Goal: Task Accomplishment & Management: Complete application form

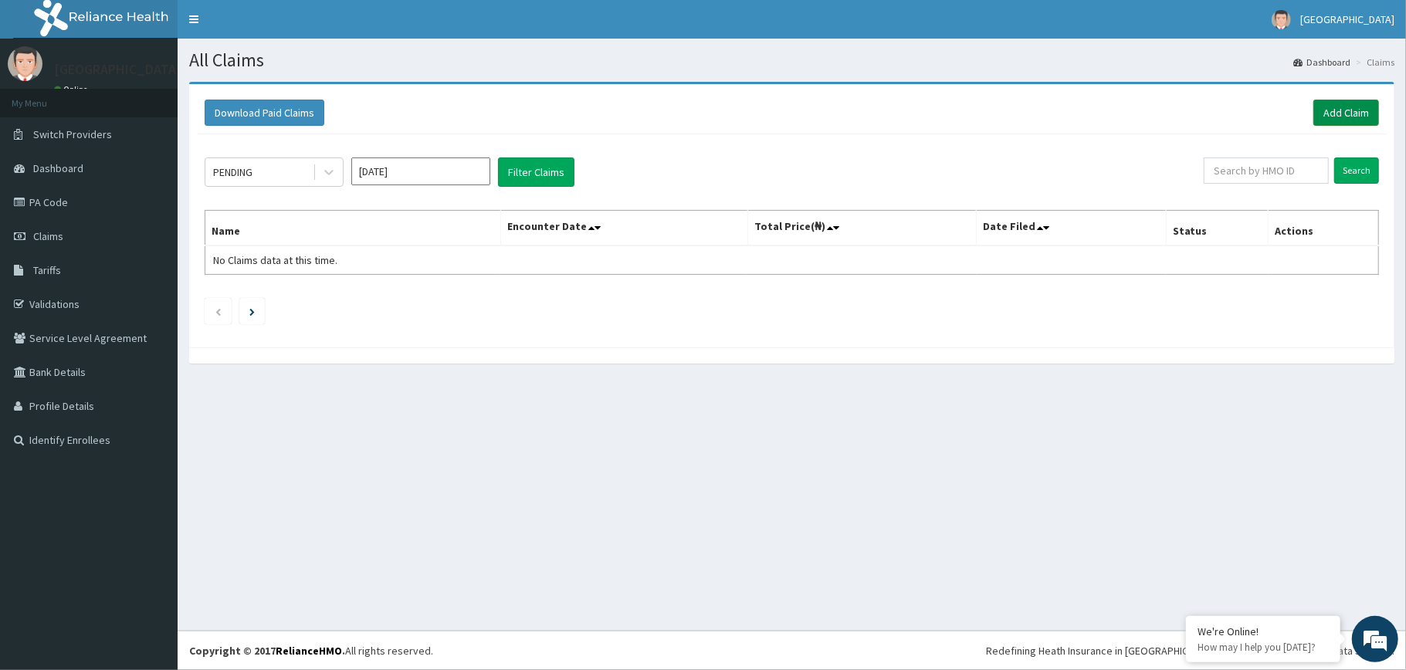
click at [1331, 109] on link "Add Claim" at bounding box center [1347, 113] width 66 height 26
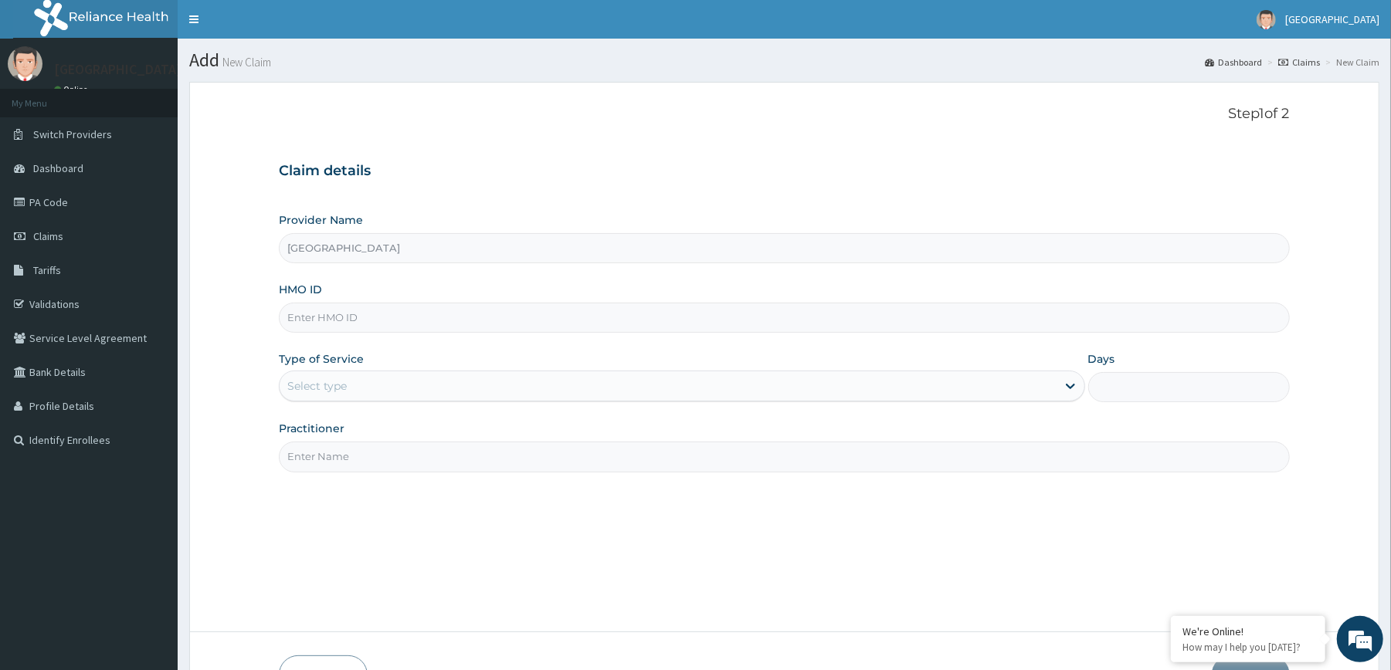
click at [724, 313] on input "HMO ID" at bounding box center [784, 318] width 1010 height 30
type input "tpw/10095/a"
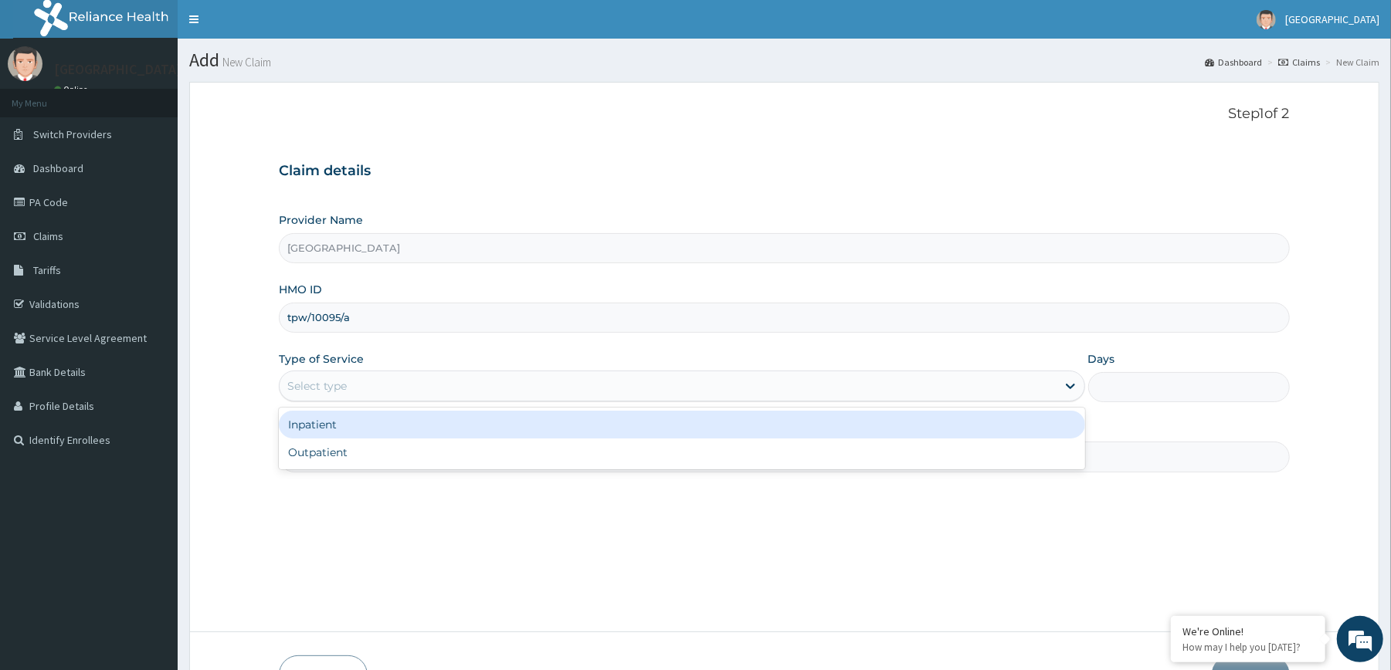
click at [606, 378] on div "Select type" at bounding box center [668, 386] width 776 height 25
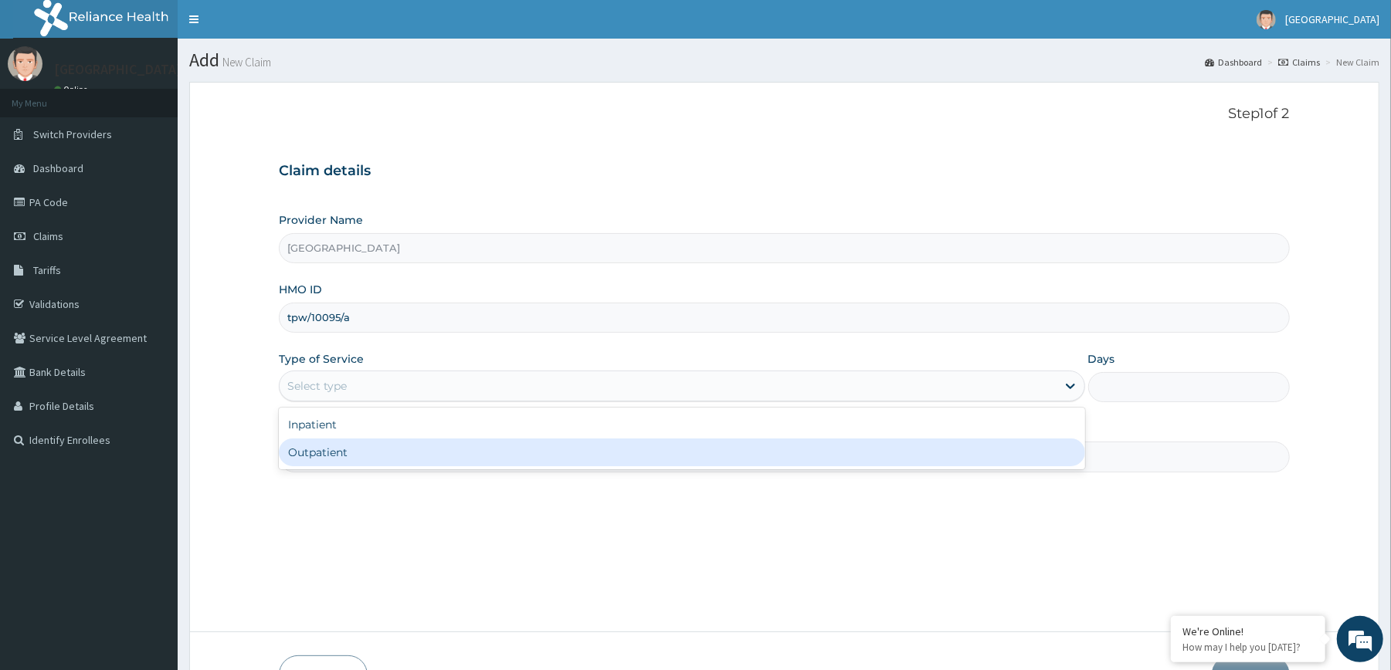
click at [554, 442] on div "Outpatient" at bounding box center [681, 453] width 805 height 28
type input "1"
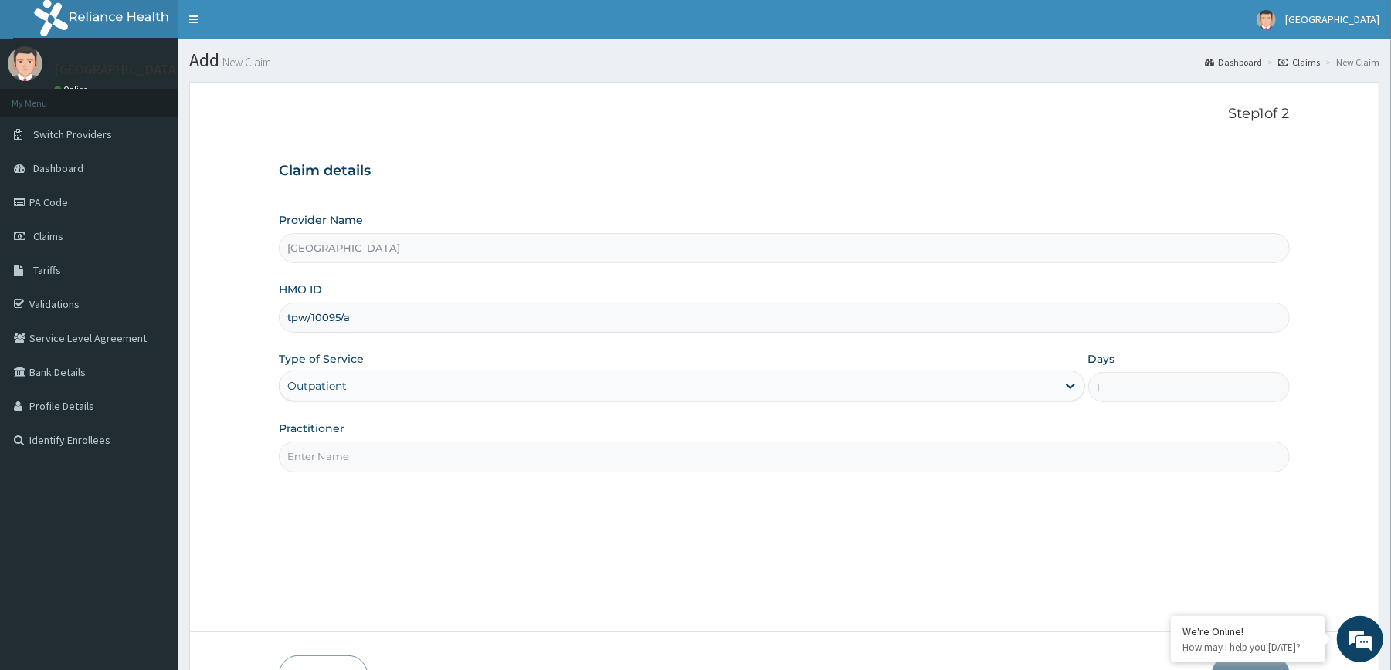
click at [544, 459] on input "Practitioner" at bounding box center [784, 457] width 1010 height 30
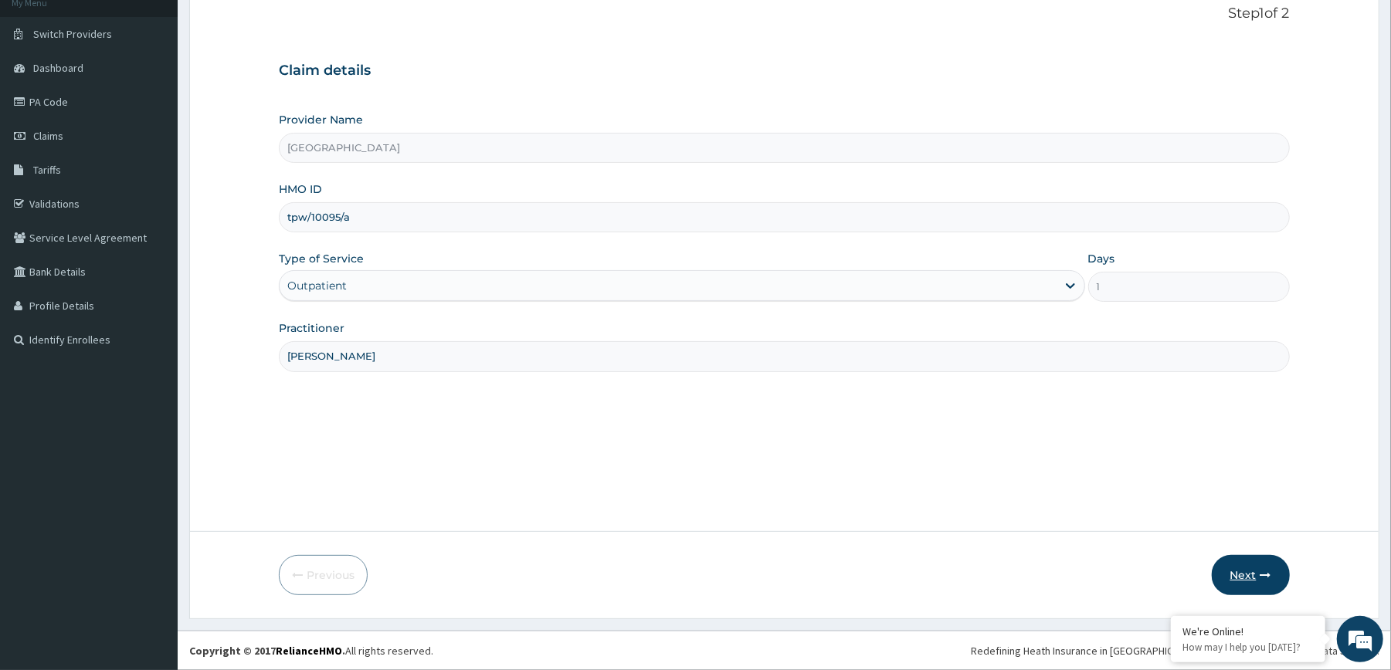
type input "DR MAUTIN"
click at [1257, 559] on button "Next" at bounding box center [1251, 575] width 78 height 40
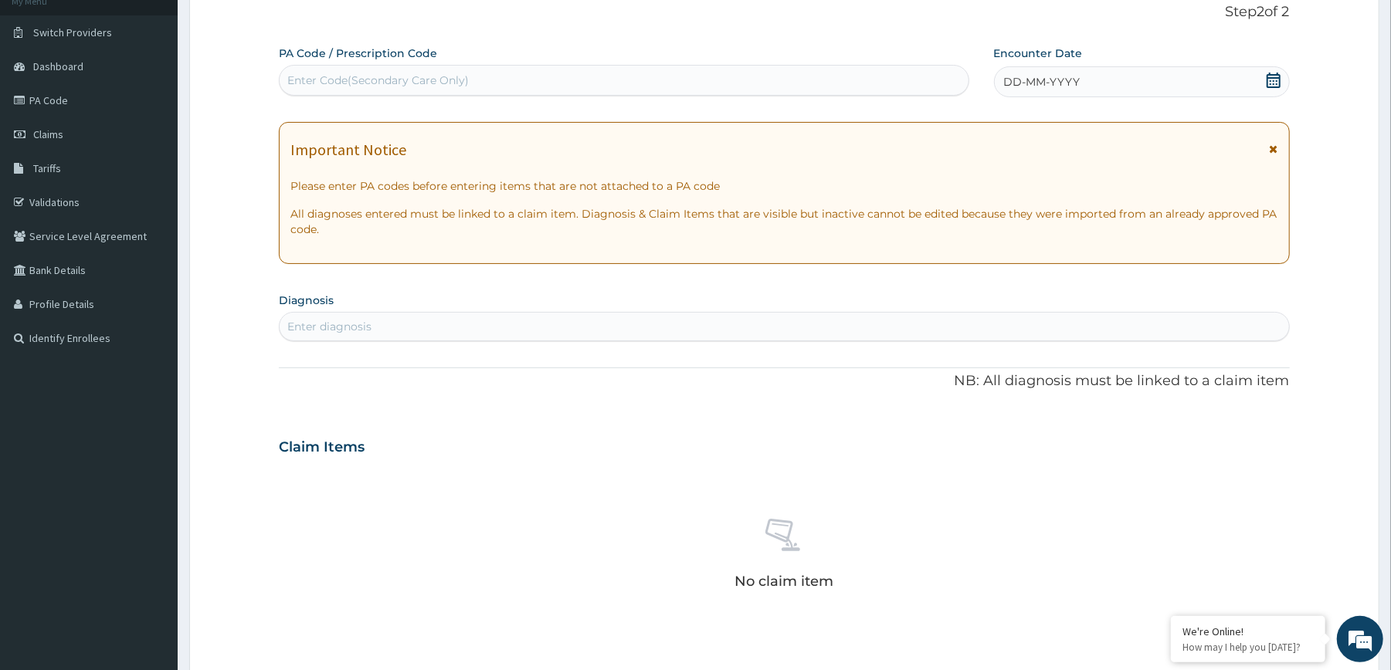
click at [1273, 80] on icon at bounding box center [1273, 80] width 15 height 15
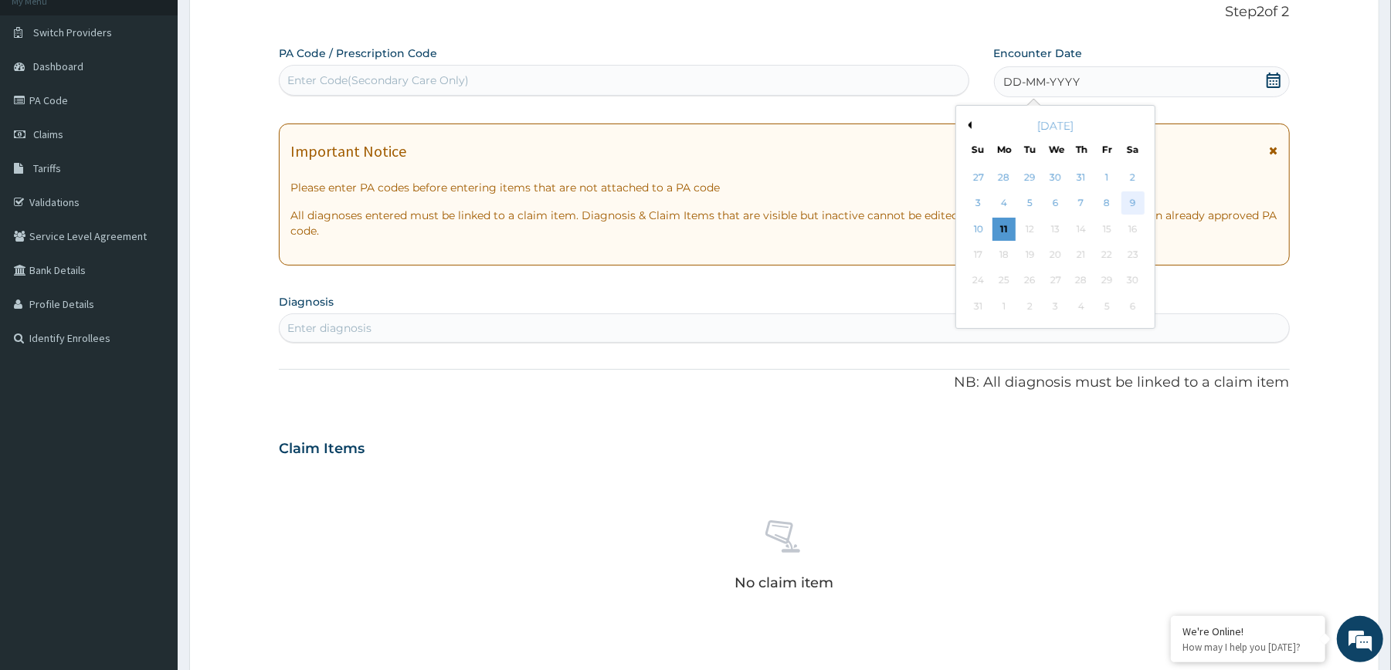
click at [1128, 193] on div "9" at bounding box center [1131, 203] width 23 height 23
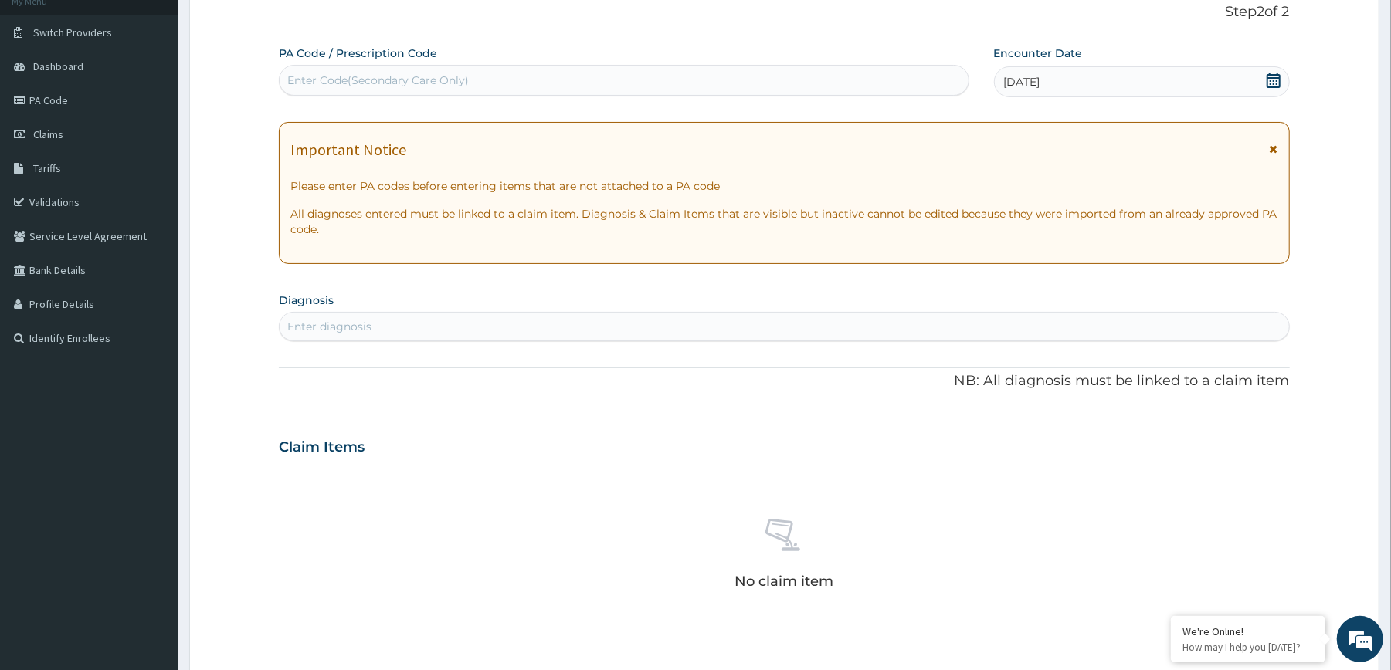
click at [851, 329] on div "Enter diagnosis" at bounding box center [784, 326] width 1009 height 25
type input "MALARIA"
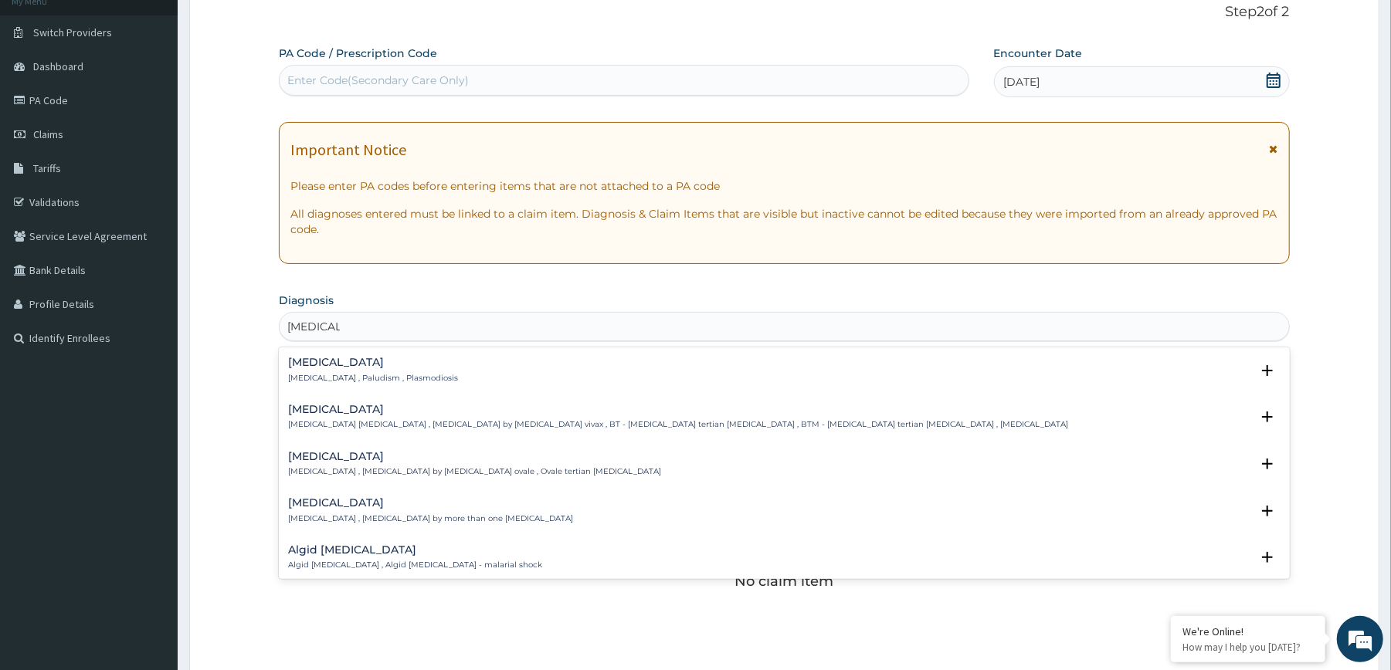
click at [530, 368] on div "Malaria Malaria , Paludism , Plasmodiosis" at bounding box center [784, 370] width 992 height 27
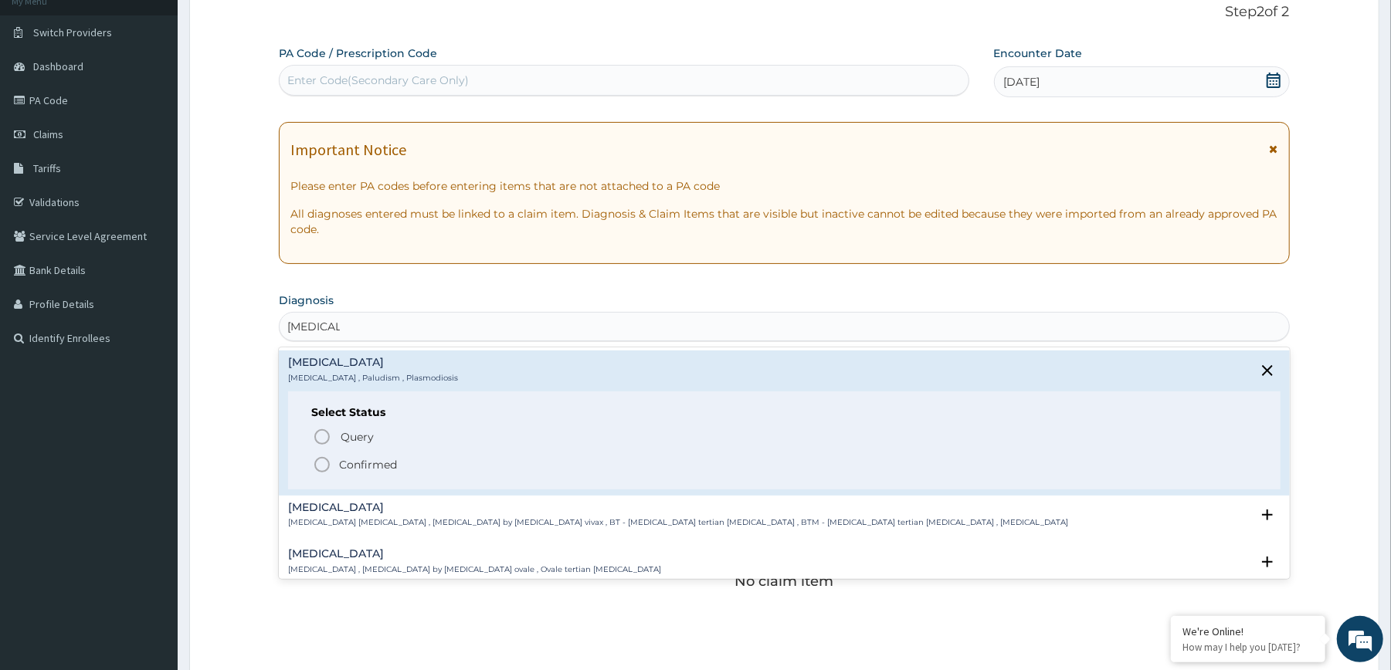
click at [328, 461] on circle "status option filled" at bounding box center [322, 465] width 14 height 14
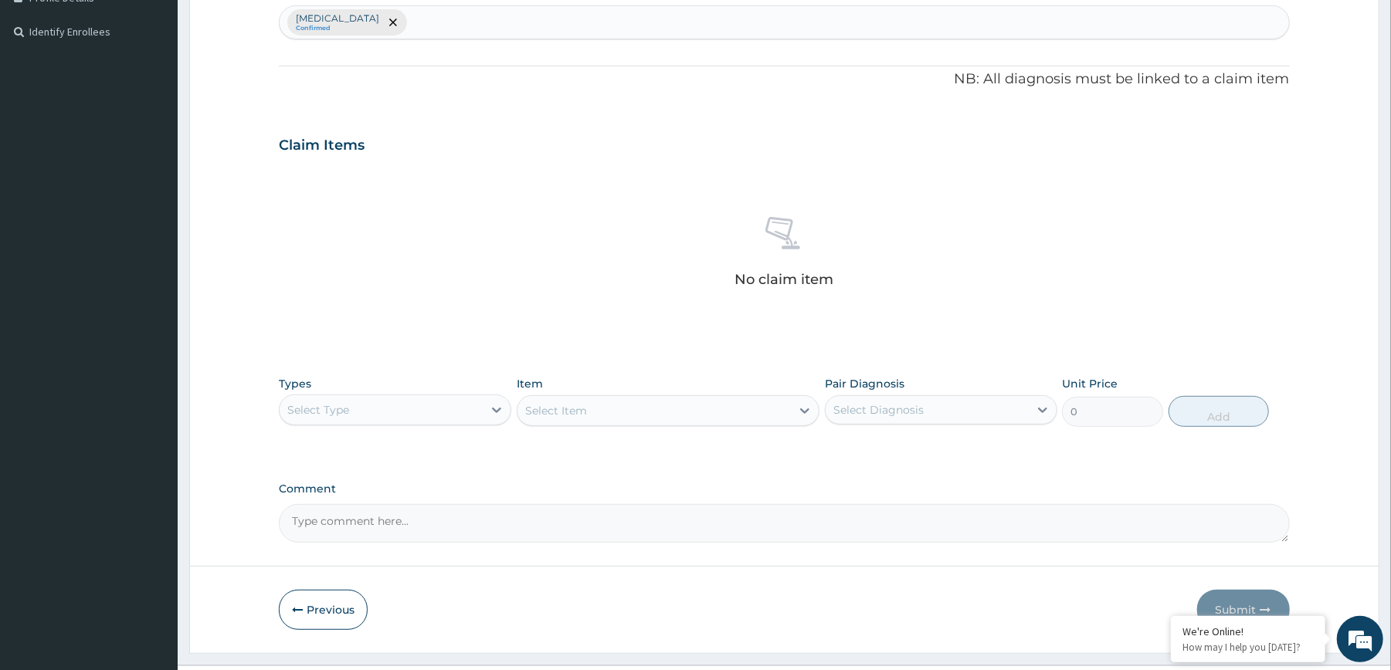
scroll to position [446, 0]
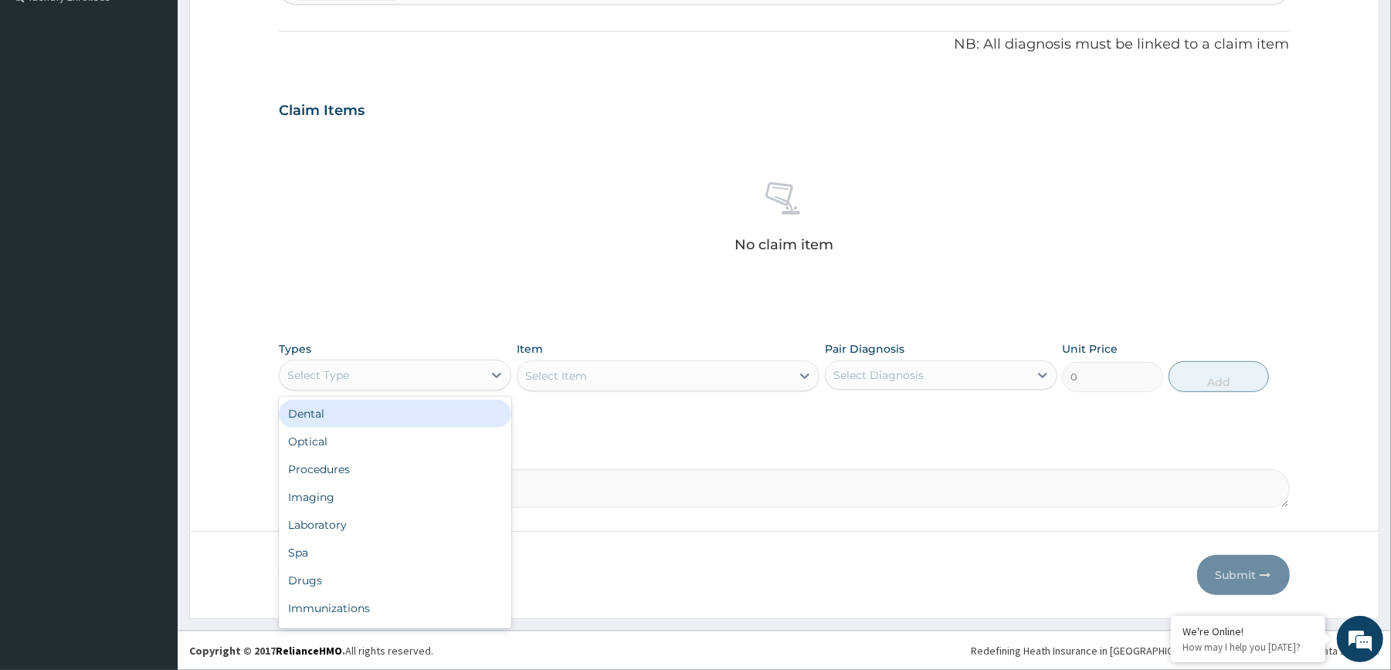
click at [468, 386] on div "Select Type" at bounding box center [381, 375] width 203 height 25
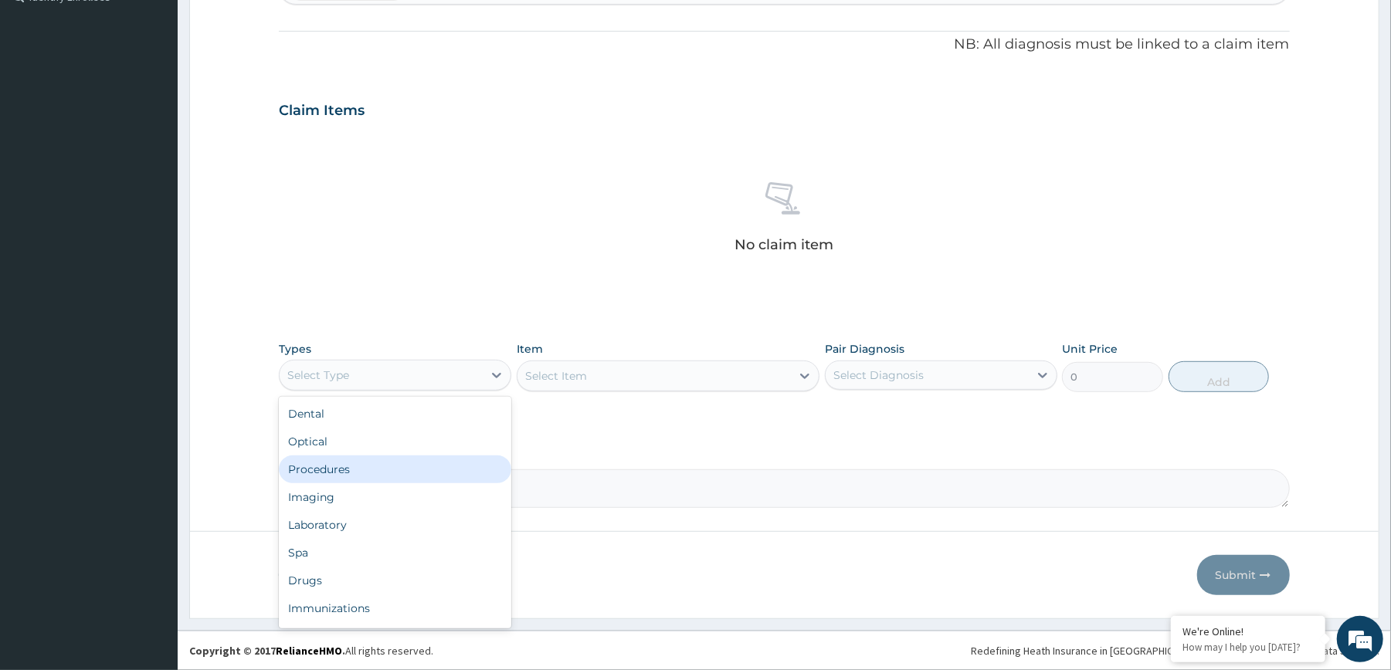
click at [437, 460] on div "Procedures" at bounding box center [395, 470] width 232 height 28
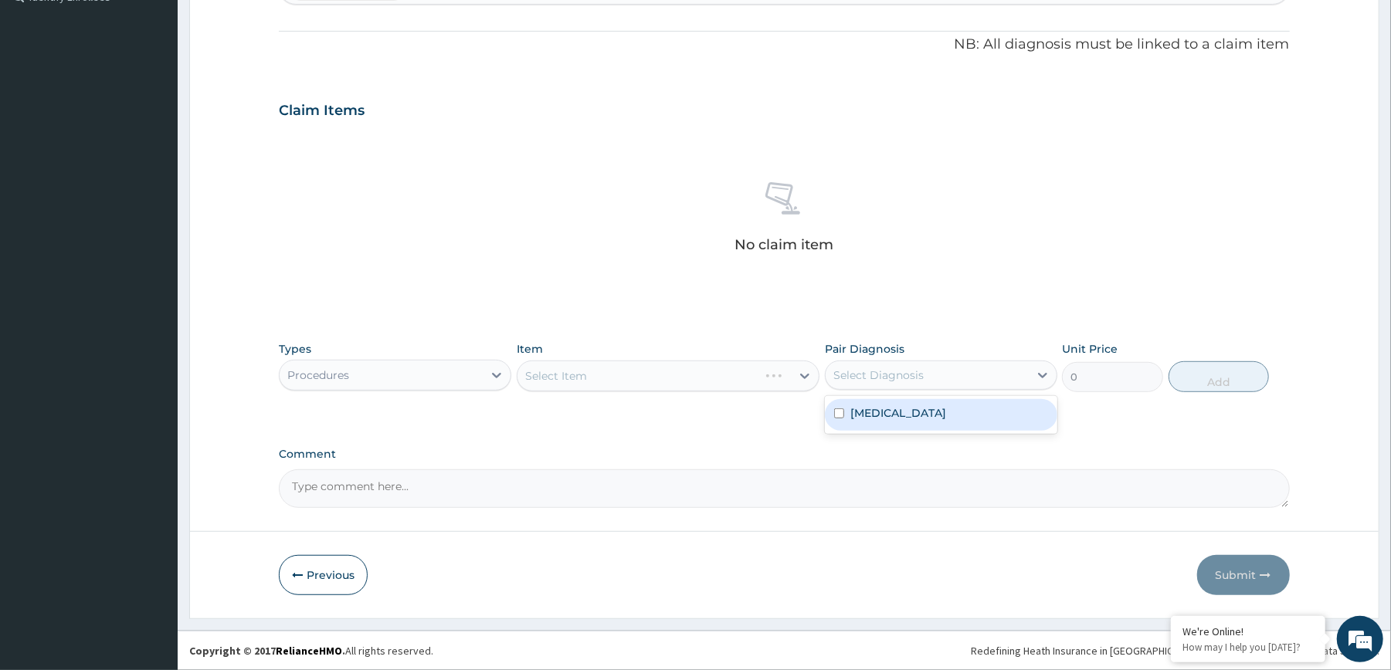
click at [910, 378] on div "Select Diagnosis" at bounding box center [878, 375] width 90 height 15
click at [908, 406] on div "Malaria" at bounding box center [941, 415] width 232 height 32
checkbox input "true"
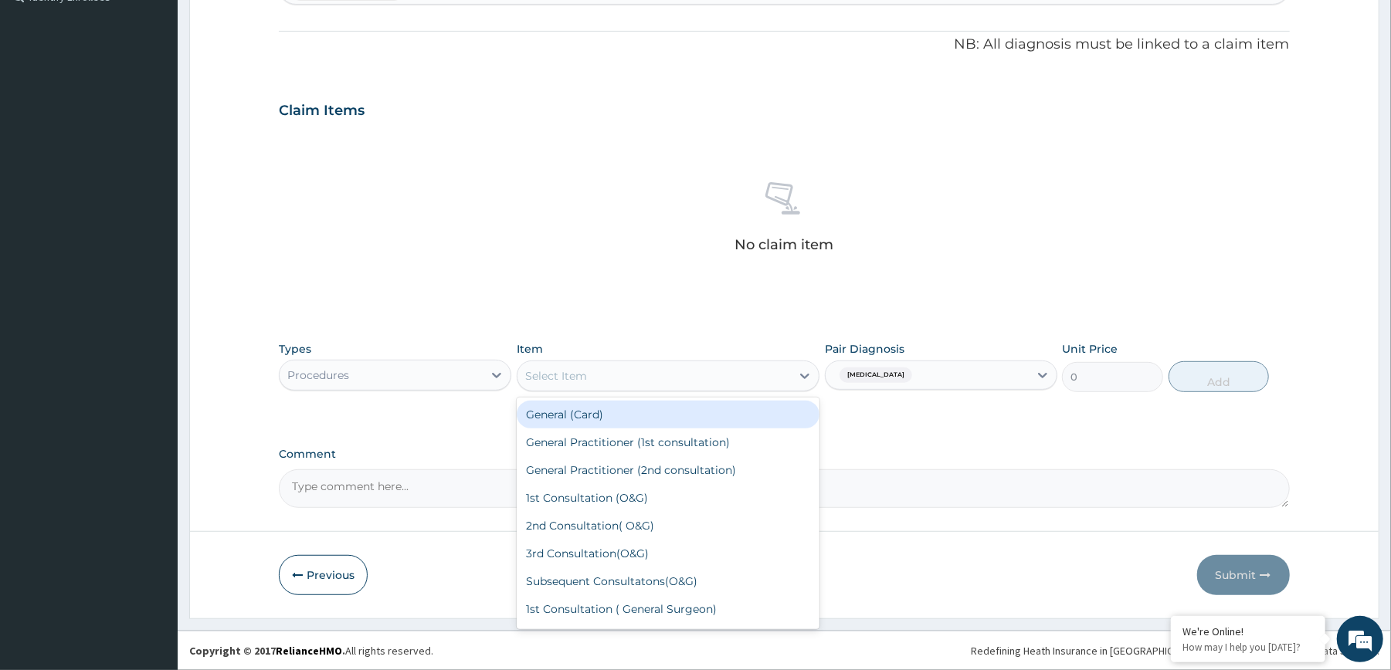
click at [761, 374] on div "Select Item" at bounding box center [653, 376] width 273 height 25
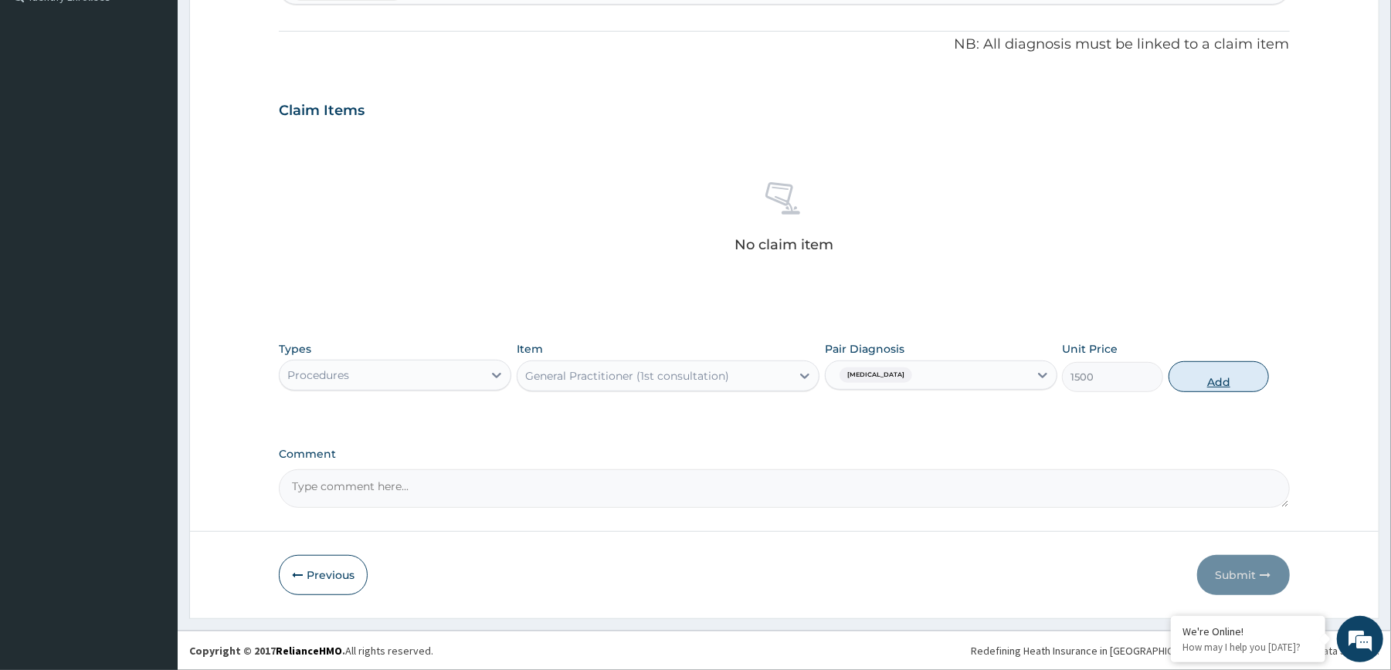
click at [1198, 378] on button "Add" at bounding box center [1218, 376] width 101 height 31
type input "0"
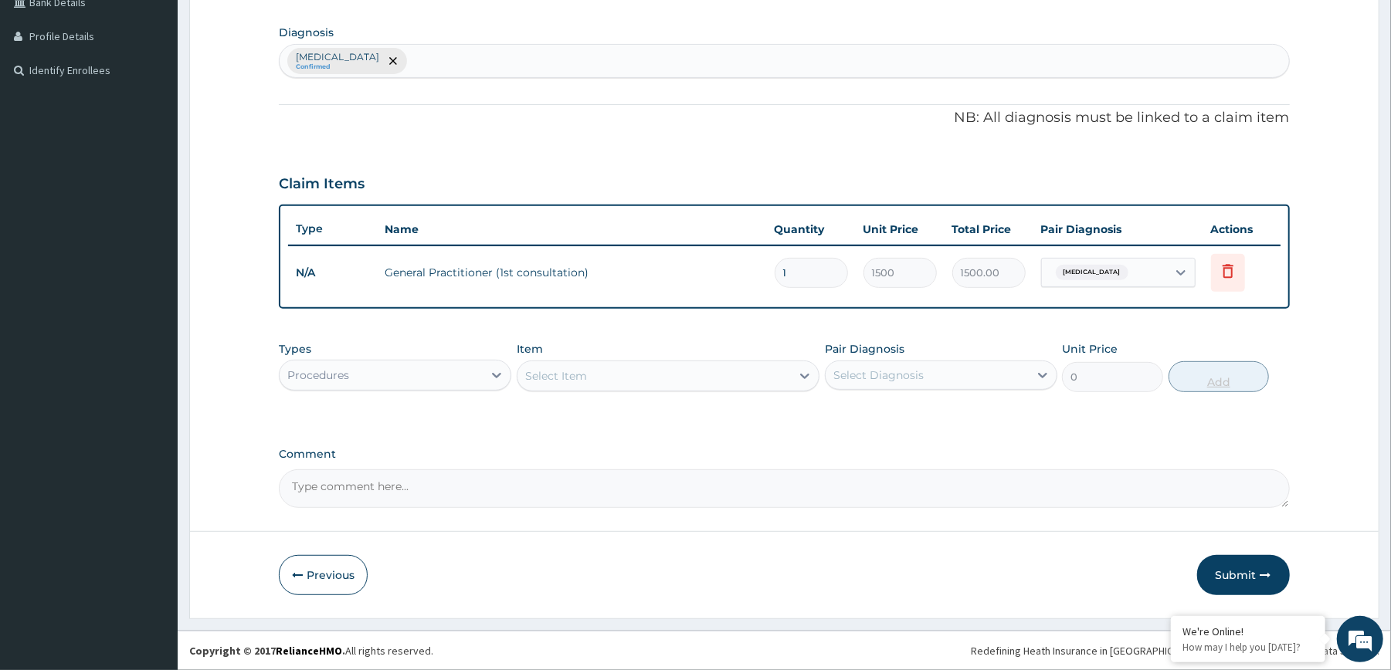
scroll to position [371, 0]
click at [965, 381] on div "Select Diagnosis" at bounding box center [926, 375] width 203 height 25
click at [948, 403] on div "Malaria" at bounding box center [941, 415] width 232 height 32
checkbox input "true"
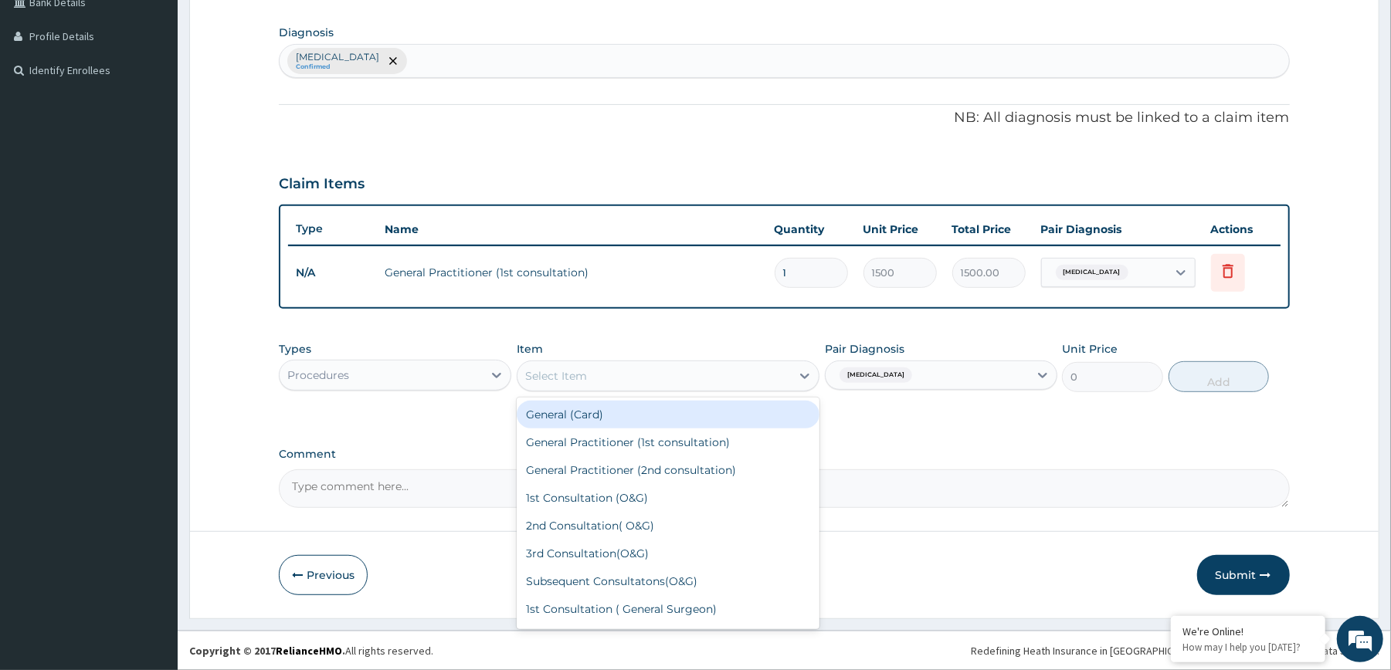
click at [758, 372] on div "Select Item" at bounding box center [653, 376] width 273 height 25
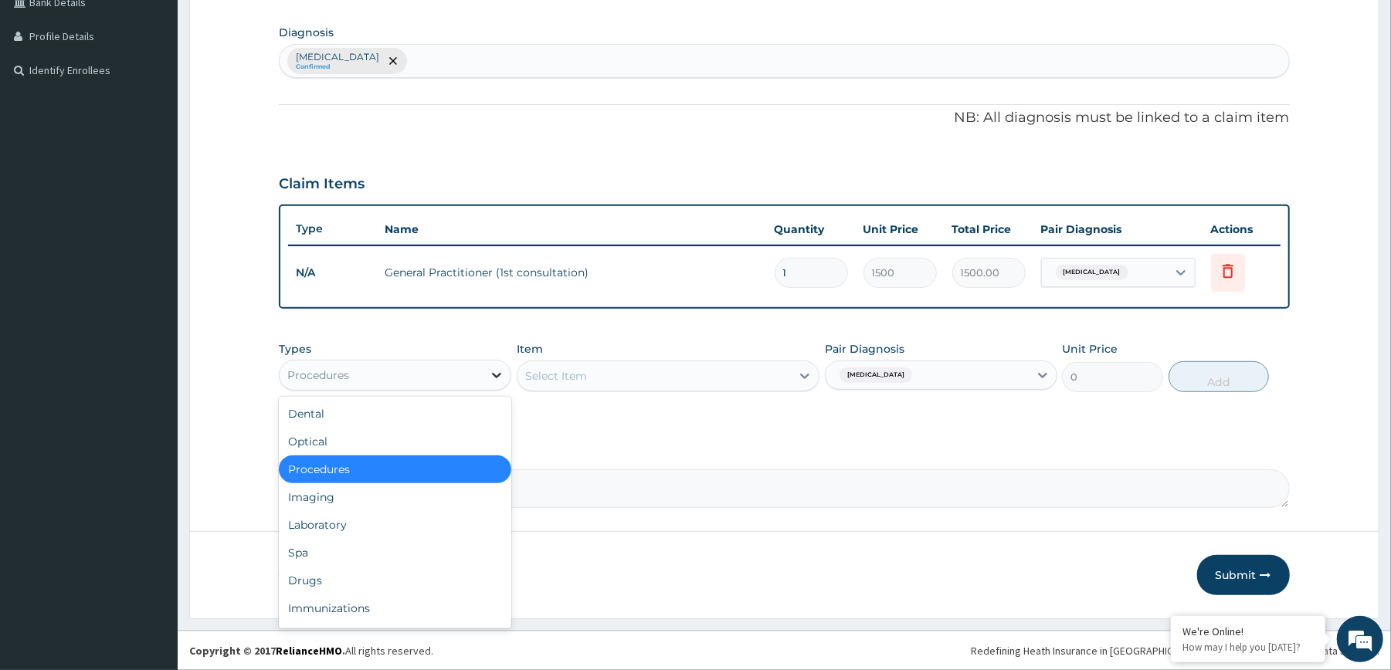
click at [496, 371] on icon at bounding box center [496, 375] width 15 height 15
click at [396, 533] on div "Laboratory" at bounding box center [395, 525] width 232 height 28
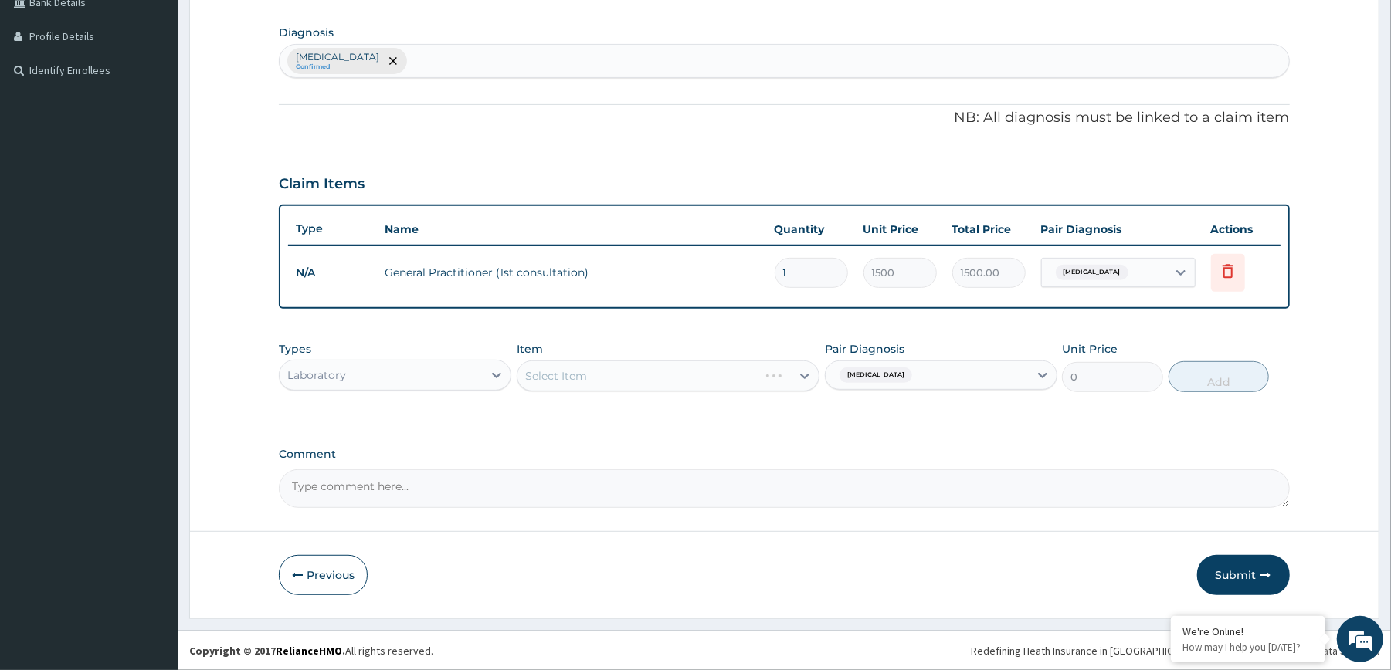
click at [708, 381] on div "Select Item" at bounding box center [668, 376] width 303 height 31
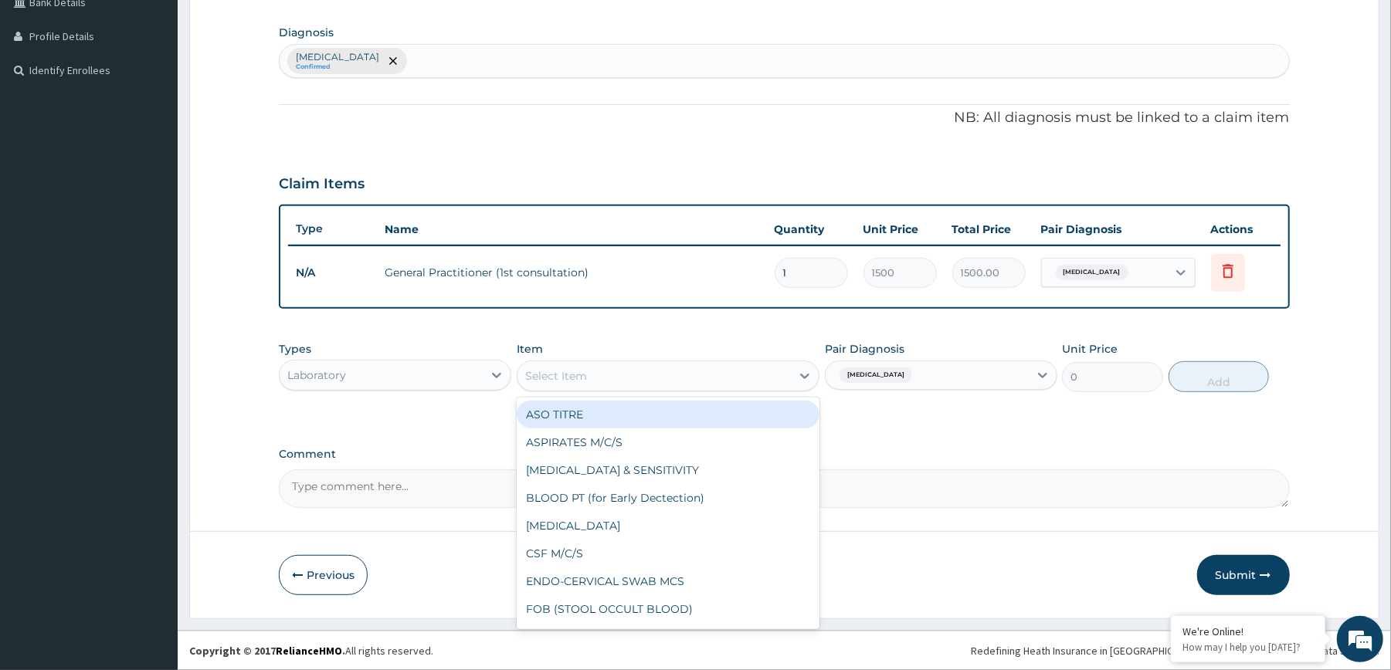
click at [627, 378] on div "Select Item" at bounding box center [653, 376] width 273 height 25
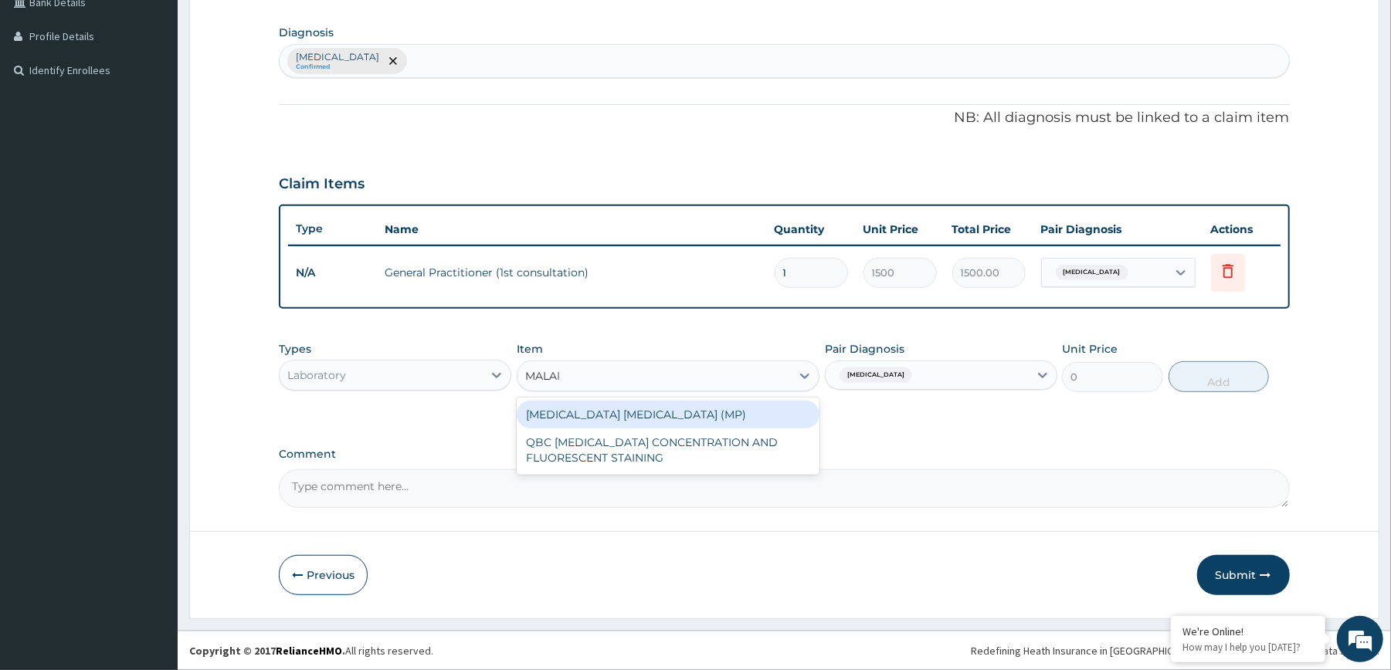
type input "MALARI"
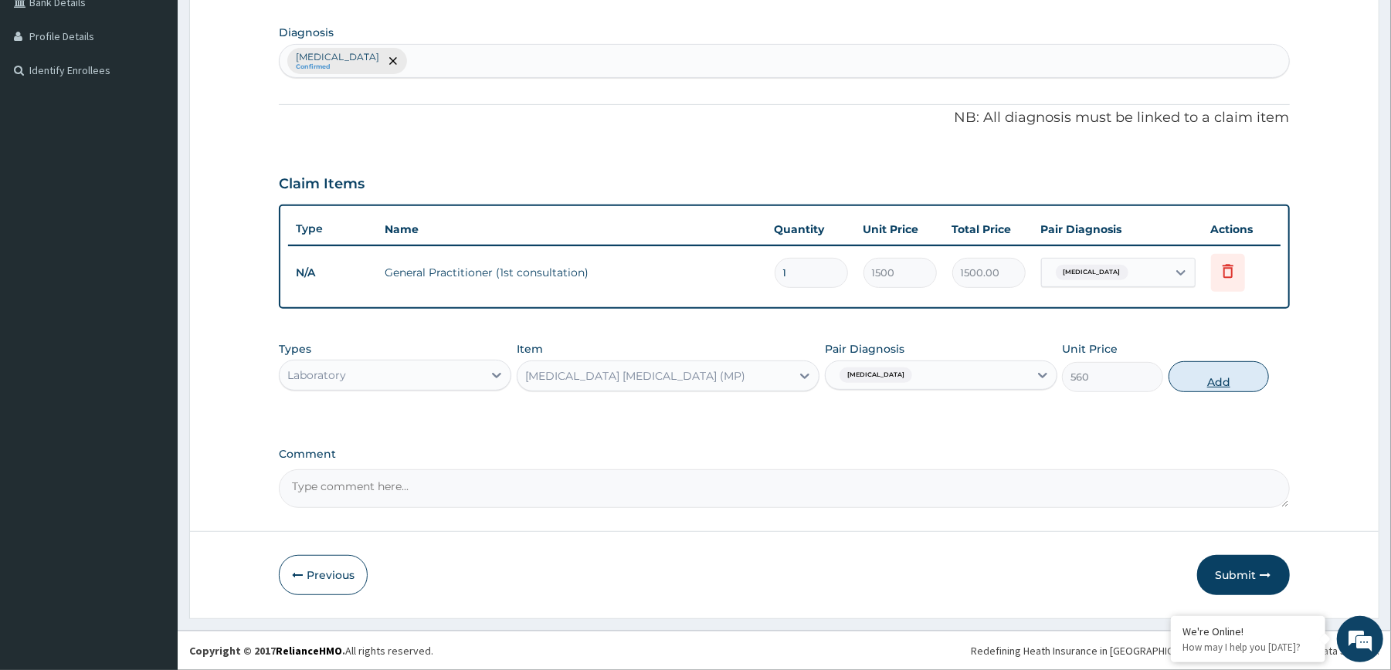
click at [1233, 375] on button "Add" at bounding box center [1218, 376] width 101 height 31
type input "0"
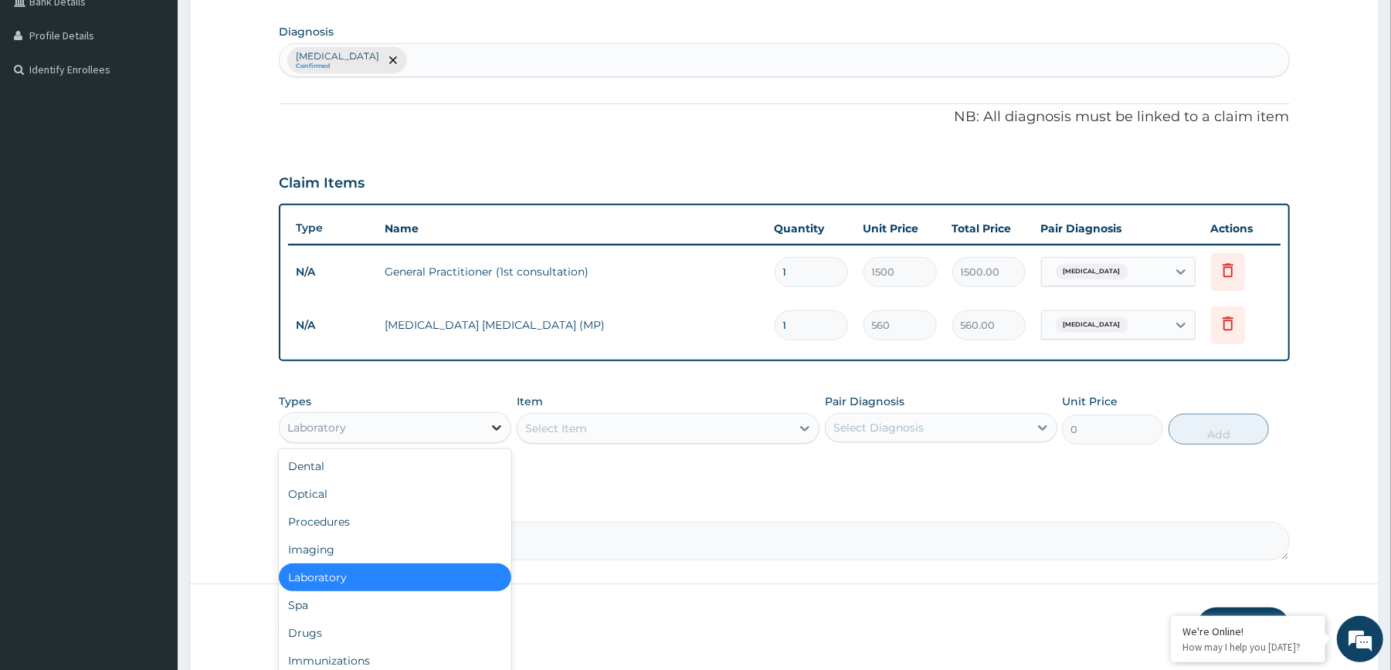
click at [486, 423] on div at bounding box center [497, 428] width 28 height 28
click at [365, 636] on div "Drugs" at bounding box center [395, 633] width 232 height 28
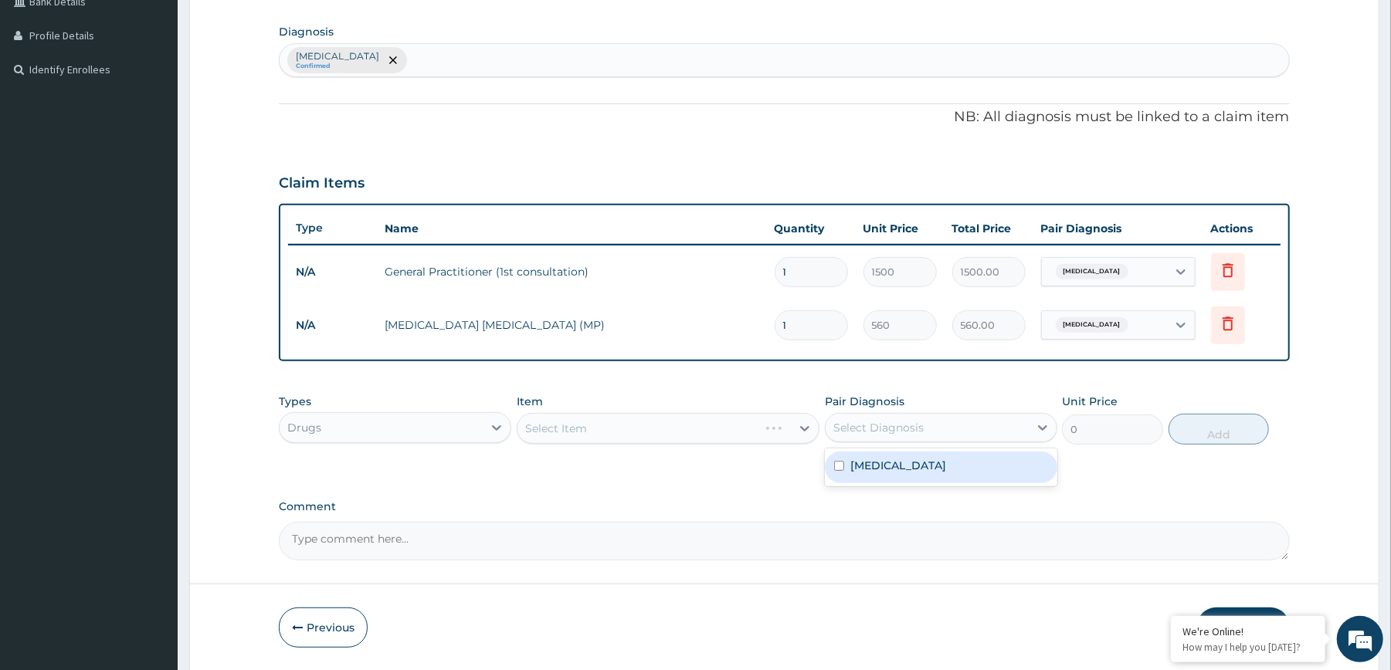
click at [853, 436] on div "Select Diagnosis" at bounding box center [878, 427] width 90 height 15
click at [863, 462] on label "Malaria" at bounding box center [898, 465] width 96 height 15
checkbox input "true"
click at [795, 432] on div "Select Item" at bounding box center [668, 428] width 303 height 31
click at [780, 429] on div "Select Item" at bounding box center [653, 428] width 273 height 25
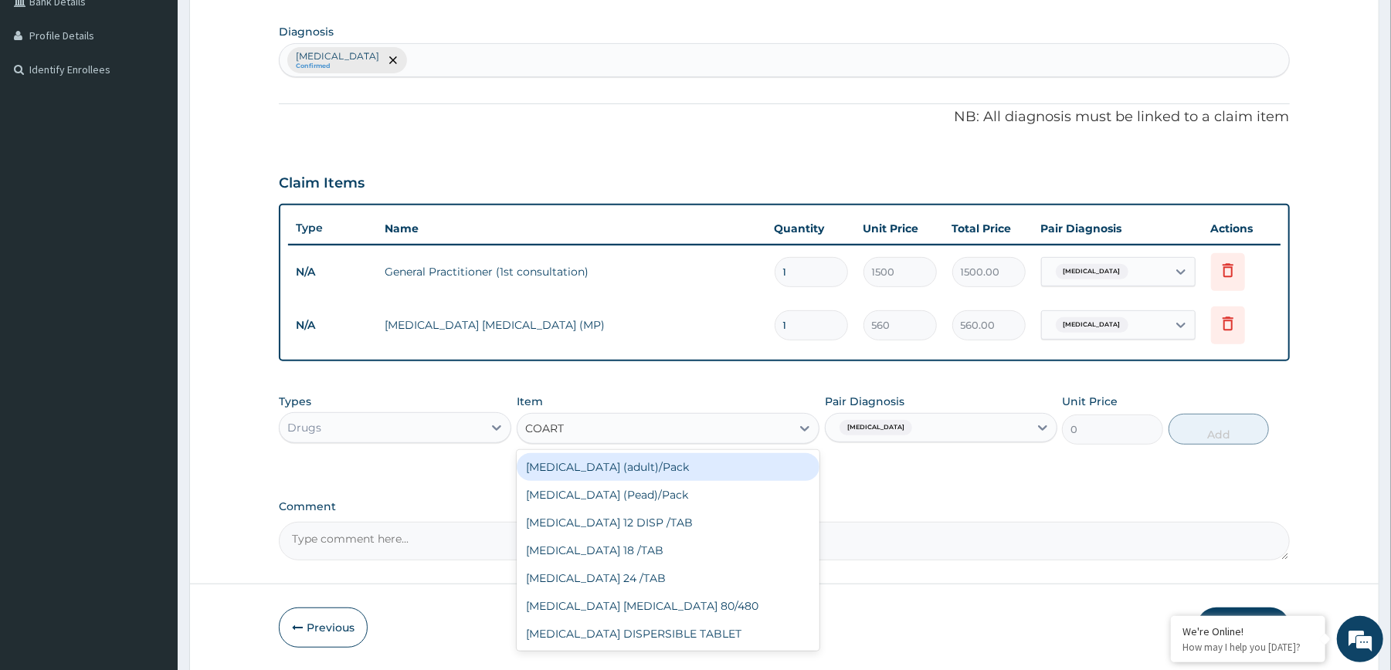
type input "COARTE"
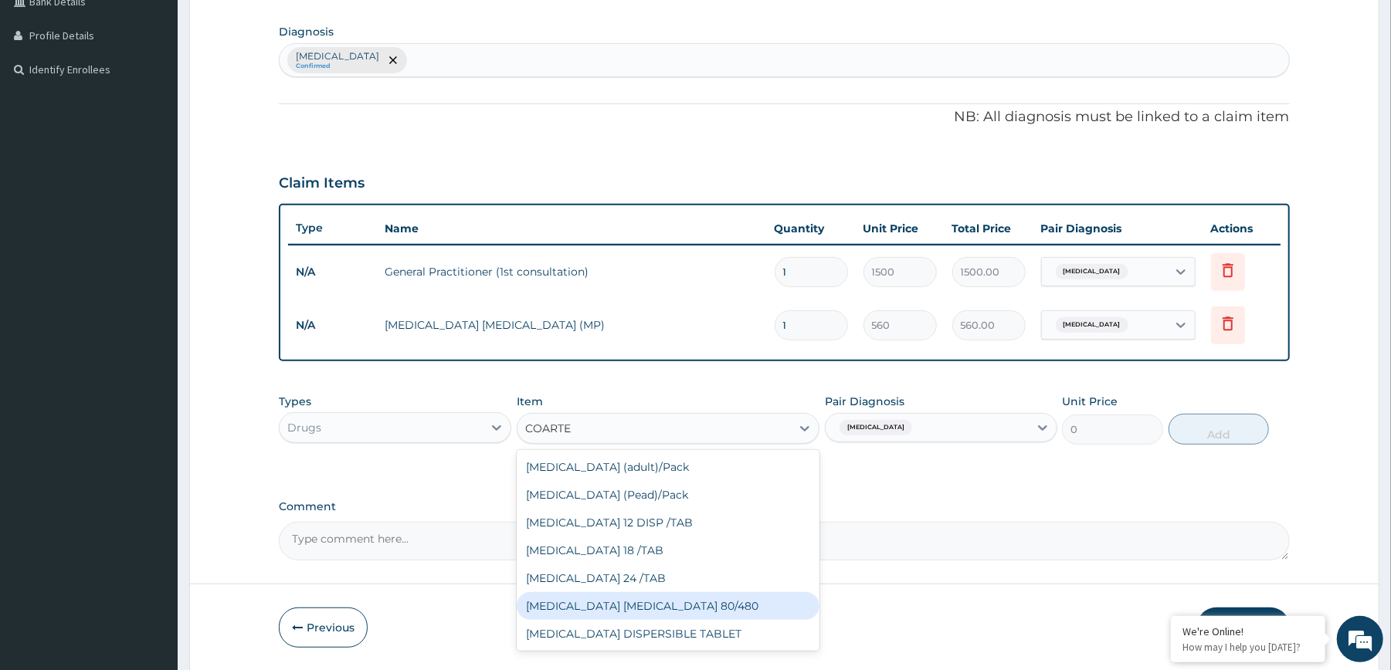
click at [667, 596] on div "[MEDICAL_DATA] [MEDICAL_DATA] 80/480" at bounding box center [668, 606] width 303 height 28
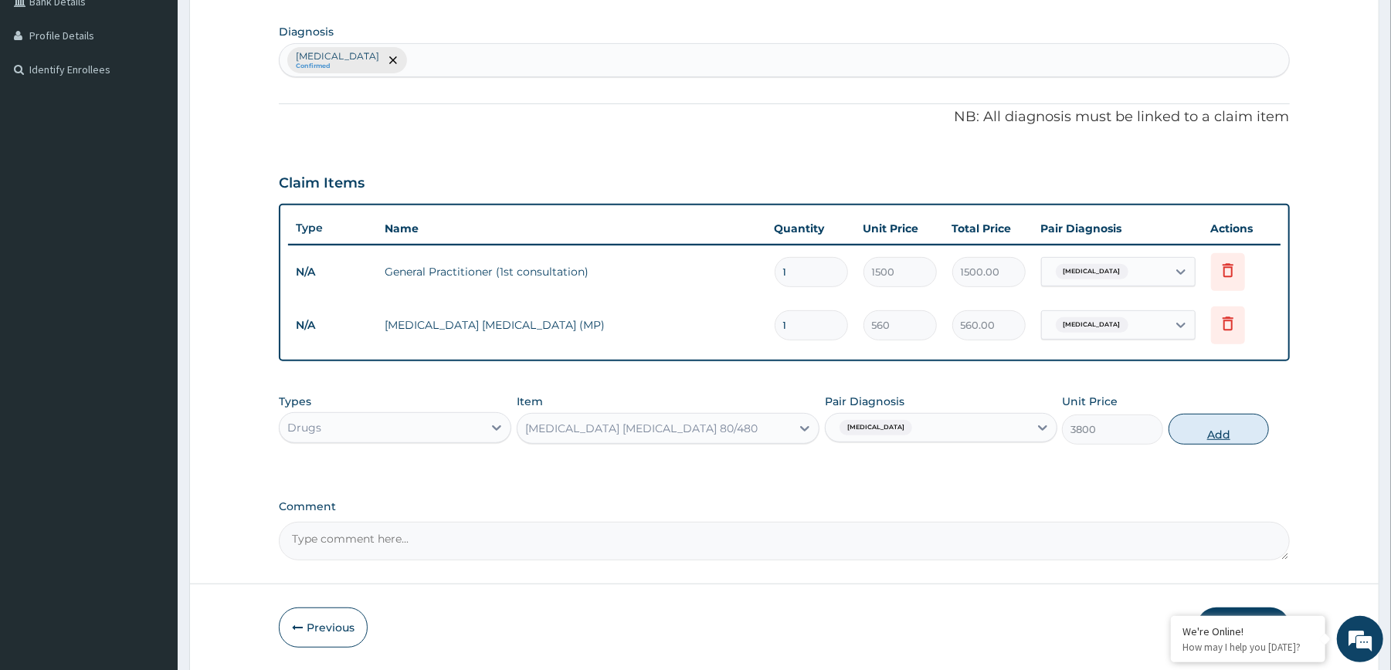
click at [1202, 434] on button "Add" at bounding box center [1218, 429] width 101 height 31
type input "0"
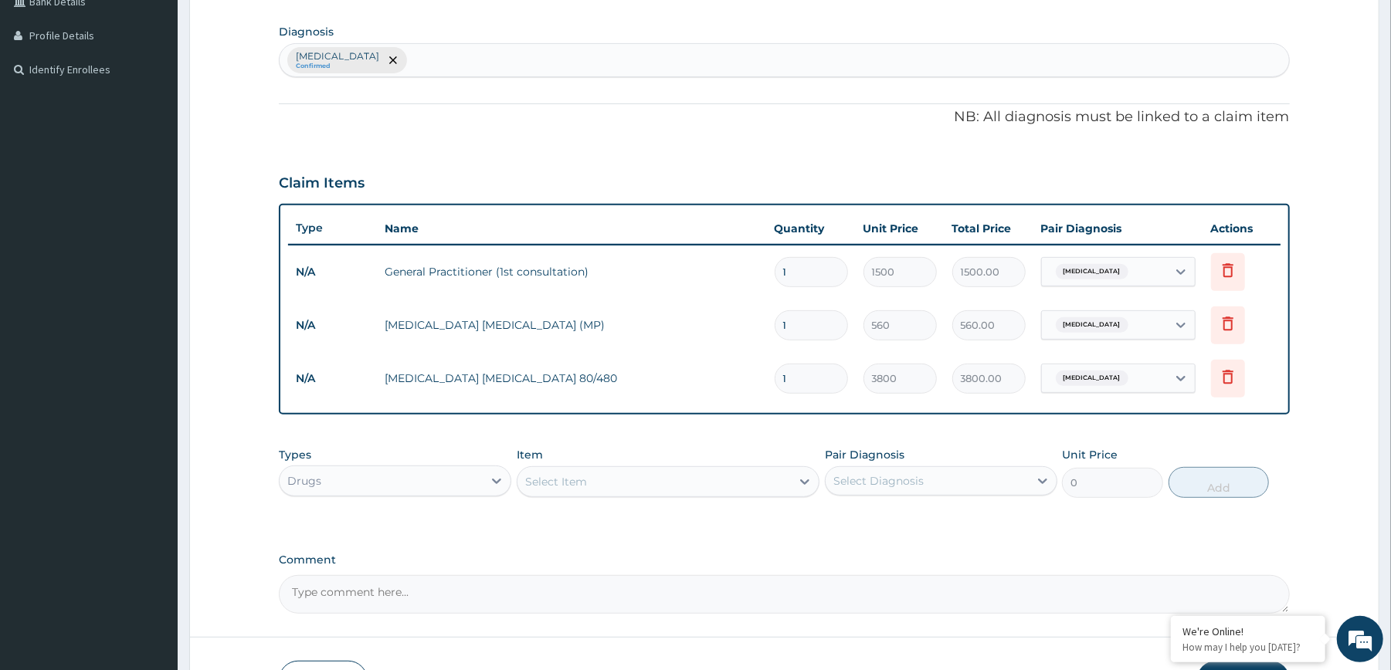
click at [860, 476] on div "Select Diagnosis" at bounding box center [878, 480] width 90 height 15
click at [862, 514] on label "Malaria" at bounding box center [898, 518] width 96 height 15
checkbox input "true"
click at [791, 485] on div "Select Item" at bounding box center [653, 482] width 273 height 25
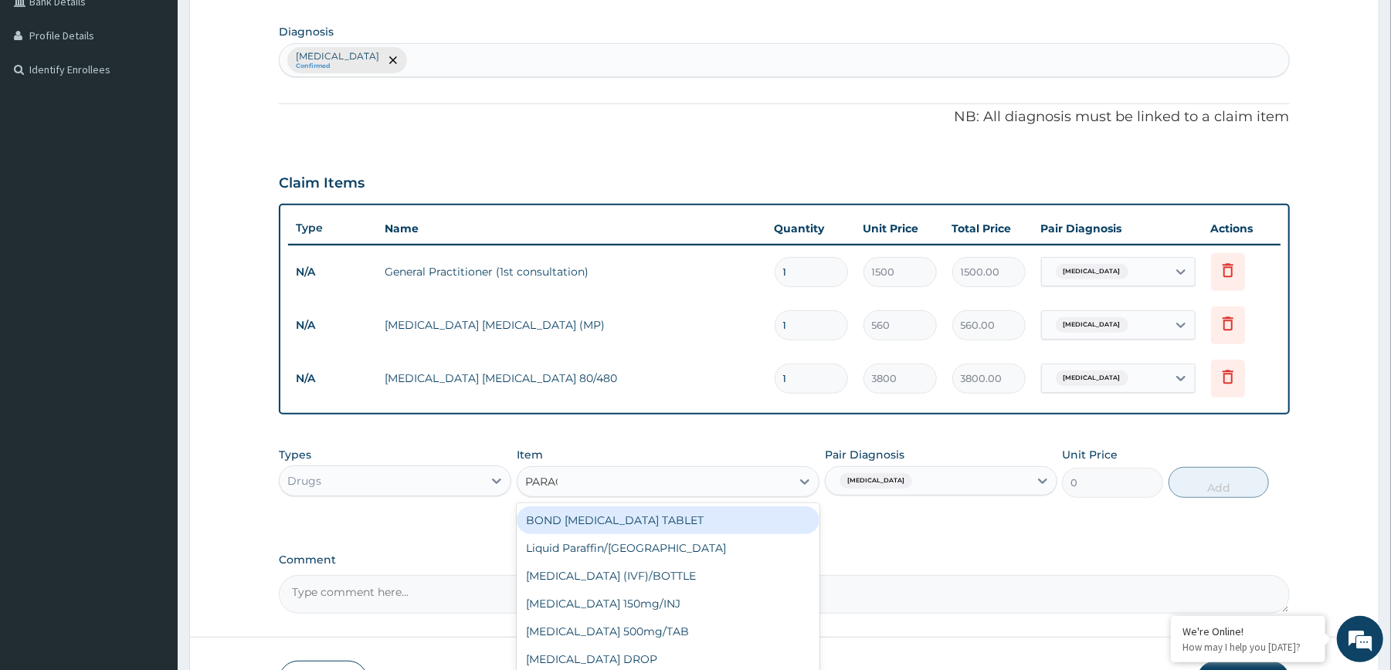
type input "PARACE"
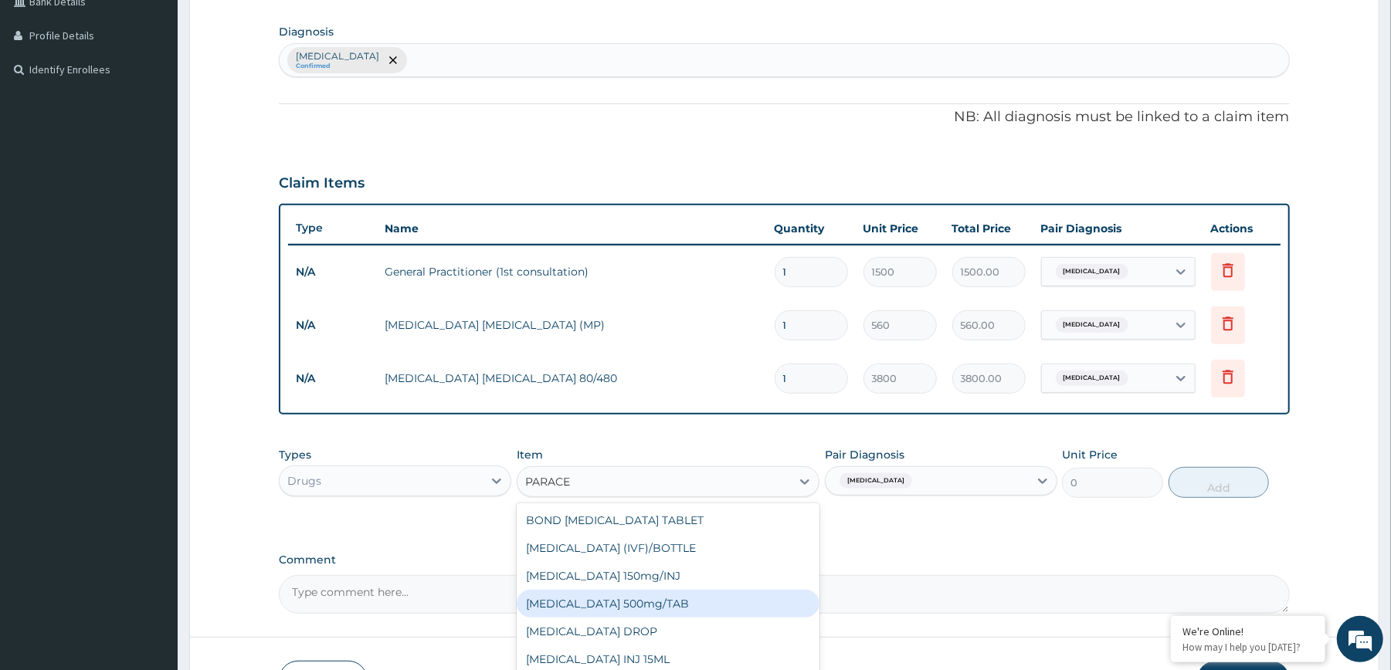
click at [720, 605] on div "PARACETAMOL 500mg/TAB" at bounding box center [668, 604] width 303 height 28
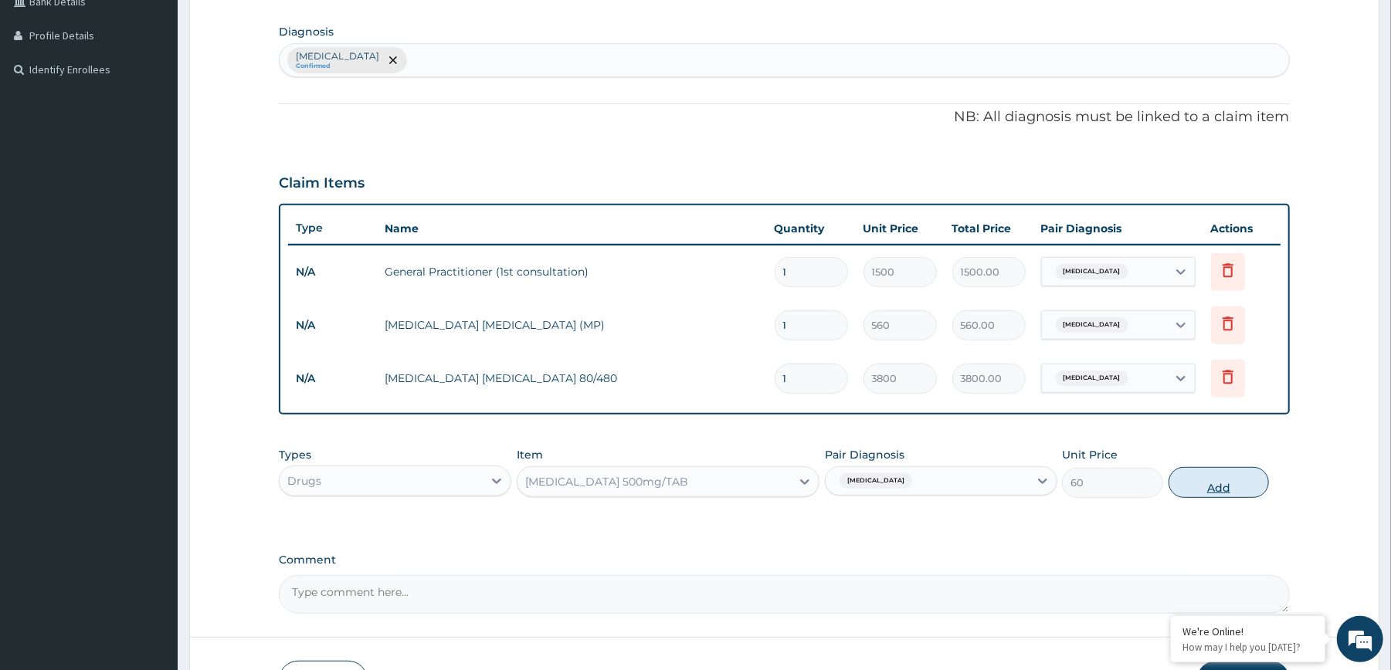
click at [1212, 492] on button "Add" at bounding box center [1218, 482] width 101 height 31
type input "0"
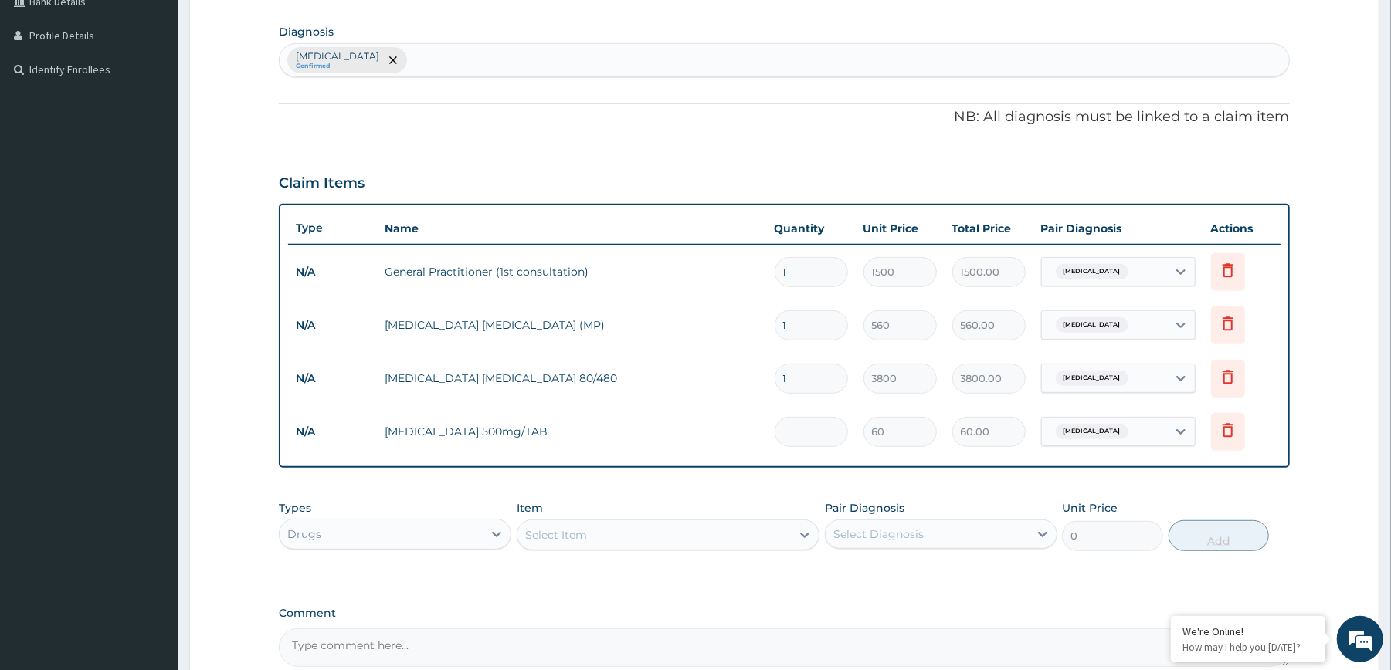
type input "0.00"
type input "2"
type input "120.00"
type input "20"
type input "1200.00"
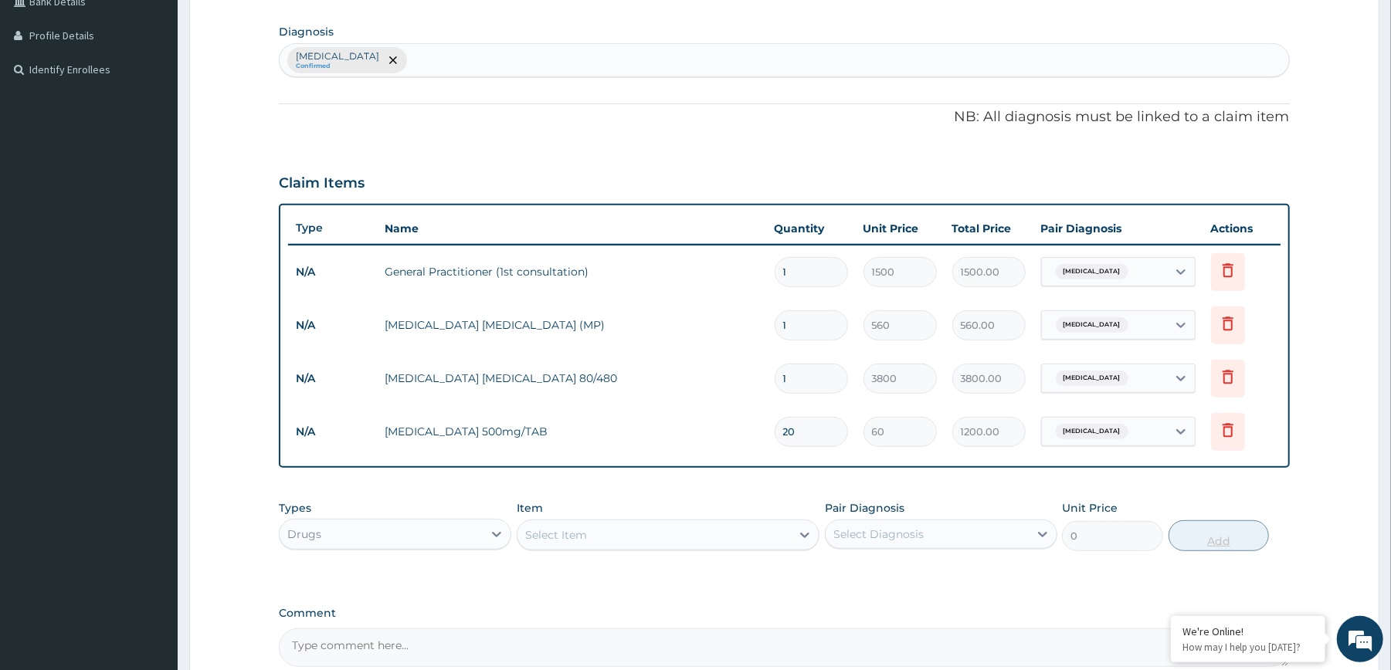
type input "20"
click at [1212, 492] on div "PA Code / Prescription Code Enter Code(Secondary Care Only) Encounter Date 09-0…" at bounding box center [784, 222] width 1010 height 890
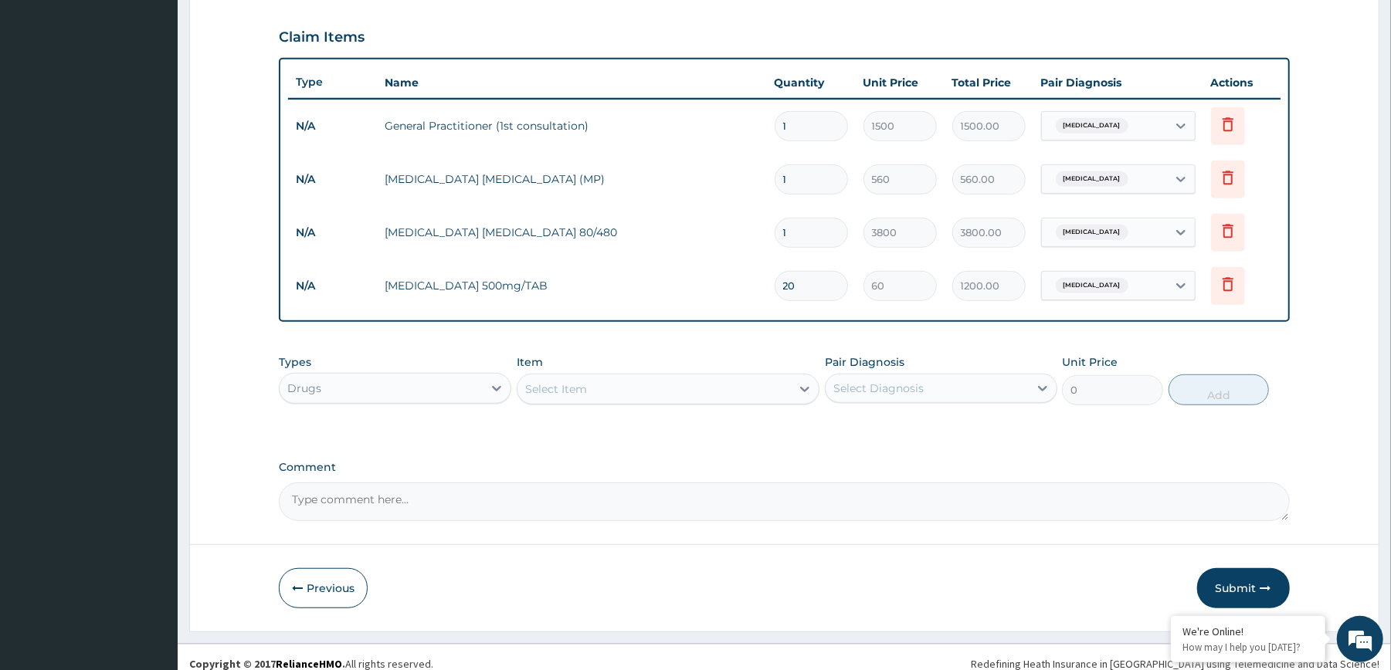
scroll to position [520, 0]
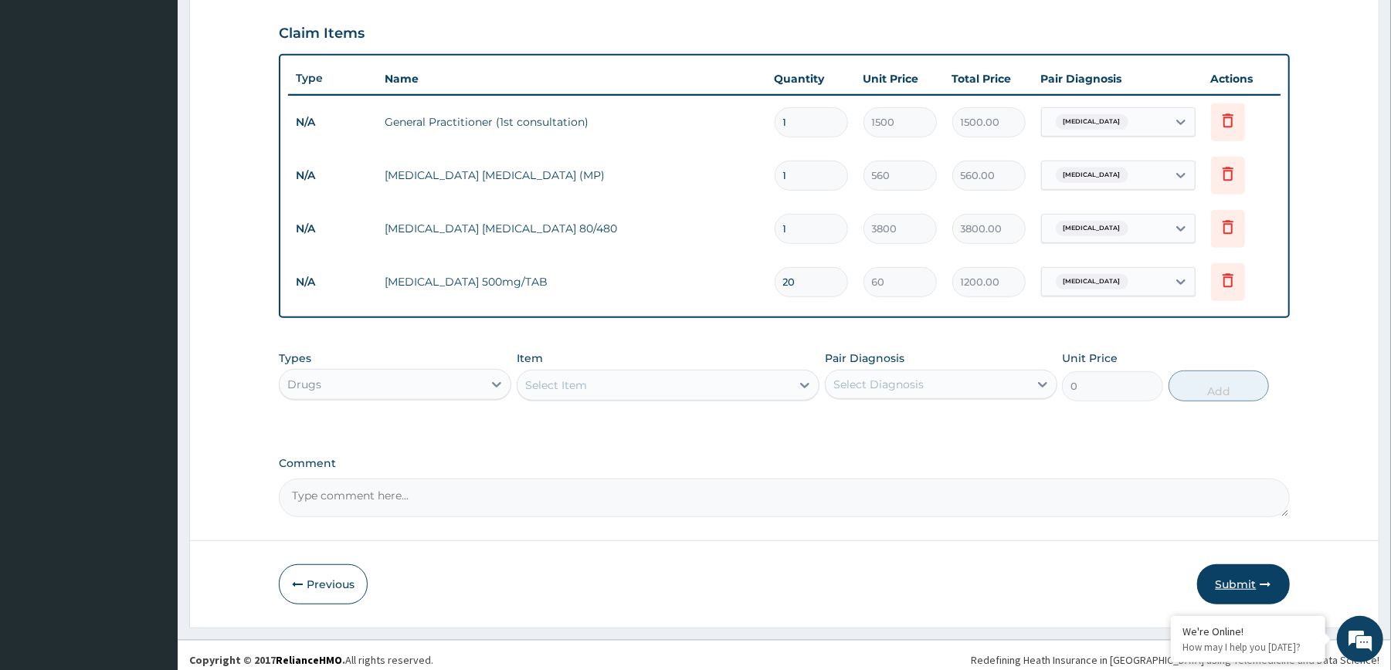
click at [1208, 582] on button "Submit" at bounding box center [1243, 584] width 93 height 40
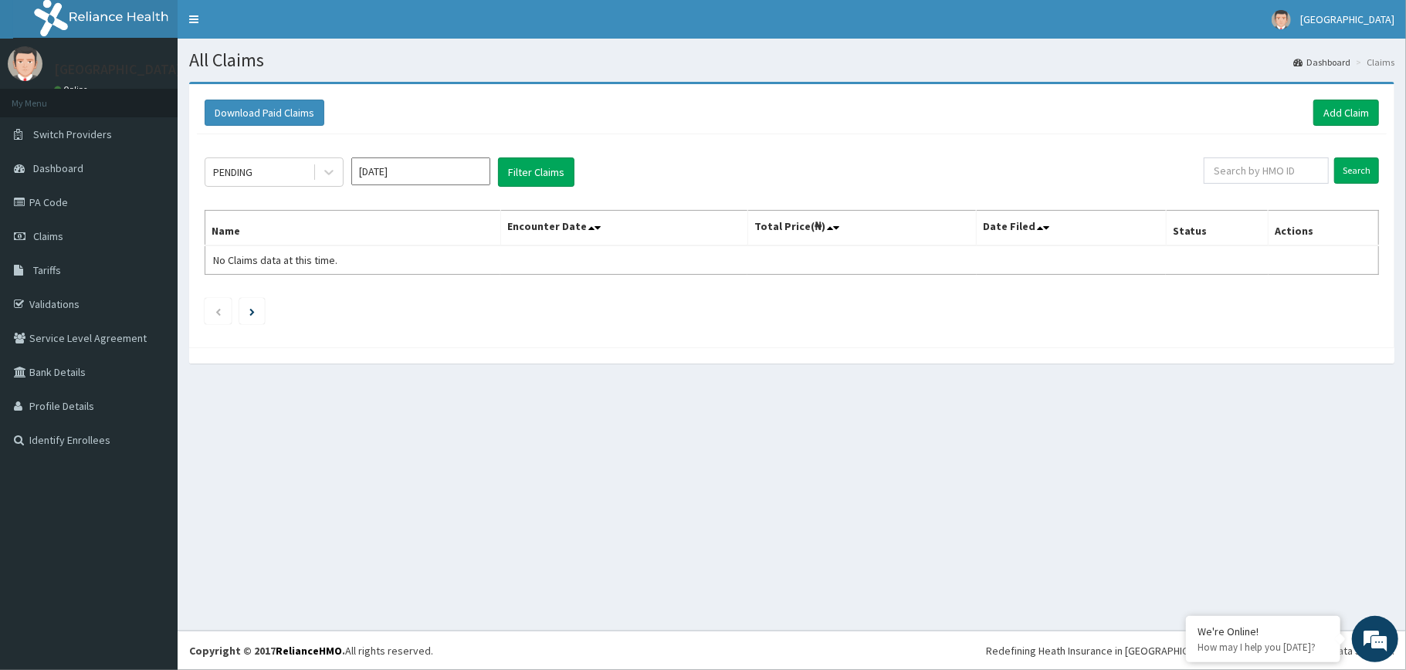
click at [931, 105] on div "Download Paid Claims Add Claim" at bounding box center [792, 113] width 1175 height 26
click at [730, 53] on h1 "All Claims" at bounding box center [791, 60] width 1205 height 20
click at [1324, 106] on link "Add Claim" at bounding box center [1347, 113] width 66 height 26
click at [1191, 105] on div "Download Paid Claims Add Claim" at bounding box center [792, 113] width 1175 height 26
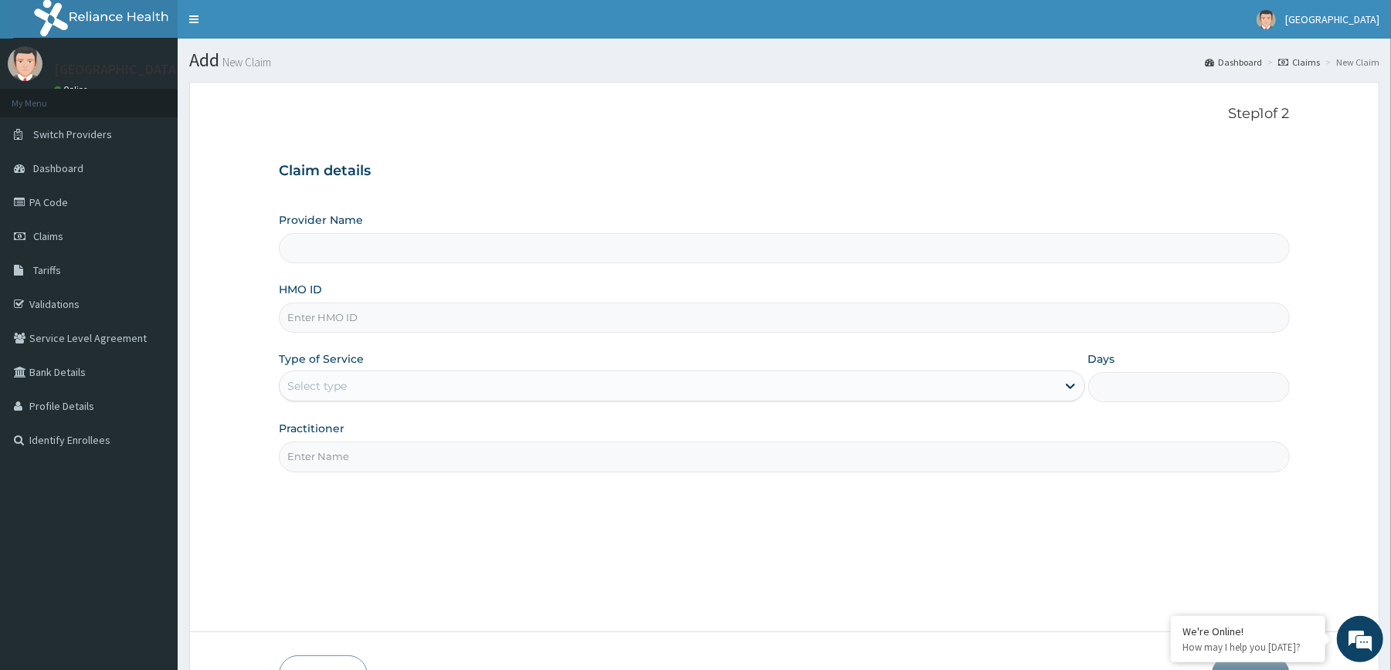
click at [1094, 23] on nav "Toggle navigation Redemption Hospital Redemption Hospital - redemptionhospital@…" at bounding box center [784, 19] width 1213 height 39
click at [428, 313] on input "HMO ID" at bounding box center [784, 318] width 1010 height 30
type input "XIA/10688/A"
click at [422, 378] on div "Select type" at bounding box center [668, 386] width 776 height 25
click at [503, 486] on div "Step 1 of 2 Claim details Provider Name HMO ID XIA/10688/A Type of Service Sele…" at bounding box center [784, 357] width 1010 height 503
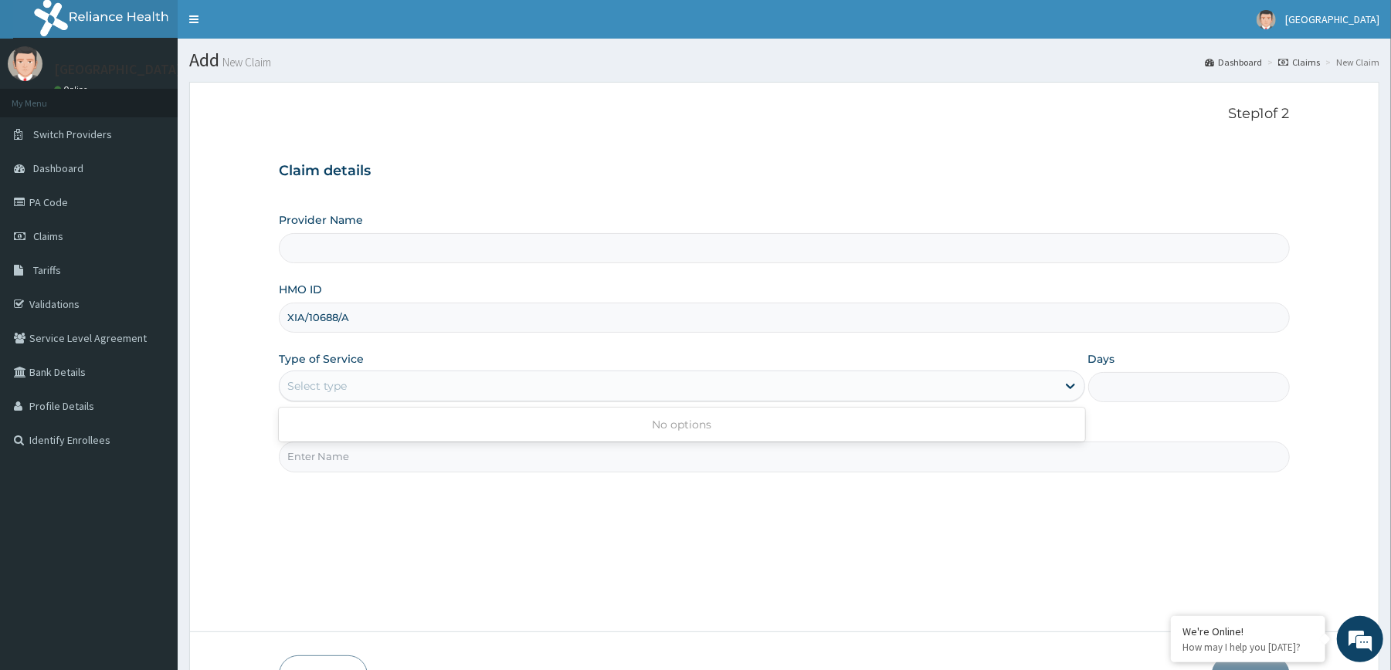
click at [581, 395] on div "Select type" at bounding box center [668, 386] width 776 height 25
click at [559, 526] on div "Step 1 of 2 Claim details Provider Name HMO ID XIA/10688/A Type of Service Sele…" at bounding box center [784, 357] width 1010 height 503
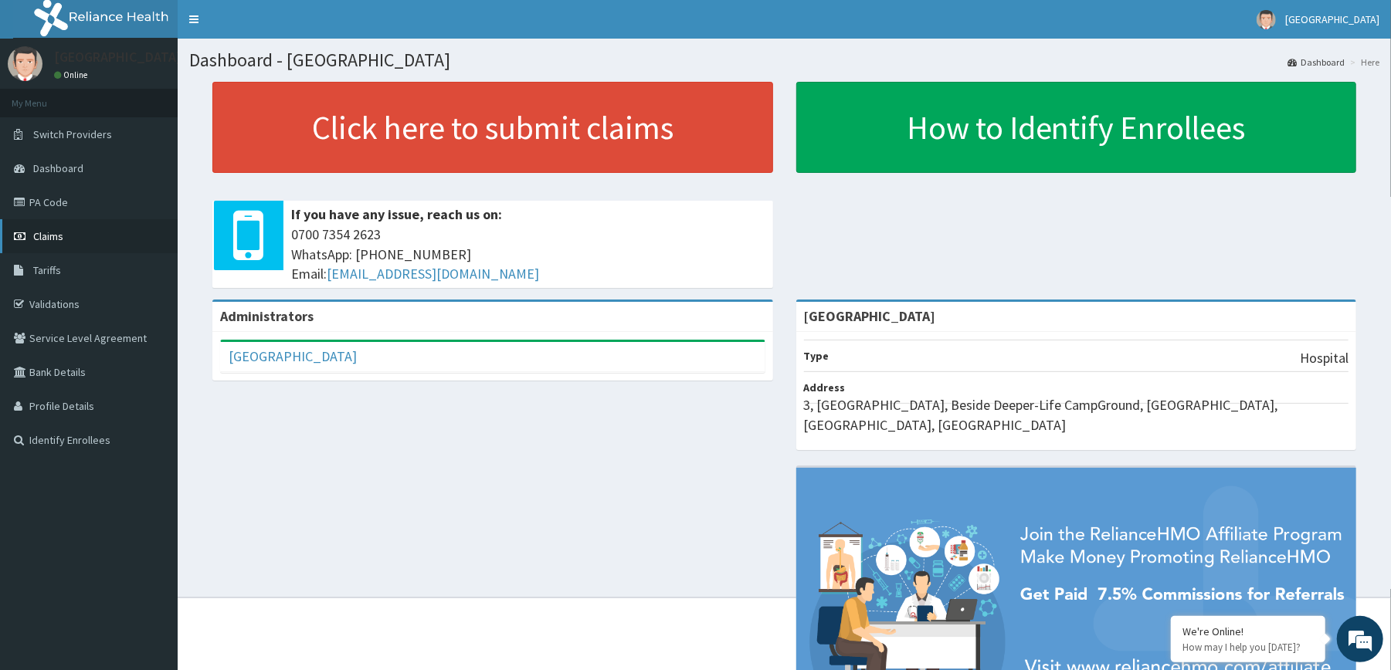
click at [59, 235] on span "Claims" at bounding box center [48, 236] width 30 height 14
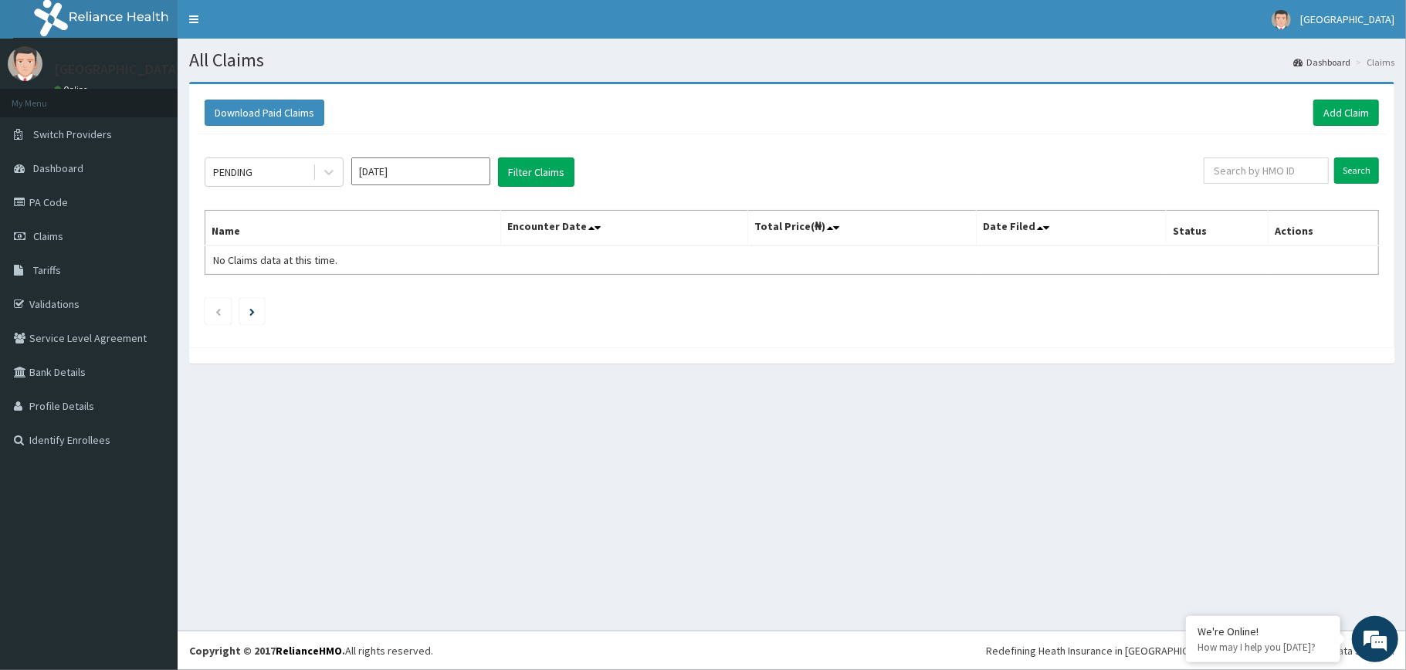
click at [440, 111] on div "Download Paid Claims Add Claim" at bounding box center [792, 113] width 1175 height 26
click at [53, 241] on span "Claims" at bounding box center [48, 236] width 30 height 14
click at [1357, 109] on link "Add Claim" at bounding box center [1347, 113] width 66 height 26
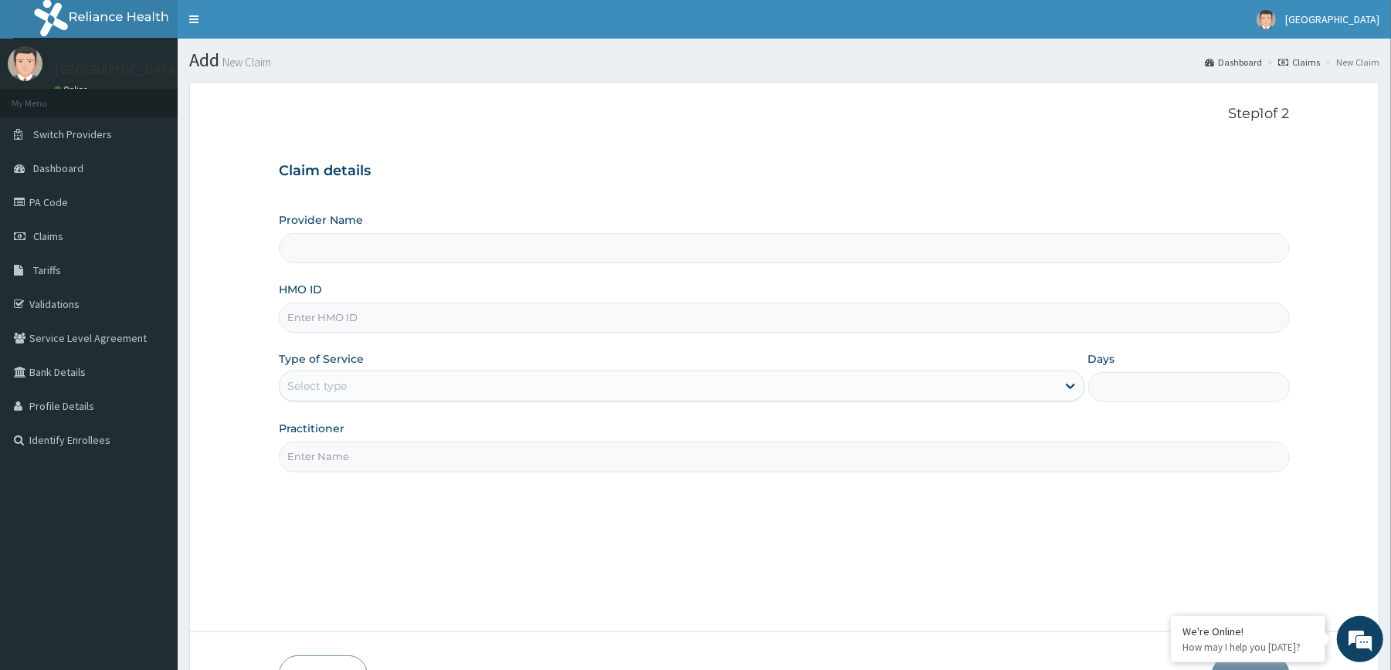
type input "[GEOGRAPHIC_DATA]"
click at [612, 319] on input "HMO ID" at bounding box center [784, 318] width 1010 height 30
type input "XIA/10688/A"
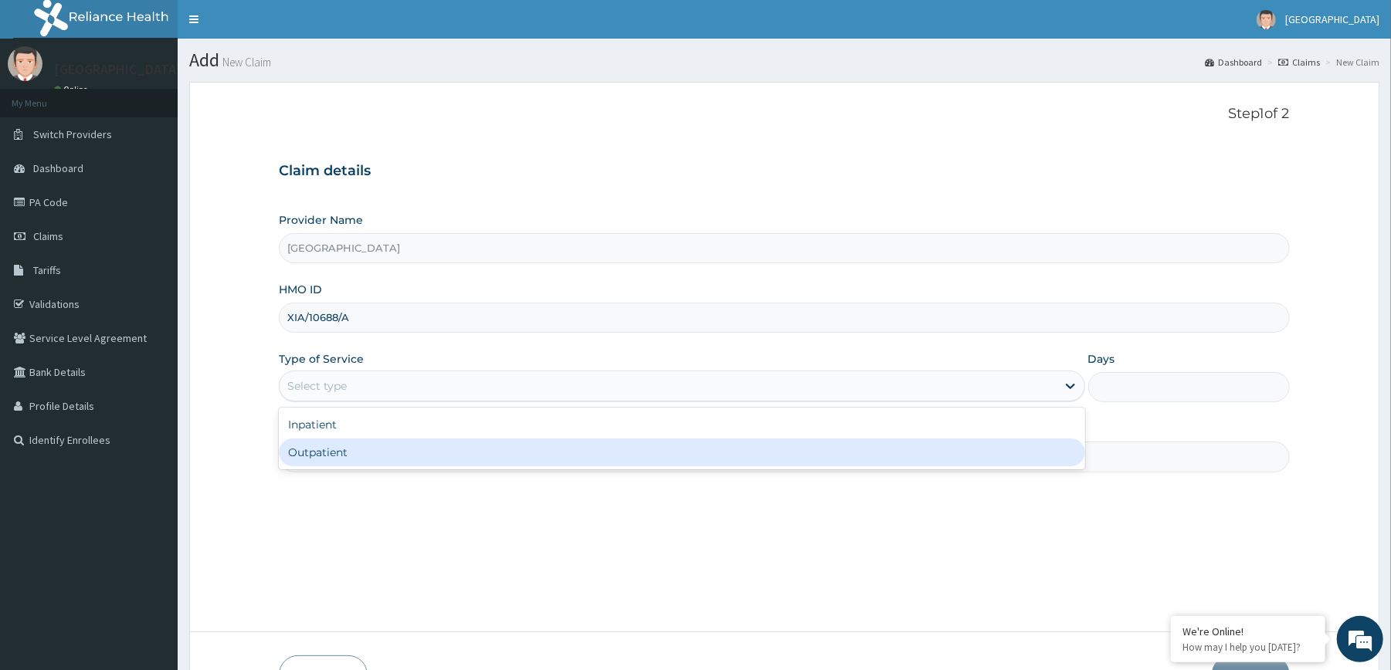
drag, startPoint x: 553, startPoint y: 387, endPoint x: 507, endPoint y: 462, distance: 88.1
click at [507, 402] on div "option Outpatient focused, 2 of 2. 2 results available. Use Up and Down to choo…" at bounding box center [681, 386] width 805 height 31
click at [504, 457] on div "Outpatient" at bounding box center [681, 453] width 805 height 28
type input "1"
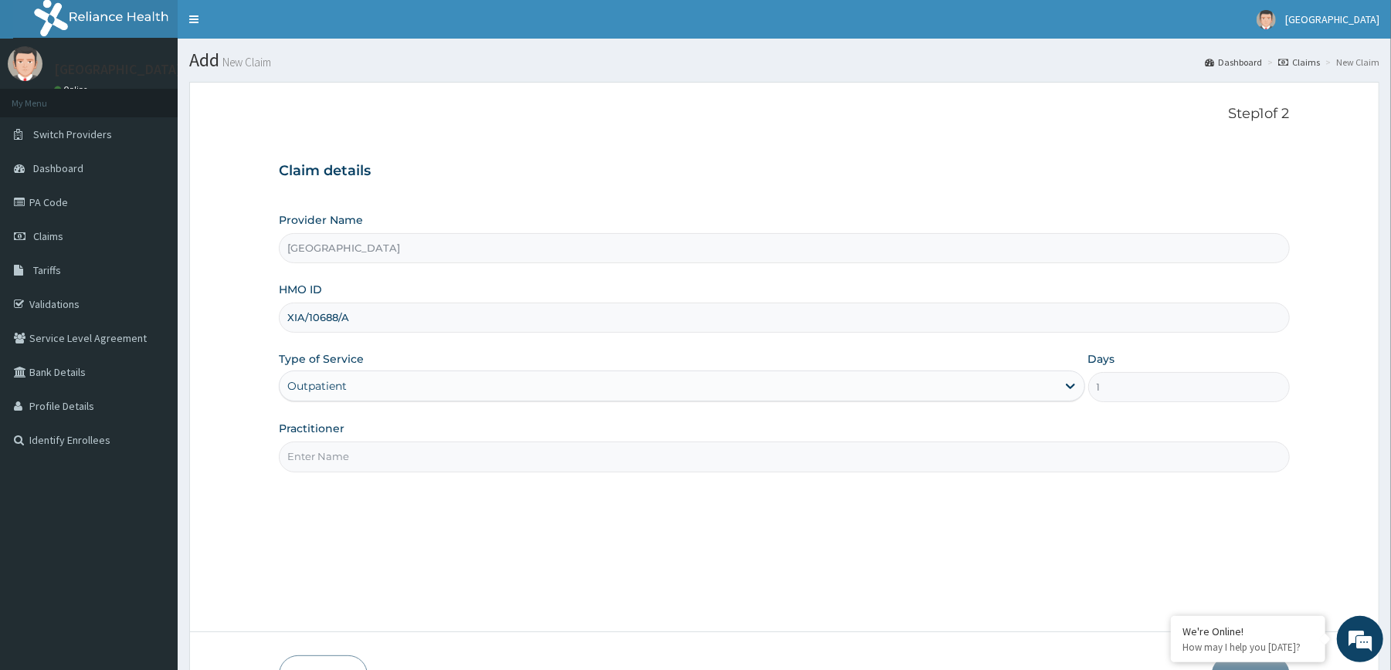
click at [494, 460] on input "Practitioner" at bounding box center [784, 457] width 1010 height 30
type input "[PERSON_NAME]"
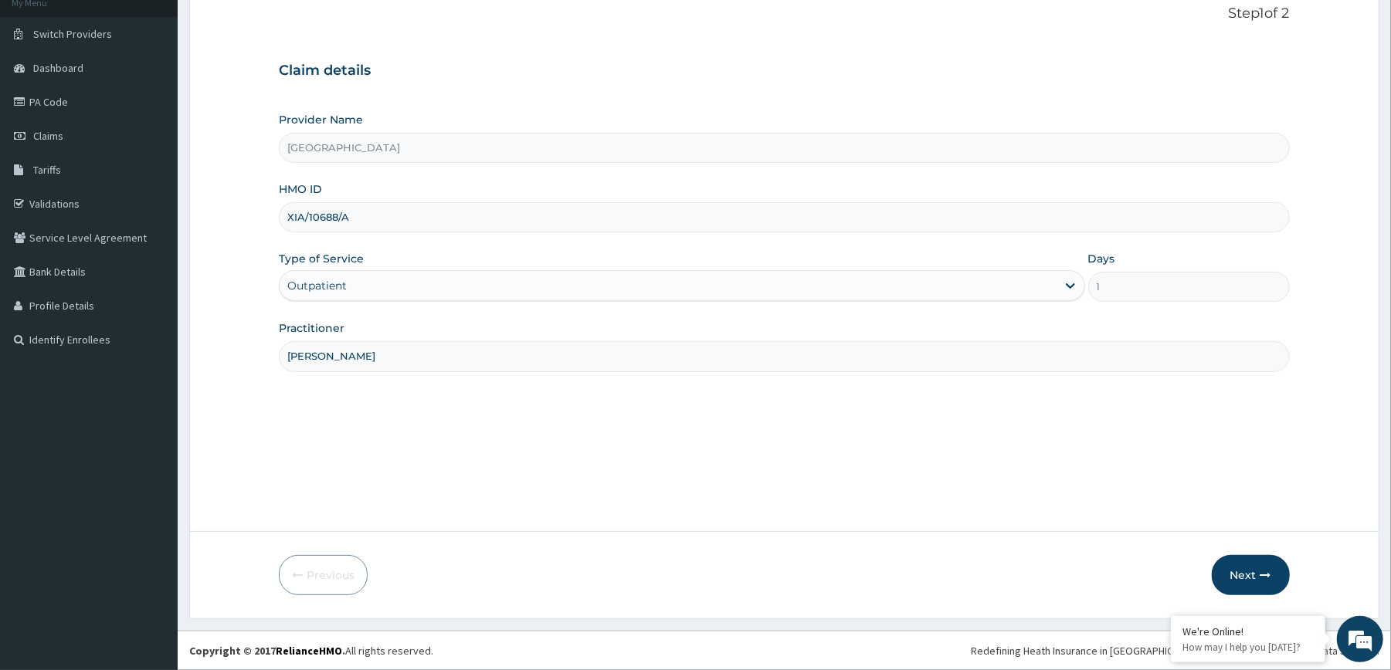
scroll to position [102, 0]
click at [1239, 561] on button "Next" at bounding box center [1251, 575] width 78 height 40
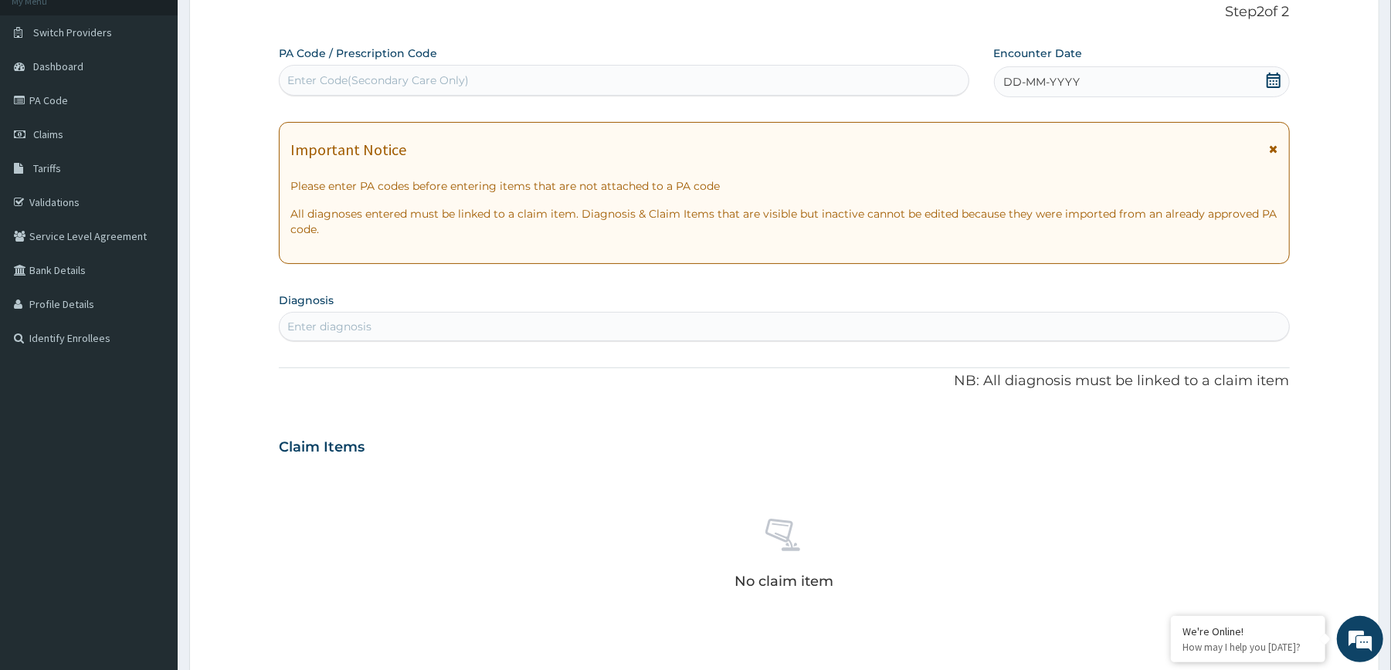
click at [1279, 81] on icon at bounding box center [1273, 80] width 14 height 15
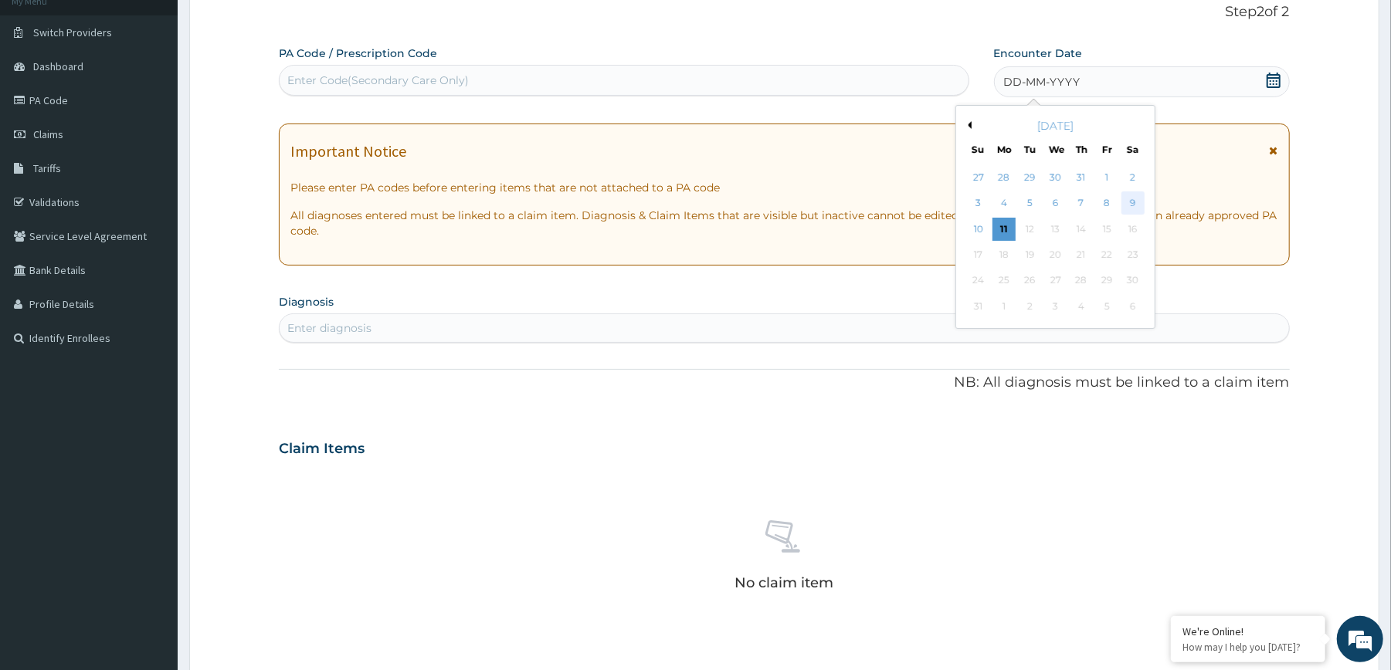
click at [1129, 199] on div "9" at bounding box center [1131, 203] width 23 height 23
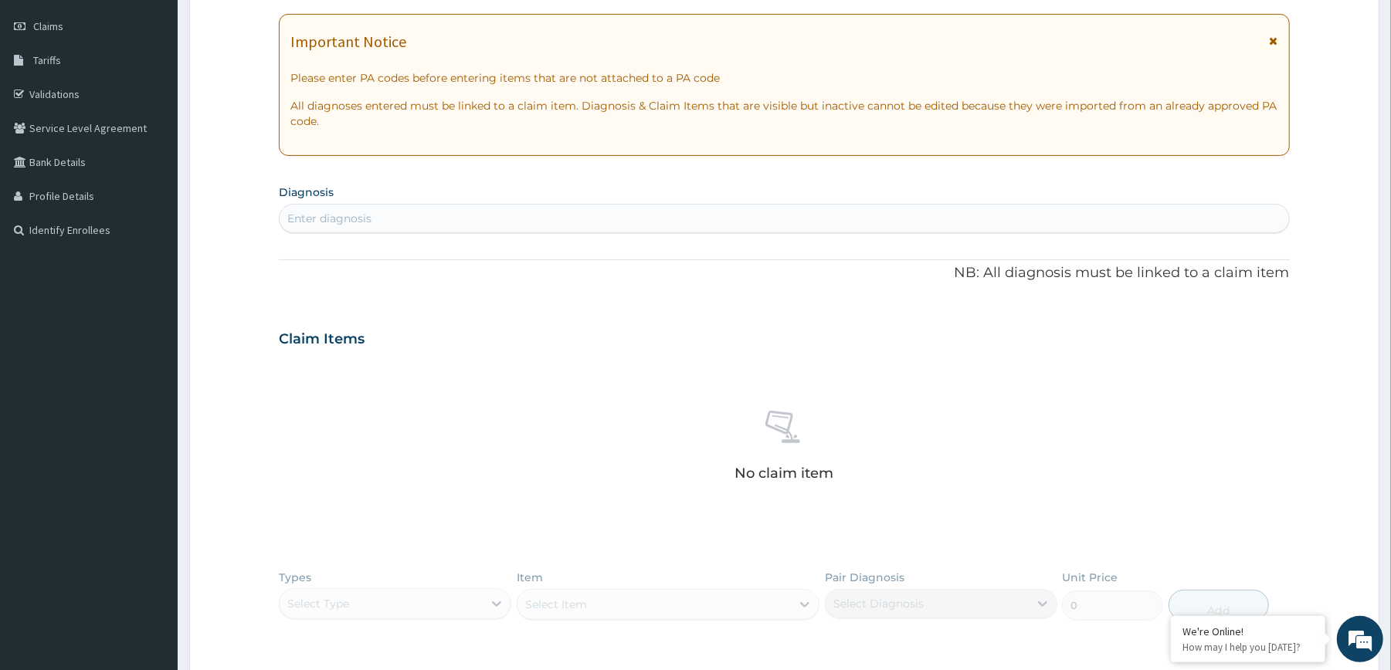
scroll to position [252, 0]
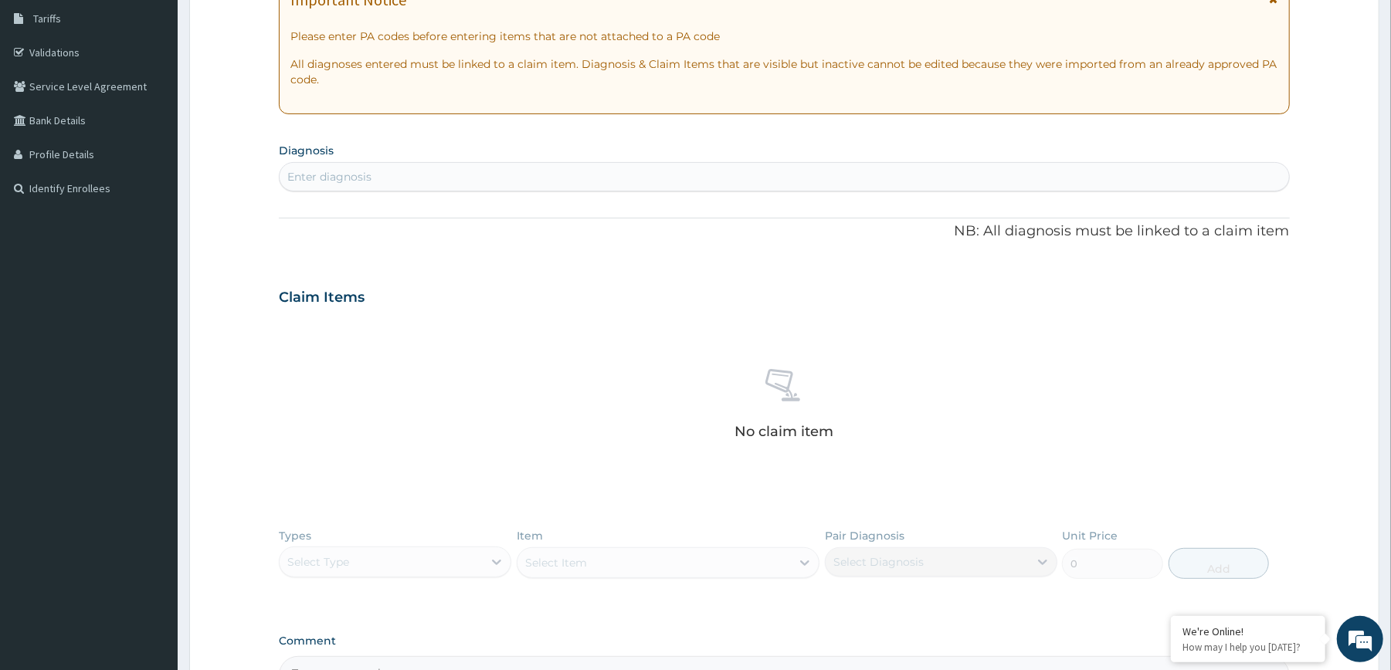
click at [924, 177] on div "Enter diagnosis" at bounding box center [784, 176] width 1009 height 25
type input "A"
type input "SEPSIS"
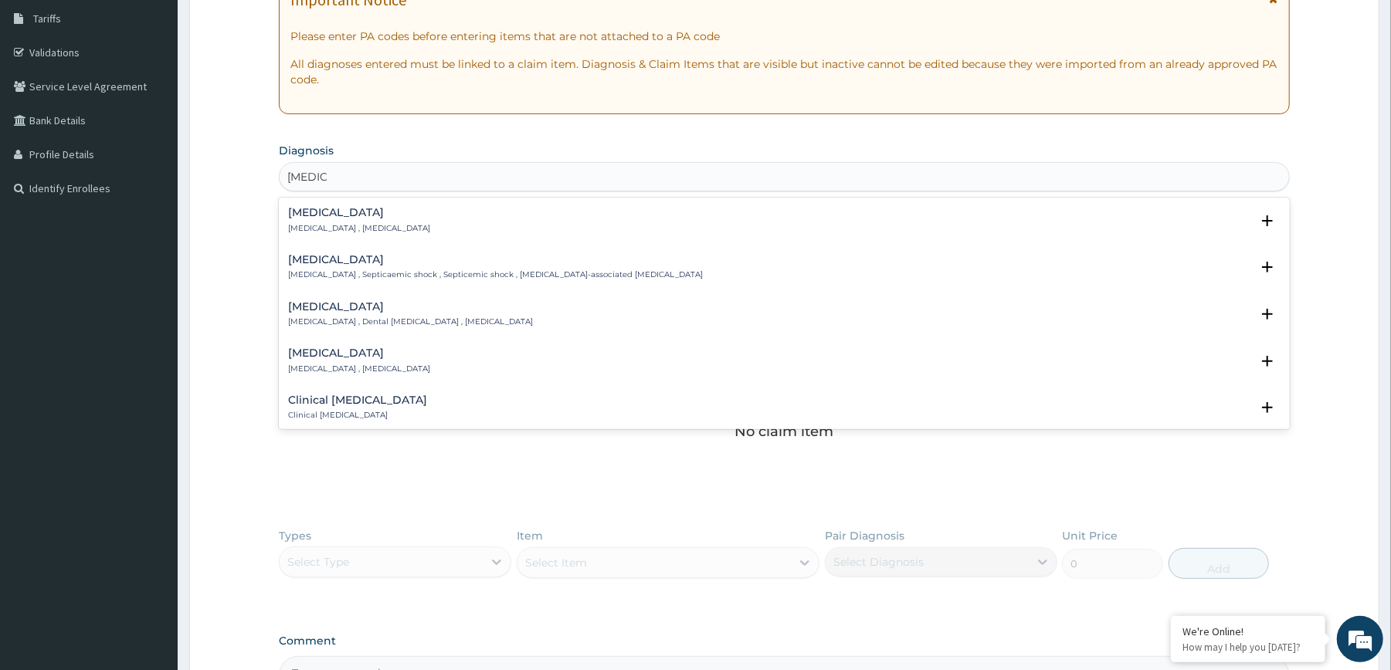
click at [363, 211] on h4 "Sepsis" at bounding box center [359, 213] width 142 height 12
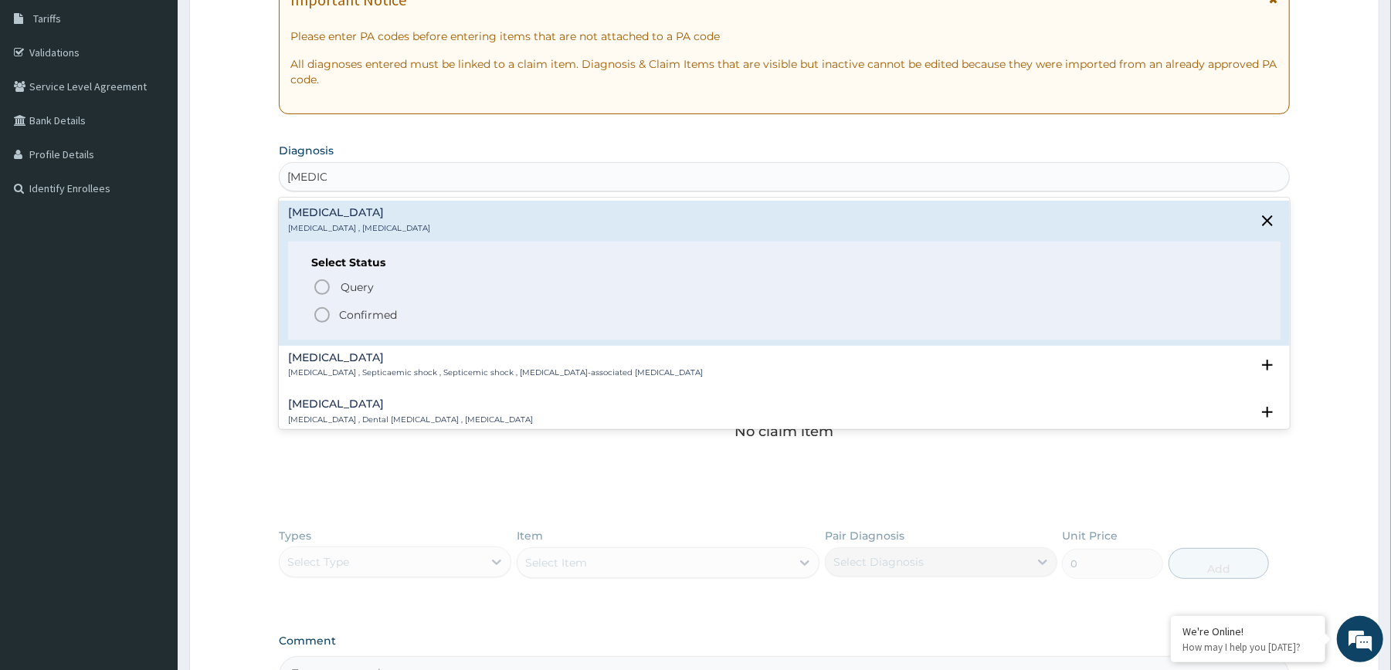
click at [356, 310] on p "Confirmed" at bounding box center [368, 314] width 58 height 15
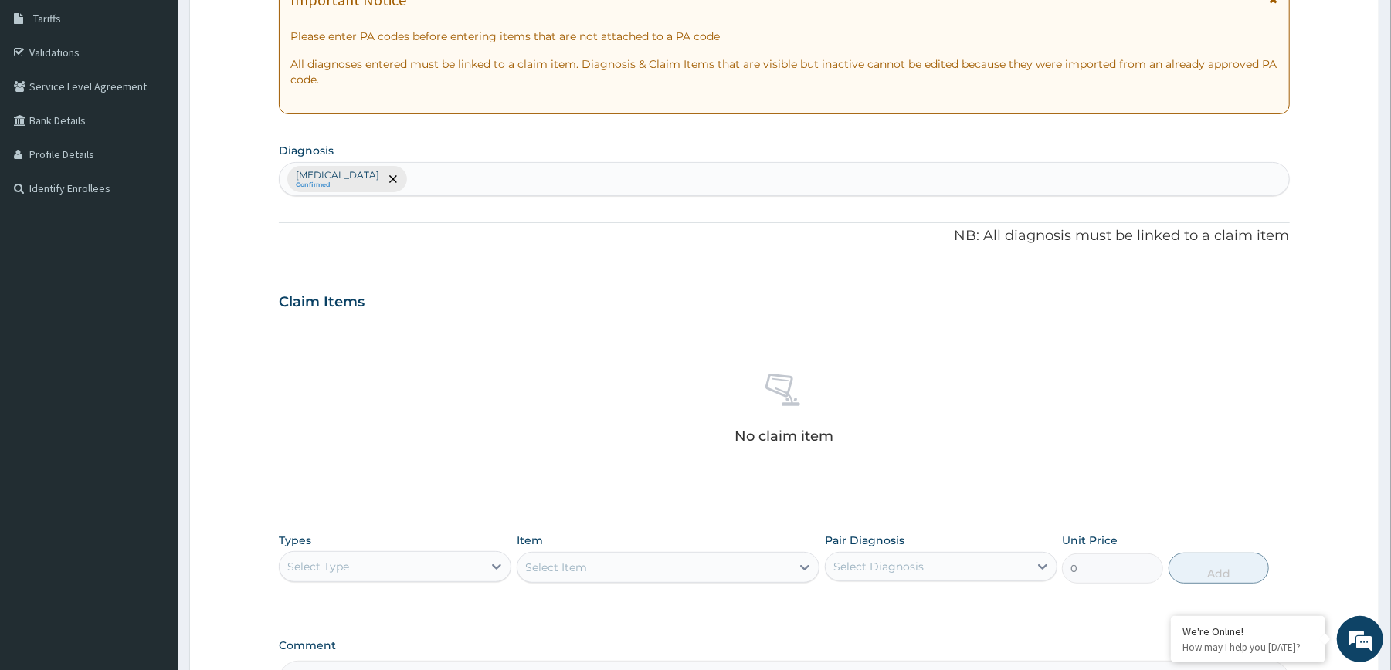
click at [449, 174] on div "Sepsis Confirmed" at bounding box center [784, 179] width 1009 height 32
type input "APPENDICI"
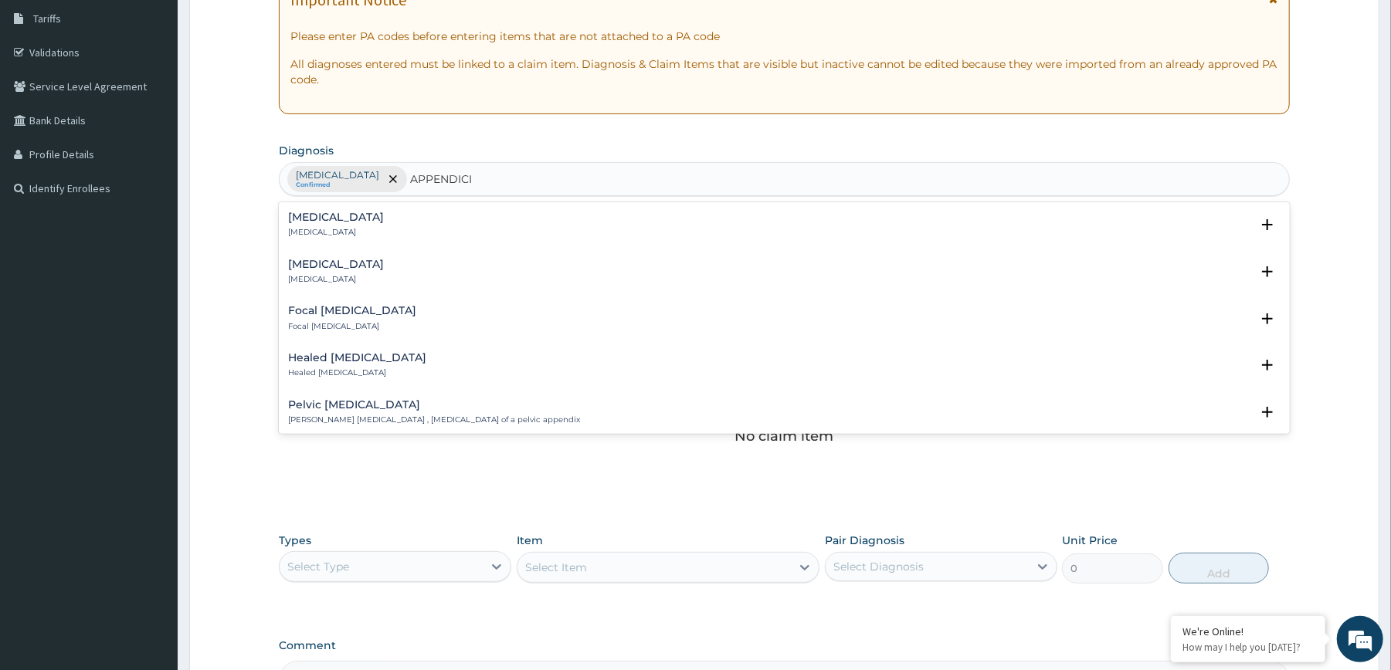
click at [332, 270] on h4 "Acute appendicitis" at bounding box center [336, 265] width 96 height 12
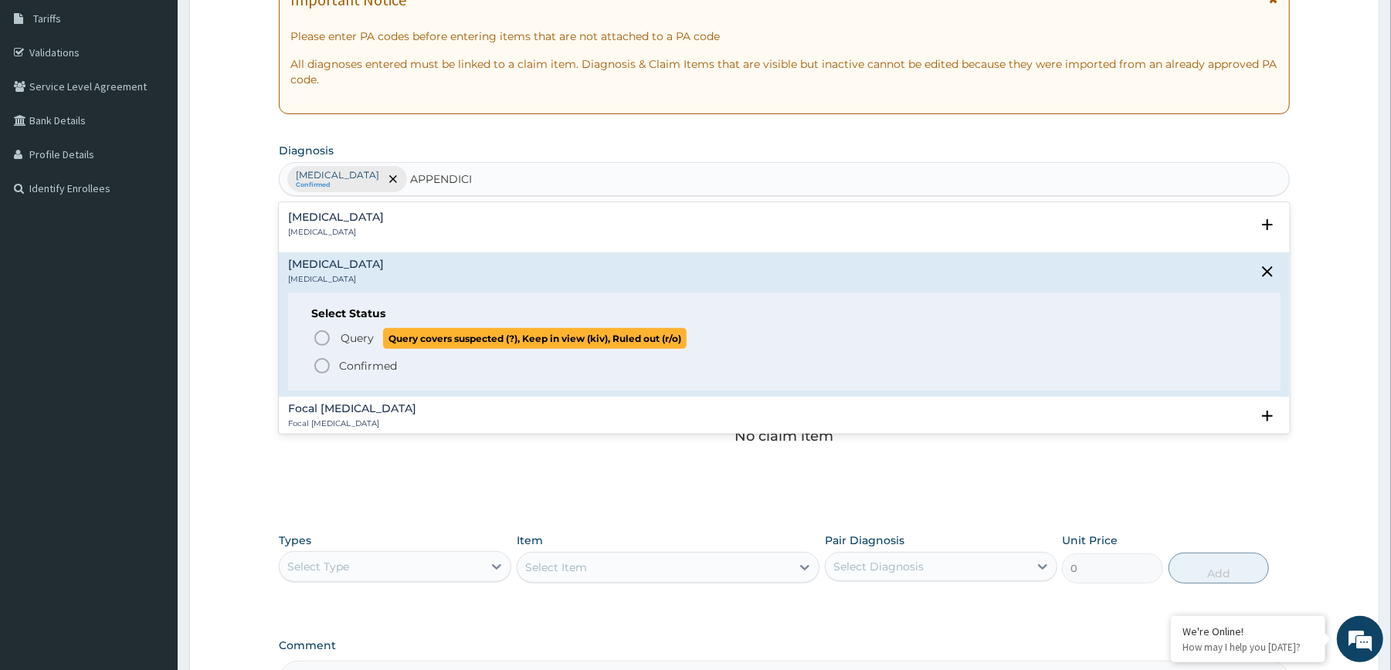
click at [347, 334] on span "Query" at bounding box center [357, 338] width 33 height 15
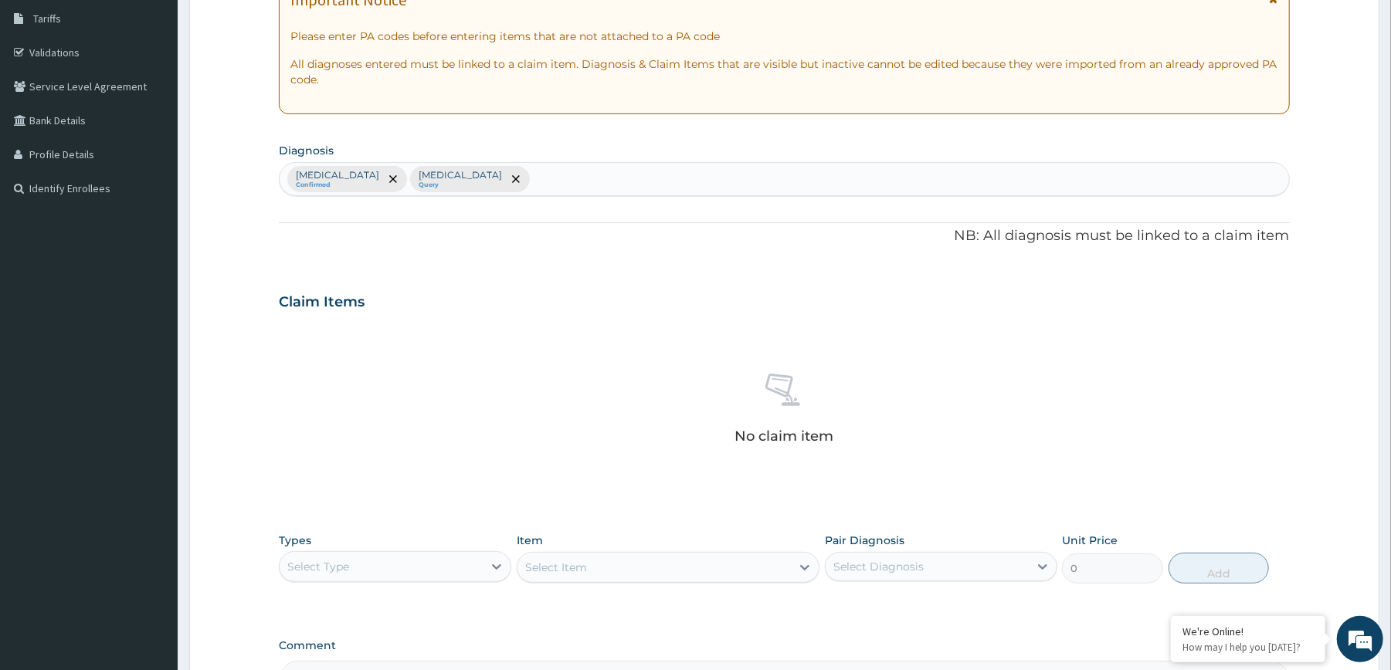
click at [828, 272] on div "PA Code / Prescription Code Enter Code(Secondary Care Only) Encounter Date 09-0…" at bounding box center [784, 298] width 1010 height 804
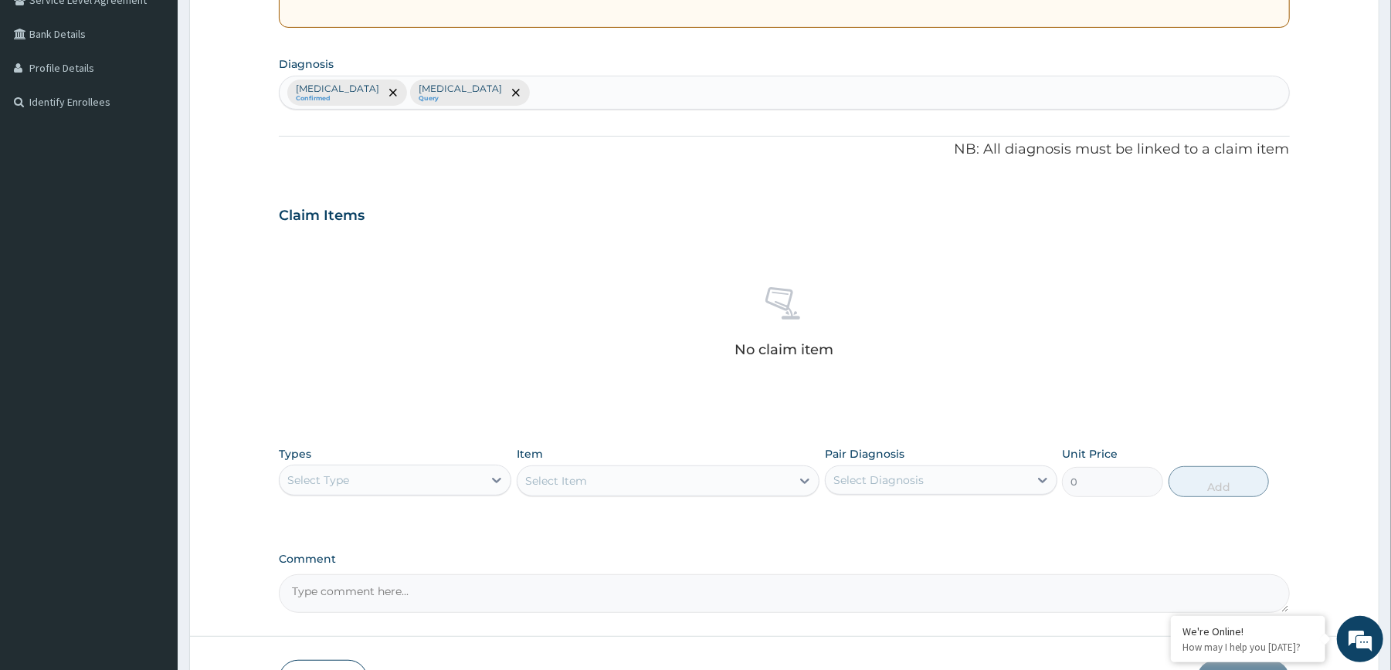
scroll to position [446, 0]
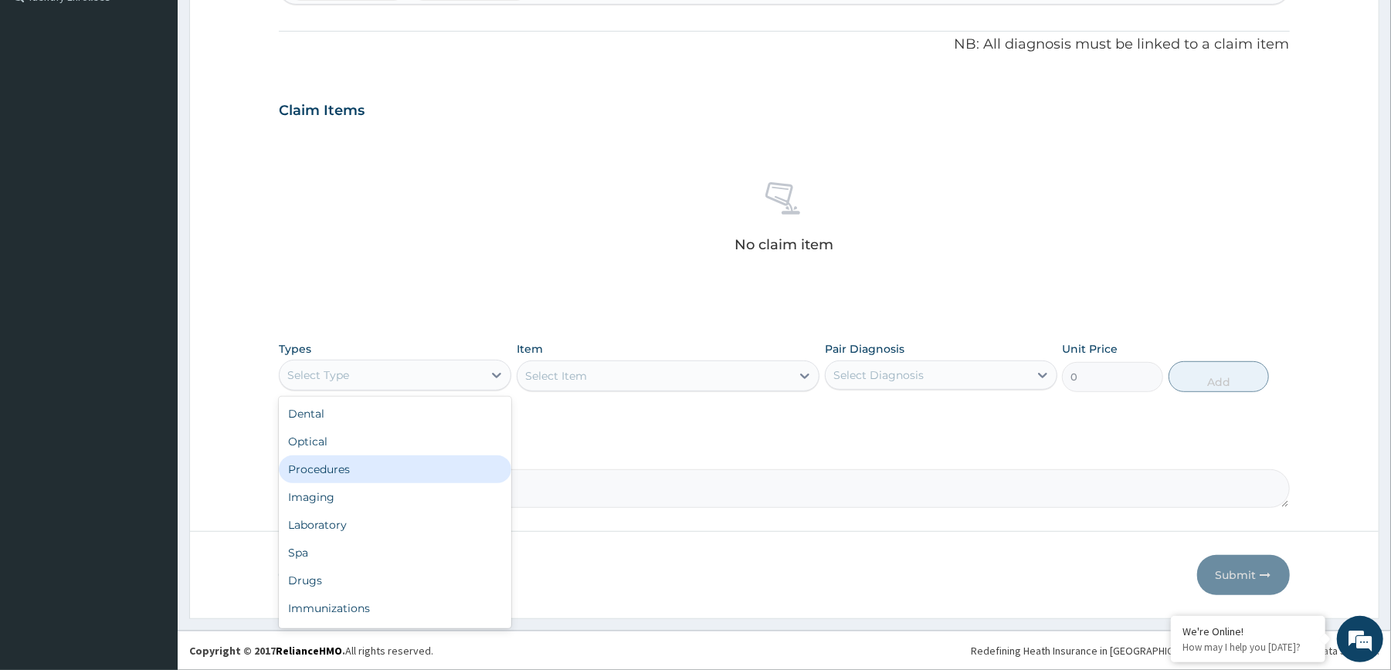
drag, startPoint x: 375, startPoint y: 381, endPoint x: 356, endPoint y: 465, distance: 85.6
click at [356, 391] on div "option Procedures focused, 3 of 10. 10 results available. Use Up and Down to ch…" at bounding box center [395, 375] width 232 height 31
click at [439, 474] on div "Procedures" at bounding box center [395, 470] width 232 height 28
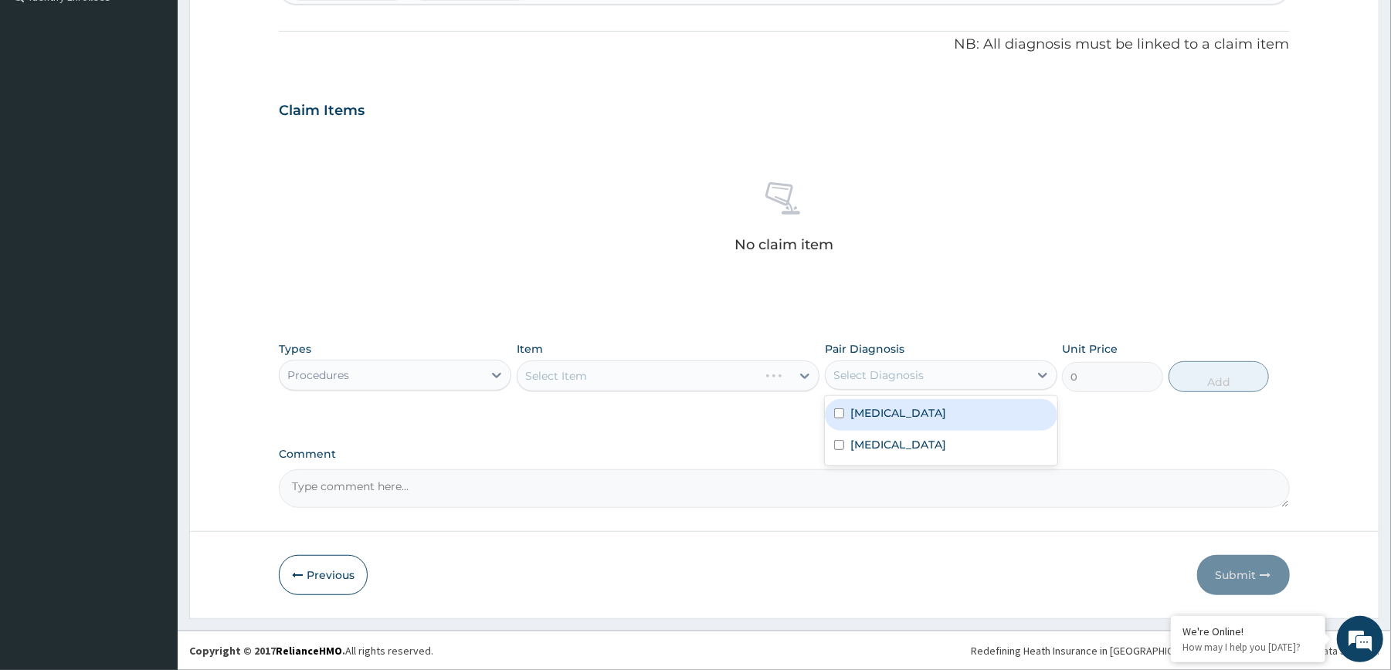
click at [947, 384] on div "Select Diagnosis" at bounding box center [926, 375] width 203 height 25
click at [924, 422] on div "Sepsis" at bounding box center [941, 415] width 232 height 32
checkbox input "true"
click at [924, 443] on label "Acute appendicitis" at bounding box center [898, 444] width 96 height 15
checkbox input "true"
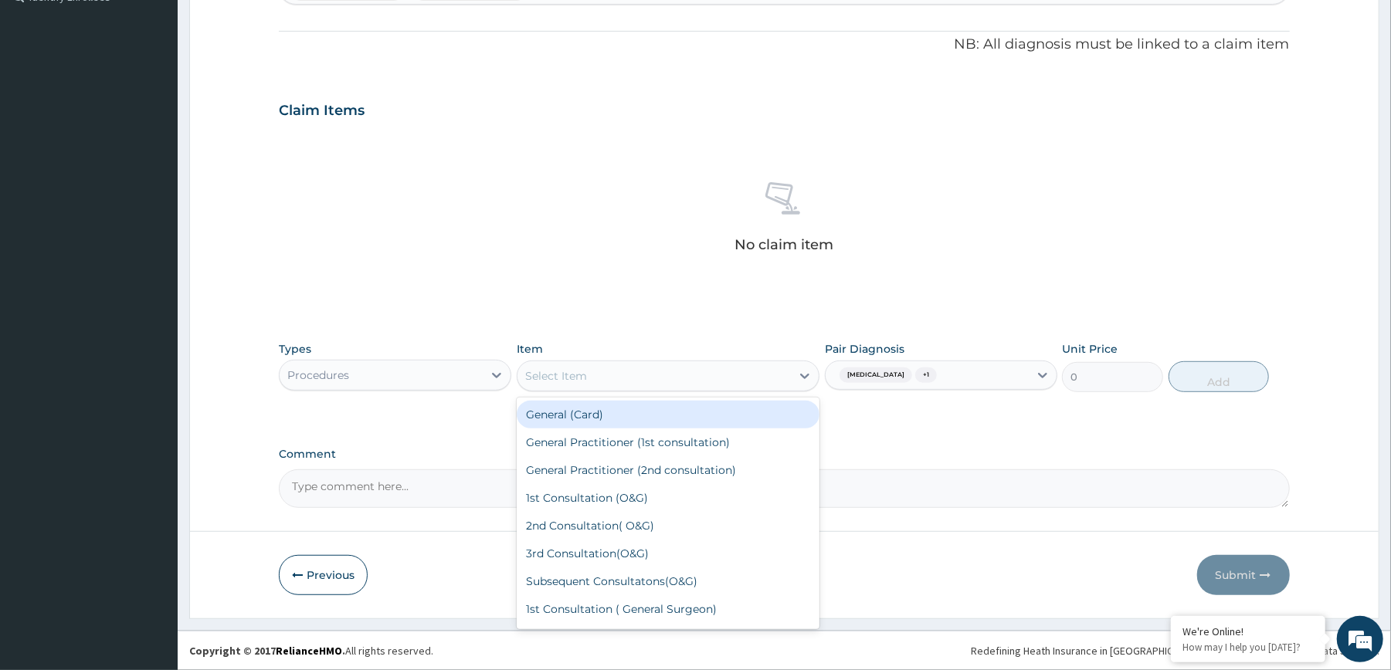
click at [751, 378] on div "Select Item" at bounding box center [653, 376] width 273 height 25
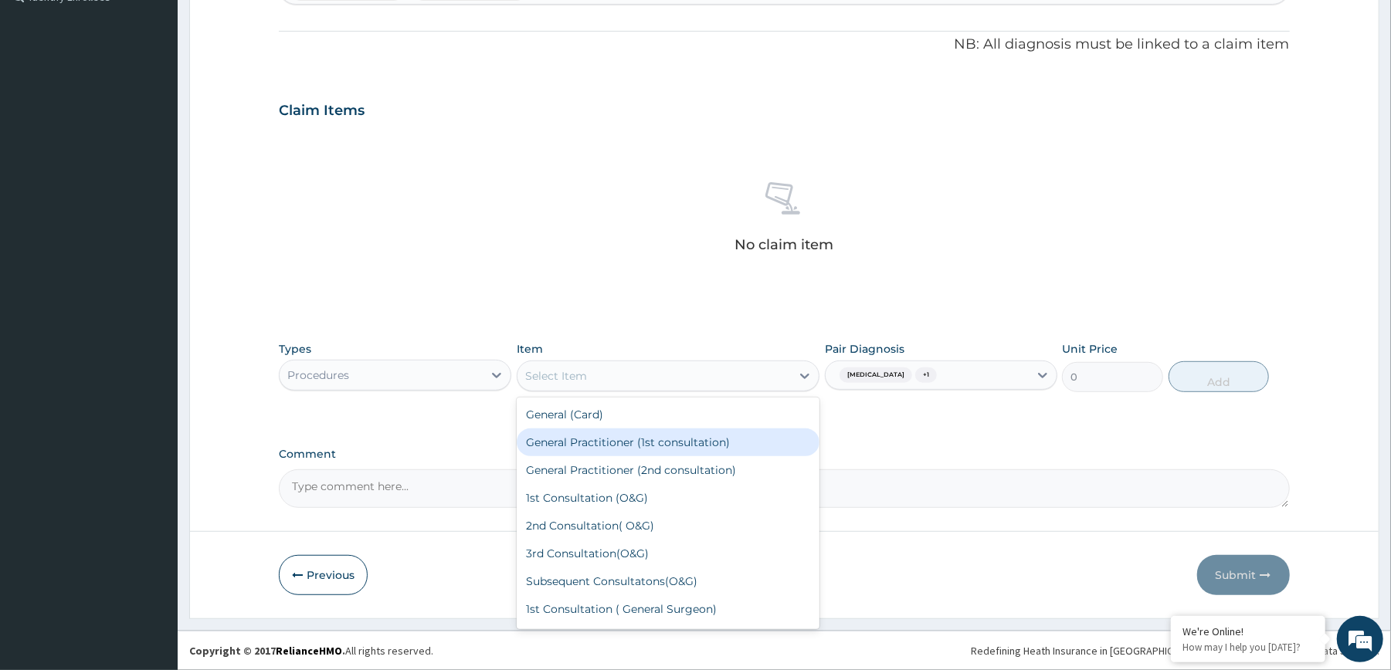
click at [707, 429] on div "General Practitioner (1st consultation)" at bounding box center [668, 443] width 303 height 28
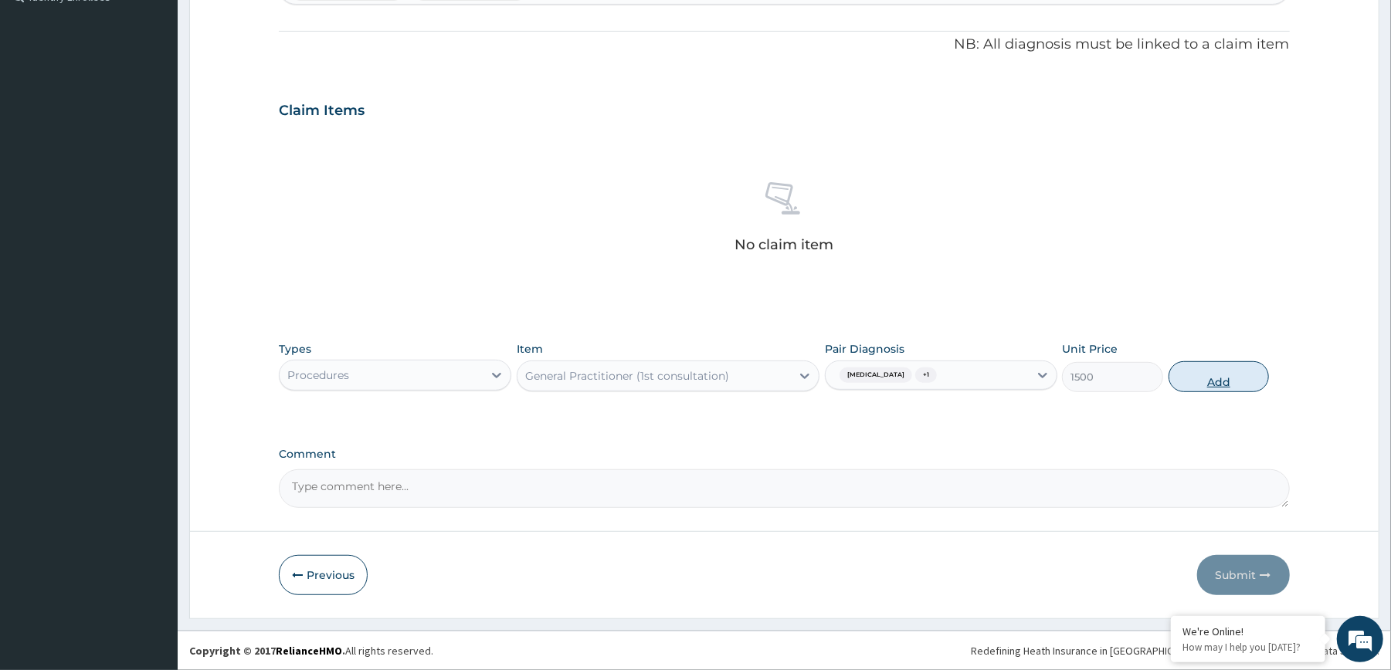
click at [1226, 372] on button "Add" at bounding box center [1218, 376] width 101 height 31
type input "0"
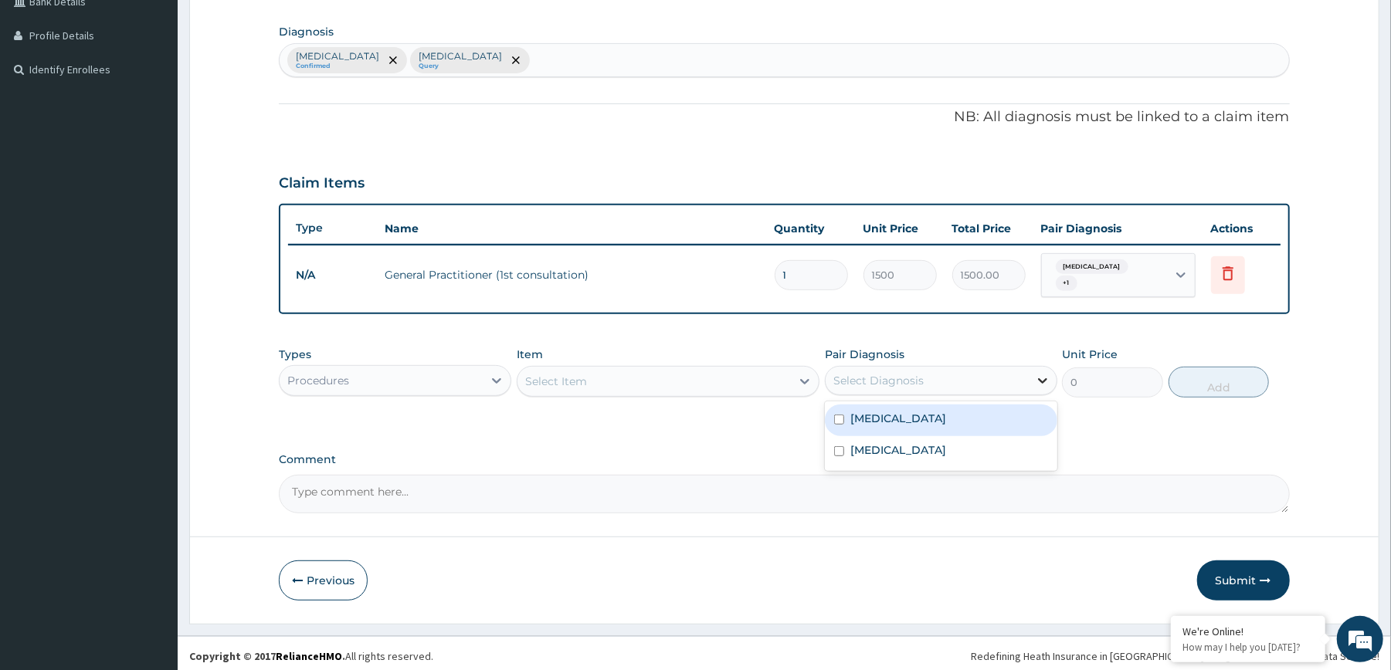
click at [1039, 384] on div at bounding box center [1043, 381] width 28 height 28
click at [1015, 415] on div "Sepsis" at bounding box center [941, 421] width 232 height 32
checkbox input "true"
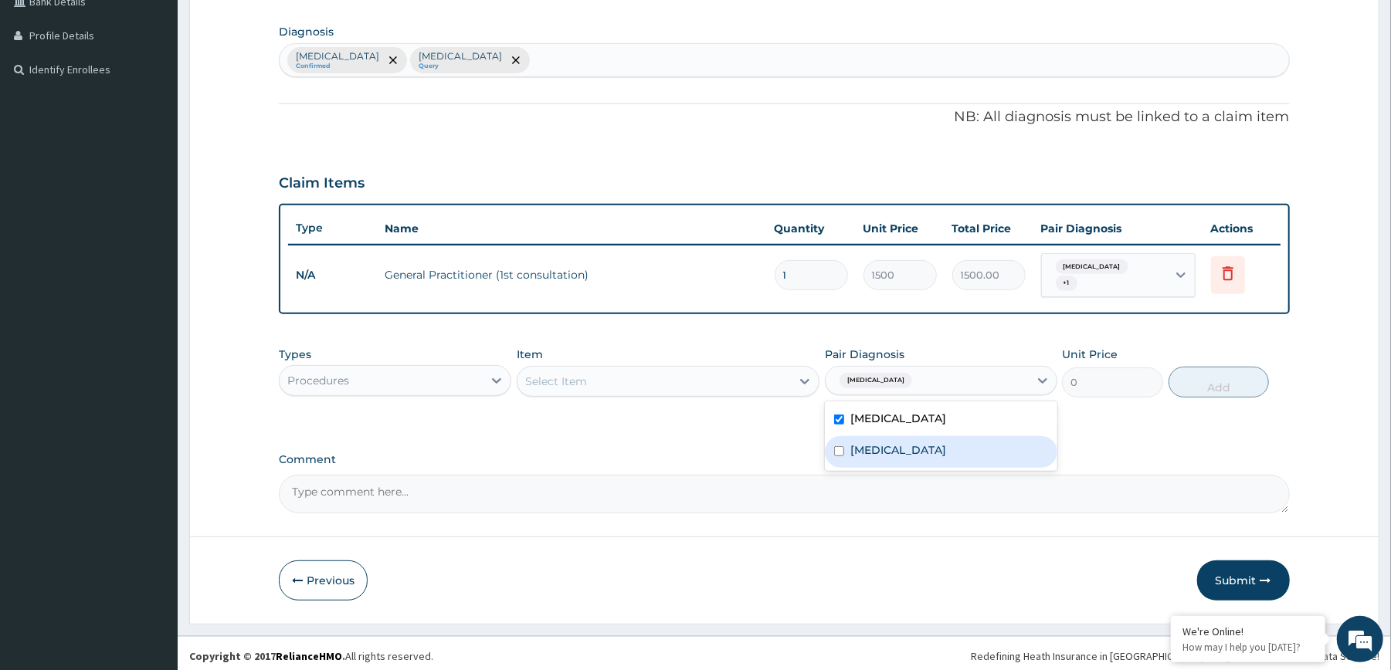
click at [1002, 437] on div "Acute appendicitis" at bounding box center [941, 452] width 232 height 32
checkbox input "true"
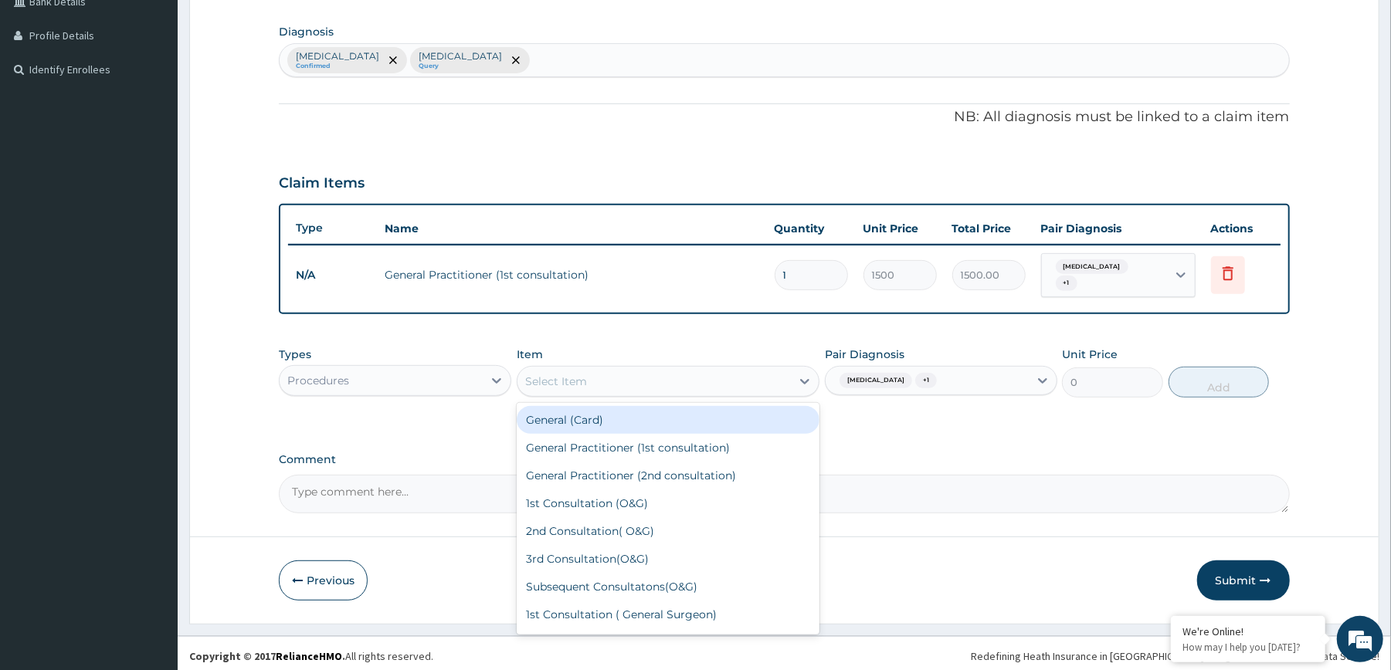
click at [763, 369] on div "Select Item" at bounding box center [653, 381] width 273 height 25
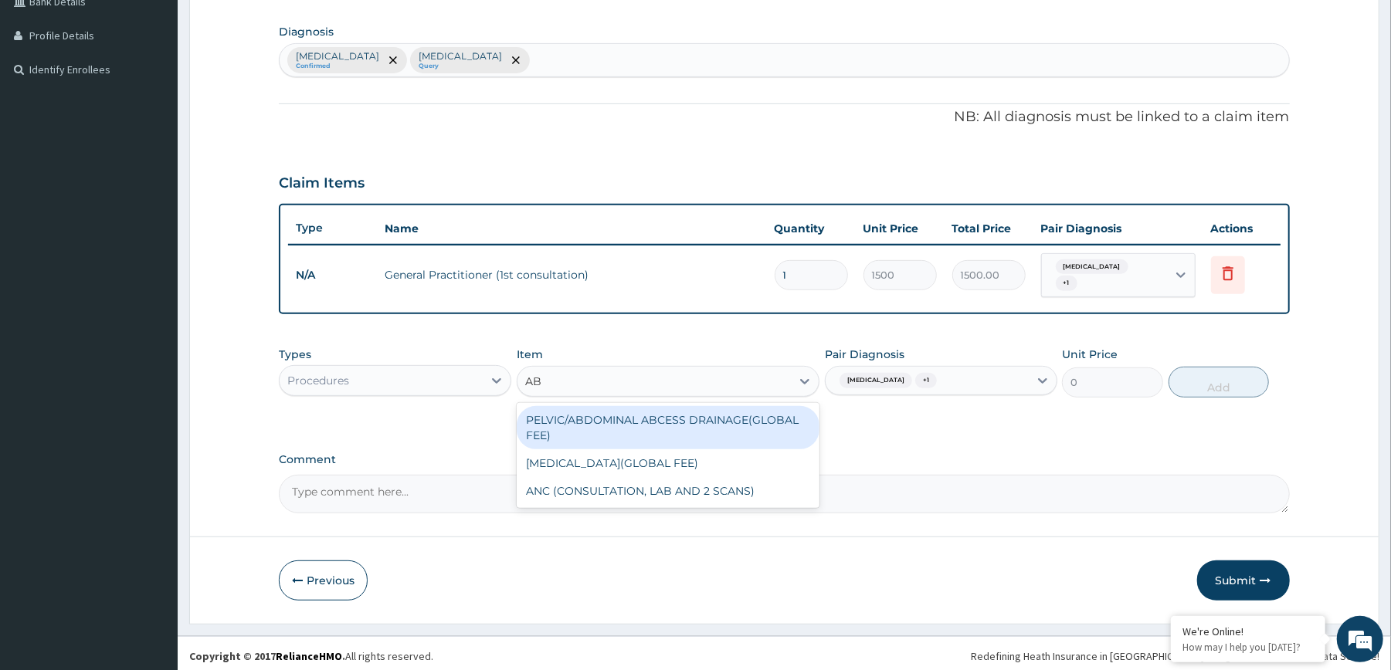
type input "A"
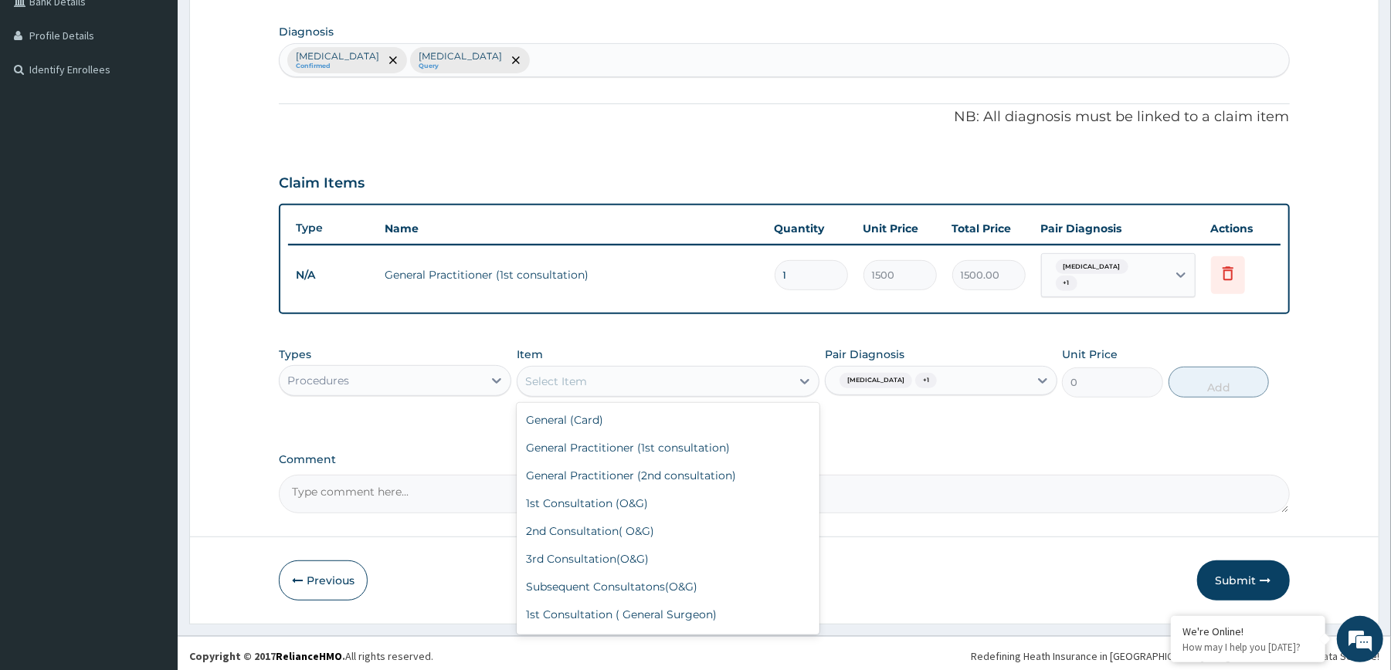
click at [422, 357] on div "Types Procedures" at bounding box center [395, 372] width 232 height 51
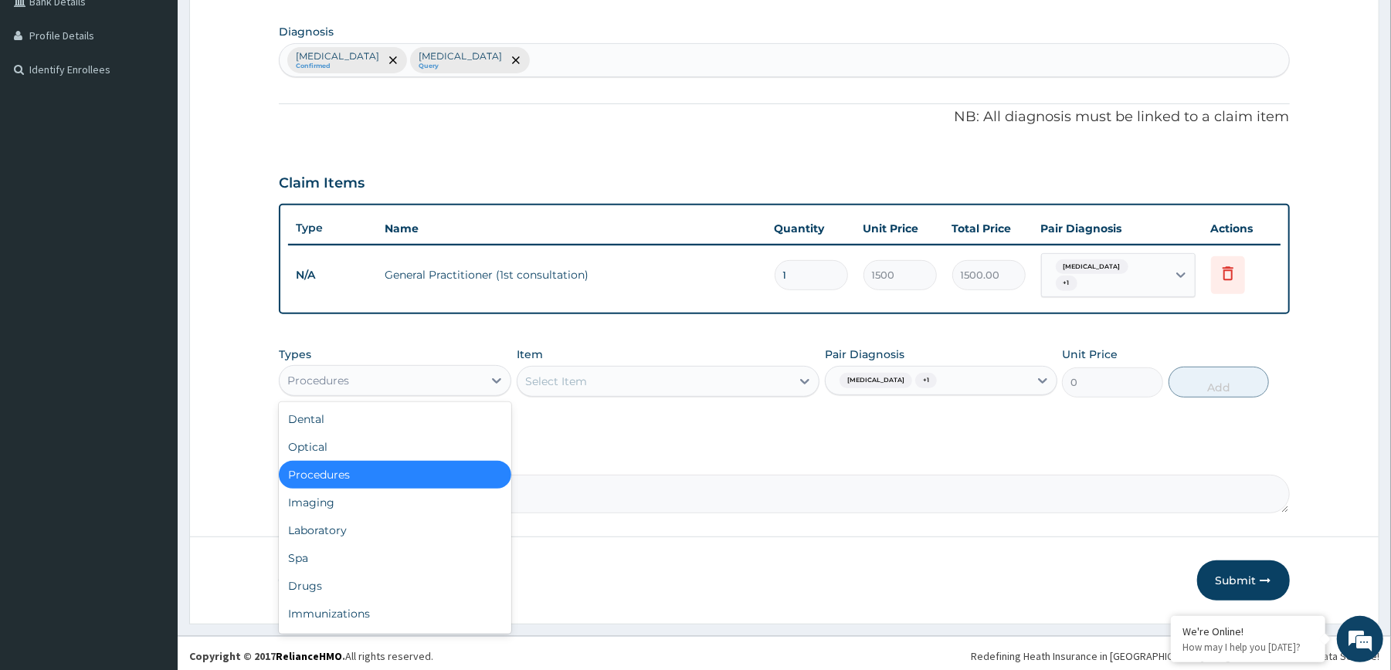
click at [422, 371] on div "Procedures" at bounding box center [381, 380] width 203 height 25
click at [411, 533] on div "Laboratory" at bounding box center [395, 531] width 232 height 28
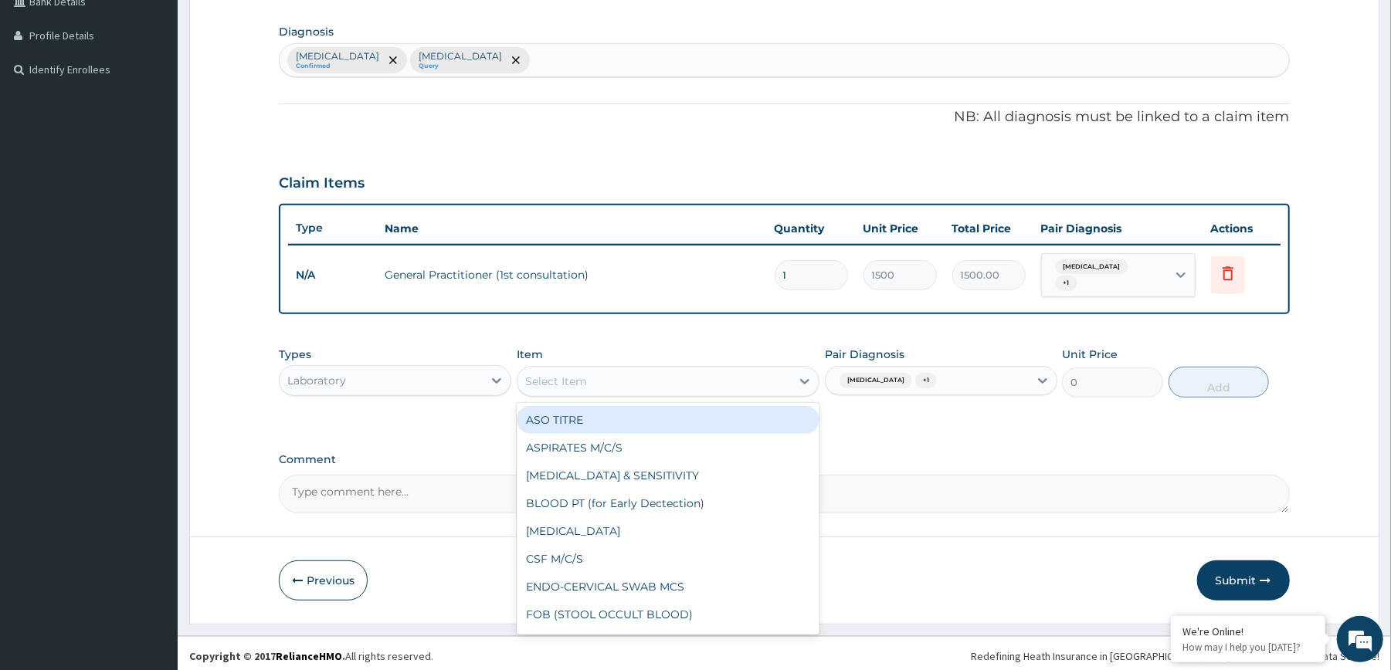
click at [707, 383] on div "Select Item" at bounding box center [653, 381] width 273 height 25
type input "A"
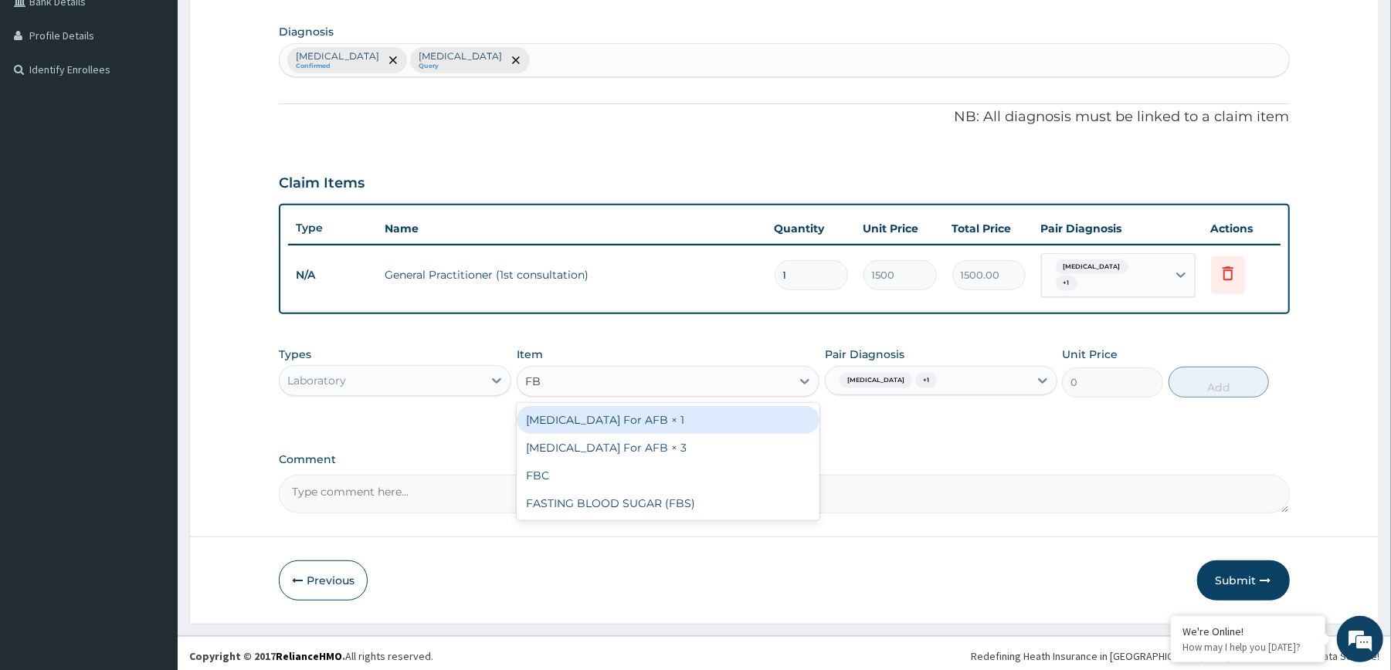
type input "FBC"
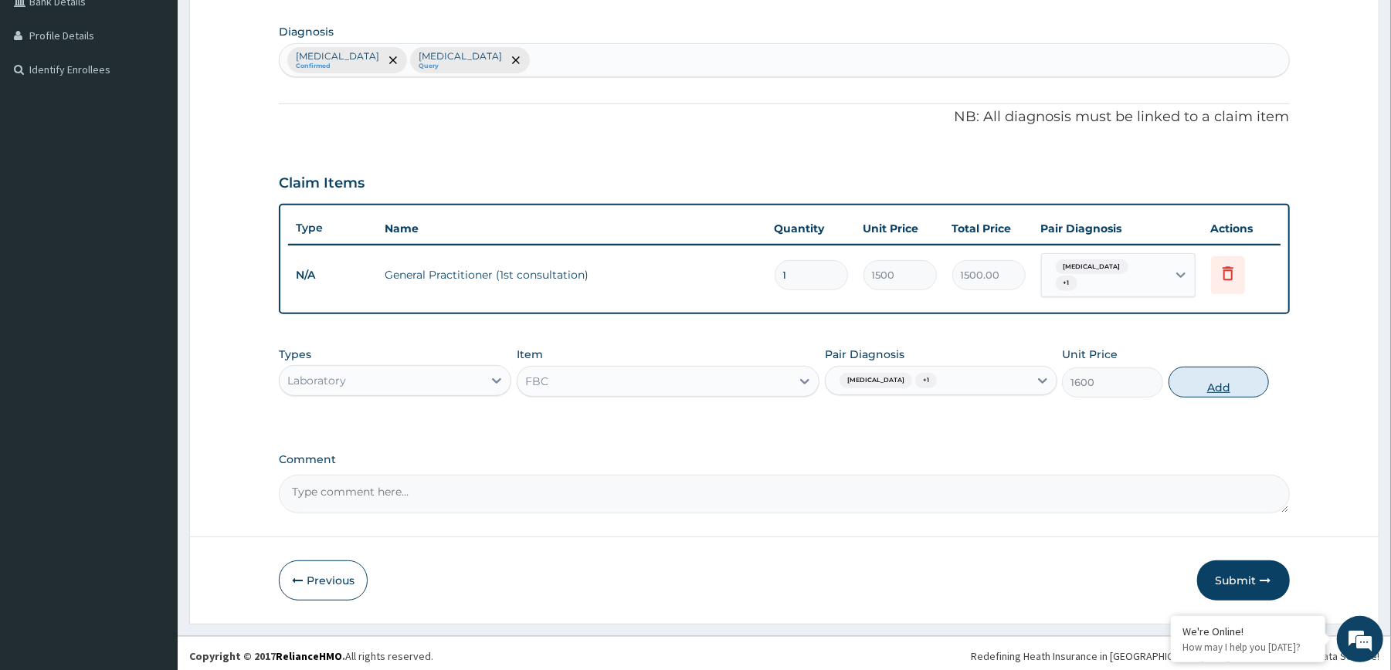
click at [1215, 367] on button "Add" at bounding box center [1218, 382] width 101 height 31
type input "0"
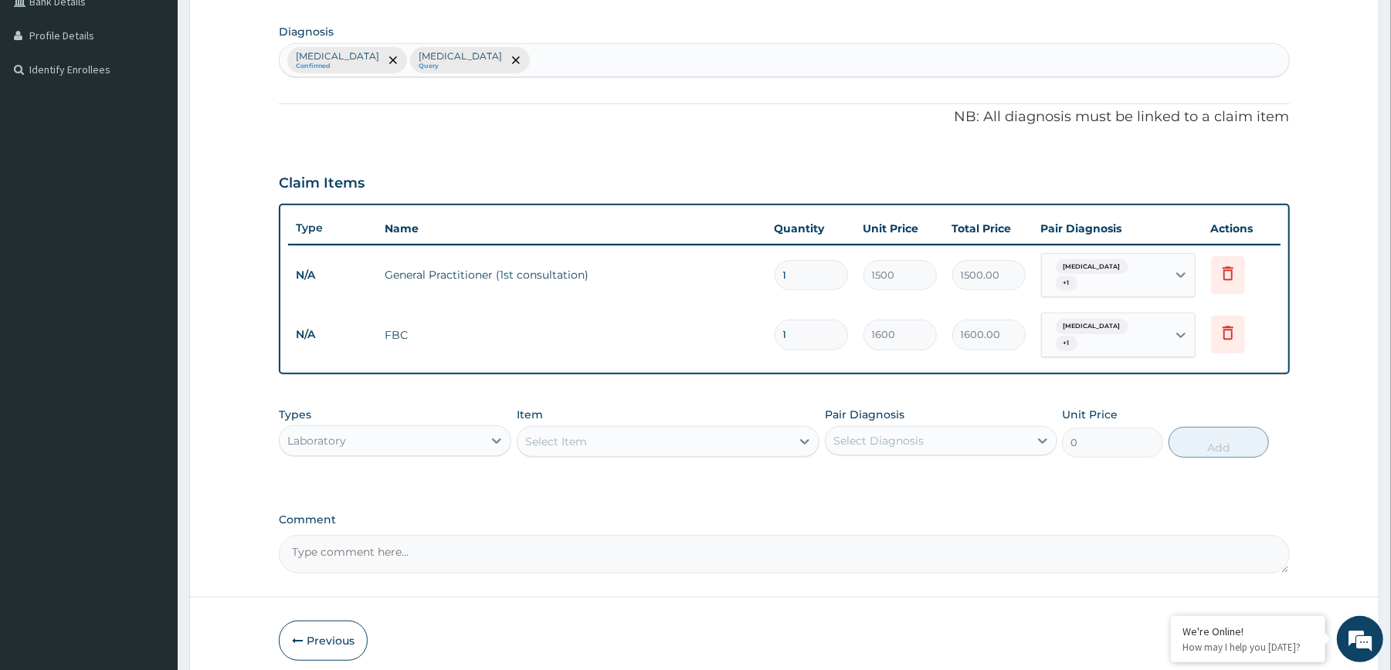
click at [839, 433] on div "Select Diagnosis" at bounding box center [878, 440] width 90 height 15
click at [866, 503] on label "Acute appendicitis" at bounding box center [898, 510] width 96 height 15
checkbox input "true"
click at [1107, 334] on div "Sepsis + 1" at bounding box center [1101, 335] width 105 height 37
click at [1072, 385] on div "Acute appendicitis" at bounding box center [1137, 397] width 193 height 32
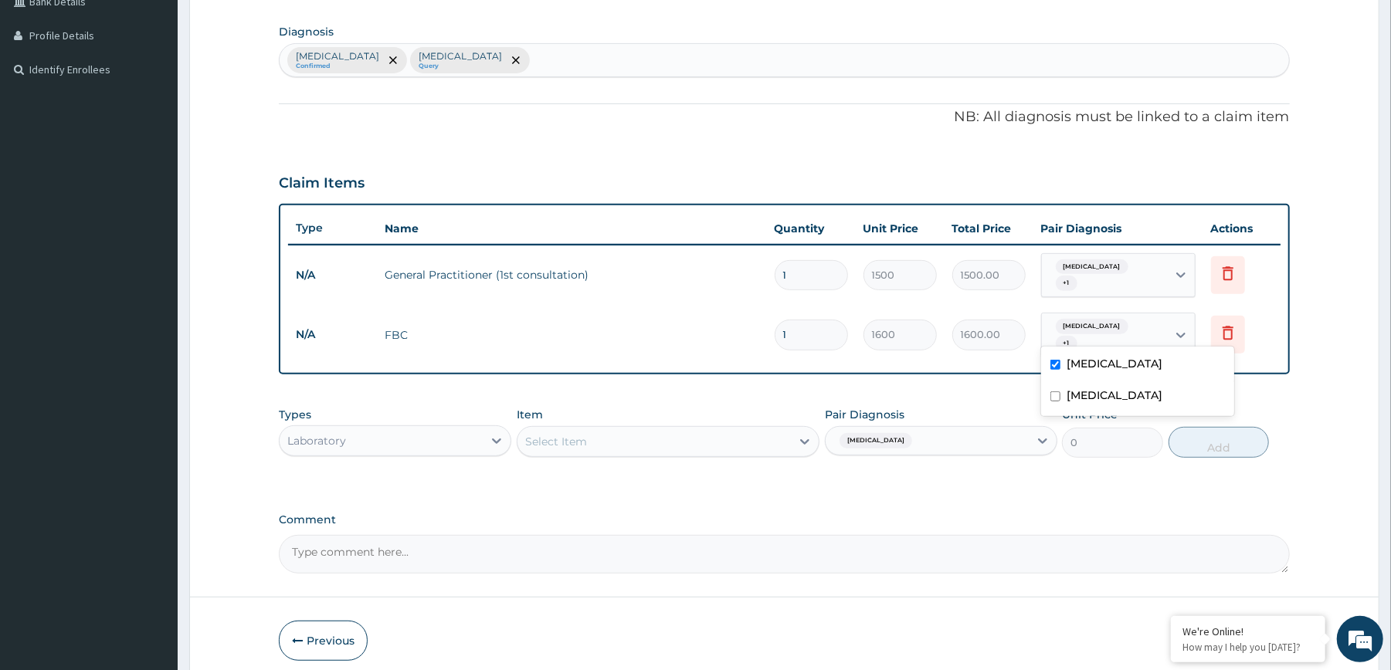
checkbox input "false"
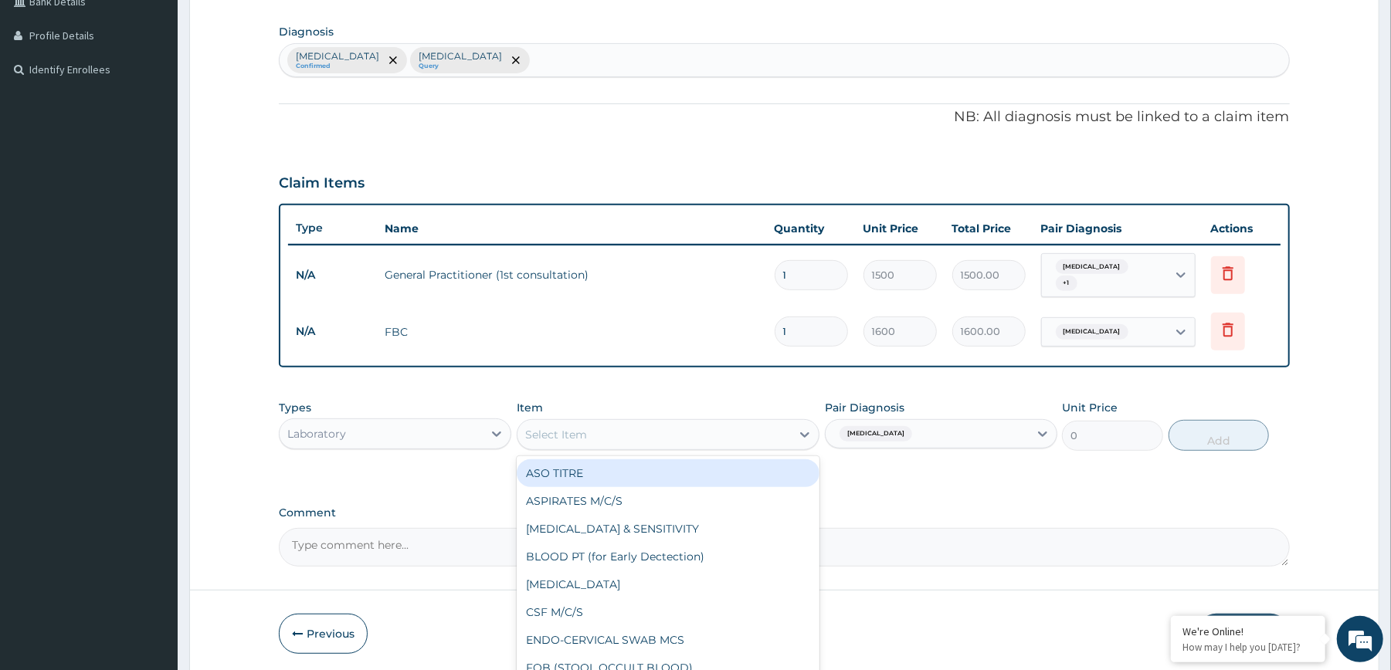
click at [717, 425] on div "Select Item" at bounding box center [653, 434] width 273 height 25
click at [364, 422] on div "Laboratory" at bounding box center [381, 434] width 203 height 25
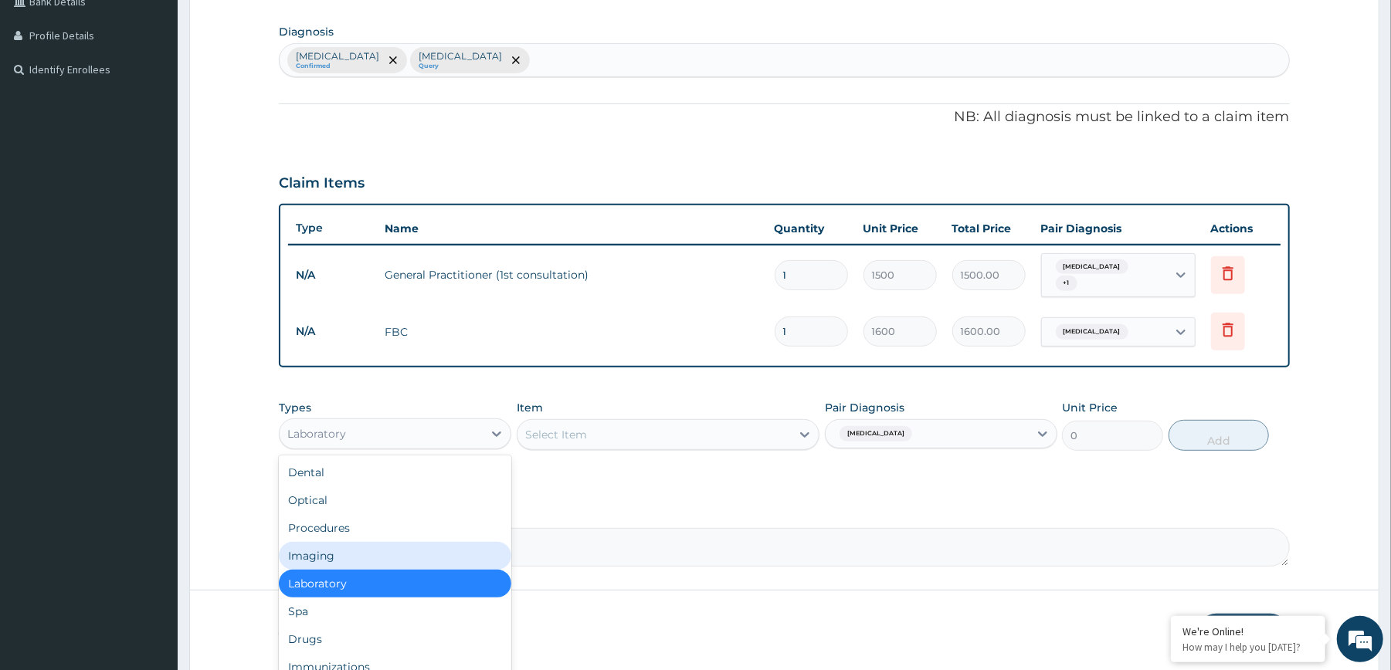
click at [395, 544] on div "Imaging" at bounding box center [395, 556] width 232 height 28
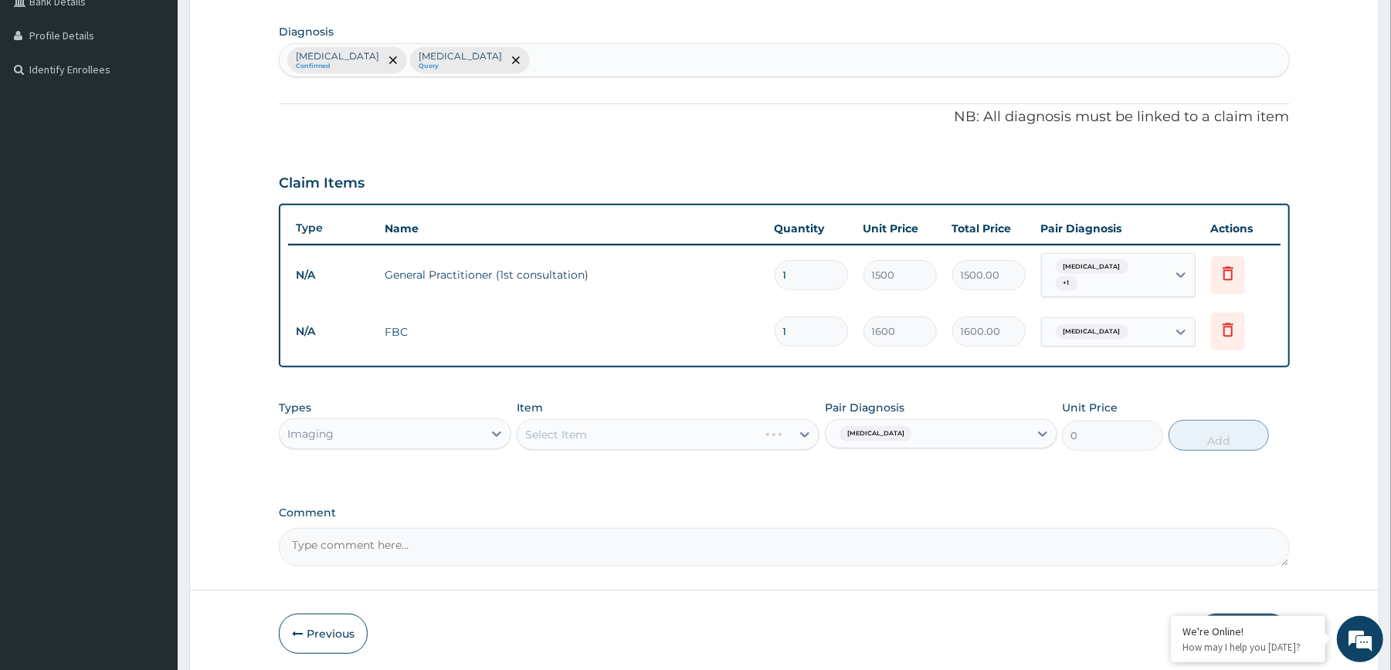
scroll to position [424, 0]
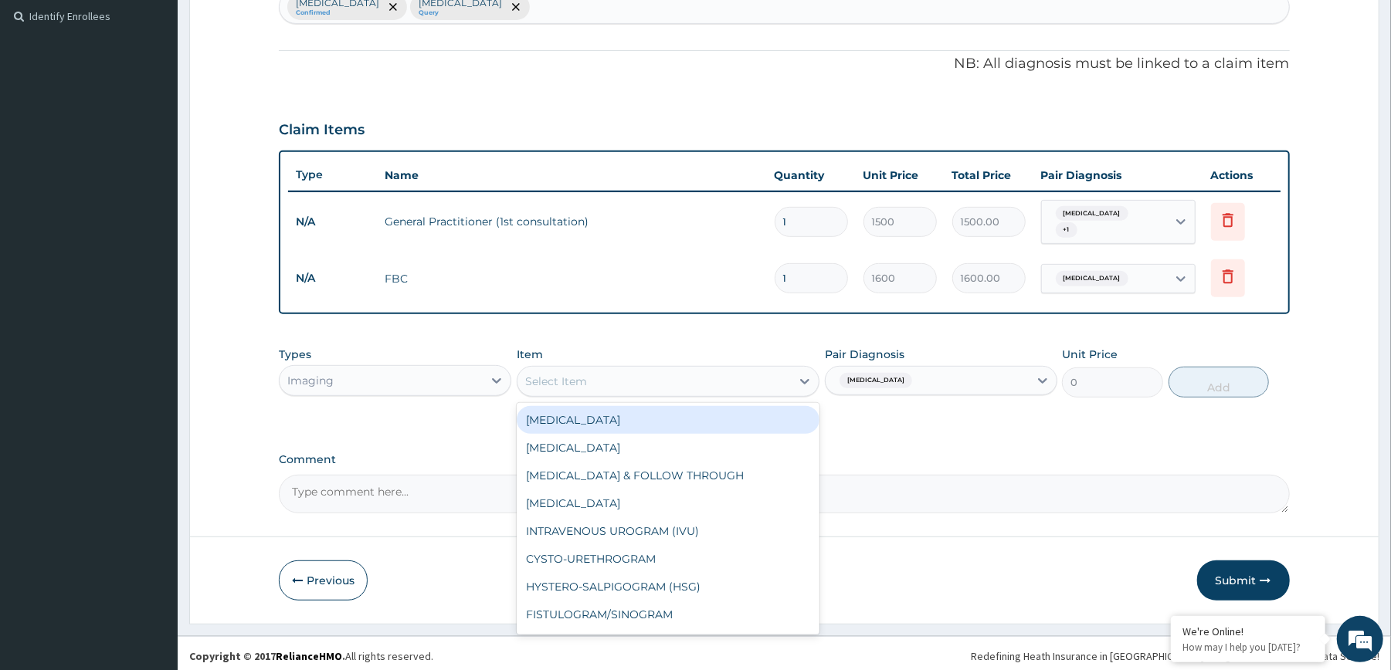
click at [758, 369] on div "Select Item" at bounding box center [653, 381] width 273 height 25
type input "A"
type input "P"
type input "A"
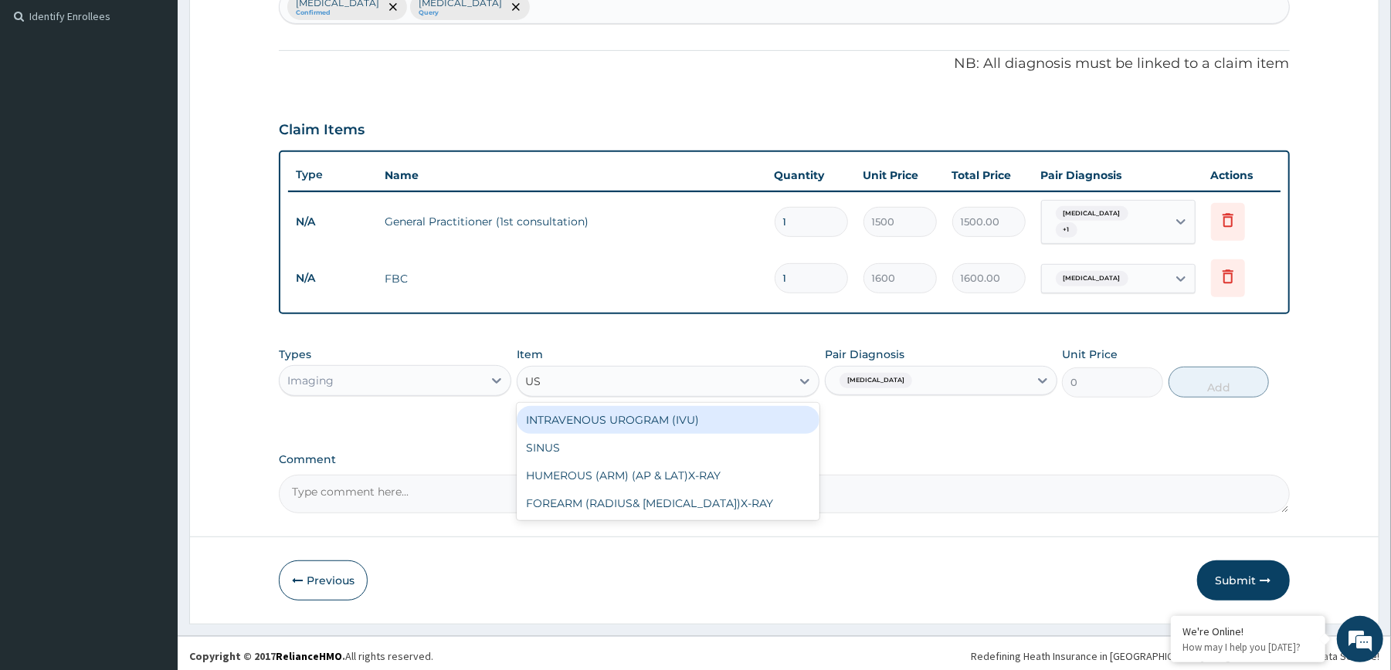
type input "U"
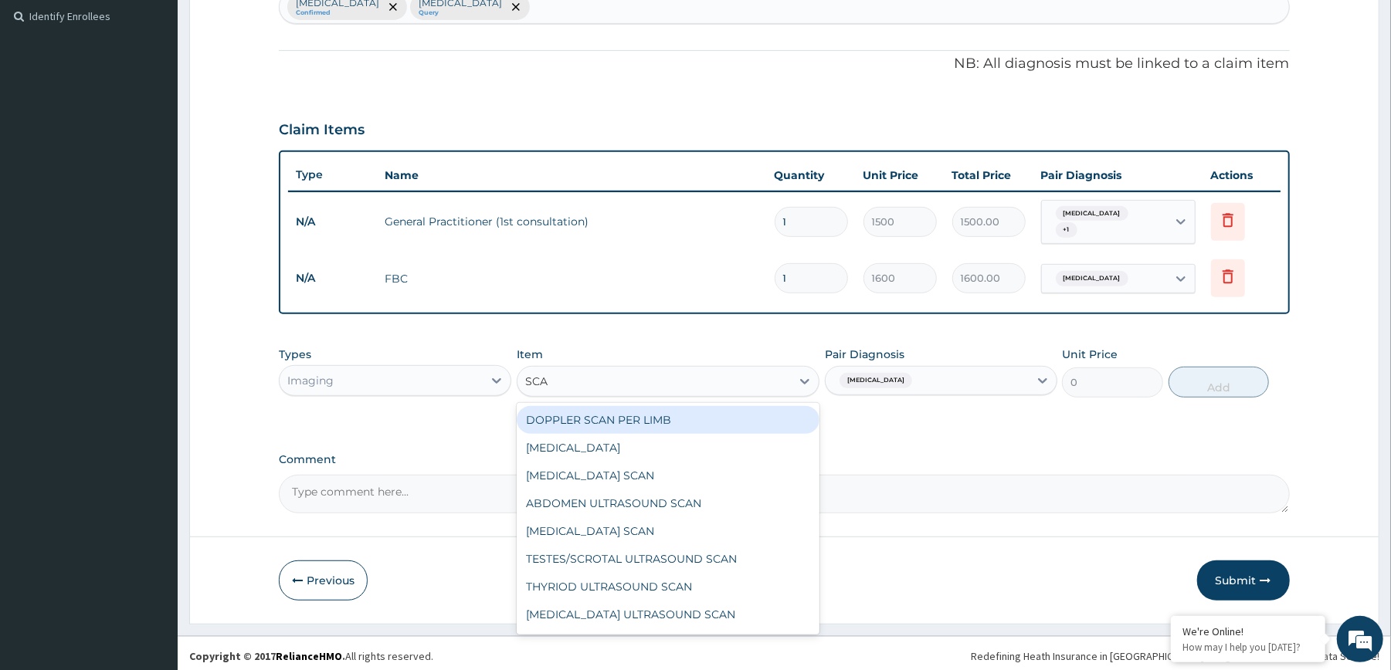
type input "SCAN"
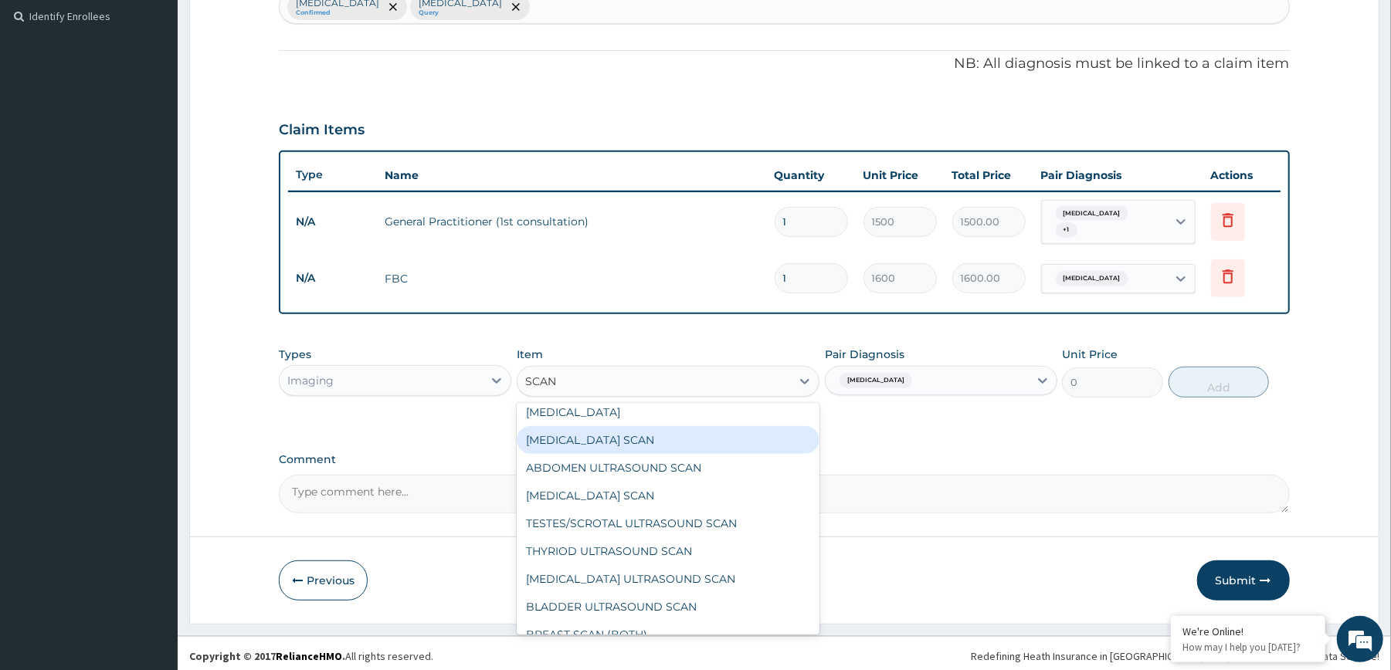
scroll to position [35, 0]
click at [742, 427] on div "PELVIC ULTRASOUND SCAN" at bounding box center [668, 441] width 303 height 28
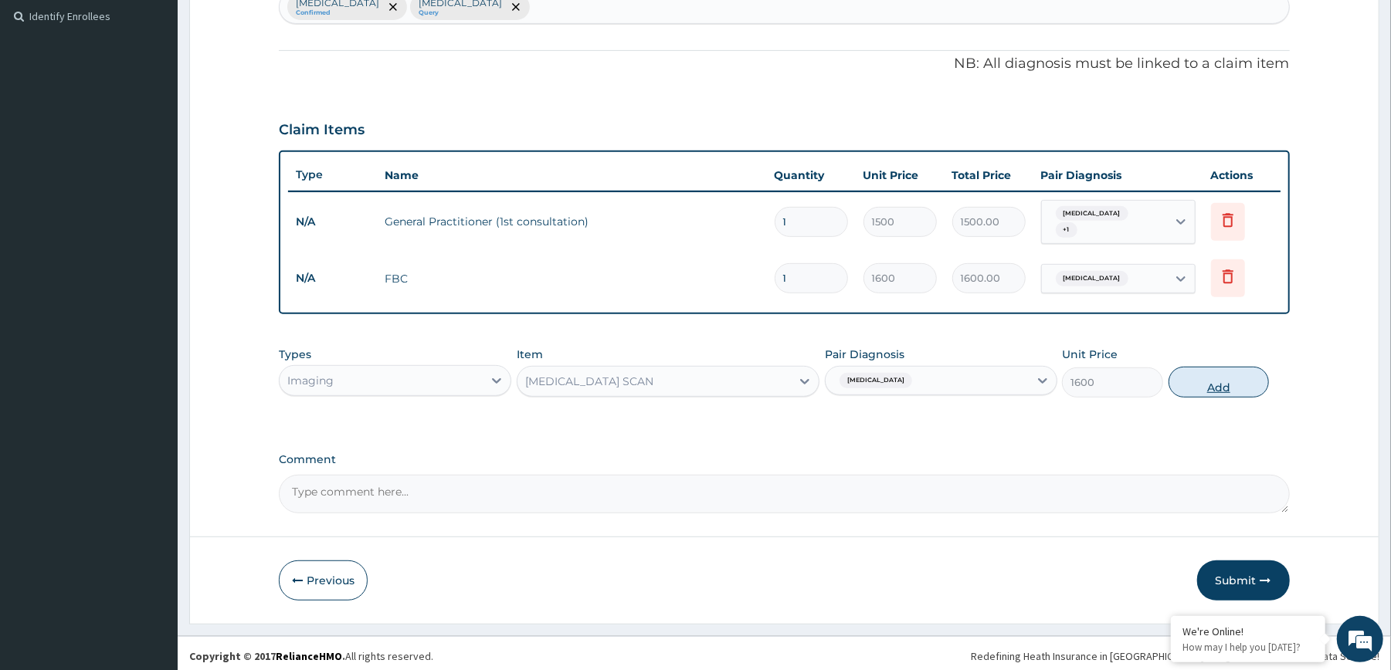
click at [1219, 367] on button "Add" at bounding box center [1218, 382] width 101 height 31
type input "0"
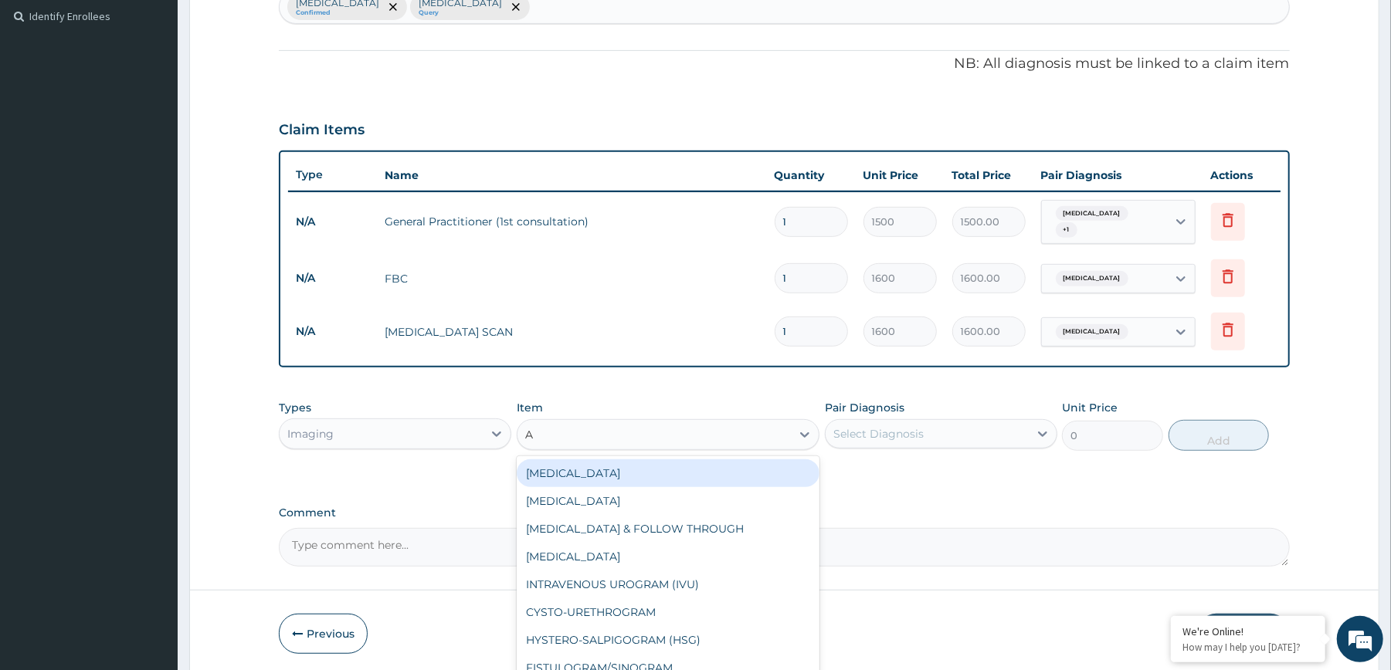
click at [711, 422] on div "A A" at bounding box center [653, 434] width 273 height 25
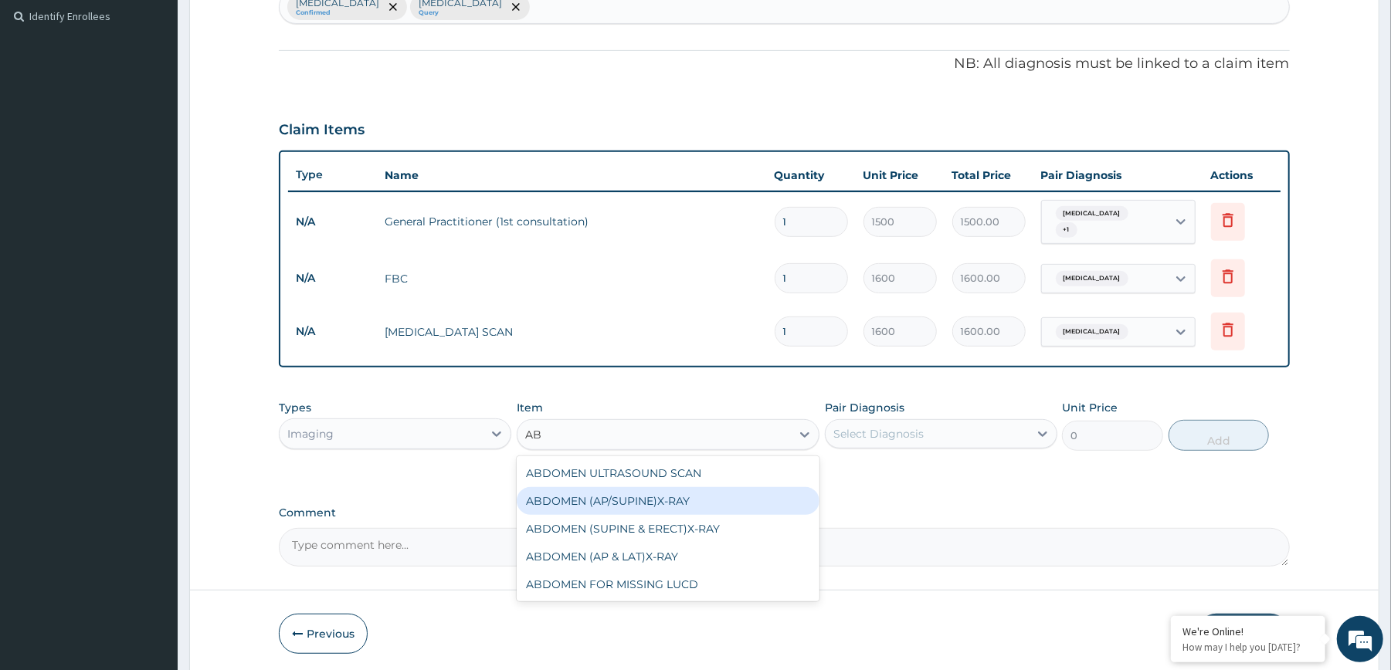
type input "A"
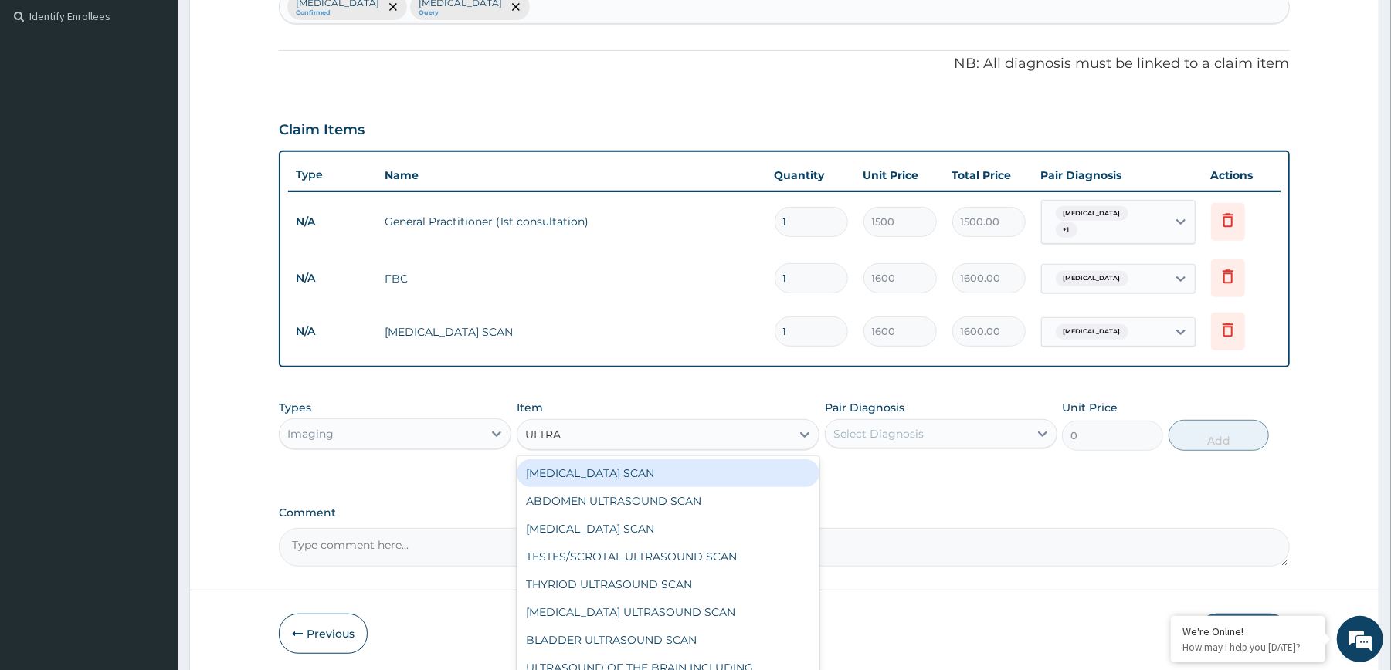
type input "ULTRAS"
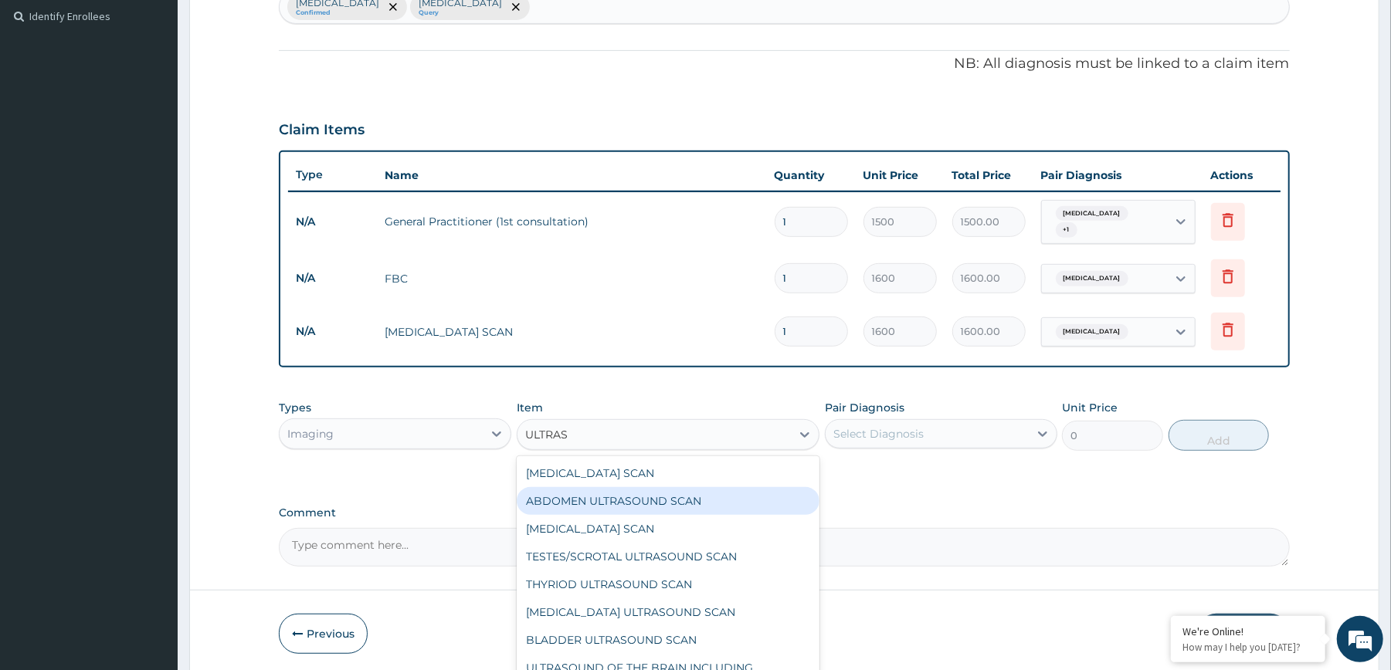
click at [661, 492] on div "ABDOMEN ULTRASOUND SCAN" at bounding box center [668, 501] width 303 height 28
type input "1600"
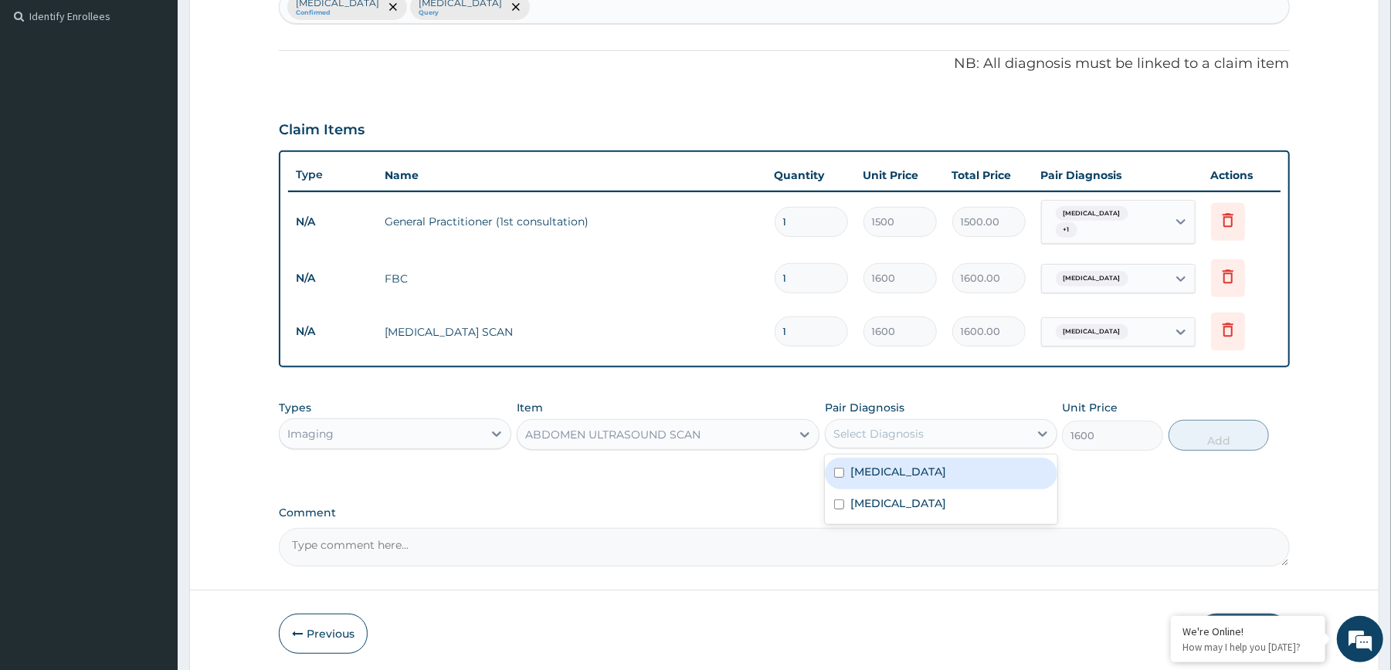
click at [863, 434] on div "Select Diagnosis" at bounding box center [878, 433] width 90 height 15
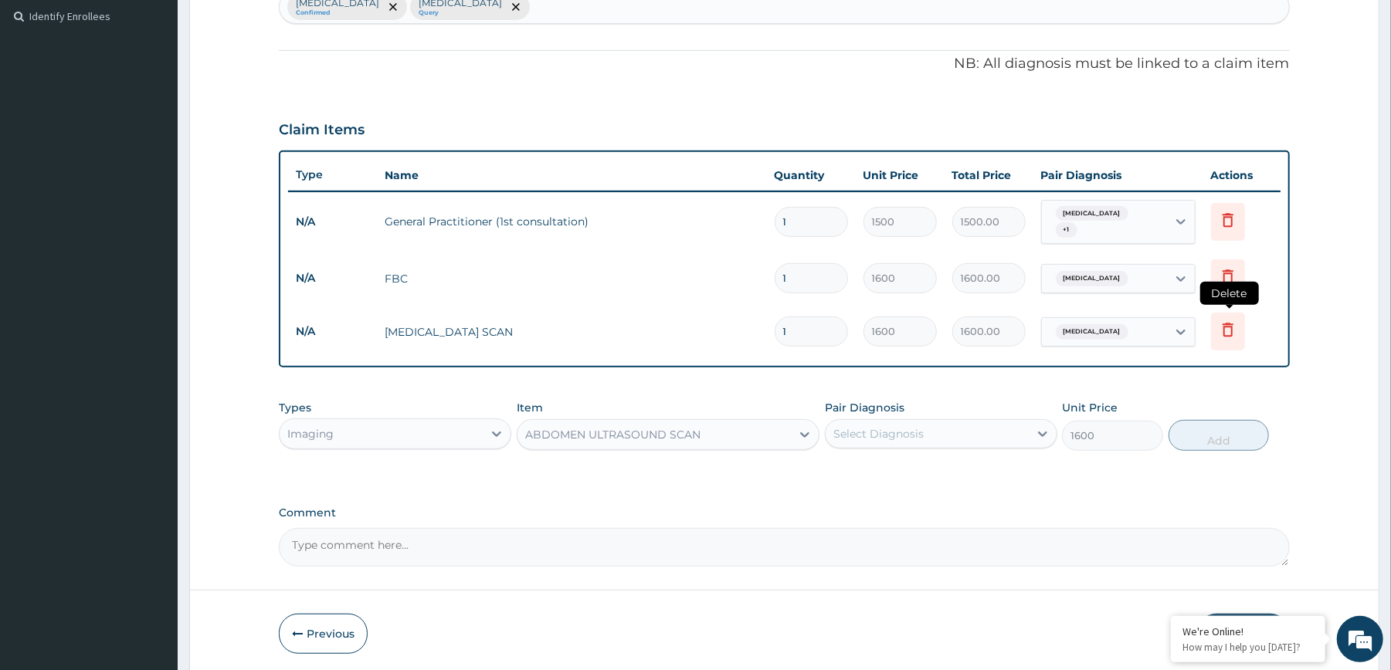
click at [1223, 324] on icon at bounding box center [1228, 329] width 19 height 19
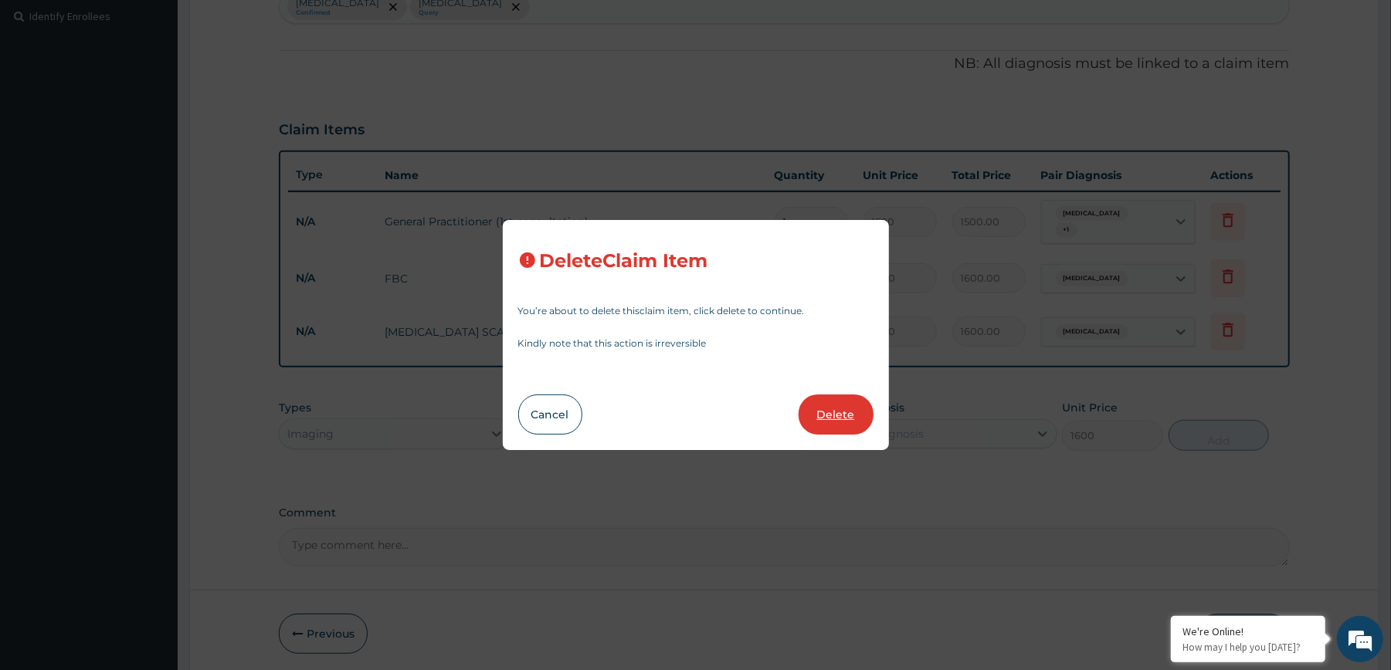
click at [825, 422] on button "Delete" at bounding box center [835, 415] width 75 height 40
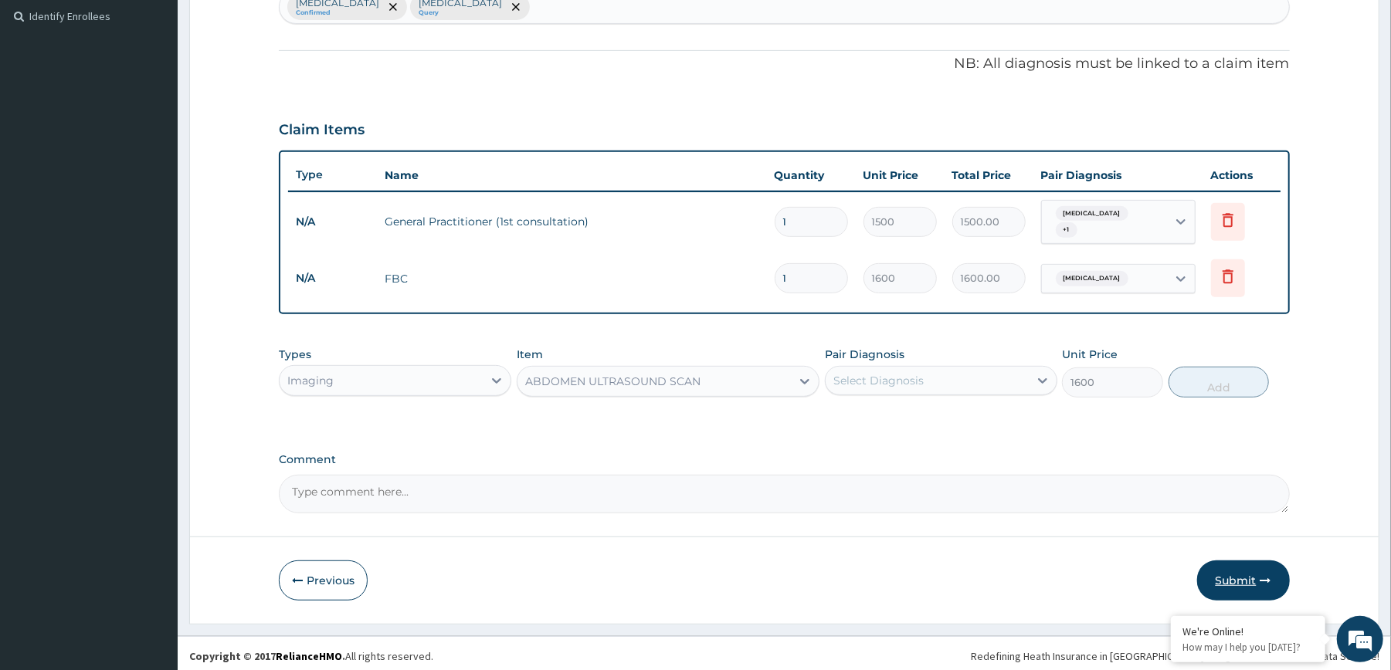
click at [1225, 561] on button "Submit" at bounding box center [1243, 581] width 93 height 40
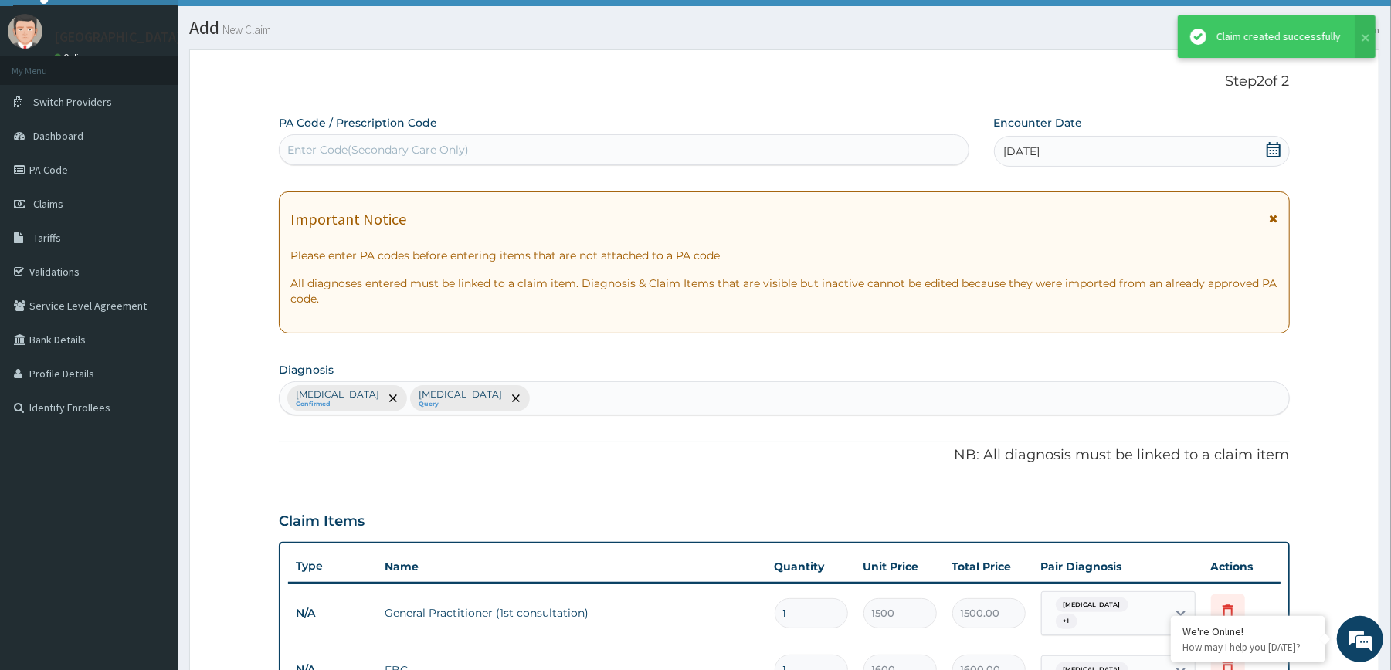
scroll to position [424, 0]
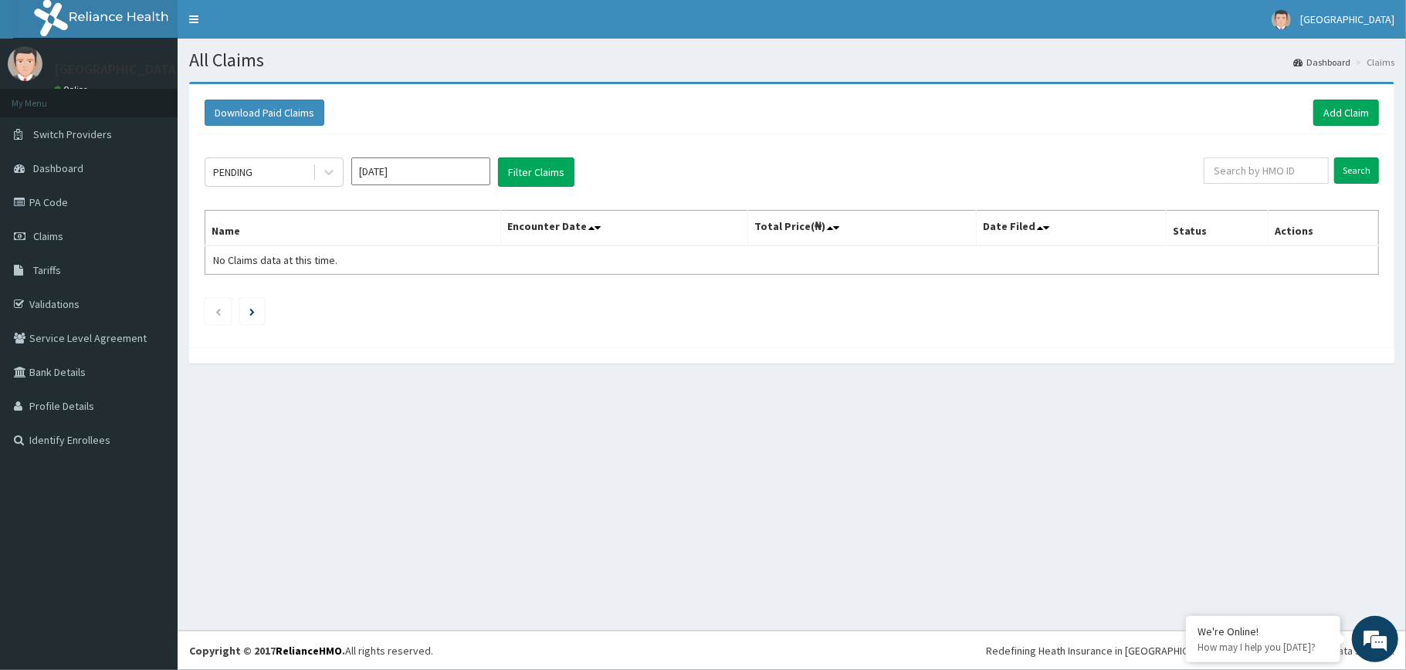
click at [198, 210] on div "PENDING [DATE] Filter Claims Search Name Encounter Date Total Price(₦) Date Fil…" at bounding box center [792, 236] width 1190 height 205
click at [198, 210] on div "PENDING Aug 2025 Filter Claims Search Name Encounter Date Total Price(₦) Date F…" at bounding box center [792, 236] width 1190 height 205
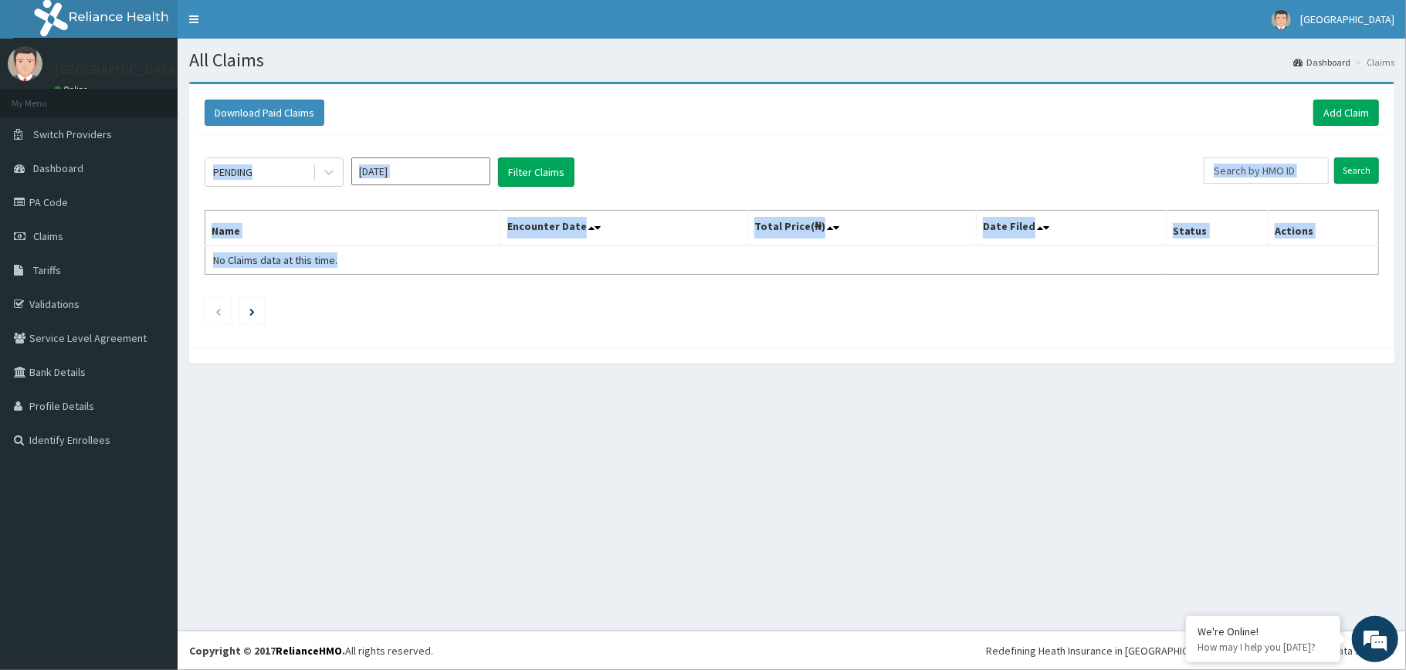
click at [198, 210] on div "PENDING Aug 2025 Filter Claims Search Name Encounter Date Total Price(₦) Date F…" at bounding box center [792, 236] width 1190 height 205
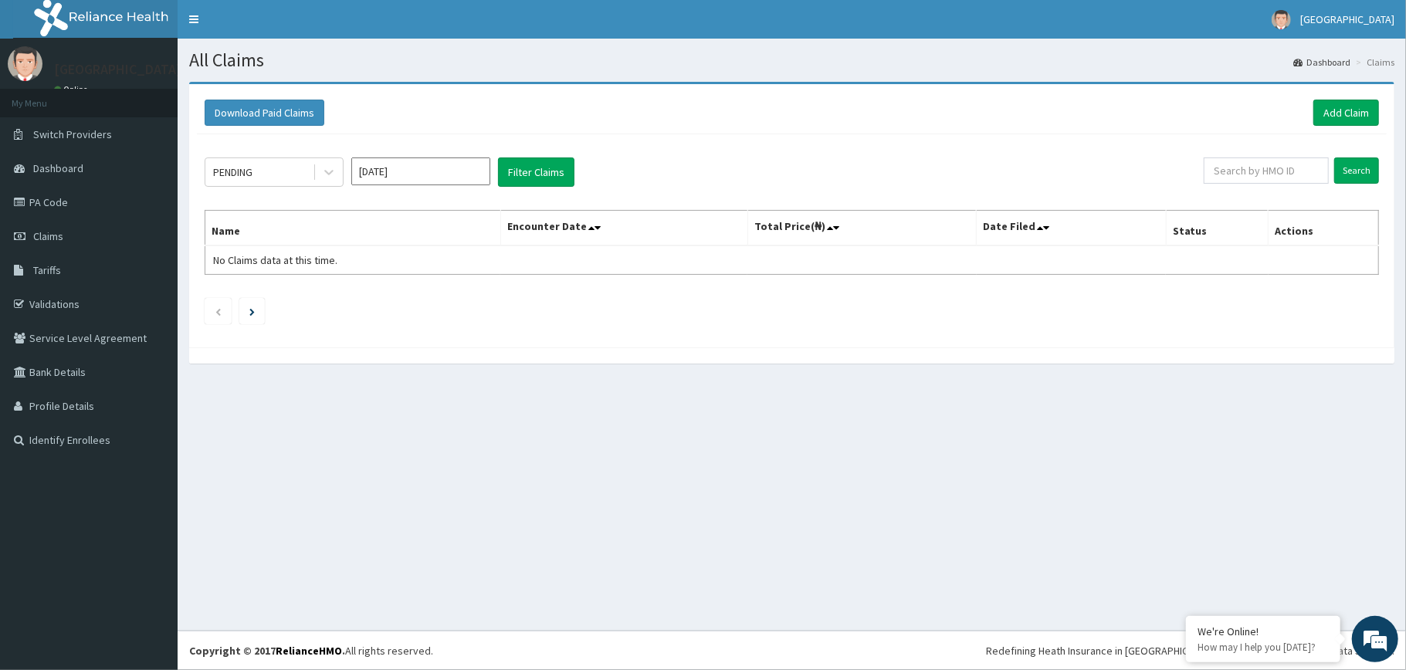
click at [708, 82] on div "Download Paid Claims Add Claim × Note you can only download claims within a max…" at bounding box center [791, 223] width 1205 height 282
click at [531, 69] on h1 "All Claims" at bounding box center [791, 60] width 1205 height 20
click at [80, 198] on link "PA Code" at bounding box center [89, 202] width 178 height 34
click at [470, 69] on h1 "All Claims" at bounding box center [791, 60] width 1205 height 20
click at [1153, 44] on section "All Claims Dashboard Claims" at bounding box center [792, 55] width 1229 height 32
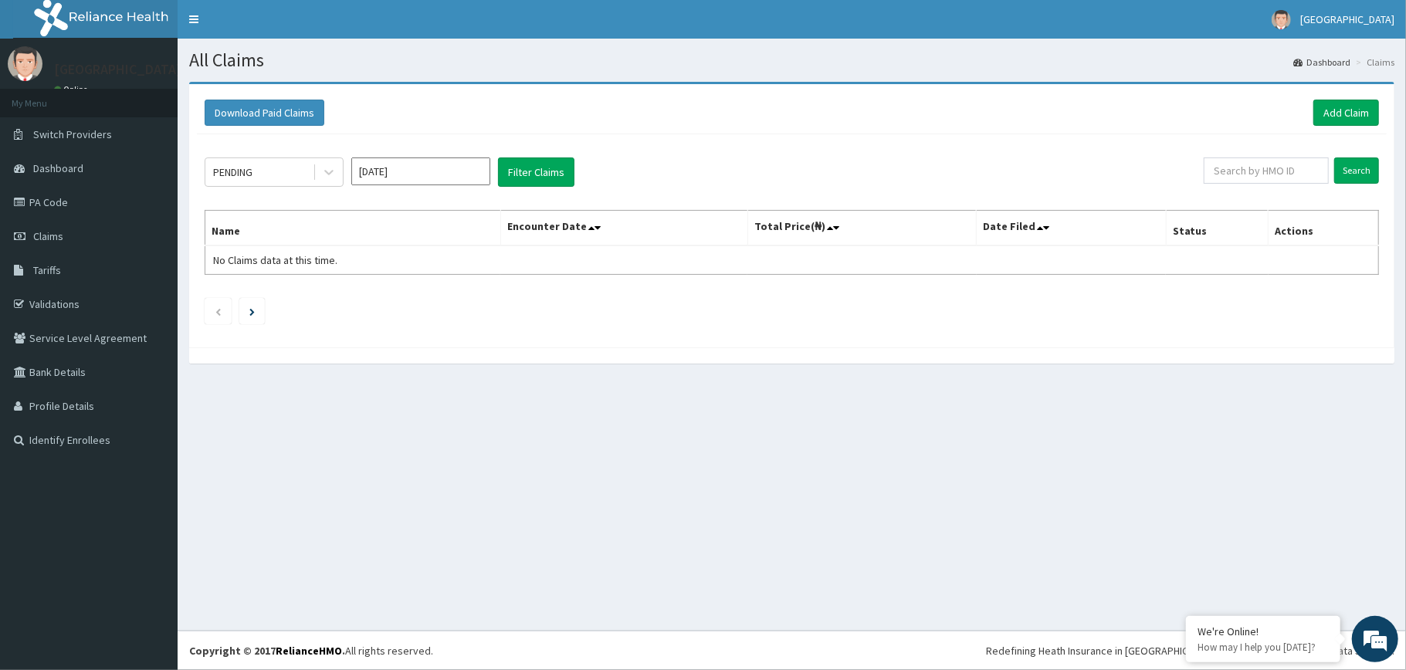
click at [1144, 26] on nav "Toggle navigation [GEOGRAPHIC_DATA] - [EMAIL_ADDRESS][DOMAIN_NAME] Member since…" at bounding box center [792, 19] width 1229 height 39
click at [1339, 106] on link "Add Claim" at bounding box center [1347, 113] width 66 height 26
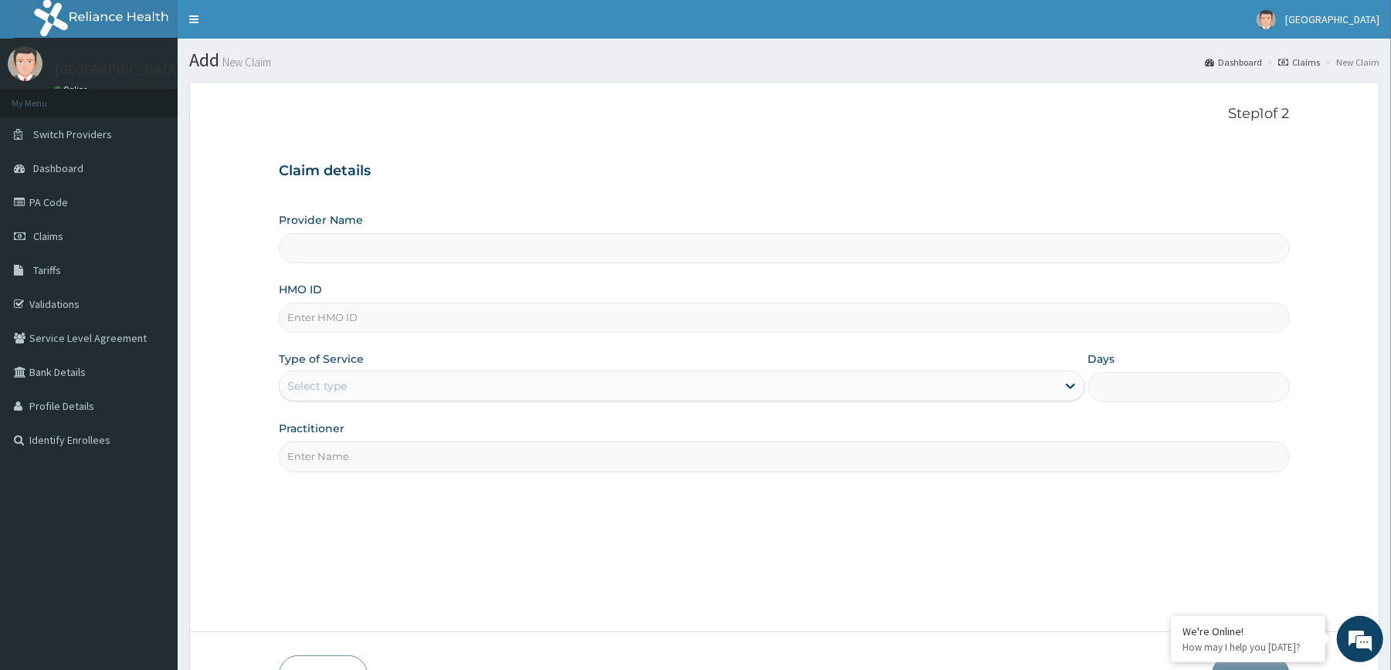
type input "[GEOGRAPHIC_DATA]"
click at [628, 320] on input "HMO ID" at bounding box center [784, 318] width 1010 height 30
type input "HSI/10226/A"
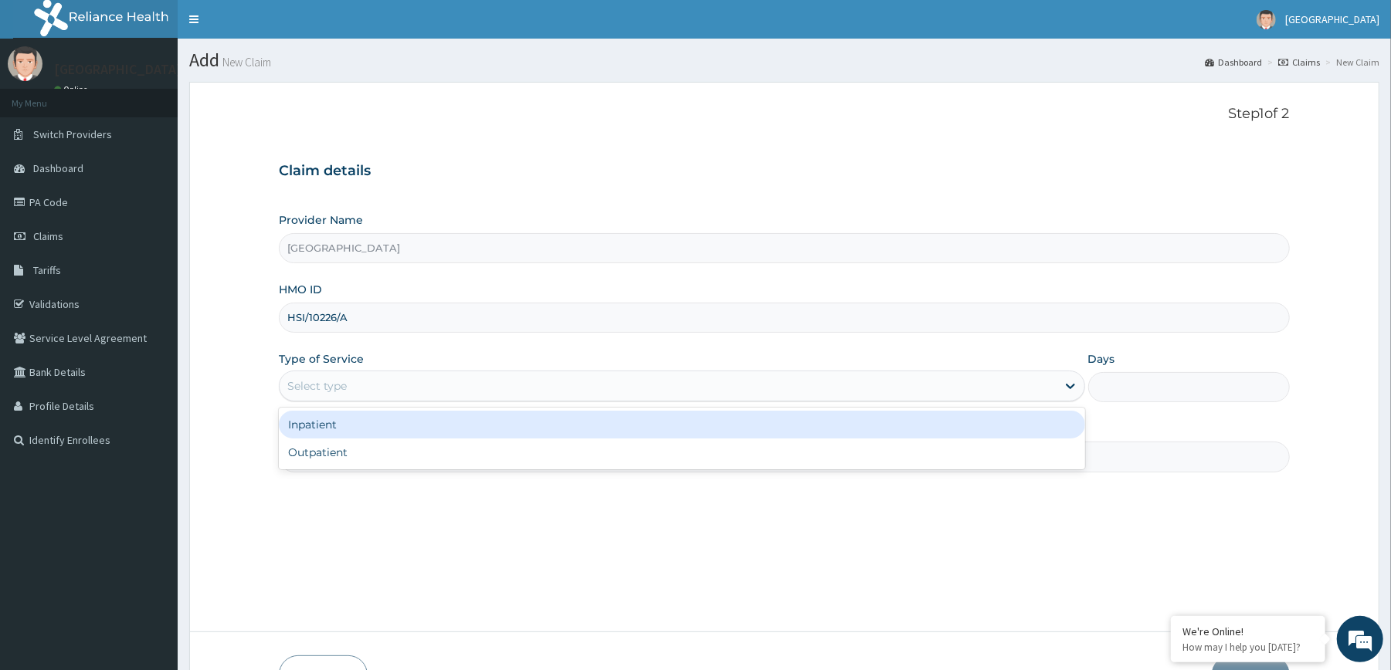
click at [584, 385] on div "Select type" at bounding box center [668, 386] width 776 height 25
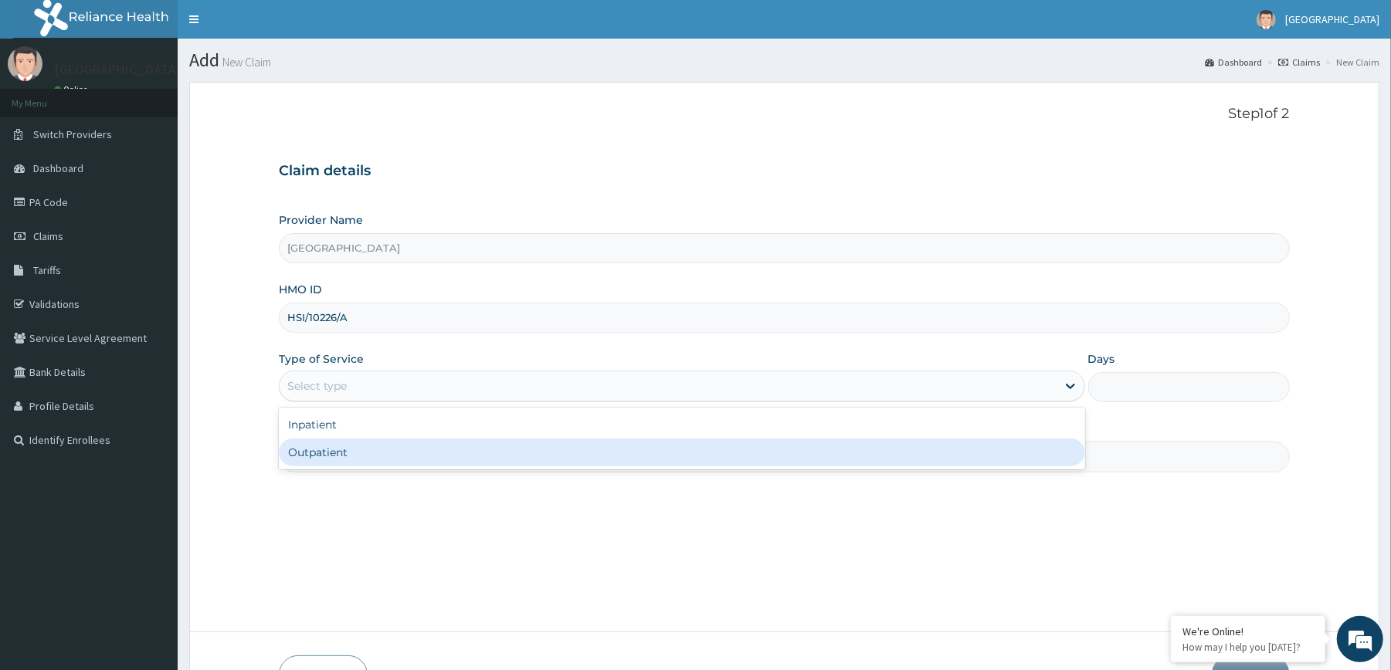
click at [511, 457] on div "Outpatient" at bounding box center [681, 453] width 805 height 28
type input "1"
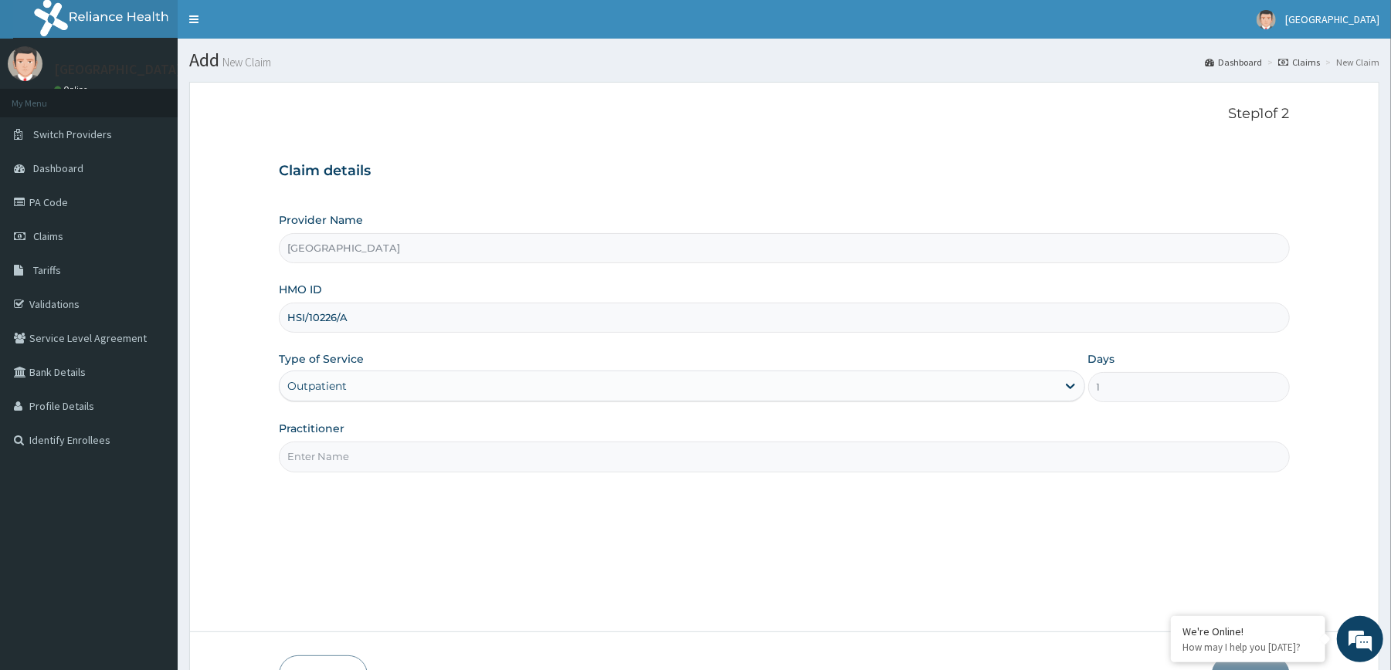
click at [520, 461] on input "Practitioner" at bounding box center [784, 457] width 1010 height 30
type input "[PERSON_NAME]"
click at [600, 516] on div "Step 1 of 2 Claim details Provider Name Redemption Hospital HMO ID HSI/10226/A …" at bounding box center [784, 357] width 1010 height 503
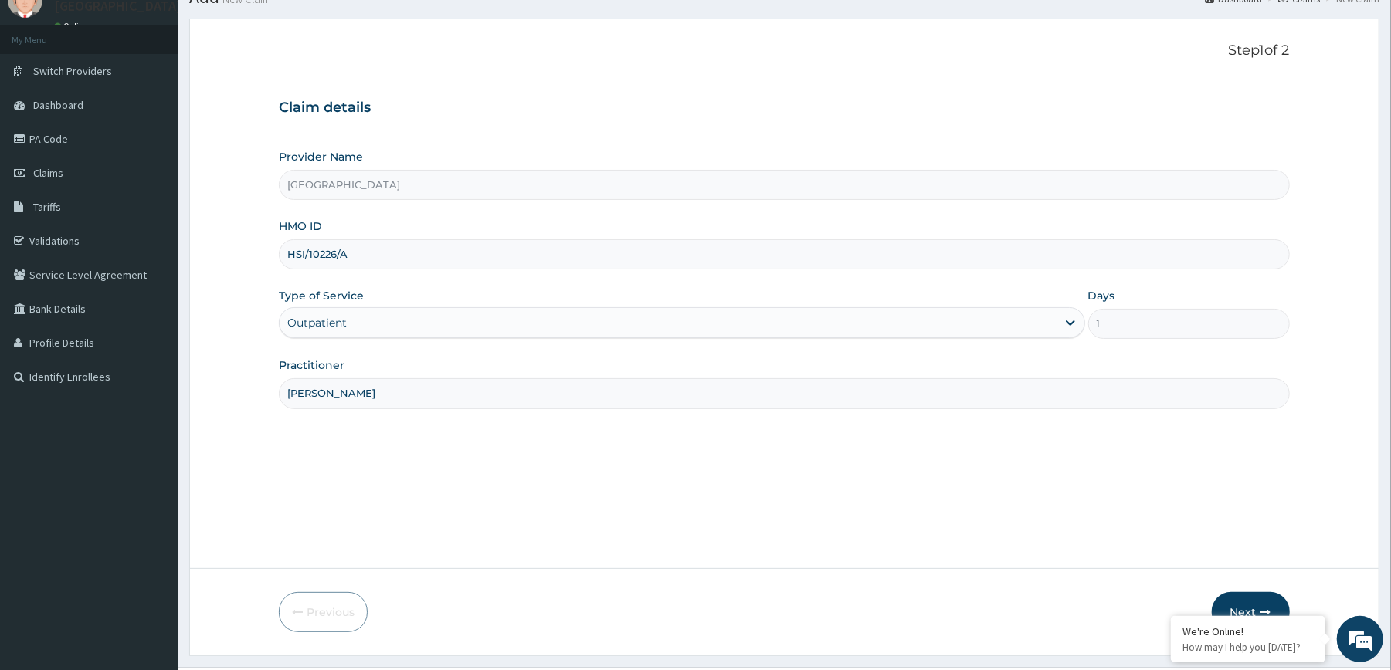
click at [1254, 593] on button "Next" at bounding box center [1251, 612] width 78 height 40
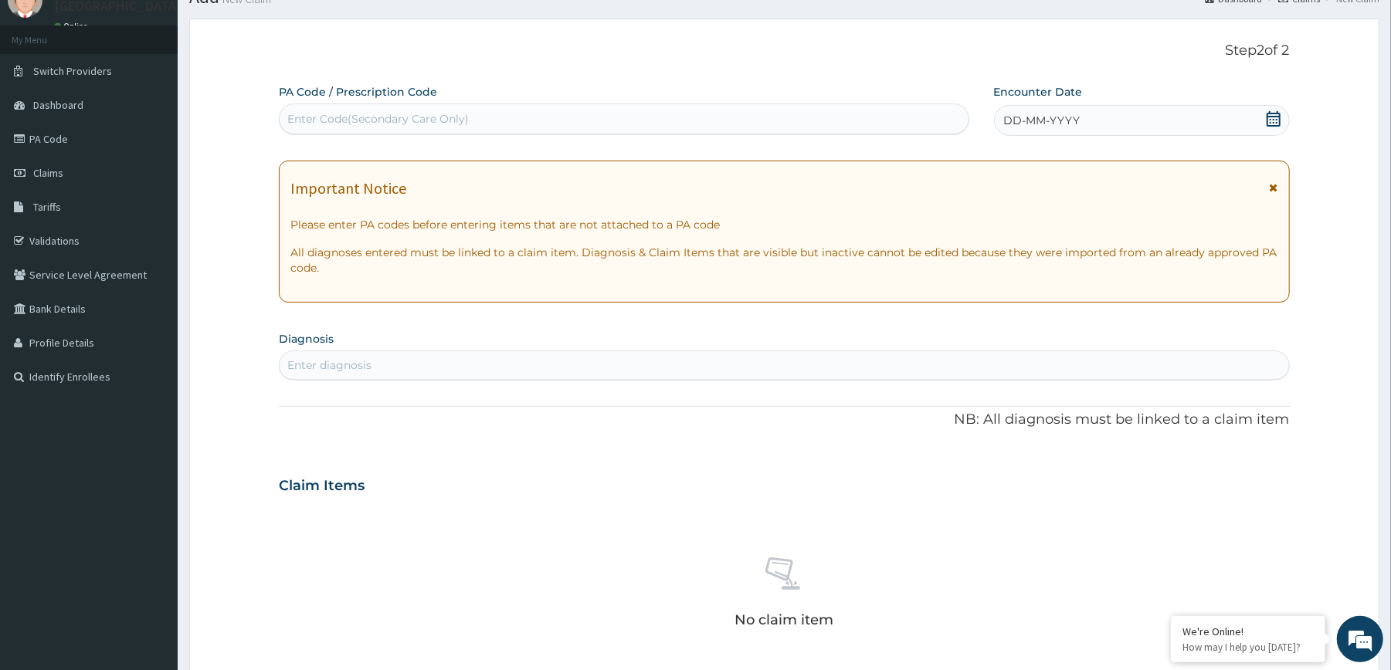
click at [1273, 119] on icon at bounding box center [1273, 118] width 14 height 15
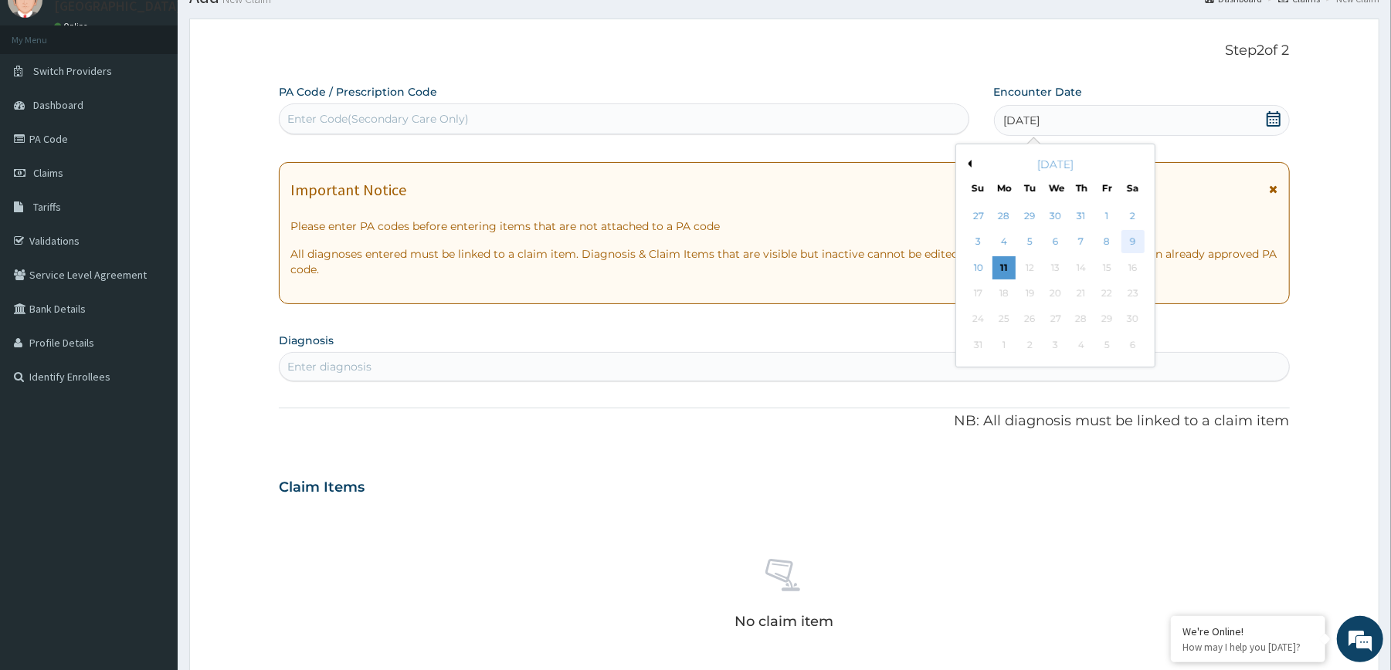
click at [1131, 239] on div "9" at bounding box center [1131, 242] width 23 height 23
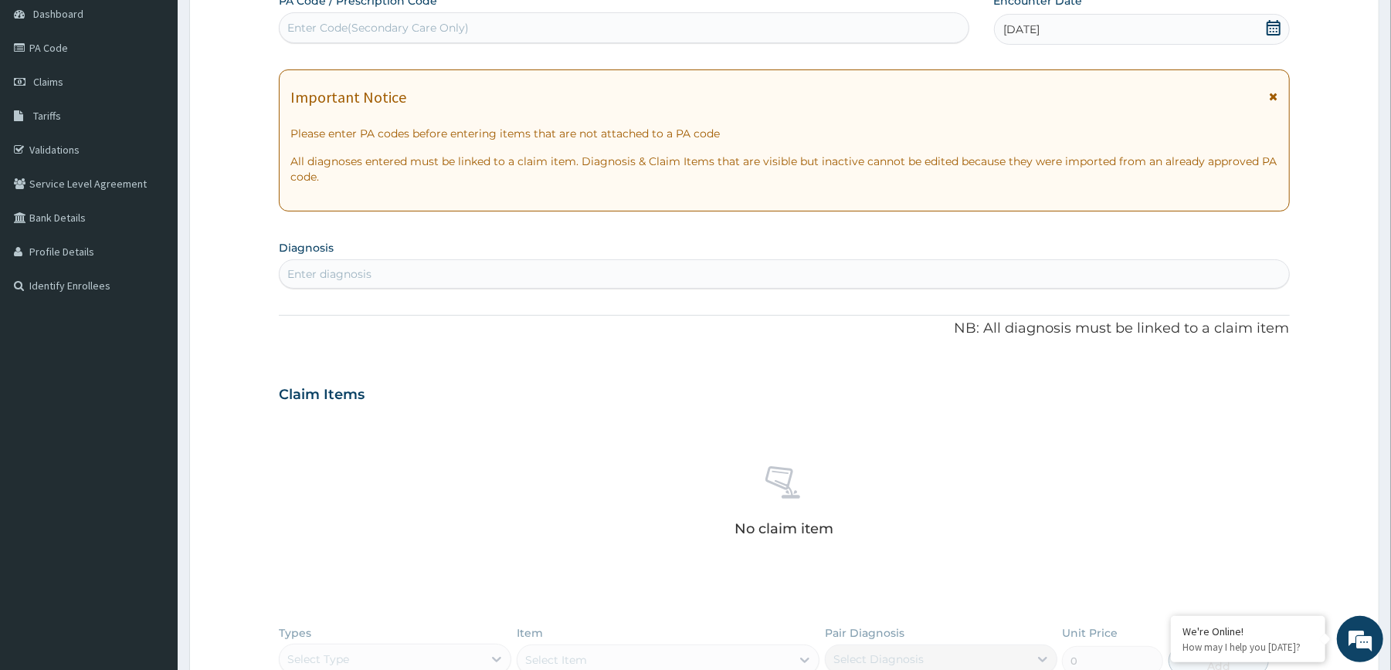
scroll to position [281, 0]
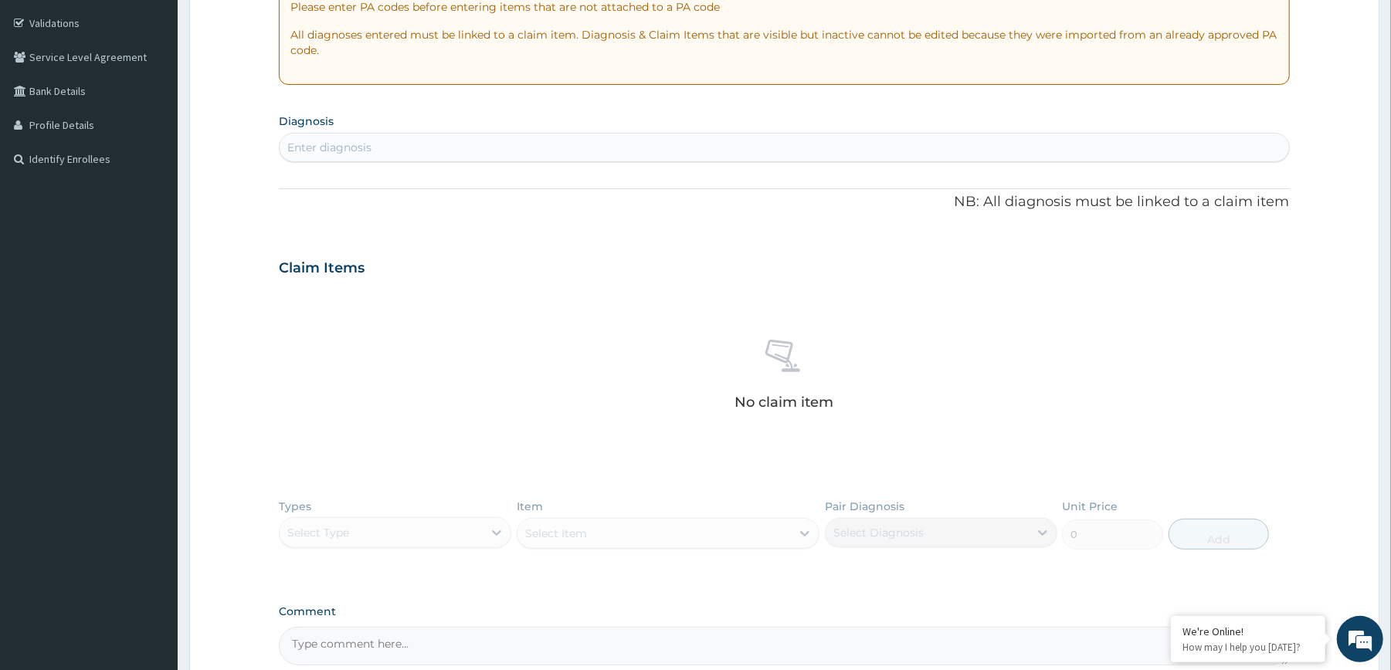
click at [868, 151] on div "Enter diagnosis" at bounding box center [784, 147] width 1009 height 25
type input "URINARY TRACT INFEC"
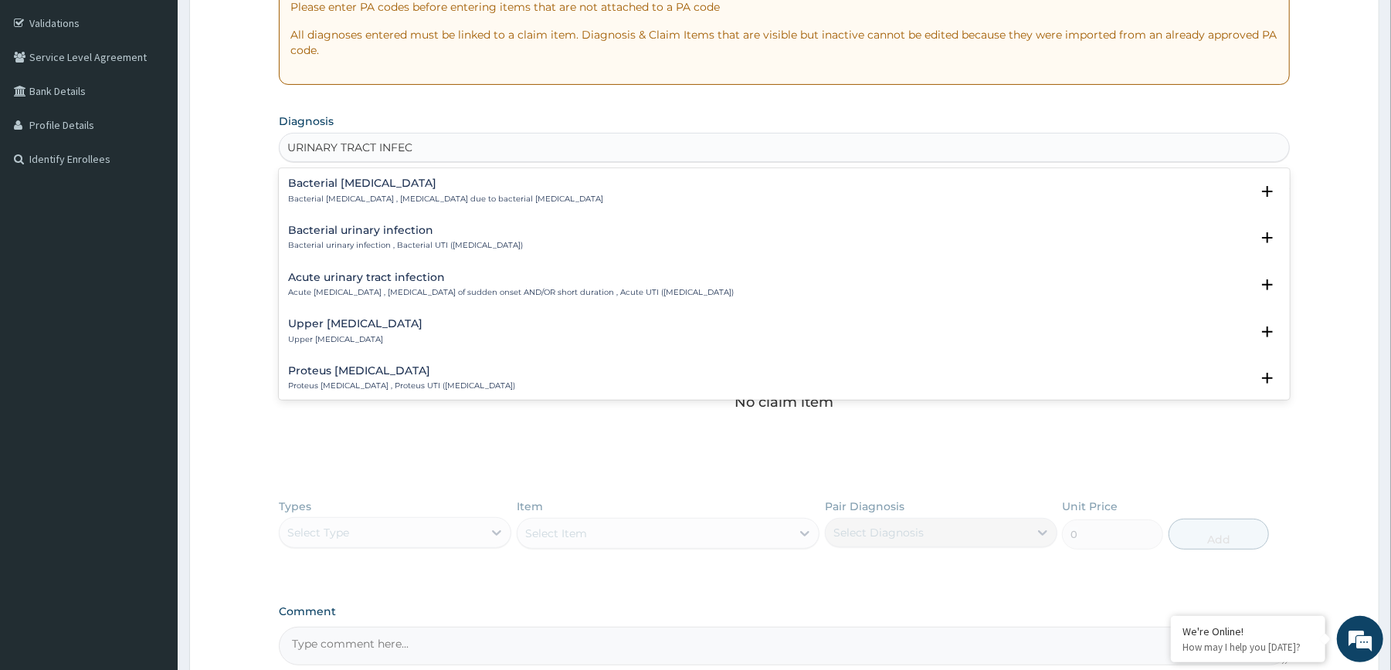
click at [365, 229] on h4 "Bacterial urinary infection" at bounding box center [405, 231] width 235 height 12
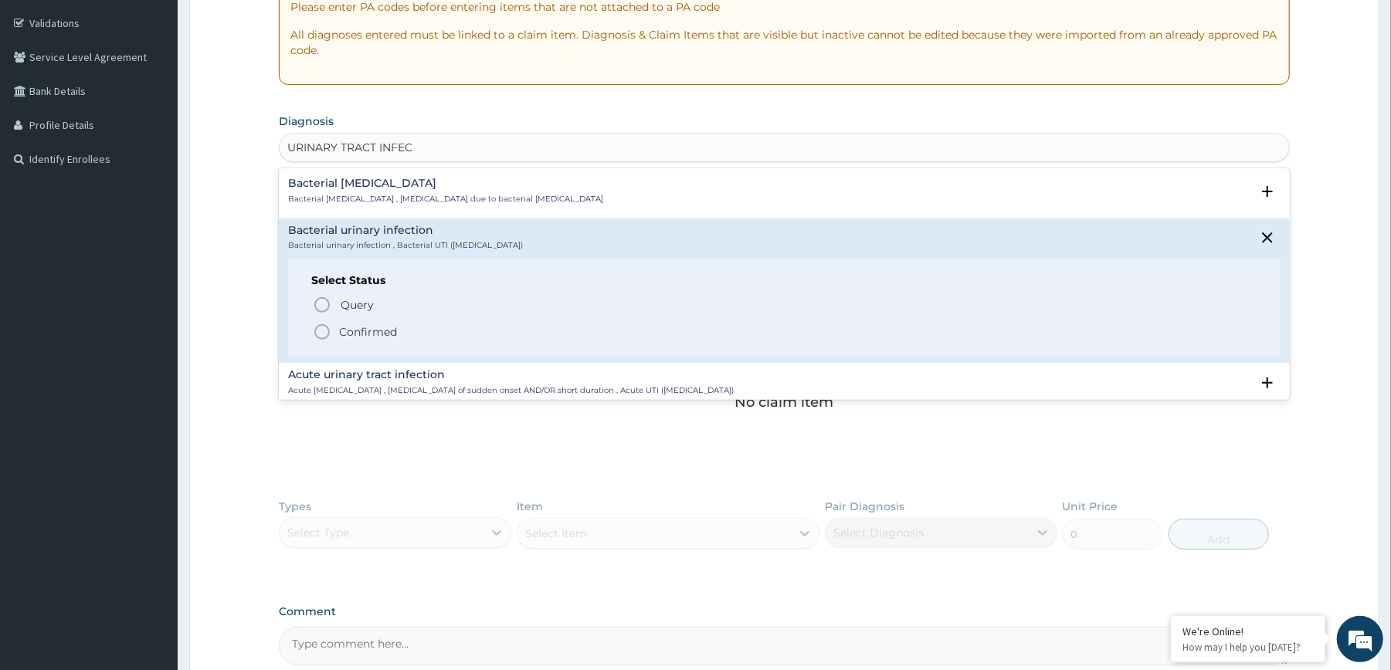
click at [347, 326] on p "Confirmed" at bounding box center [368, 331] width 58 height 15
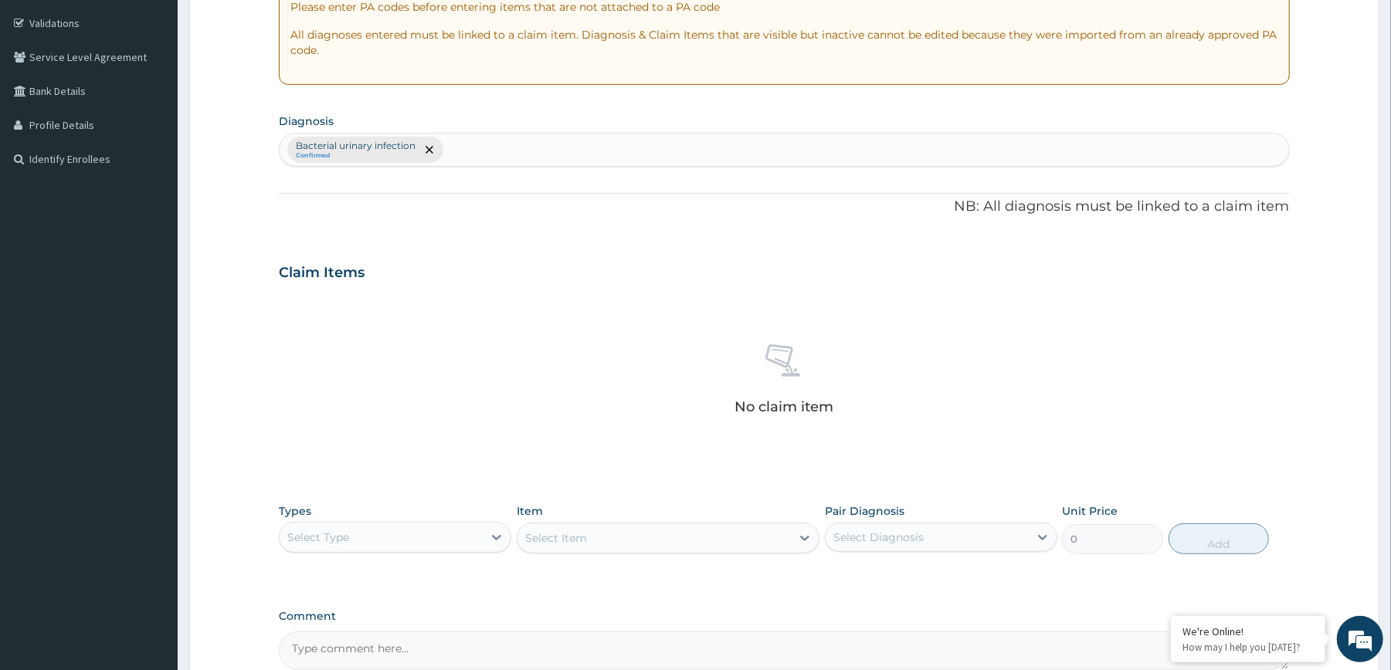
click at [428, 287] on div "Claim Items" at bounding box center [784, 269] width 1010 height 40
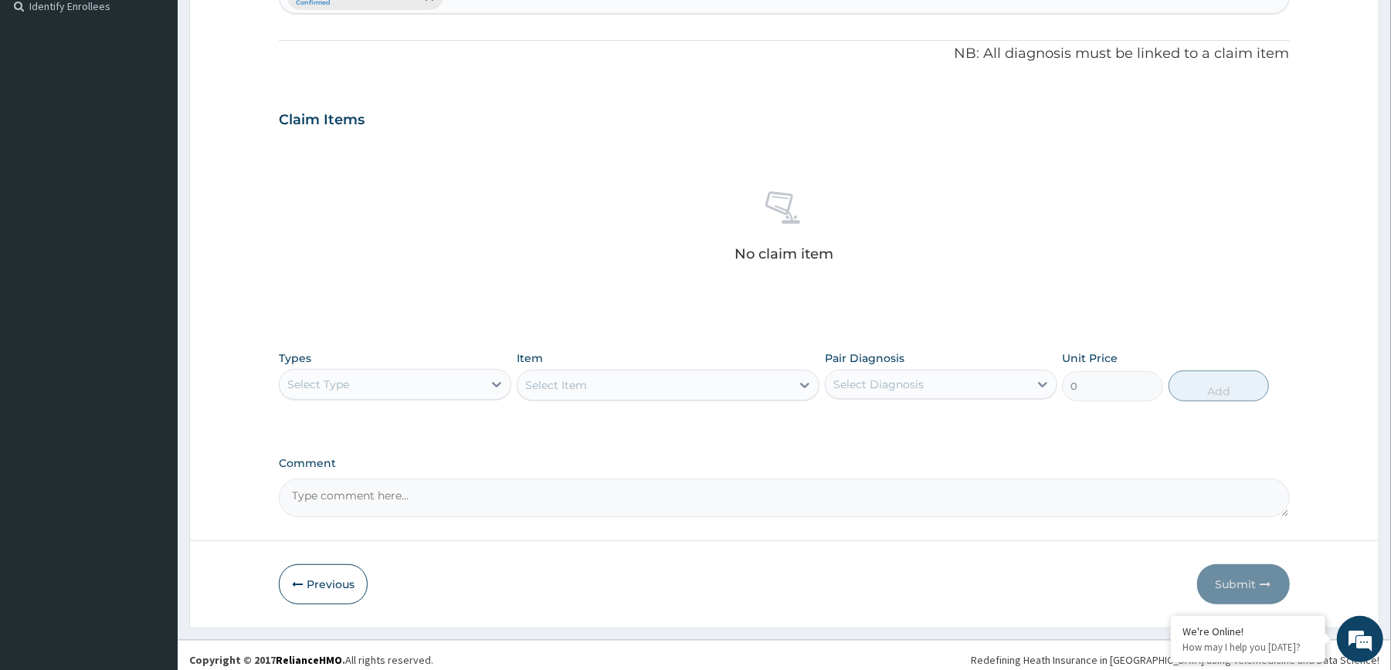
scroll to position [446, 0]
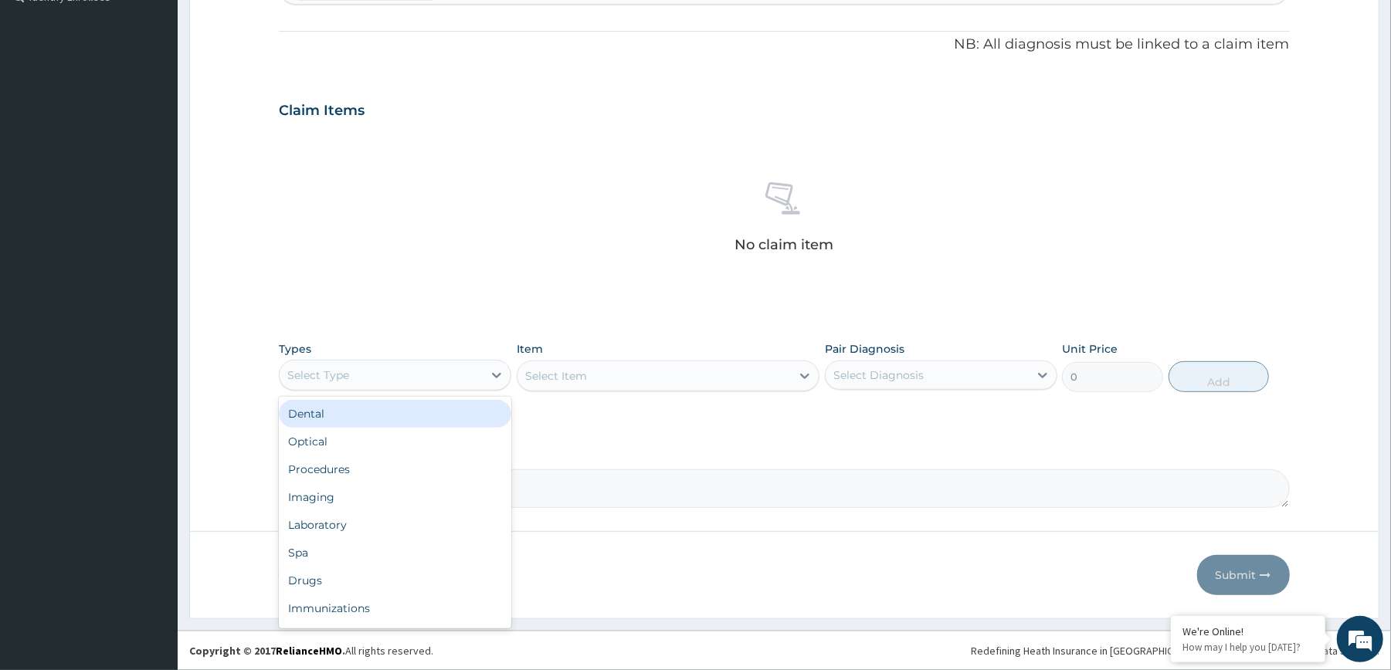
click at [462, 380] on div "Select Type" at bounding box center [381, 375] width 203 height 25
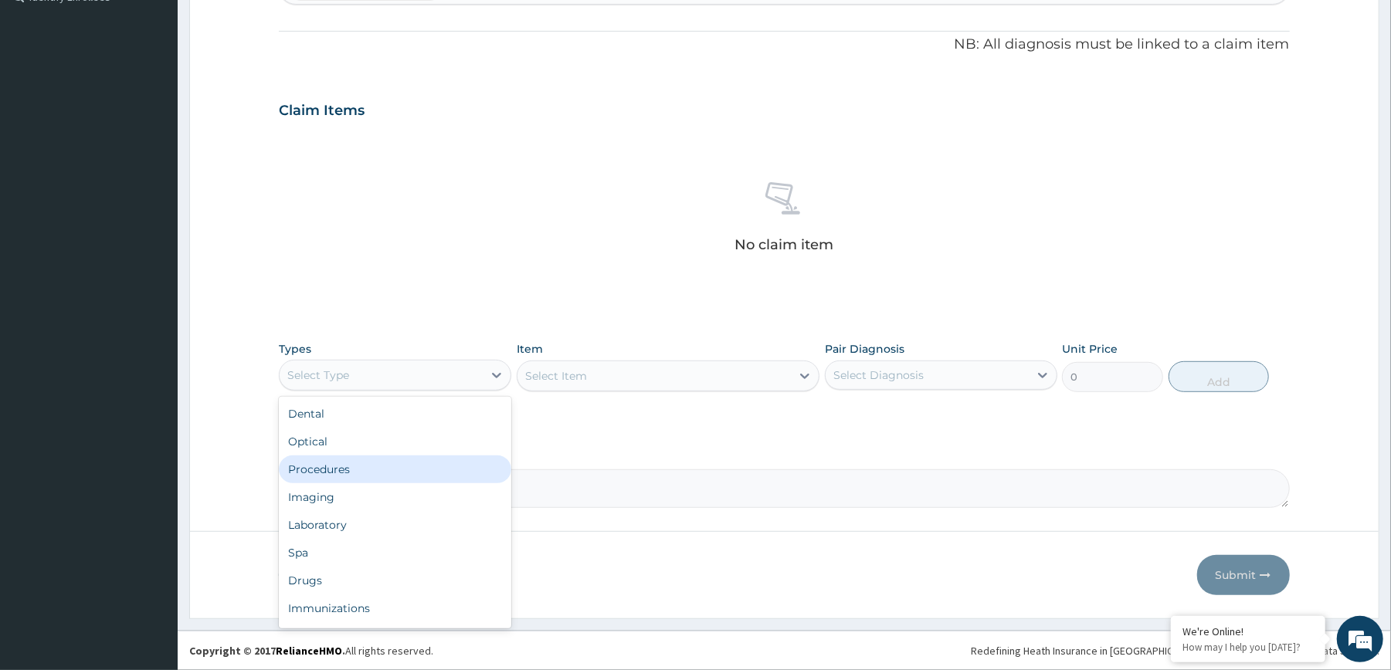
click at [432, 460] on div "Procedures" at bounding box center [395, 470] width 232 height 28
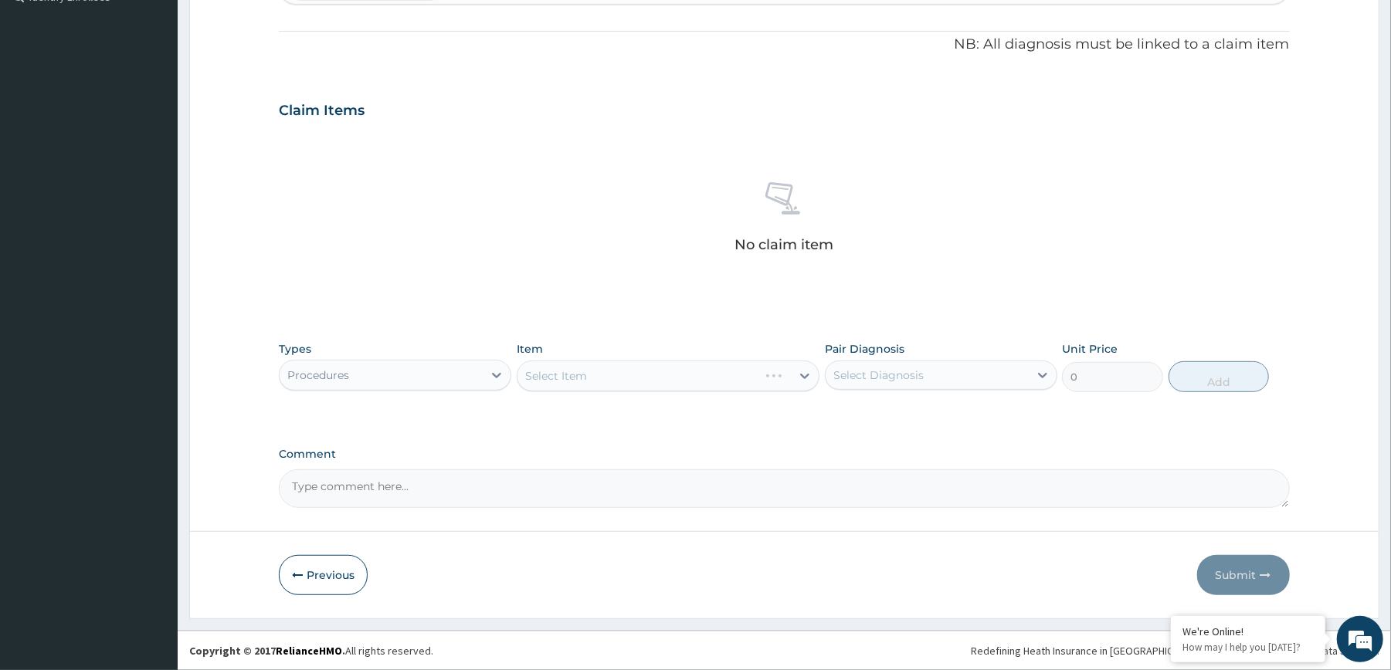
click at [878, 371] on div "Select Diagnosis" at bounding box center [878, 375] width 90 height 15
click at [885, 414] on label "Bacterial urinary infection" at bounding box center [922, 412] width 145 height 15
checkbox input "true"
click at [744, 375] on div "Select Item" at bounding box center [653, 376] width 273 height 25
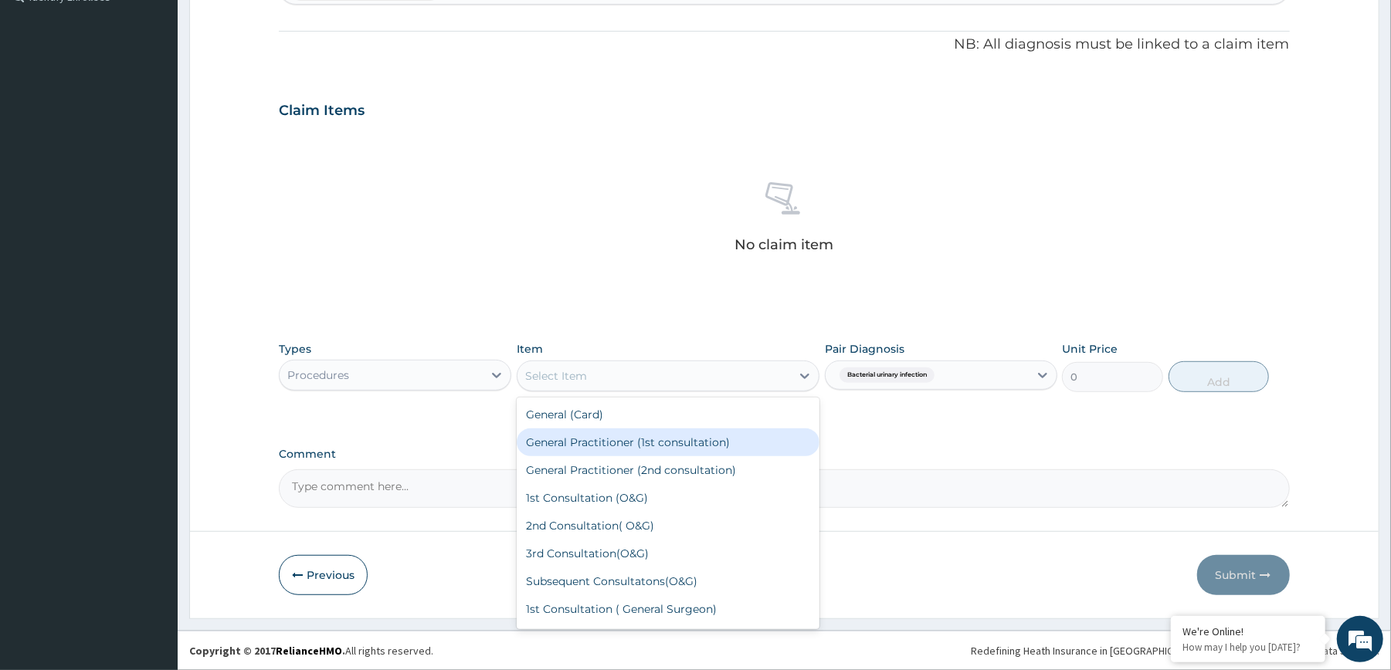
click at [701, 430] on div "General Practitioner (1st consultation)" at bounding box center [668, 443] width 303 height 28
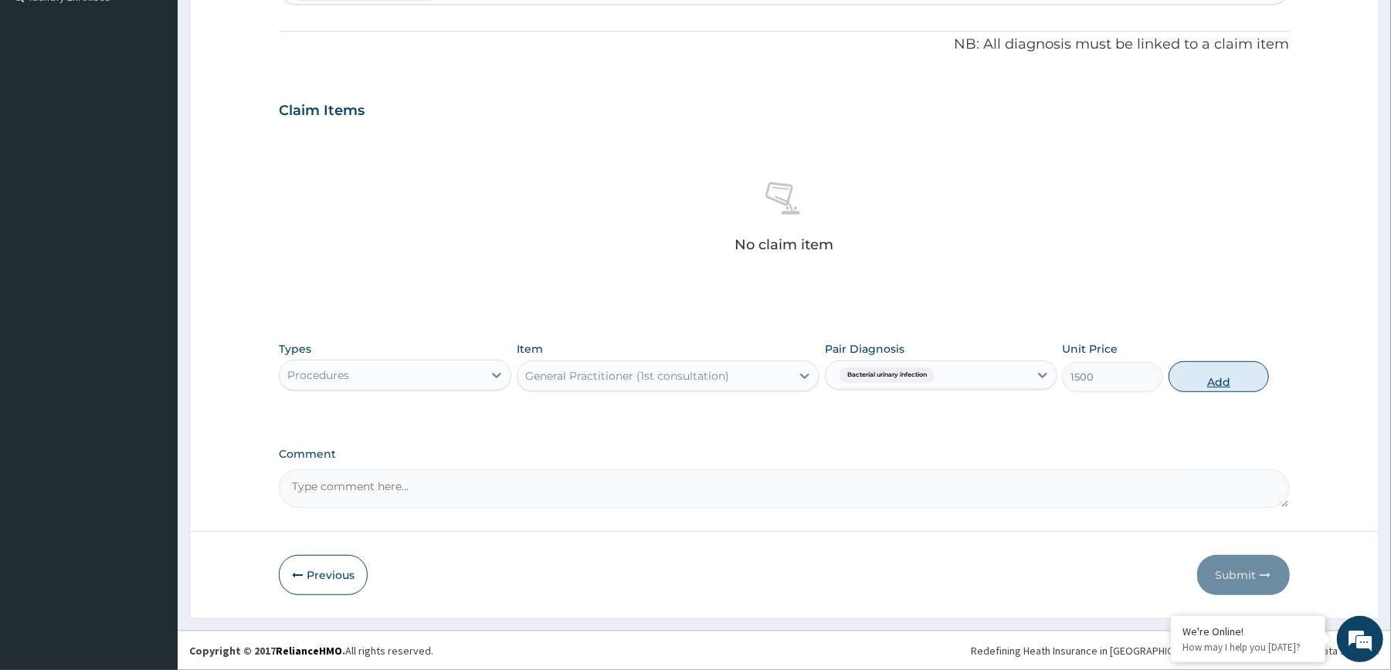
click at [1202, 381] on button "Add" at bounding box center [1218, 376] width 101 height 31
type input "0"
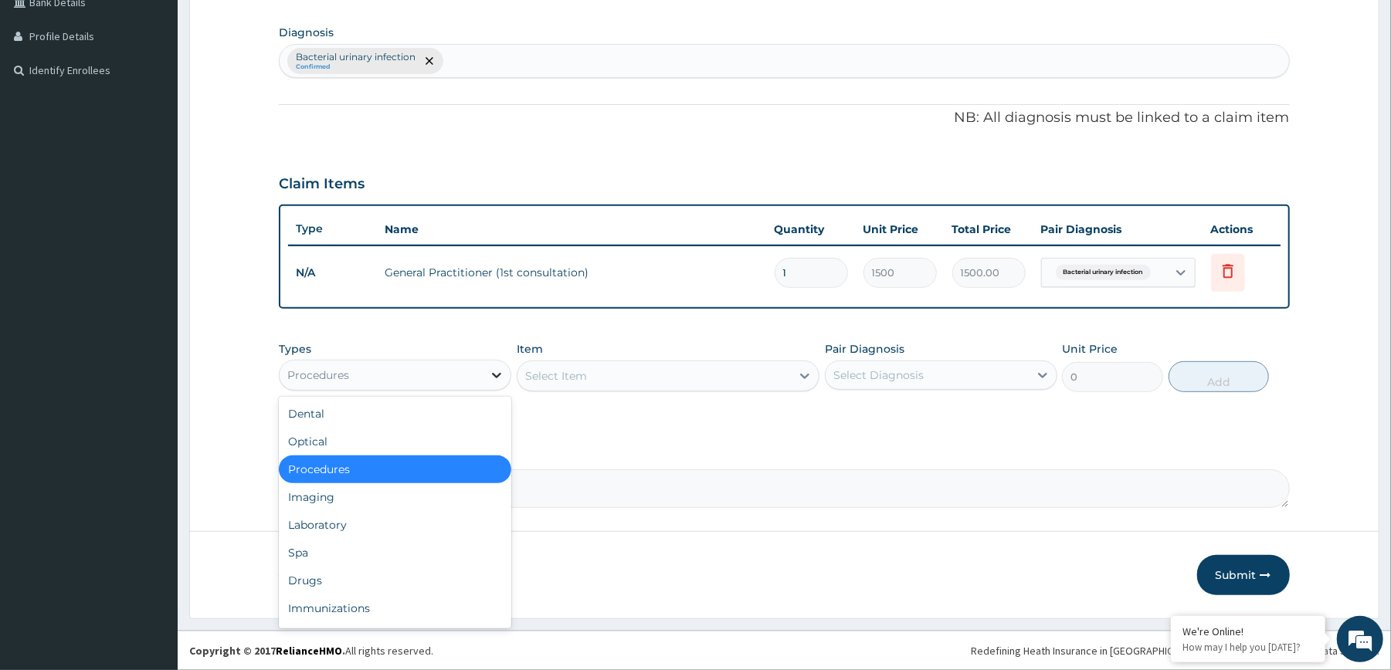
click at [489, 378] on icon at bounding box center [496, 375] width 15 height 15
click at [418, 568] on div "Drugs" at bounding box center [395, 581] width 232 height 28
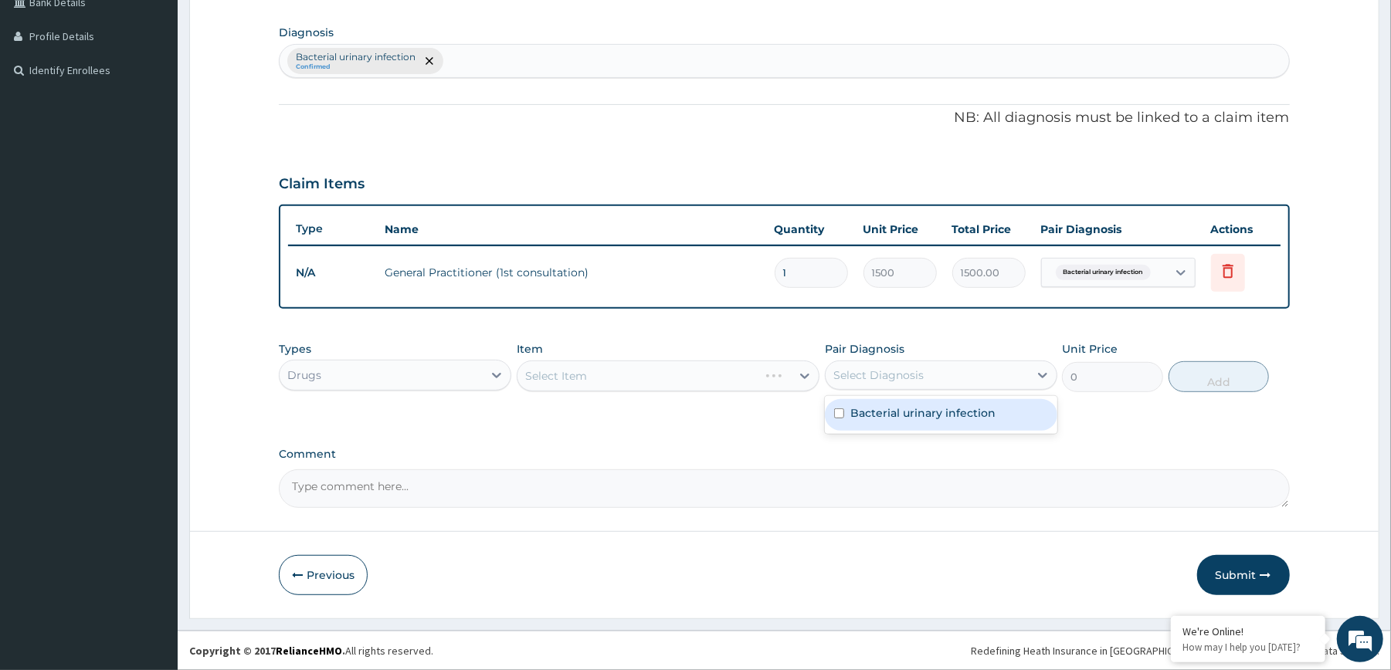
click at [908, 363] on div "Select Diagnosis" at bounding box center [926, 375] width 203 height 25
click at [910, 409] on label "Bacterial urinary infection" at bounding box center [922, 412] width 145 height 15
checkbox input "true"
click at [723, 383] on div "Select Item" at bounding box center [668, 376] width 303 height 31
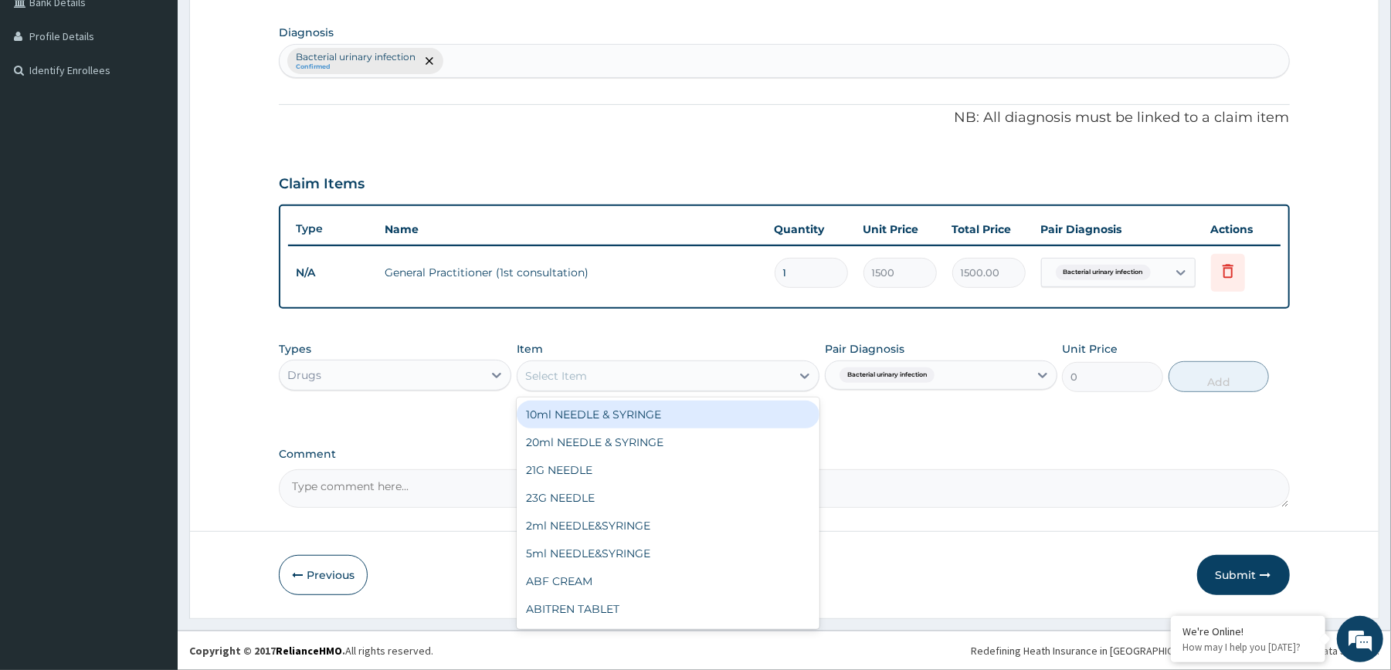
click at [760, 371] on div "Select Item" at bounding box center [653, 376] width 273 height 25
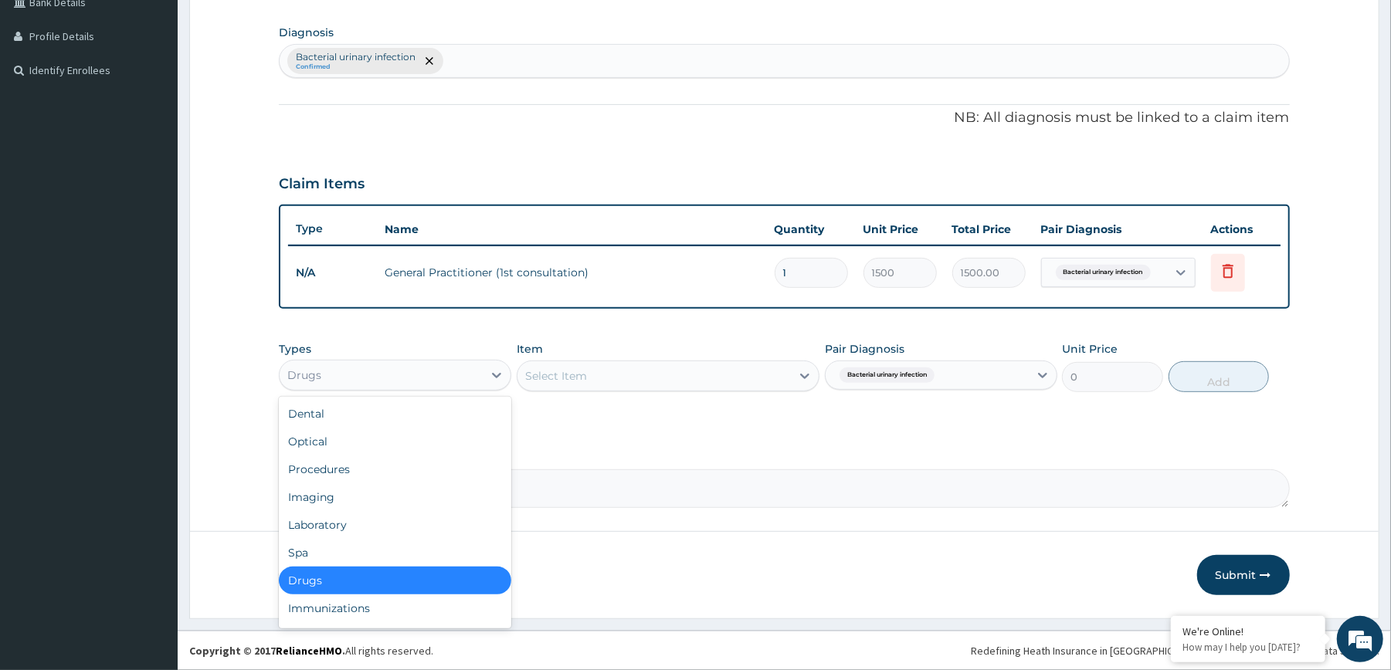
click at [458, 380] on div "Drugs" at bounding box center [381, 375] width 203 height 25
click at [434, 520] on div "Laboratory" at bounding box center [395, 525] width 232 height 28
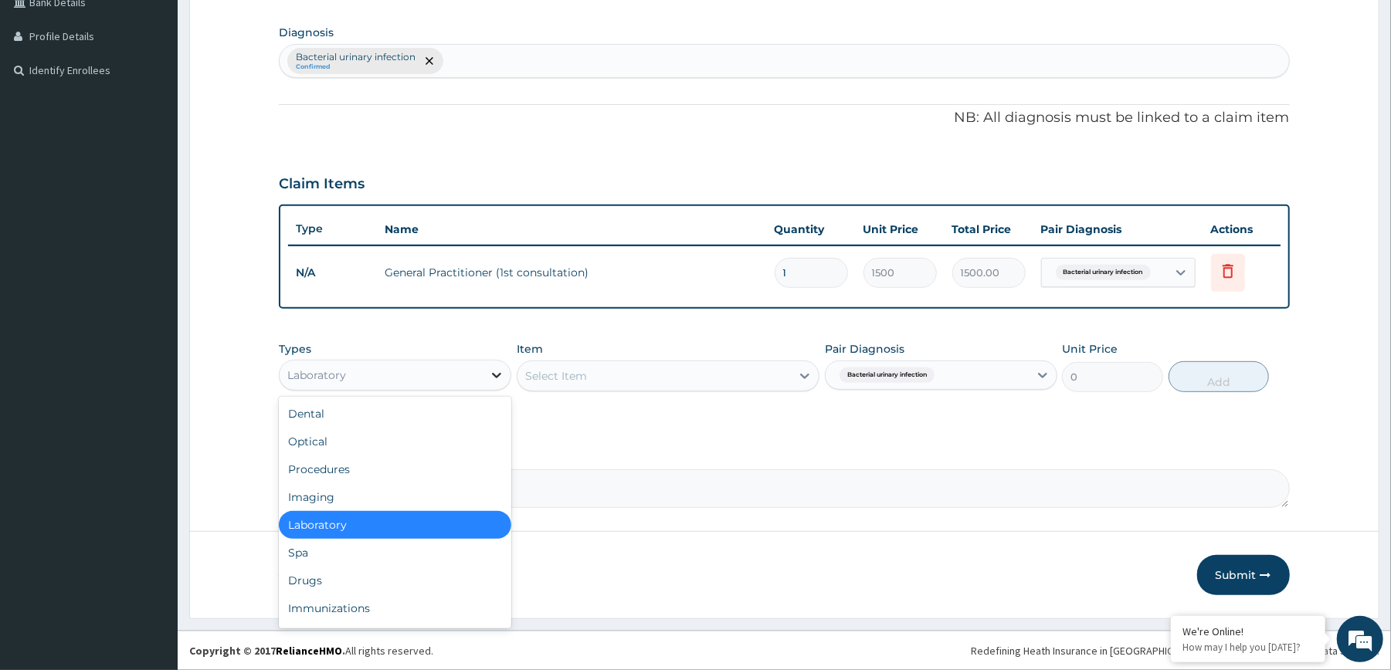
click at [485, 368] on div at bounding box center [497, 375] width 28 height 28
click at [456, 570] on div "Drugs" at bounding box center [395, 581] width 232 height 28
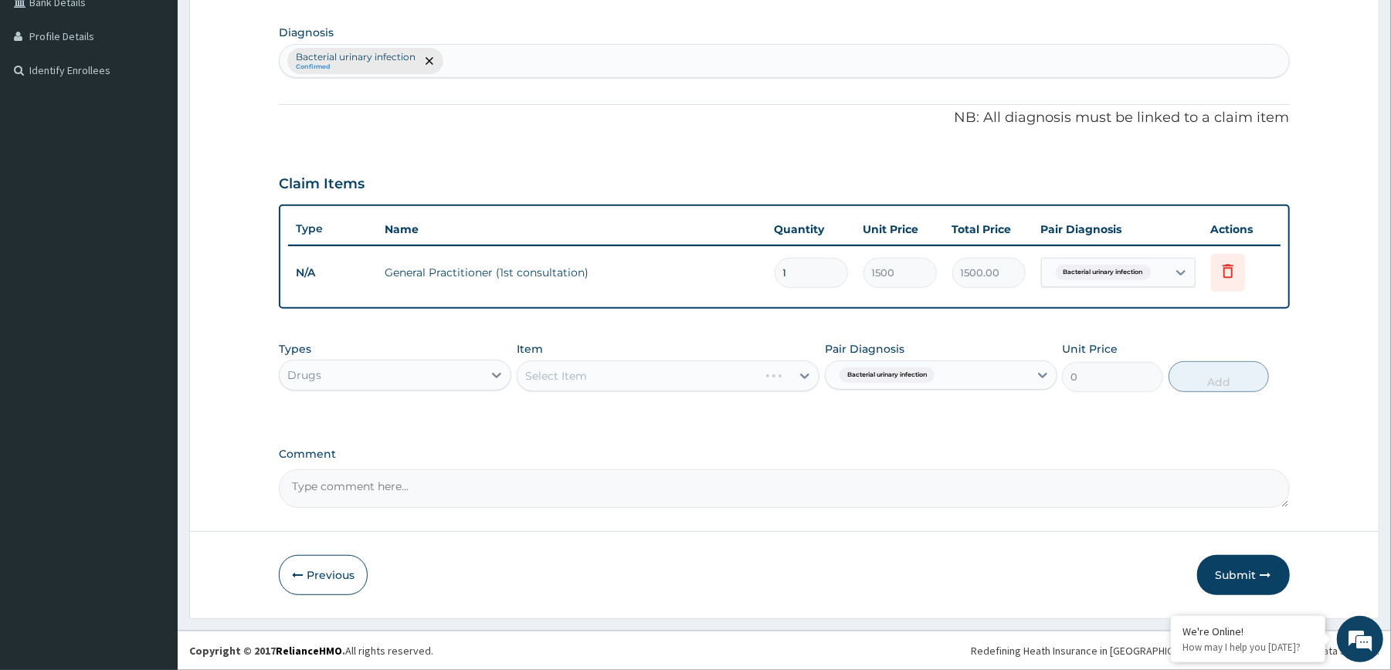
click at [731, 381] on div "Select Item" at bounding box center [668, 376] width 303 height 31
click at [737, 381] on div "Select Item" at bounding box center [653, 376] width 273 height 25
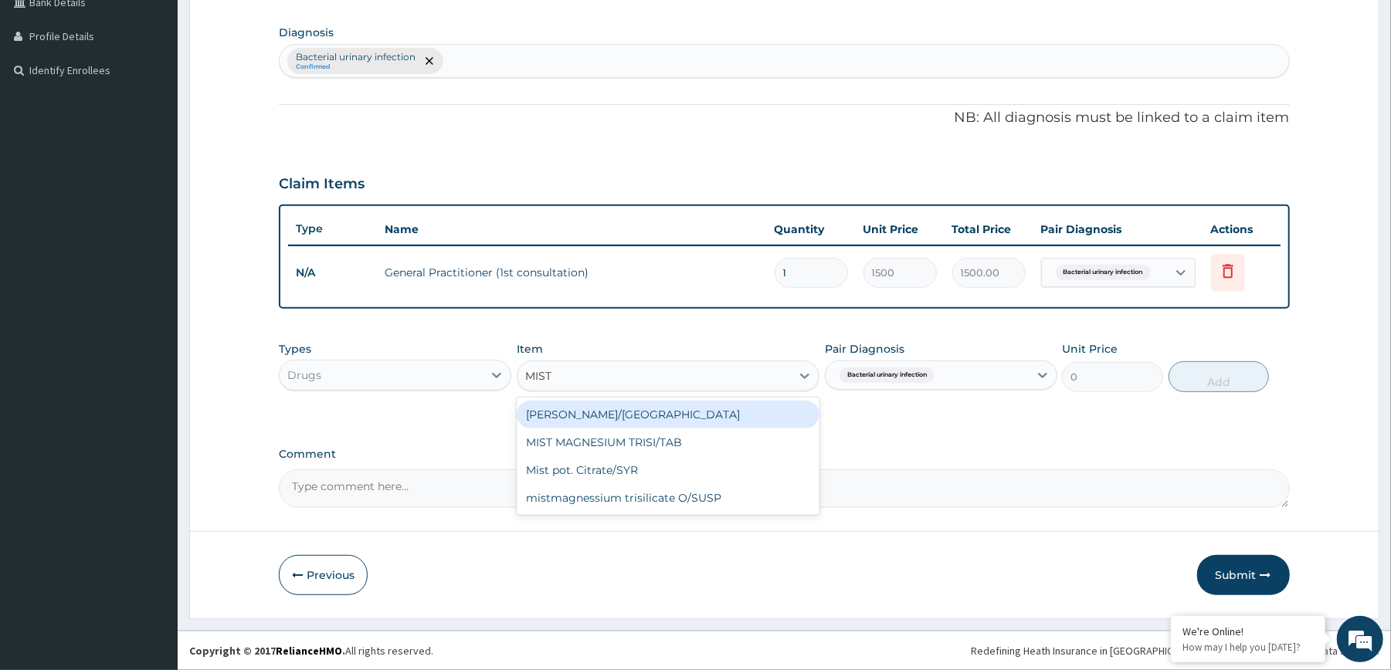
type input "MIST P"
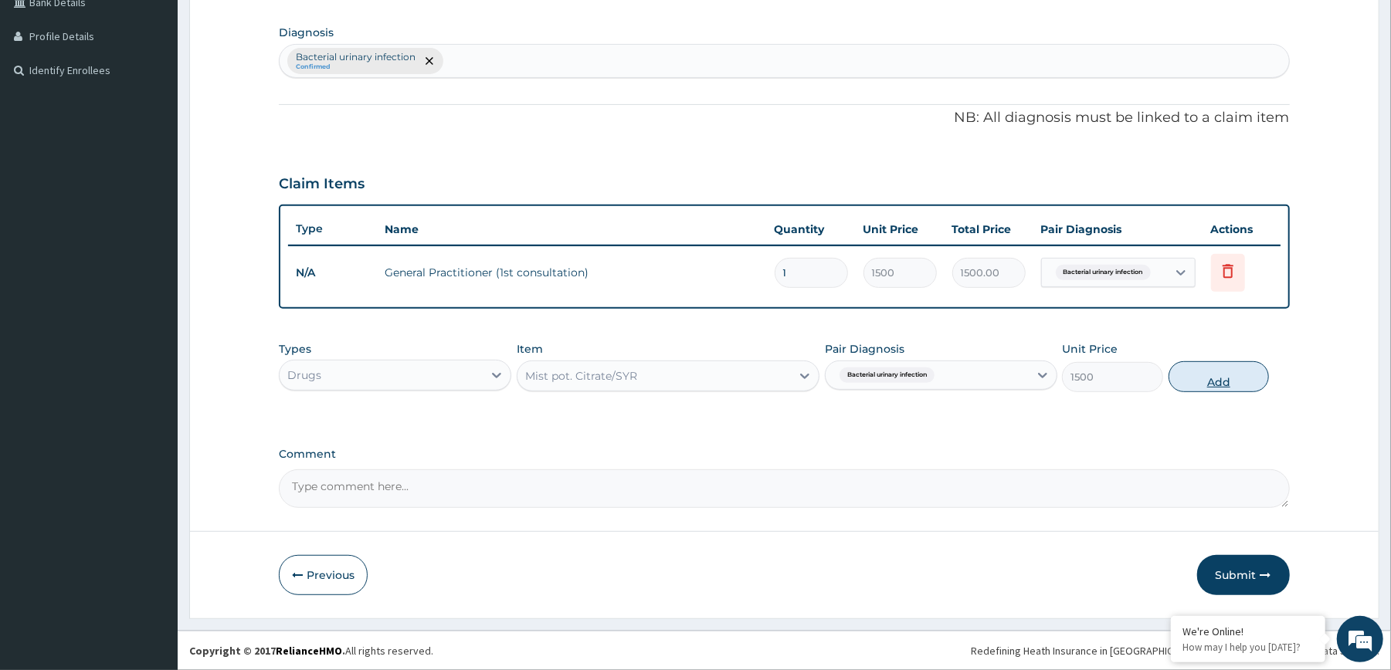
click at [1239, 364] on button "Add" at bounding box center [1218, 376] width 101 height 31
type input "0"
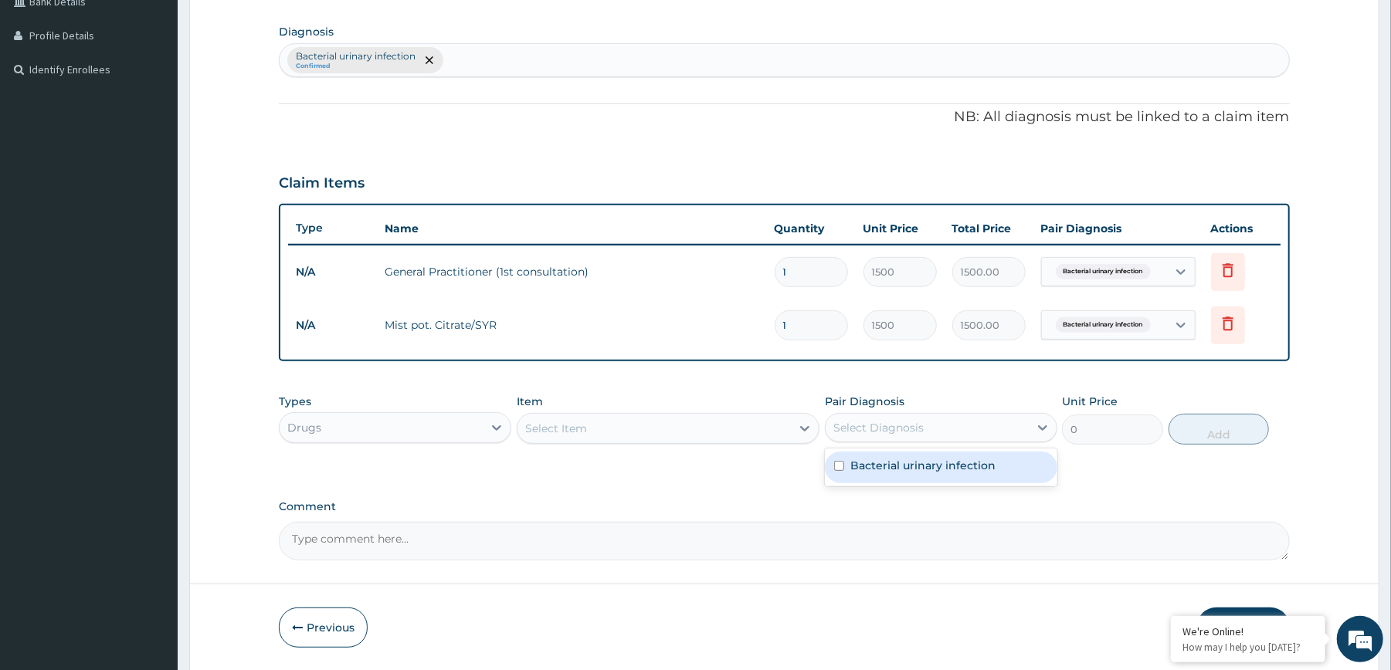
click at [859, 425] on div "Select Diagnosis" at bounding box center [878, 427] width 90 height 15
click at [856, 463] on label "Bacterial urinary infection" at bounding box center [922, 465] width 145 height 15
checkbox input "true"
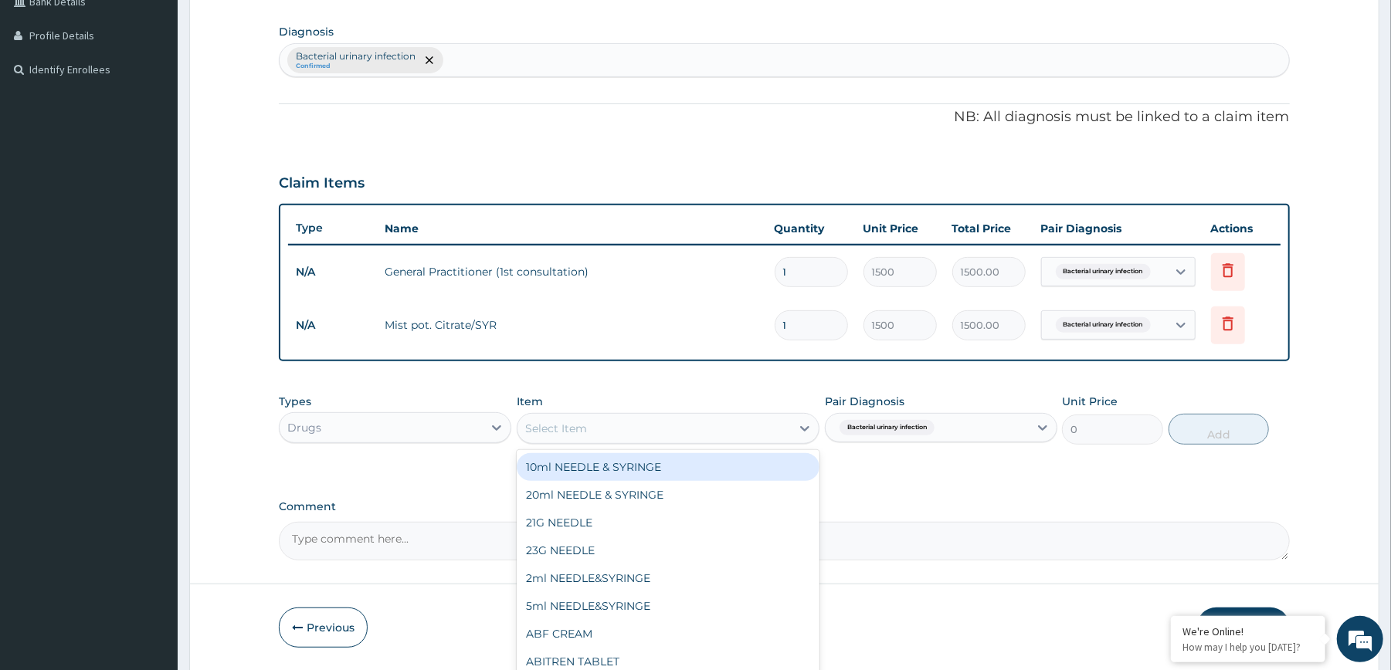
click at [783, 433] on div "Select Item" at bounding box center [653, 428] width 273 height 25
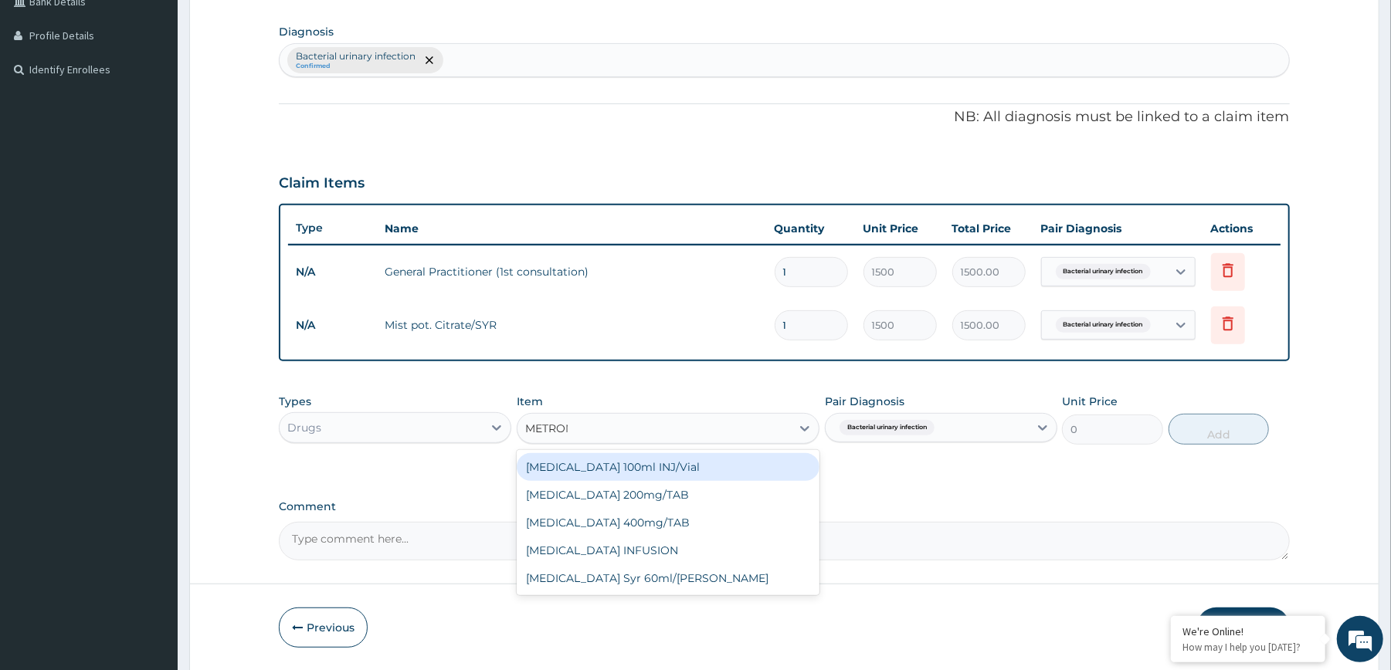
type input "METRONI"
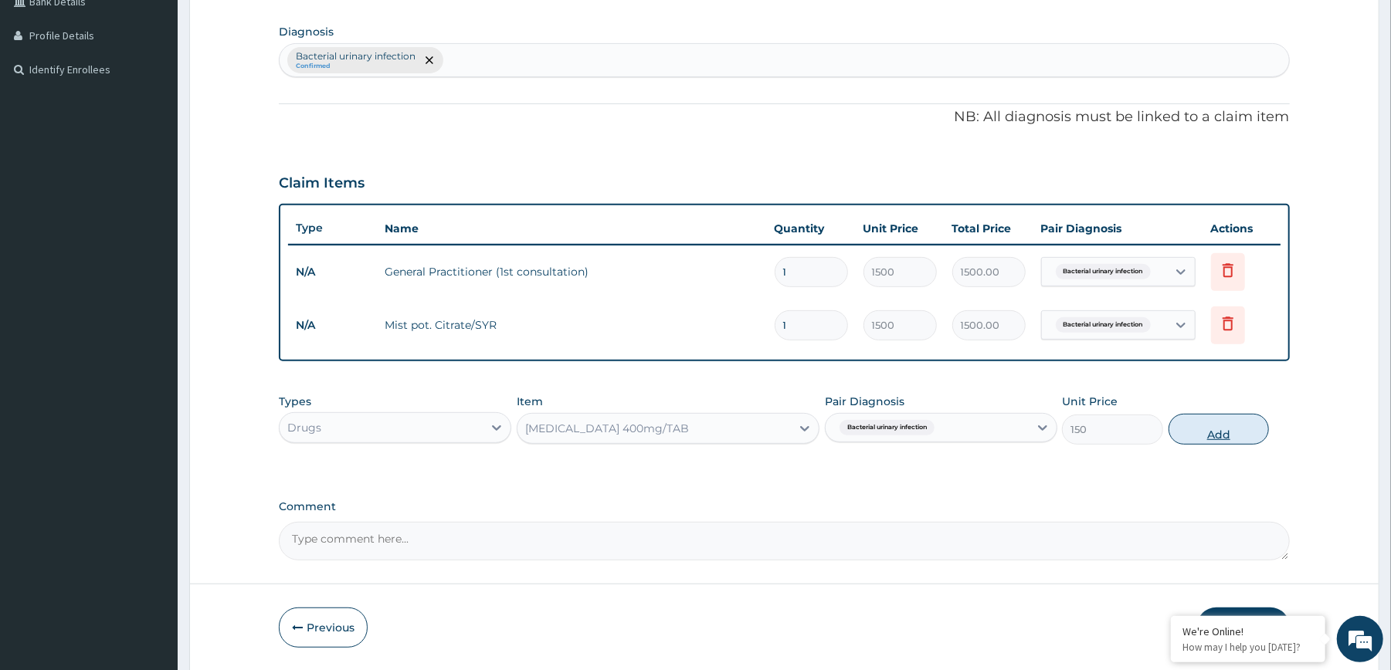
click at [1206, 427] on button "Add" at bounding box center [1218, 429] width 101 height 31
type input "0"
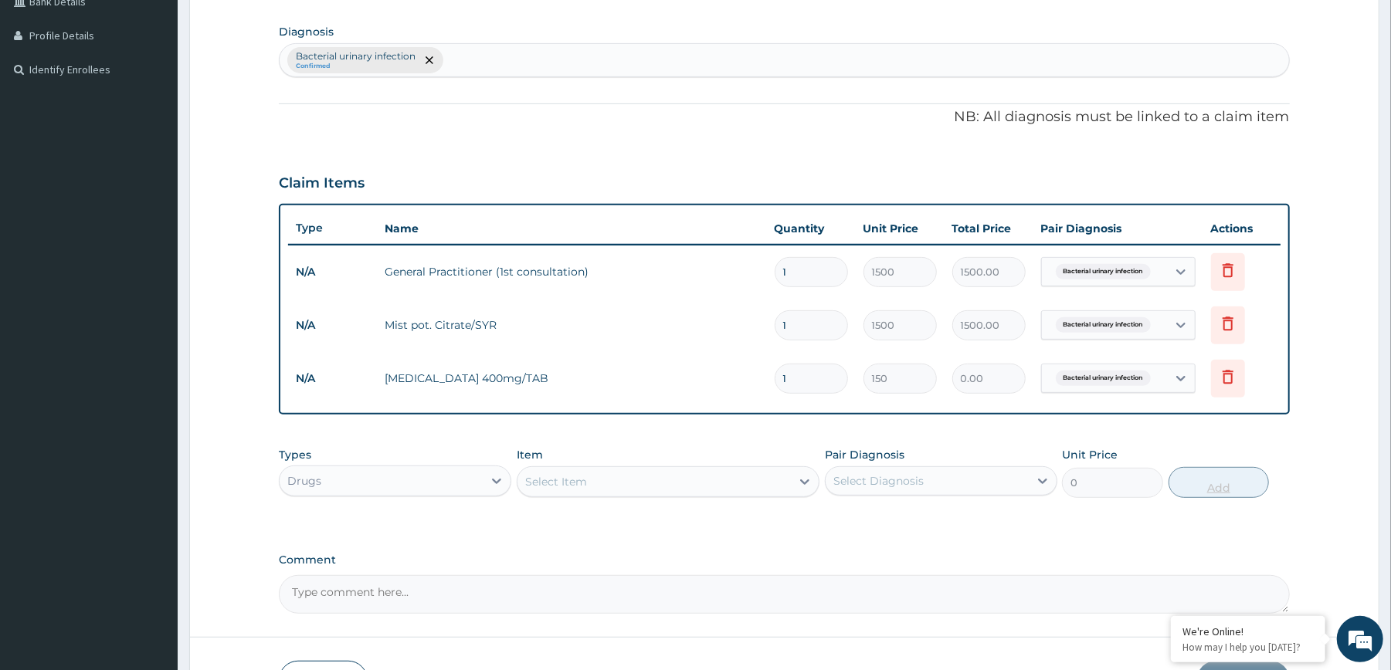
type input "0.00"
type input "2"
type input "300.00"
type input "21"
type input "3150.00"
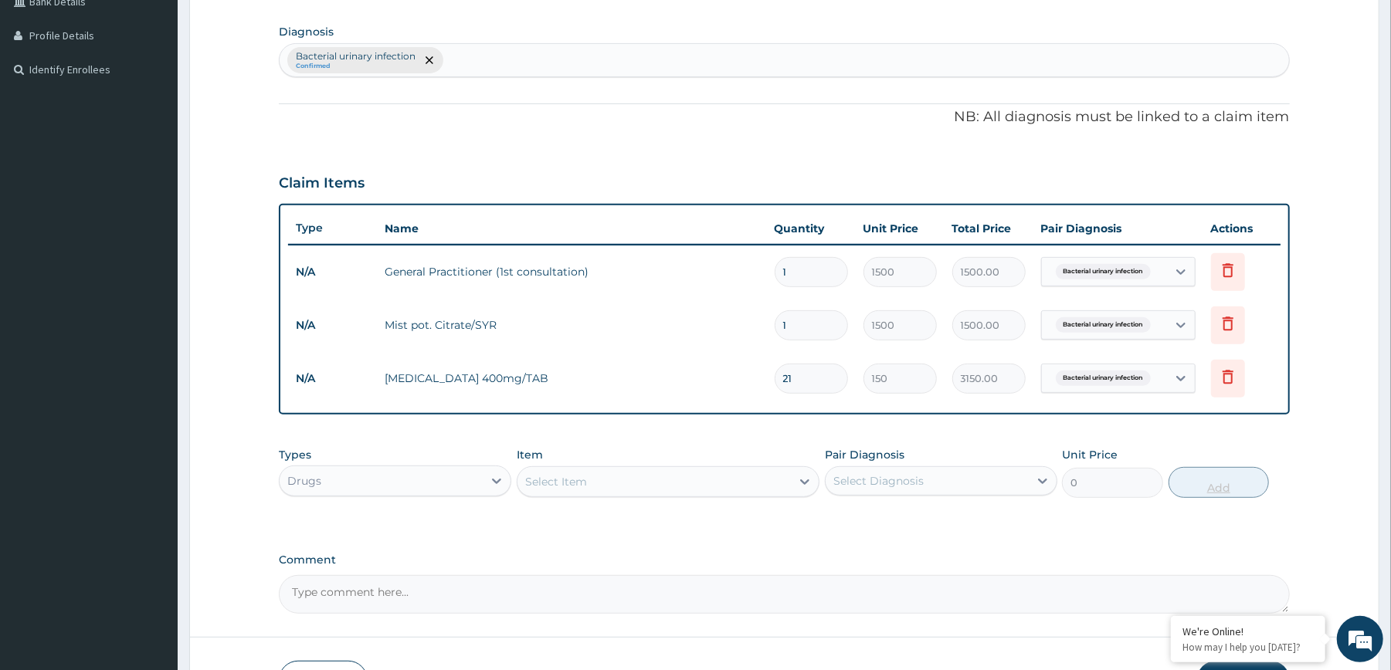
type input "21"
click at [1206, 427] on div "PA Code / Prescription Code Enter Code(Secondary Care Only) Encounter Date 09-0…" at bounding box center [784, 195] width 1010 height 837
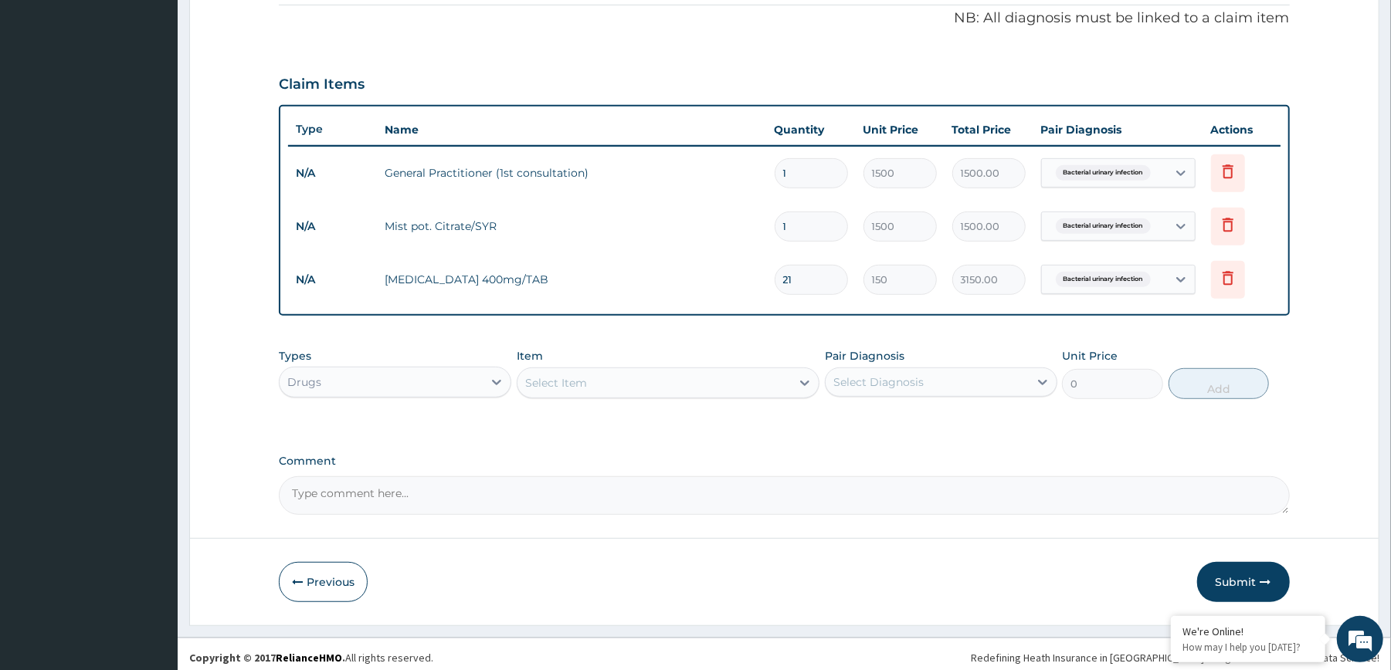
scroll to position [477, 0]
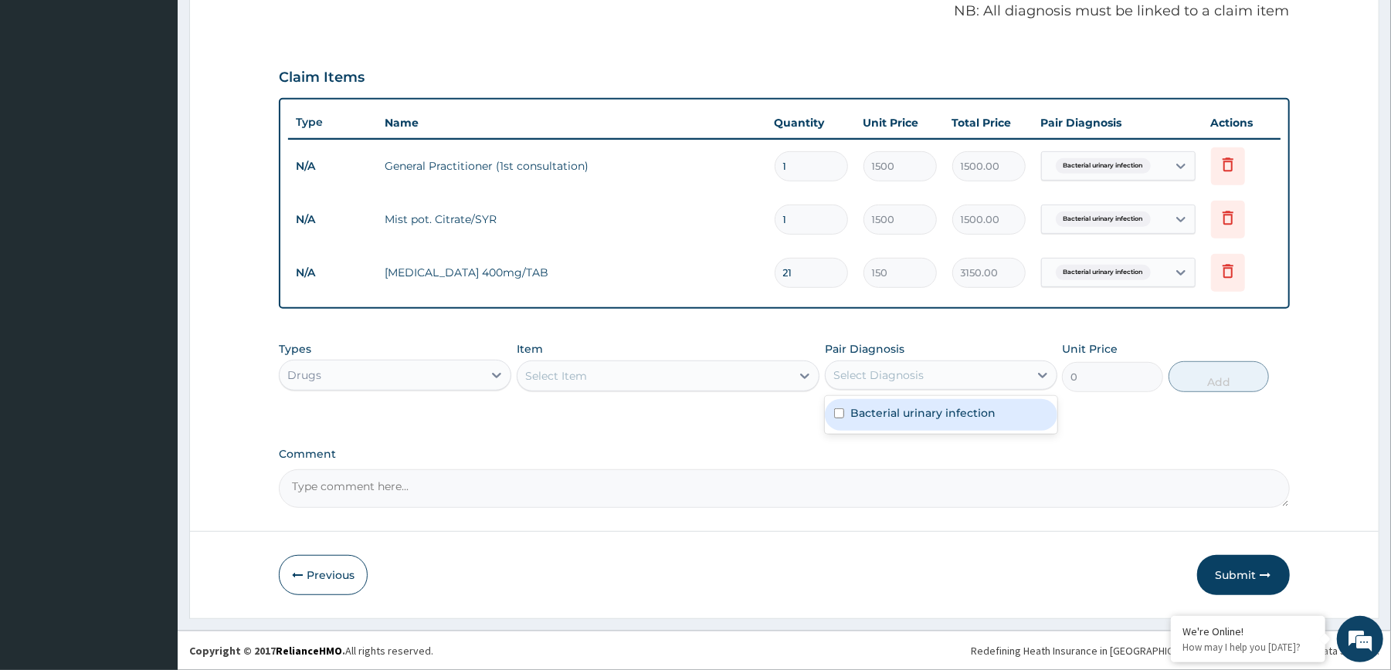
click at [851, 368] on div "Select Diagnosis" at bounding box center [878, 375] width 90 height 15
click at [853, 409] on label "Bacterial urinary infection" at bounding box center [922, 412] width 145 height 15
checkbox input "true"
click at [772, 381] on div "Select Item" at bounding box center [653, 376] width 273 height 25
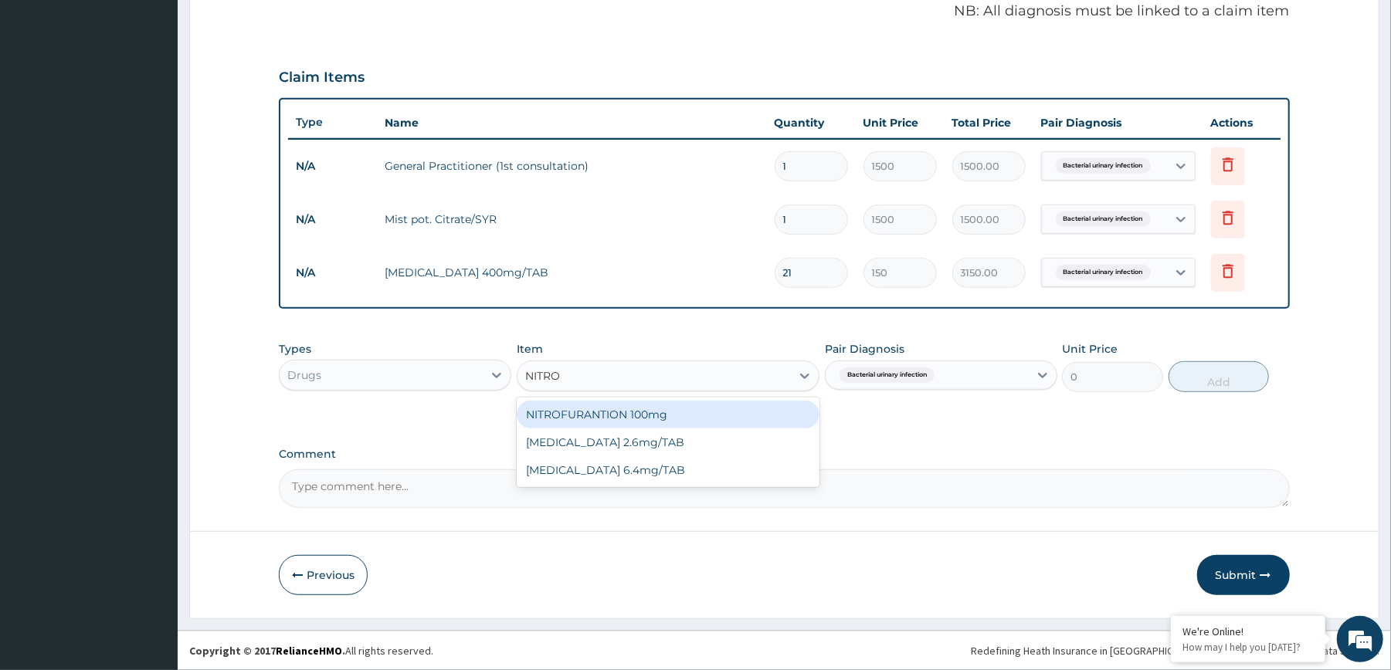
type input "NITROF"
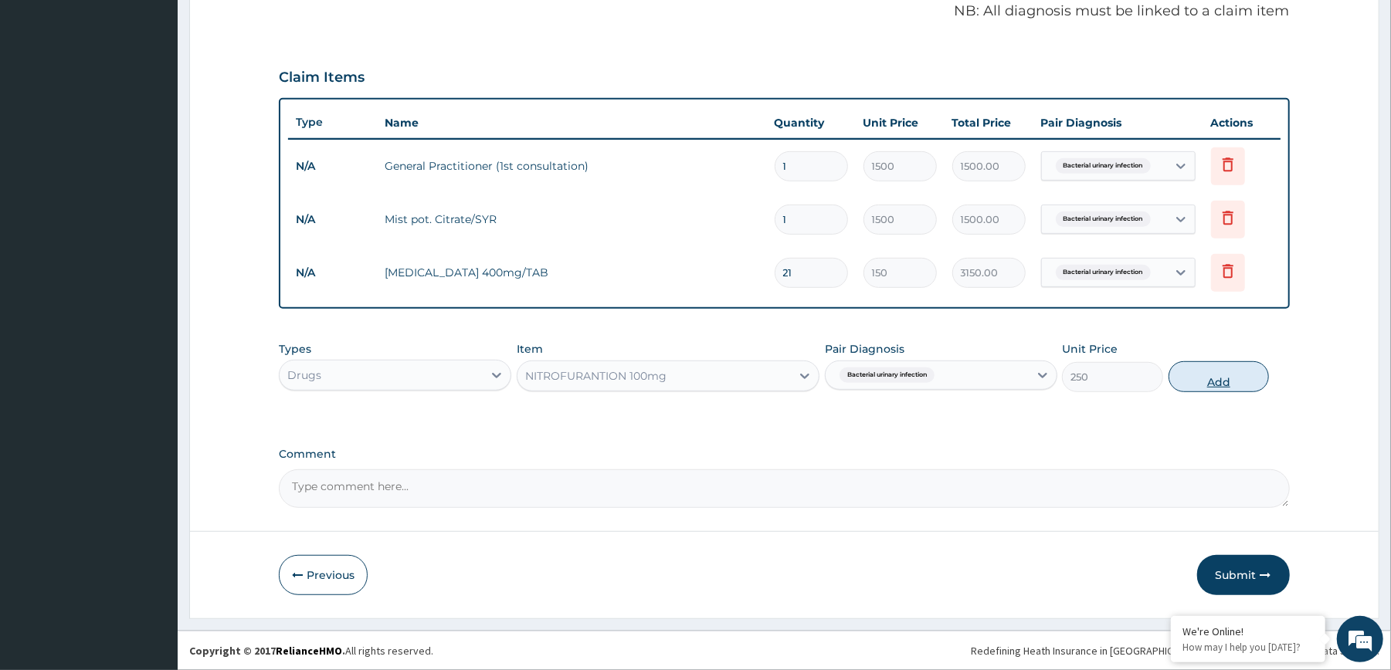
click at [1180, 375] on button "Add" at bounding box center [1218, 376] width 101 height 31
type input "0"
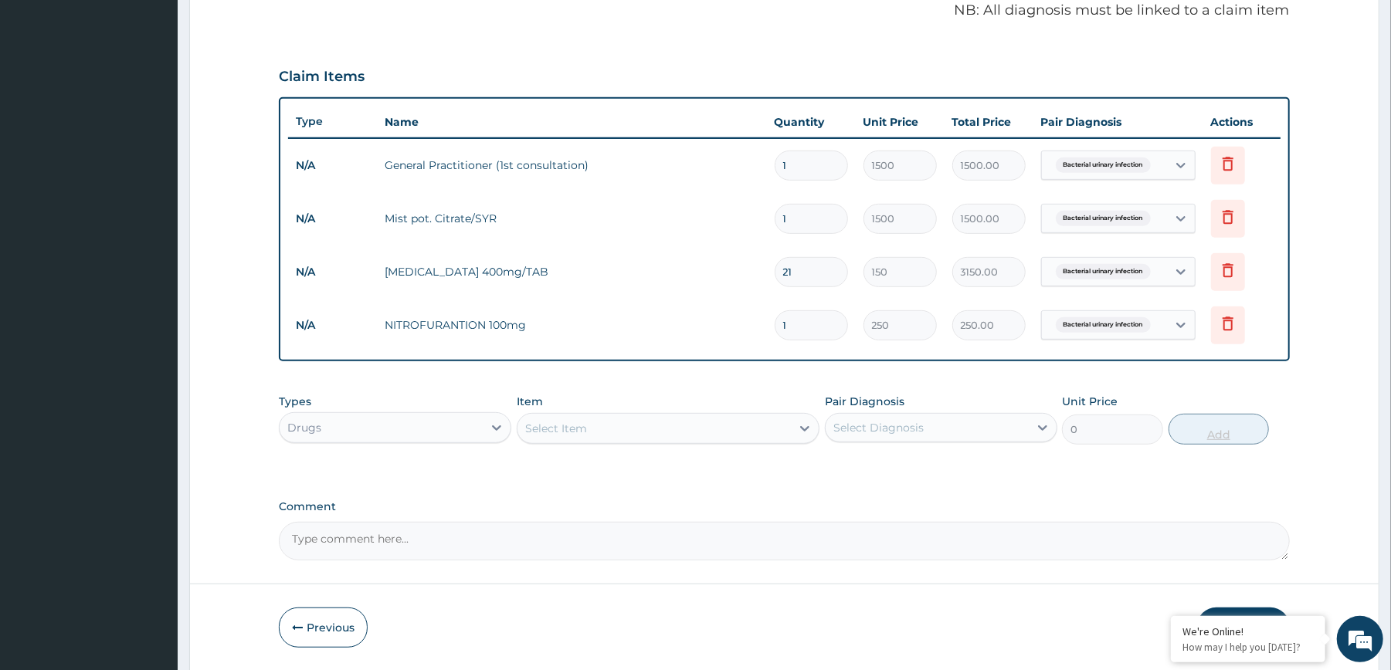
type input "10"
type input "2500.00"
type input "10"
click at [1180, 375] on div "PA Code / Prescription Code Enter Code(Secondary Care Only) Encounter Date 09-0…" at bounding box center [784, 115] width 1010 height 890
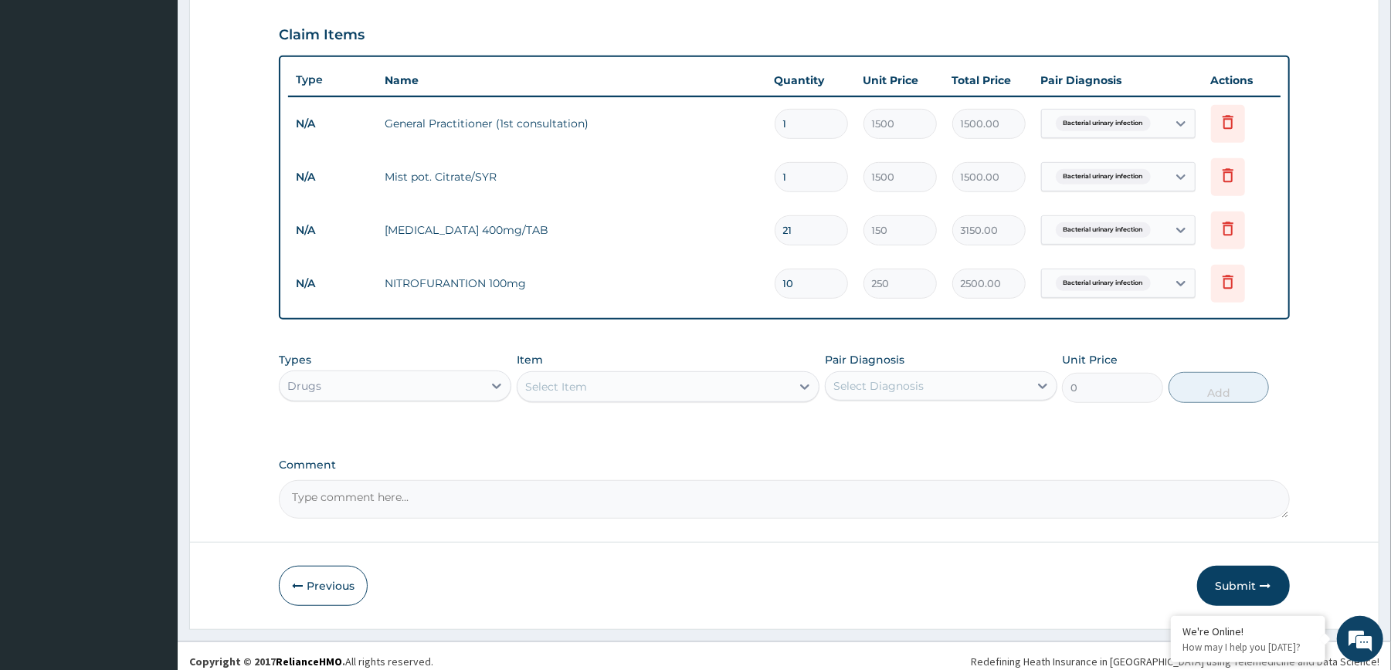
scroll to position [531, 0]
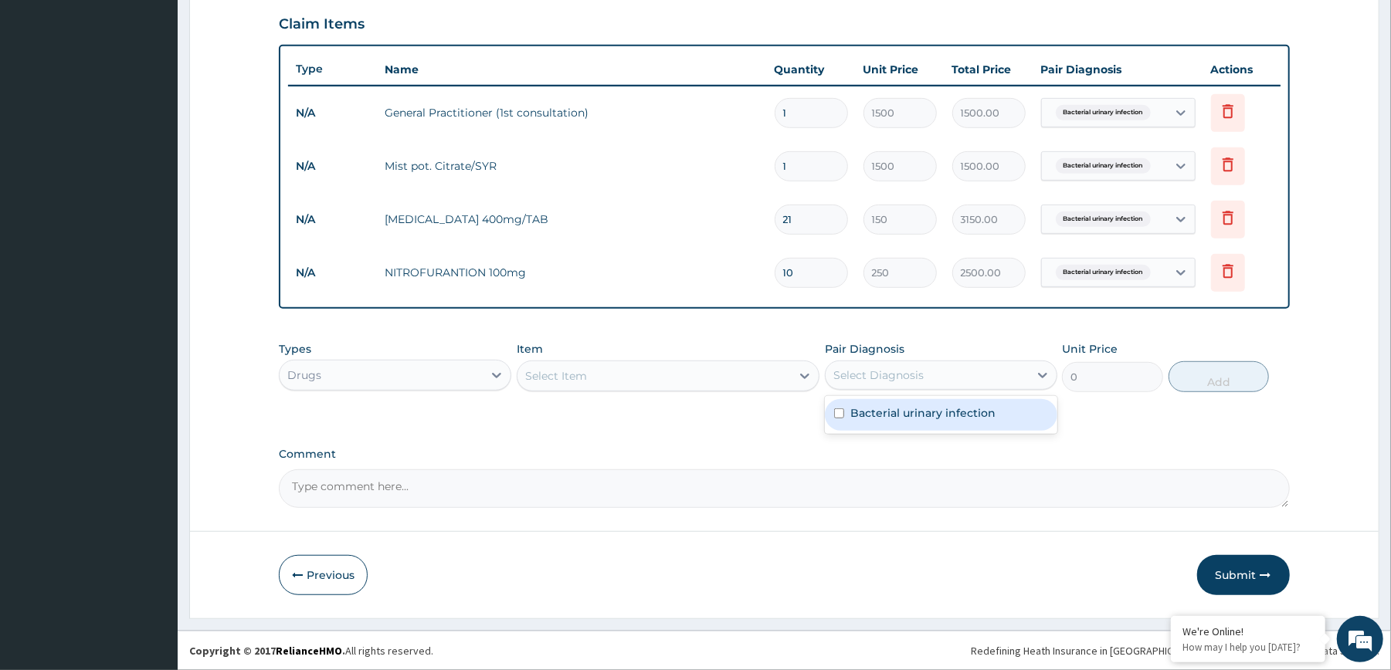
click at [1011, 375] on div "Select Diagnosis" at bounding box center [926, 375] width 203 height 25
click at [964, 414] on label "Bacterial urinary infection" at bounding box center [922, 412] width 145 height 15
checkbox input "true"
click at [749, 385] on div "Select Item" at bounding box center [653, 376] width 273 height 25
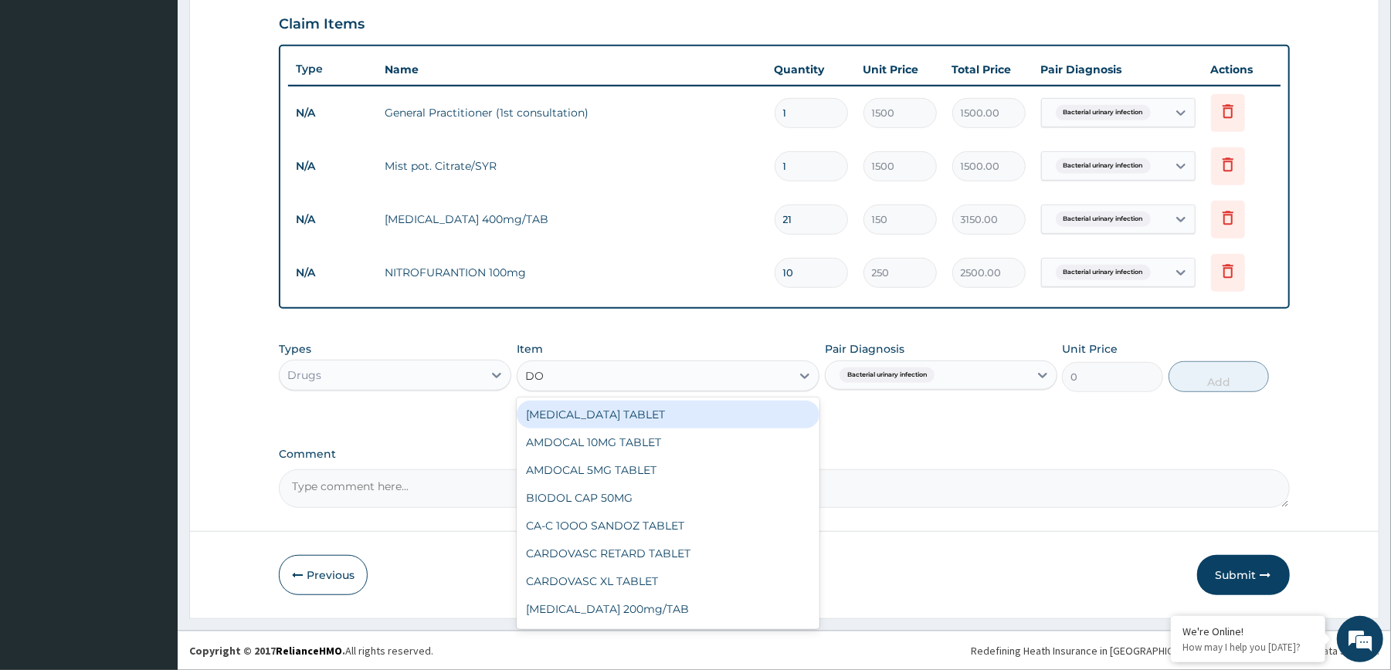
type input "DOX"
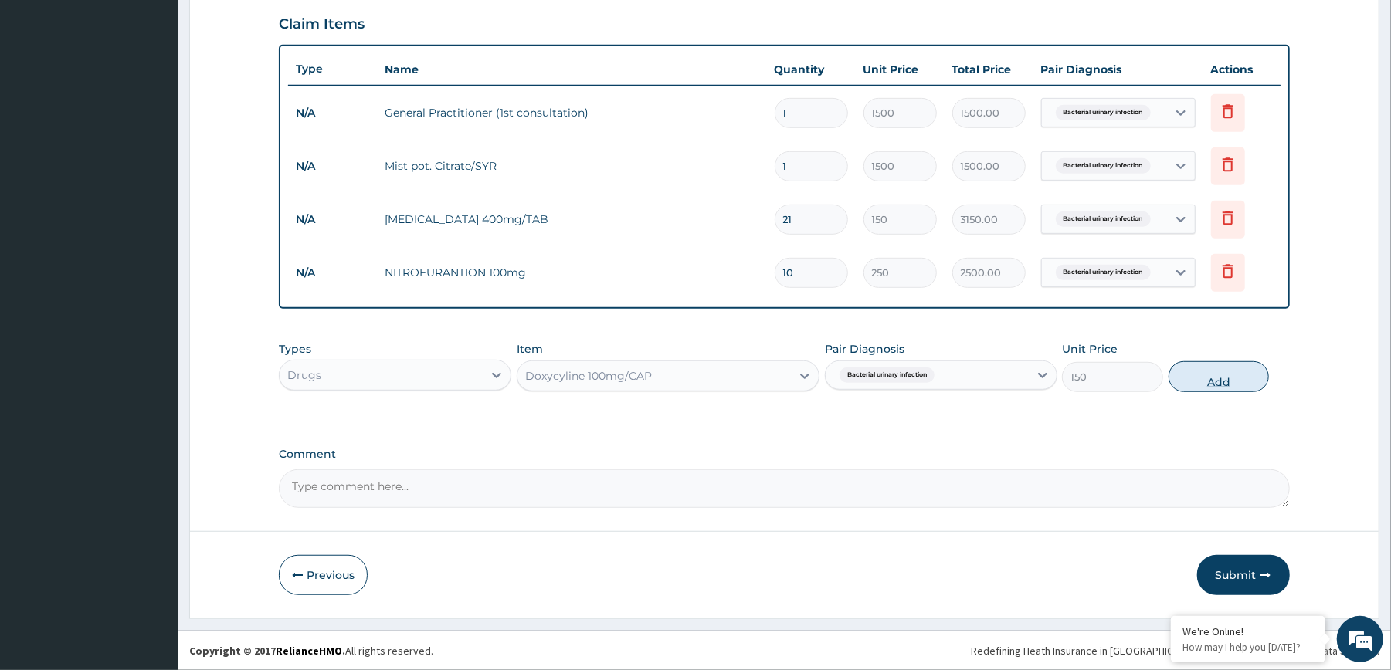
click at [1196, 378] on button "Add" at bounding box center [1218, 376] width 101 height 31
type input "0"
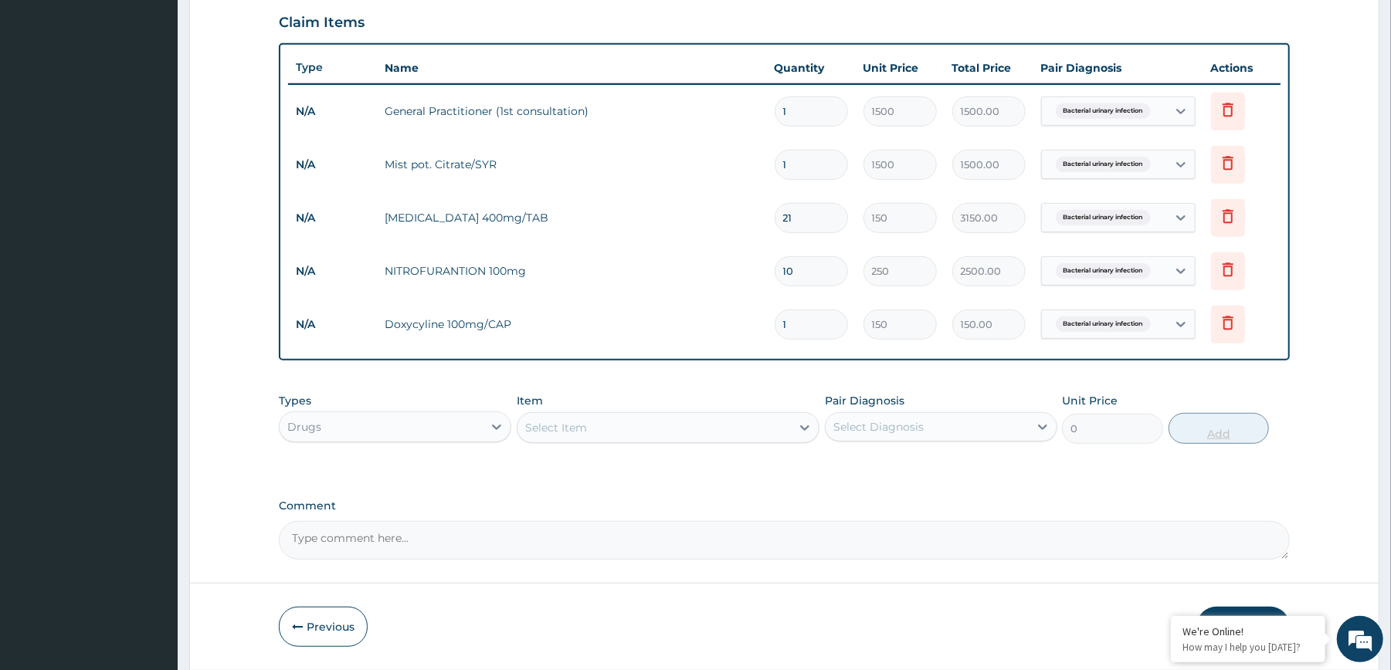
type input "14"
type input "2100.00"
type input "14"
click at [1192, 378] on div "PA Code / Prescription Code Enter Code(Secondary Care Only) Encounter Date 09-0…" at bounding box center [784, 88] width 1010 height 944
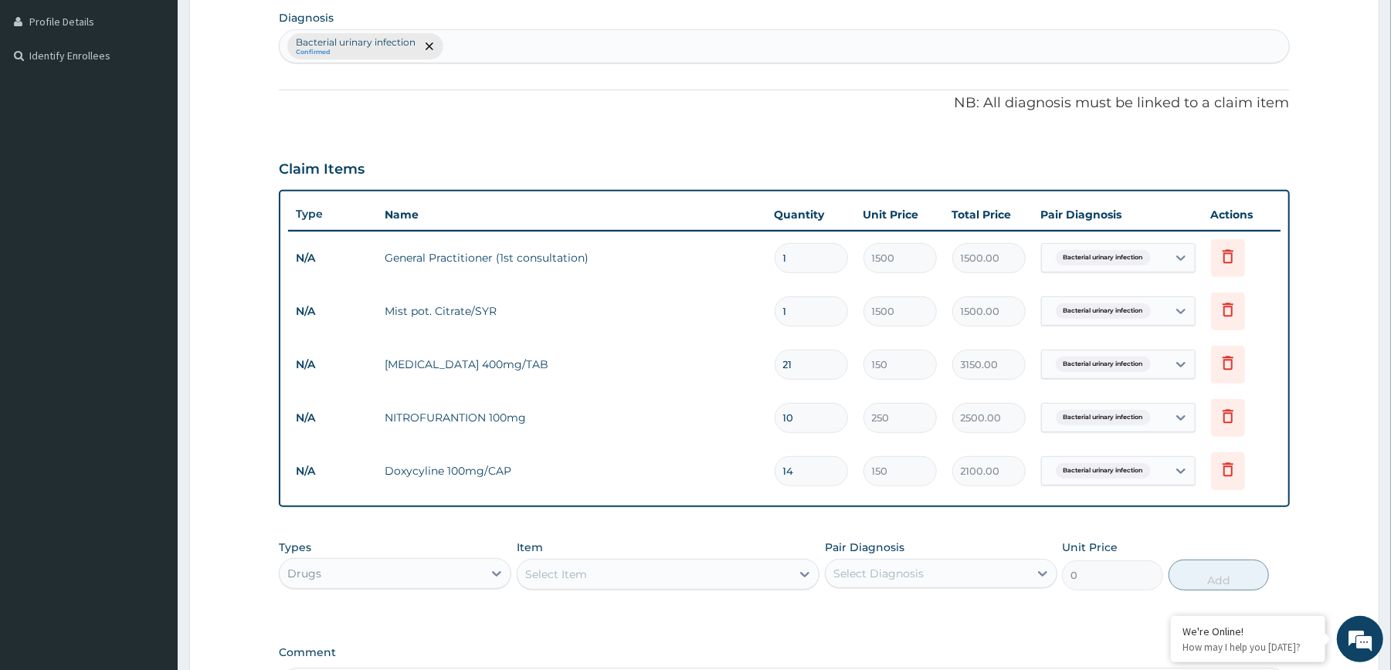
scroll to position [452, 0]
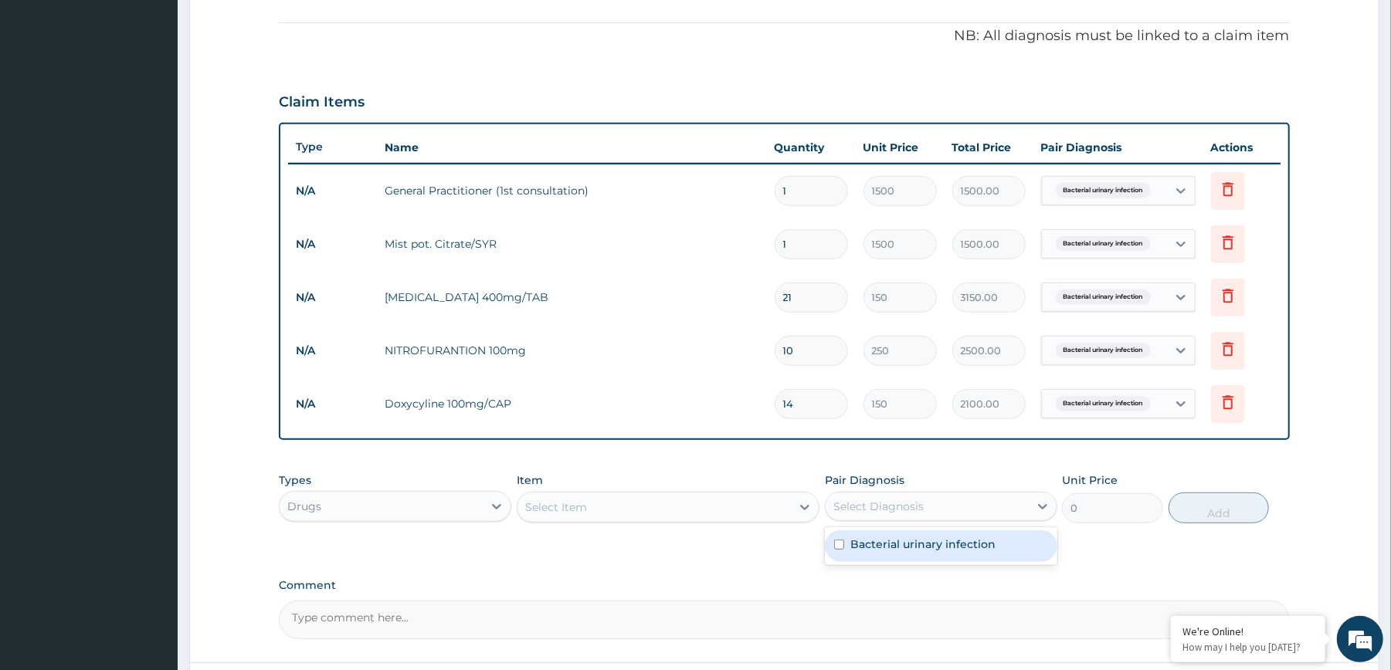
click at [971, 514] on div "Select Diagnosis" at bounding box center [926, 506] width 203 height 25
click at [953, 548] on label "Bacterial urinary infection" at bounding box center [922, 544] width 145 height 15
checkbox input "true"
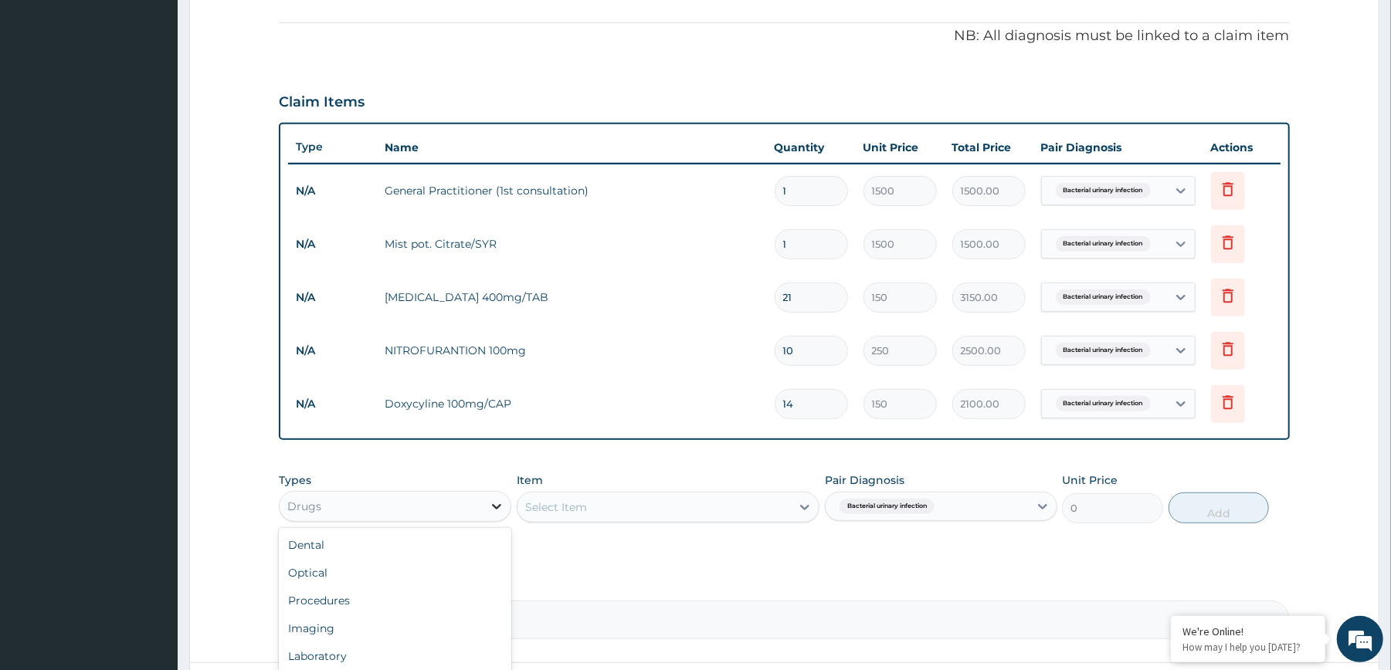
click at [496, 514] on icon at bounding box center [496, 506] width 15 height 15
click at [418, 646] on div "Laboratory" at bounding box center [395, 656] width 232 height 28
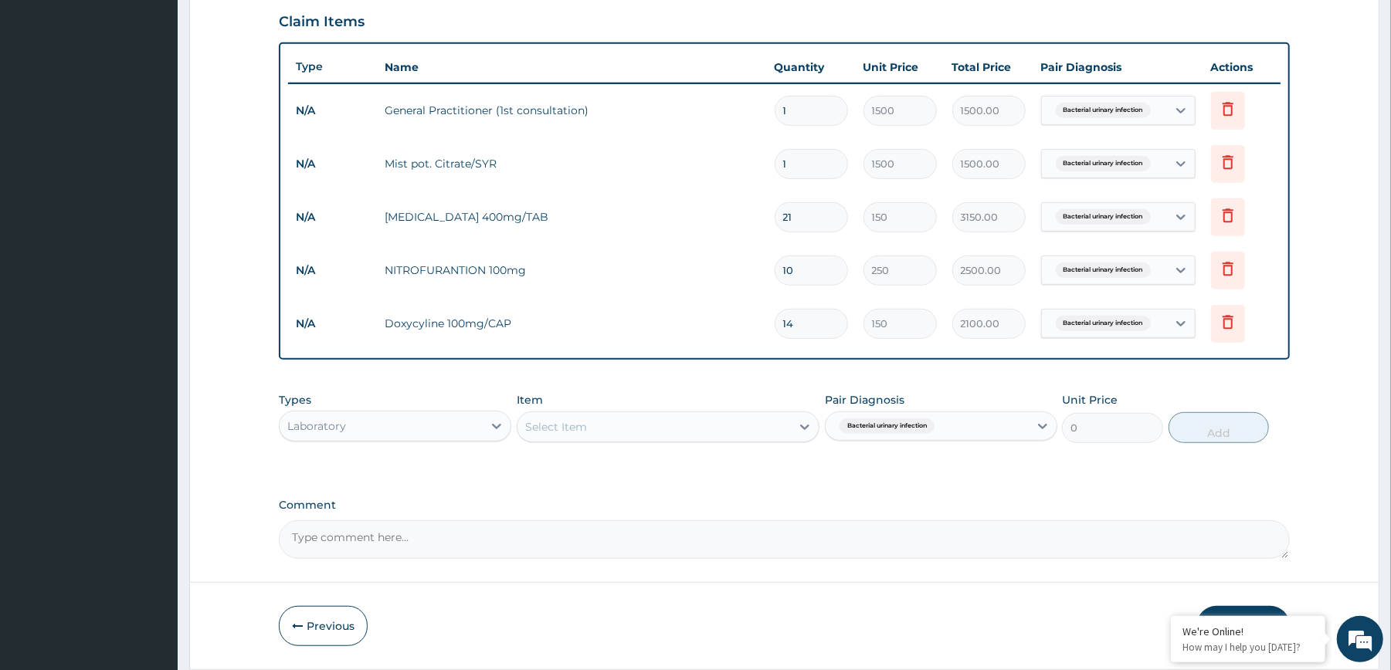
scroll to position [585, 0]
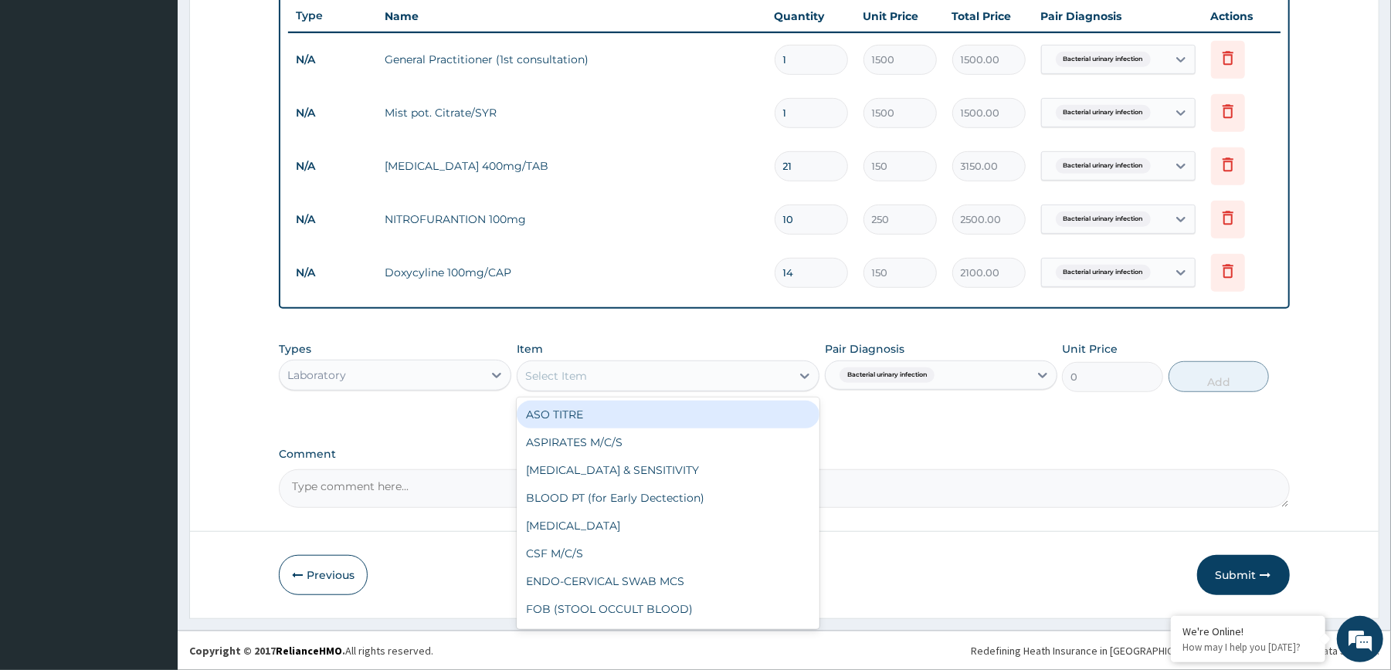
click at [783, 371] on div "Select Item" at bounding box center [653, 376] width 273 height 25
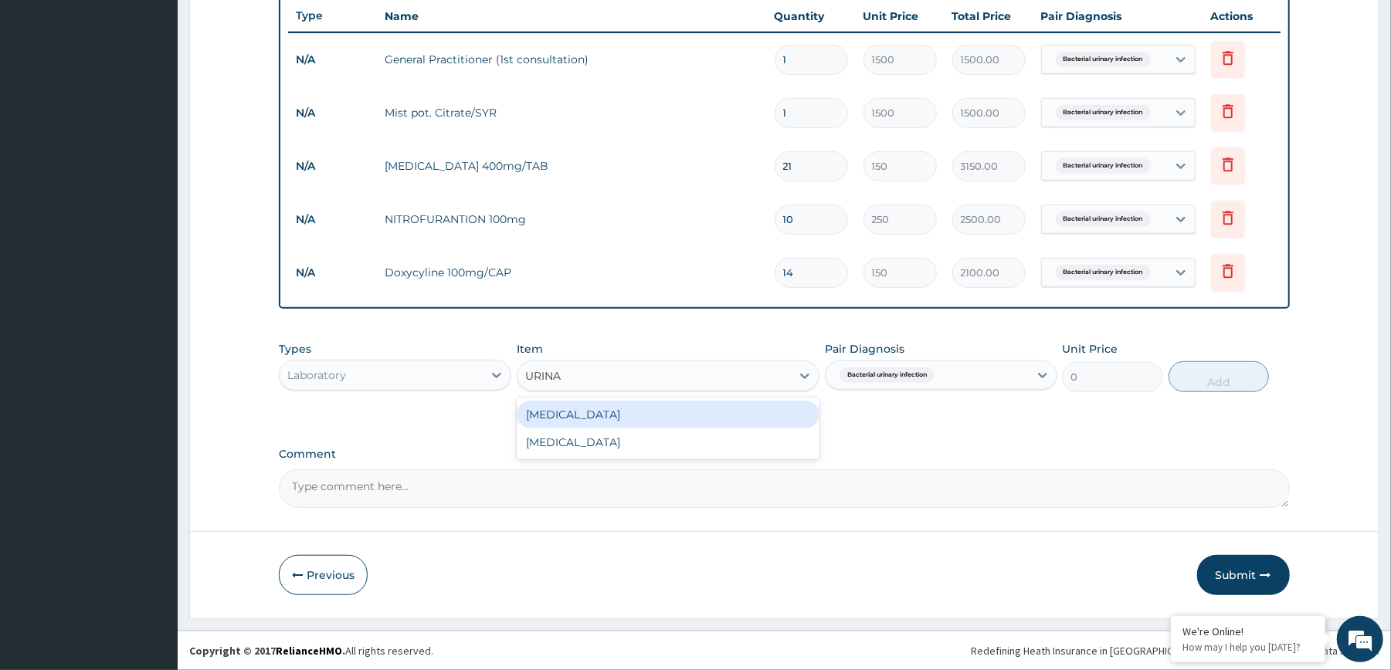
type input "URINAL"
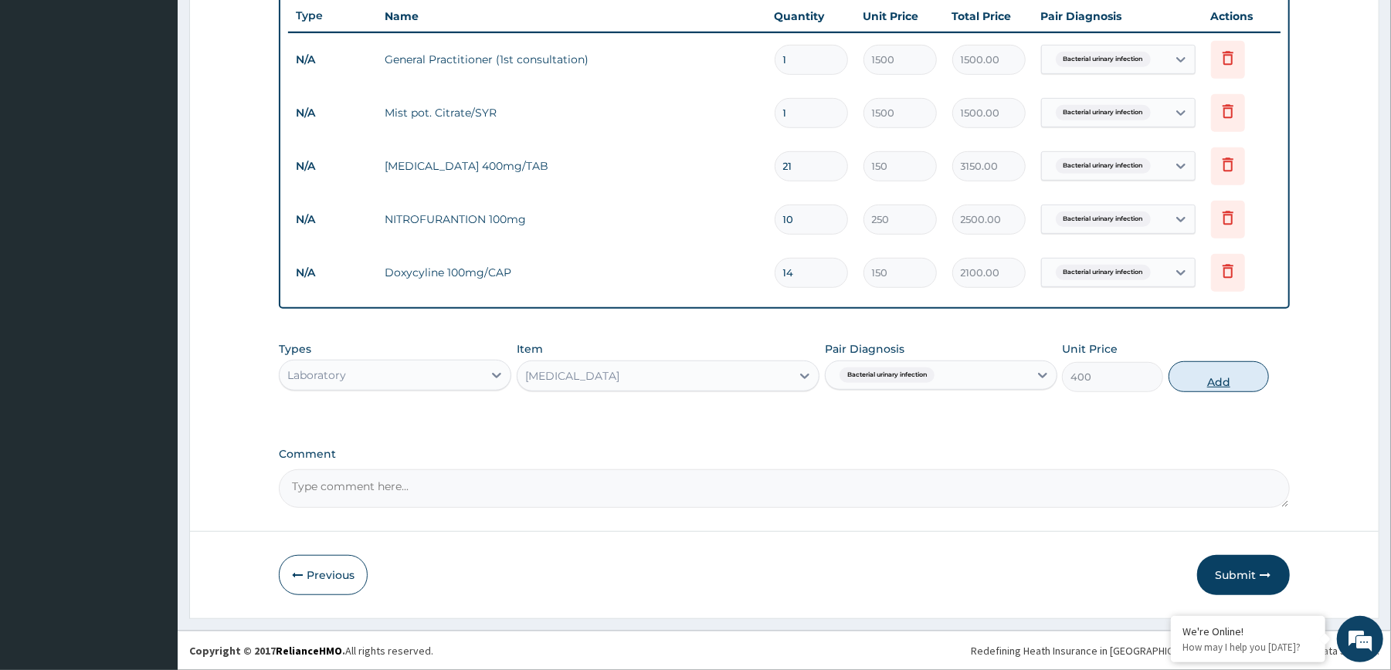
click at [1190, 375] on button "Add" at bounding box center [1218, 376] width 101 height 31
type input "0"
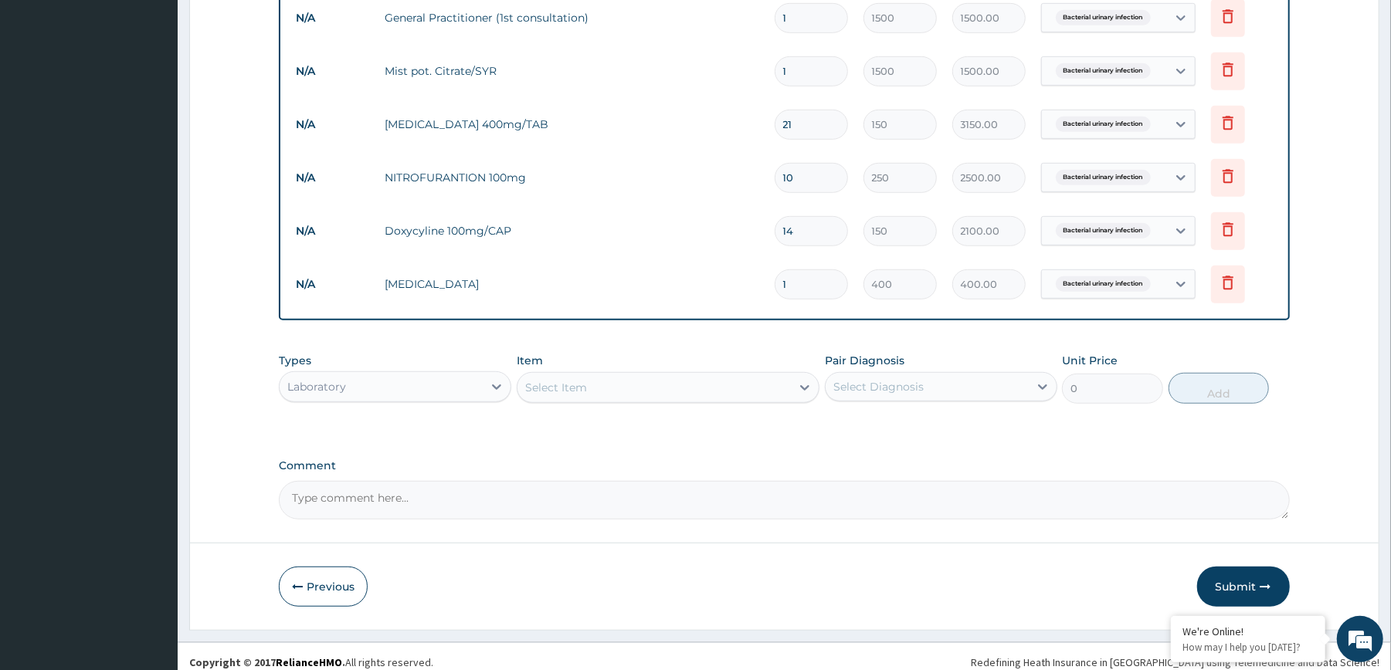
scroll to position [638, 0]
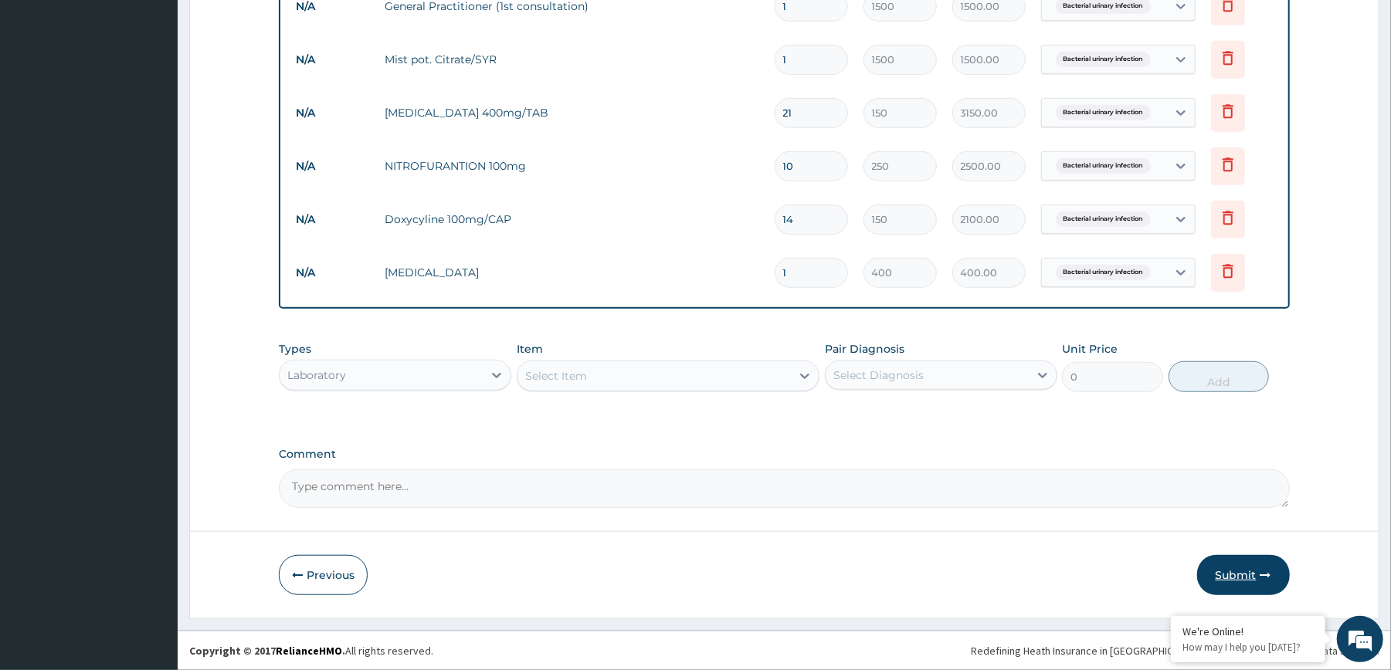
click at [1218, 573] on button "Submit" at bounding box center [1243, 575] width 93 height 40
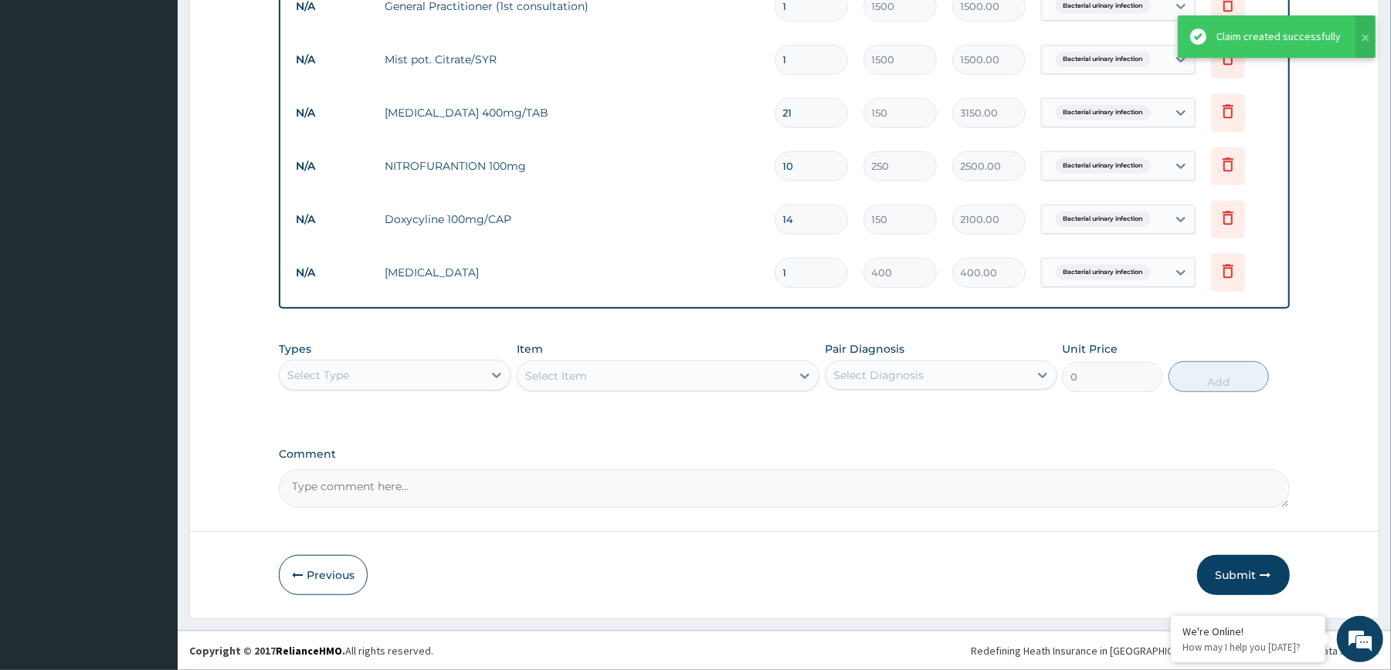
scroll to position [53, 0]
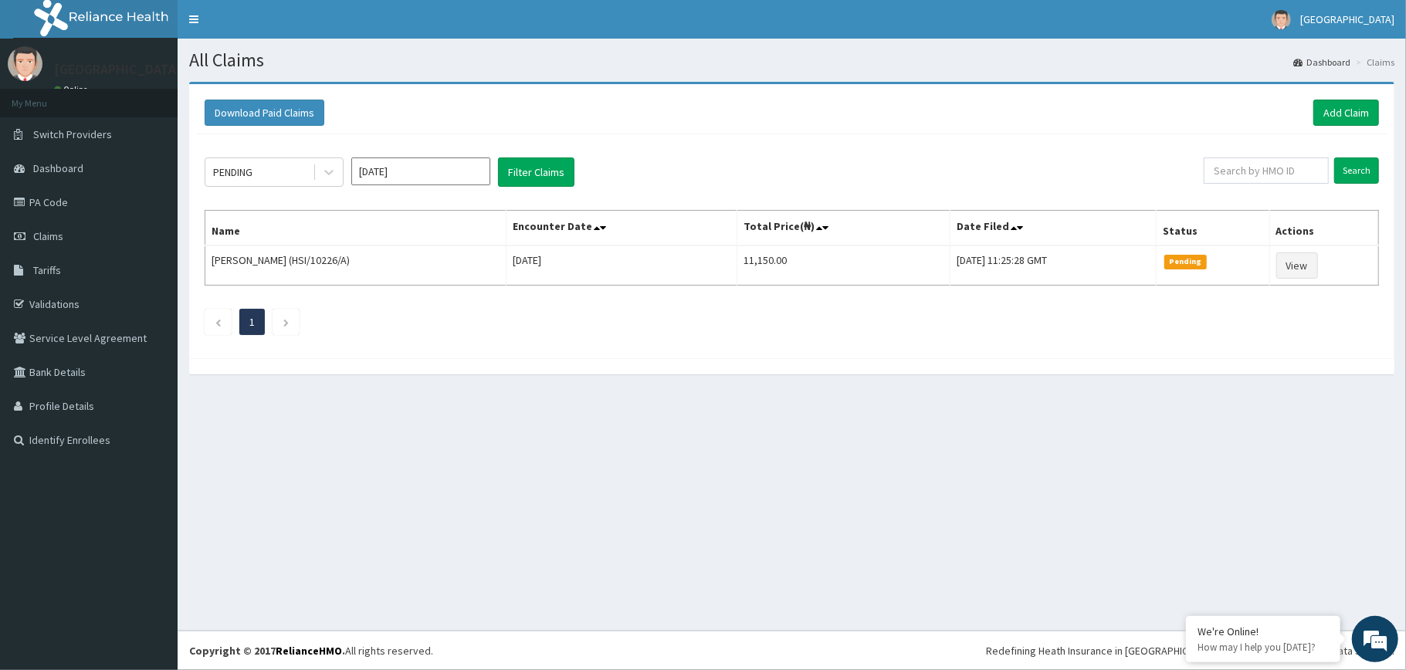
click at [712, 174] on div "PENDING [DATE] Filter Claims" at bounding box center [704, 172] width 999 height 29
click at [1328, 121] on link "Add Claim" at bounding box center [1347, 113] width 66 height 26
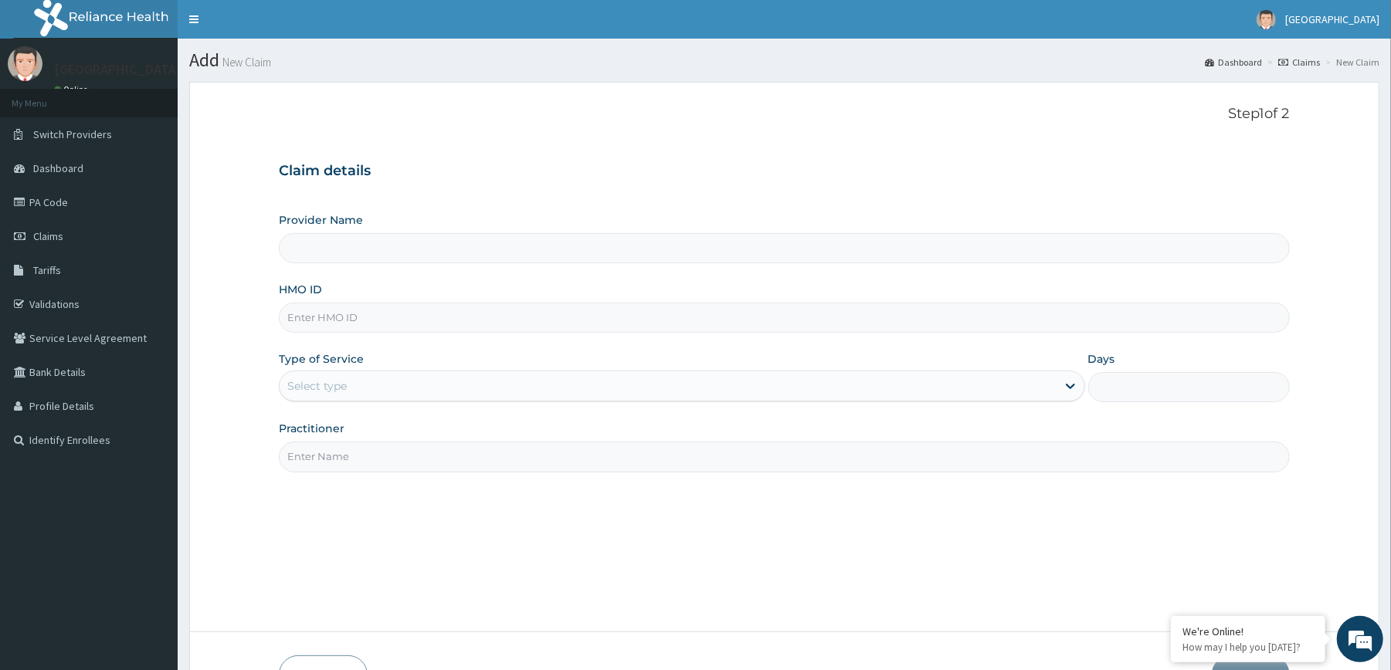
type input "[GEOGRAPHIC_DATA]"
click at [1328, 122] on form "Step 1 of 2 Claim details Provider Name Redemption Hospital HMO ID Type of Serv…" at bounding box center [784, 401] width 1190 height 638
click at [388, 324] on input "HMO ID" at bounding box center [784, 318] width 1010 height 30
type input "WTC/10101/A"
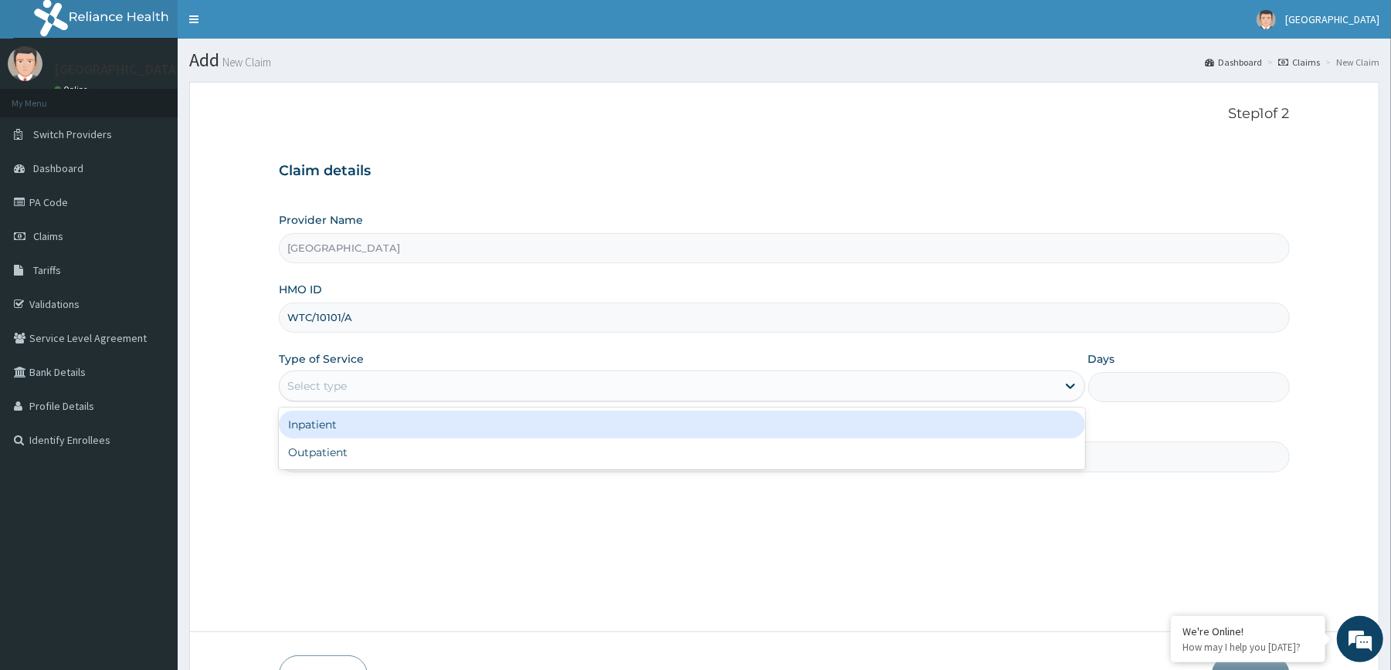
click at [357, 378] on div "Select type" at bounding box center [668, 386] width 776 height 25
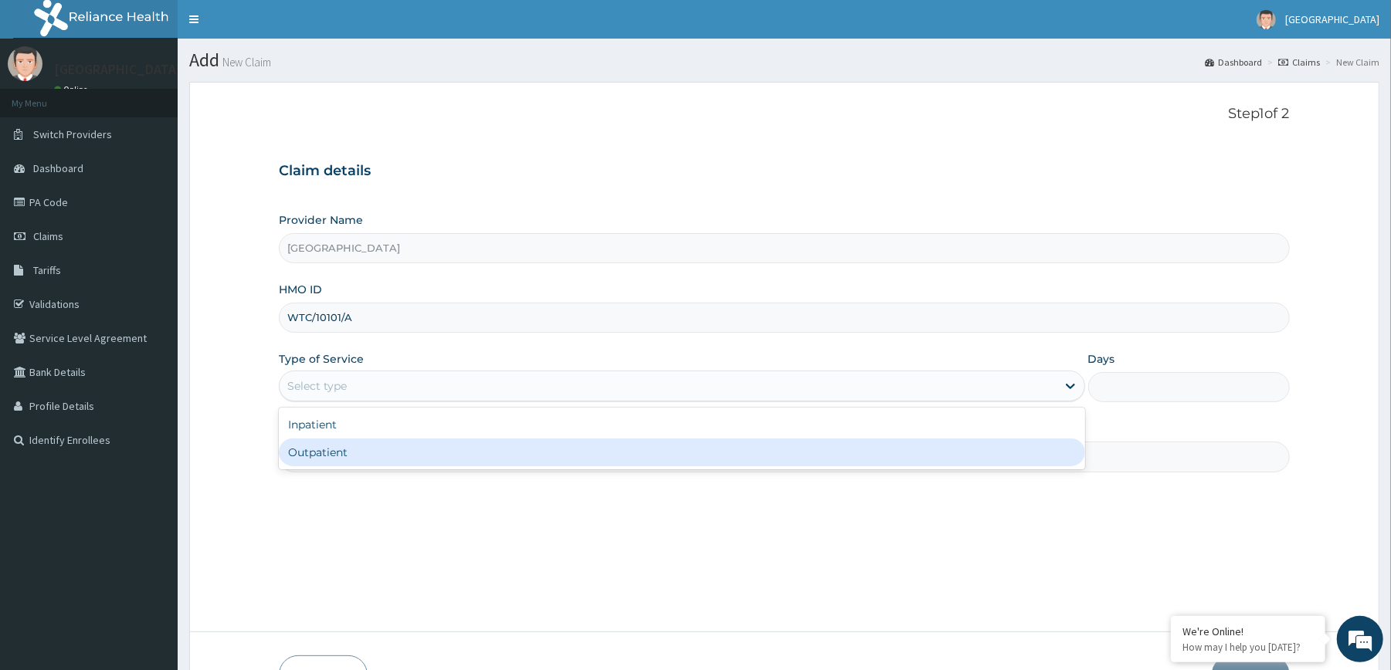
click at [329, 452] on div "Outpatient" at bounding box center [681, 453] width 805 height 28
type input "1"
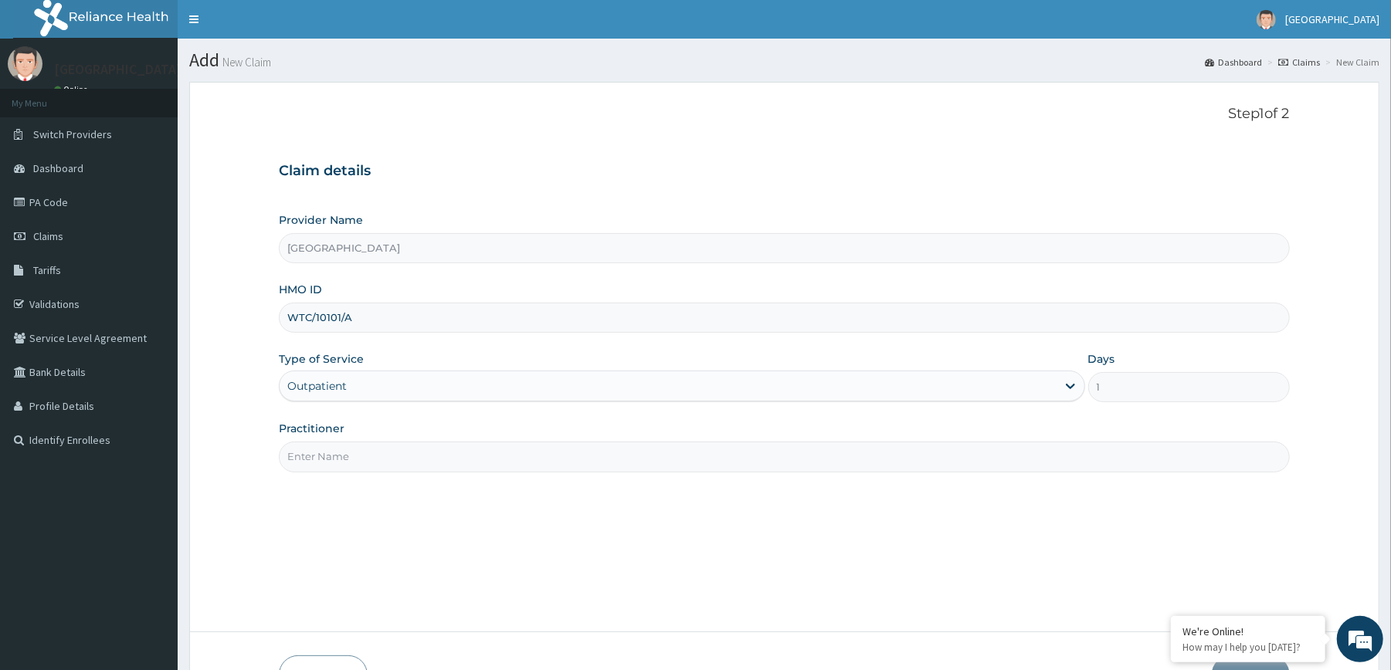
click at [341, 465] on input "Practitioner" at bounding box center [784, 457] width 1010 height 30
type input "[PERSON_NAME]"
click at [424, 505] on div "Step 1 of 2 Claim details Provider Name Redemption Hospital HMO ID WTC/10101/A …" at bounding box center [784, 357] width 1010 height 503
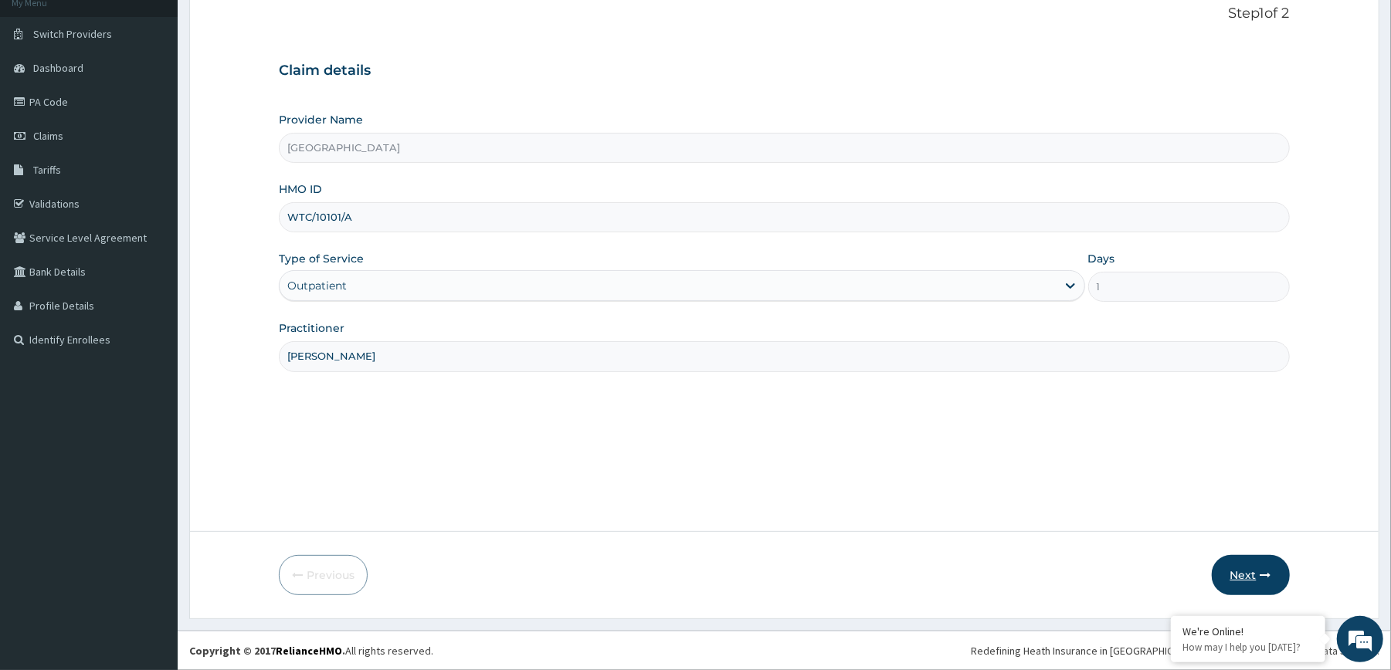
click at [1265, 571] on icon "button" at bounding box center [1265, 575] width 11 height 11
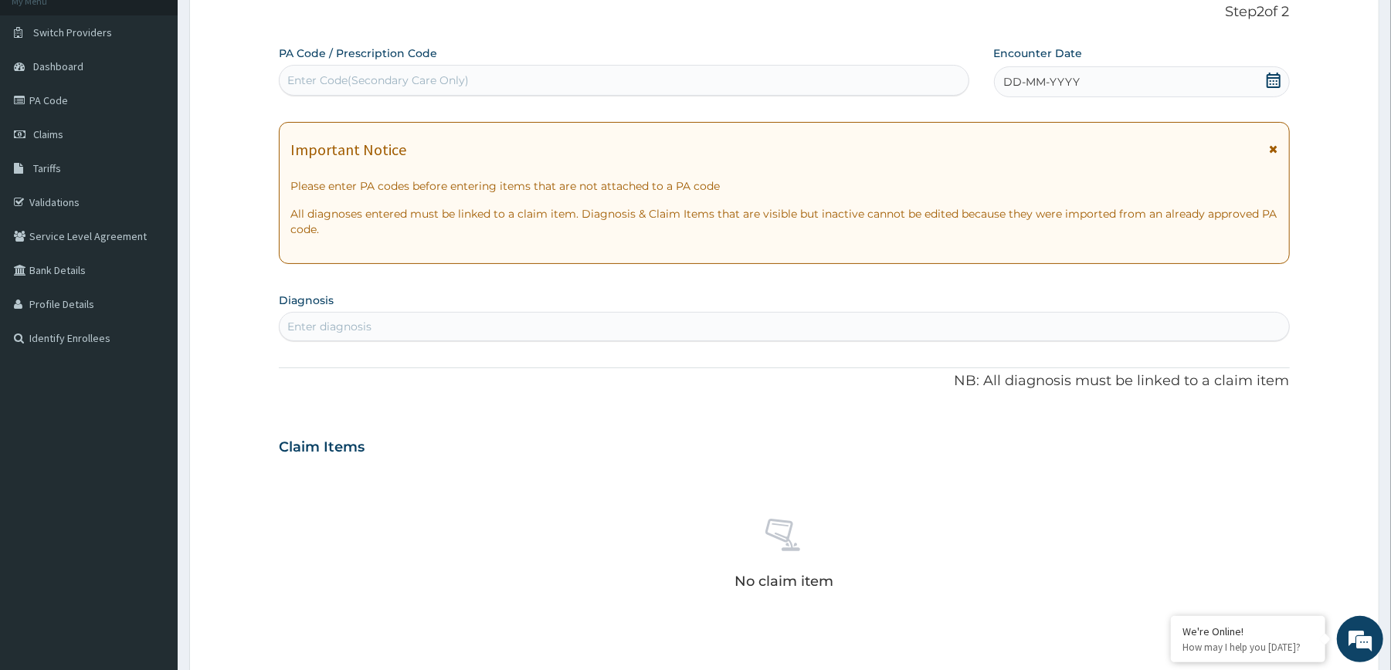
click at [1273, 78] on icon at bounding box center [1273, 80] width 14 height 15
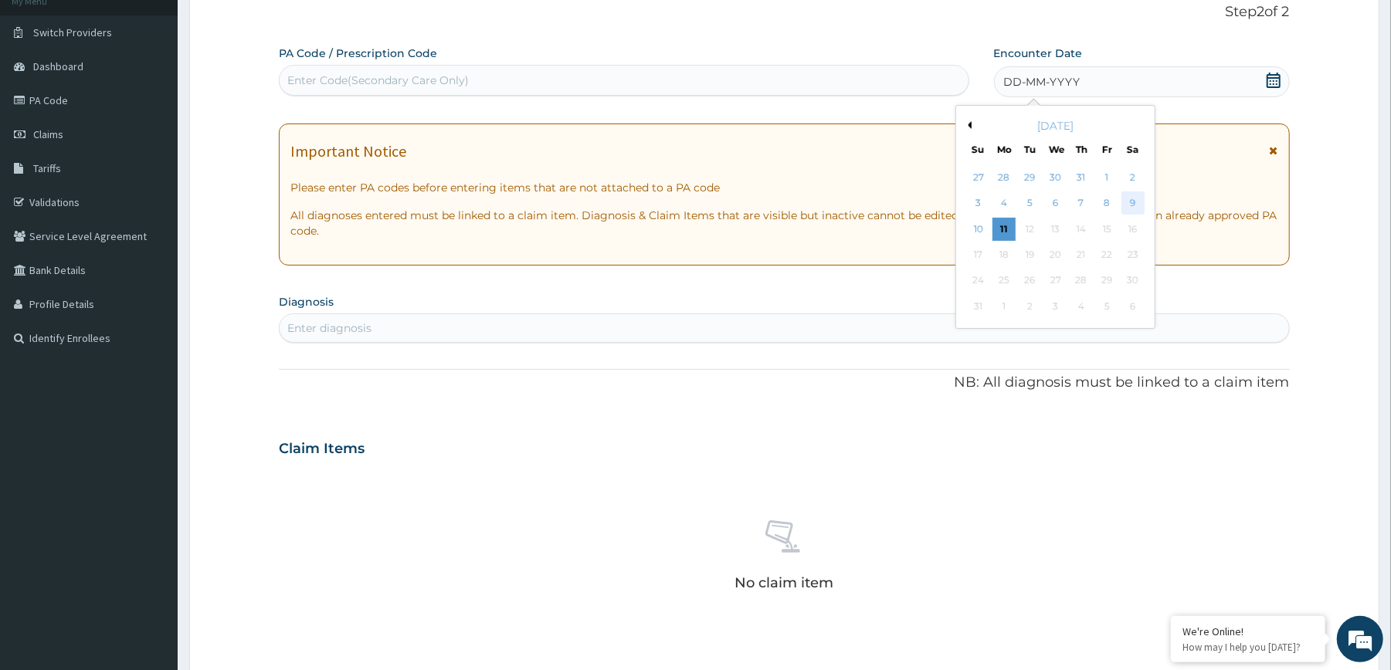
click at [1134, 202] on div "9" at bounding box center [1131, 203] width 23 height 23
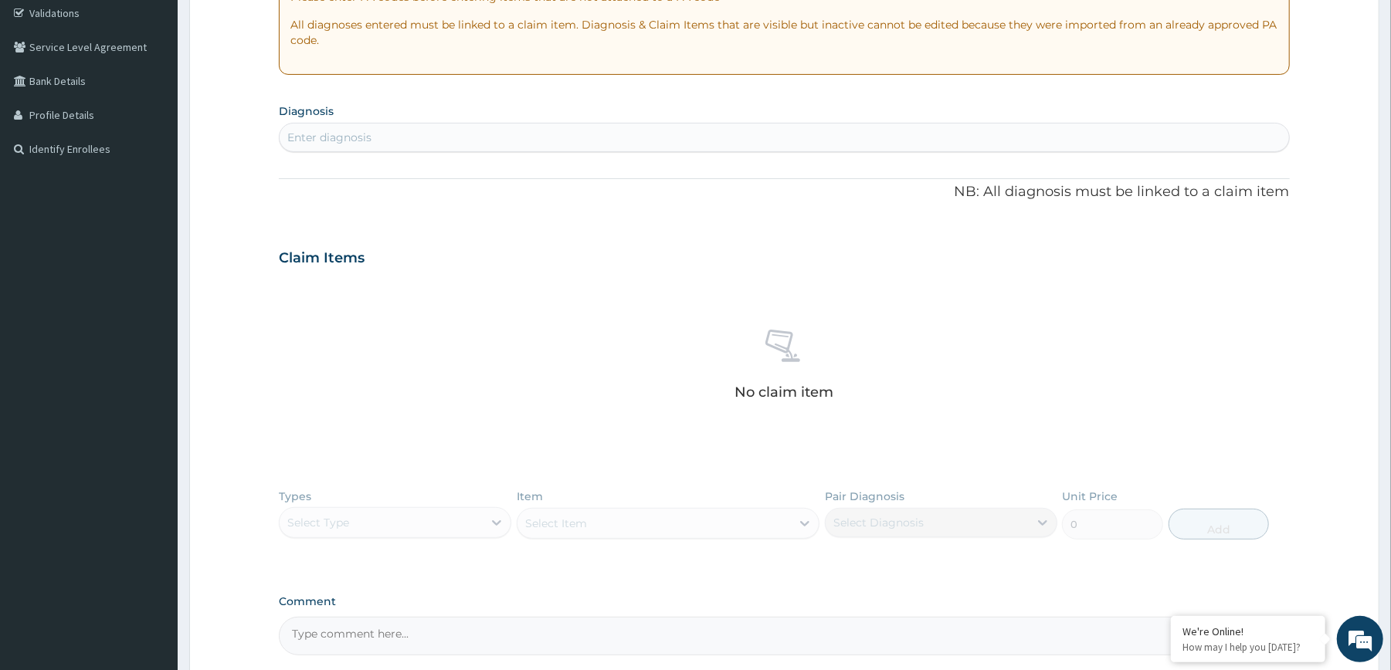
scroll to position [324, 0]
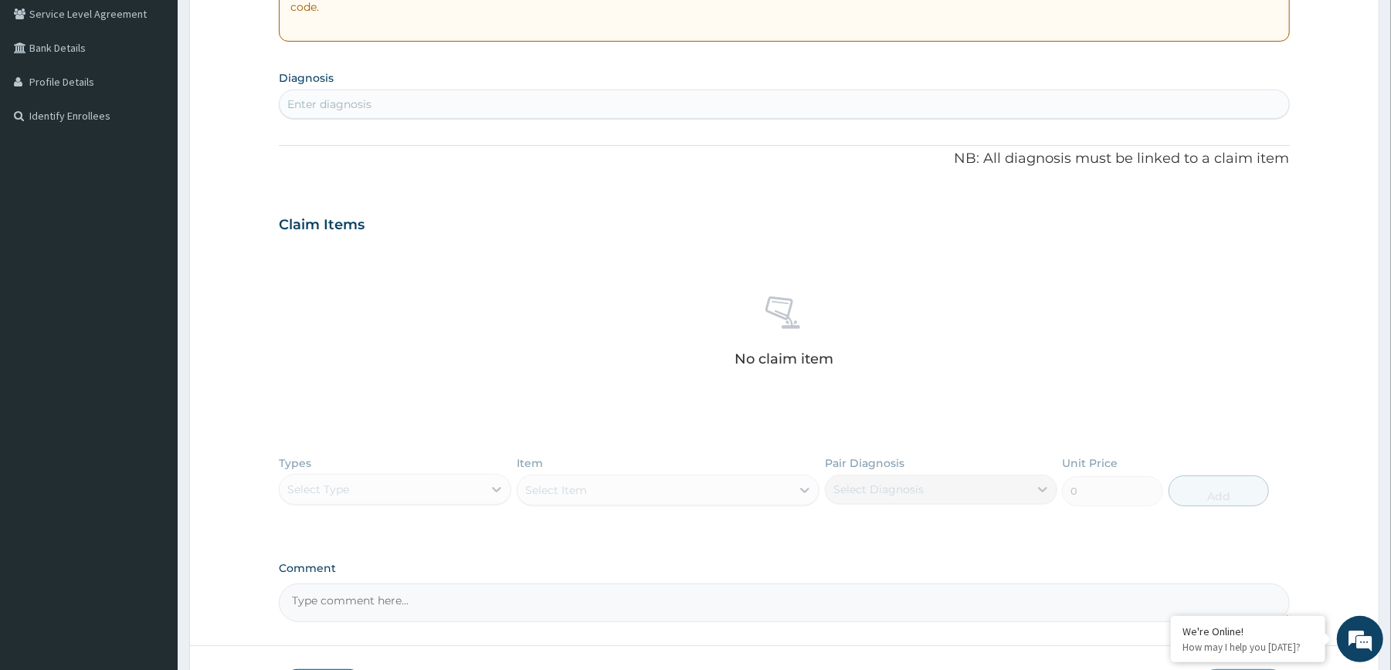
click at [884, 112] on div "Enter diagnosis" at bounding box center [784, 104] width 1009 height 25
click at [868, 103] on div "Enter diagnosis" at bounding box center [784, 104] width 1009 height 25
type input "[MEDICAL_DATA]"
click at [353, 106] on div "MALARIA MALARIA" at bounding box center [768, 104] width 976 height 25
click at [366, 105] on div "MALARIA MALARIA" at bounding box center [768, 104] width 976 height 25
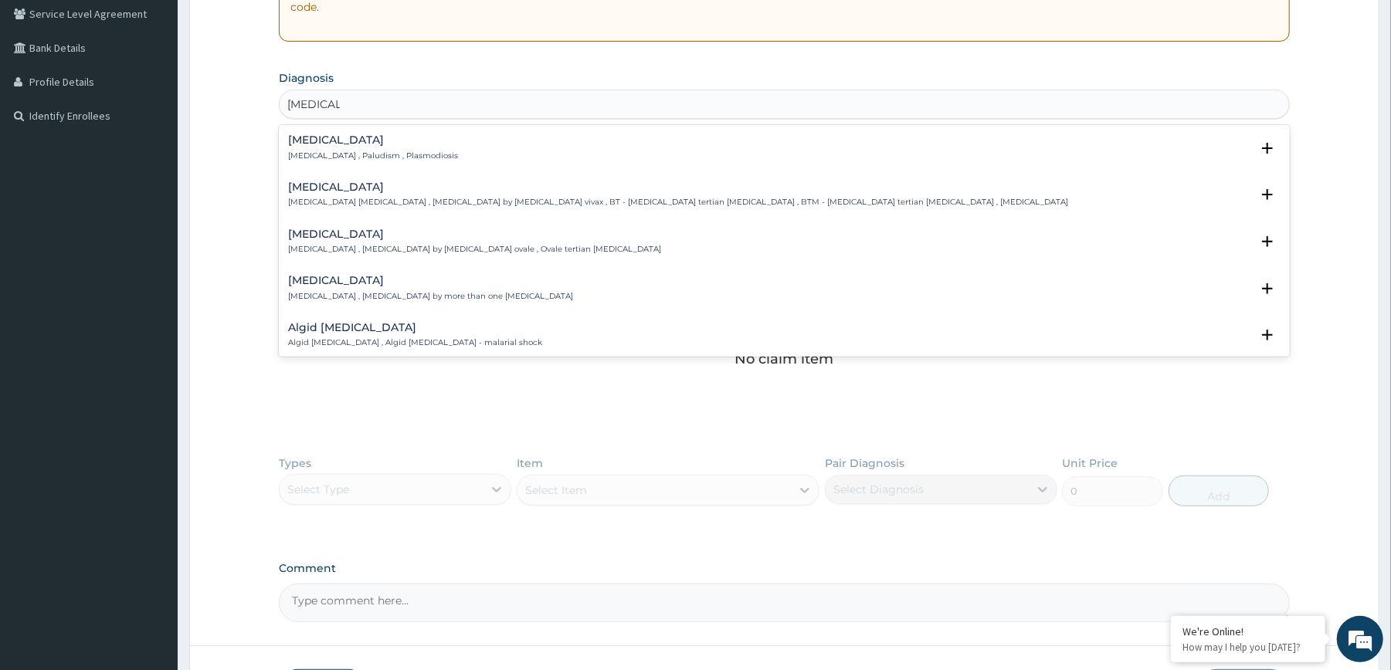
click at [346, 145] on h4 "[MEDICAL_DATA]" at bounding box center [373, 140] width 170 height 12
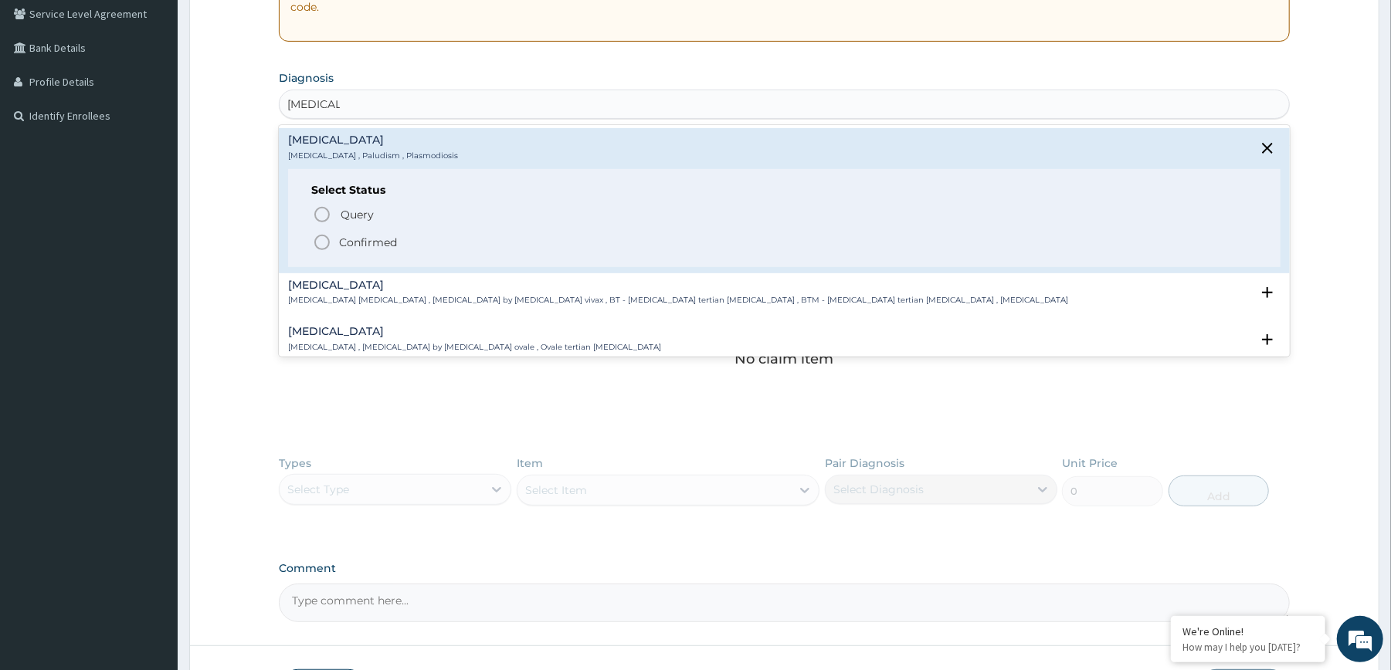
click at [359, 233] on span "Confirmed" at bounding box center [785, 242] width 944 height 19
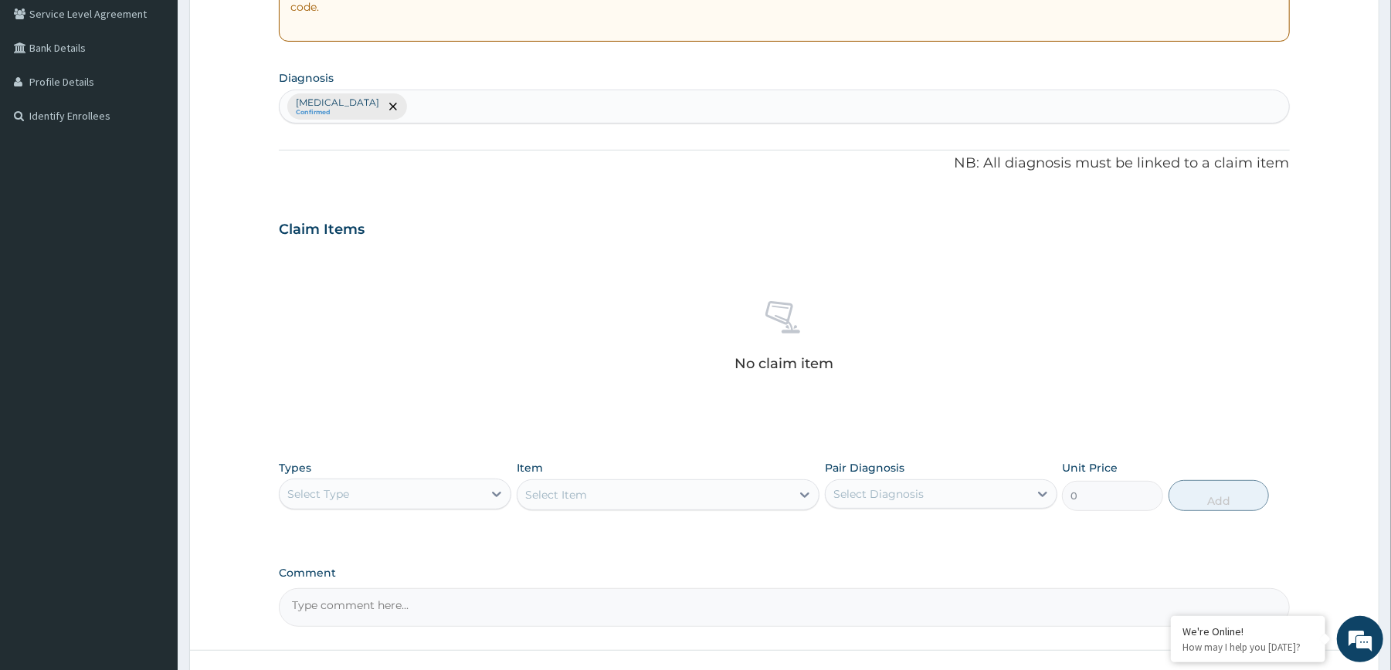
click at [460, 118] on div "Malaria Confirmed" at bounding box center [784, 106] width 1009 height 32
type input "TYPHO"
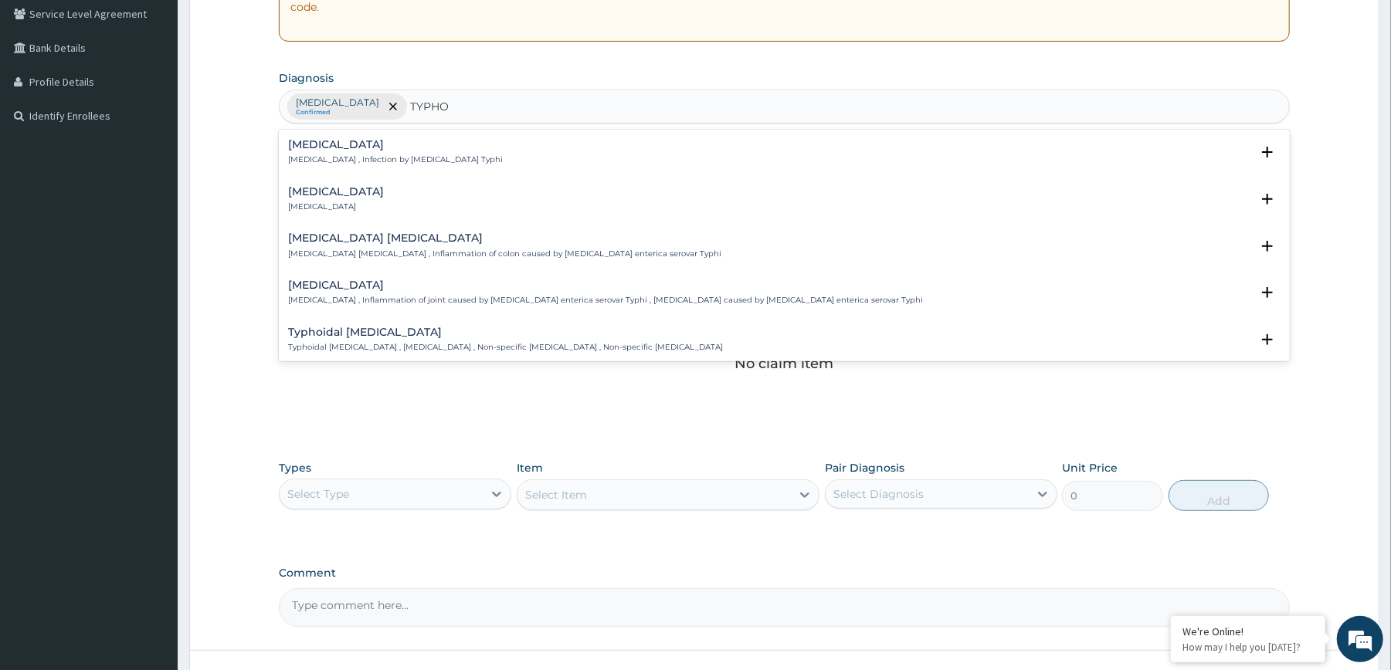
click at [406, 146] on h4 "Typhoid fever" at bounding box center [395, 145] width 215 height 12
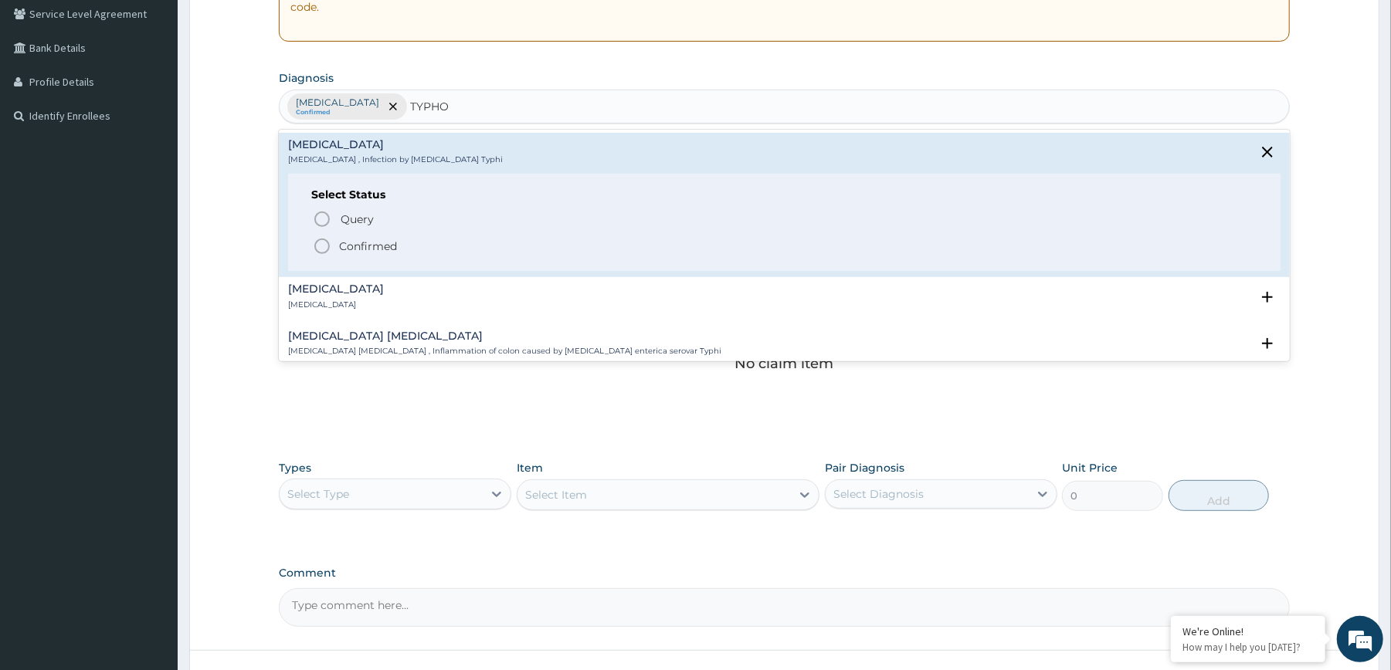
click at [359, 253] on p "Confirmed" at bounding box center [368, 246] width 58 height 15
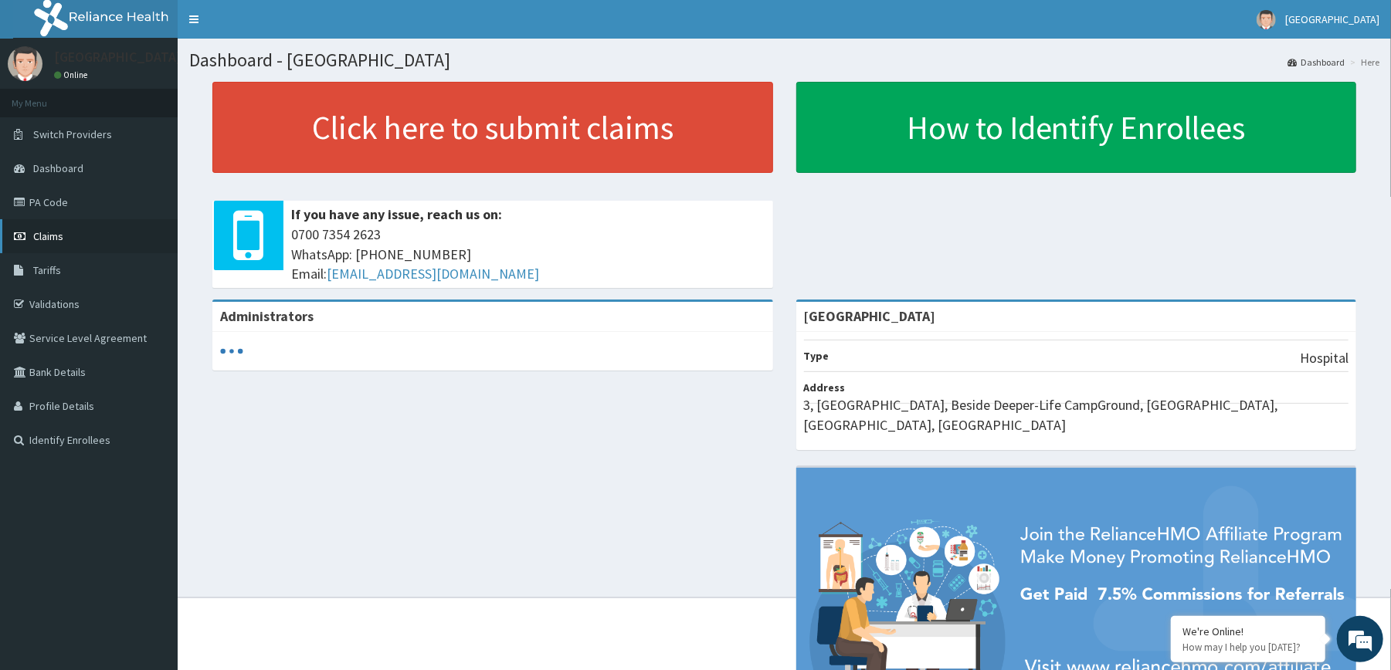
click at [56, 229] on span "Claims" at bounding box center [48, 236] width 30 height 14
click at [50, 218] on link "PA Code" at bounding box center [89, 202] width 178 height 34
click at [50, 235] on span "Claims" at bounding box center [48, 236] width 30 height 14
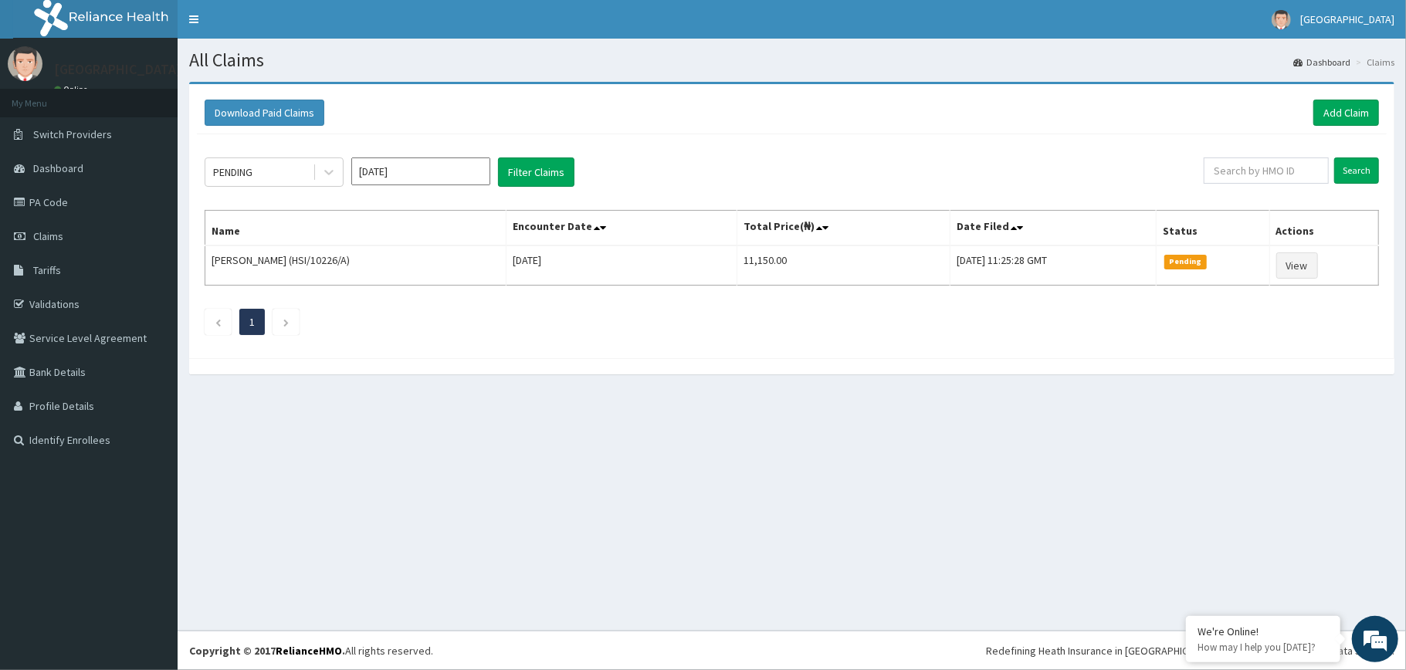
click at [844, 155] on div "PENDING Aug 2025 Filter Claims Search Name Encounter Date Total Price(₦) Date F…" at bounding box center [792, 242] width 1190 height 216
click at [1324, 118] on link "Add Claim" at bounding box center [1347, 113] width 66 height 26
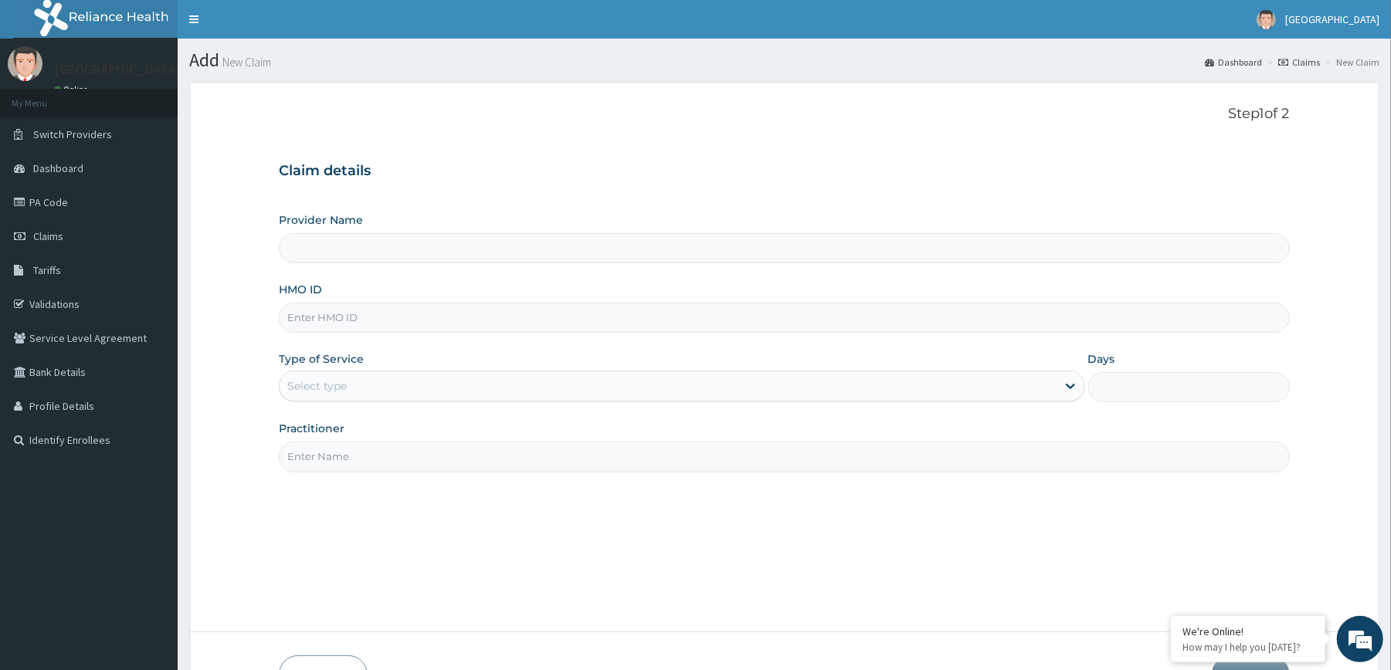
type input "[GEOGRAPHIC_DATA]"
click at [541, 327] on input "HMO ID" at bounding box center [784, 318] width 1010 height 30
type input "WTC/10101/A"
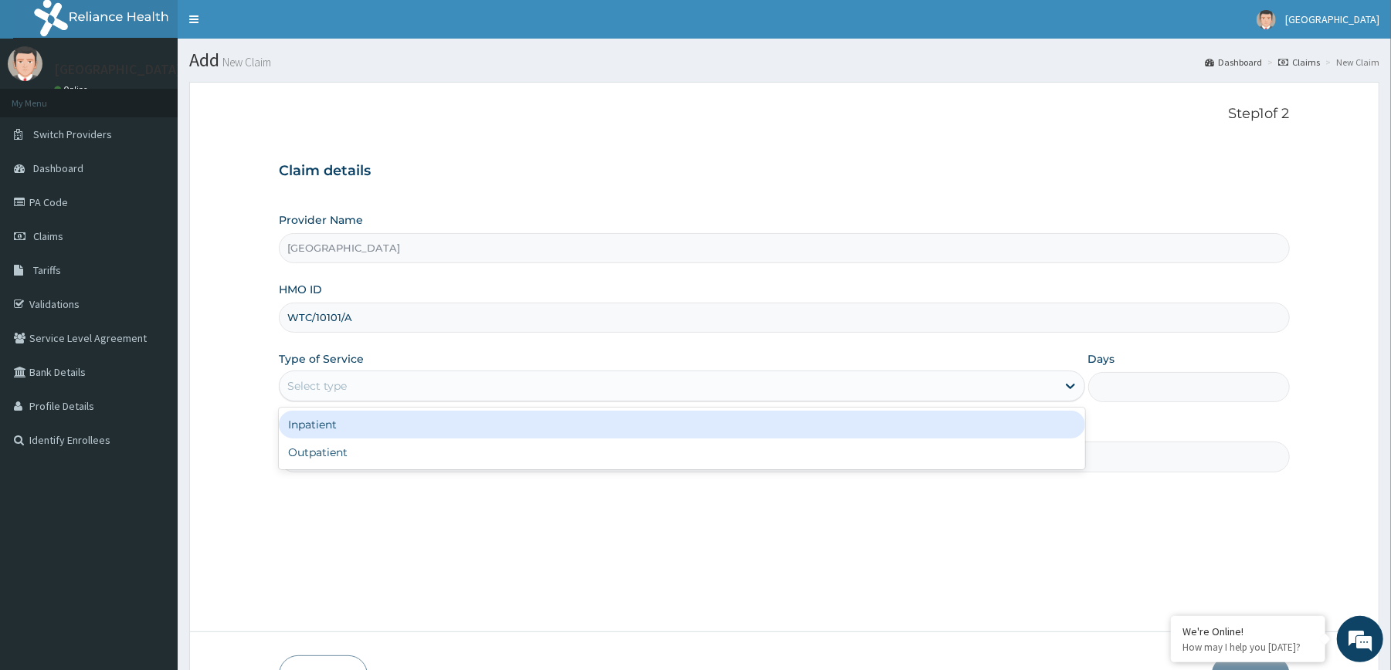
click at [477, 390] on div "Select type" at bounding box center [668, 386] width 776 height 25
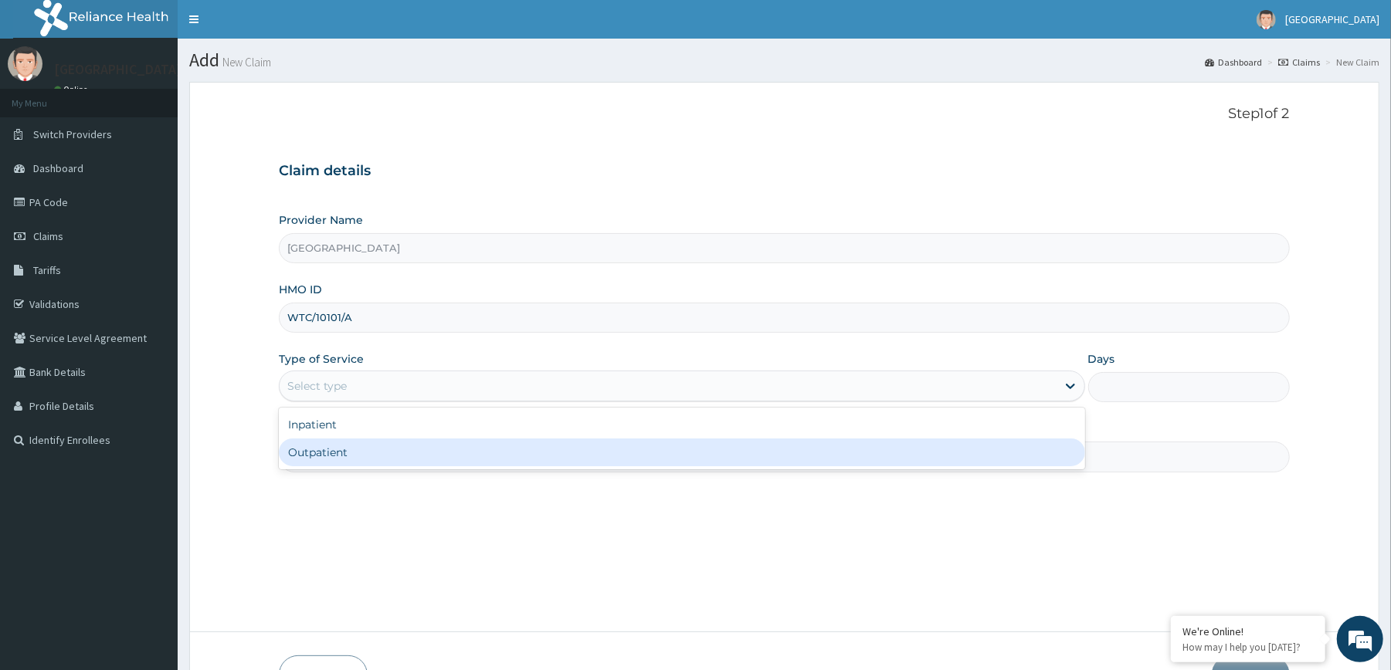
click at [455, 453] on div "Outpatient" at bounding box center [681, 453] width 805 height 28
type input "1"
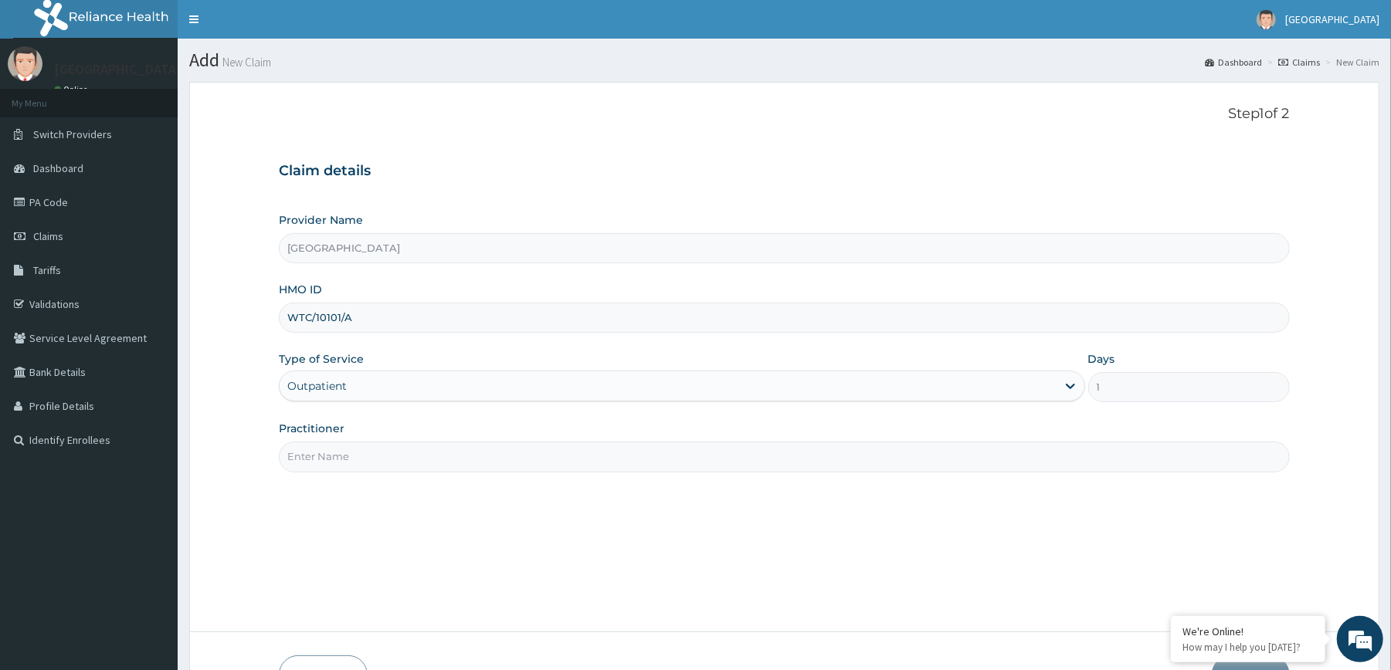
click at [457, 462] on input "Practitioner" at bounding box center [784, 457] width 1010 height 30
type input "[PERSON_NAME]"
click at [653, 539] on div "Step 1 of 2 Claim details Provider Name Redemption Hospital HMO ID WTC/10101/A …" at bounding box center [784, 357] width 1010 height 503
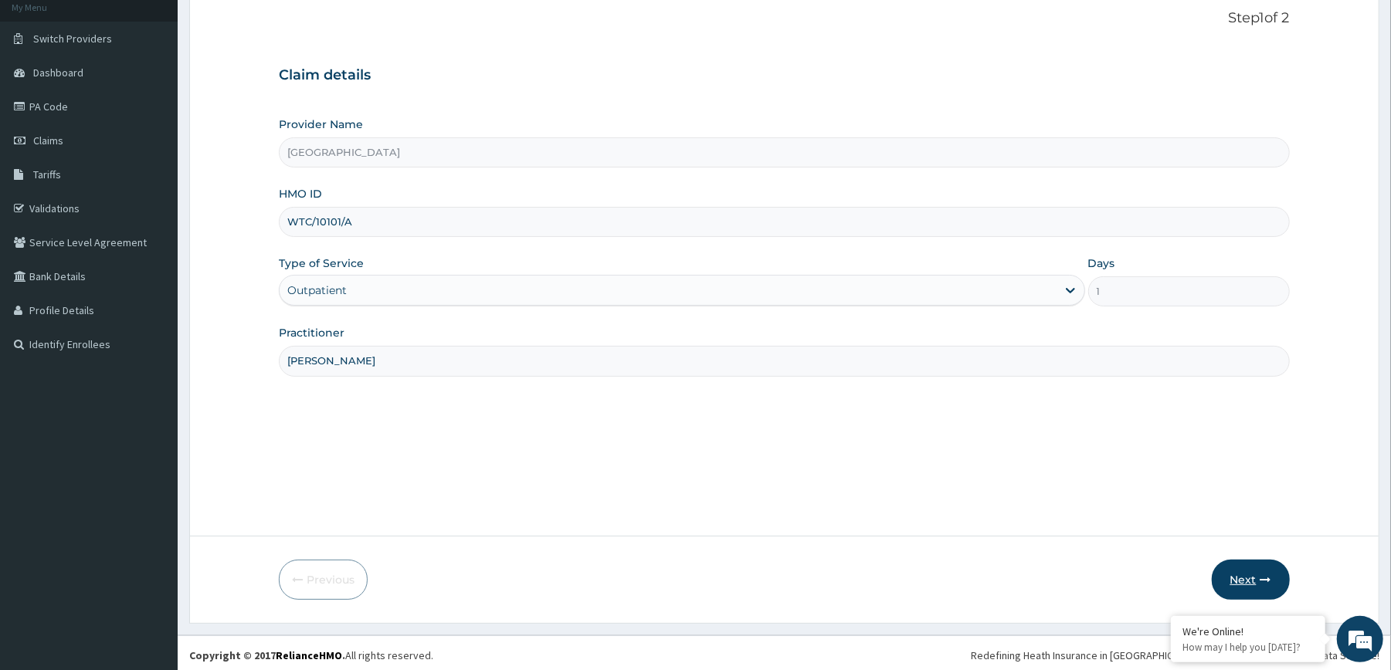
click at [1239, 578] on button "Next" at bounding box center [1251, 580] width 78 height 40
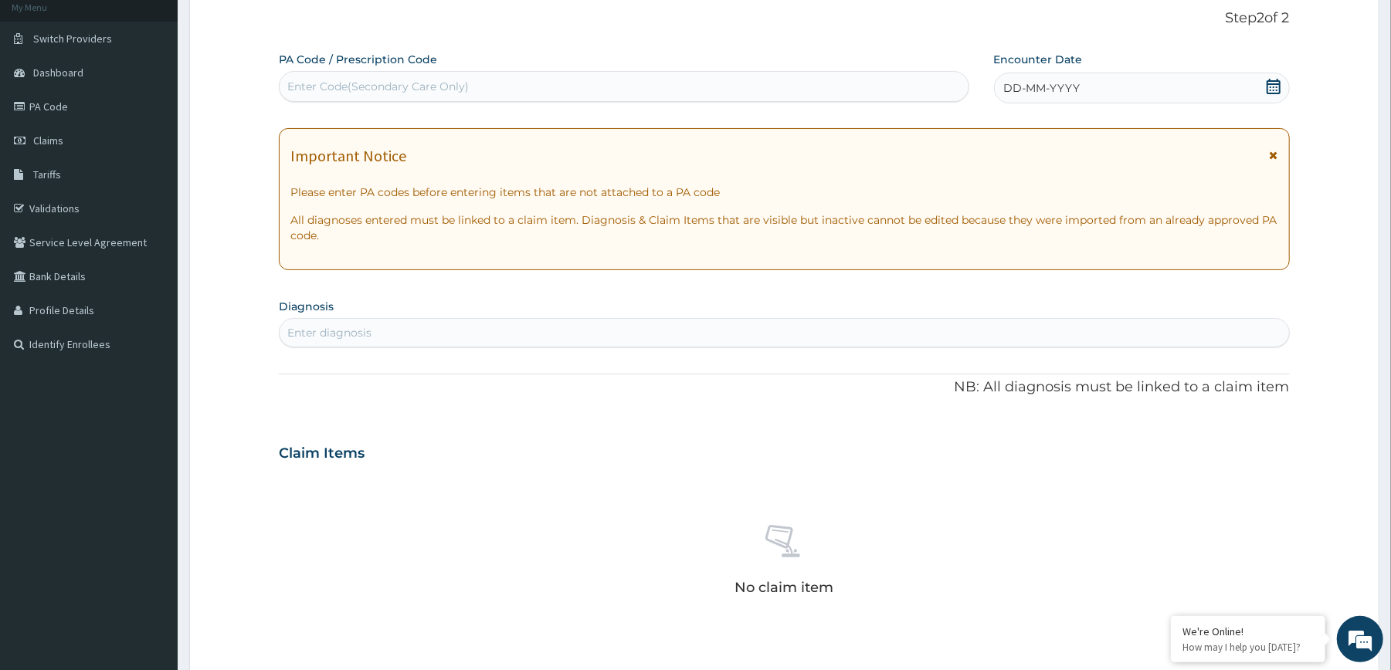
click at [1268, 96] on span at bounding box center [1273, 88] width 15 height 19
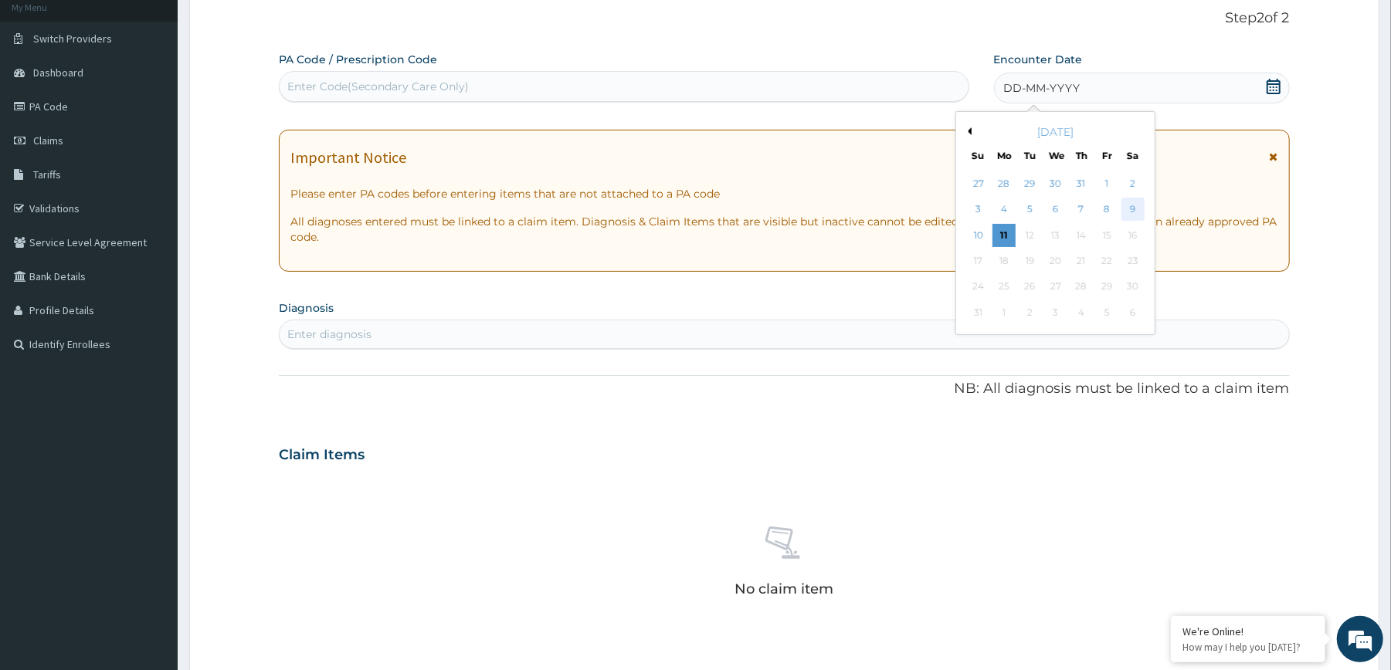
click at [1140, 204] on div "9" at bounding box center [1131, 209] width 23 height 23
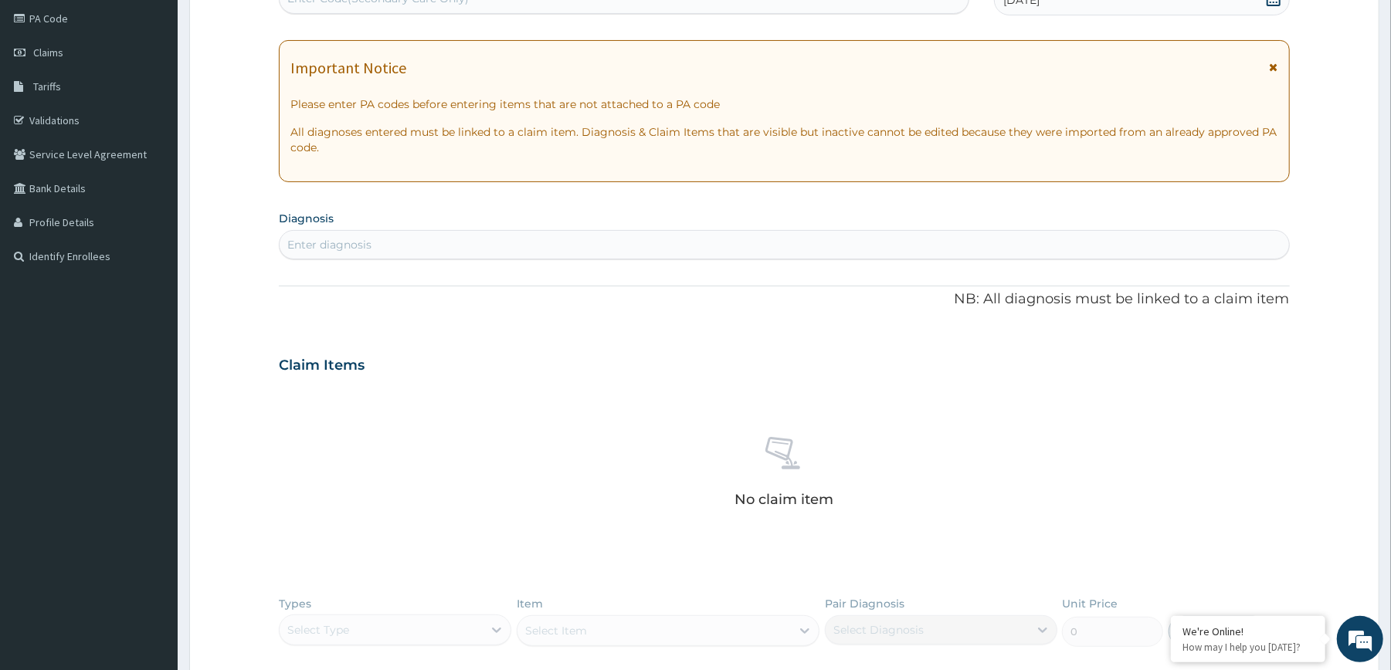
scroll to position [227, 0]
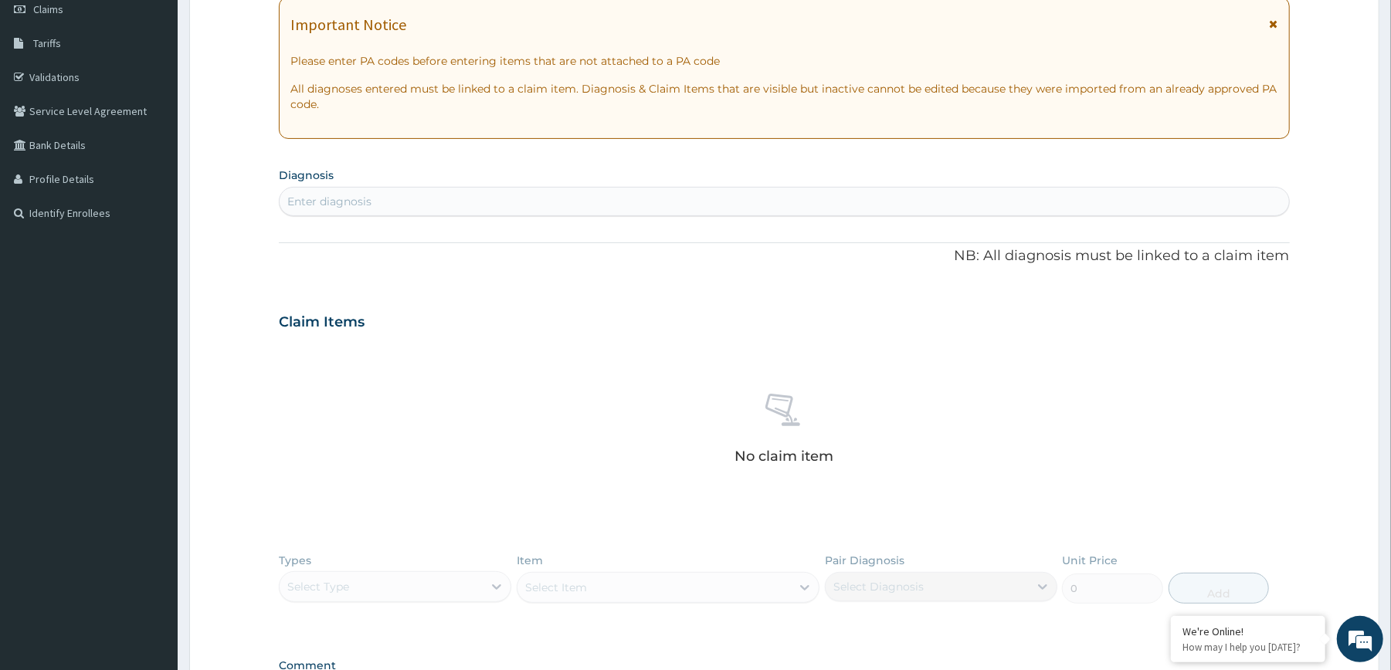
click at [1042, 211] on div "Enter diagnosis" at bounding box center [784, 201] width 1009 height 25
type input "[MEDICAL_DATA]"
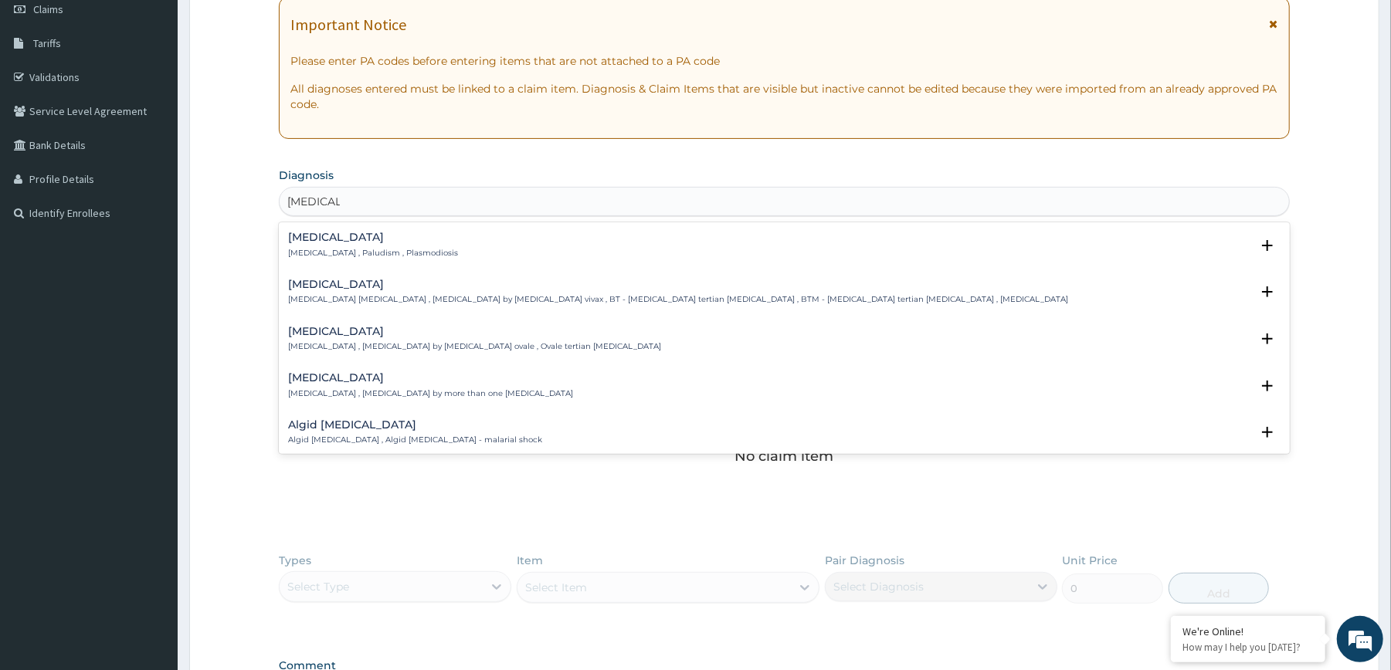
click at [335, 236] on h4 "[MEDICAL_DATA]" at bounding box center [373, 238] width 170 height 12
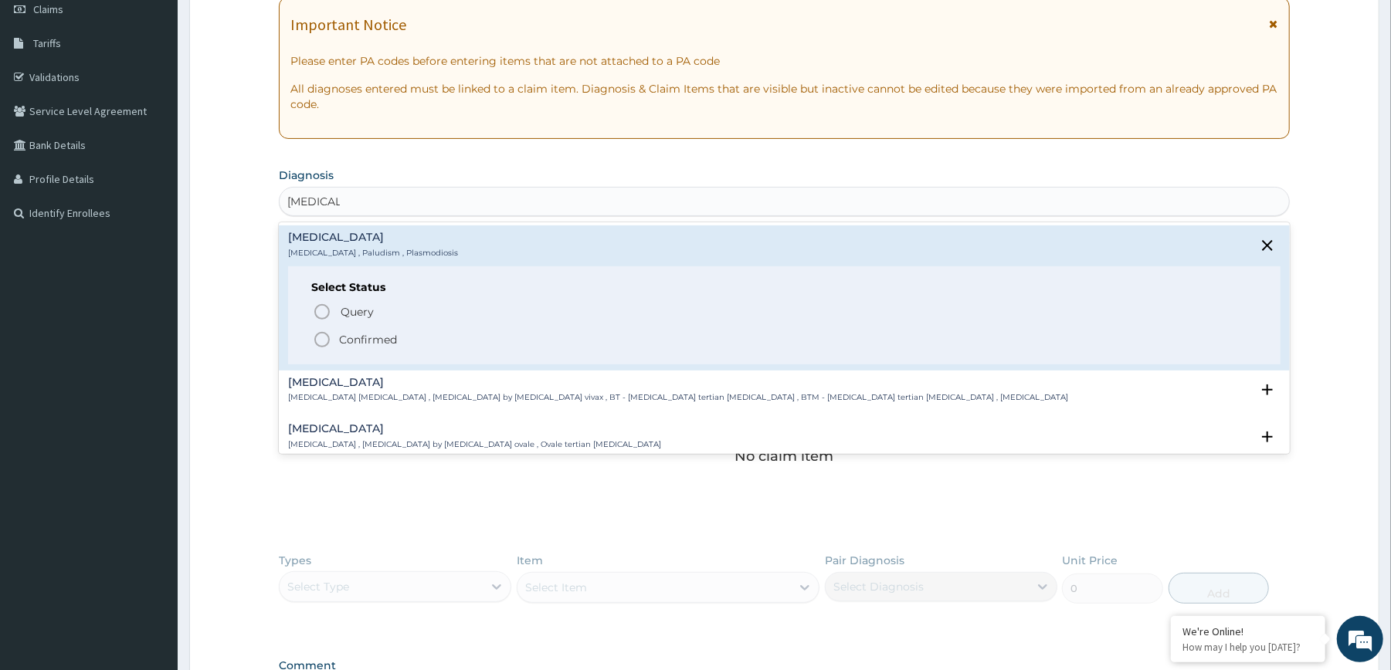
click at [327, 331] on icon "status option filled" at bounding box center [322, 340] width 19 height 19
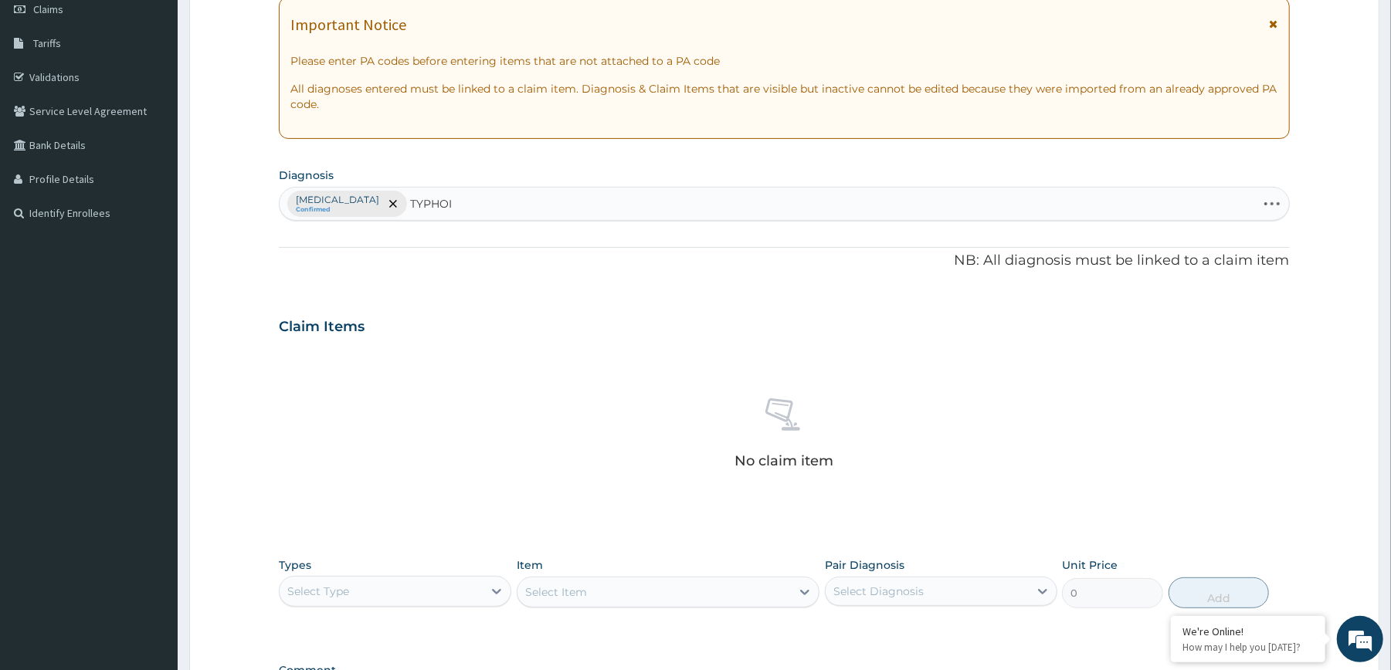
type input "[MEDICAL_DATA]"
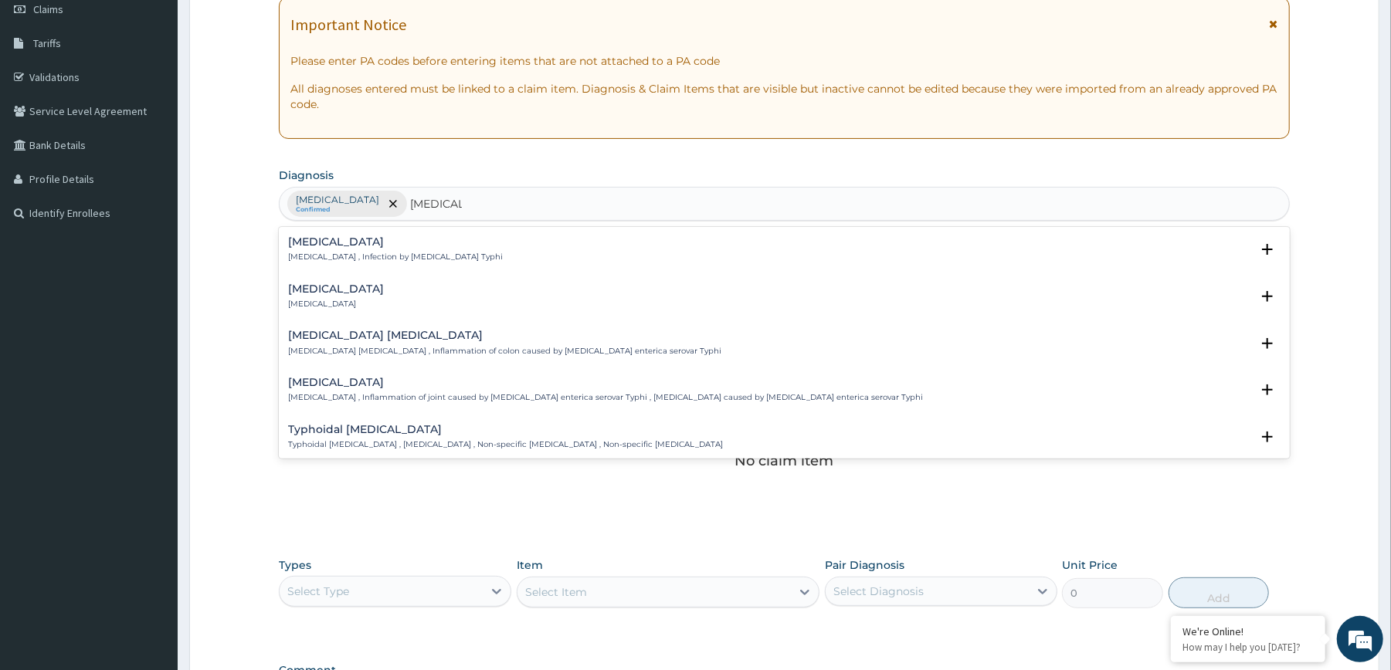
click at [403, 246] on h4 "[MEDICAL_DATA]" at bounding box center [395, 242] width 215 height 12
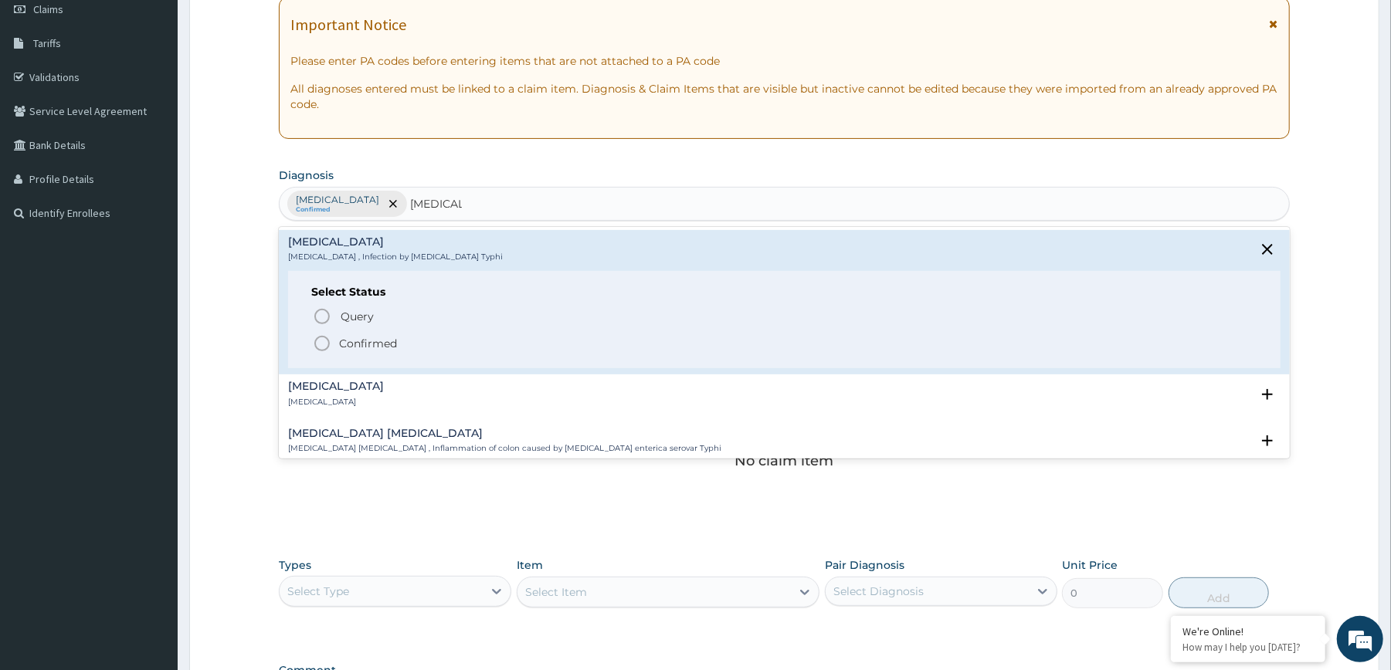
click at [351, 343] on p "Confirmed" at bounding box center [368, 343] width 58 height 15
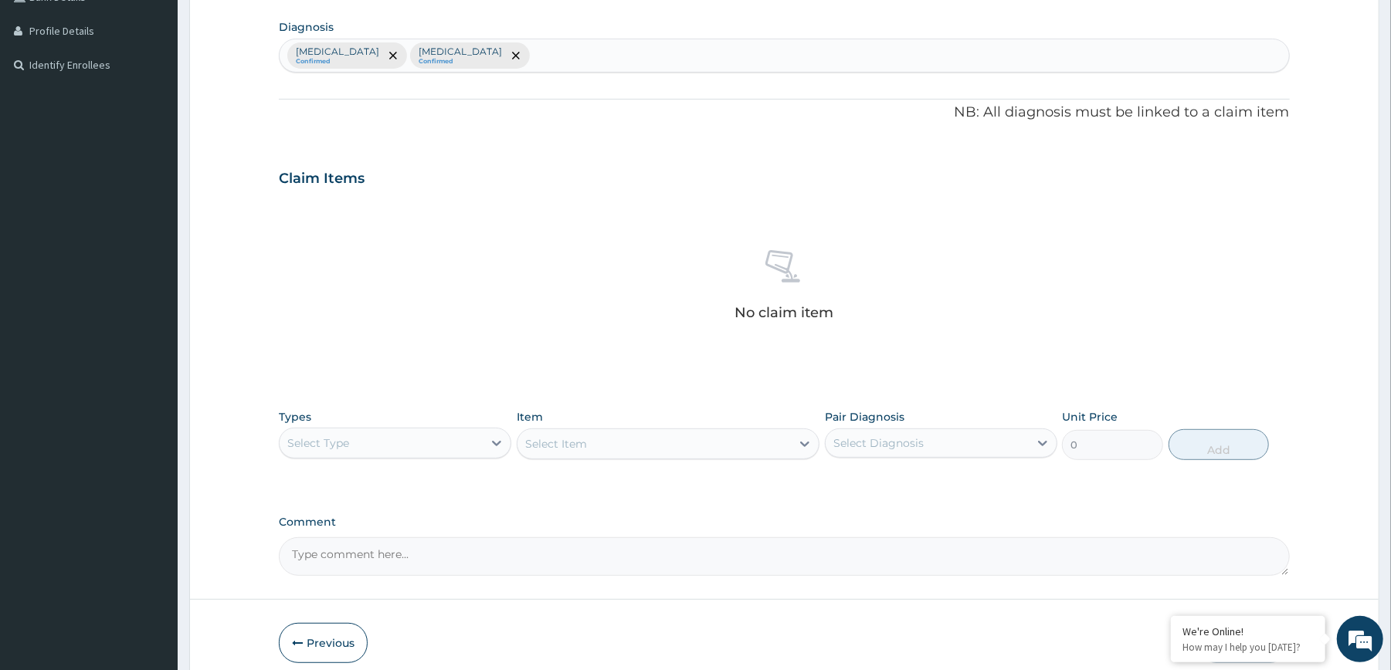
scroll to position [392, 0]
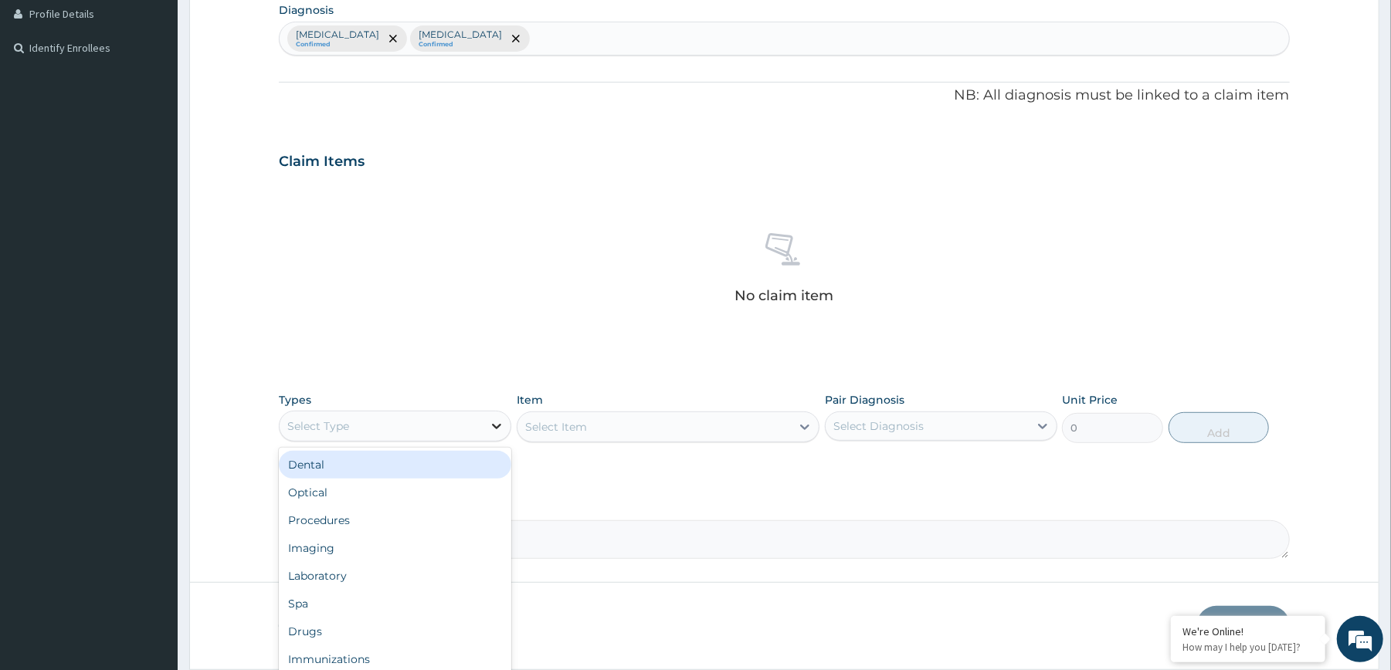
click at [485, 424] on div at bounding box center [497, 426] width 28 height 28
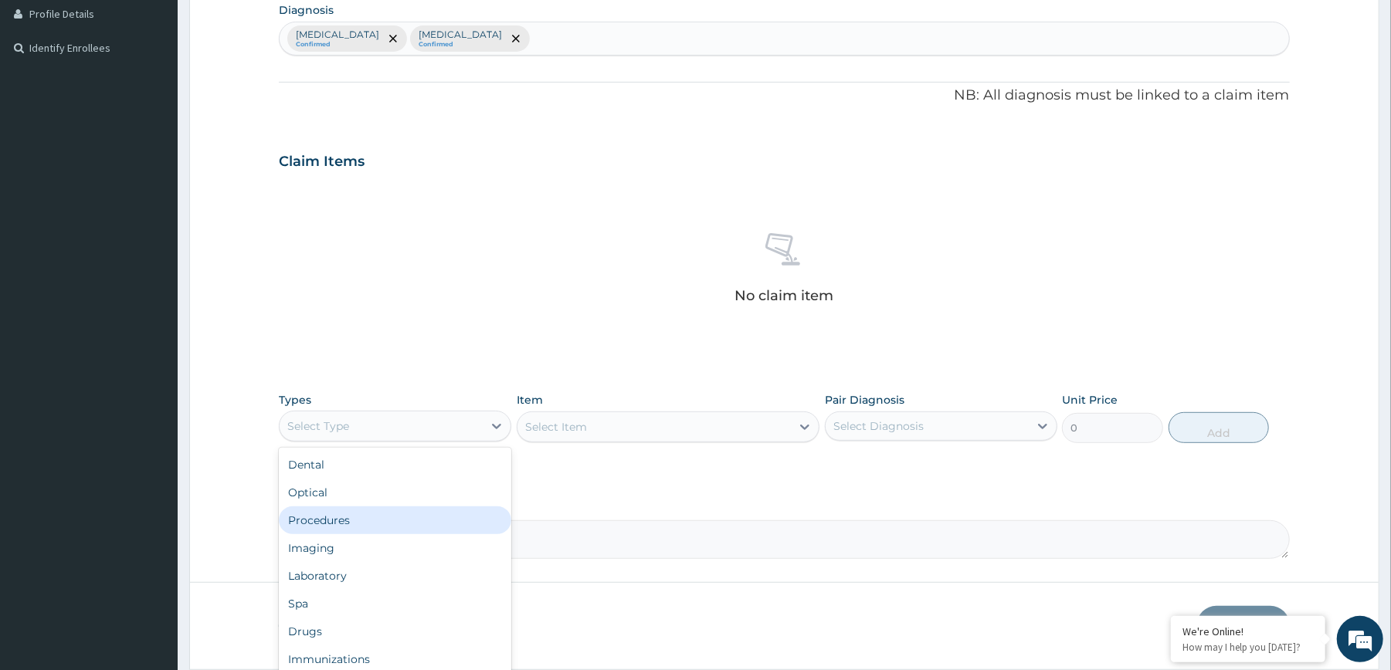
click at [442, 531] on div "Procedures" at bounding box center [395, 521] width 232 height 28
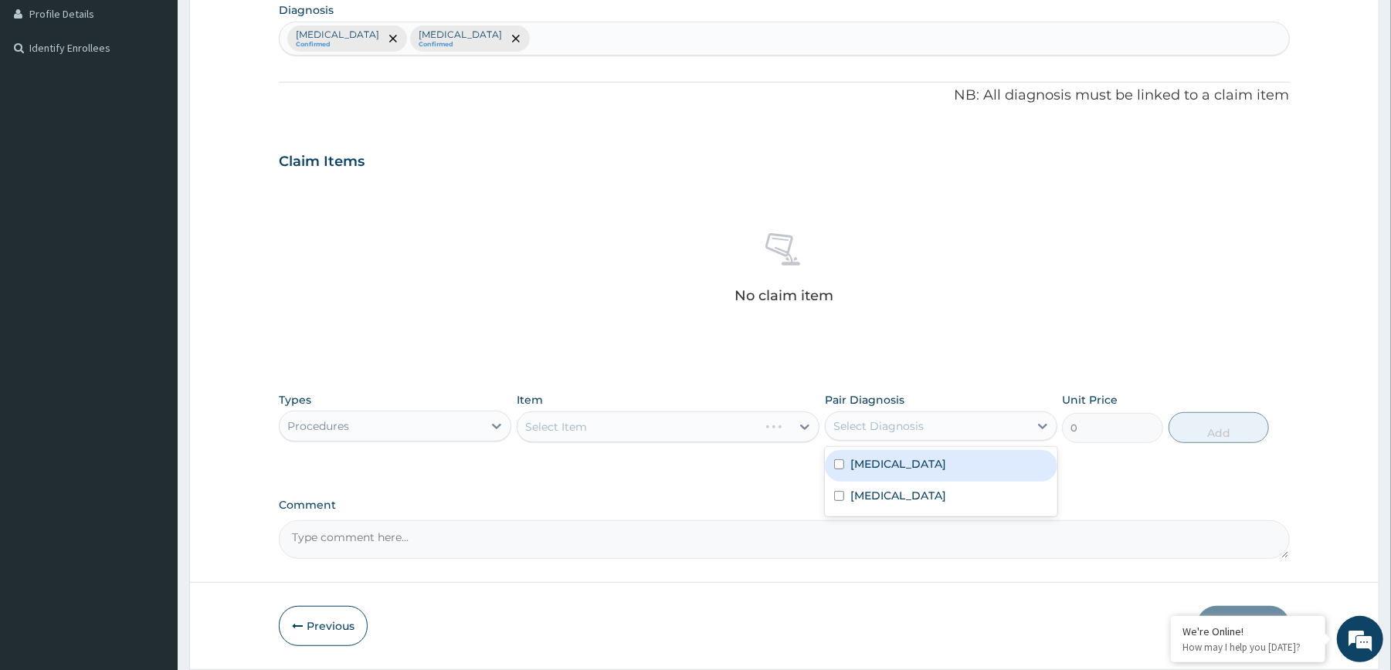
click at [947, 439] on div "Select Diagnosis" at bounding box center [926, 426] width 203 height 25
click at [945, 465] on div "[MEDICAL_DATA]" at bounding box center [941, 466] width 232 height 32
checkbox input "true"
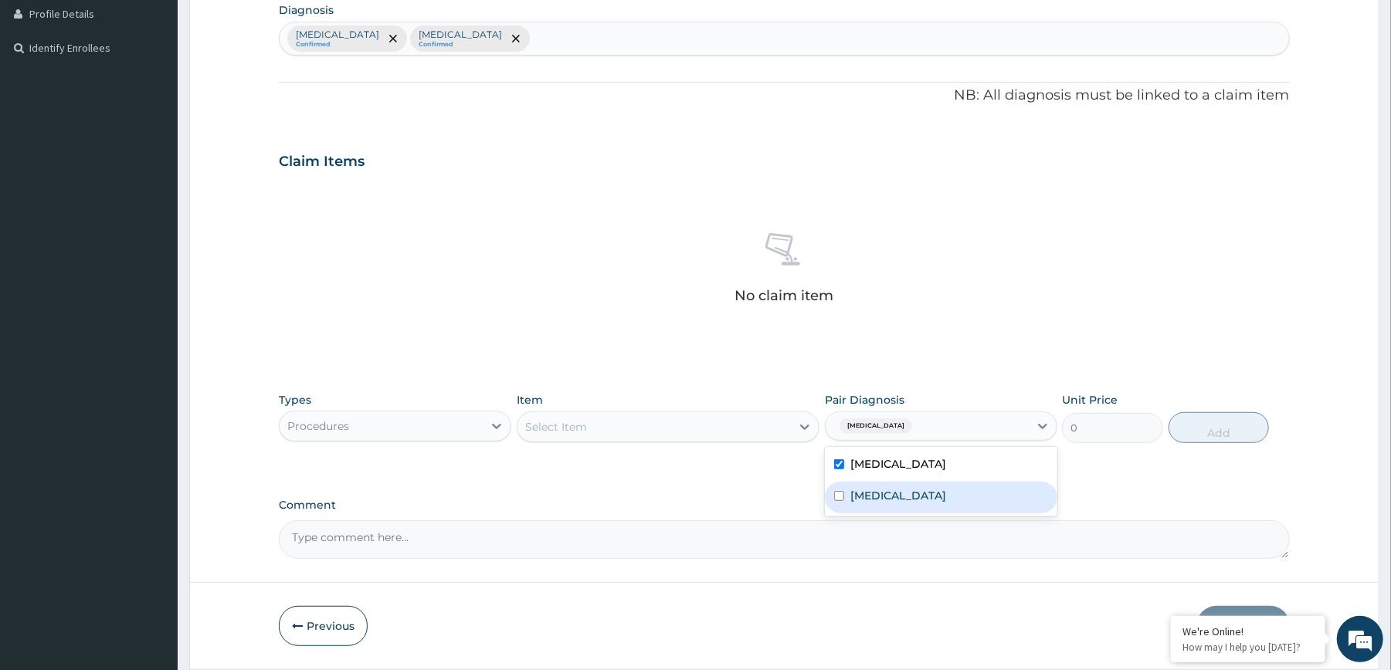
click at [939, 492] on div "[MEDICAL_DATA]" at bounding box center [941, 498] width 232 height 32
checkbox input "true"
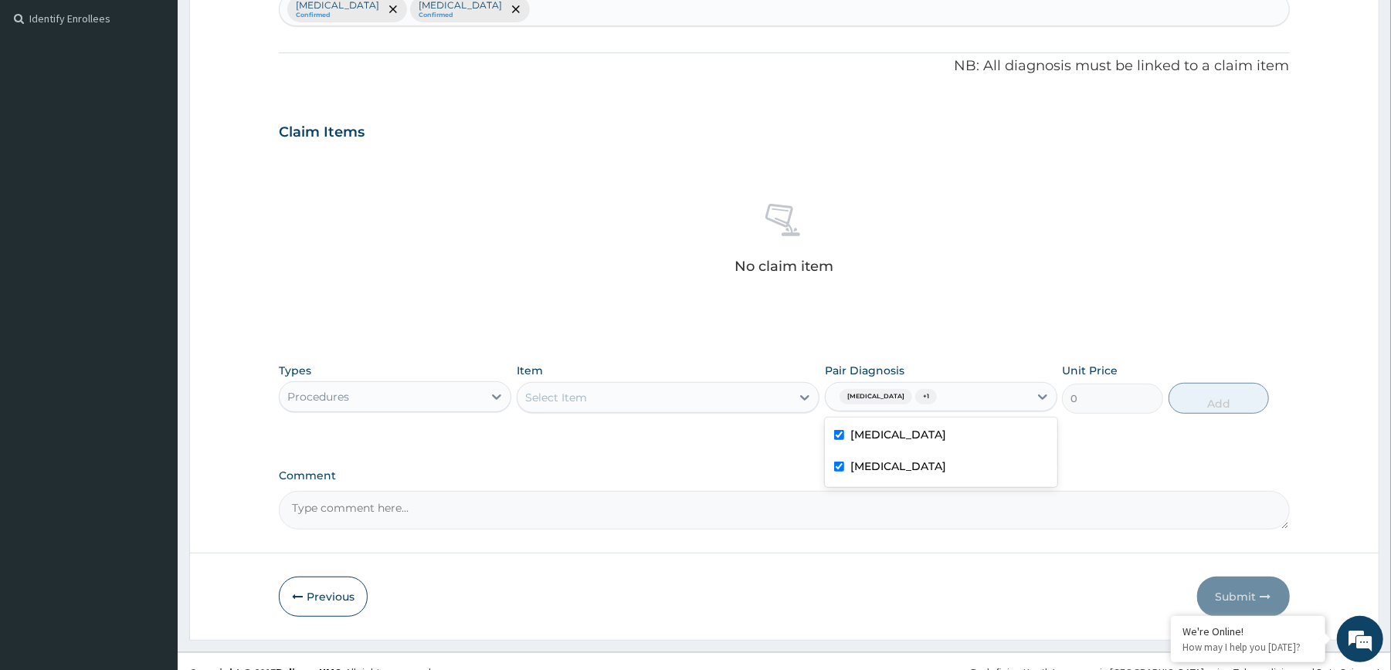
scroll to position [446, 0]
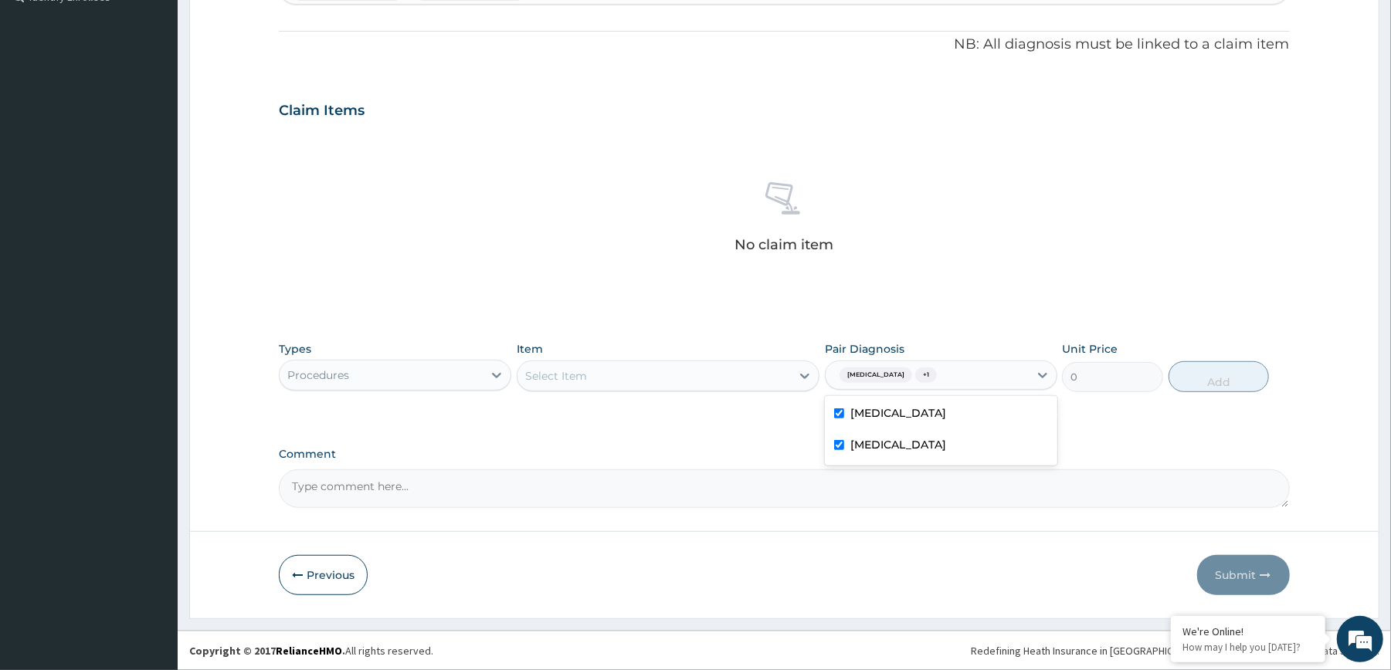
click at [788, 371] on div "Select Item" at bounding box center [653, 376] width 273 height 25
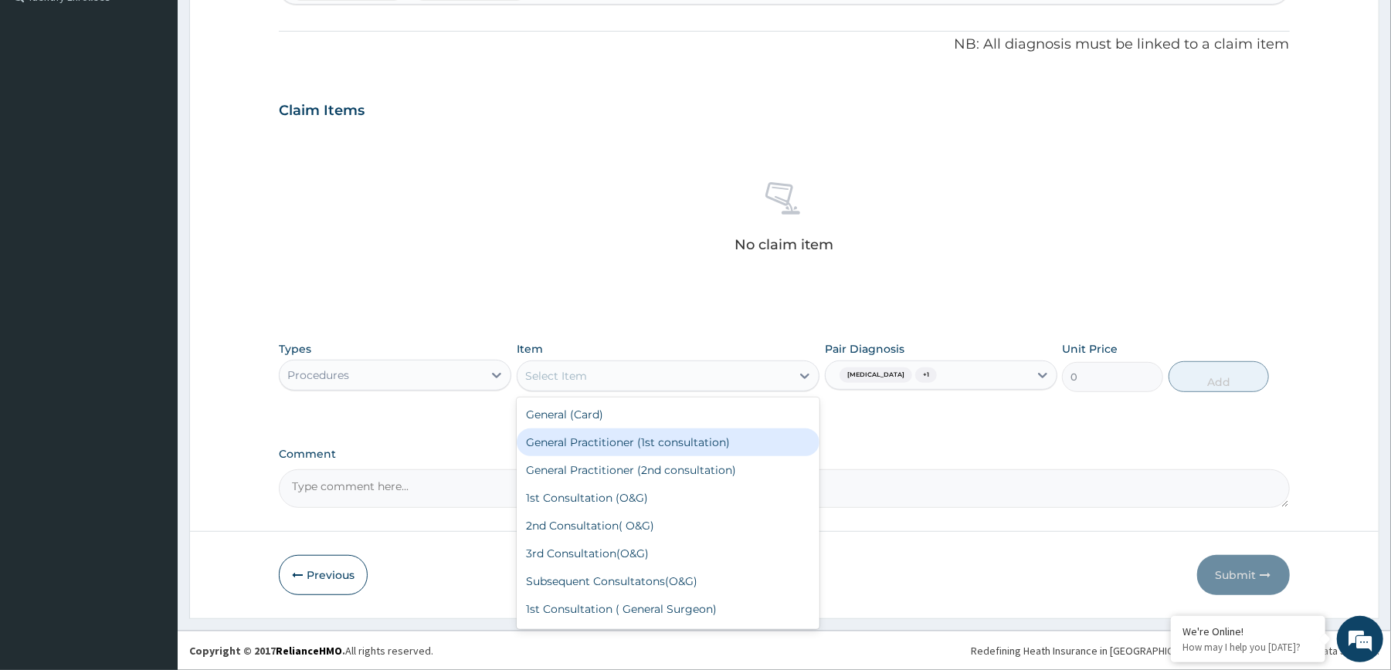
click at [723, 442] on div "General Practitioner (1st consultation)" at bounding box center [668, 443] width 303 height 28
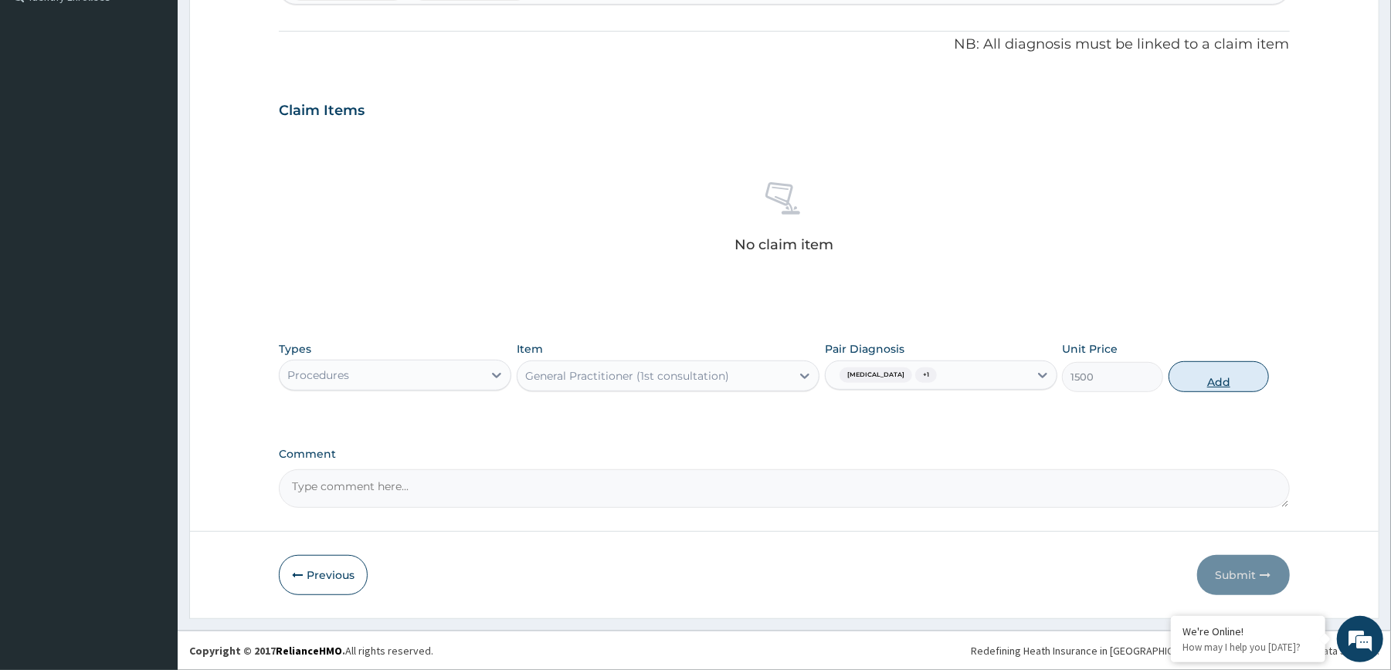
click at [1218, 388] on button "Add" at bounding box center [1218, 376] width 101 height 31
type input "0"
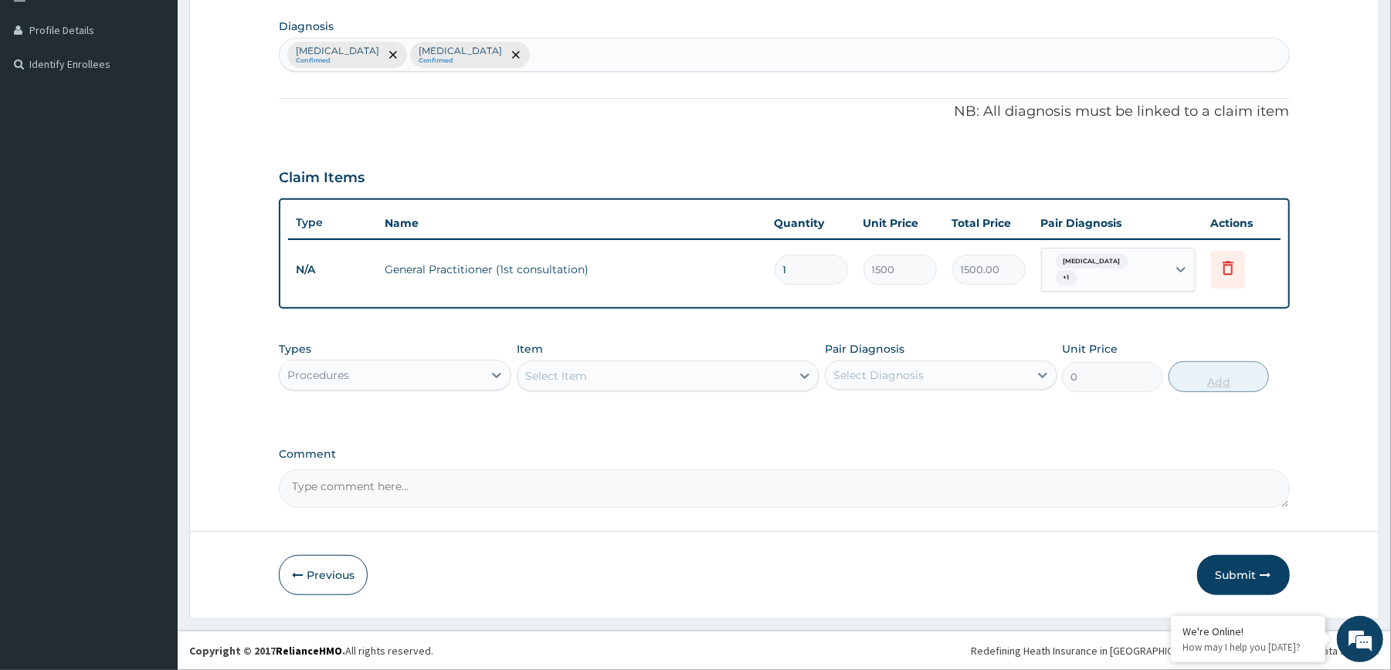
scroll to position [371, 0]
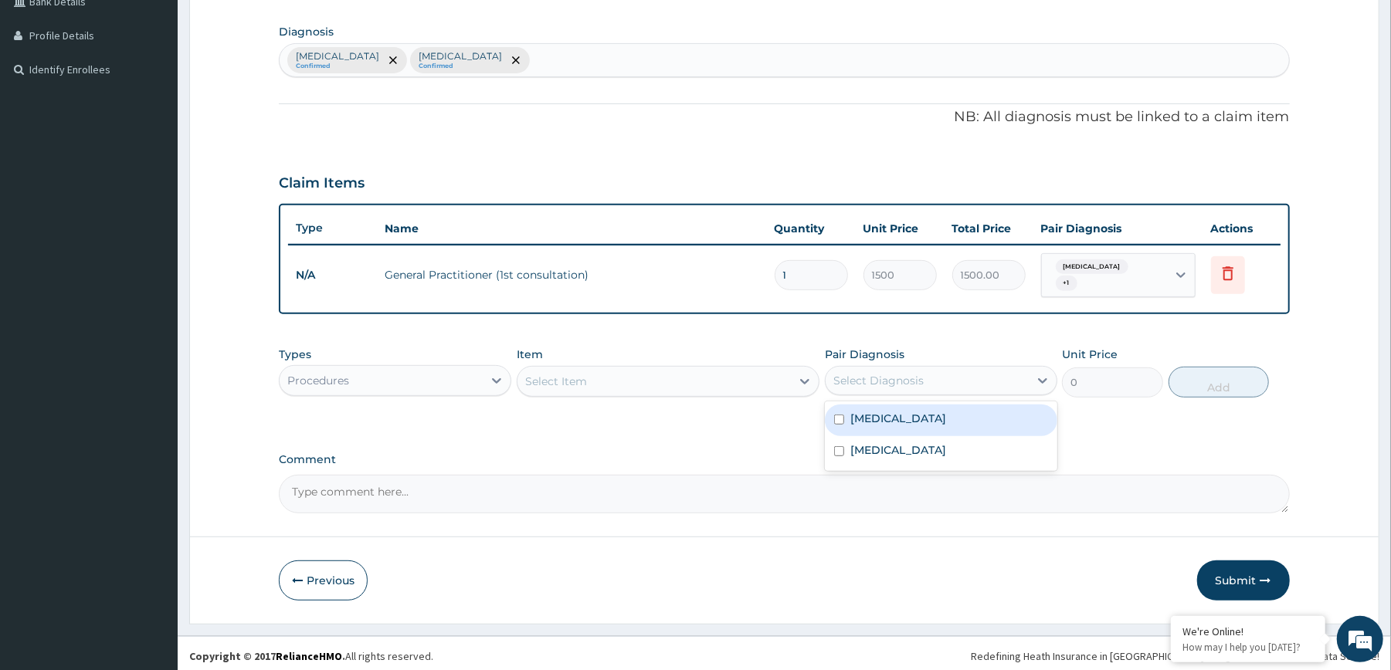
click at [1011, 381] on div "Select Diagnosis" at bounding box center [926, 380] width 203 height 25
click at [980, 412] on div "[MEDICAL_DATA]" at bounding box center [941, 421] width 232 height 32
checkbox input "true"
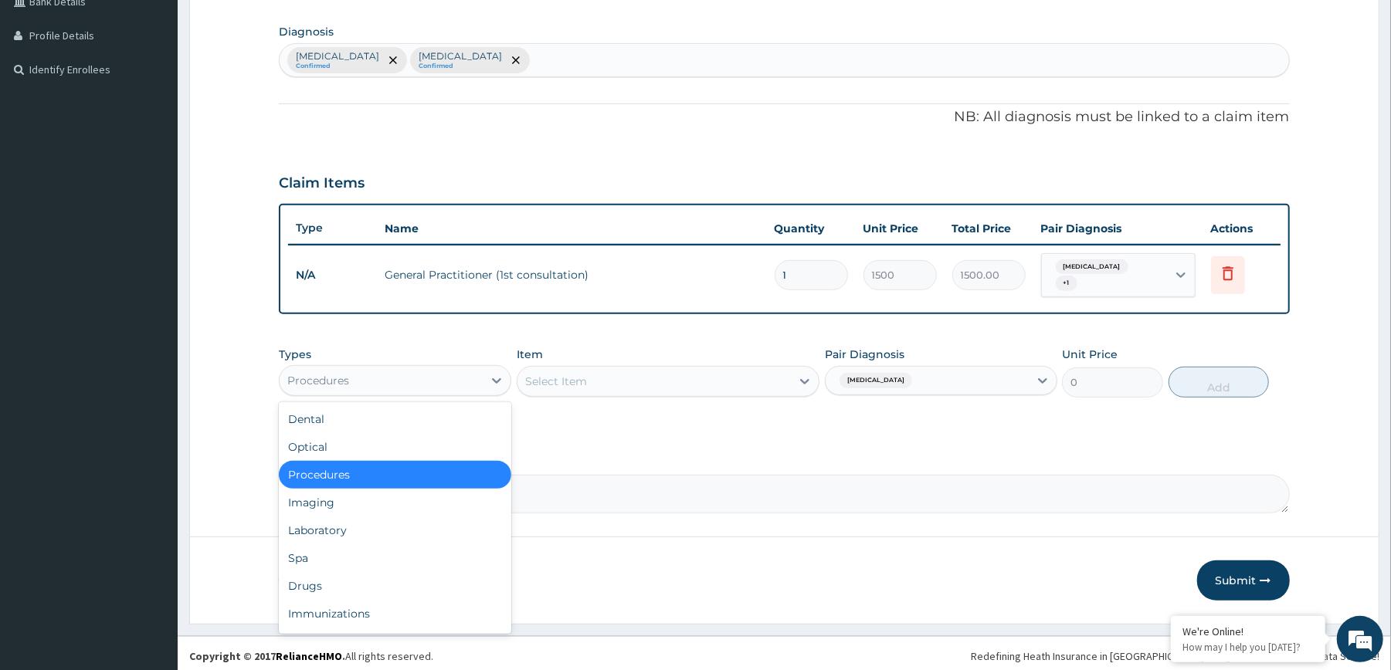
click at [408, 368] on div "Procedures" at bounding box center [381, 380] width 203 height 25
click at [409, 524] on div "Laboratory" at bounding box center [395, 531] width 232 height 28
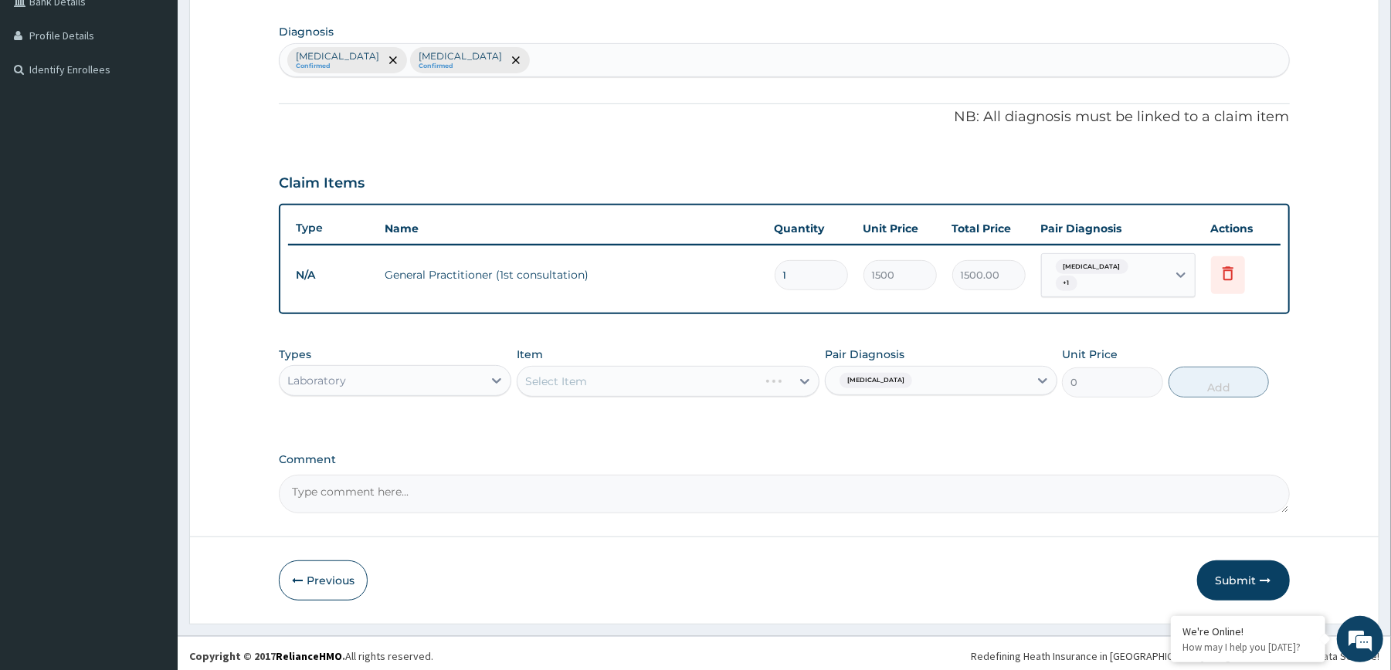
click at [714, 385] on div "Select Item" at bounding box center [668, 381] width 303 height 31
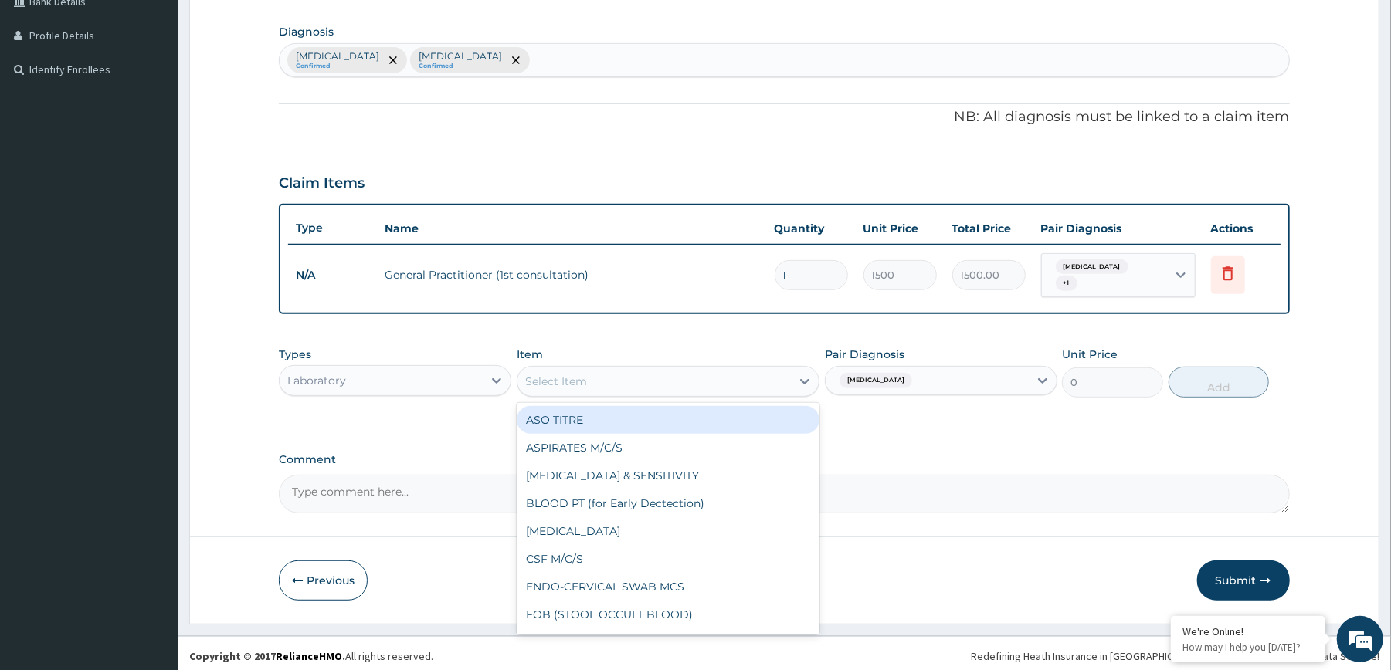
click at [714, 385] on div "Select Item" at bounding box center [653, 381] width 273 height 25
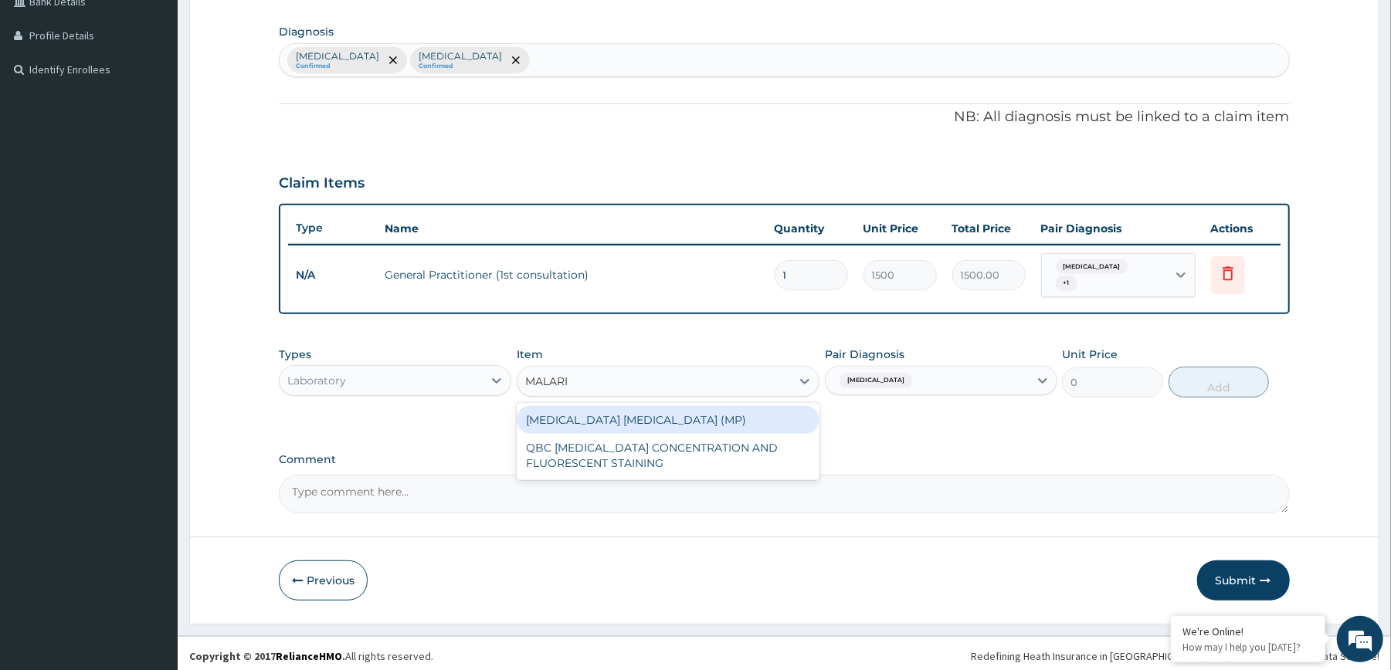
type input "[MEDICAL_DATA]"
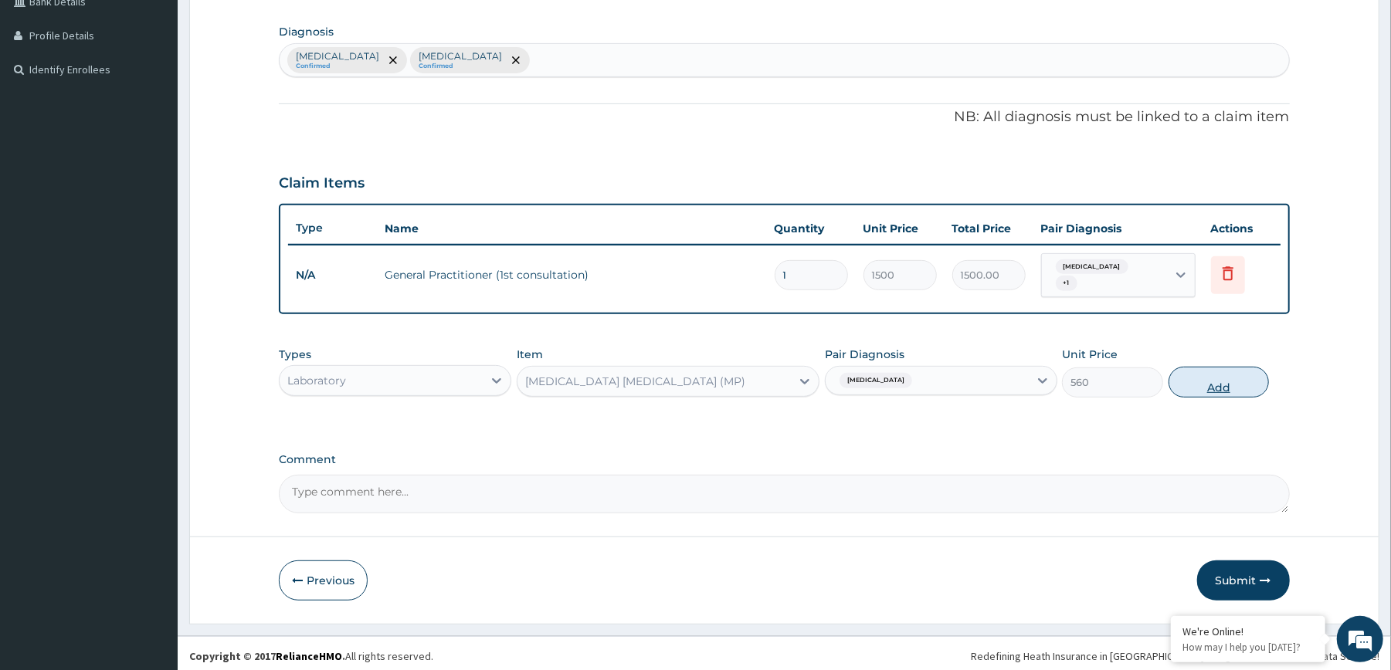
click at [1195, 384] on button "Add" at bounding box center [1218, 382] width 101 height 31
type input "0"
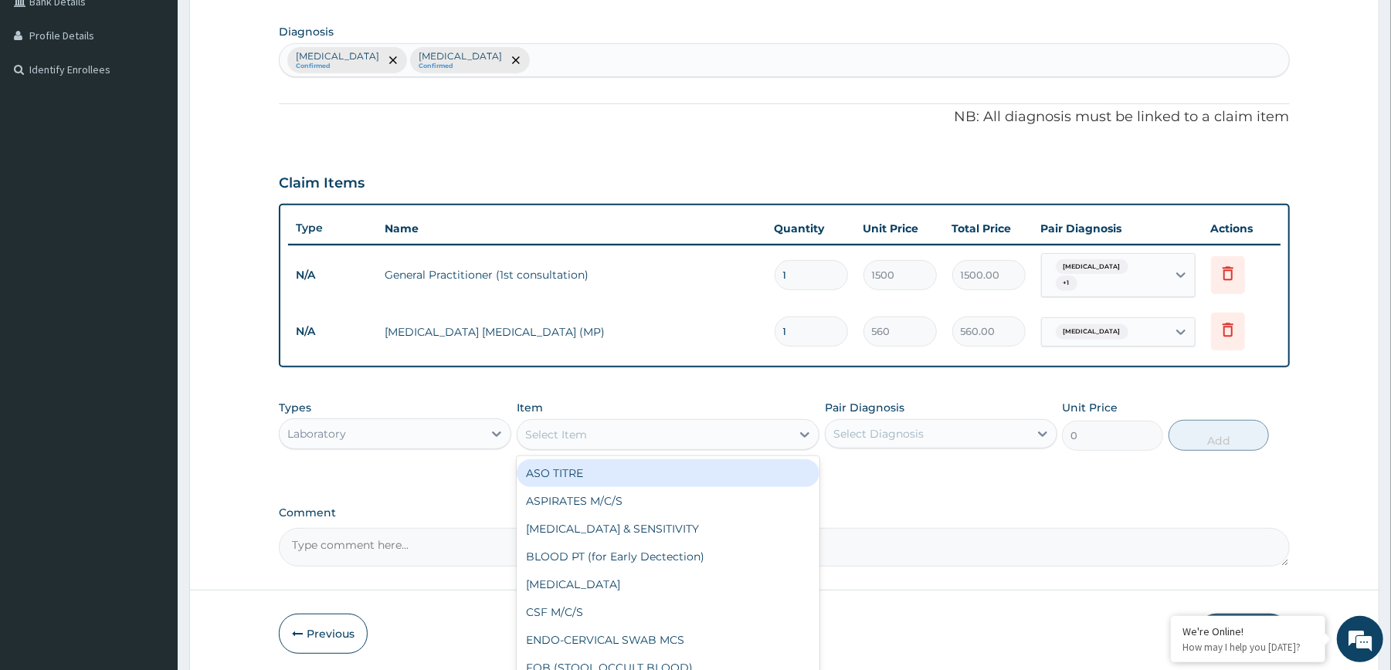
click at [573, 427] on div "Select Item" at bounding box center [556, 434] width 62 height 15
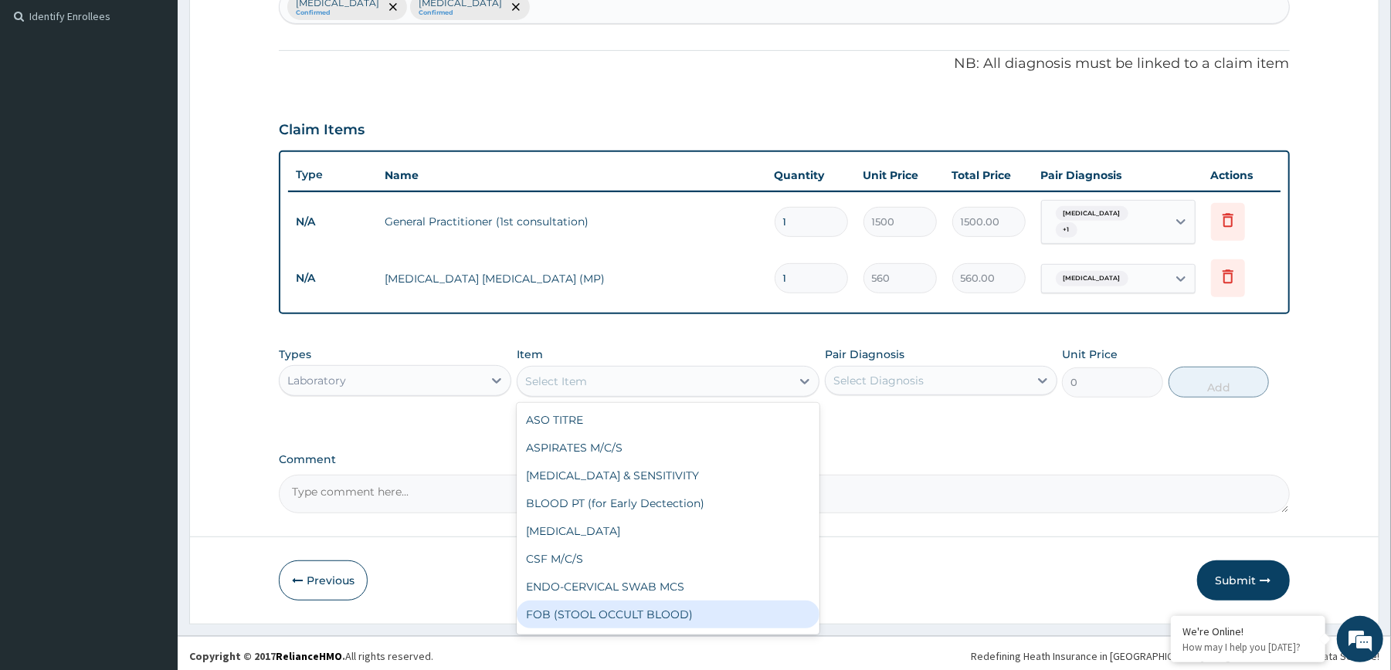
click at [941, 384] on div "Select Diagnosis" at bounding box center [926, 380] width 203 height 25
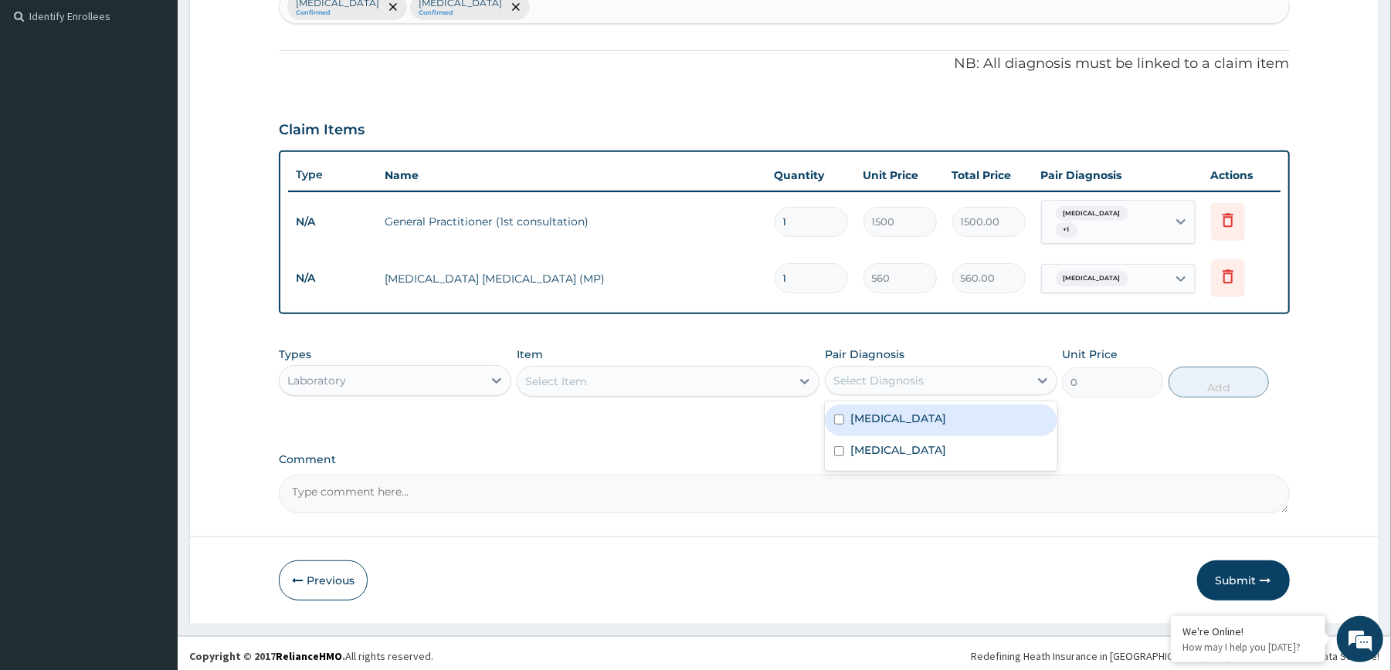
click at [925, 423] on div "Malaria" at bounding box center [941, 421] width 232 height 32
drag, startPoint x: 909, startPoint y: 431, endPoint x: 899, endPoint y: 412, distance: 21.1
click at [899, 412] on div "Malaria Typhoid fever" at bounding box center [941, 436] width 232 height 69
click at [899, 412] on div "Malaria" at bounding box center [941, 421] width 232 height 32
checkbox input "false"
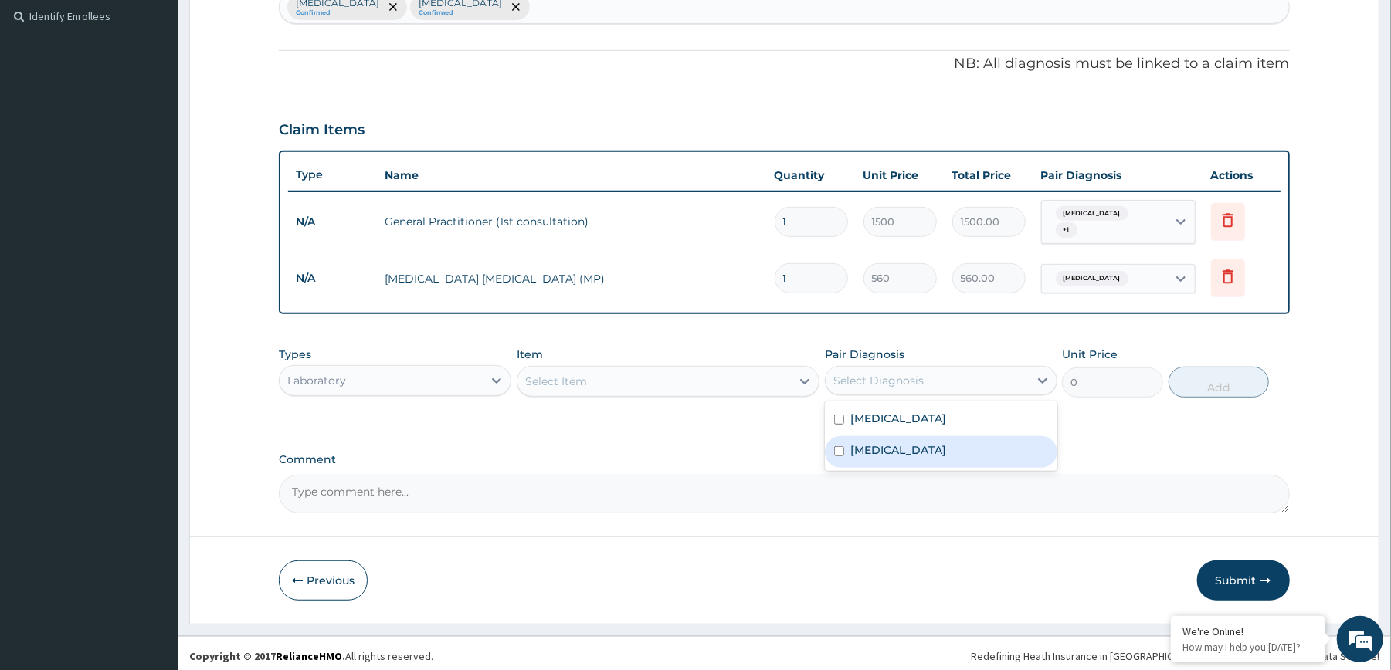
click at [893, 442] on label "[MEDICAL_DATA]" at bounding box center [898, 449] width 96 height 15
checkbox input "true"
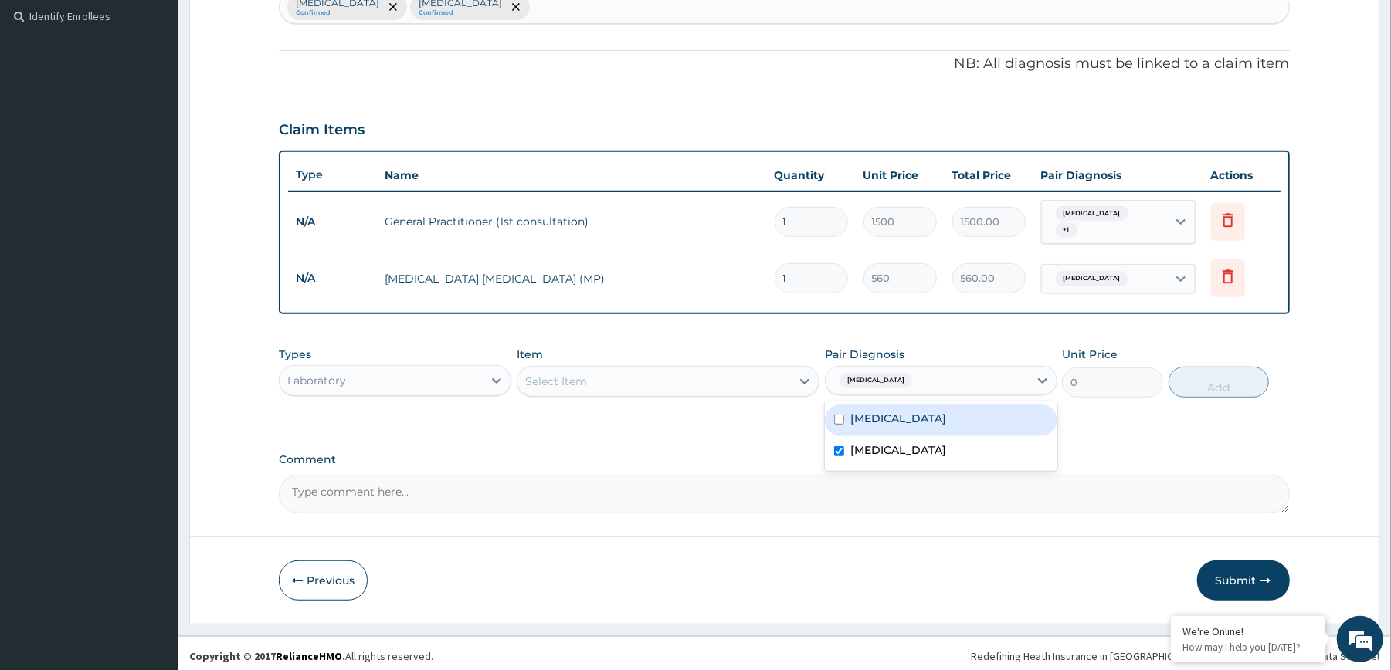
click at [748, 383] on div "Select Item" at bounding box center [653, 381] width 273 height 25
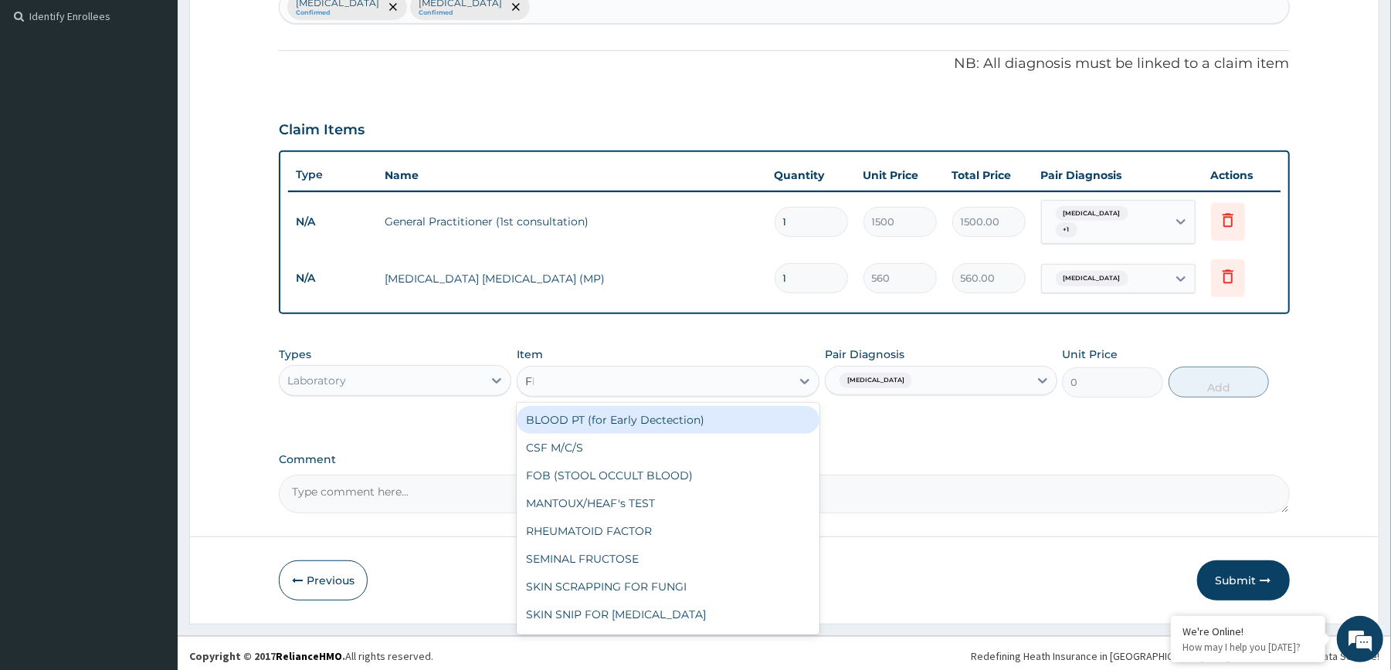
type input "FBC"
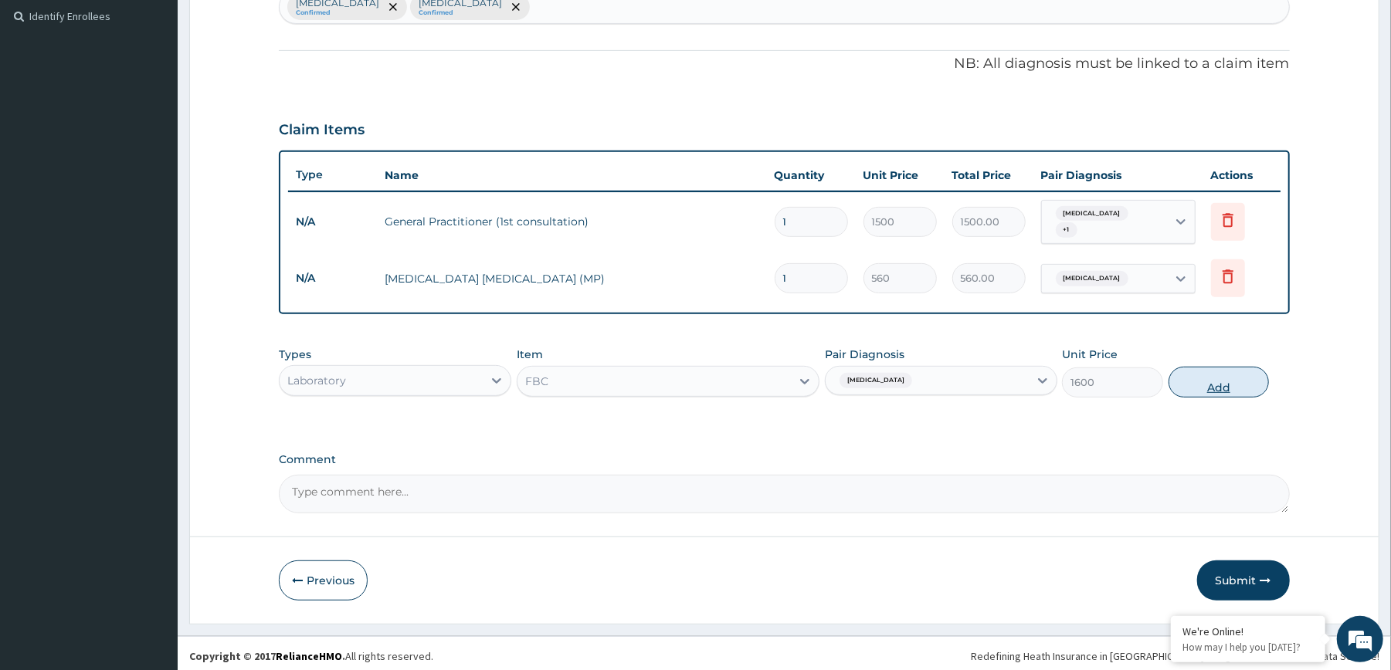
click at [1233, 387] on button "Add" at bounding box center [1218, 382] width 101 height 31
type input "0"
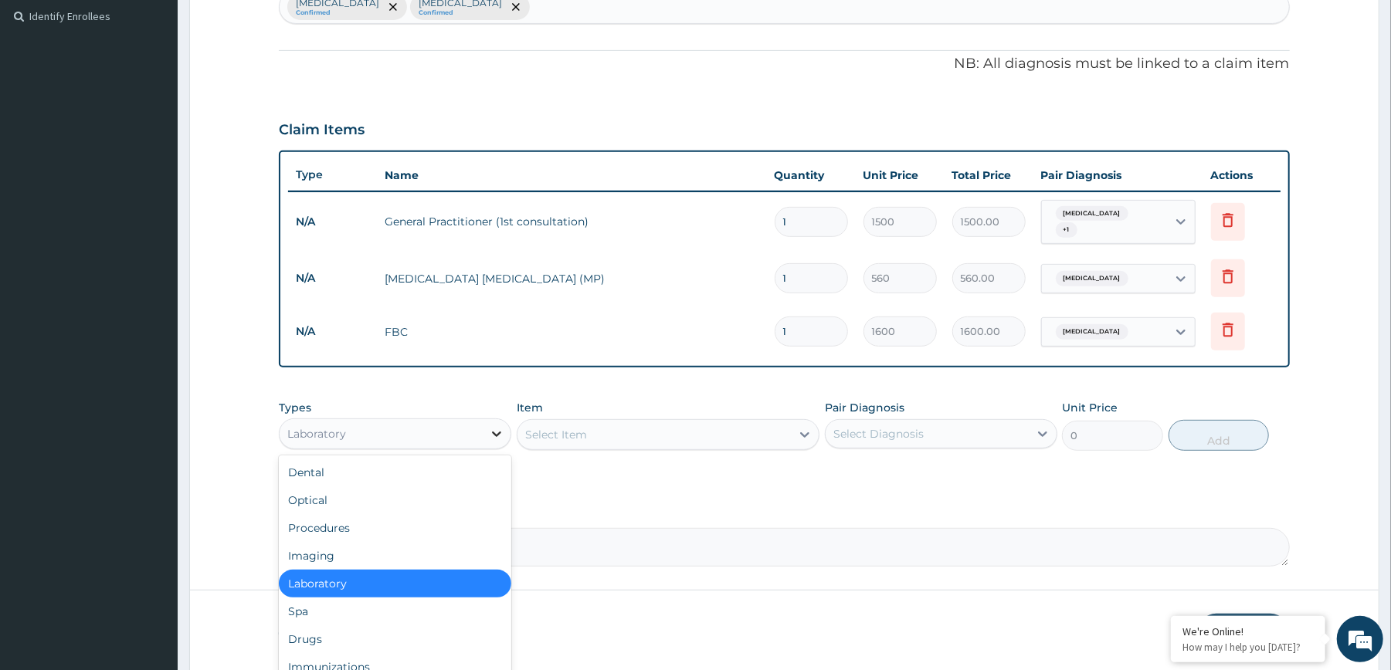
click at [496, 431] on icon at bounding box center [496, 433] width 15 height 15
click at [386, 625] on div "Drugs" at bounding box center [395, 639] width 232 height 28
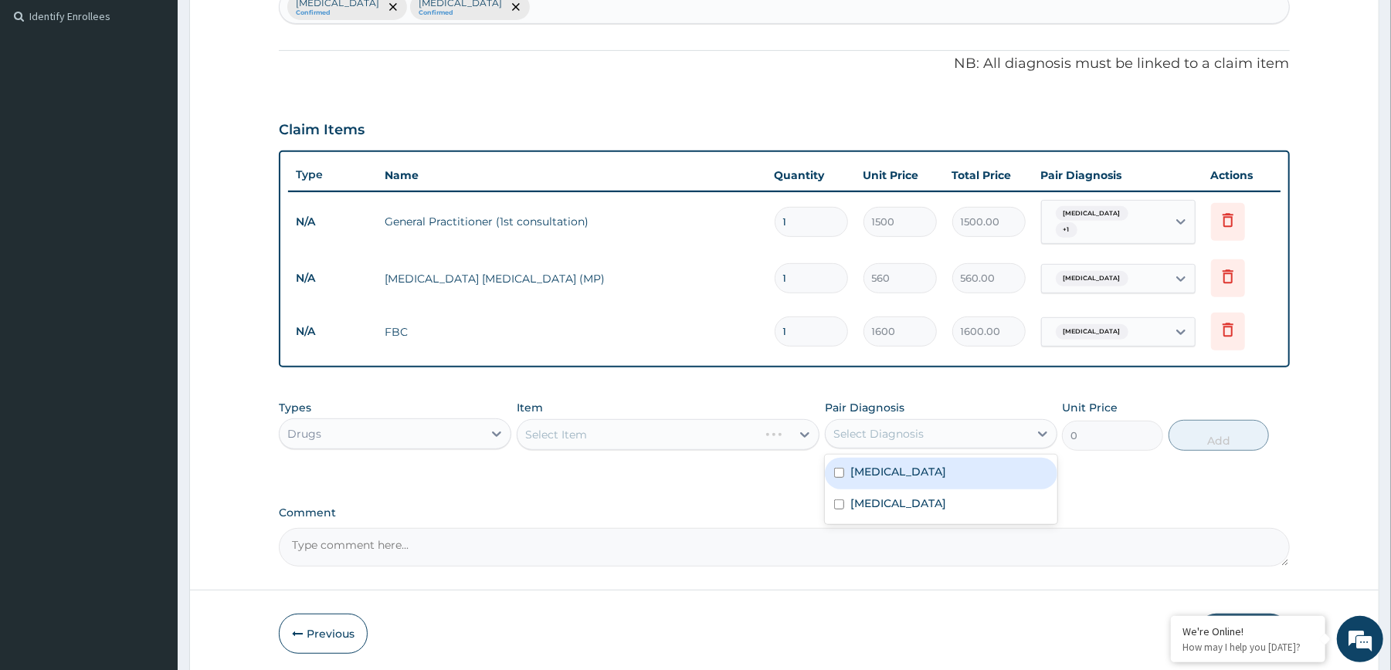
click at [863, 426] on div "Select Diagnosis" at bounding box center [878, 433] width 90 height 15
click at [878, 470] on label "[MEDICAL_DATA]" at bounding box center [898, 471] width 96 height 15
checkbox input "true"
click at [748, 422] on div "Select Item" at bounding box center [653, 434] width 273 height 25
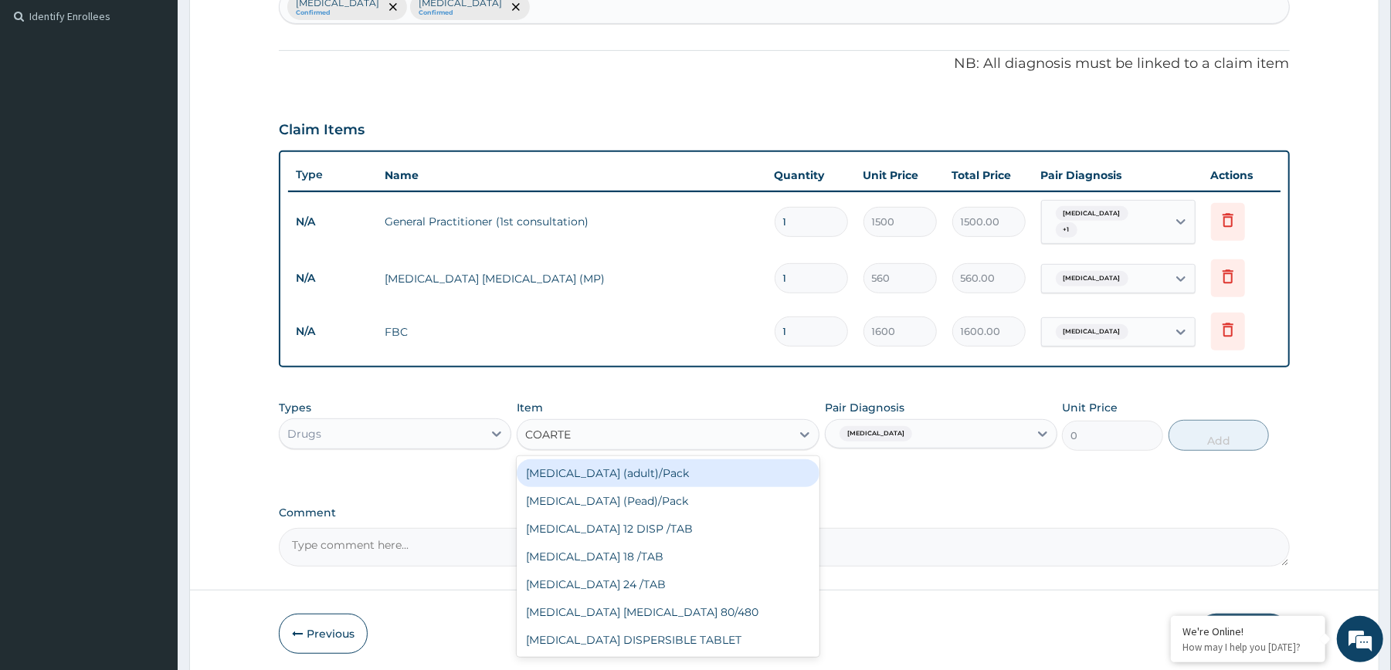
type input "[MEDICAL_DATA]"
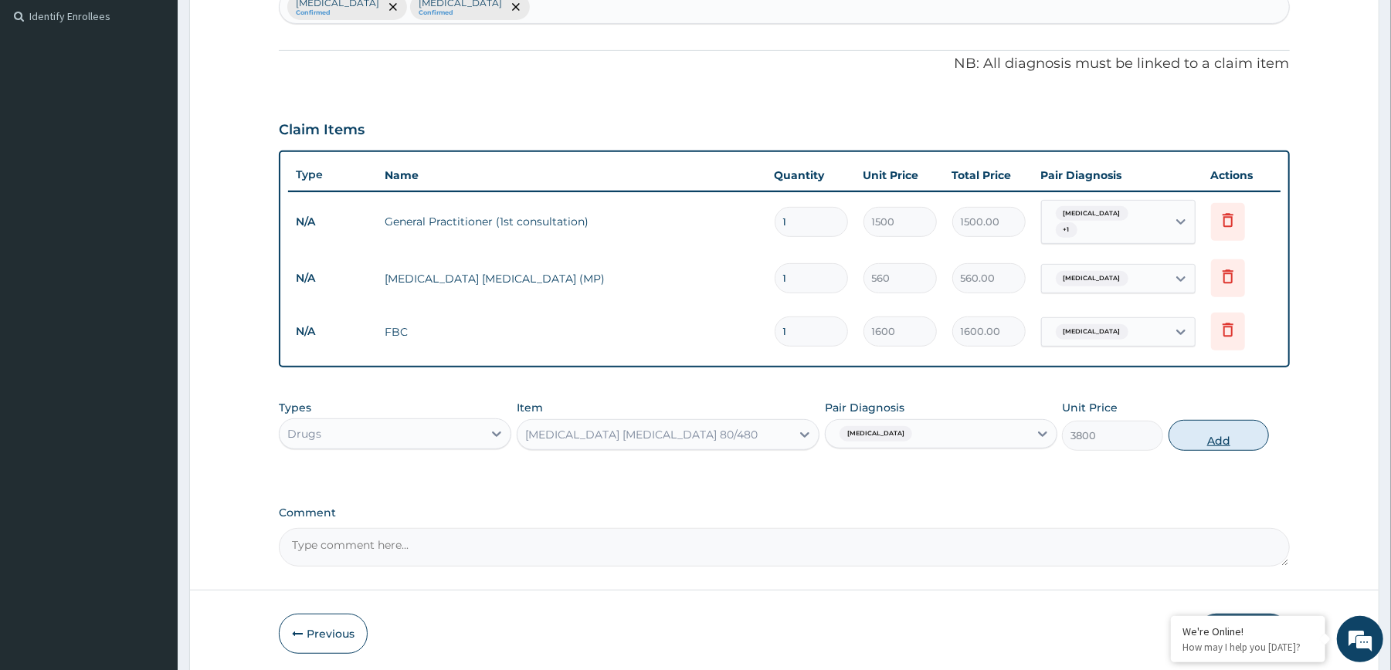
click at [1232, 430] on button "Add" at bounding box center [1218, 435] width 101 height 31
type input "0"
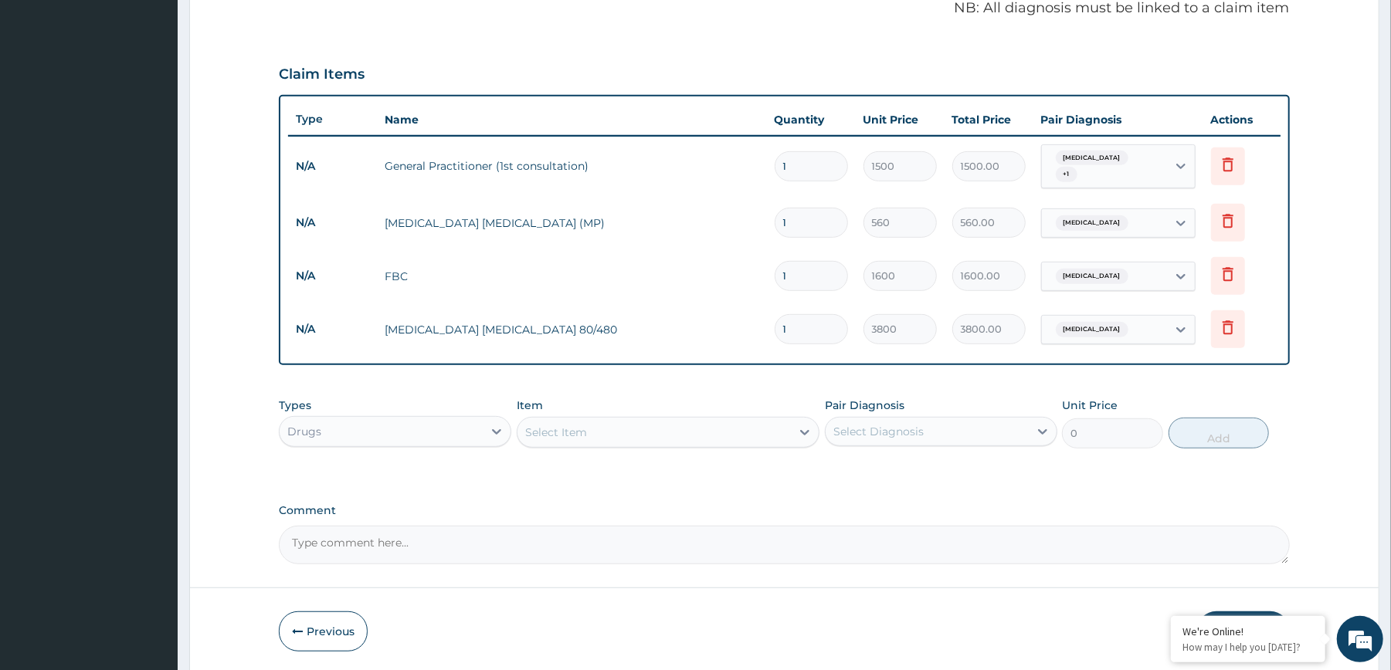
scroll to position [531, 0]
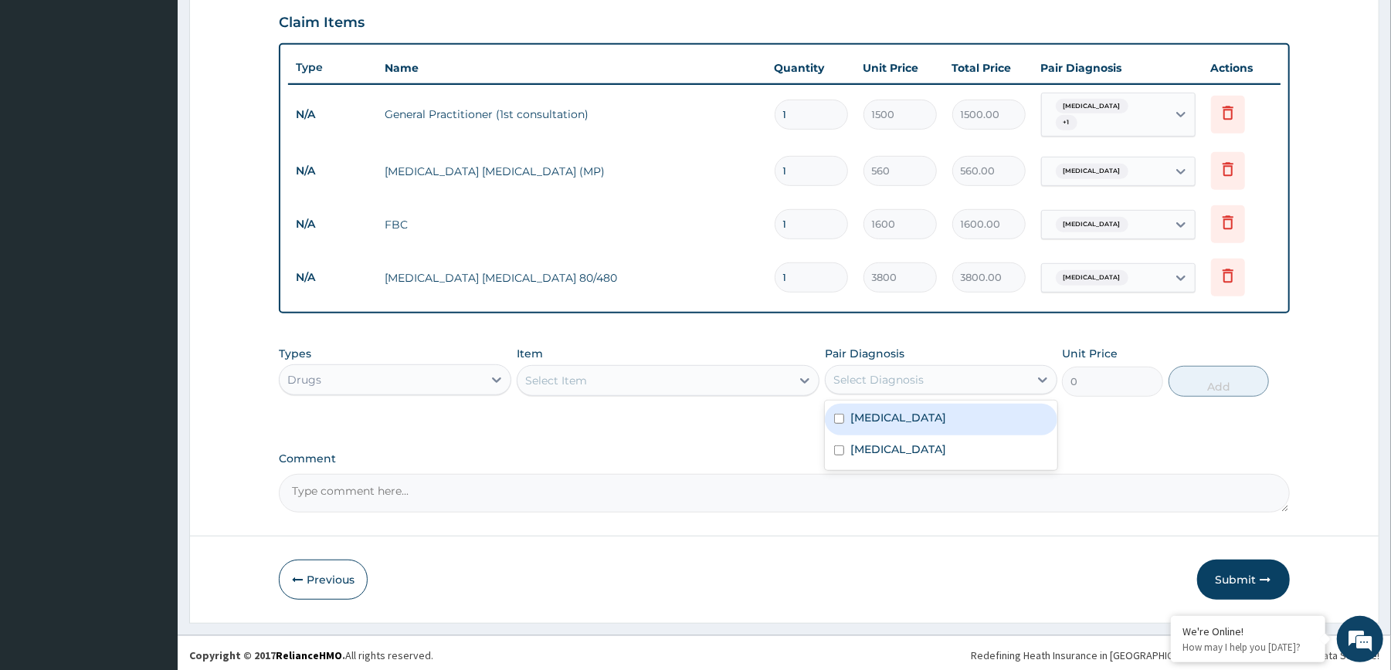
click at [978, 375] on div "Select Diagnosis" at bounding box center [926, 380] width 203 height 25
click at [962, 408] on div "[MEDICAL_DATA]" at bounding box center [941, 420] width 232 height 32
checkbox input "true"
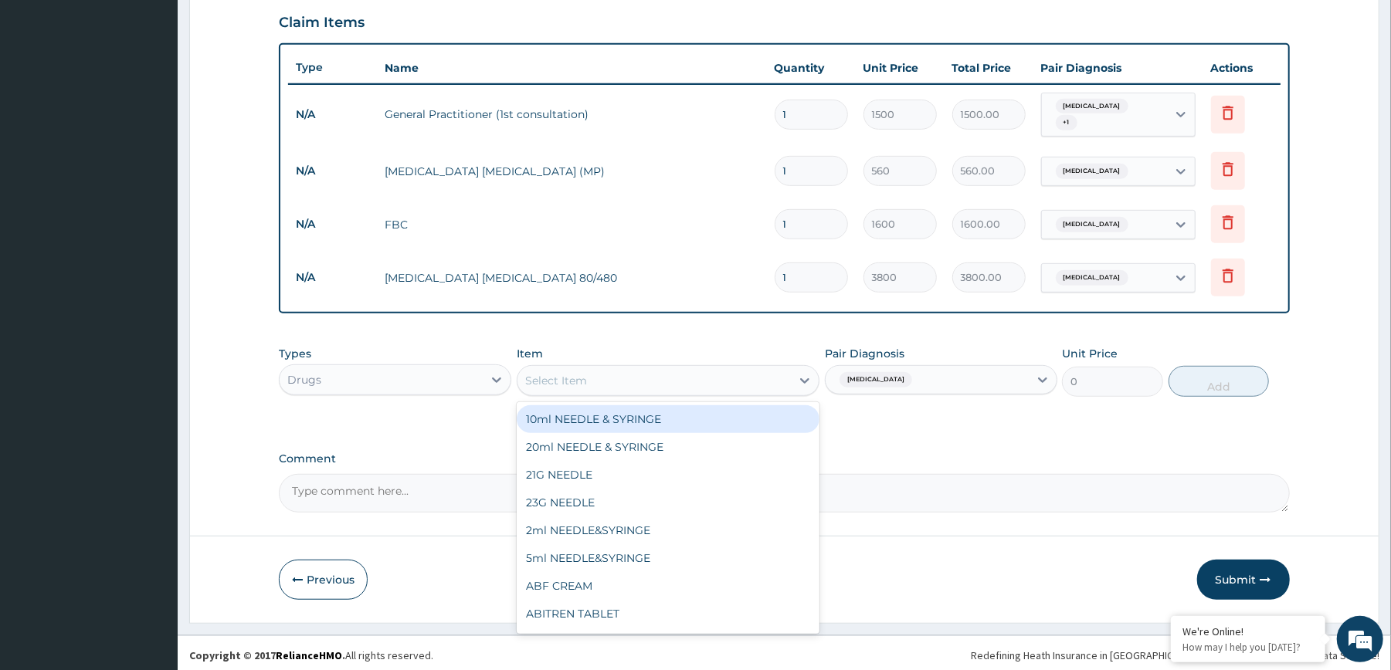
click at [714, 372] on div "Select Item" at bounding box center [653, 380] width 273 height 25
type input "PARACE"
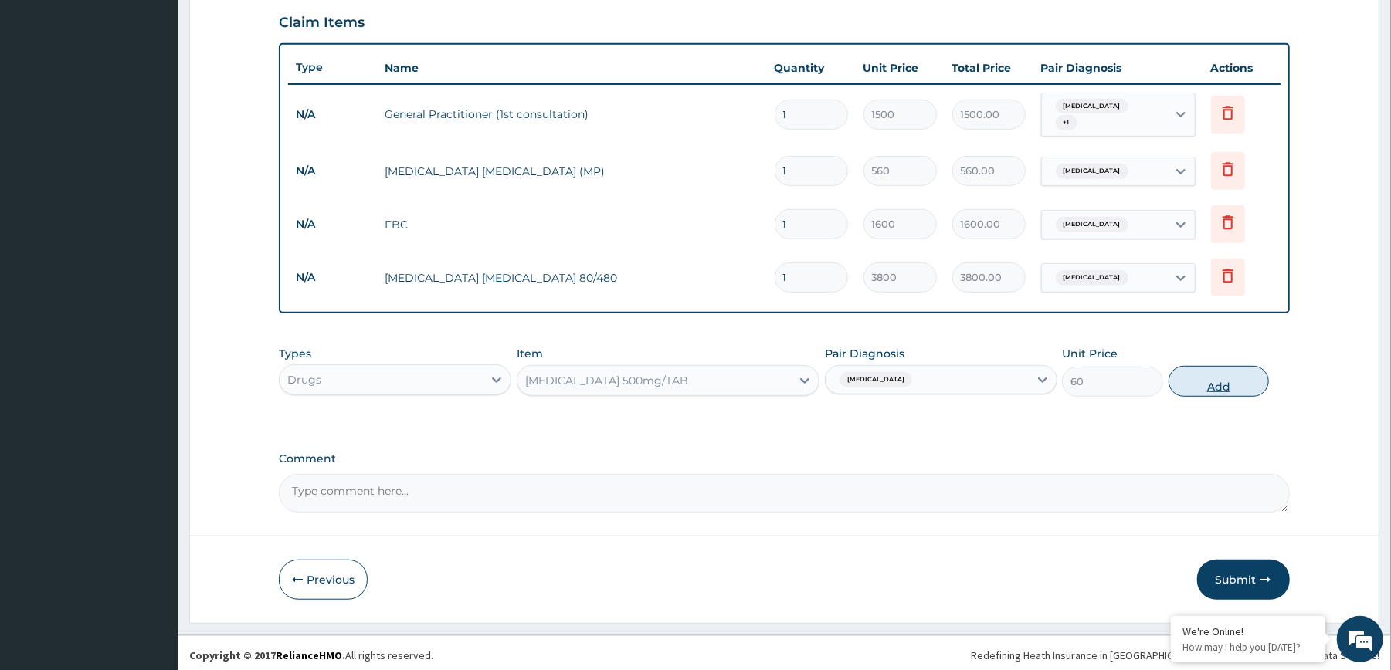
click at [1200, 384] on button "Add" at bounding box center [1218, 381] width 101 height 31
type input "0"
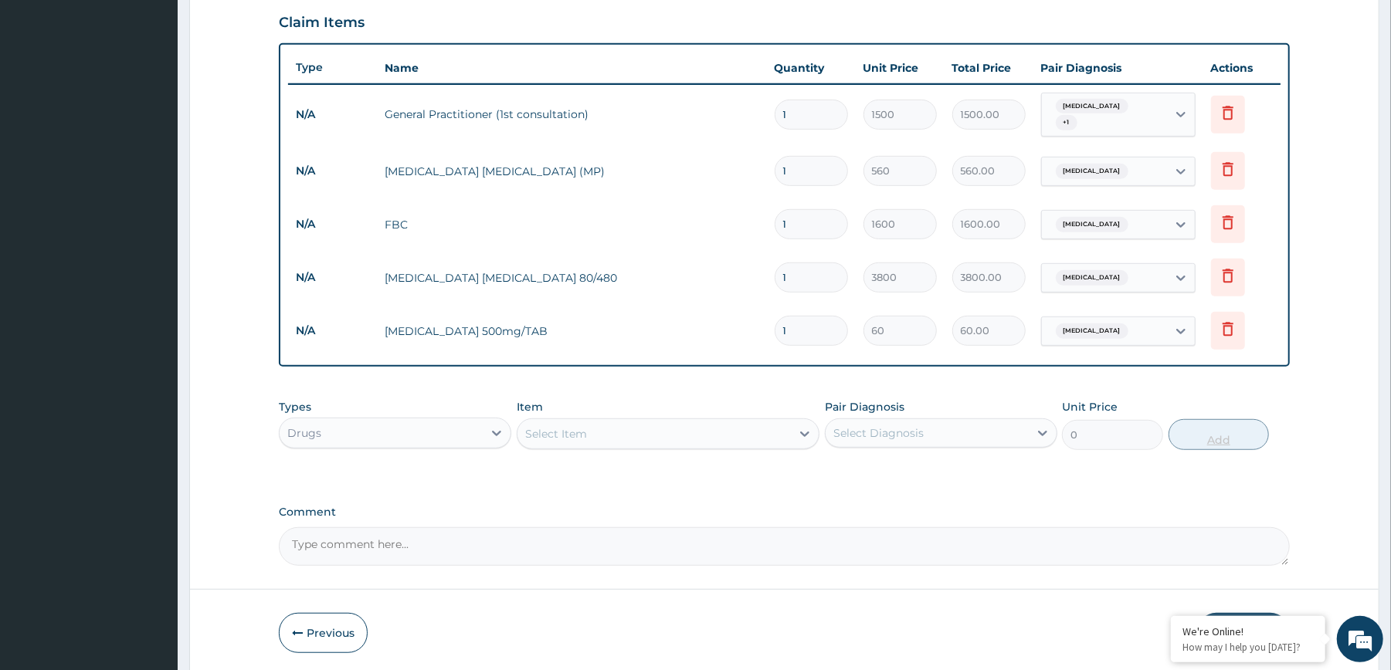
type input "18"
type input "1080.00"
type input "18"
click at [1049, 434] on icon at bounding box center [1042, 432] width 15 height 15
click at [956, 491] on div "[MEDICAL_DATA]" at bounding box center [941, 505] width 232 height 32
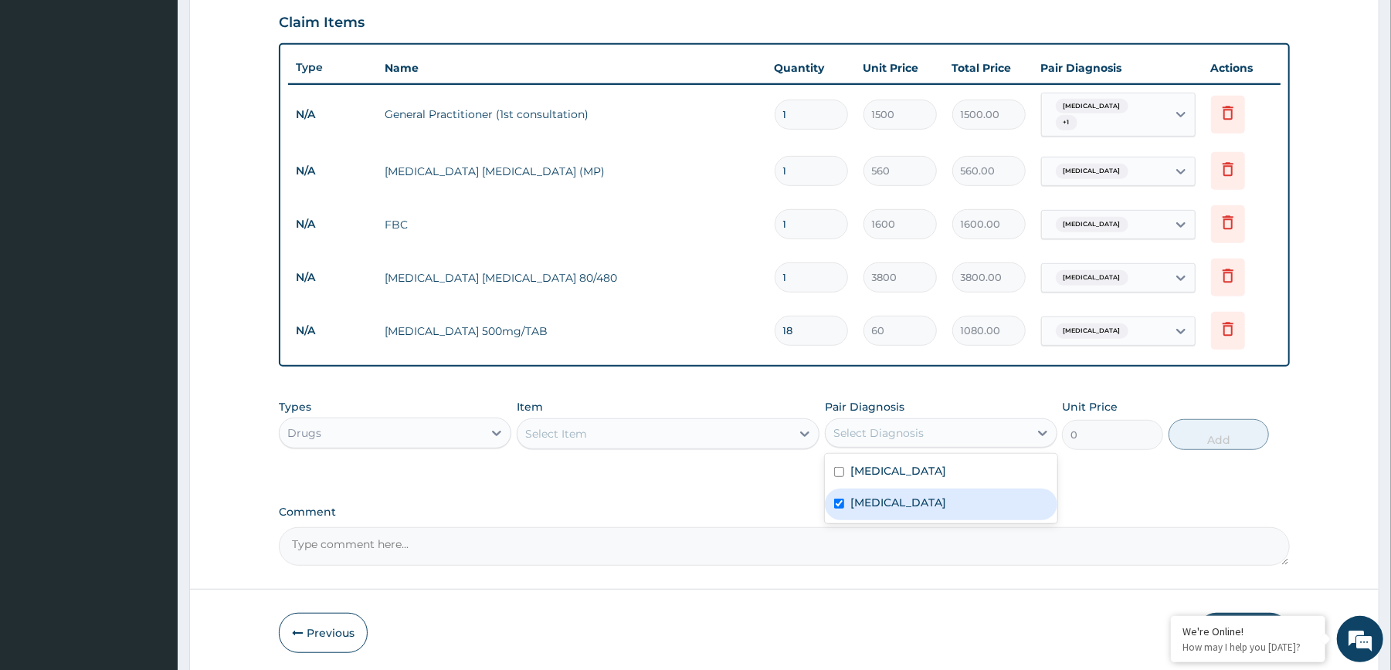
checkbox input "true"
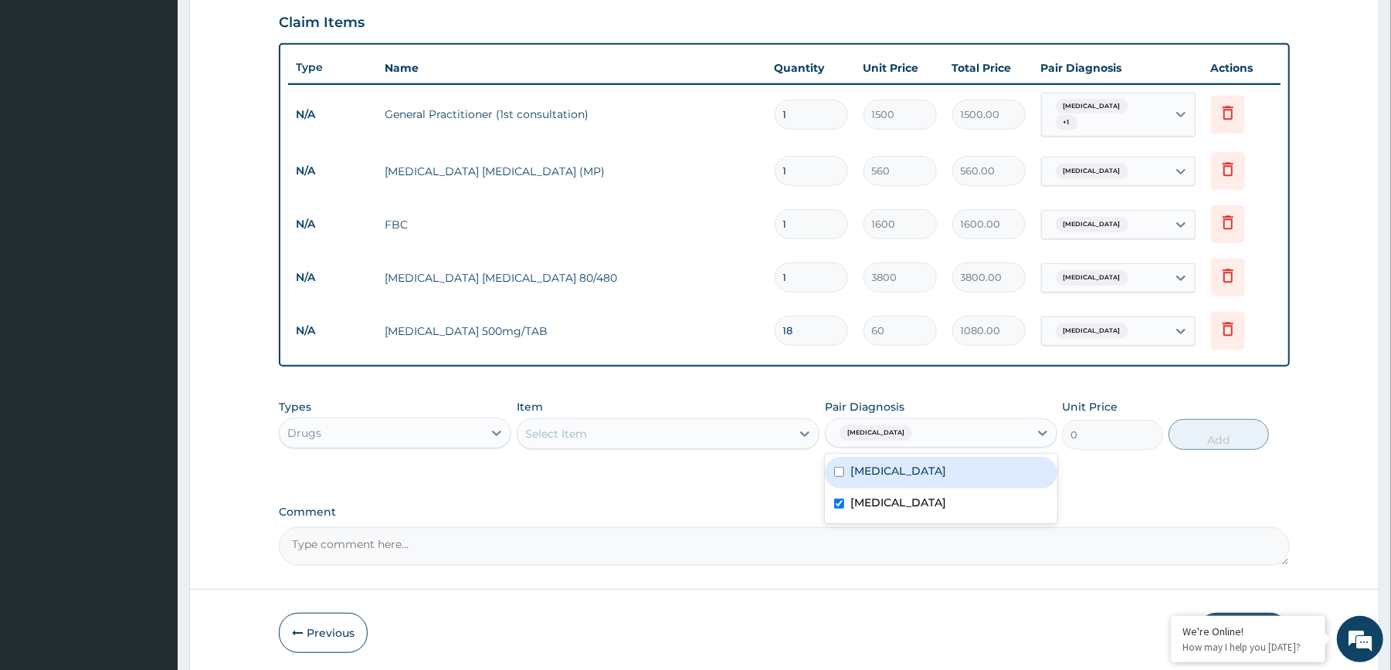
click at [946, 471] on div "[MEDICAL_DATA]" at bounding box center [941, 473] width 232 height 32
checkbox input "true"
click at [940, 489] on div "[MEDICAL_DATA]" at bounding box center [941, 505] width 232 height 32
checkbox input "false"
click at [701, 430] on div "Select Item" at bounding box center [653, 434] width 273 height 25
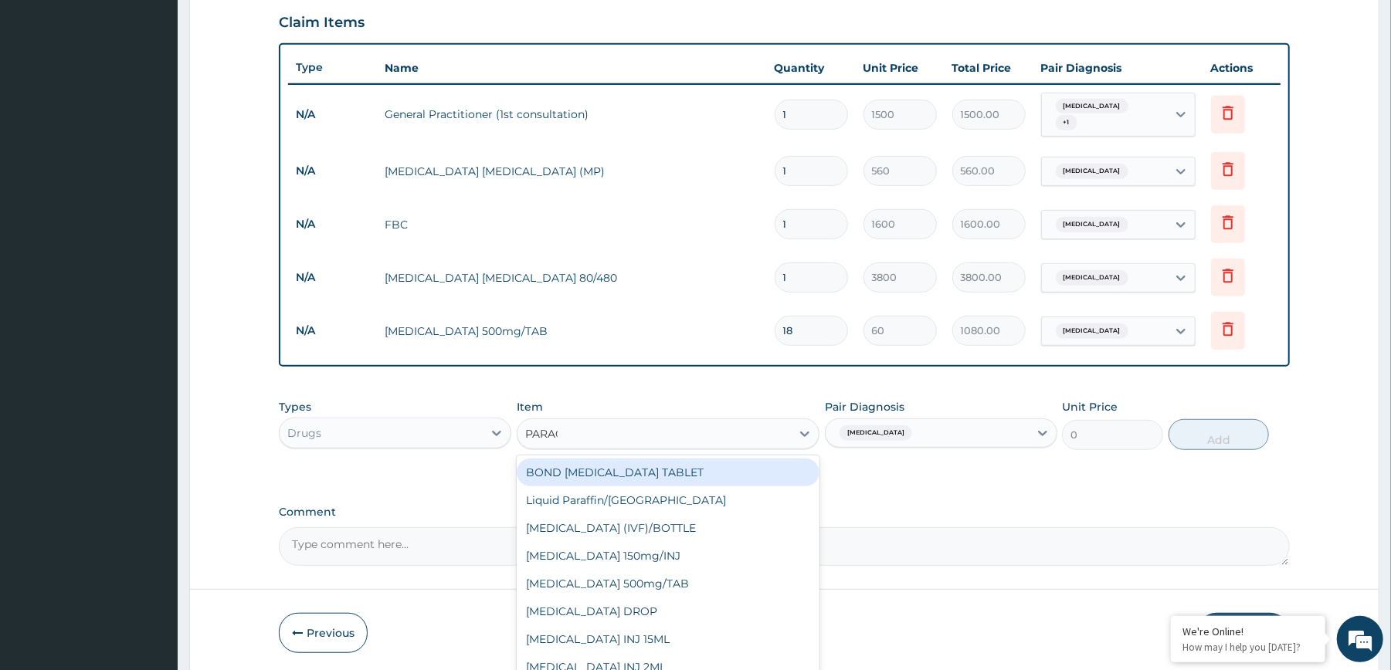
type input "PARACE"
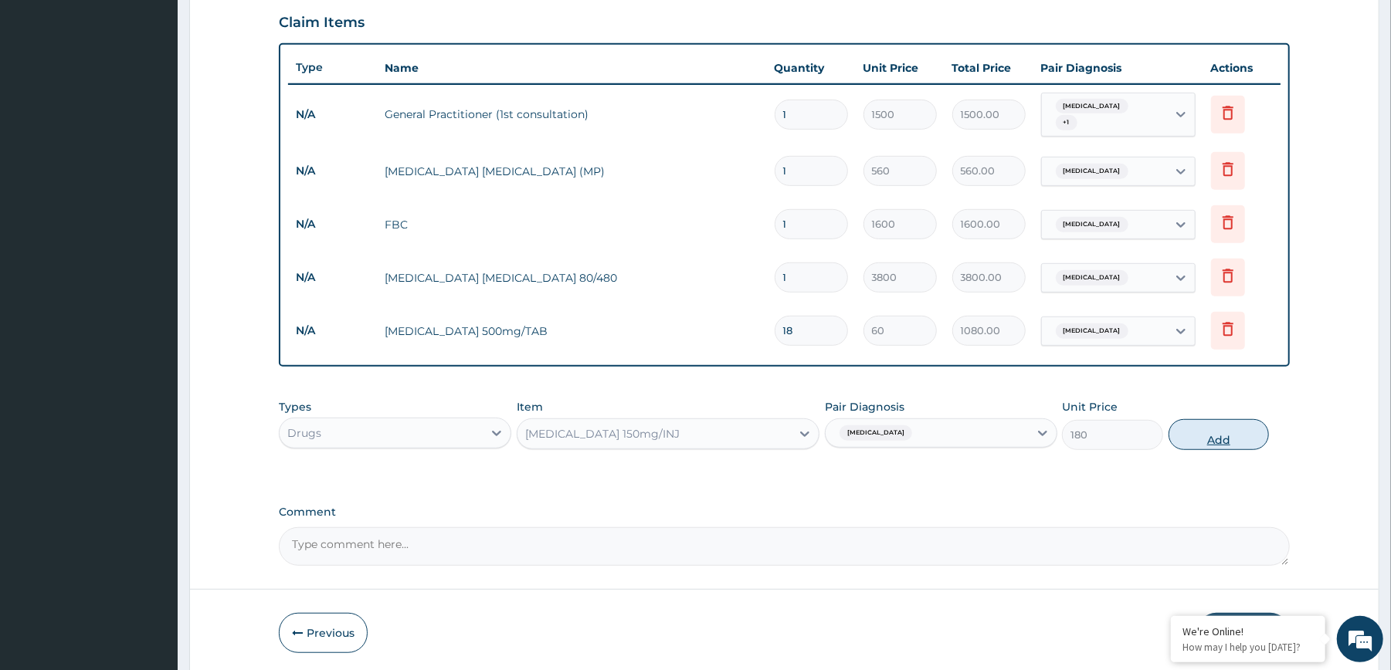
click at [1225, 426] on button "Add" at bounding box center [1218, 434] width 101 height 31
type input "0"
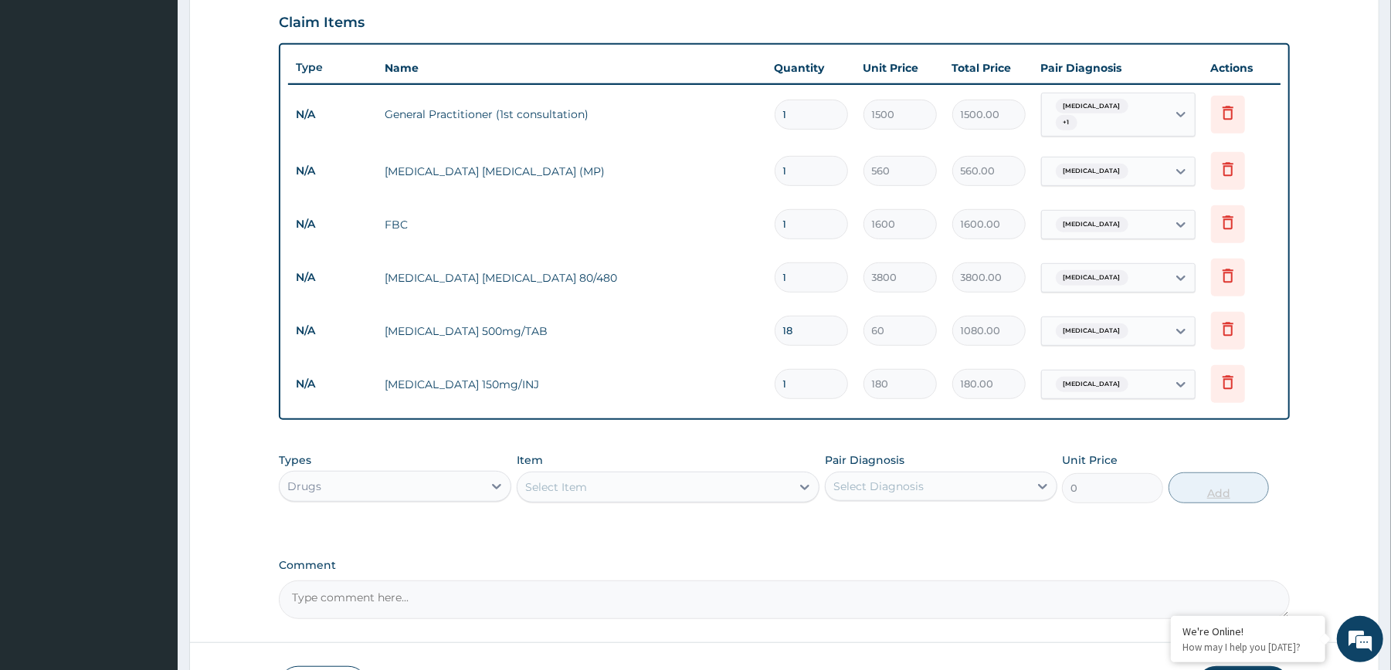
type input "0.00"
type input "4"
type input "720.00"
type input "4"
click at [1229, 279] on icon at bounding box center [1228, 275] width 19 height 19
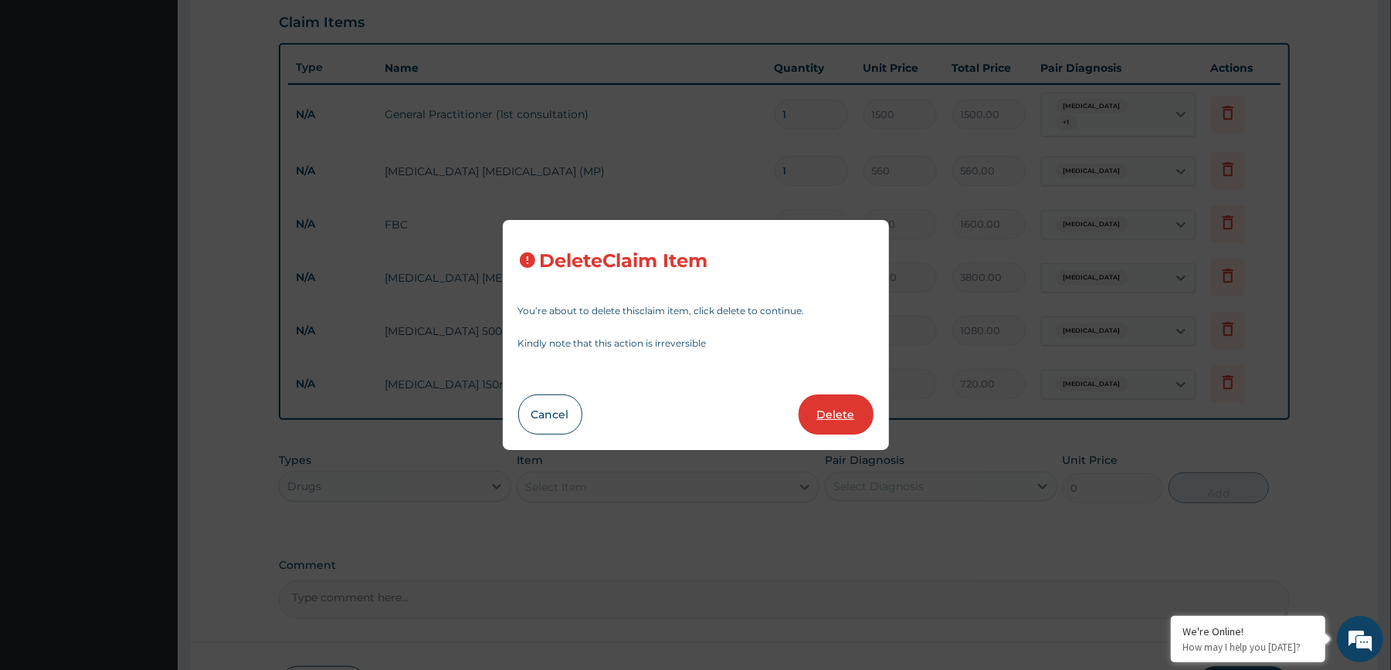
click at [859, 423] on button "Delete" at bounding box center [835, 415] width 75 height 40
type input "18"
type input "60"
type input "1080.00"
type input "4"
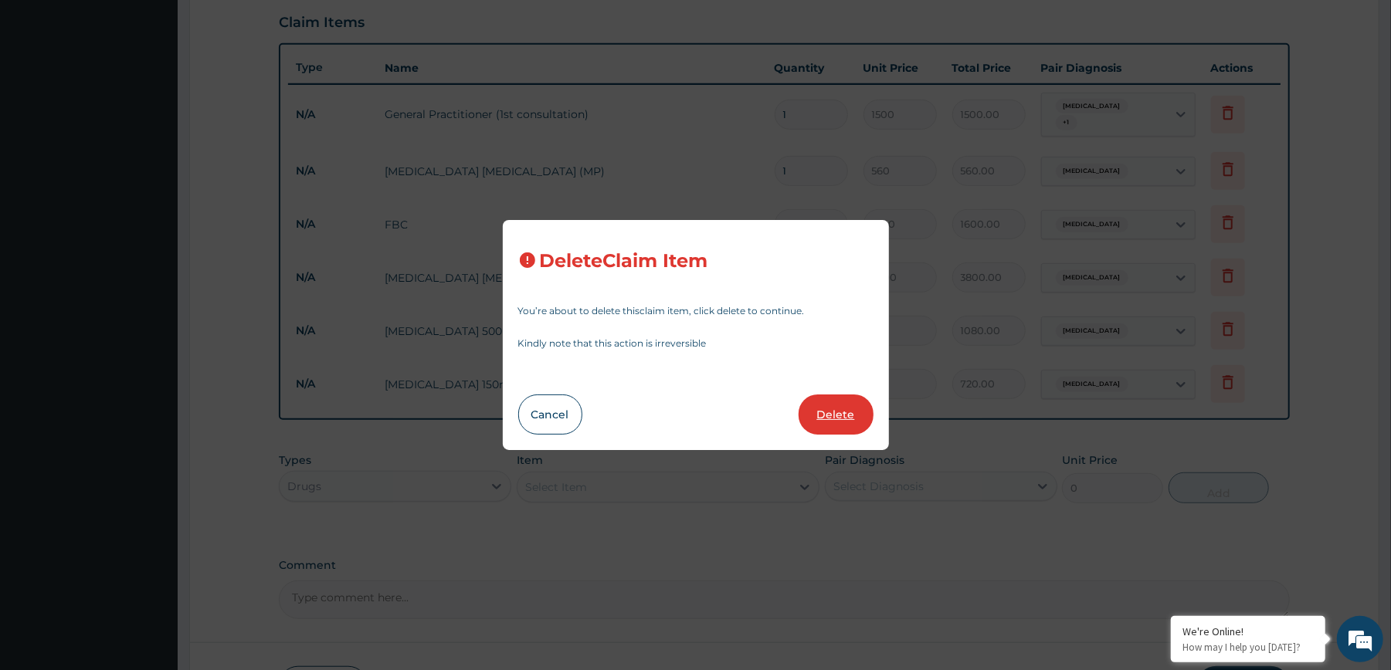
type input "180"
type input "720.00"
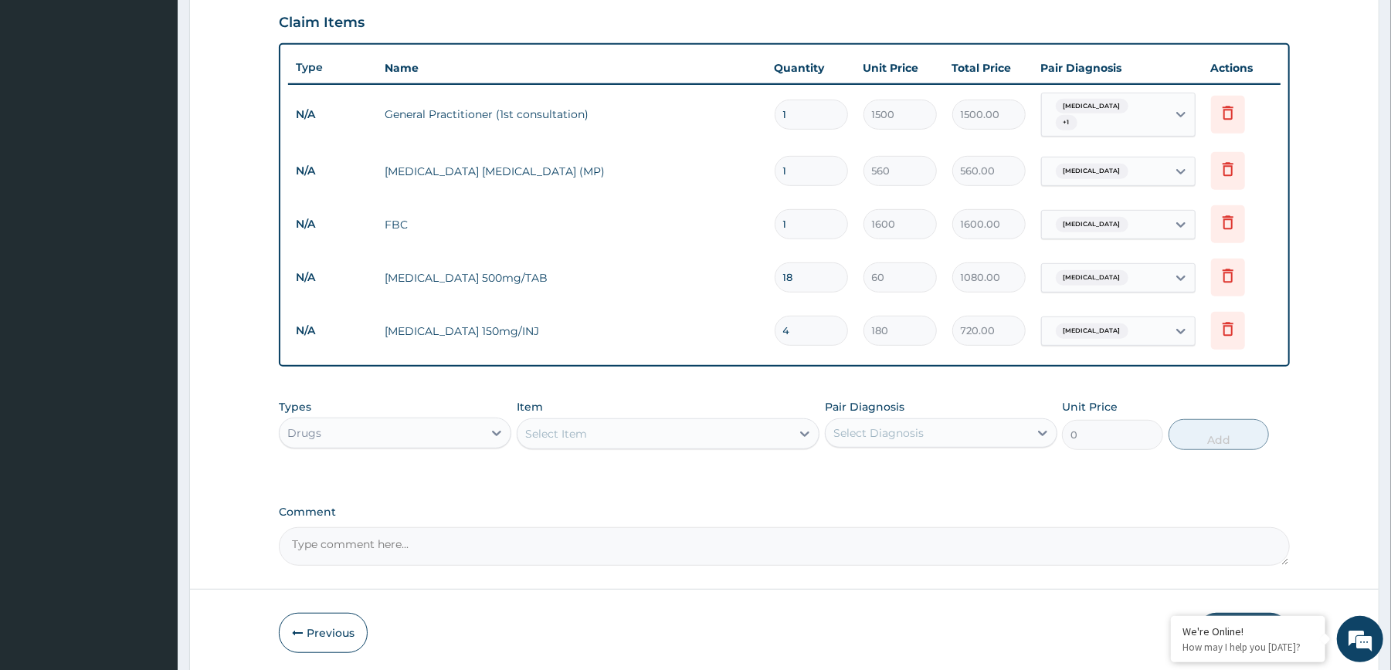
click at [949, 434] on div "Select Diagnosis" at bounding box center [926, 433] width 203 height 25
click at [936, 462] on div "Malaria" at bounding box center [941, 473] width 232 height 32
checkbox input "true"
click at [751, 436] on div "Select Item" at bounding box center [653, 434] width 273 height 25
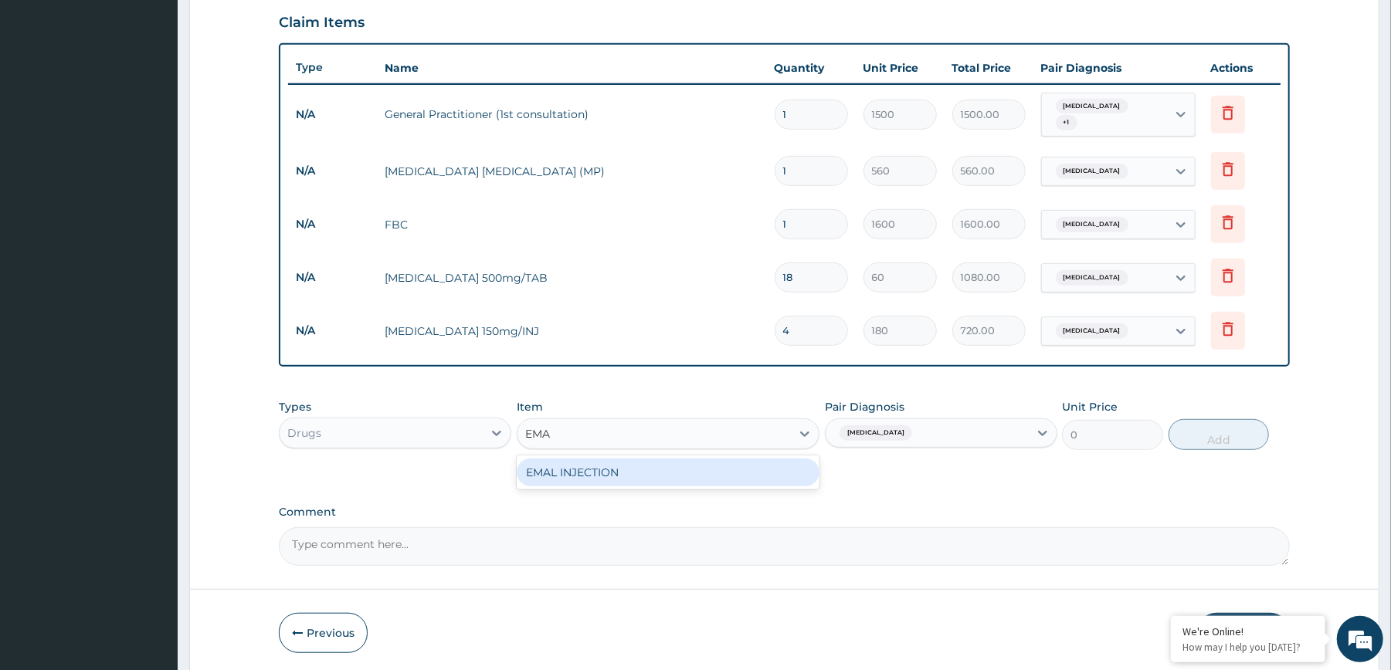
type input "EMAL"
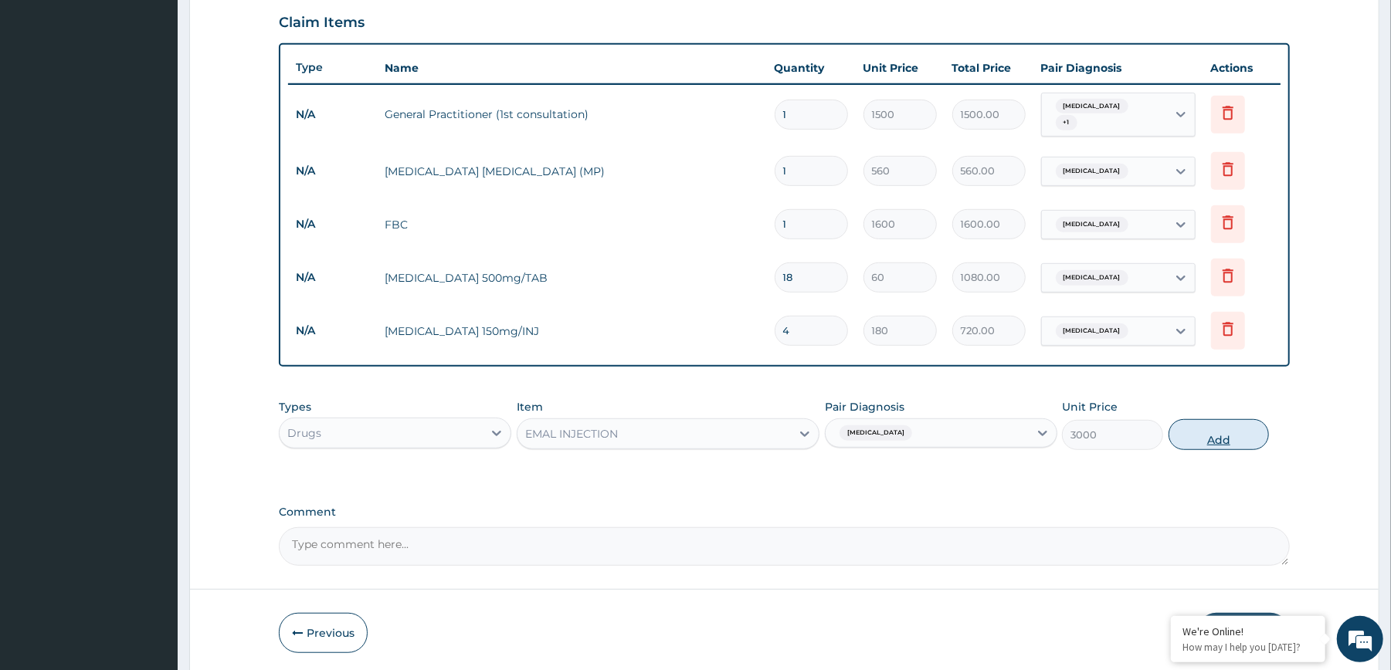
click at [1206, 445] on button "Add" at bounding box center [1218, 434] width 101 height 31
type input "0"
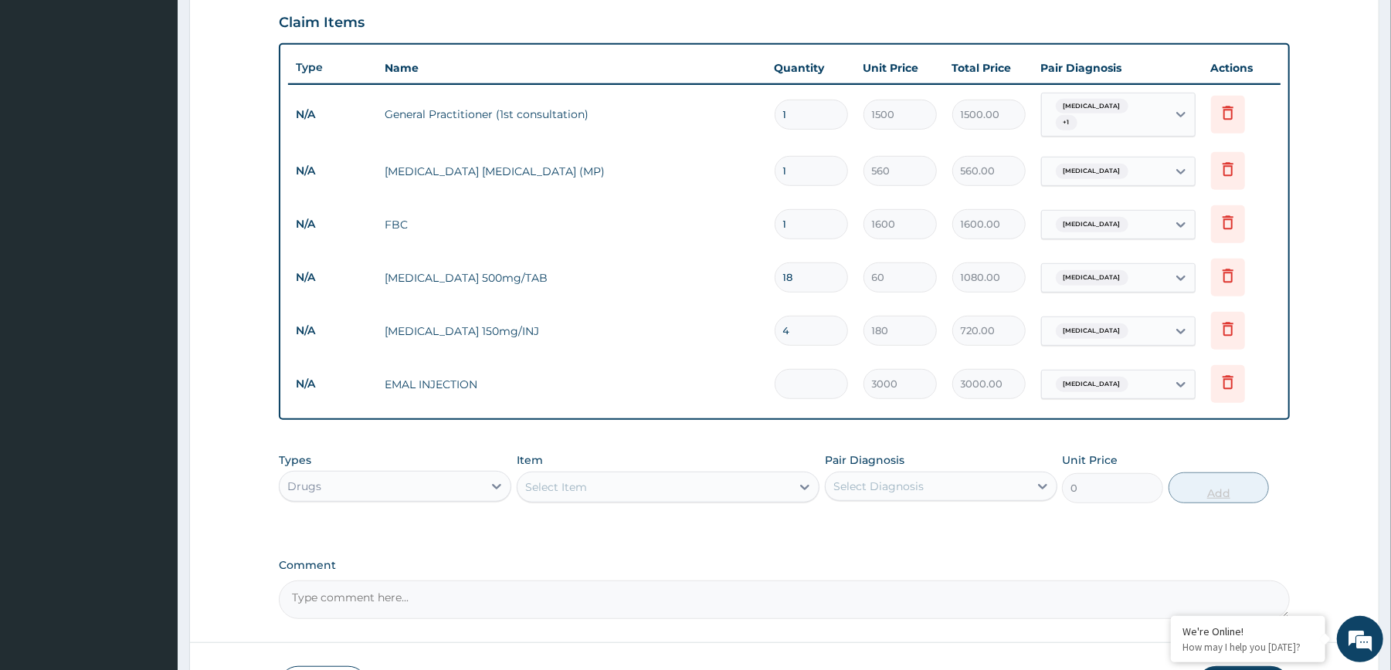
type input "0.00"
type input "3"
type input "9000.00"
type input "3"
click at [1215, 446] on div "Types Drugs Item Select Item Pair Diagnosis Select Diagnosis Unit Price 0 Add" at bounding box center [784, 478] width 1010 height 66
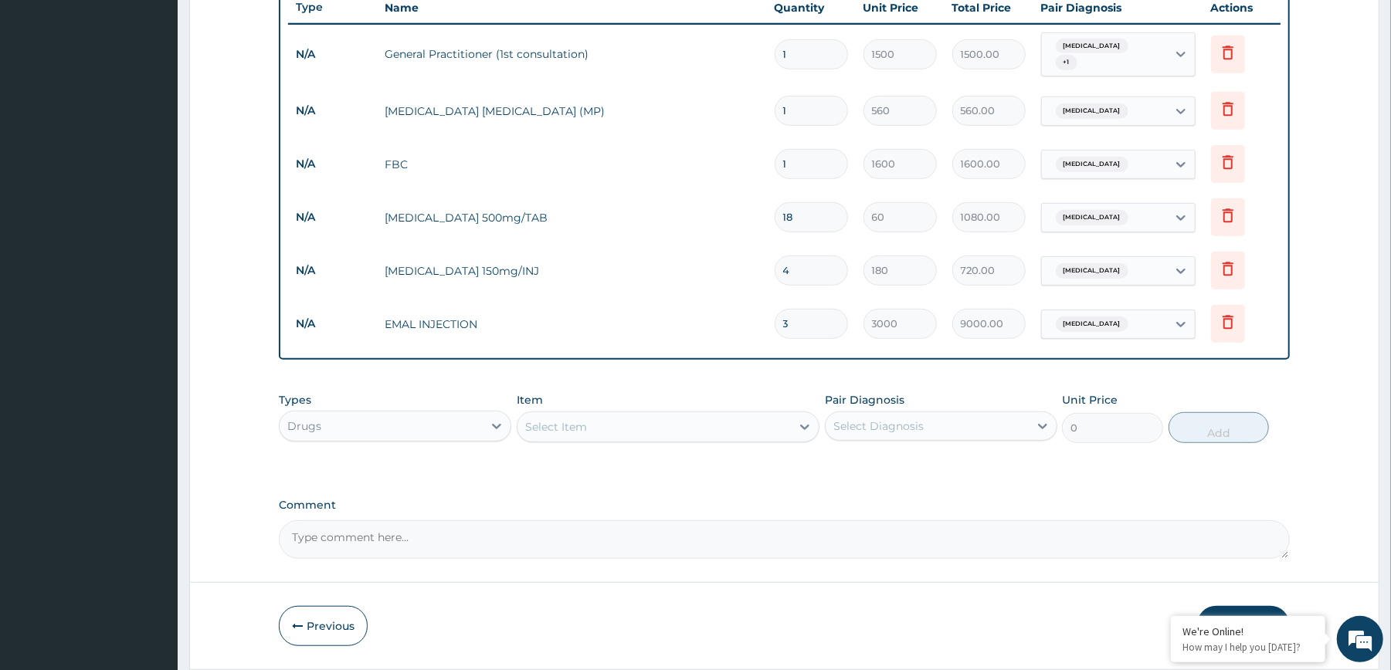
scroll to position [638, 0]
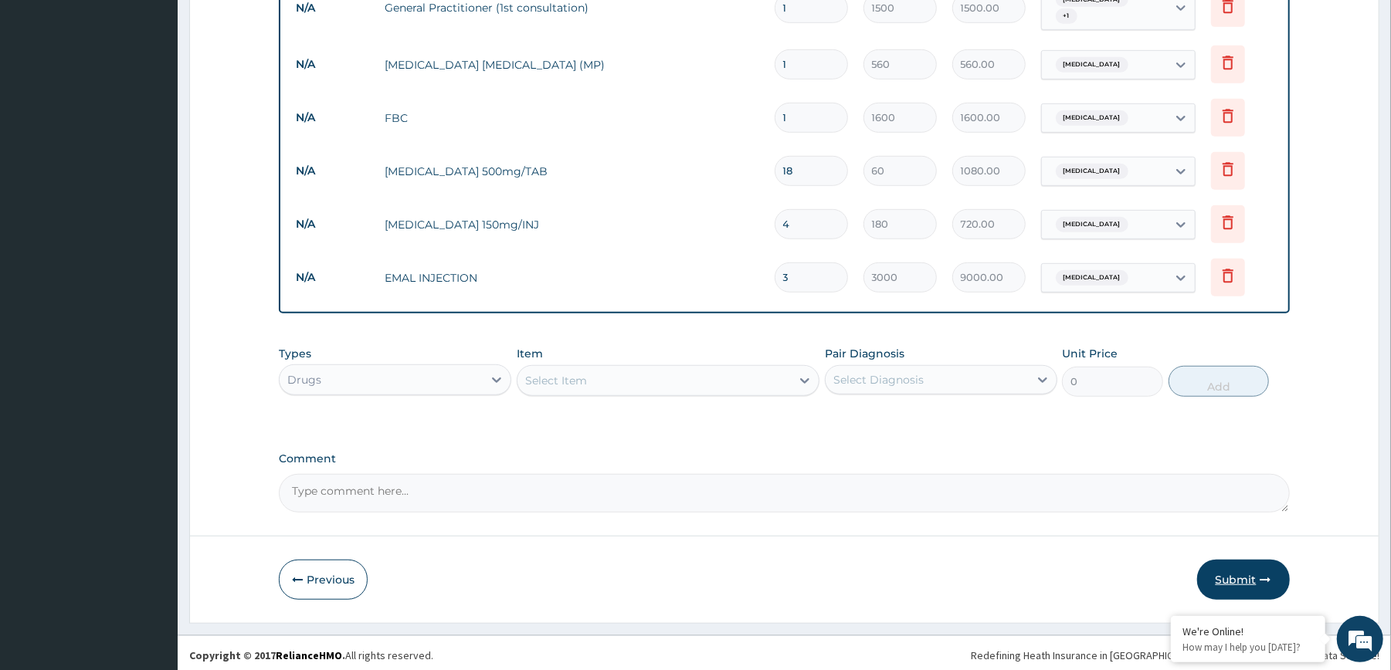
click at [1245, 568] on button "Submit" at bounding box center [1243, 580] width 93 height 40
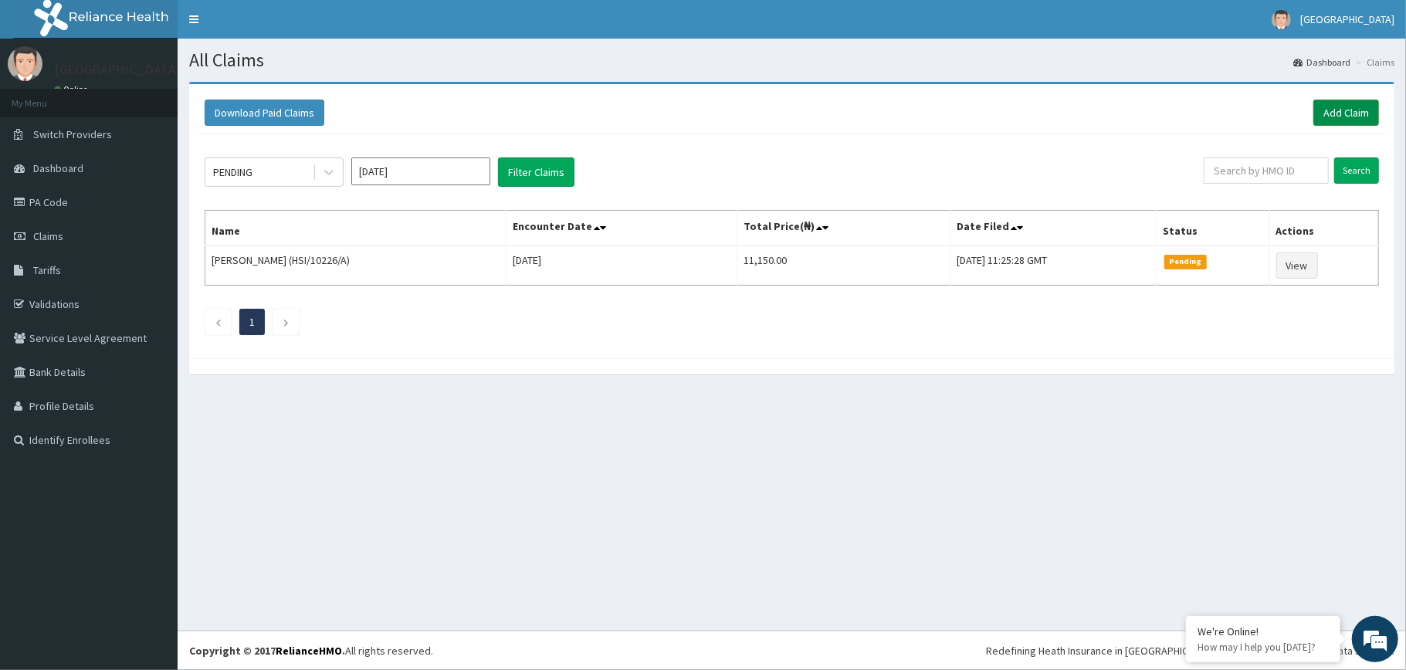
click at [1341, 111] on link "Add Claim" at bounding box center [1347, 113] width 66 height 26
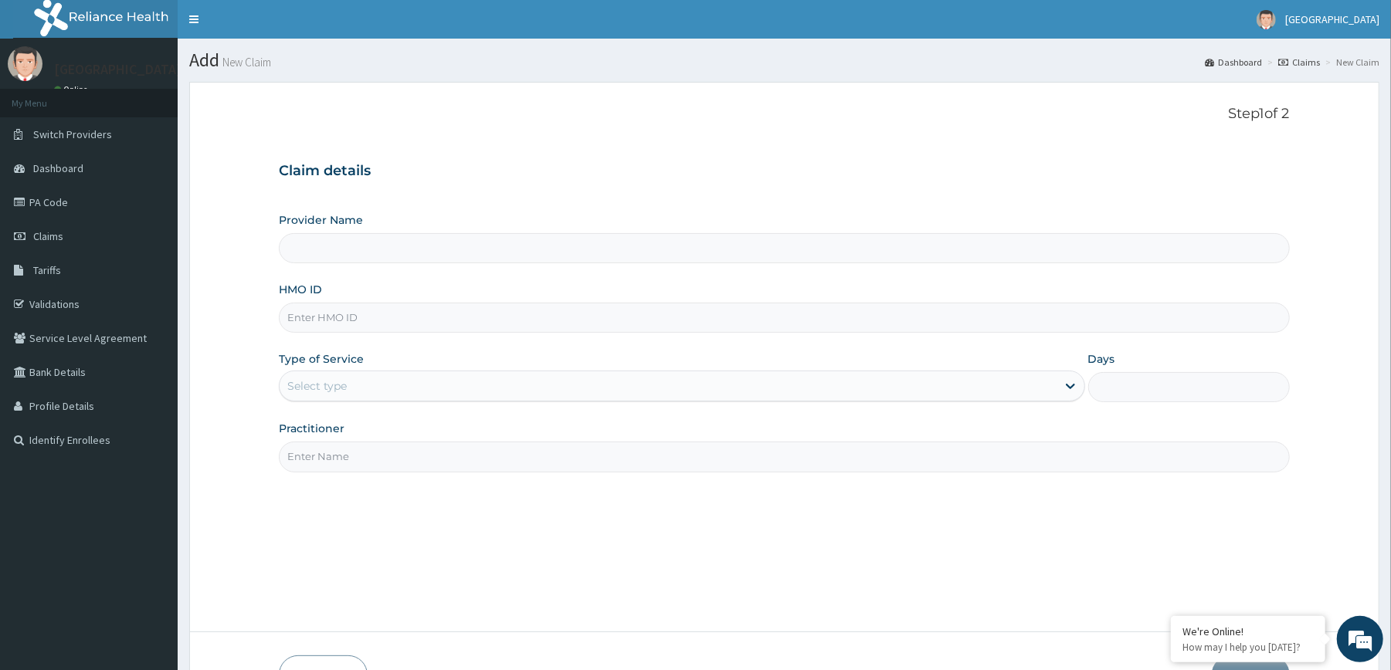
click at [386, 331] on input "HMO ID" at bounding box center [784, 318] width 1010 height 30
type input "WT"
type input "[GEOGRAPHIC_DATA]"
type input "WTC/10170/A"
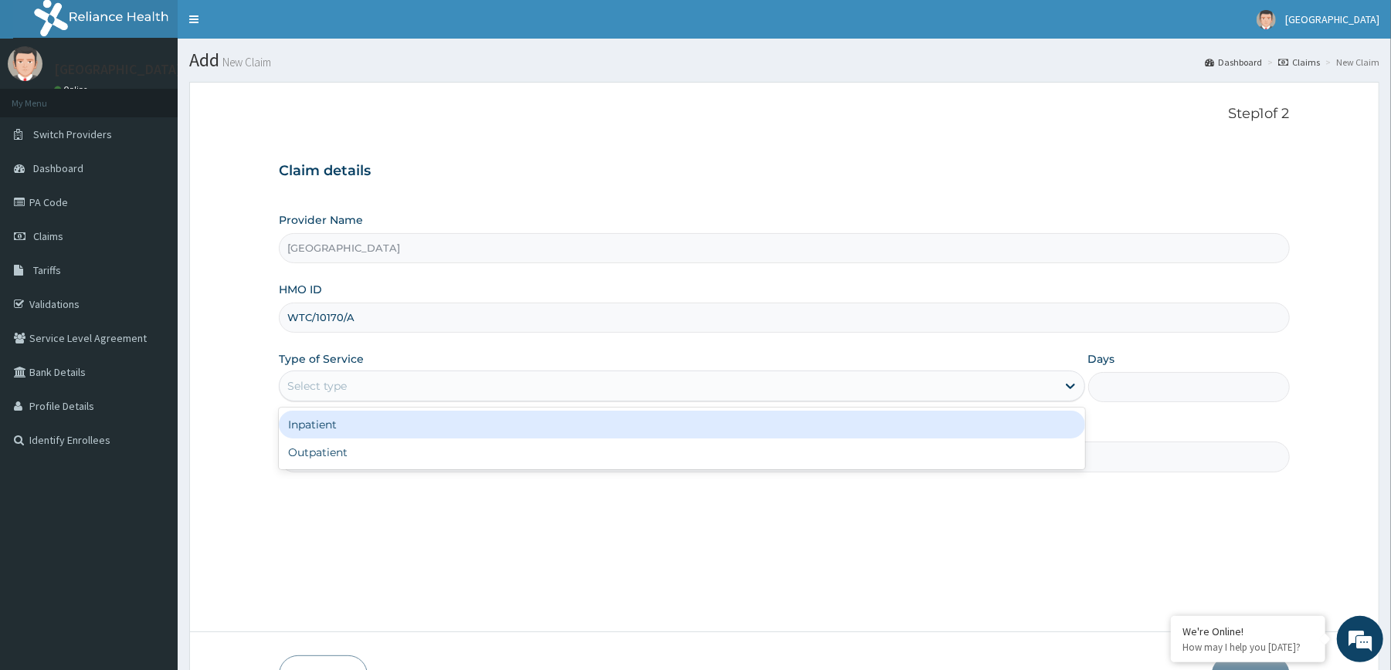
click at [381, 390] on div "Select type" at bounding box center [668, 386] width 776 height 25
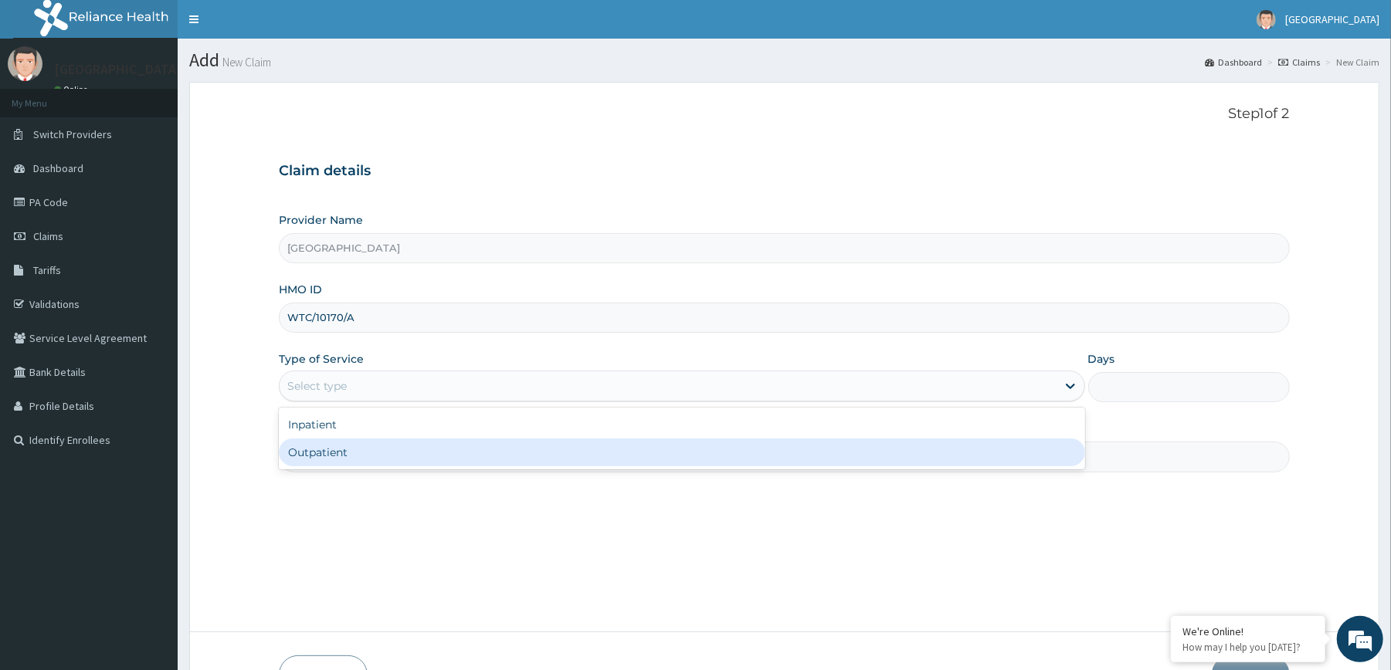
click at [374, 446] on div "Outpatient" at bounding box center [681, 453] width 805 height 28
type input "1"
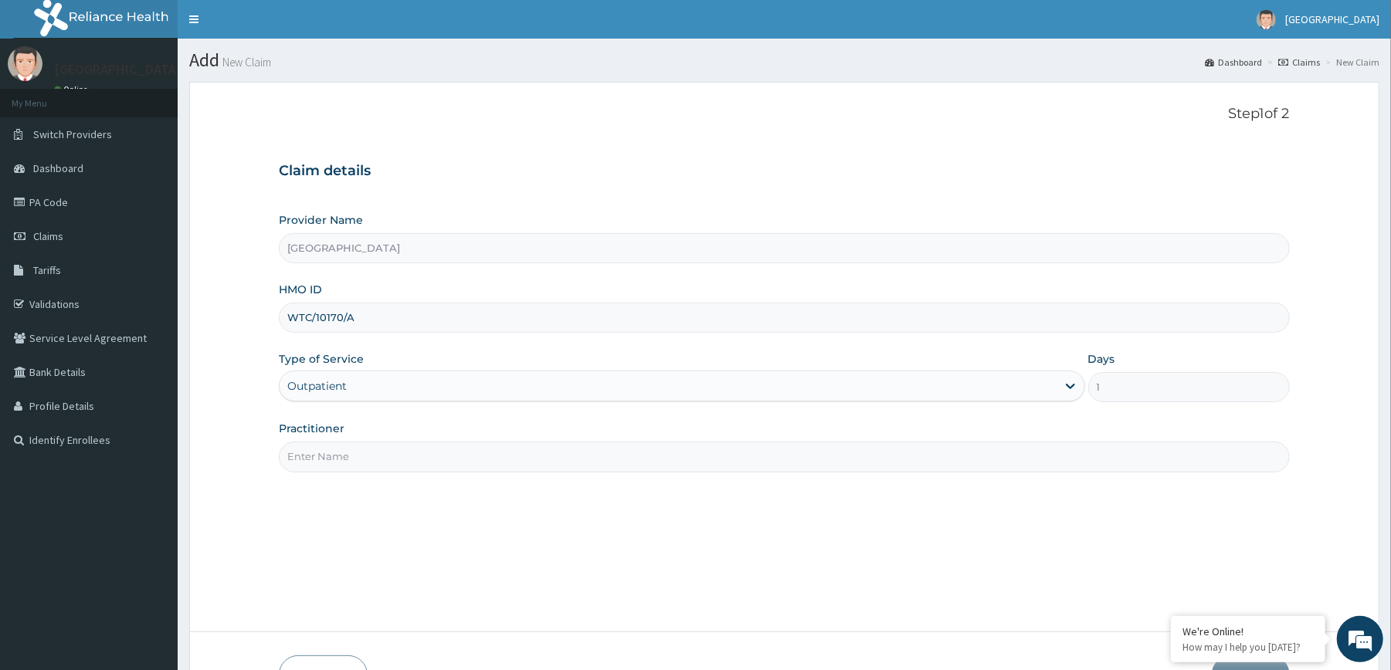
click at [405, 466] on input "Practitioner" at bounding box center [784, 457] width 1010 height 30
type input "[PERSON_NAME]"
click at [717, 511] on div "Step 1 of 2 Claim details Provider Name Redemption Hospital HMO ID WTC/10170/A …" at bounding box center [784, 357] width 1010 height 503
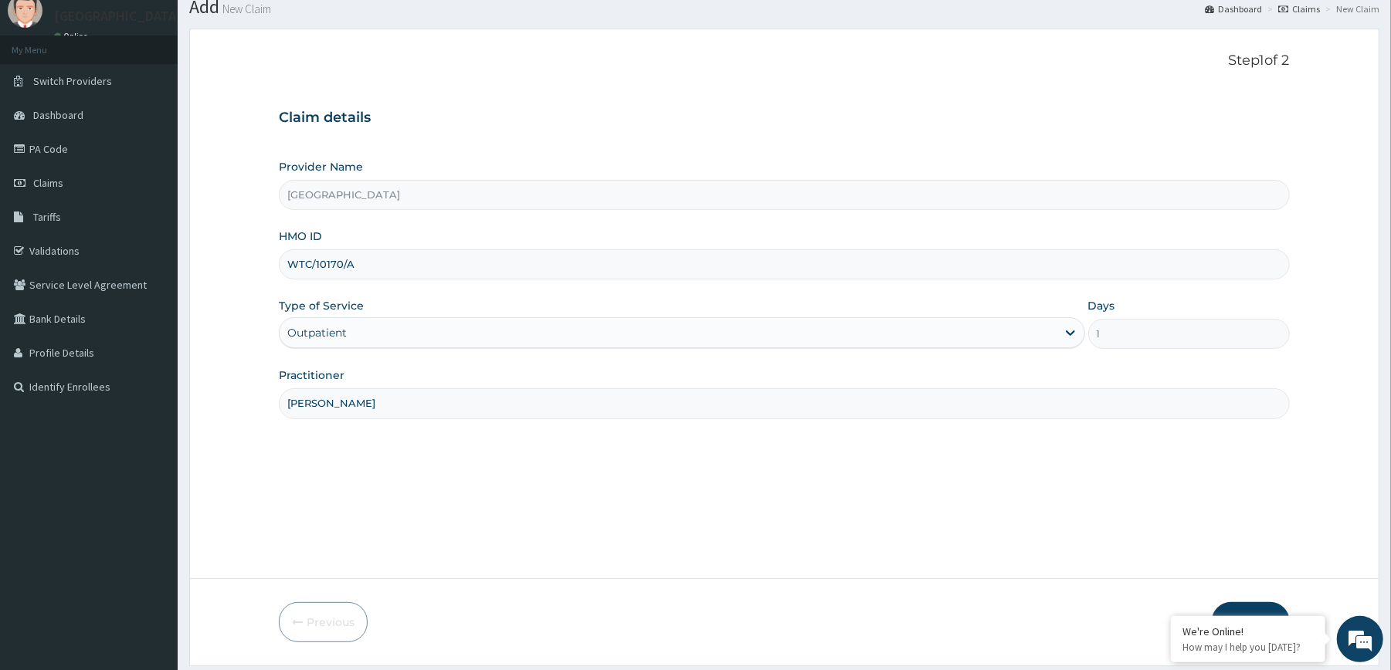
scroll to position [102, 0]
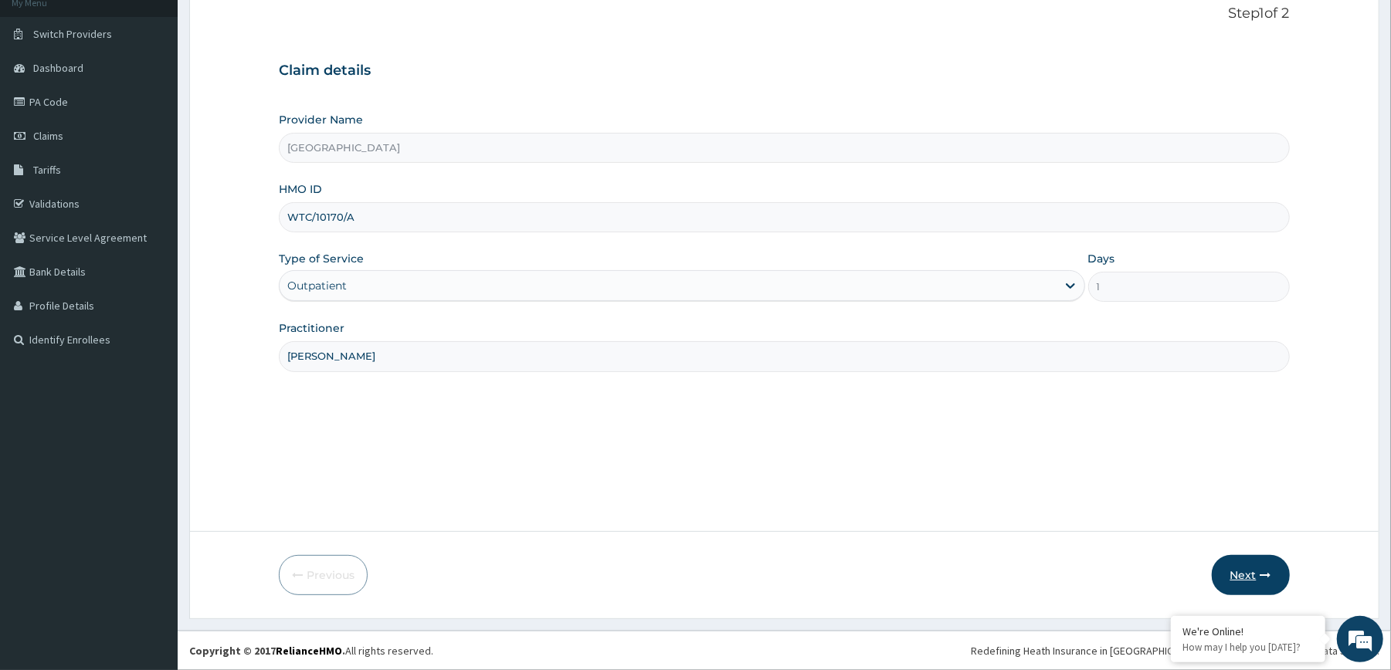
click at [1260, 575] on icon "button" at bounding box center [1265, 575] width 11 height 11
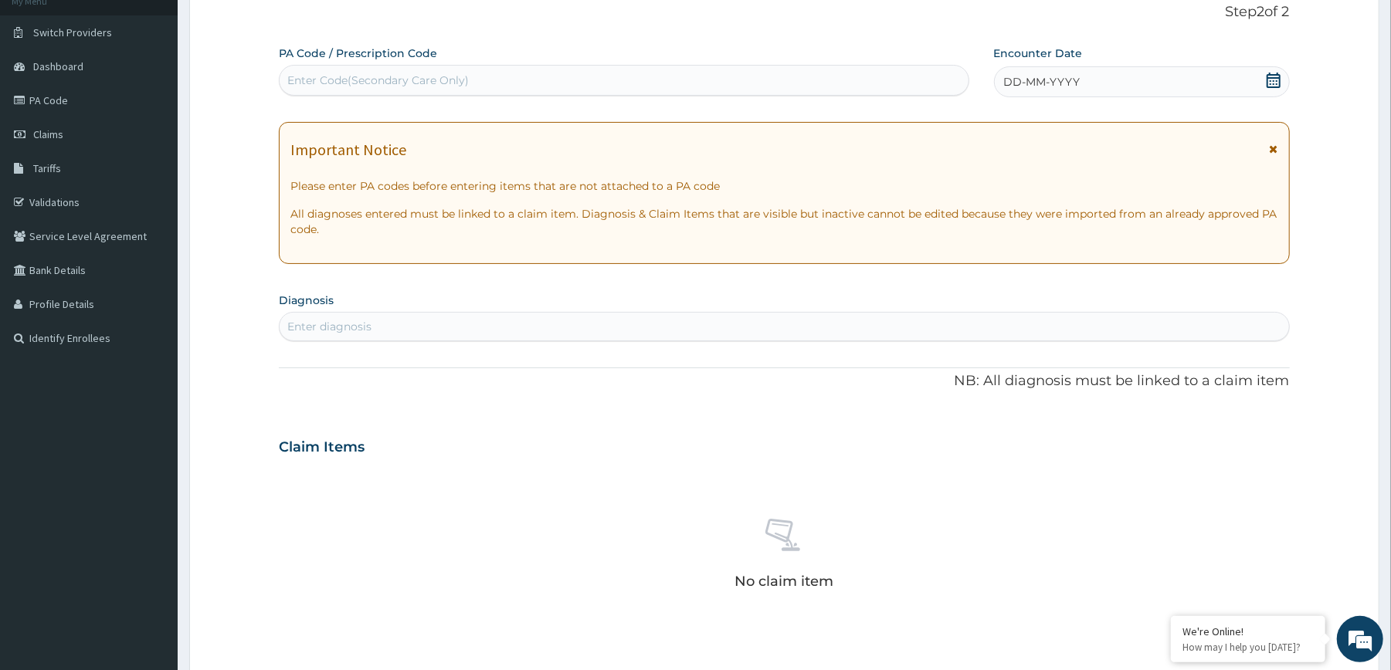
click at [1024, 324] on div "Enter diagnosis" at bounding box center [784, 326] width 1009 height 25
type input "[MEDICAL_DATA]"
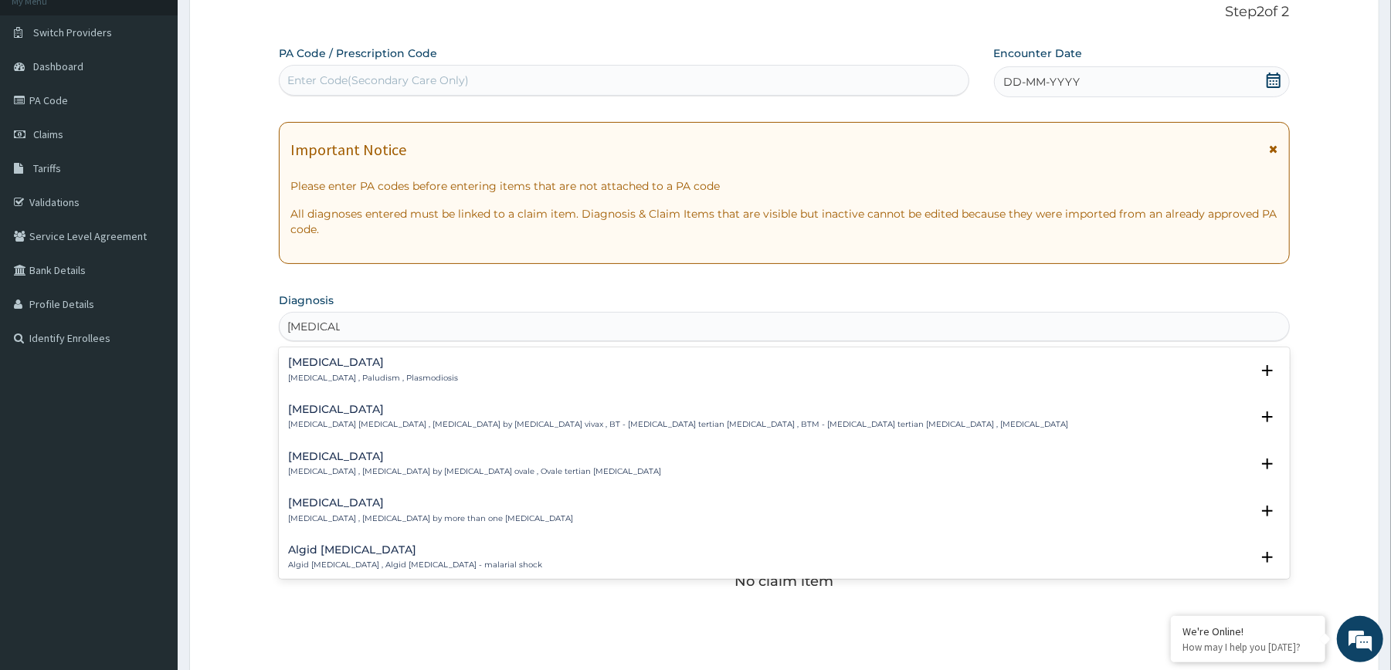
click at [338, 359] on h4 "[MEDICAL_DATA]" at bounding box center [373, 363] width 170 height 12
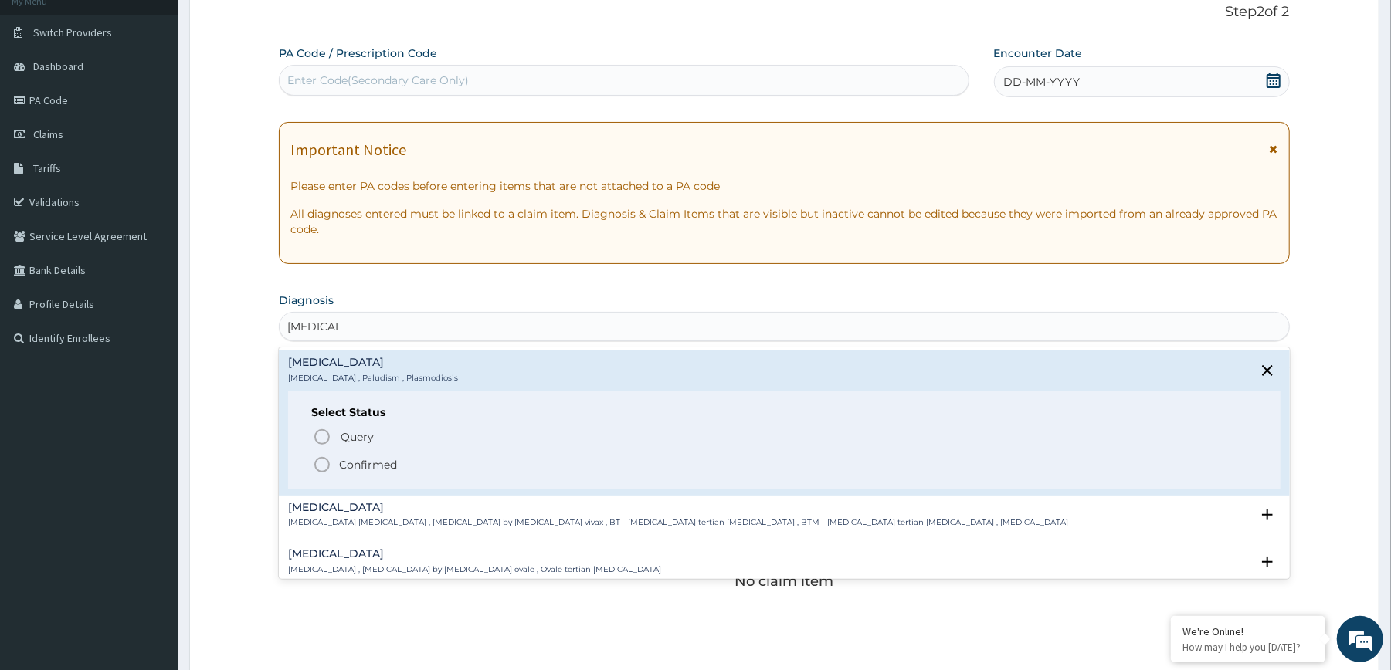
click at [331, 456] on icon "status option filled" at bounding box center [322, 465] width 19 height 19
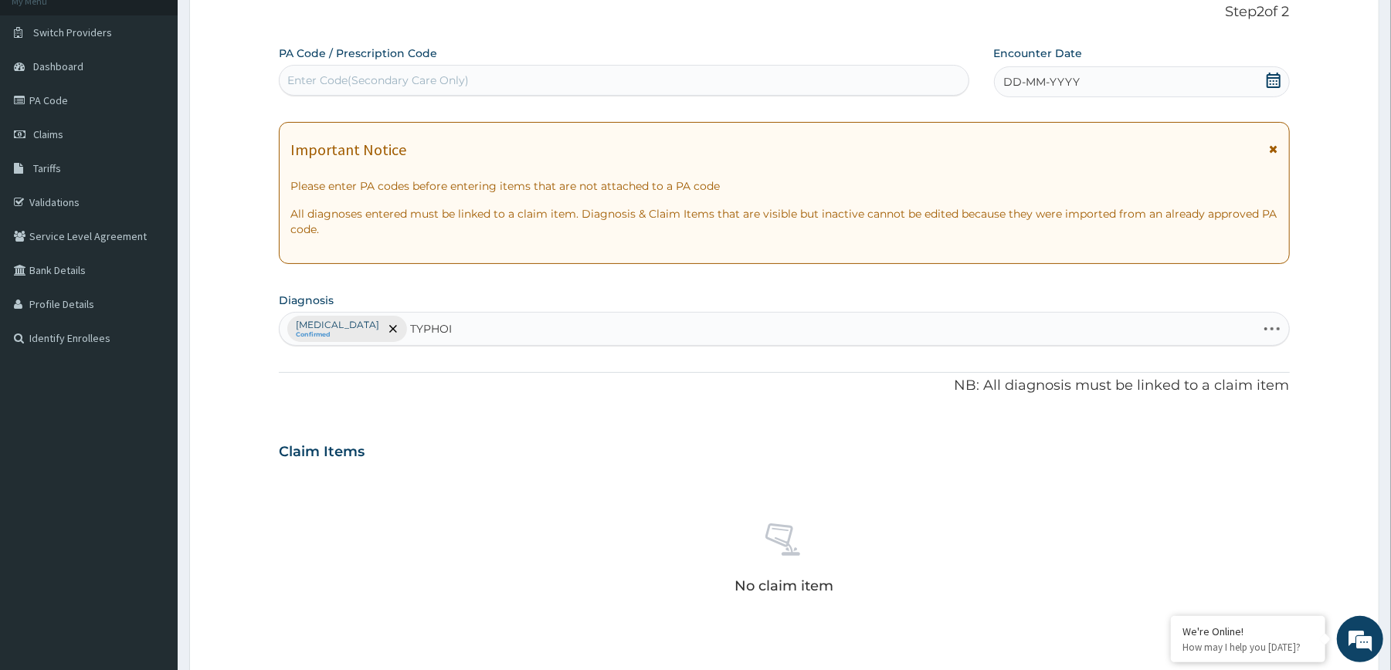
type input "[MEDICAL_DATA]"
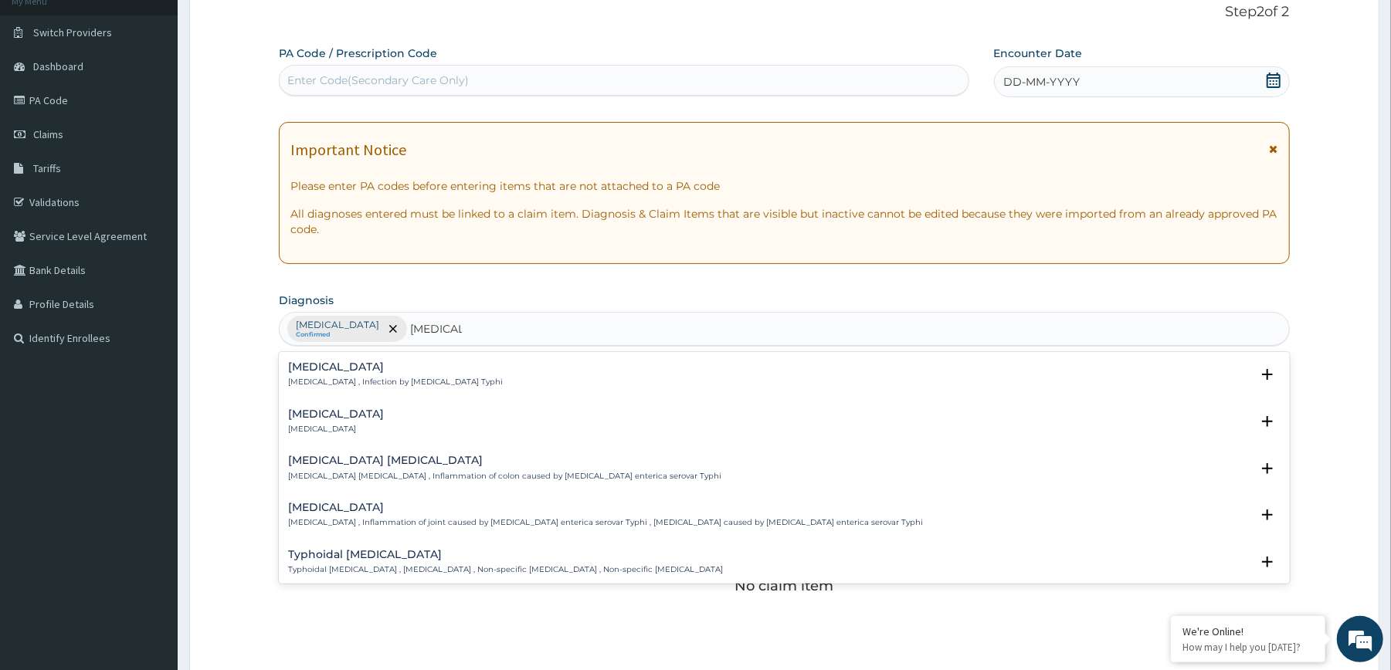
click at [389, 368] on h4 "[MEDICAL_DATA]" at bounding box center [395, 367] width 215 height 12
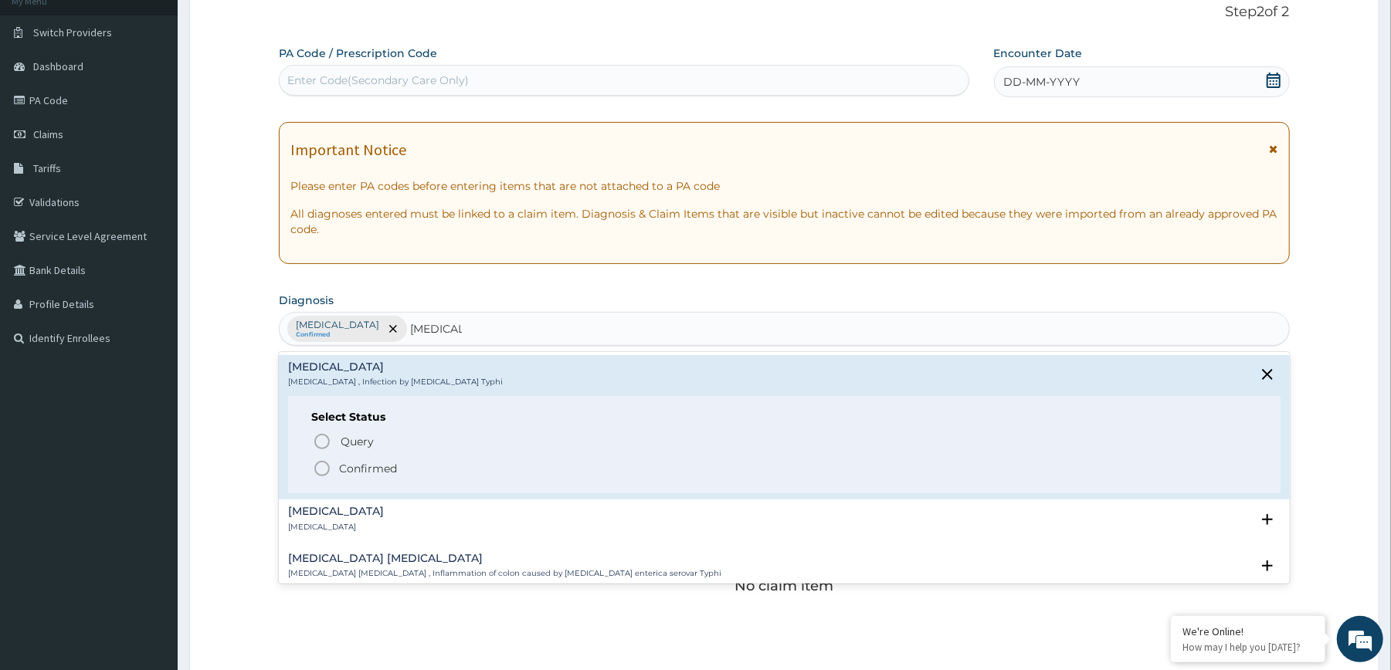
click at [358, 468] on p "Confirmed" at bounding box center [368, 468] width 58 height 15
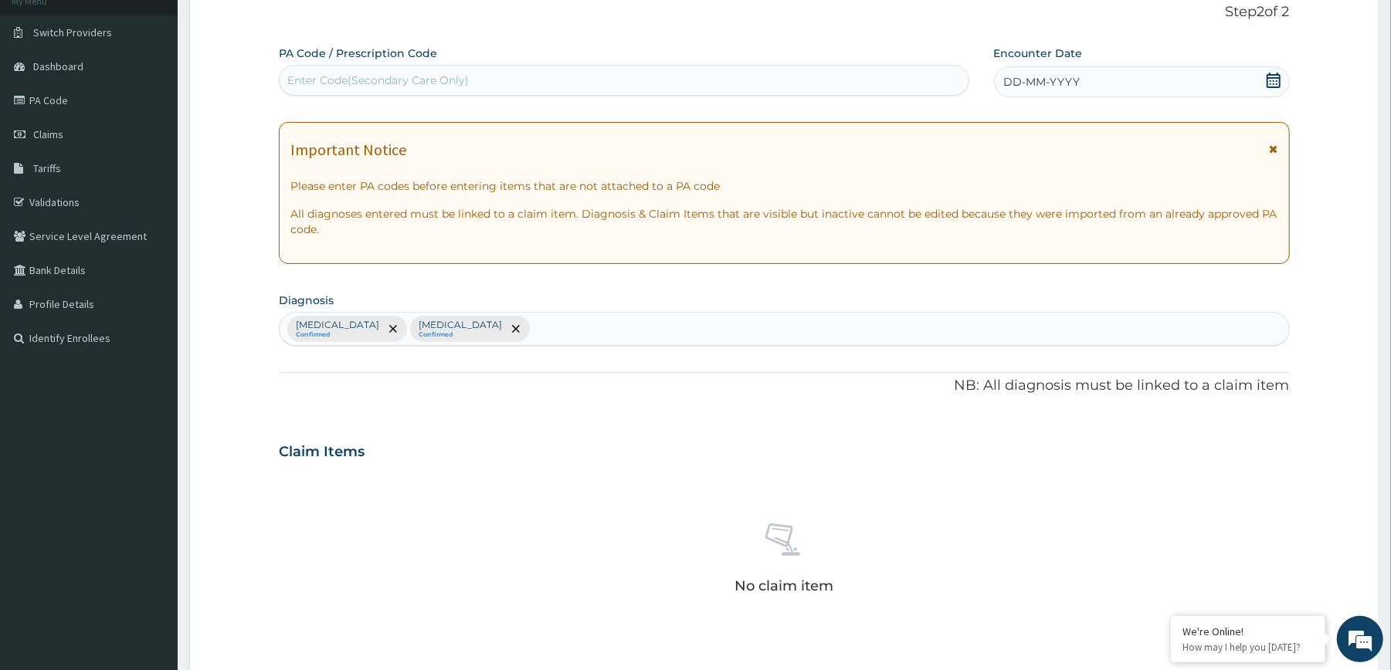
scroll to position [446, 0]
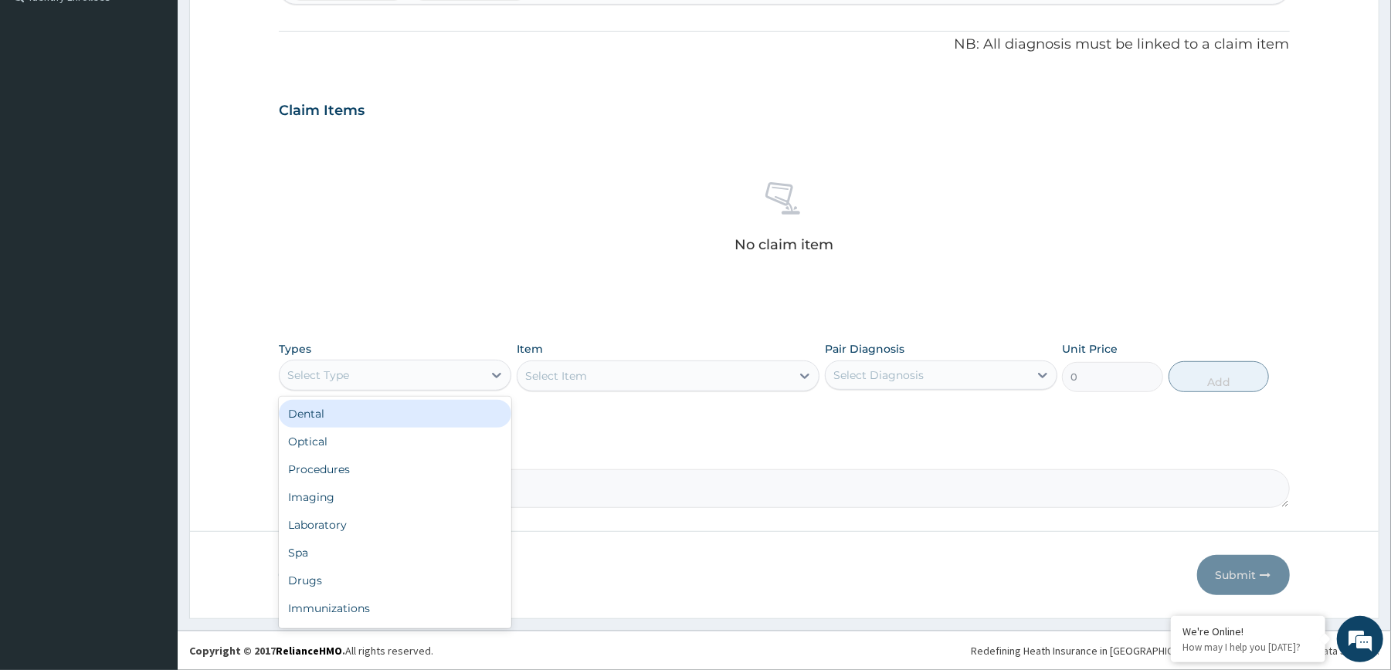
click at [446, 378] on div "Select Type" at bounding box center [381, 375] width 203 height 25
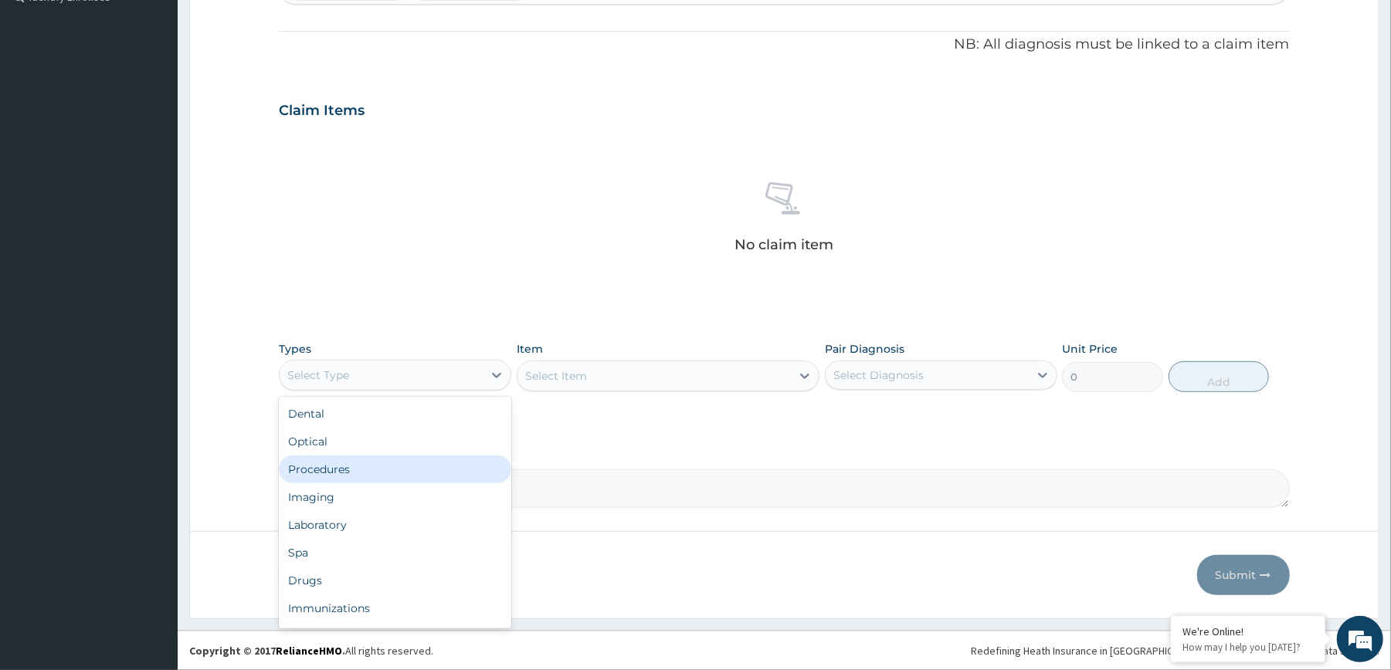
click at [371, 459] on div "Procedures" at bounding box center [395, 470] width 232 height 28
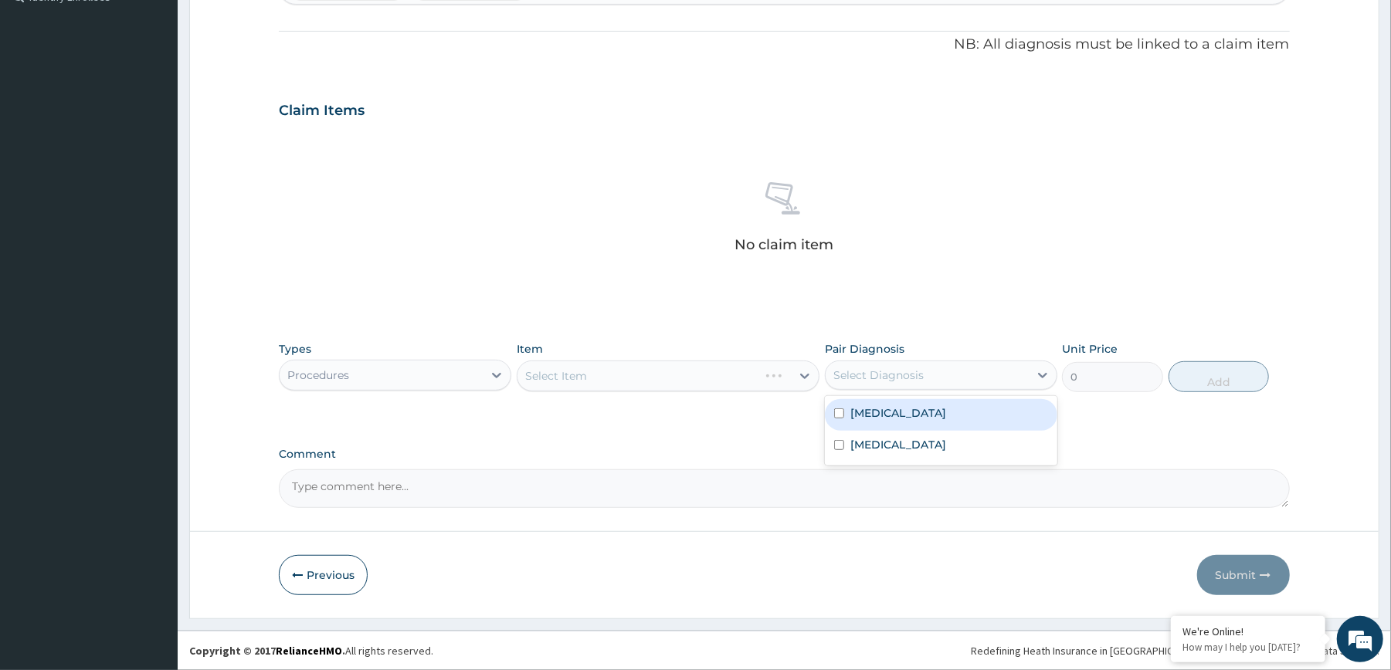
click at [894, 375] on div "Select Diagnosis" at bounding box center [878, 375] width 90 height 15
click at [891, 426] on div "[MEDICAL_DATA]" at bounding box center [941, 415] width 232 height 32
checkbox input "true"
click at [890, 445] on label "[MEDICAL_DATA]" at bounding box center [898, 444] width 96 height 15
checkbox input "true"
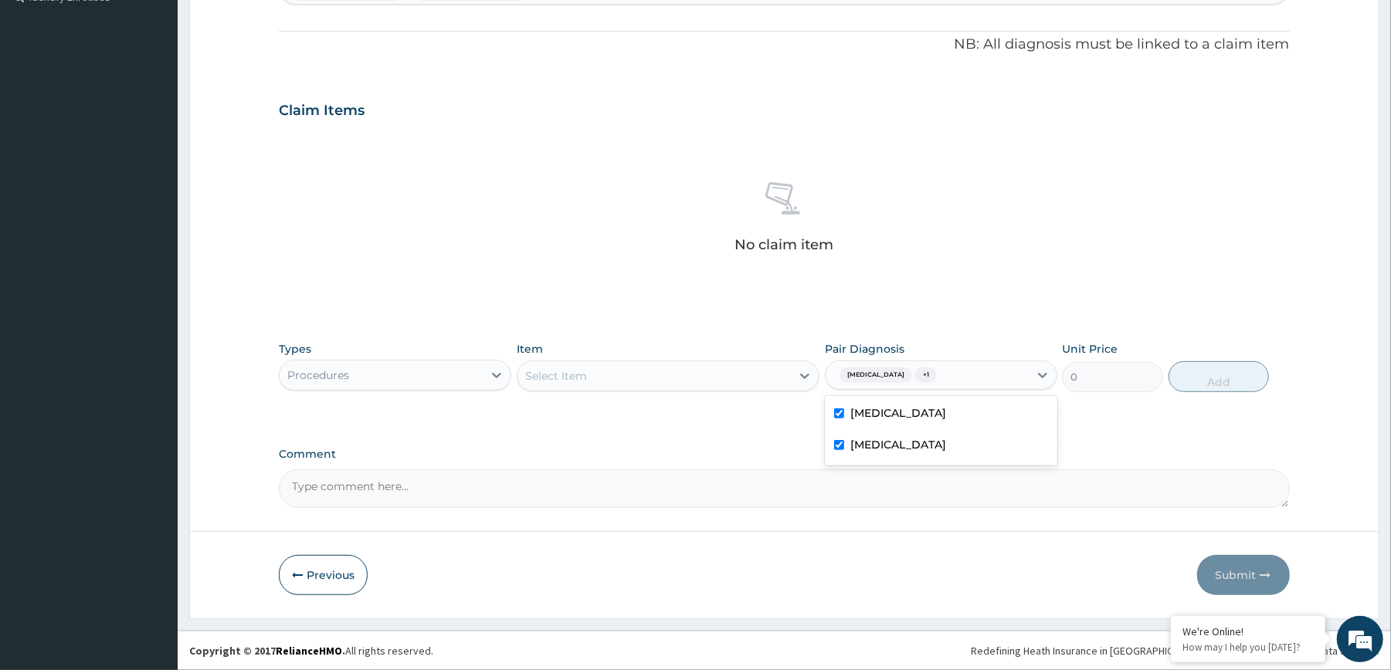
click at [674, 378] on div "Select Item" at bounding box center [653, 376] width 273 height 25
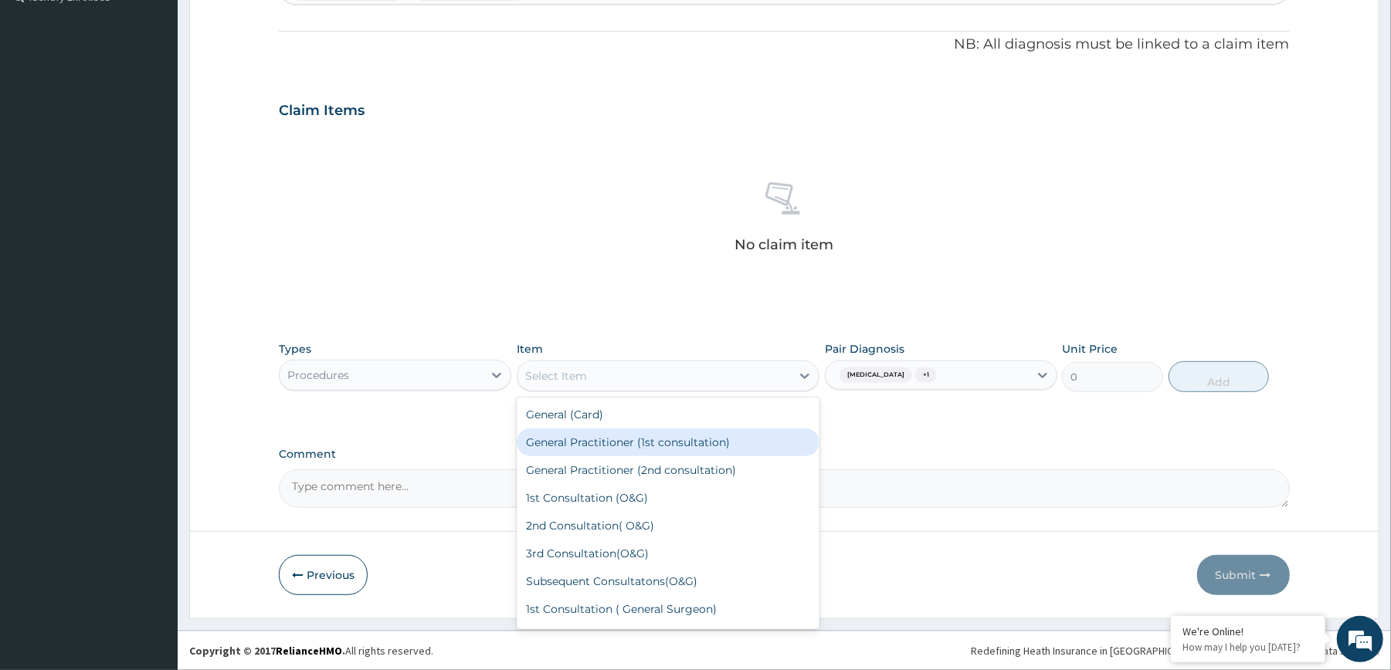
click at [641, 434] on div "General Practitioner (1st consultation)" at bounding box center [668, 443] width 303 height 28
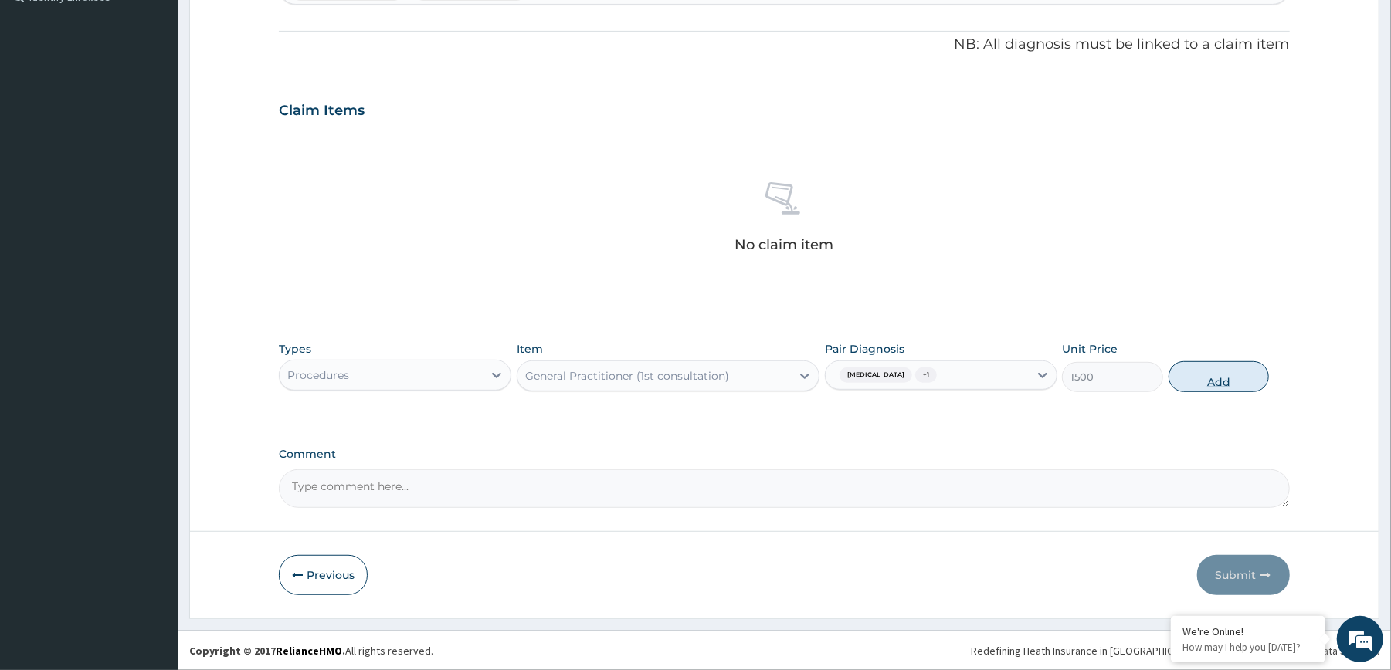
click at [1212, 381] on button "Add" at bounding box center [1218, 376] width 101 height 31
type input "0"
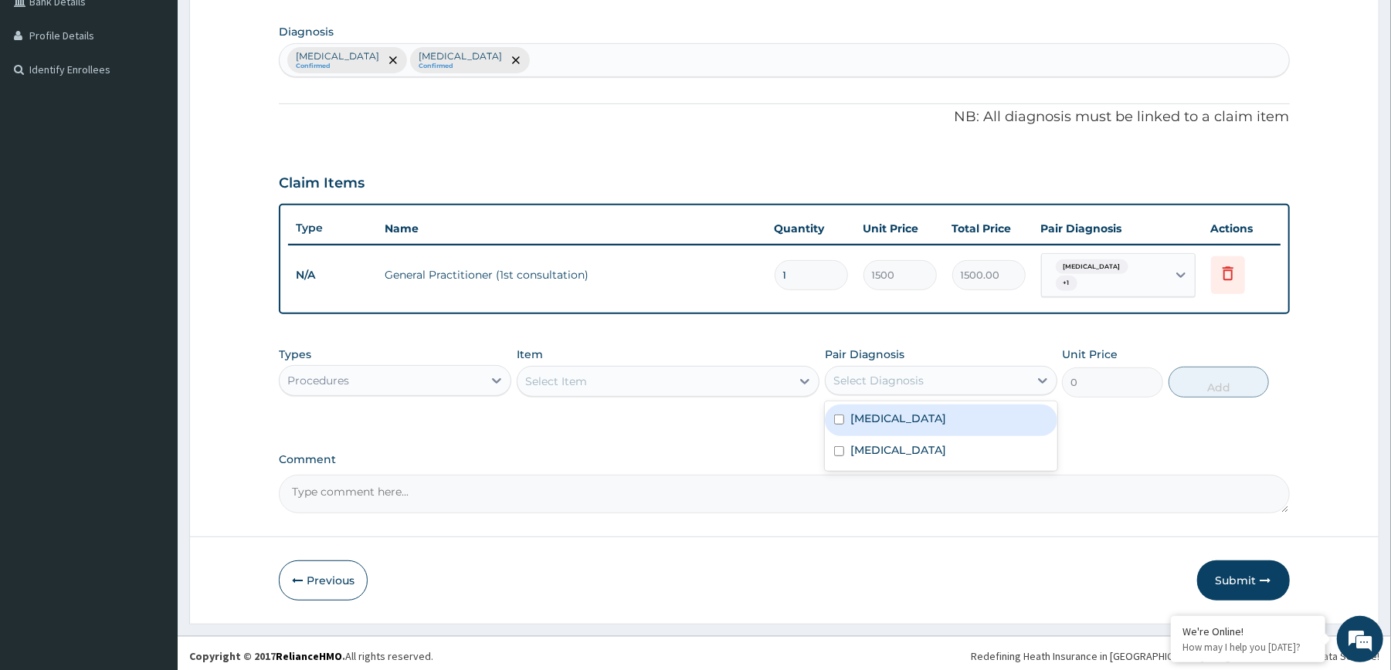
click at [1004, 381] on div "Select Diagnosis" at bounding box center [926, 380] width 203 height 25
click at [940, 418] on div "[MEDICAL_DATA]" at bounding box center [941, 421] width 232 height 32
checkbox input "true"
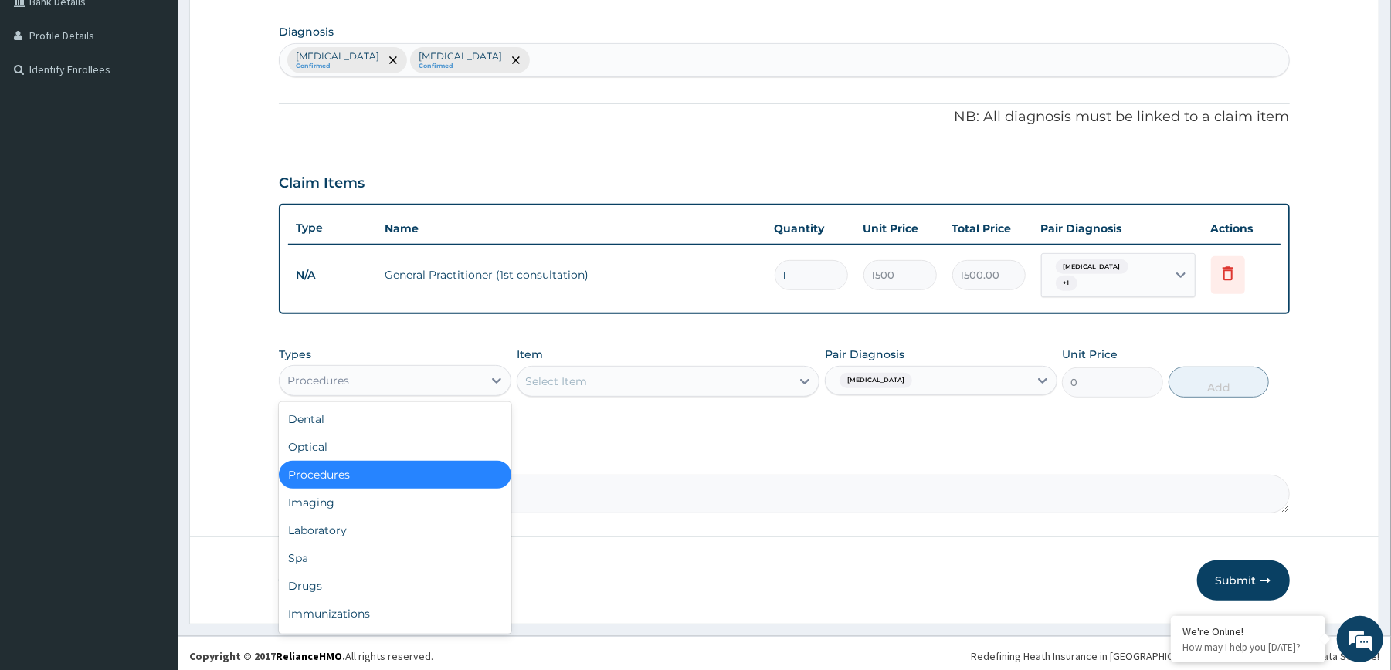
click at [420, 377] on div "Procedures" at bounding box center [381, 380] width 203 height 25
click at [448, 525] on div "Laboratory" at bounding box center [395, 531] width 232 height 28
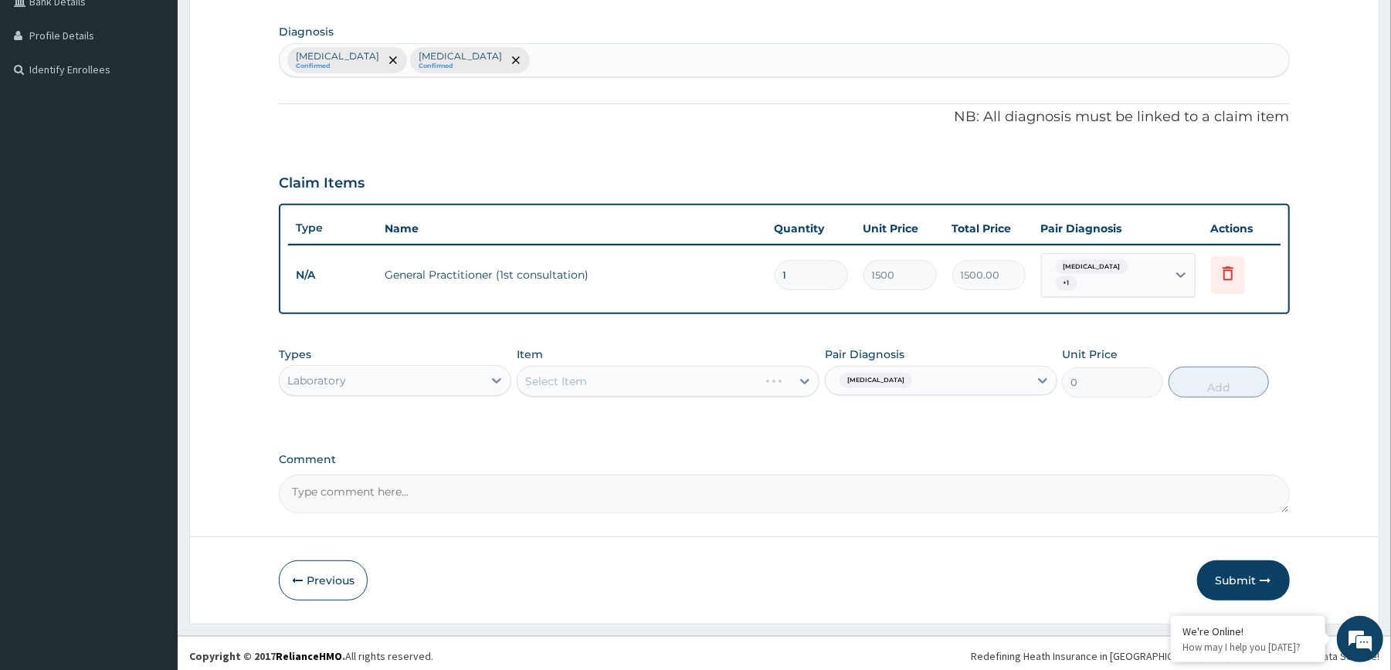
click at [703, 378] on div "Select Item" at bounding box center [668, 381] width 303 height 31
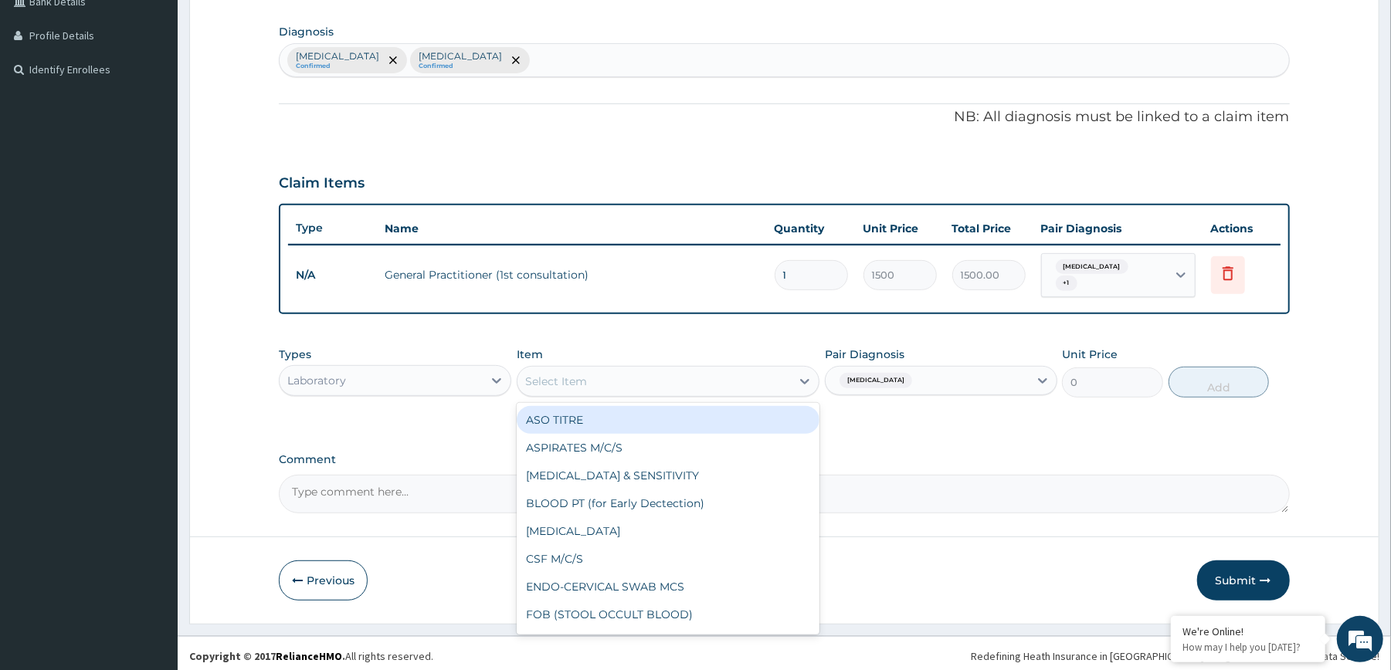
click at [711, 380] on div "Select Item" at bounding box center [653, 381] width 273 height 25
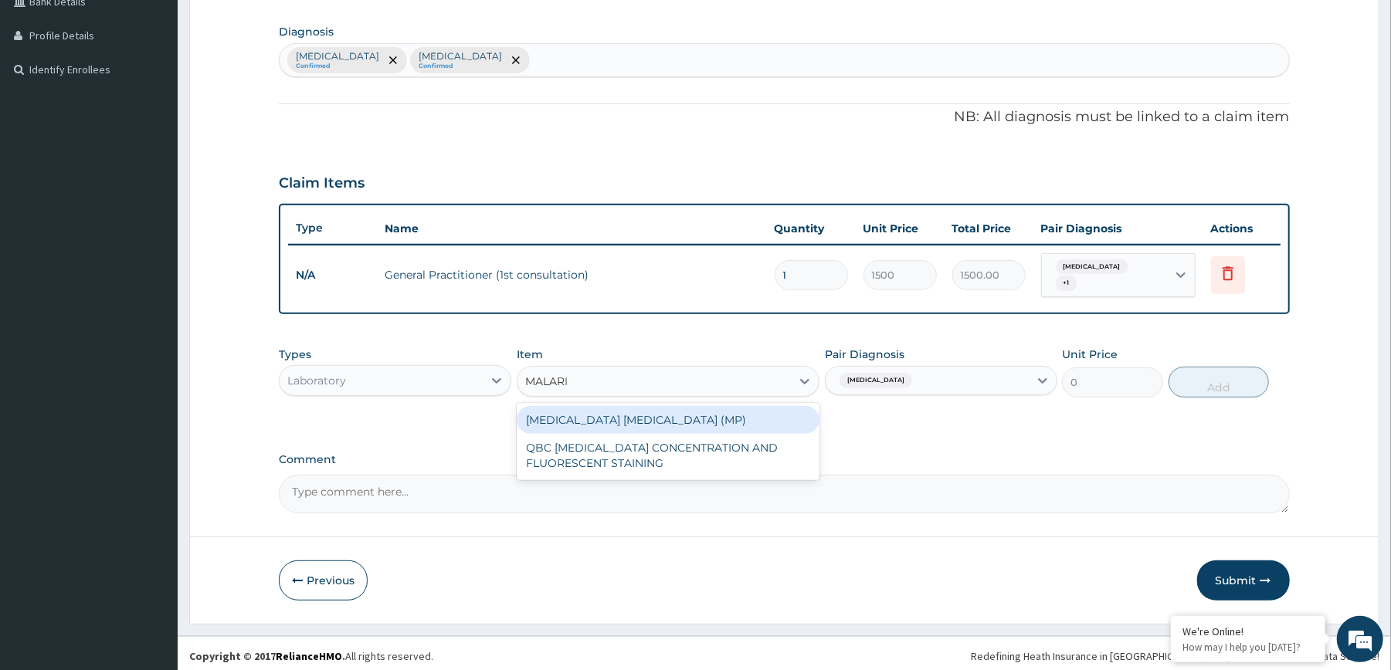
type input "[MEDICAL_DATA]"
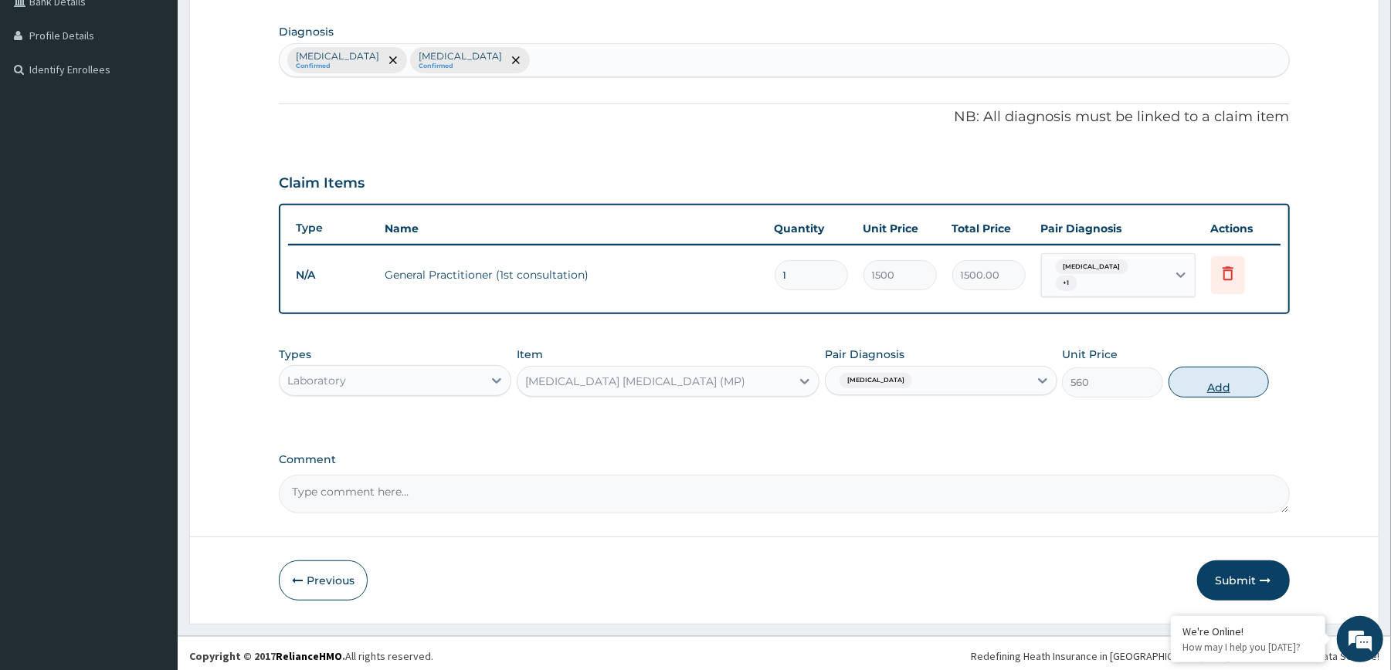
click at [1215, 378] on button "Add" at bounding box center [1218, 382] width 101 height 31
type input "0"
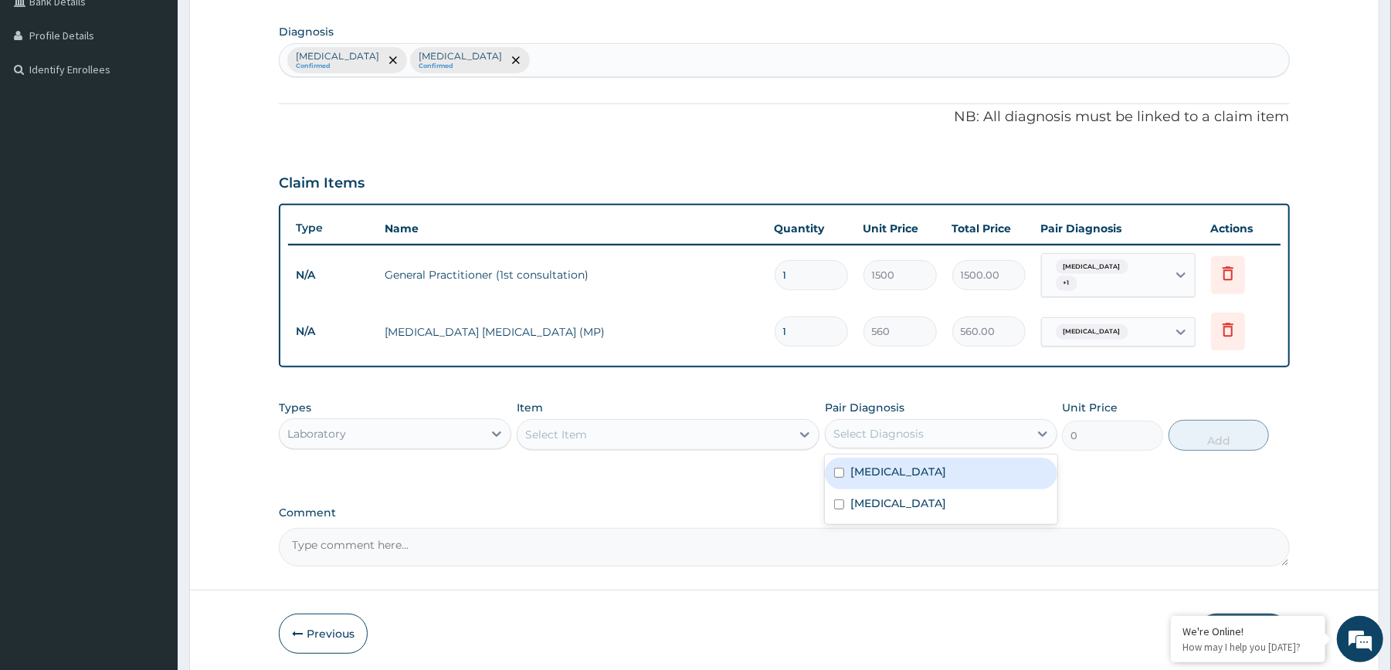
click at [844, 427] on div "Select Diagnosis" at bounding box center [878, 433] width 90 height 15
click at [871, 505] on label "Typhoid fever" at bounding box center [898, 503] width 96 height 15
checkbox input "true"
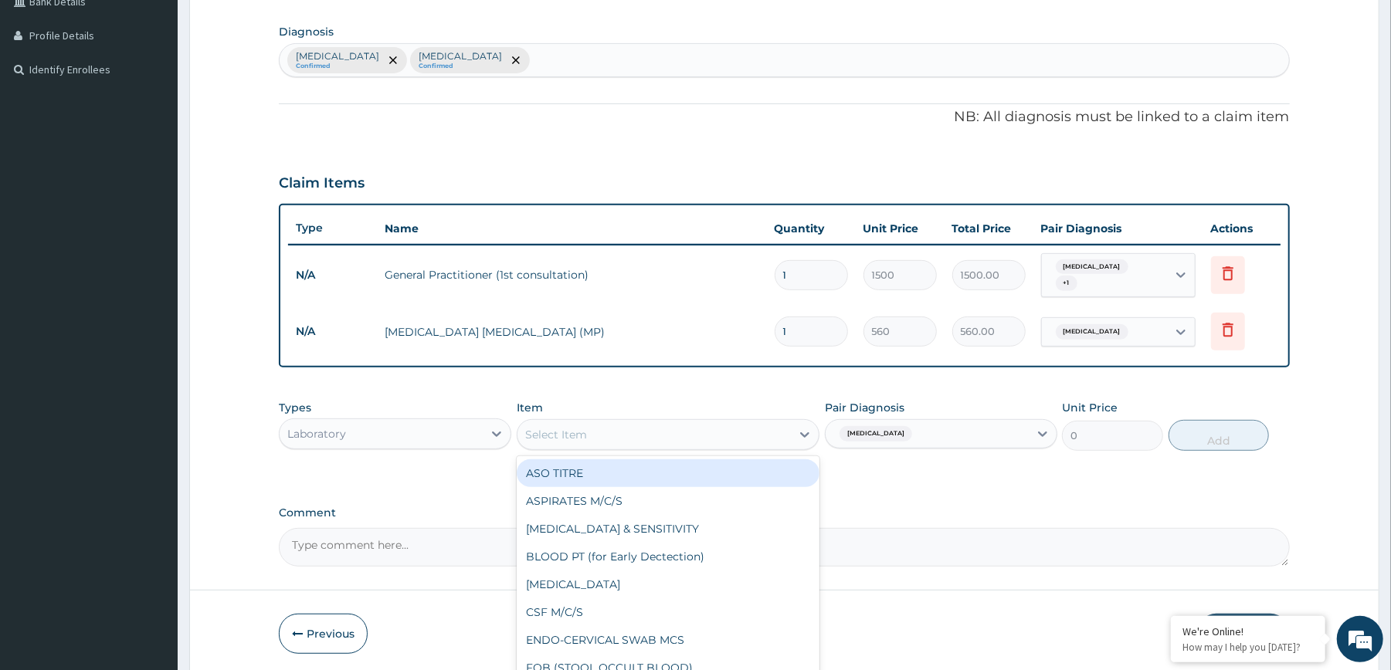
click at [764, 426] on div "Select Item" at bounding box center [653, 434] width 273 height 25
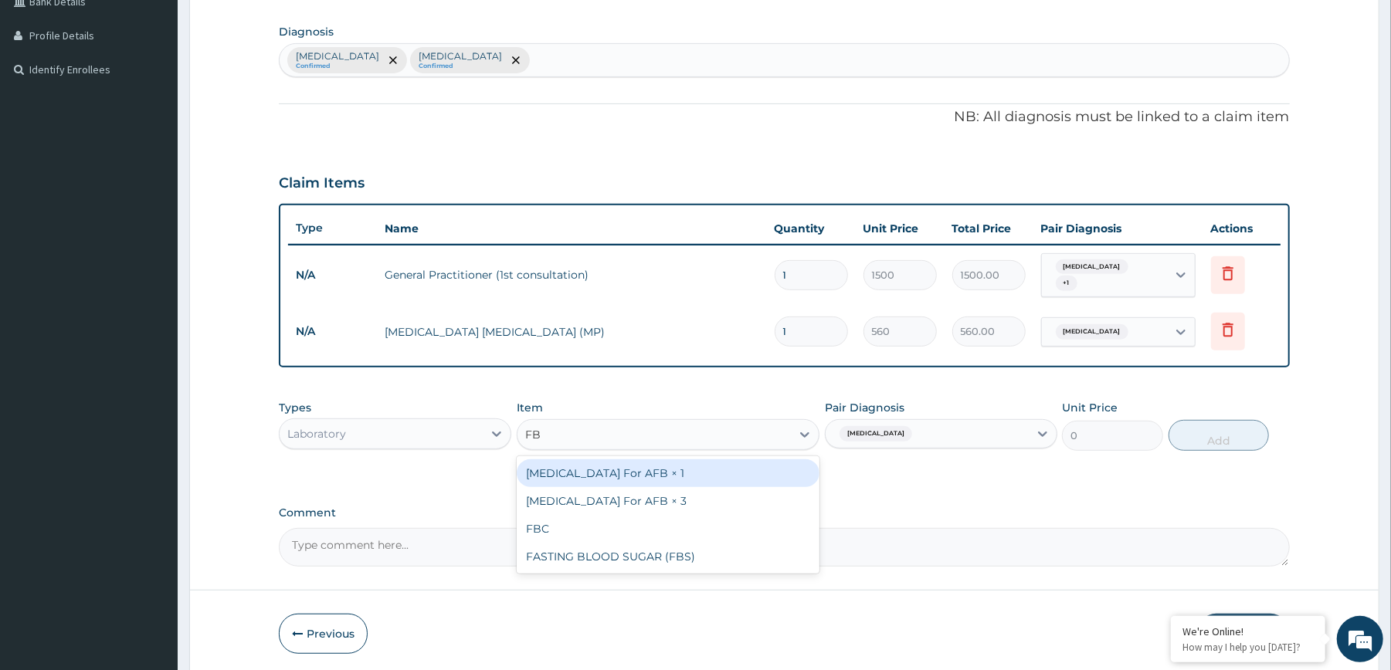
type input "FBC"
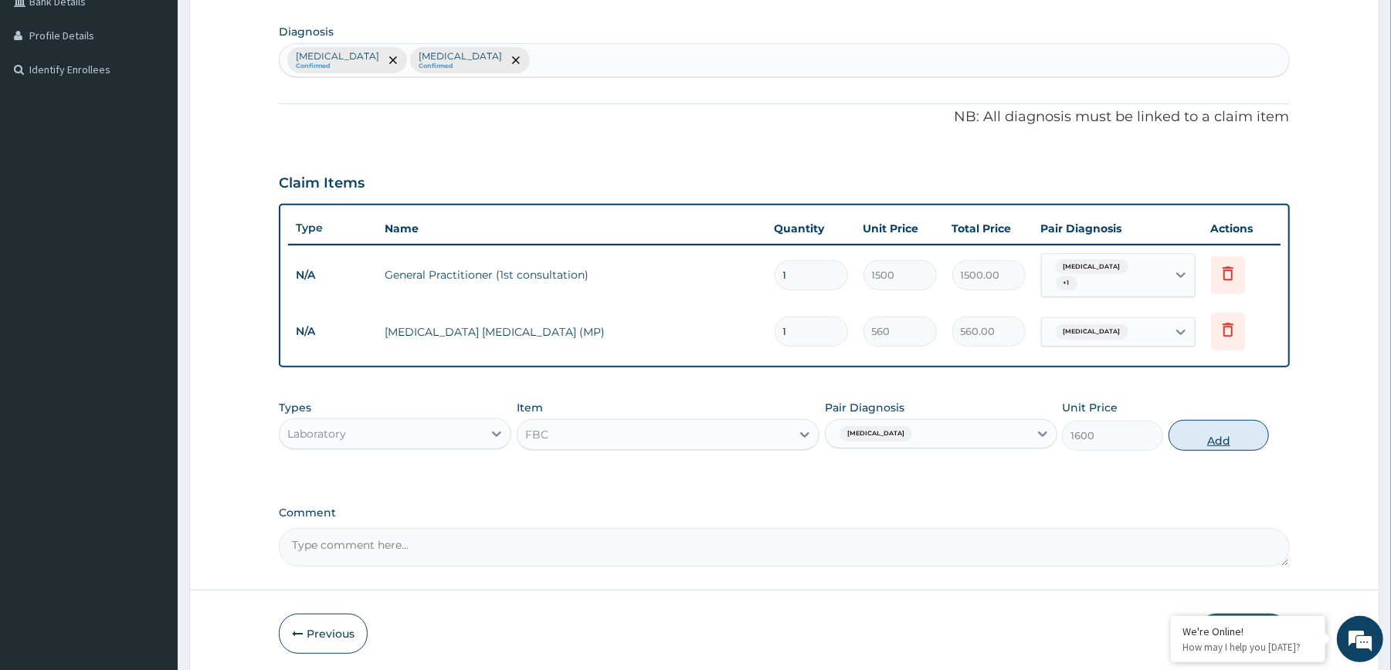
click at [1222, 425] on button "Add" at bounding box center [1218, 435] width 101 height 31
type input "0"
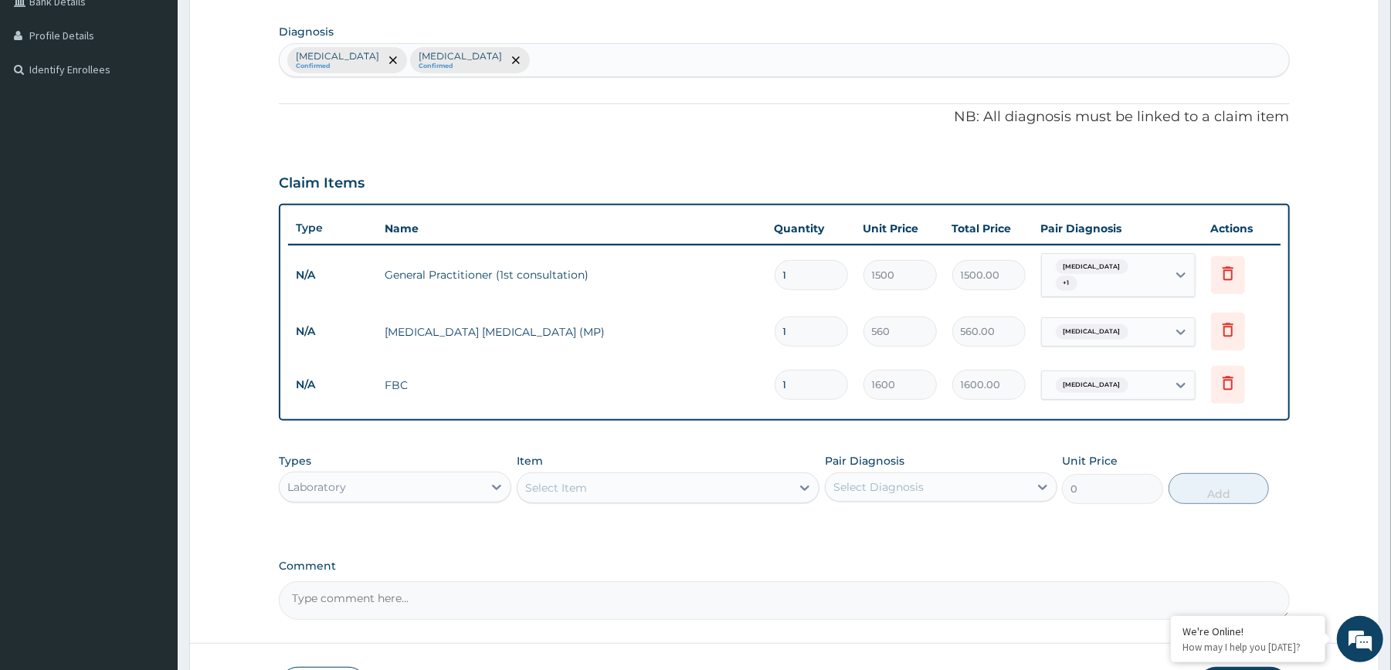
scroll to position [477, 0]
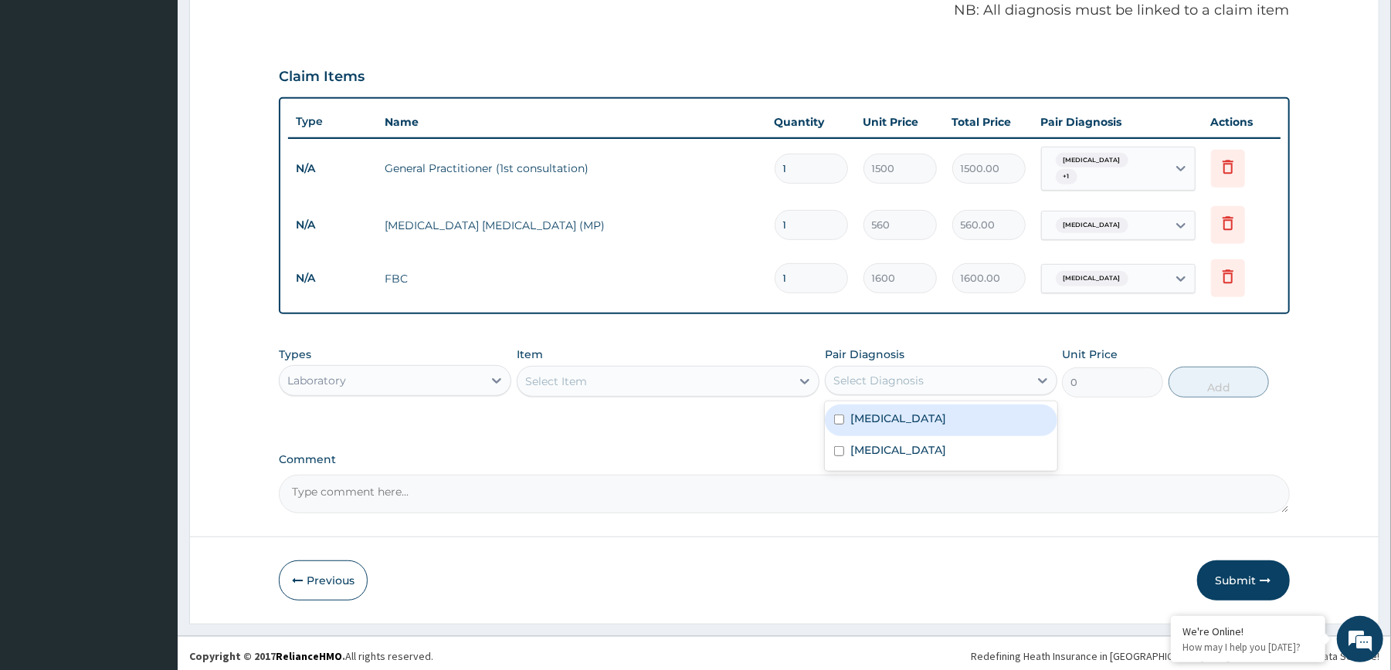
click at [995, 378] on div "Select Diagnosis" at bounding box center [926, 380] width 203 height 25
click at [914, 420] on div "Malaria" at bounding box center [941, 421] width 232 height 32
checkbox input "true"
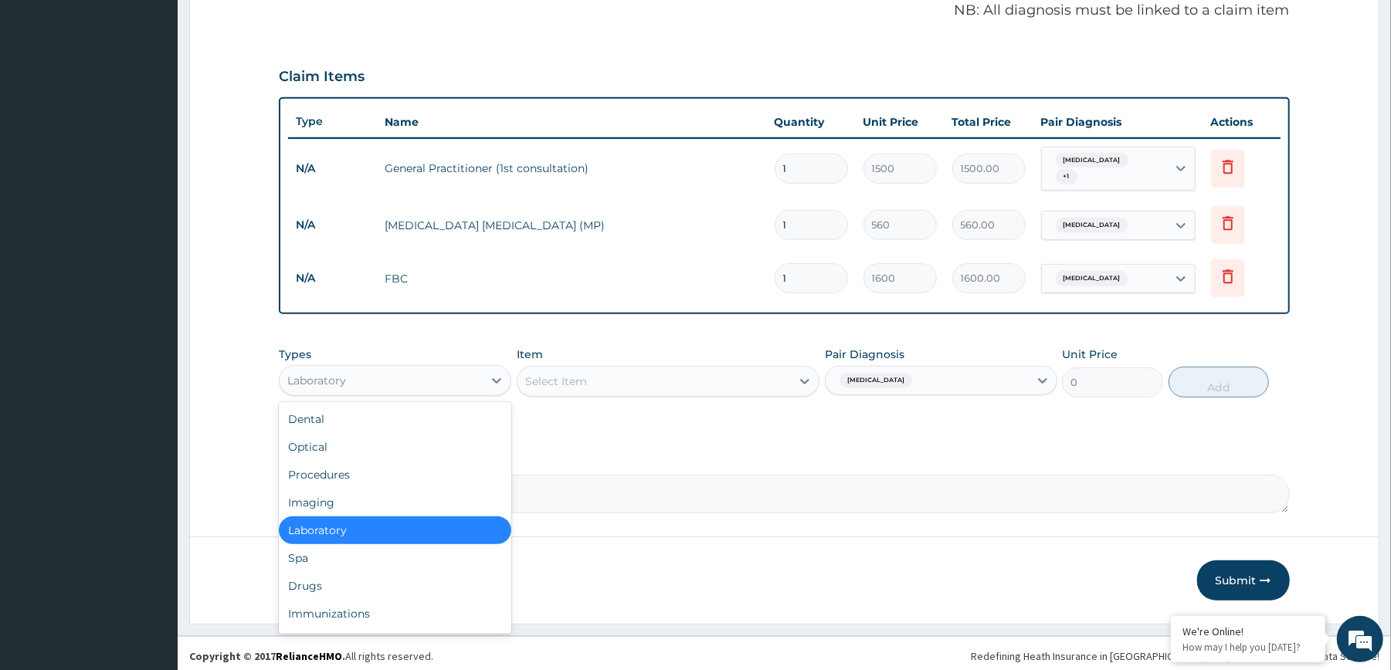
click at [453, 371] on div "Laboratory" at bounding box center [381, 380] width 203 height 25
click at [393, 575] on div "Drugs" at bounding box center [395, 586] width 232 height 28
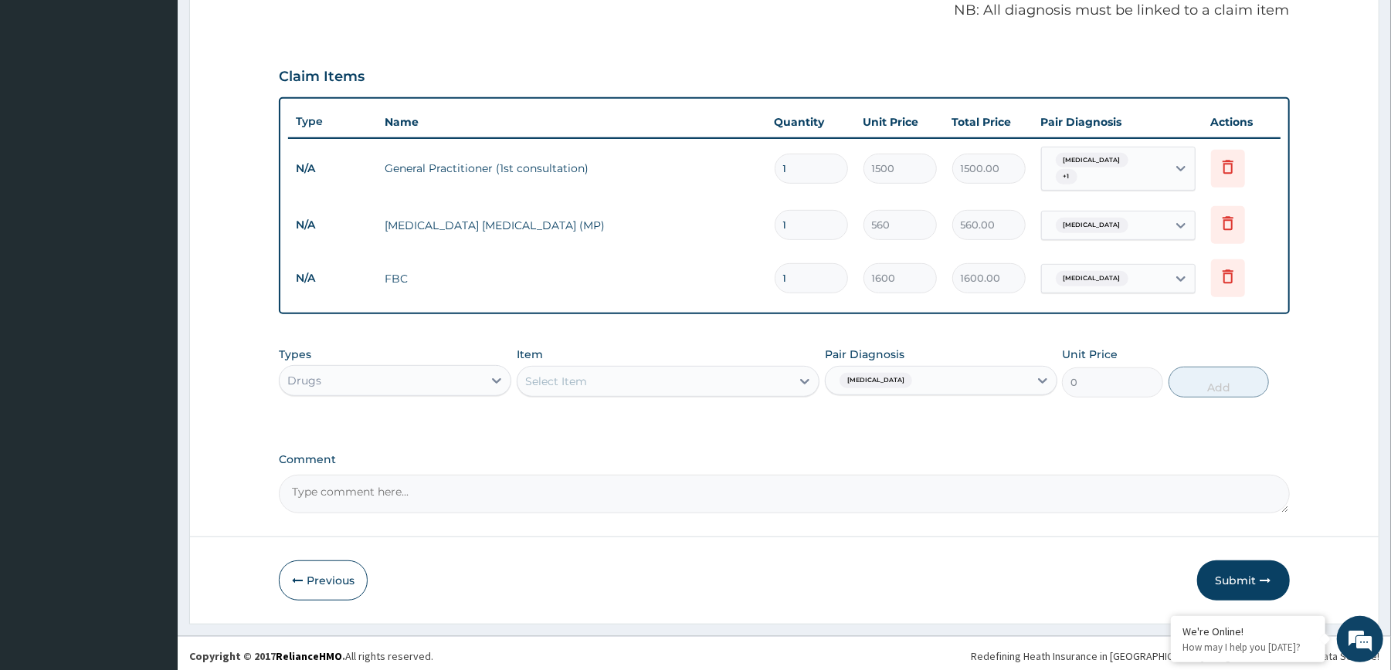
click at [656, 377] on div "Select Item" at bounding box center [653, 381] width 273 height 25
click at [736, 378] on div "Select Item" at bounding box center [653, 381] width 273 height 25
click at [730, 378] on div "Select Item" at bounding box center [653, 381] width 273 height 25
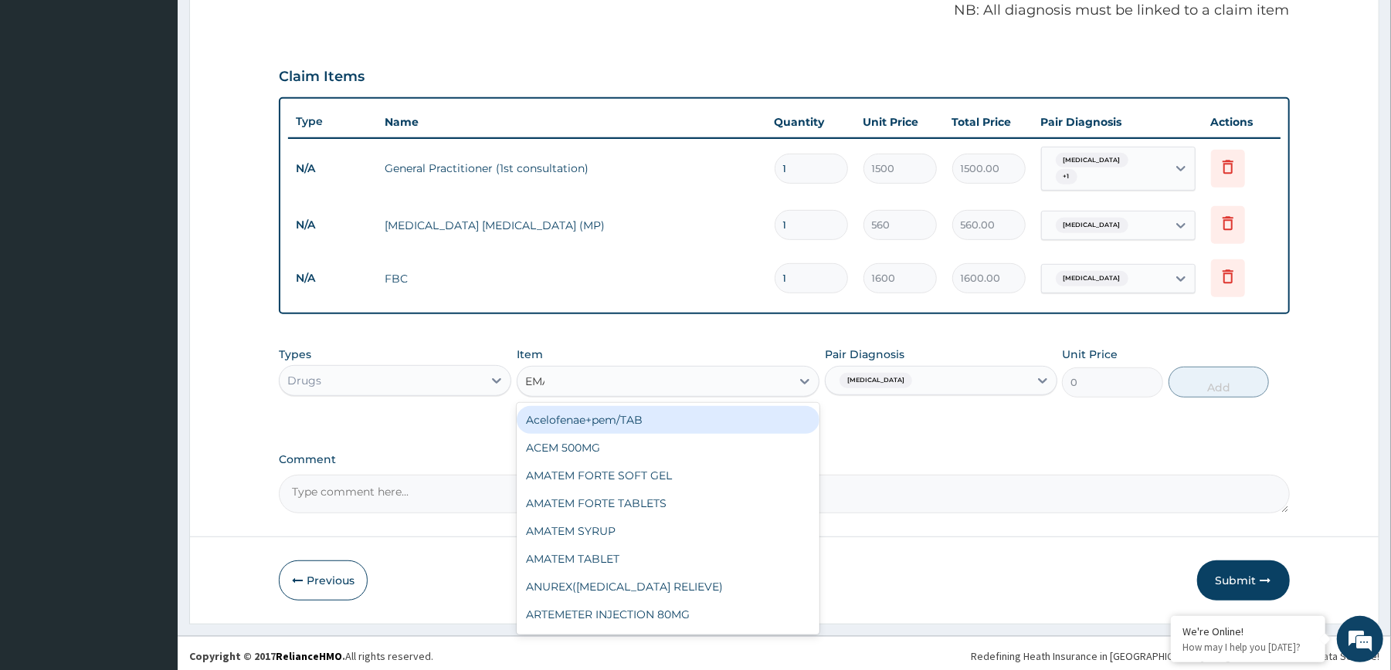
type input "EMAL"
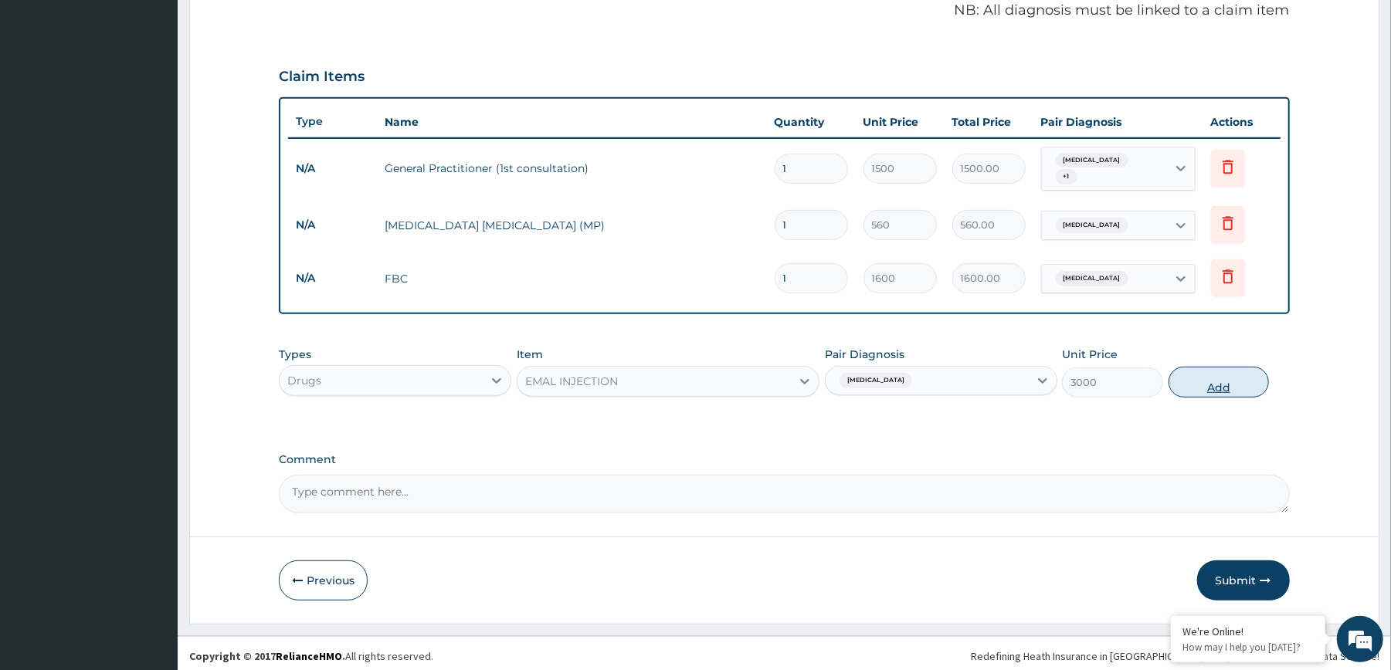
click at [1209, 385] on button "Add" at bounding box center [1218, 382] width 101 height 31
type input "0"
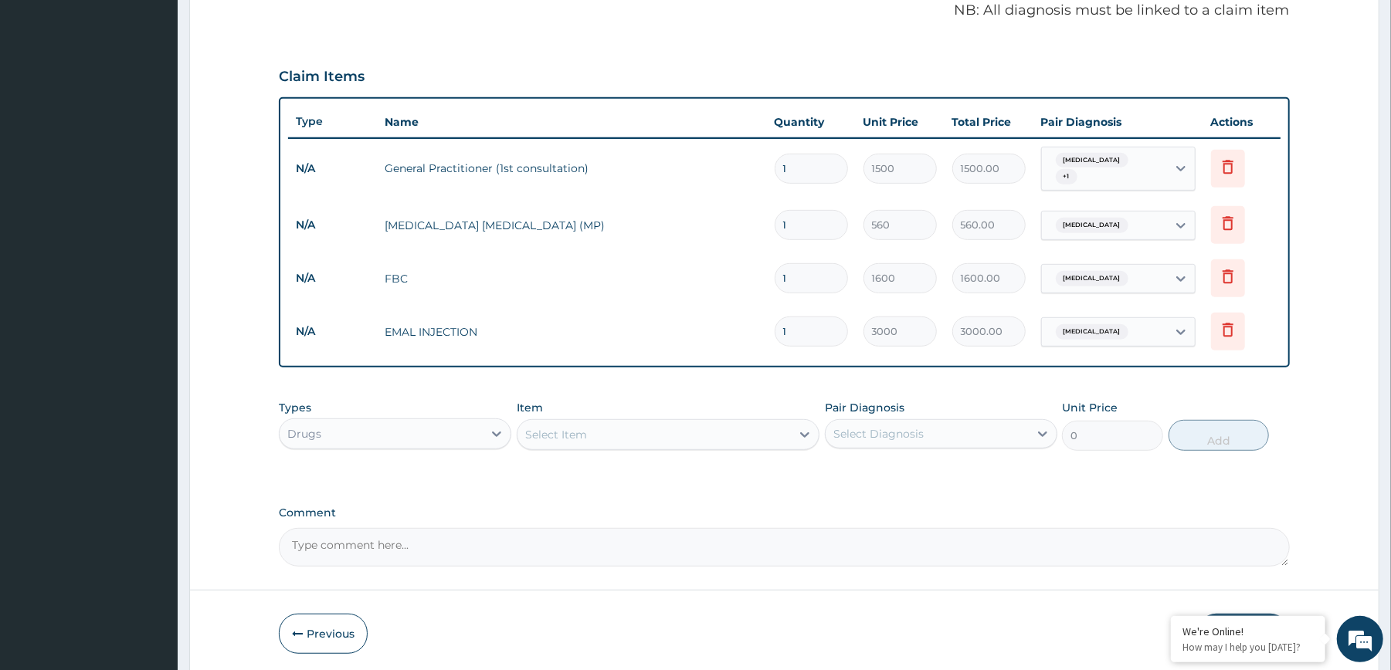
type input "2"
type input "6000.00"
type input "3"
type input "9000.00"
click at [800, 434] on icon at bounding box center [804, 434] width 15 height 15
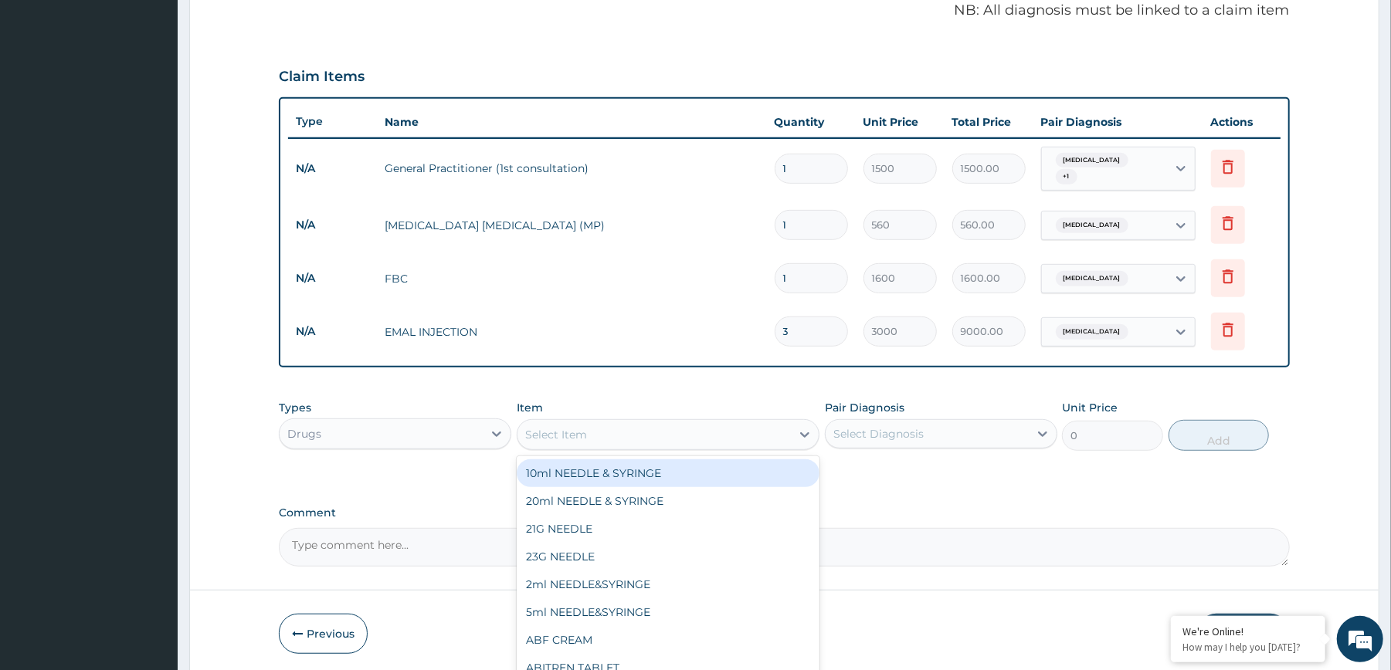
click at [887, 430] on div "Select Diagnosis" at bounding box center [878, 433] width 90 height 15
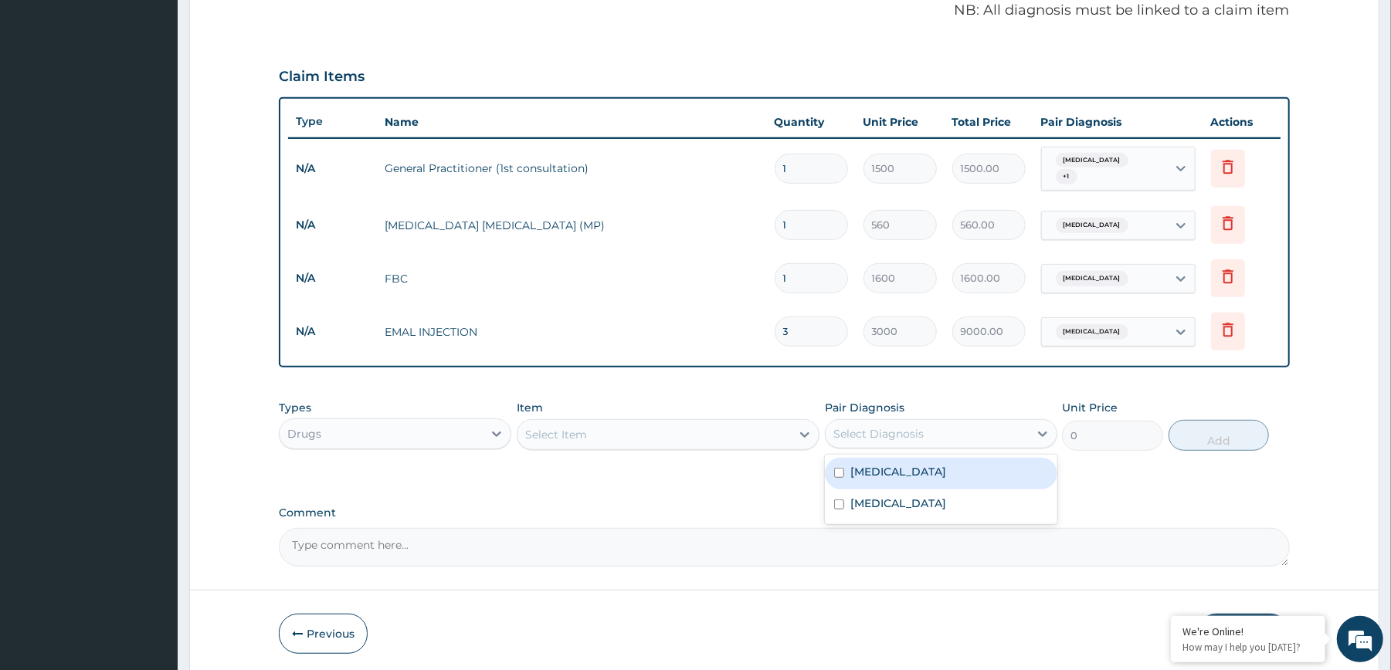
click at [874, 473] on label "Malaria" at bounding box center [898, 471] width 96 height 15
checkbox input "true"
click at [748, 431] on div "Select Item" at bounding box center [653, 434] width 273 height 25
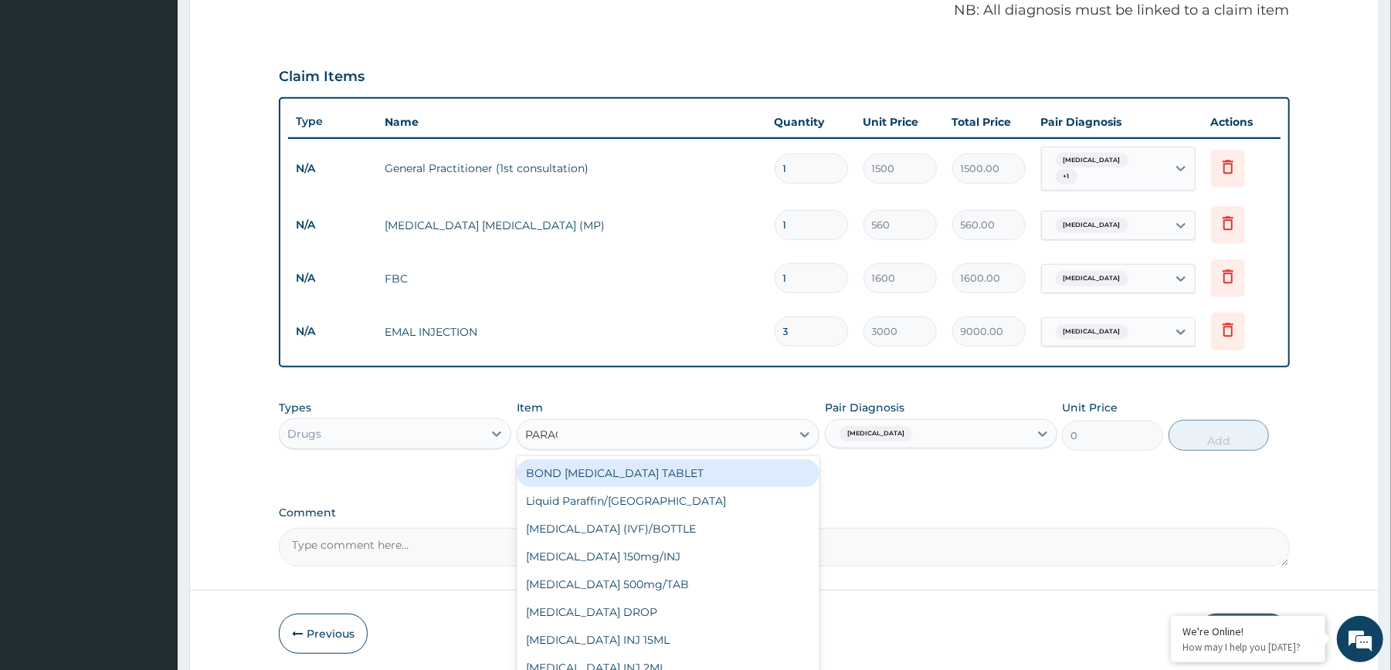
type input "PARACE"
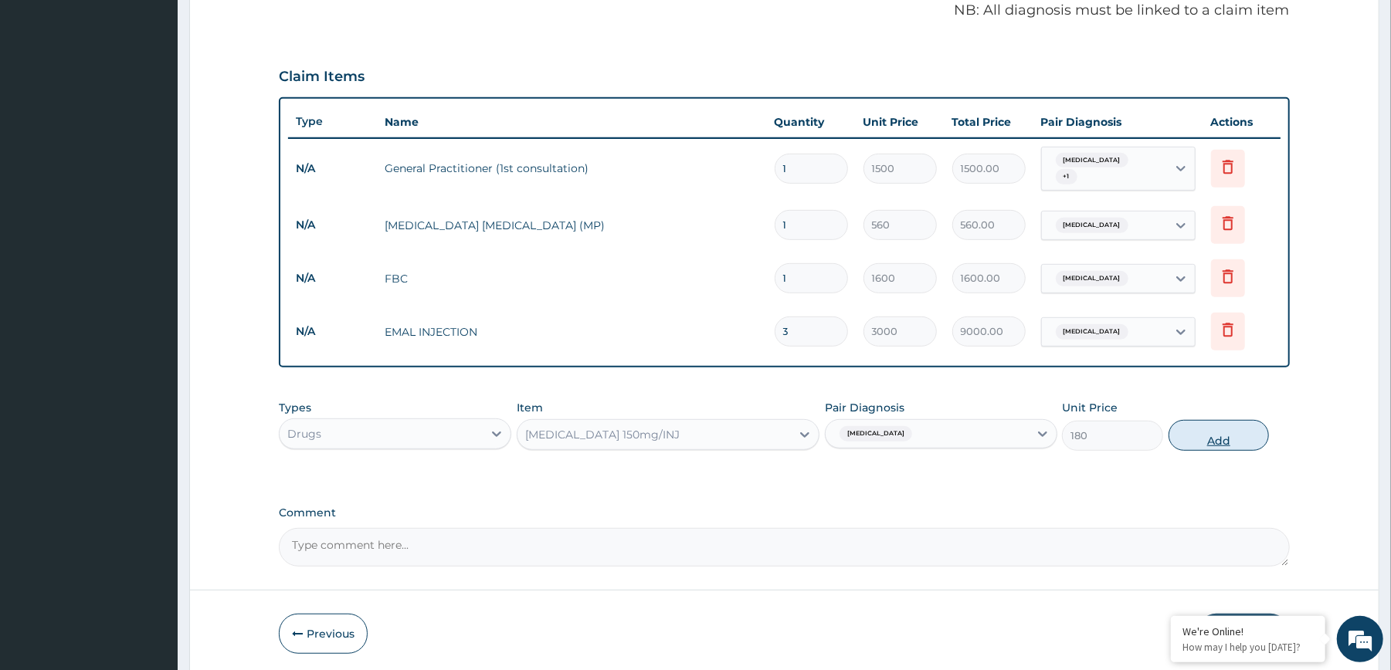
click at [1215, 439] on button "Add" at bounding box center [1218, 435] width 101 height 31
type input "0"
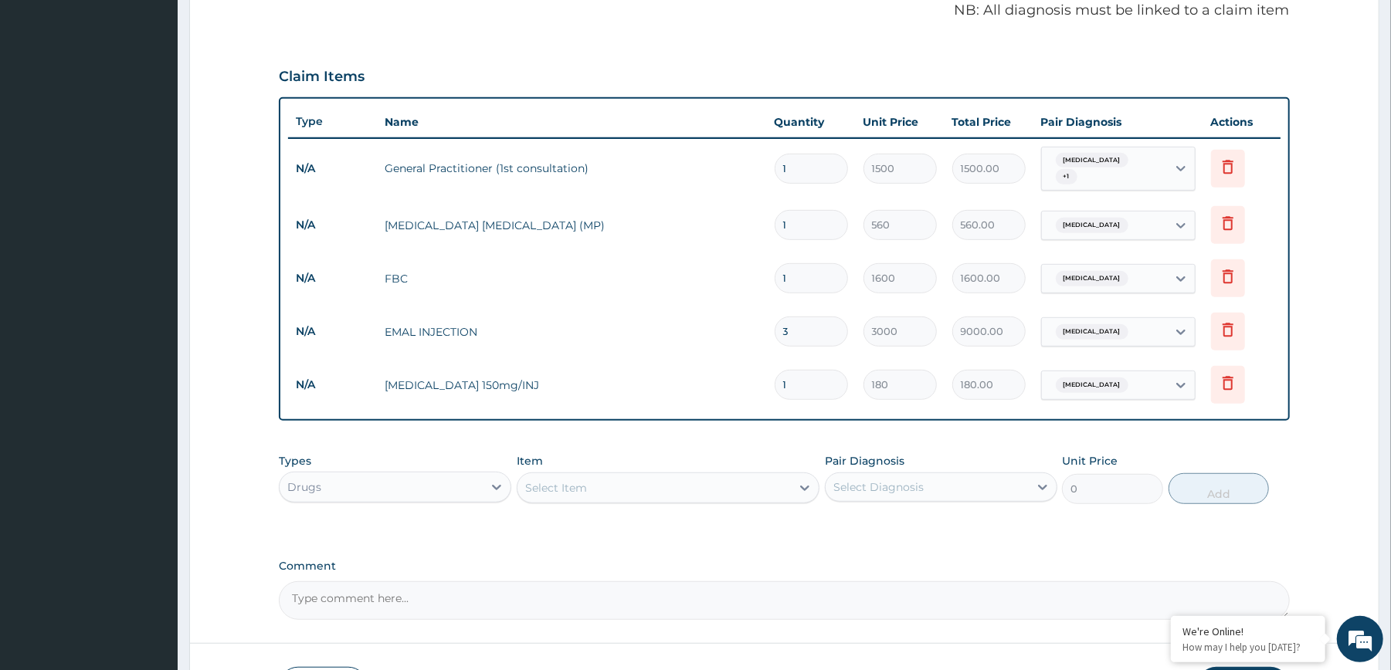
click at [805, 378] on input "1" at bounding box center [811, 385] width 73 height 30
type input "0.00"
type input "4"
type input "720.00"
type input "4"
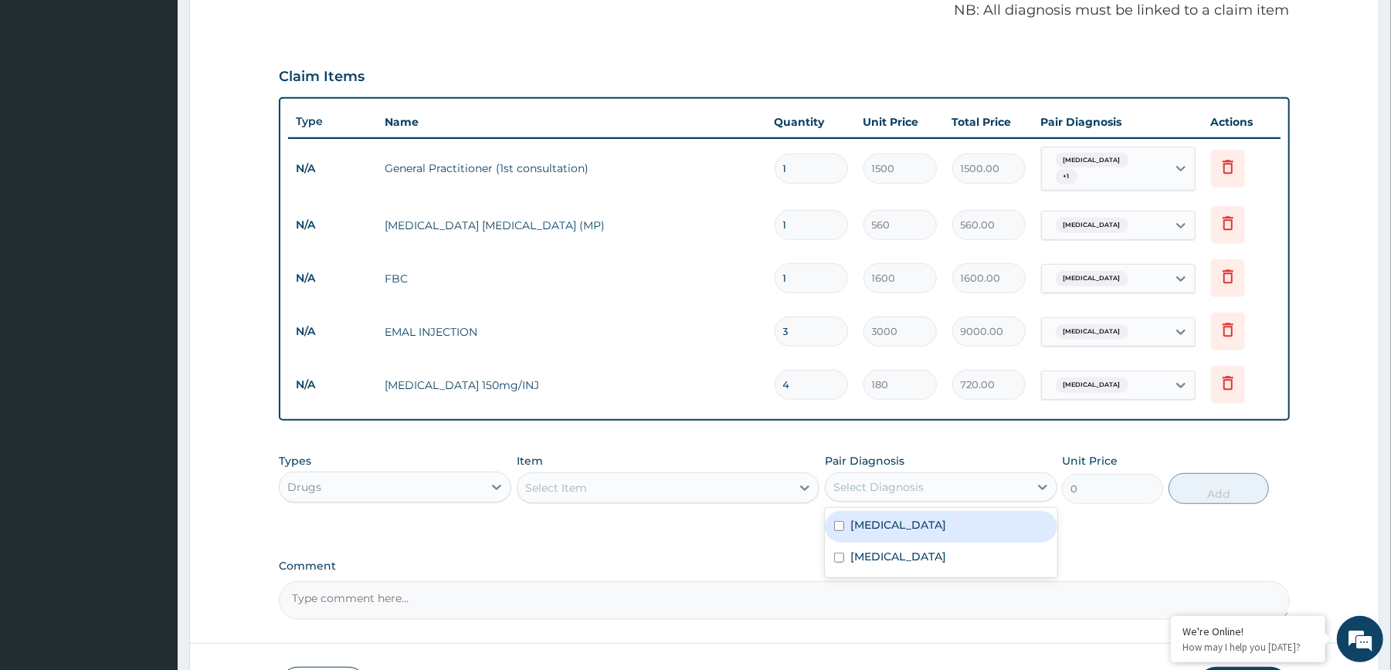
click at [883, 483] on div "Select Diagnosis" at bounding box center [878, 487] width 90 height 15
click at [890, 520] on div "Malaria" at bounding box center [941, 527] width 232 height 32
checkbox input "true"
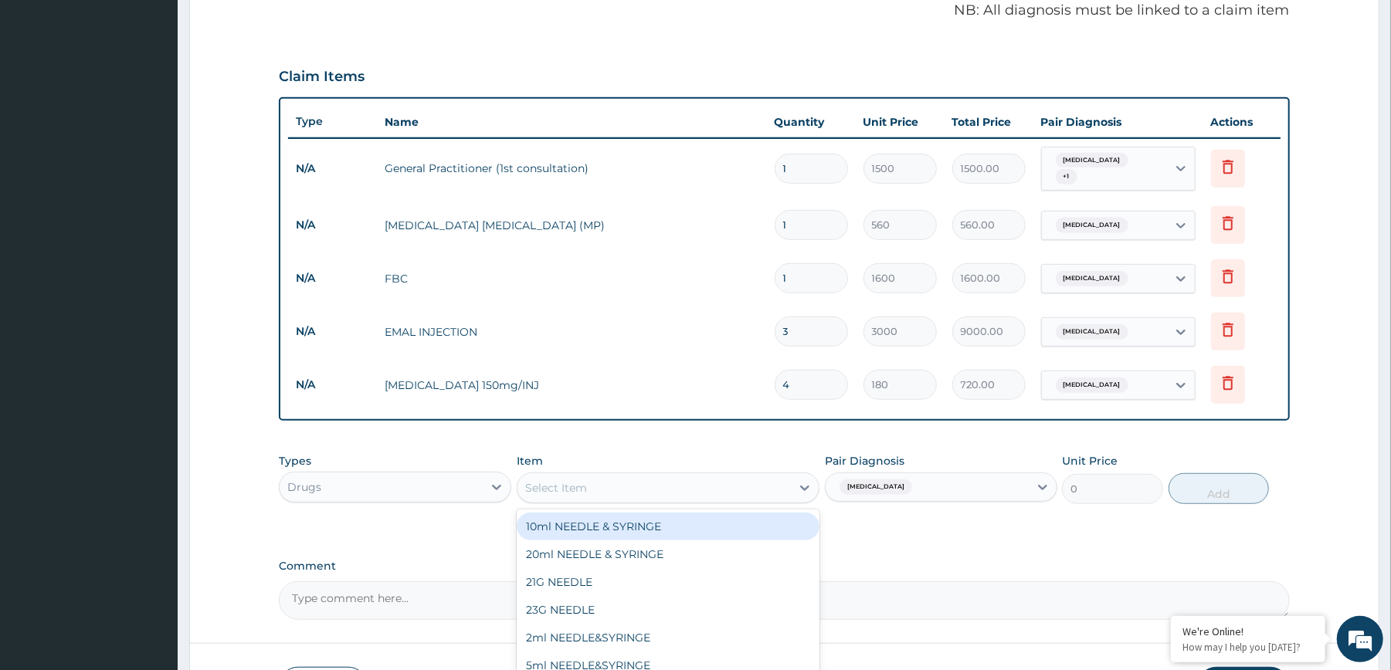
click at [783, 476] on div "Select Item" at bounding box center [653, 488] width 273 height 25
type input "PARACE"
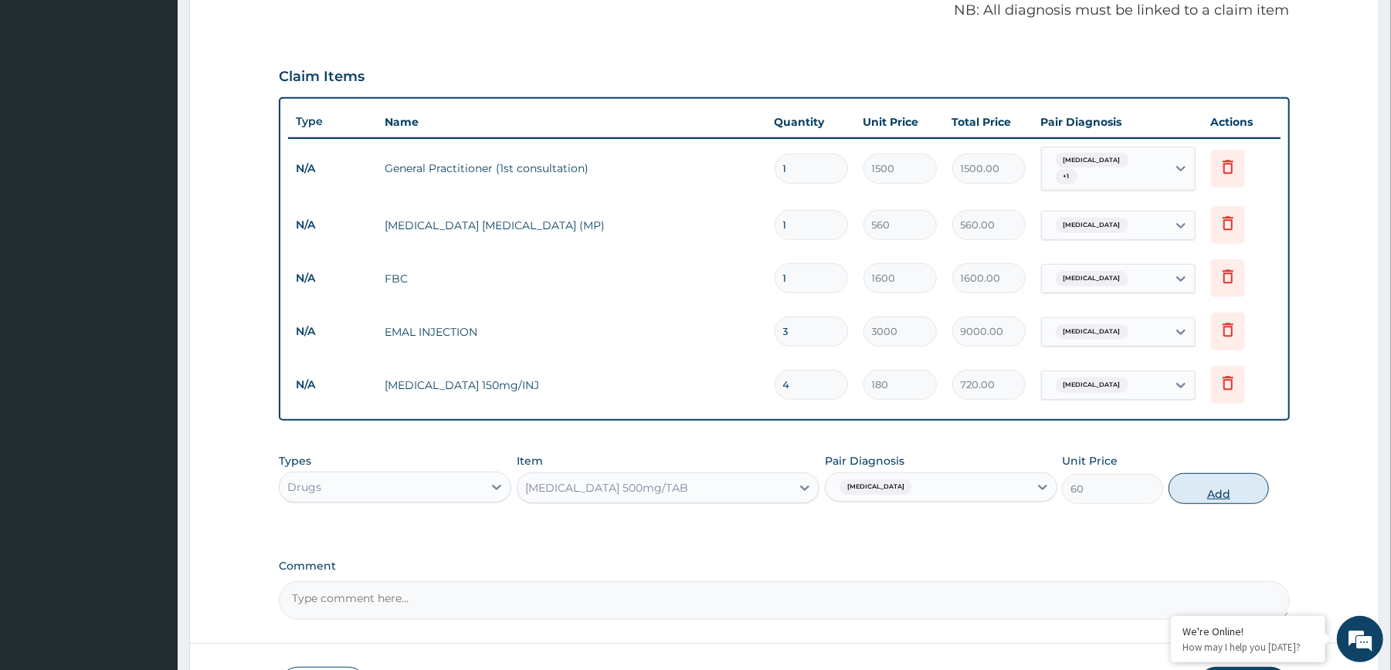
click at [1193, 493] on button "Add" at bounding box center [1218, 488] width 101 height 31
type input "0"
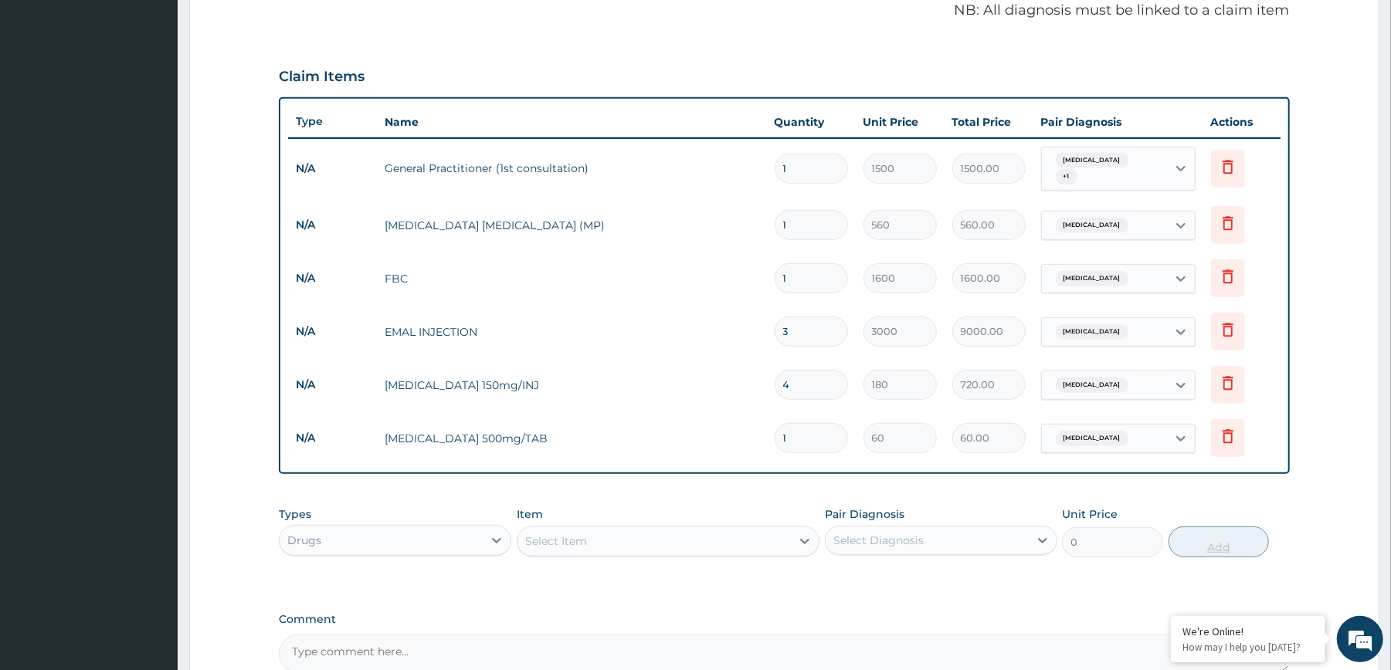
type input "18"
type input "1080.00"
type input "18"
click at [998, 547] on div "Select Diagnosis" at bounding box center [926, 540] width 203 height 25
click at [956, 575] on div "Malaria" at bounding box center [941, 580] width 232 height 32
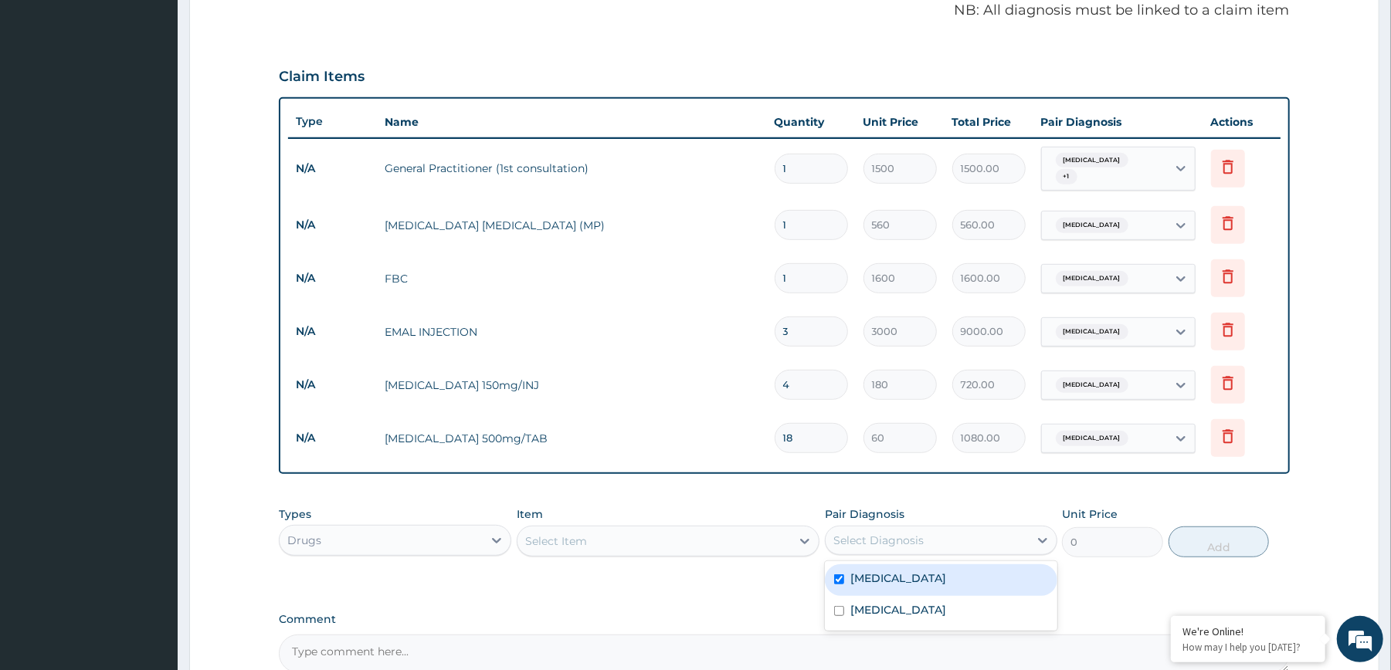
checkbox input "true"
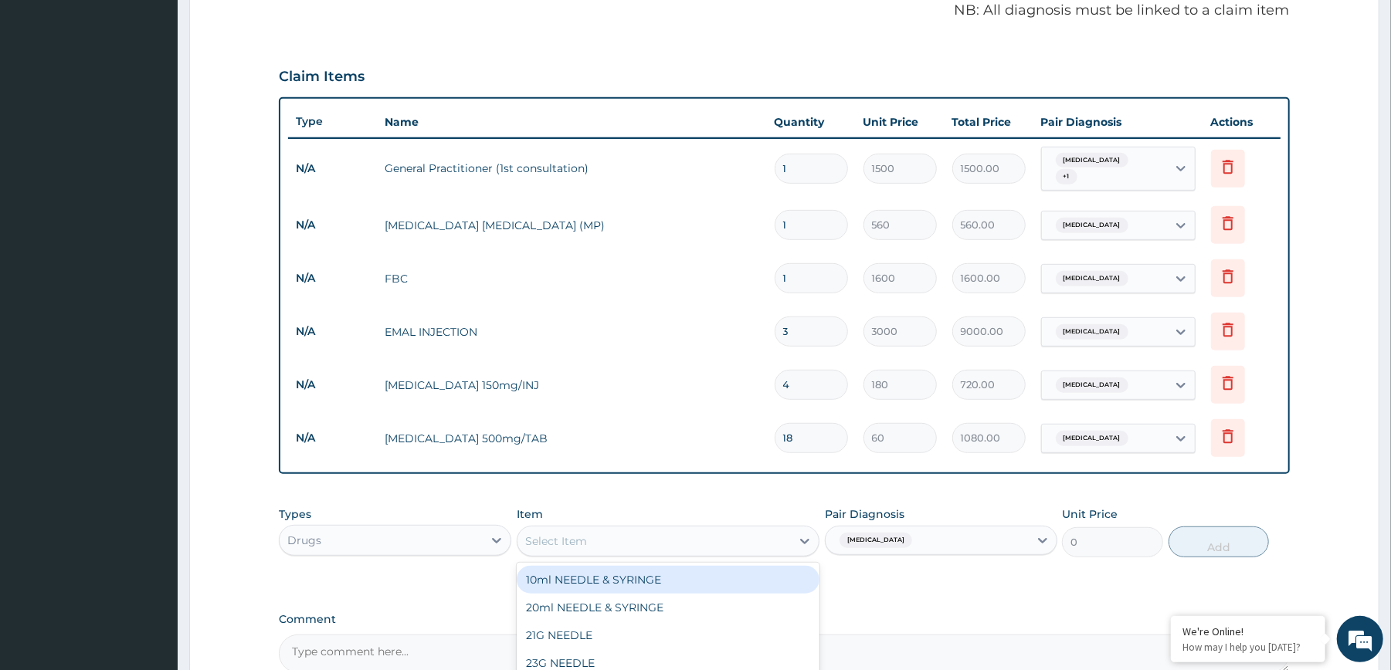
click at [779, 544] on div "Select Item" at bounding box center [653, 541] width 273 height 25
type input "COARTEM"
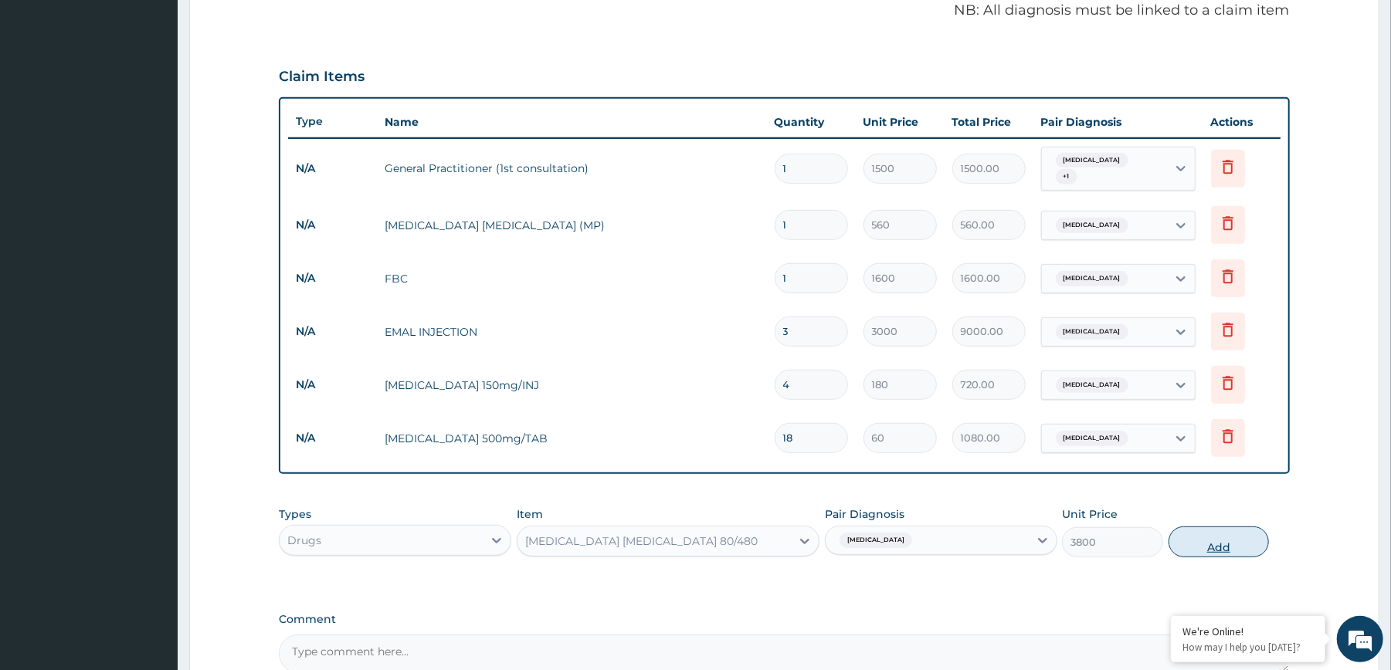
click at [1230, 548] on button "Add" at bounding box center [1218, 542] width 101 height 31
type input "0"
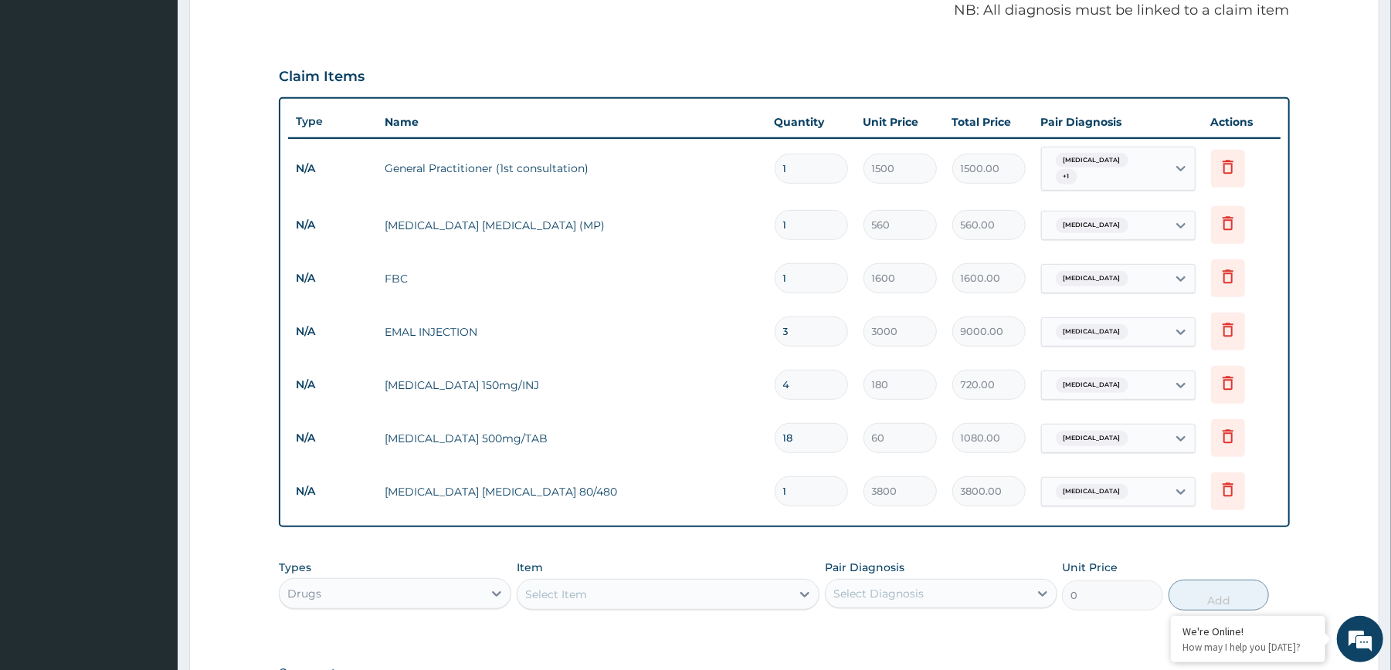
scroll to position [692, 0]
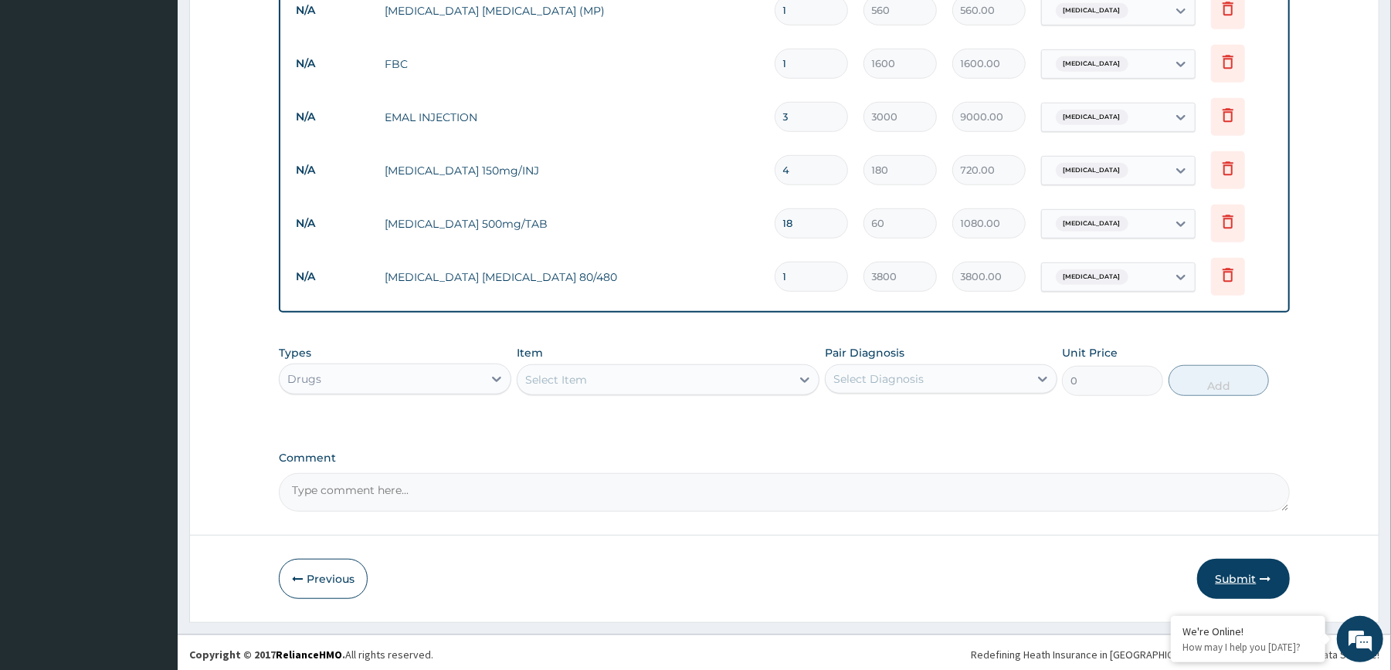
click at [1219, 573] on button "Submit" at bounding box center [1243, 579] width 93 height 40
click at [1228, 567] on button "Submit" at bounding box center [1243, 579] width 93 height 40
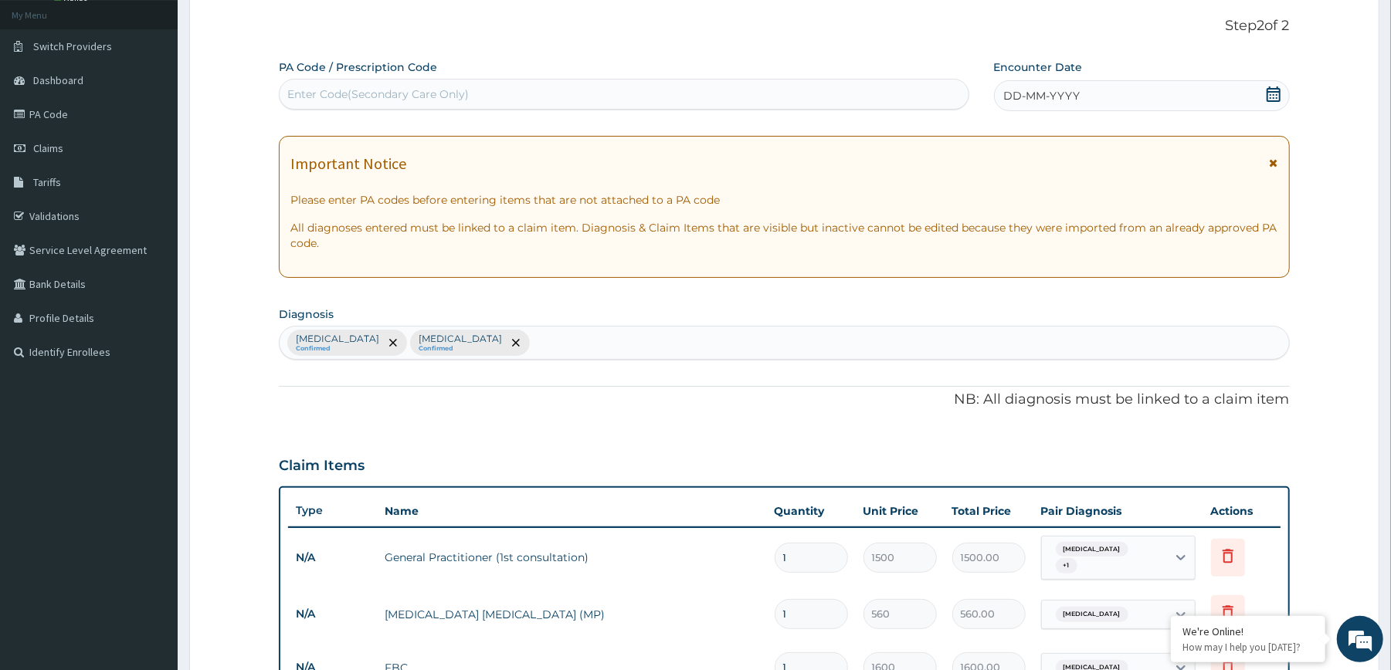
scroll to position [0, 0]
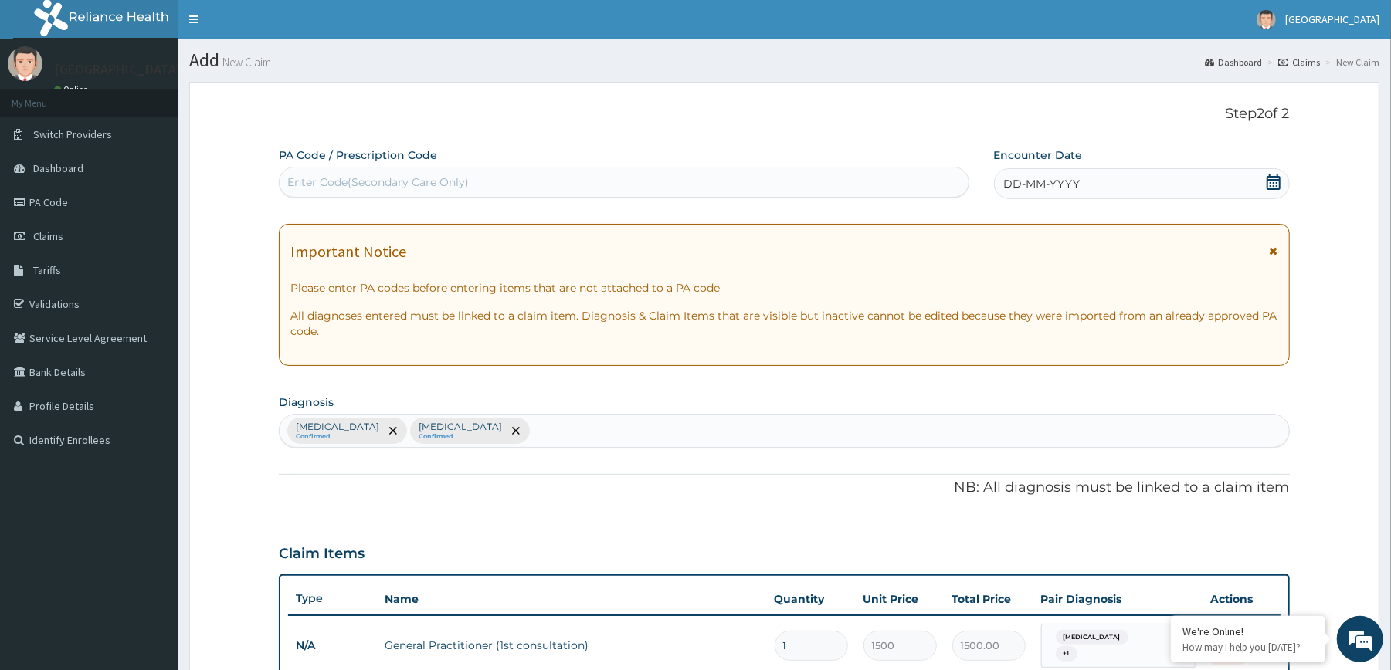
click at [1279, 185] on icon at bounding box center [1273, 182] width 14 height 15
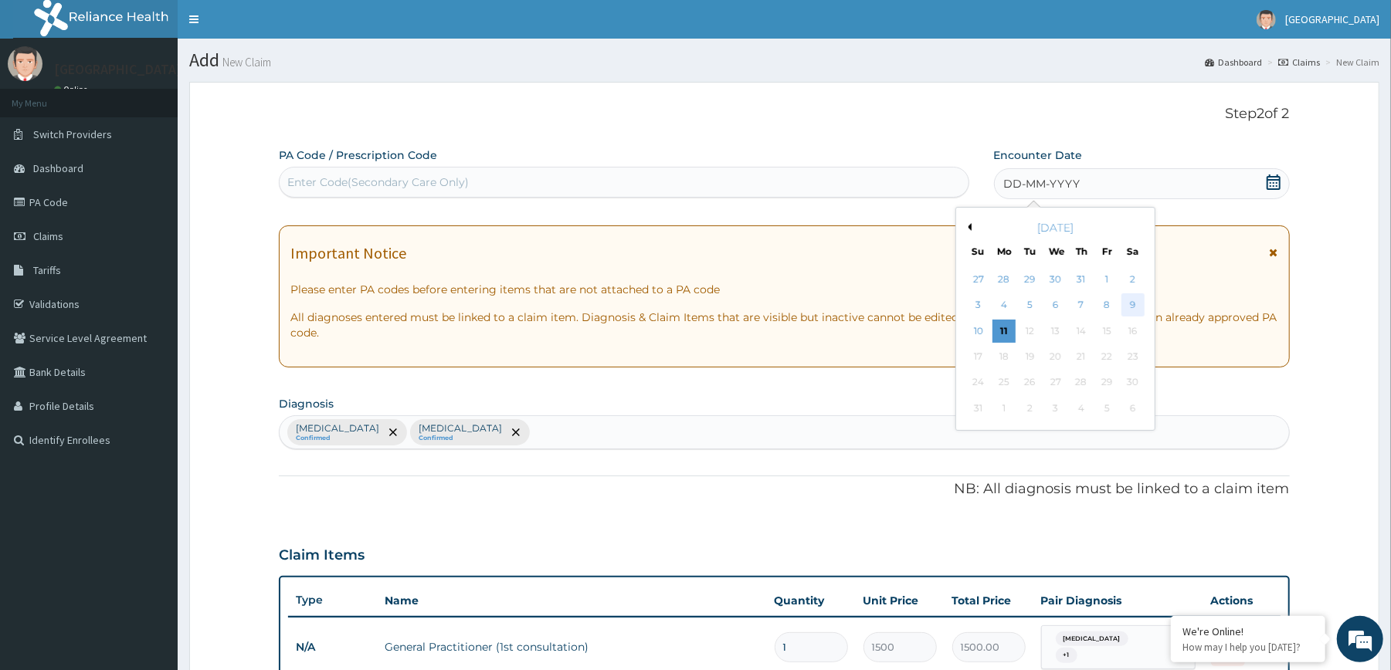
click at [1128, 301] on div "9" at bounding box center [1131, 305] width 23 height 23
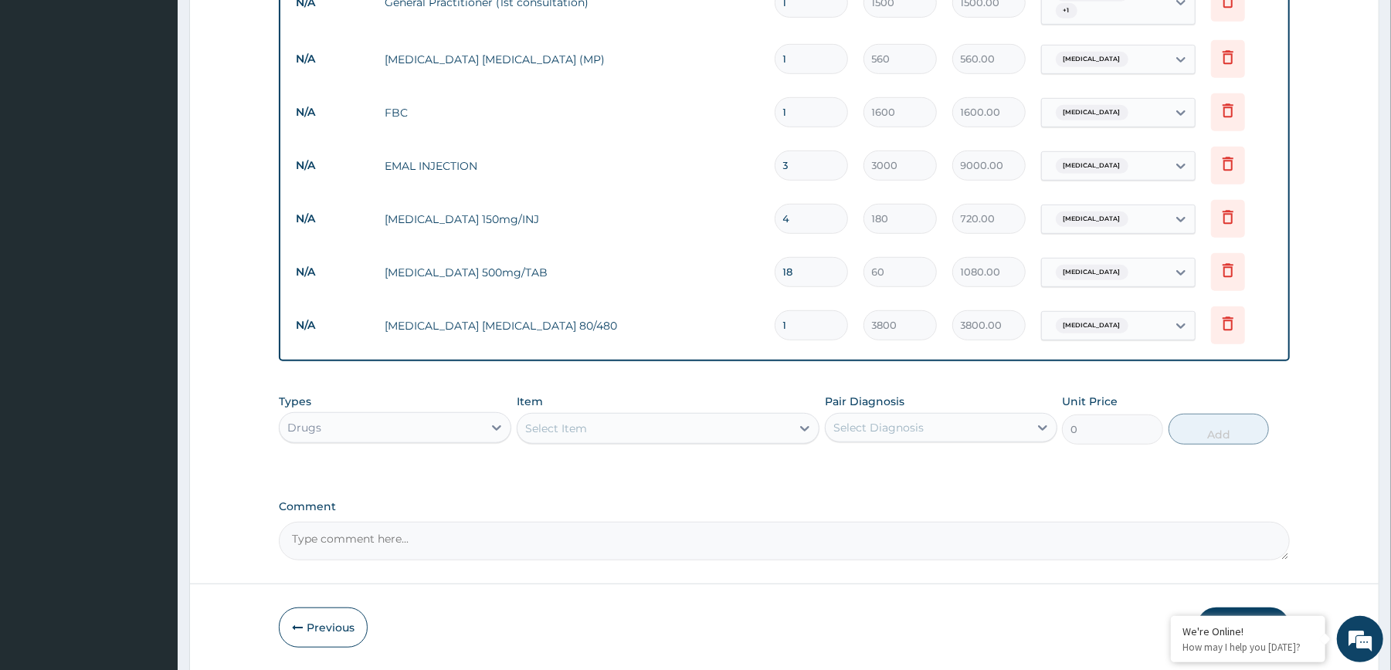
scroll to position [692, 0]
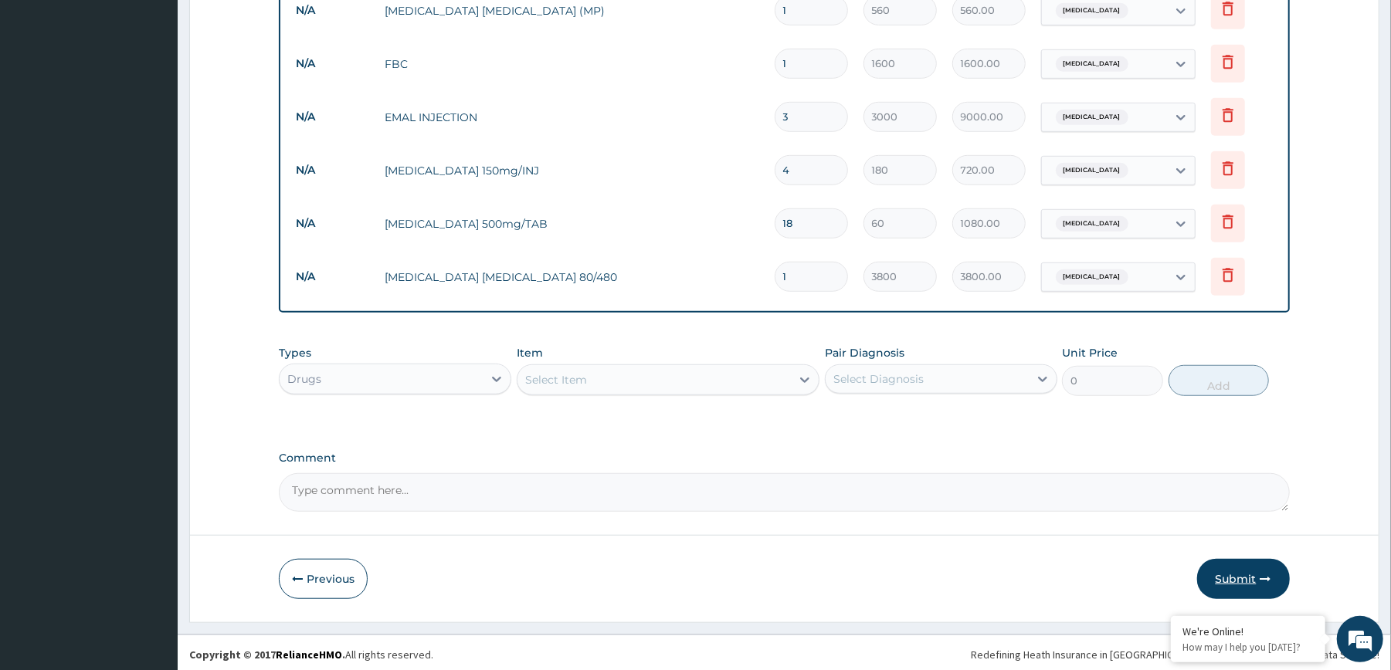
click at [1249, 575] on button "Submit" at bounding box center [1243, 579] width 93 height 40
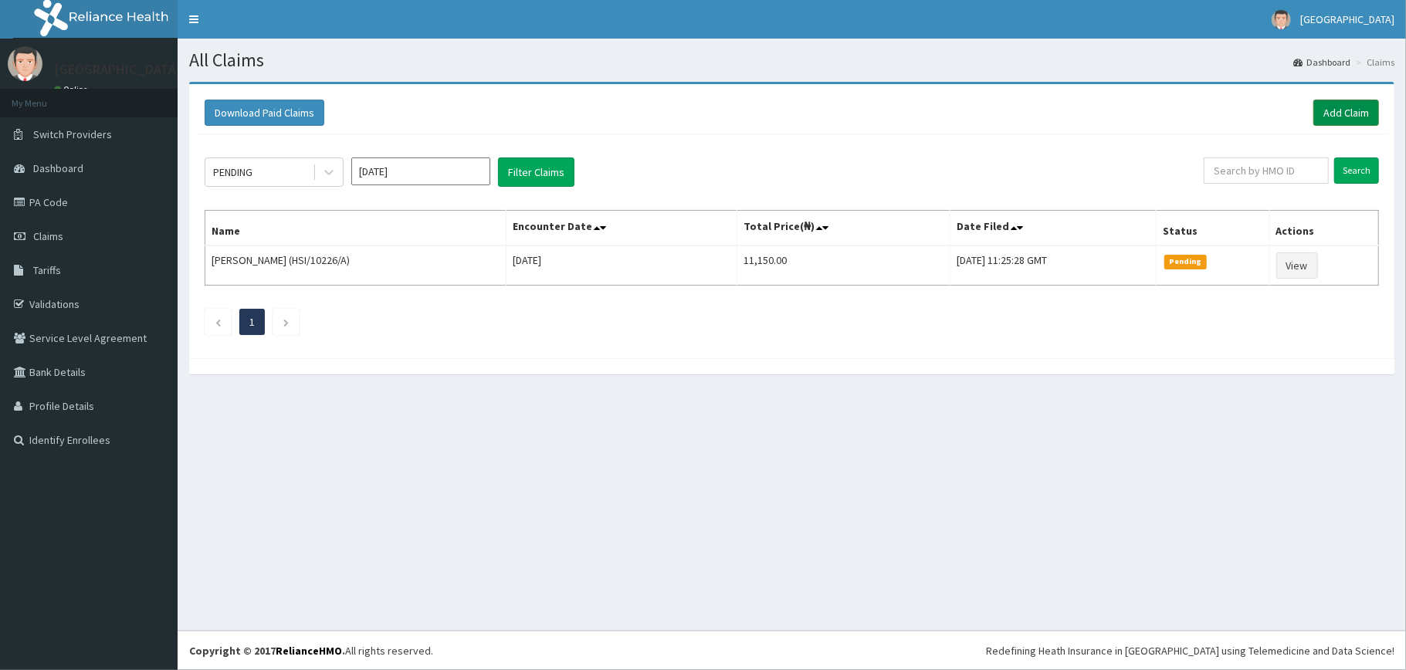
click at [1331, 113] on link "Add Claim" at bounding box center [1347, 113] width 66 height 26
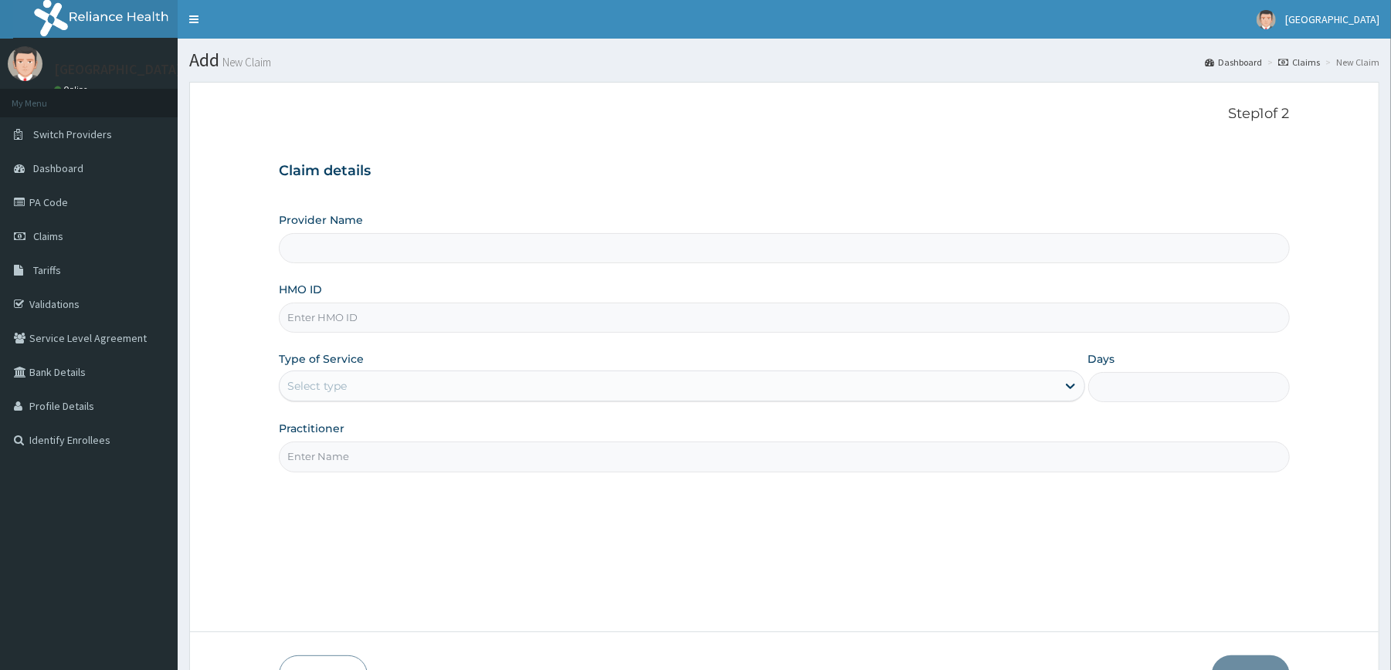
click at [584, 322] on input "HMO ID" at bounding box center [784, 318] width 1010 height 30
type input "WTC/101"
type input "[GEOGRAPHIC_DATA]"
type input "WTC/10140/A"
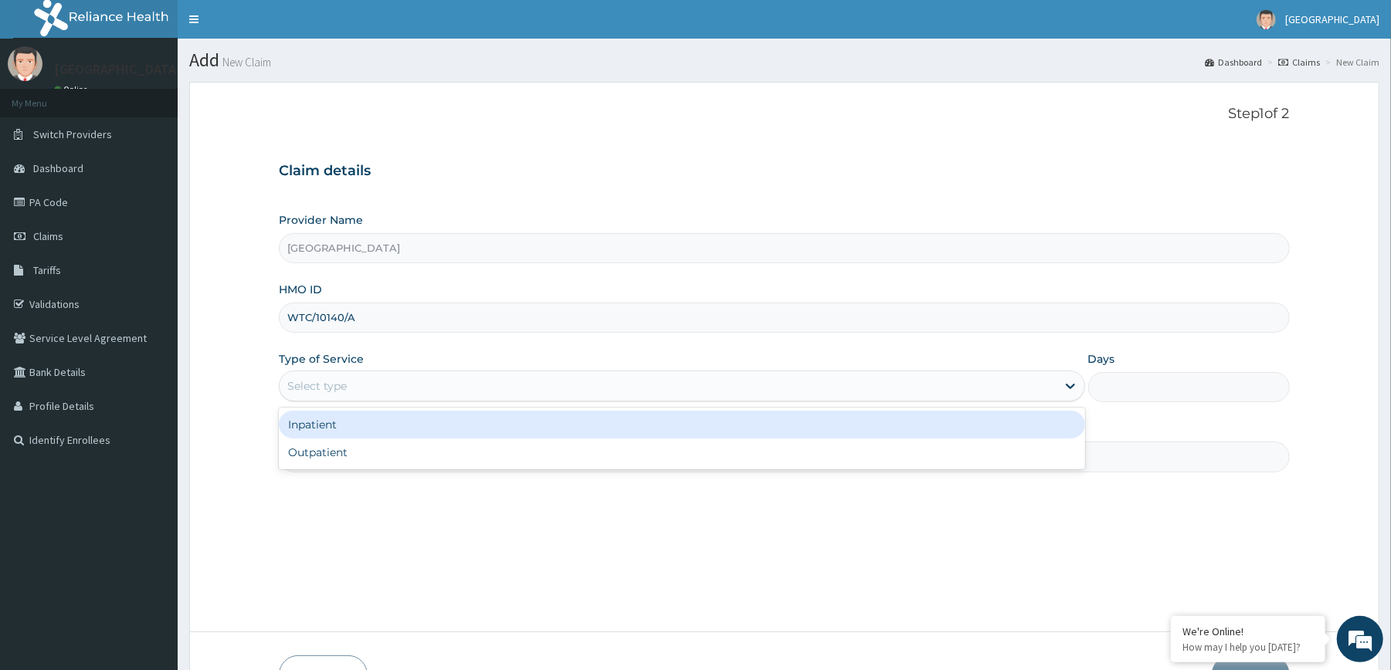
click at [566, 384] on div "Select type" at bounding box center [668, 386] width 776 height 25
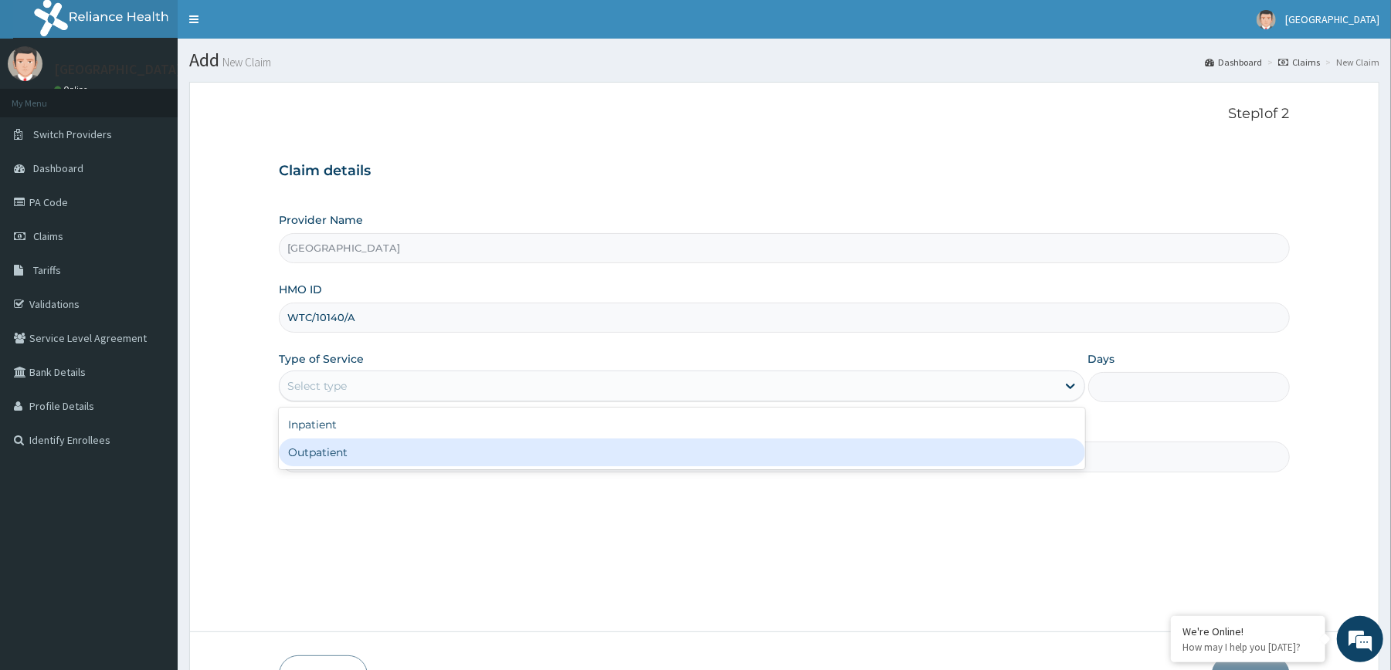
click at [510, 448] on div "Outpatient" at bounding box center [681, 453] width 805 height 28
type input "1"
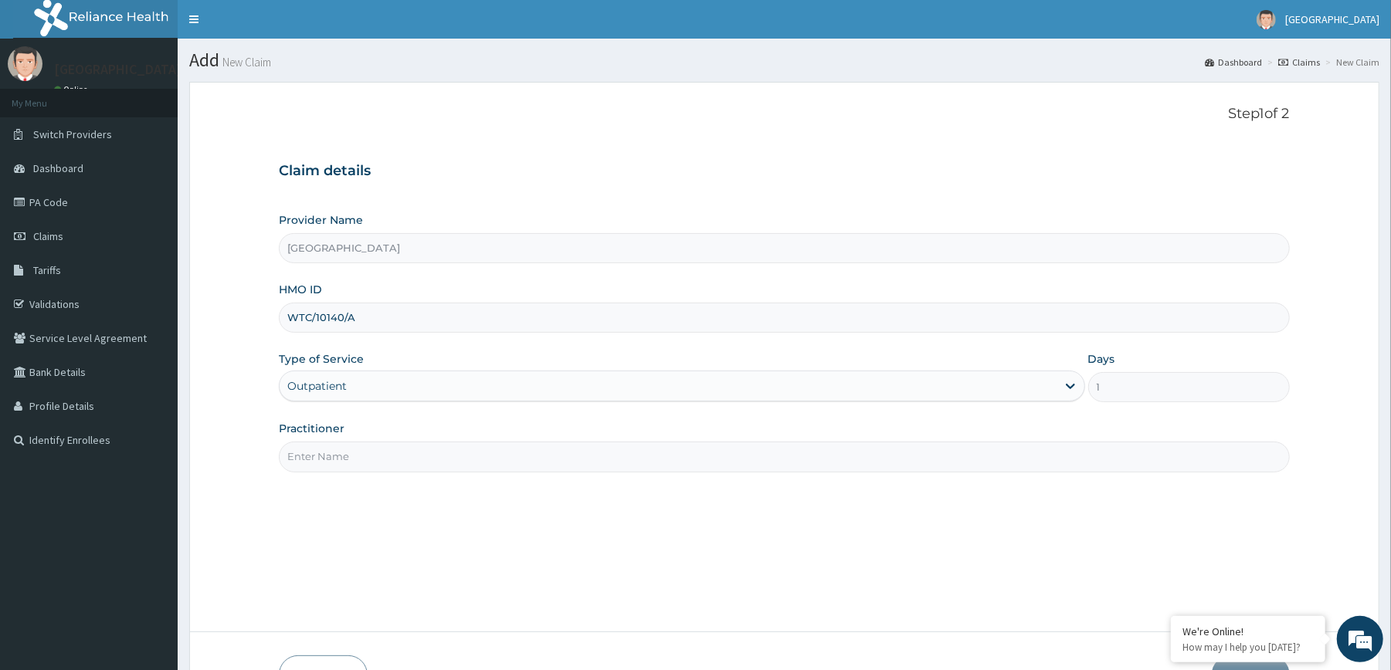
click at [513, 454] on input "Practitioner" at bounding box center [784, 457] width 1010 height 30
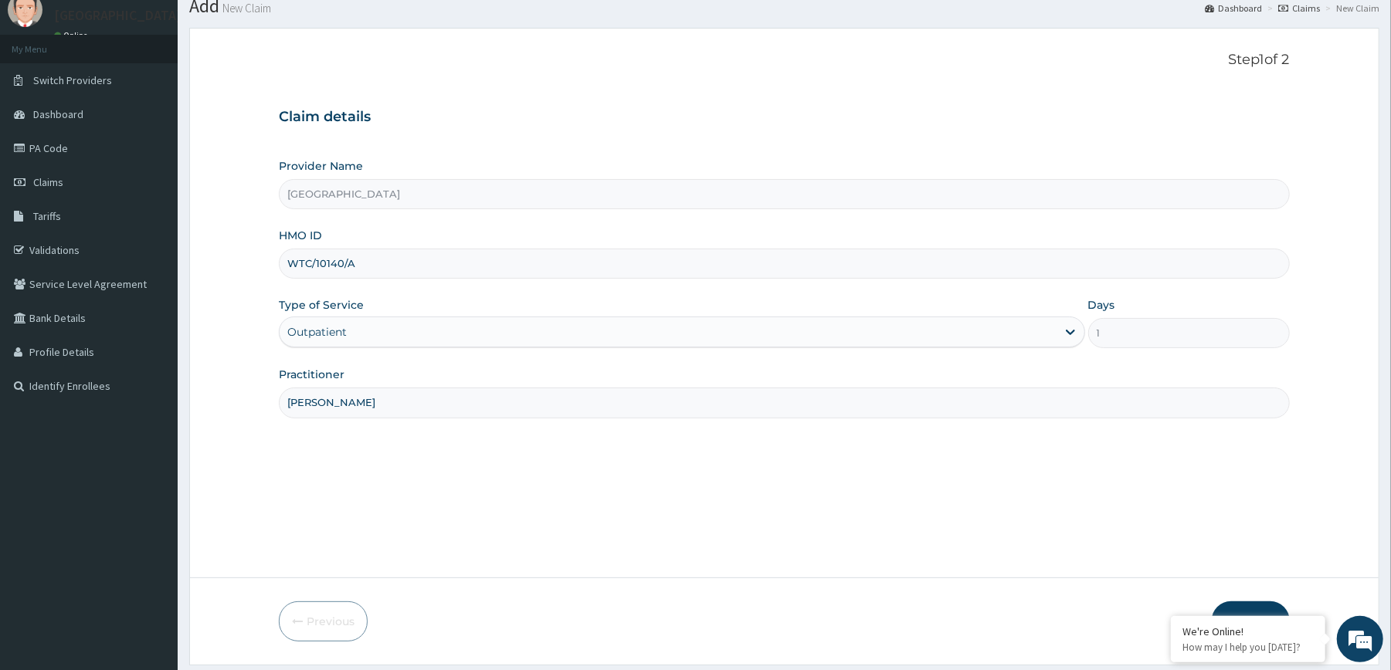
scroll to position [102, 0]
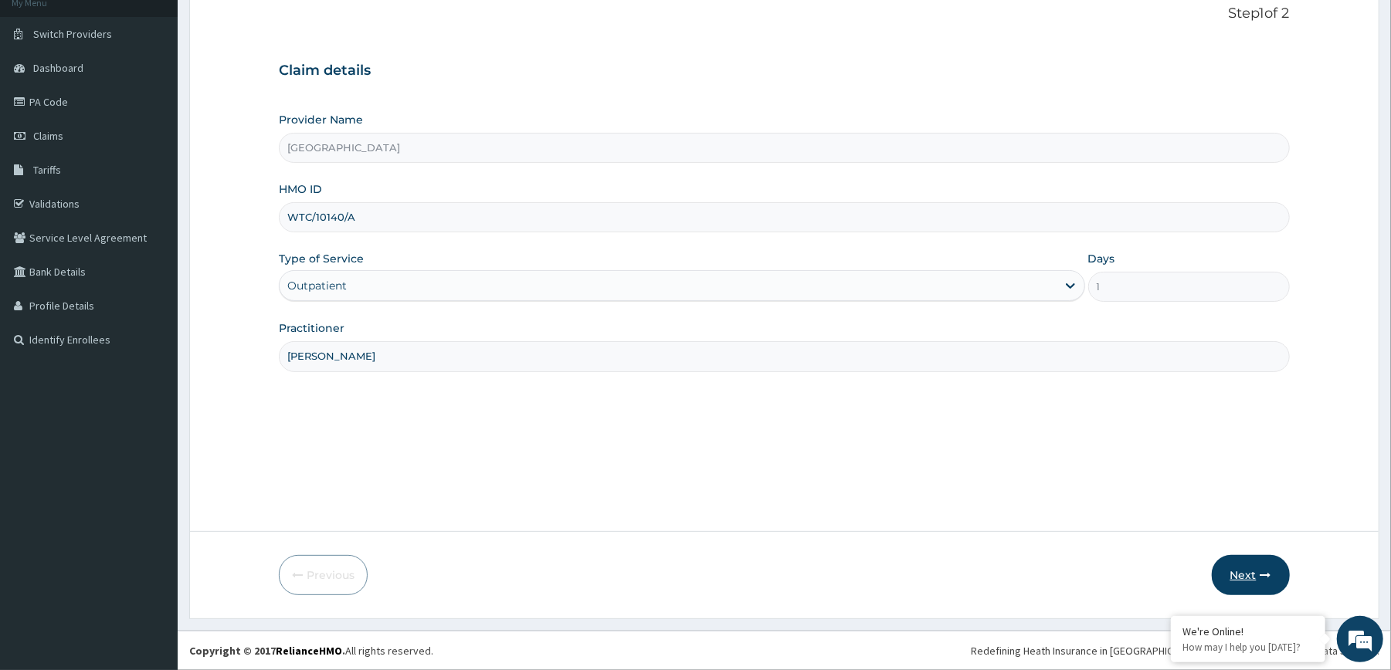
type input "DR SYLVIA"
click at [1254, 561] on button "Next" at bounding box center [1251, 575] width 78 height 40
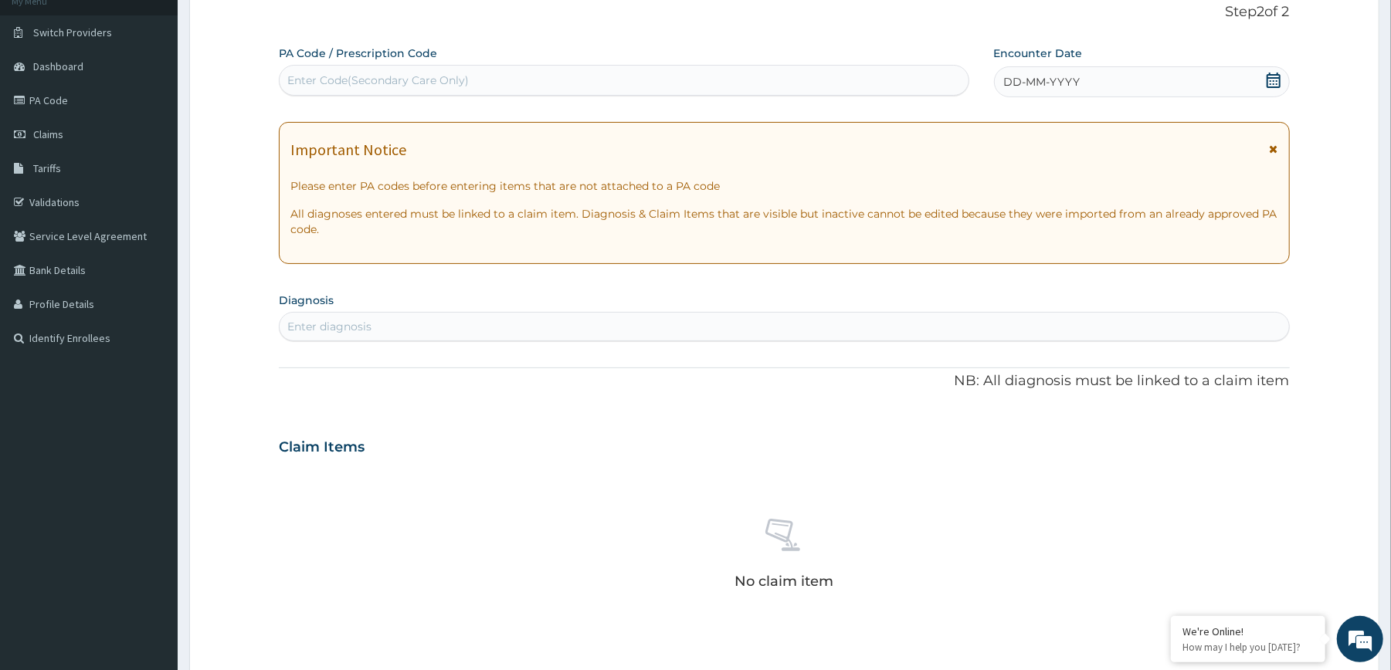
click at [1270, 74] on icon at bounding box center [1273, 80] width 14 height 15
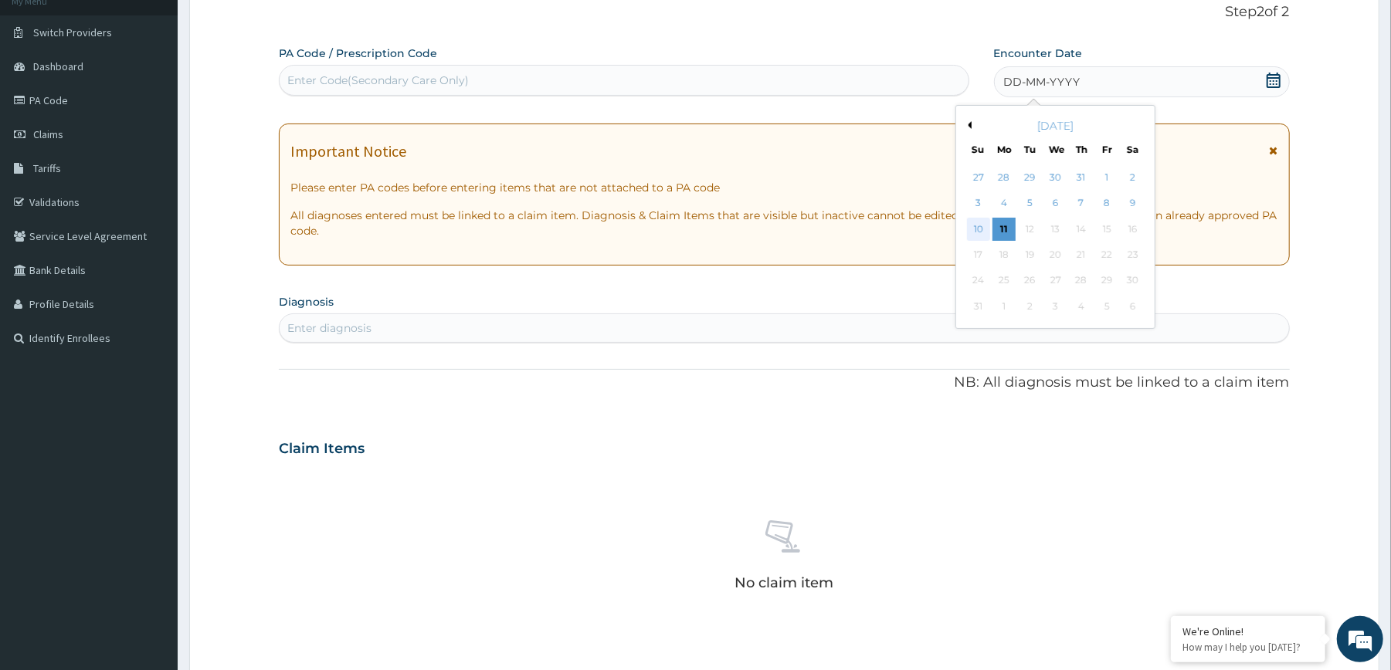
click at [979, 232] on div "10" at bounding box center [977, 229] width 23 height 23
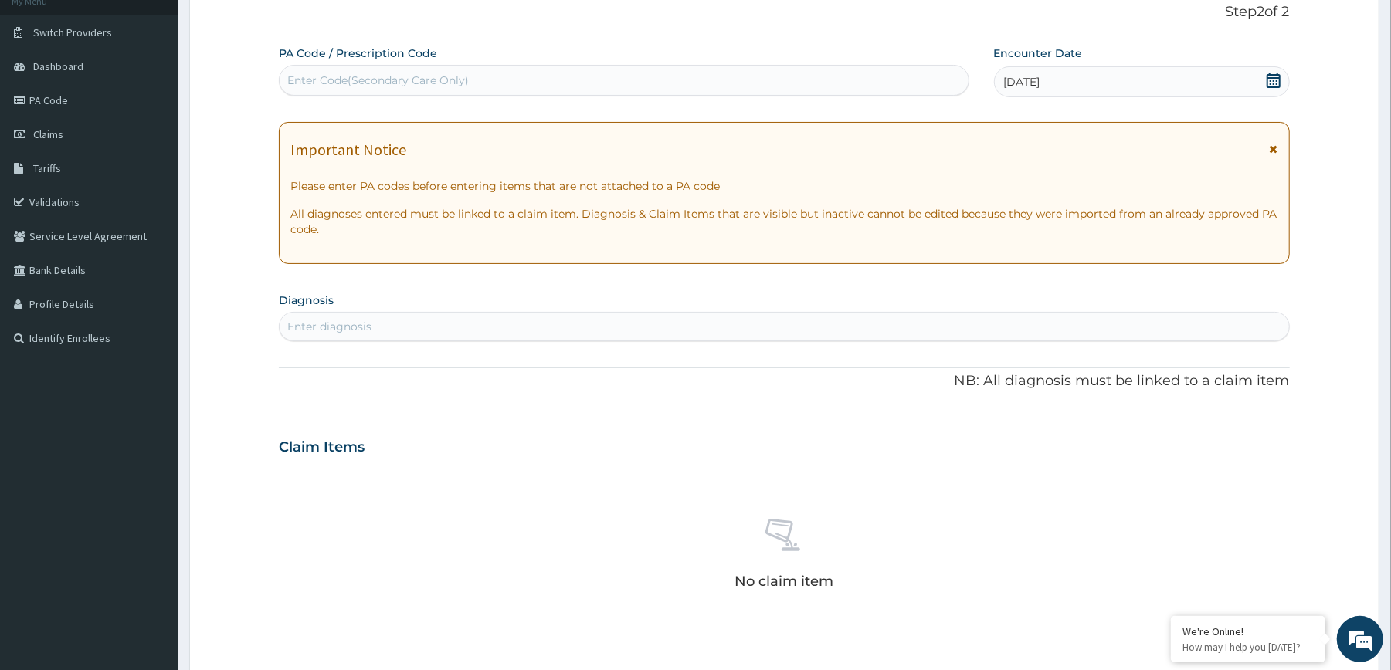
click at [903, 327] on div "Enter diagnosis" at bounding box center [784, 326] width 1009 height 25
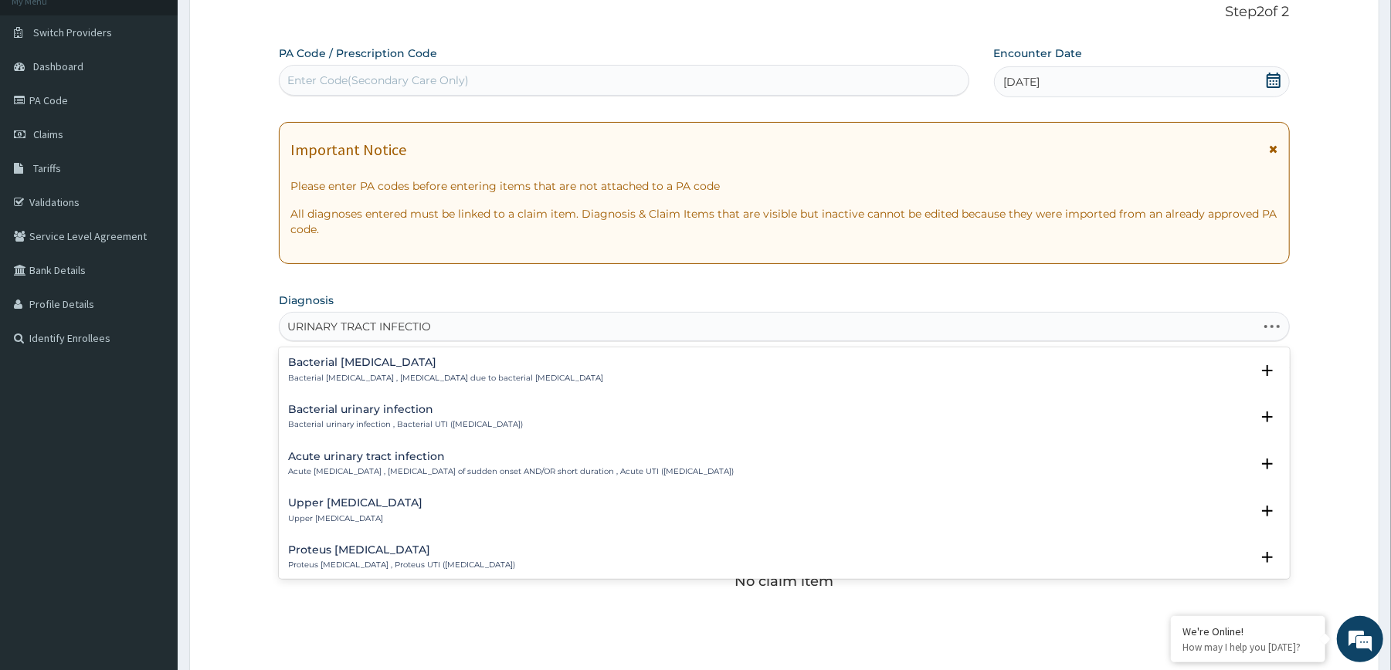
type input "URINARY TRACT INFECTI"
click at [507, 423] on p "Bacterial urinary infection , Bacterial UTI (urinary tract infection)" at bounding box center [405, 424] width 235 height 11
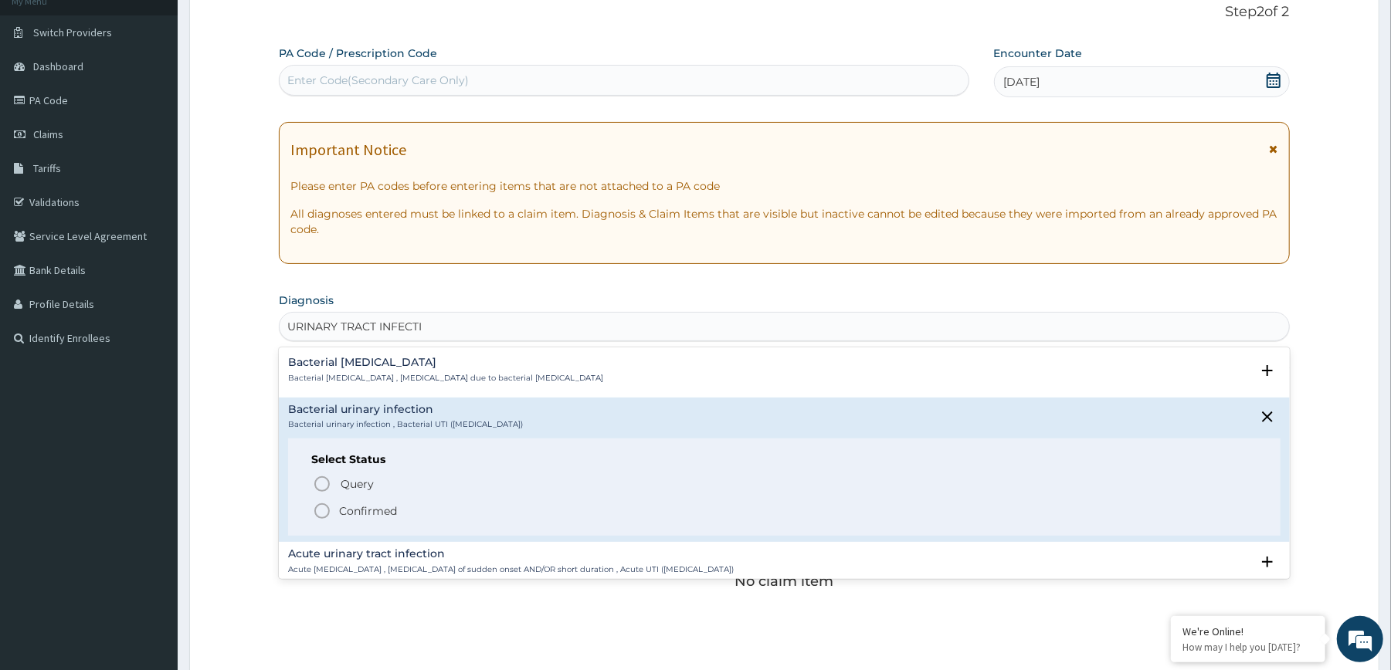
click at [364, 503] on p "Confirmed" at bounding box center [368, 510] width 58 height 15
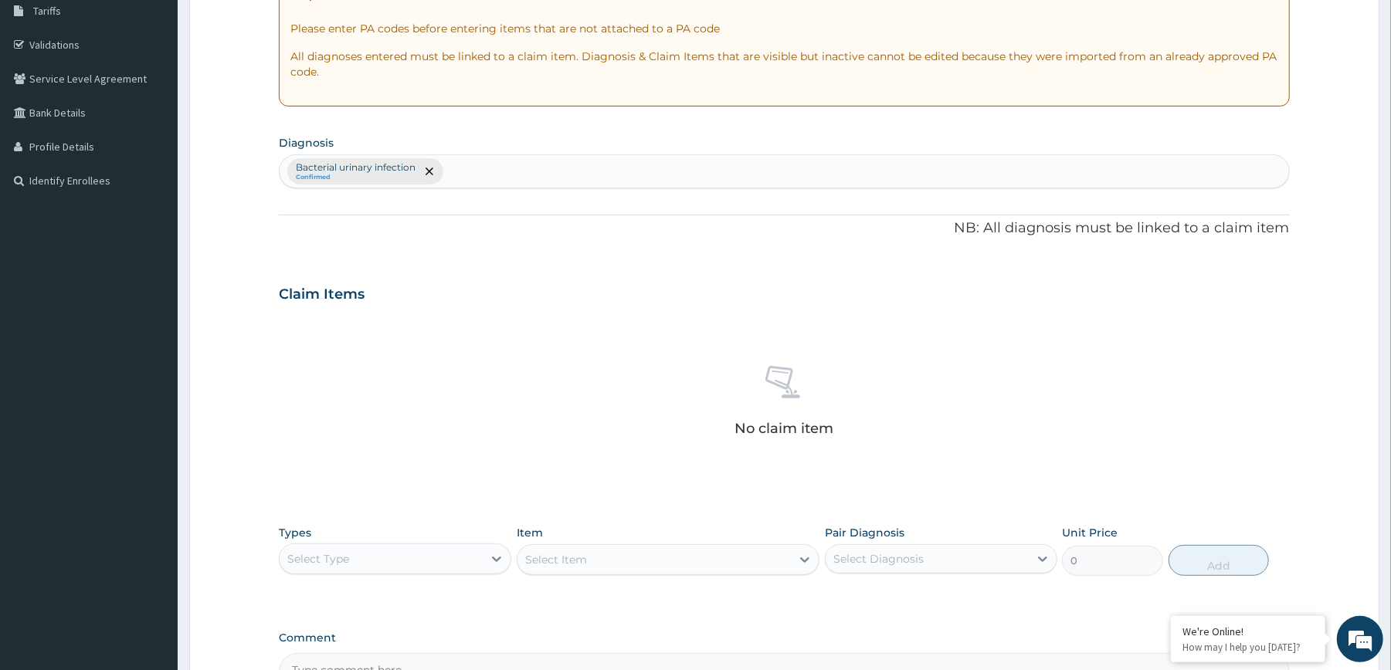
scroll to position [409, 0]
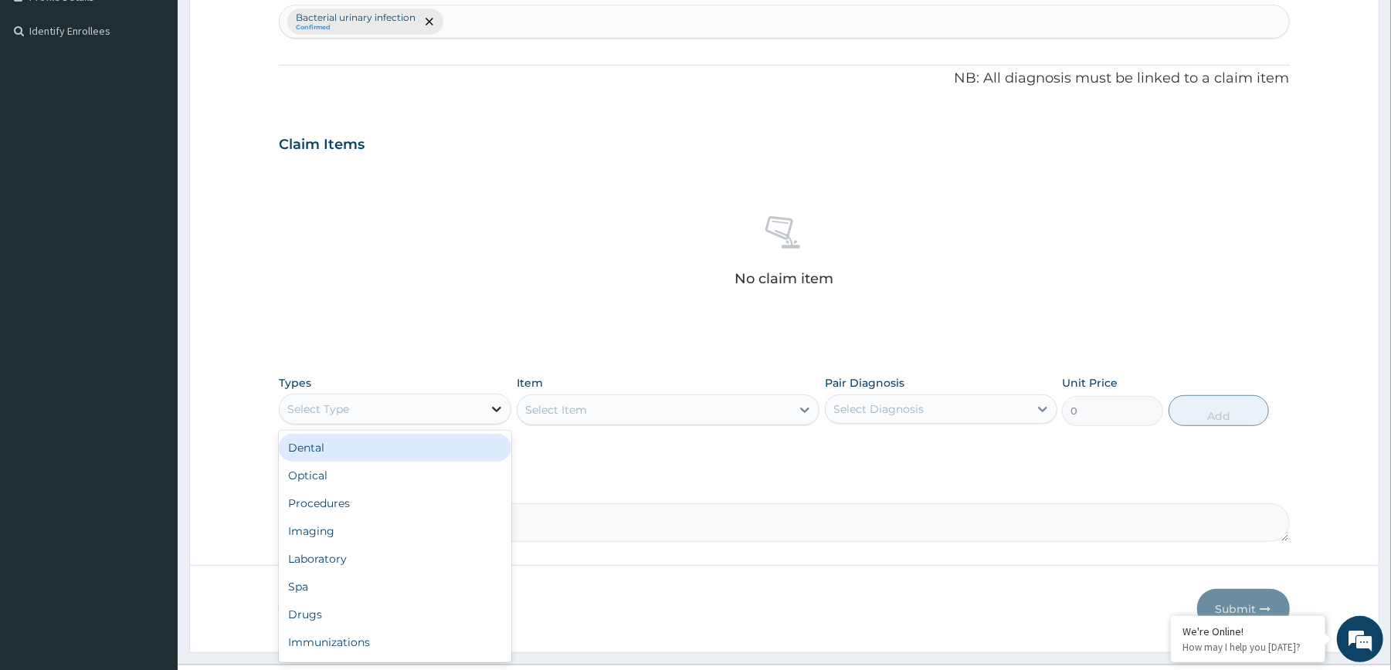
click at [485, 412] on div at bounding box center [497, 409] width 28 height 28
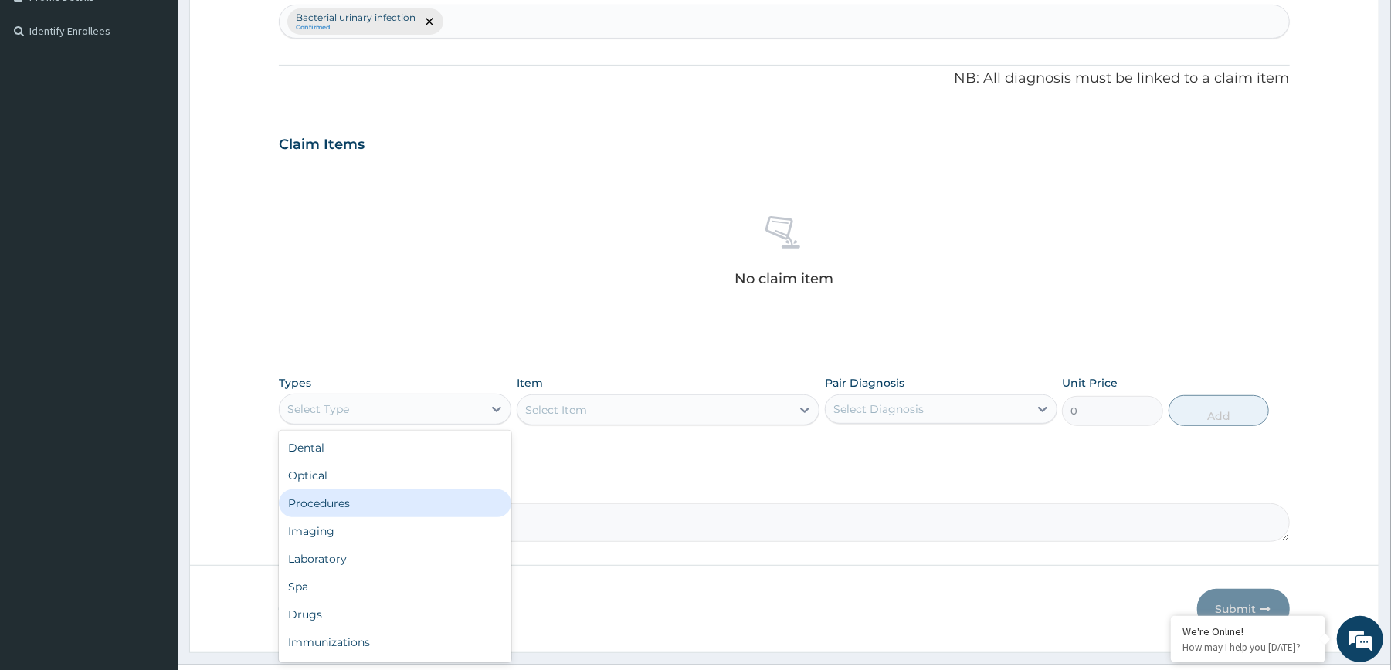
click at [429, 490] on div "Procedures" at bounding box center [395, 504] width 232 height 28
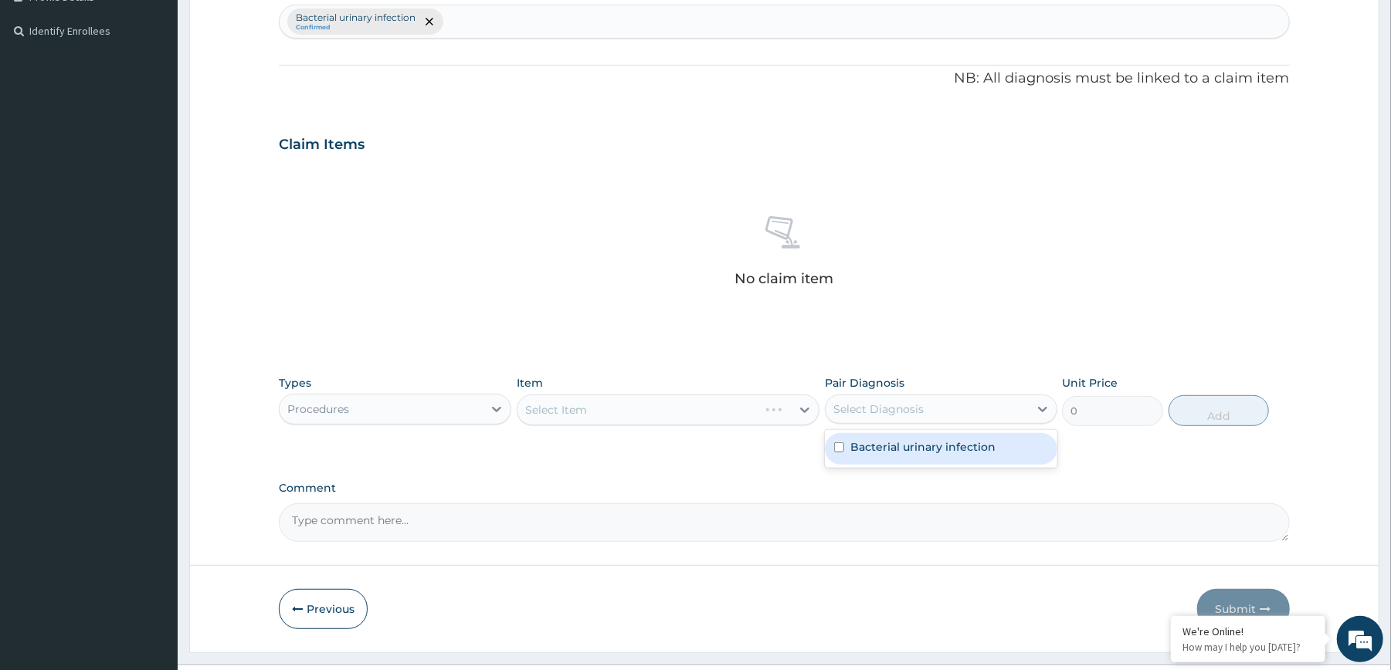
click at [875, 405] on div "Select Diagnosis" at bounding box center [878, 409] width 90 height 15
click at [877, 446] on label "Bacterial urinary infection" at bounding box center [922, 446] width 145 height 15
checkbox input "true"
click at [754, 403] on div "Select Item" at bounding box center [668, 410] width 303 height 31
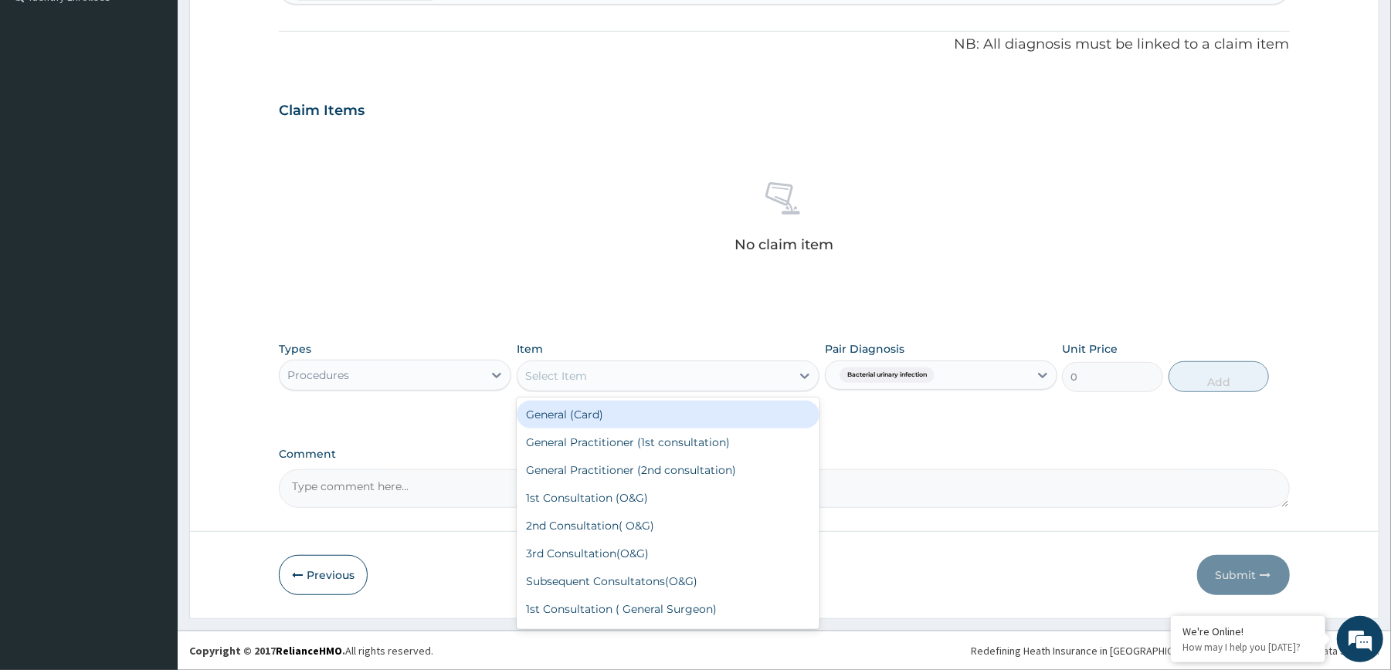
click at [774, 377] on div "Select Item" at bounding box center [653, 376] width 273 height 25
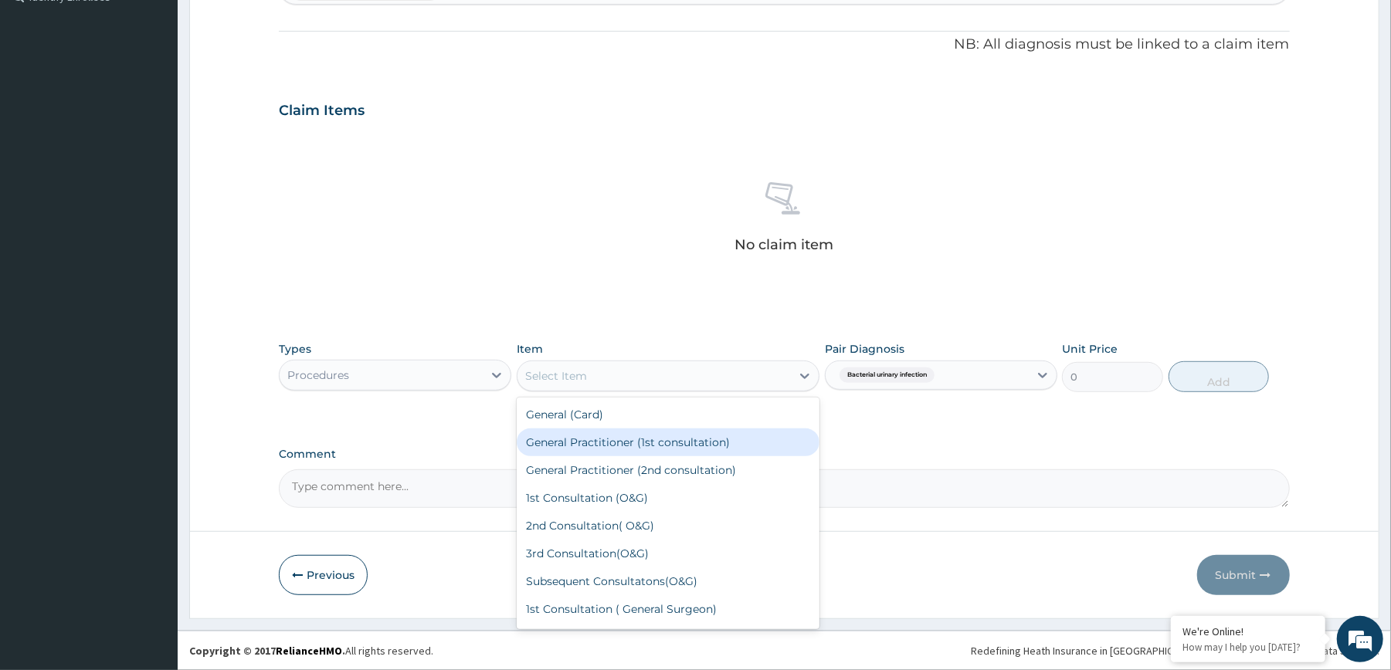
click at [710, 440] on div "General Practitioner (1st consultation)" at bounding box center [668, 443] width 303 height 28
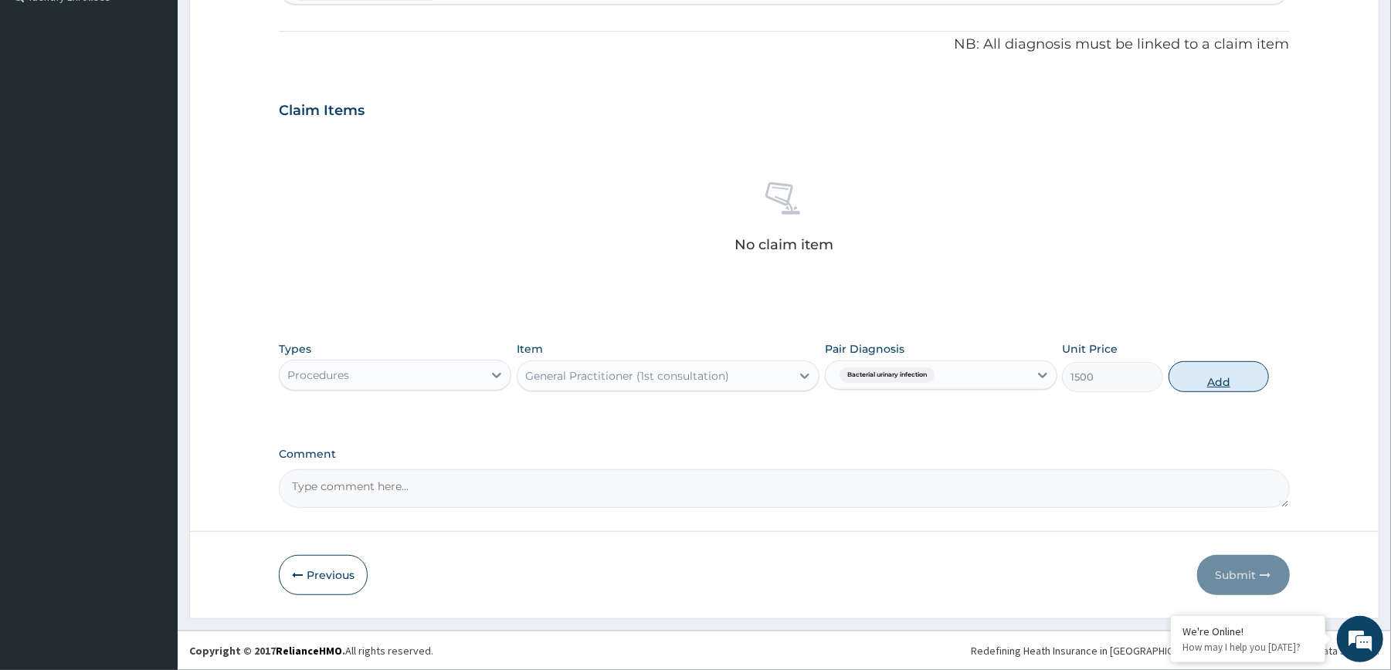
click at [1202, 380] on button "Add" at bounding box center [1218, 376] width 101 height 31
type input "0"
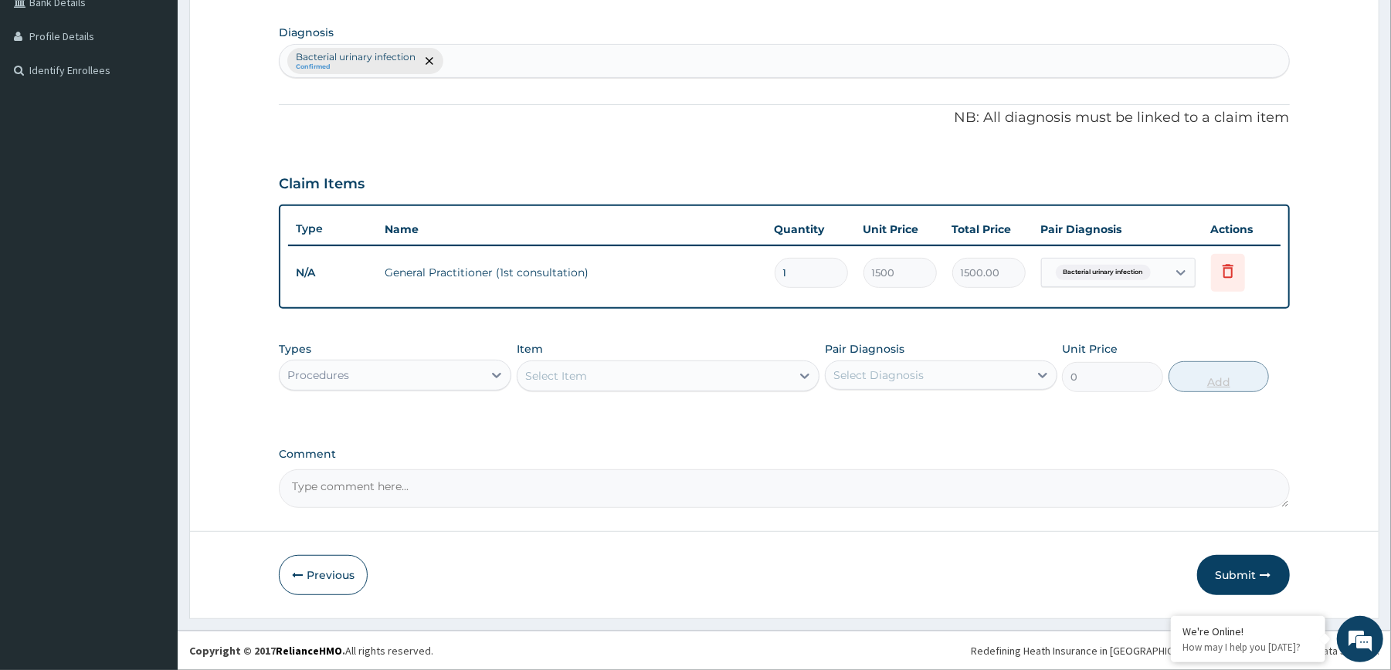
scroll to position [371, 0]
click at [836, 380] on div "Select Diagnosis" at bounding box center [878, 375] width 90 height 15
click at [856, 409] on label "Bacterial urinary infection" at bounding box center [922, 412] width 145 height 15
checkbox input "true"
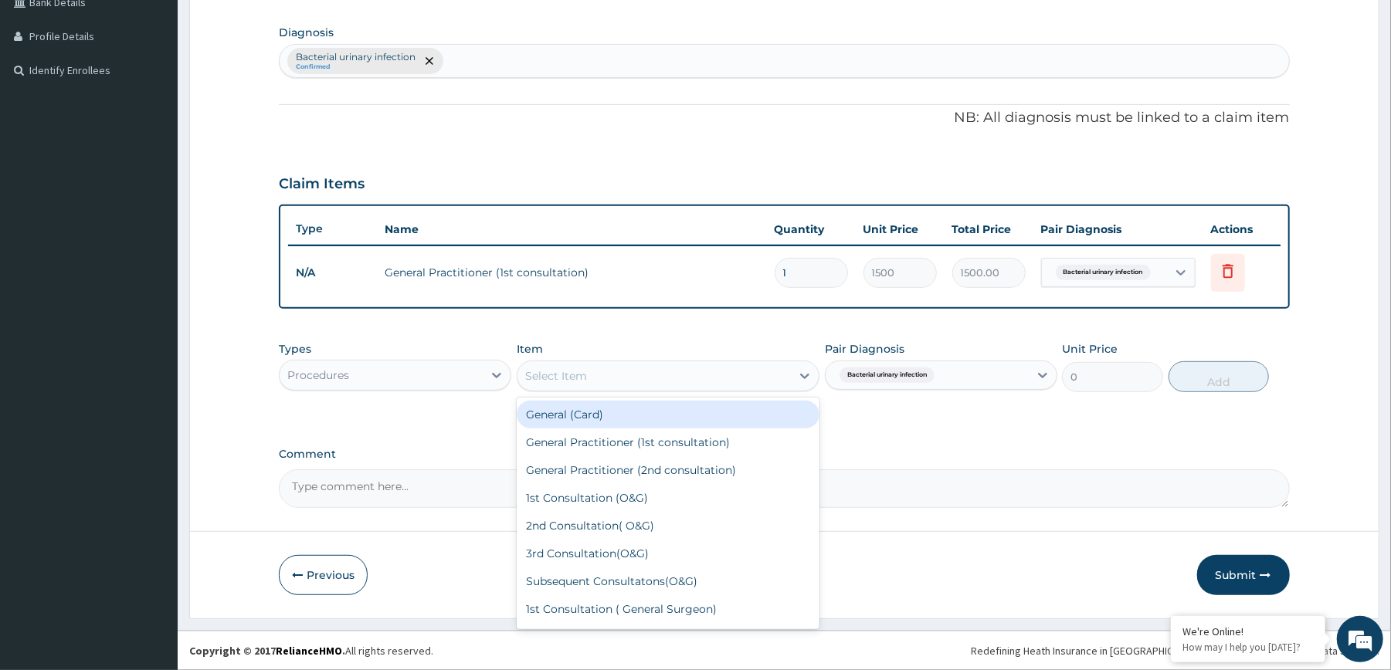
click at [764, 375] on div "Select Item" at bounding box center [653, 376] width 273 height 25
click at [453, 361] on div "Procedures" at bounding box center [395, 375] width 232 height 31
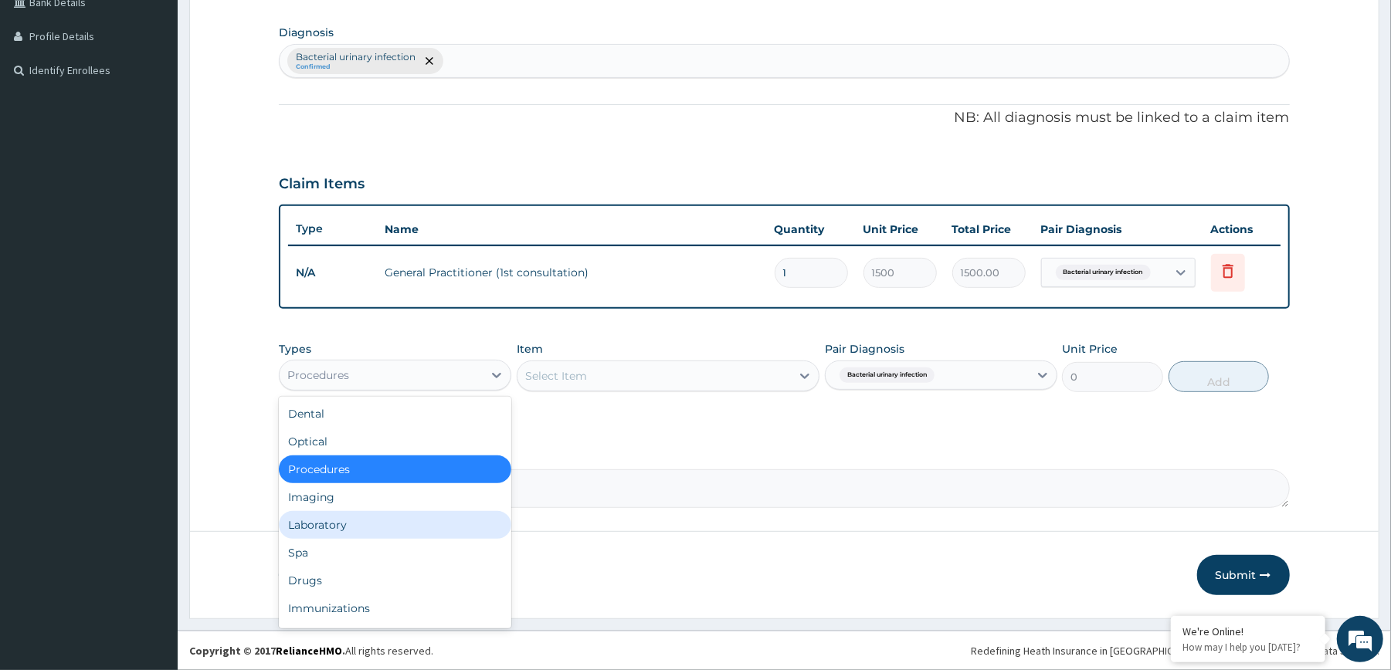
click at [421, 511] on div "Laboratory" at bounding box center [395, 525] width 232 height 28
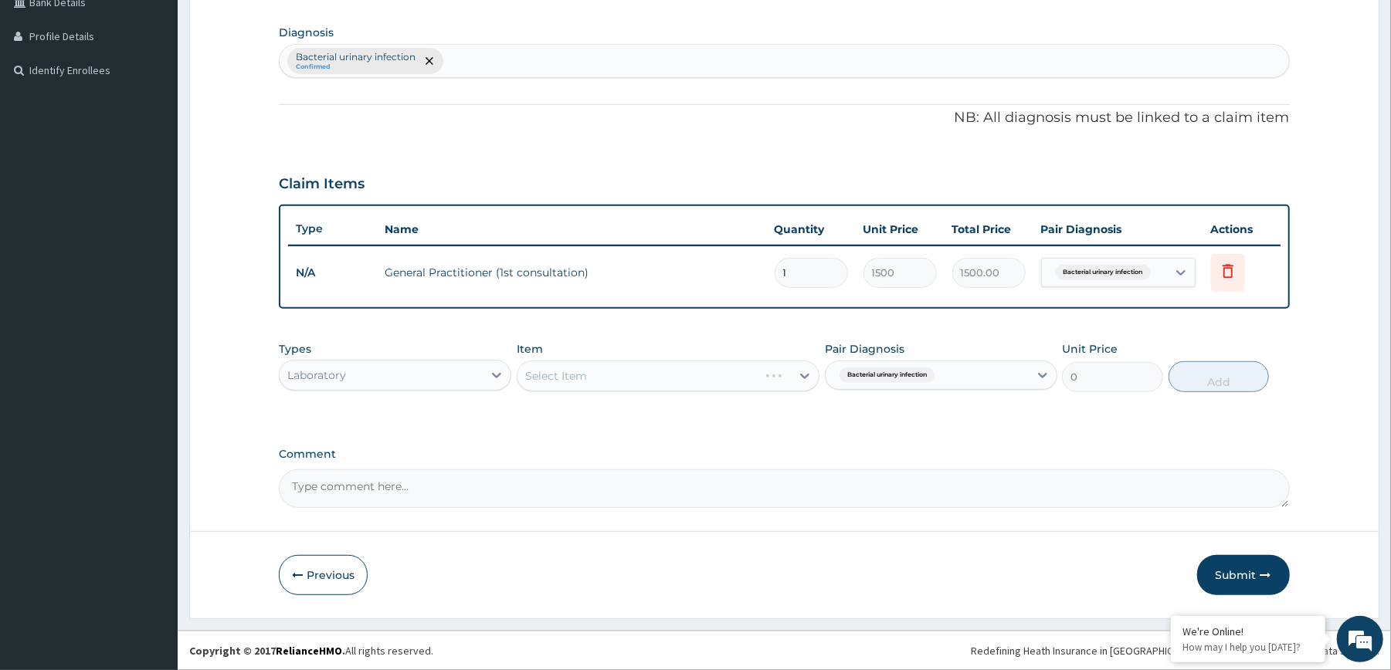
click at [730, 372] on div "Select Item" at bounding box center [668, 376] width 303 height 31
click at [727, 396] on div "Types Laboratory Item Select Item Pair Diagnosis Bacterial urinary infection Un…" at bounding box center [784, 367] width 1010 height 66
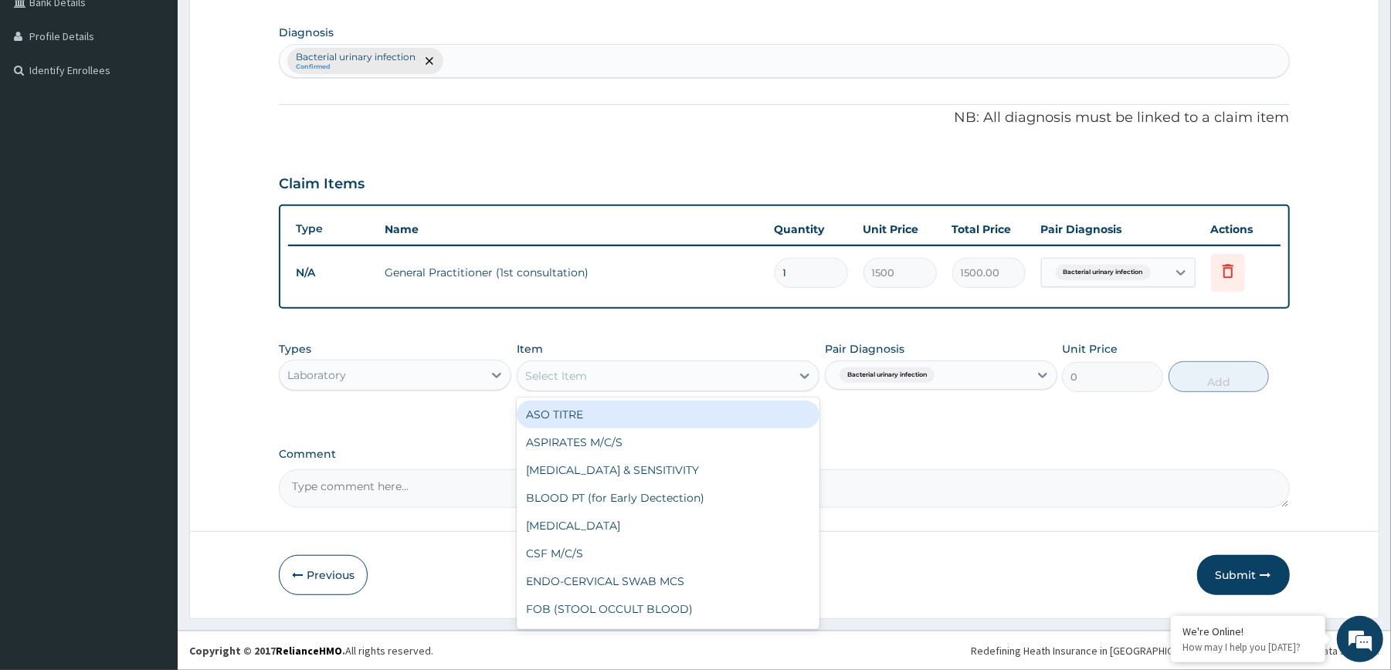
click at [724, 385] on div "Select Item" at bounding box center [653, 376] width 273 height 25
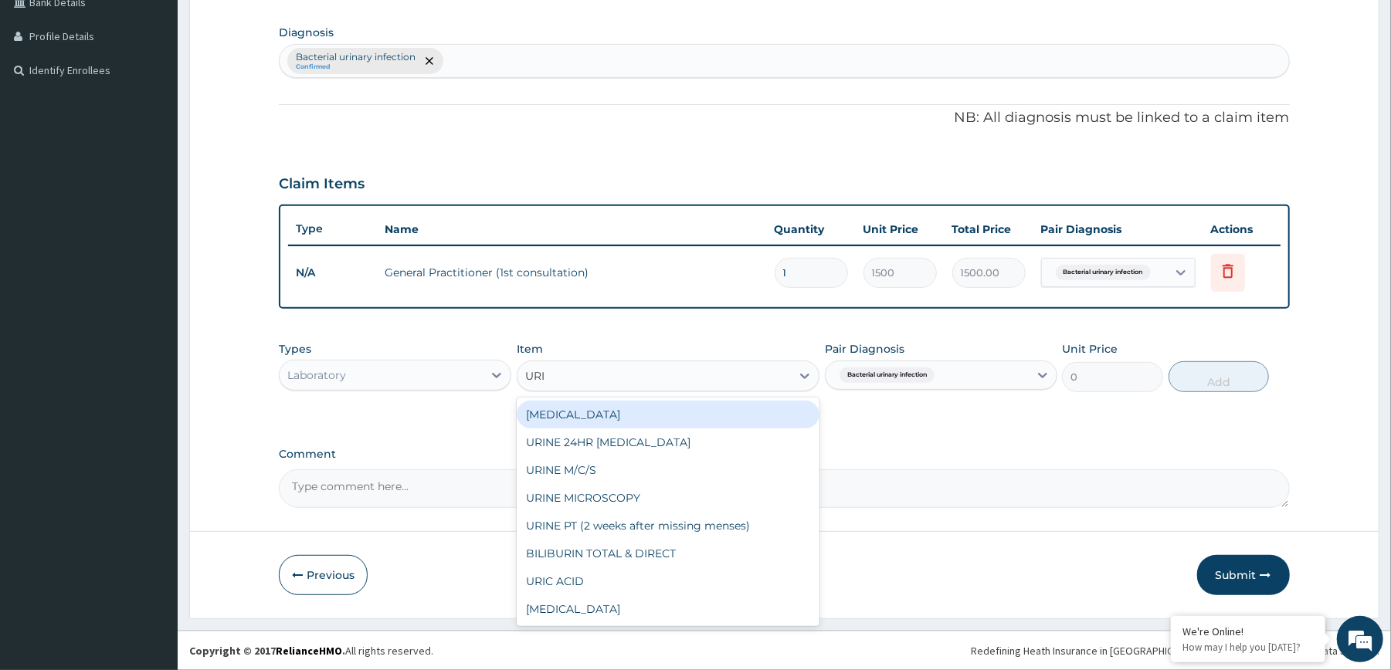
type input "URIN"
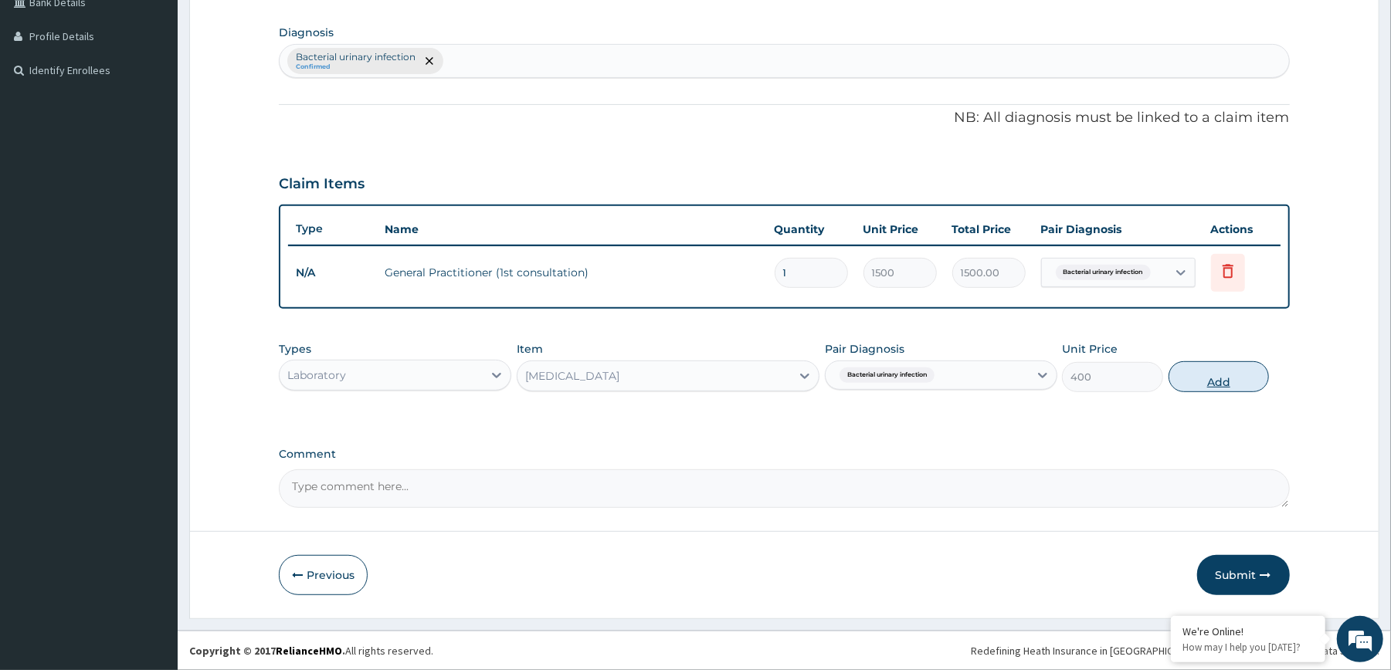
click at [1200, 368] on button "Add" at bounding box center [1218, 376] width 101 height 31
type input "0"
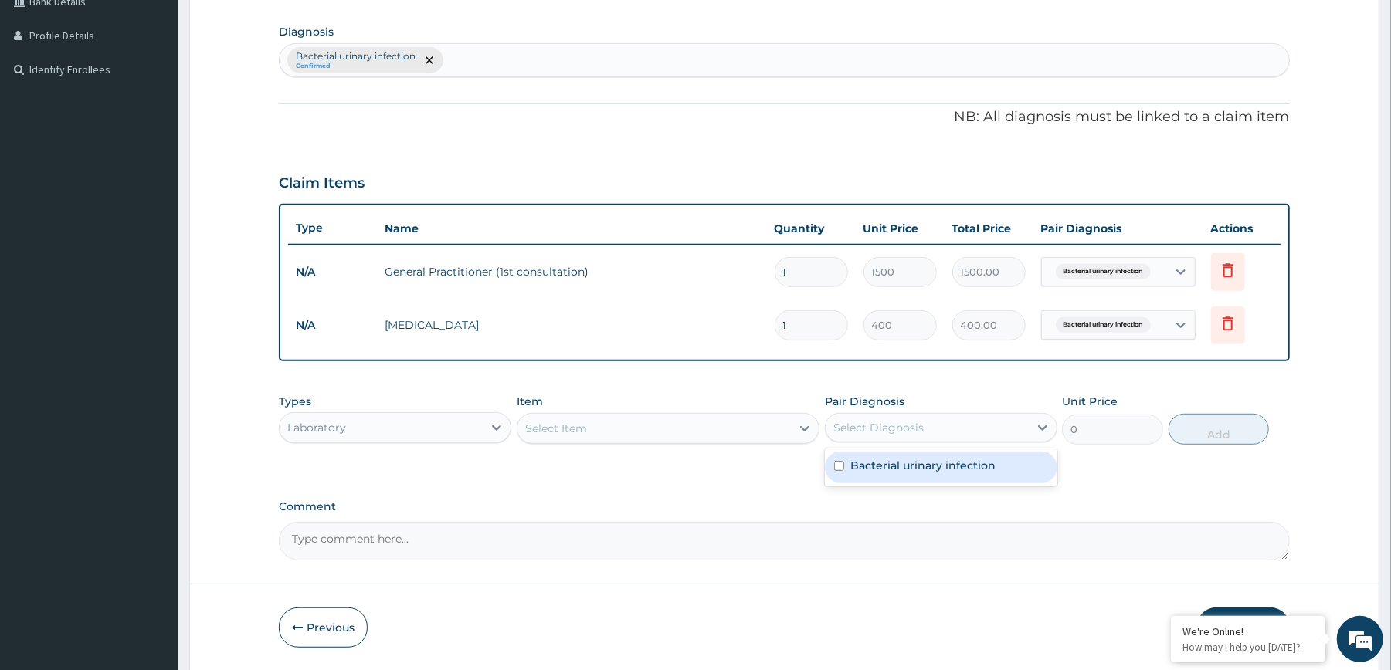
click at [1015, 440] on div "Select Diagnosis" at bounding box center [941, 427] width 232 height 29
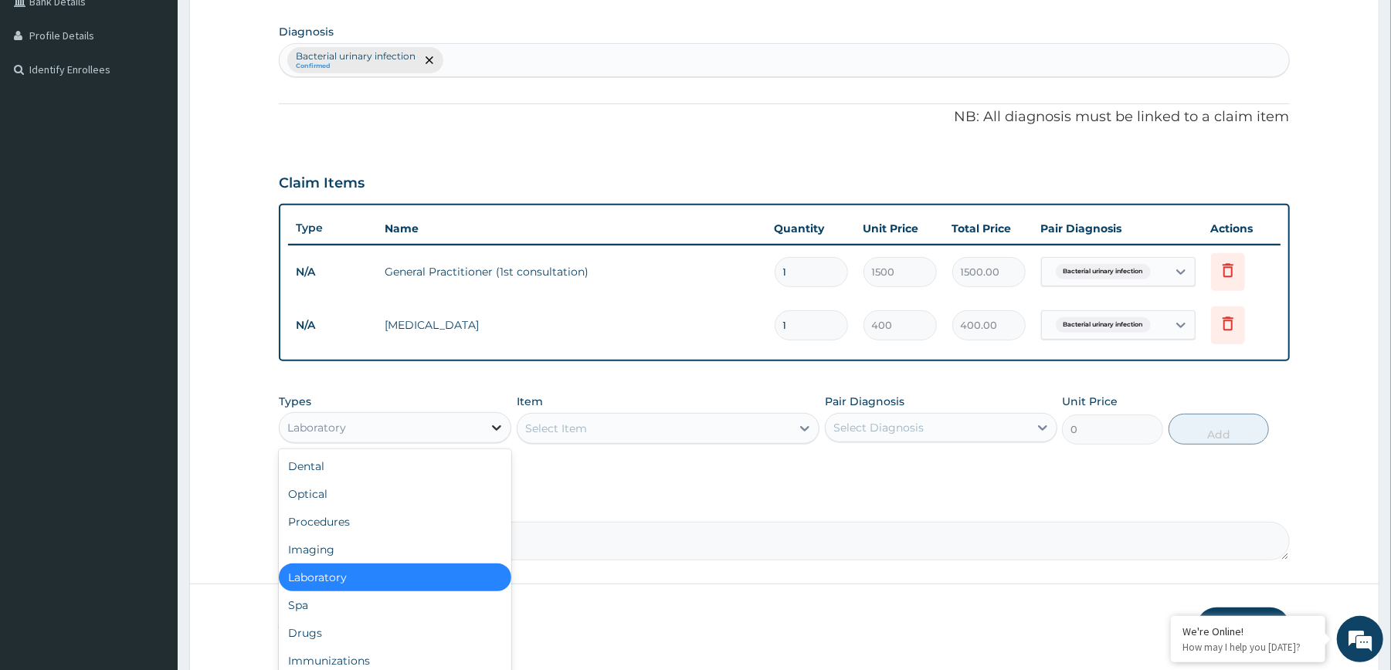
click at [491, 424] on icon at bounding box center [496, 427] width 15 height 15
click at [400, 624] on div "Drugs" at bounding box center [395, 633] width 232 height 28
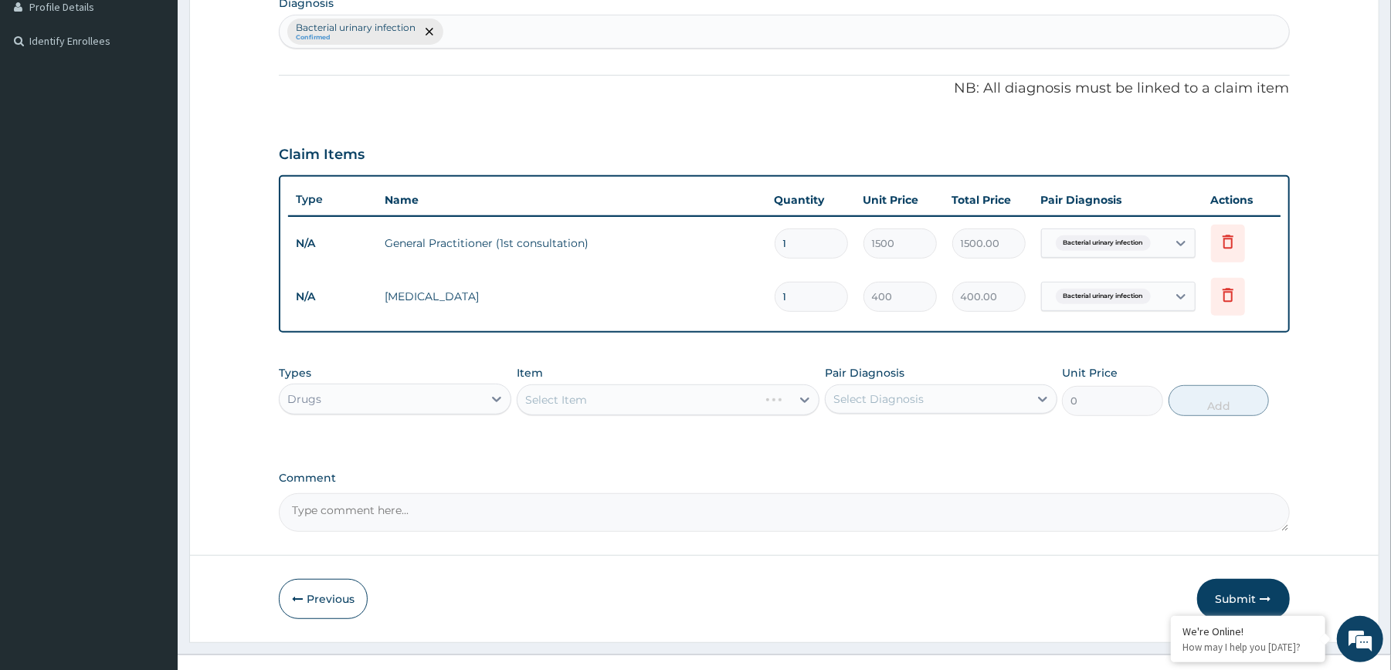
scroll to position [424, 0]
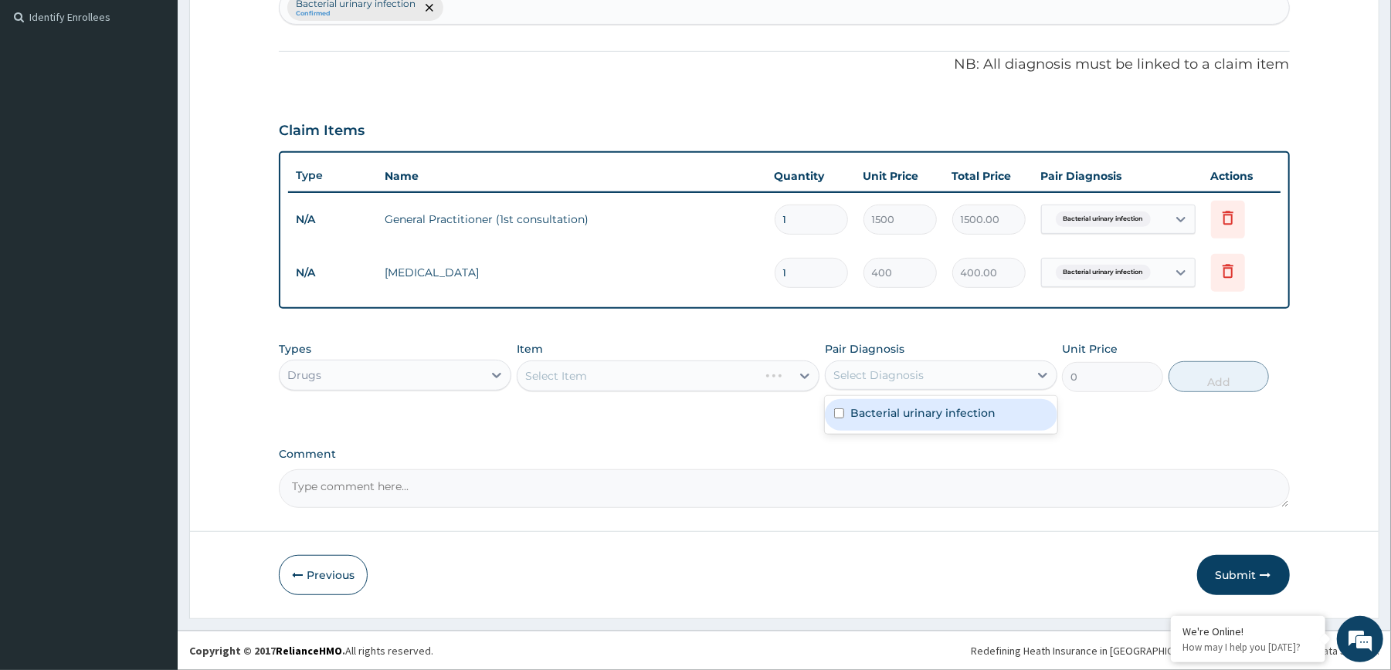
click at [974, 387] on div "Select Diagnosis" at bounding box center [941, 375] width 232 height 29
click at [961, 409] on label "Bacterial urinary infection" at bounding box center [922, 412] width 145 height 15
checkbox input "true"
click at [802, 375] on div "Select Item" at bounding box center [668, 376] width 303 height 31
click at [768, 383] on div "Select Item" at bounding box center [668, 376] width 303 height 31
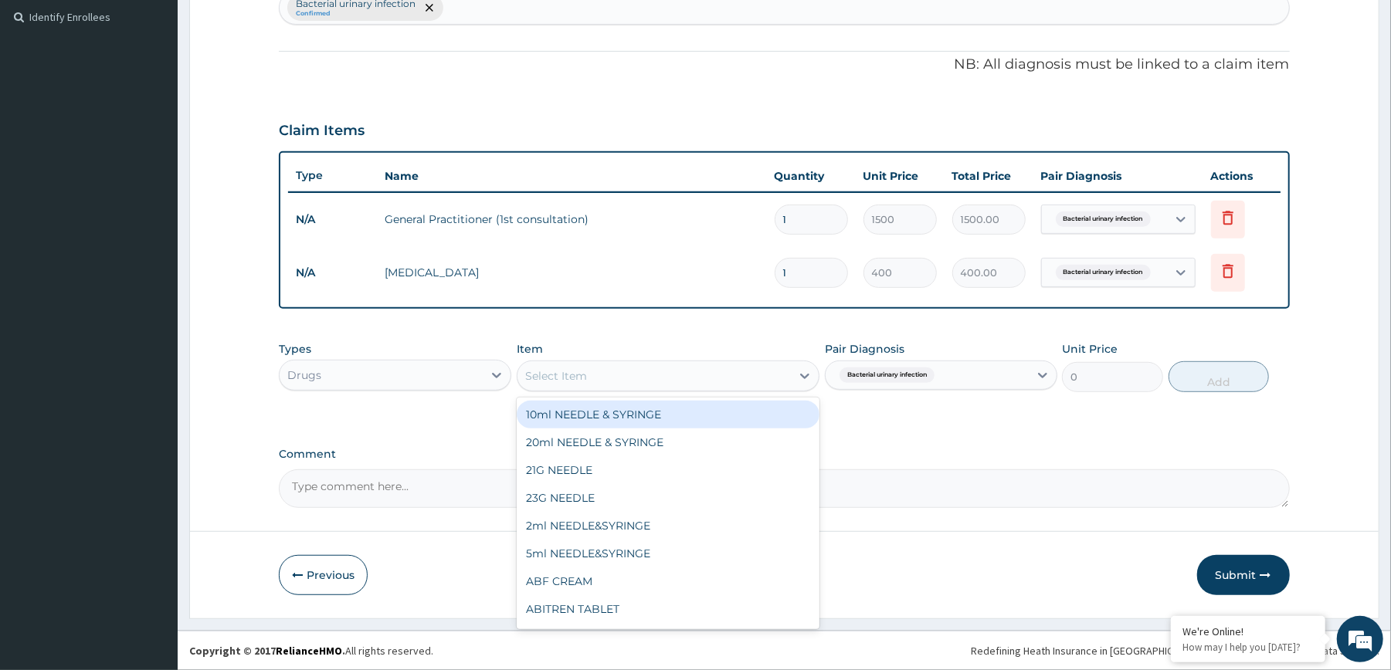
click at [764, 383] on div "Select Item" at bounding box center [653, 376] width 273 height 25
click at [763, 381] on div "Select Item" at bounding box center [653, 376] width 273 height 25
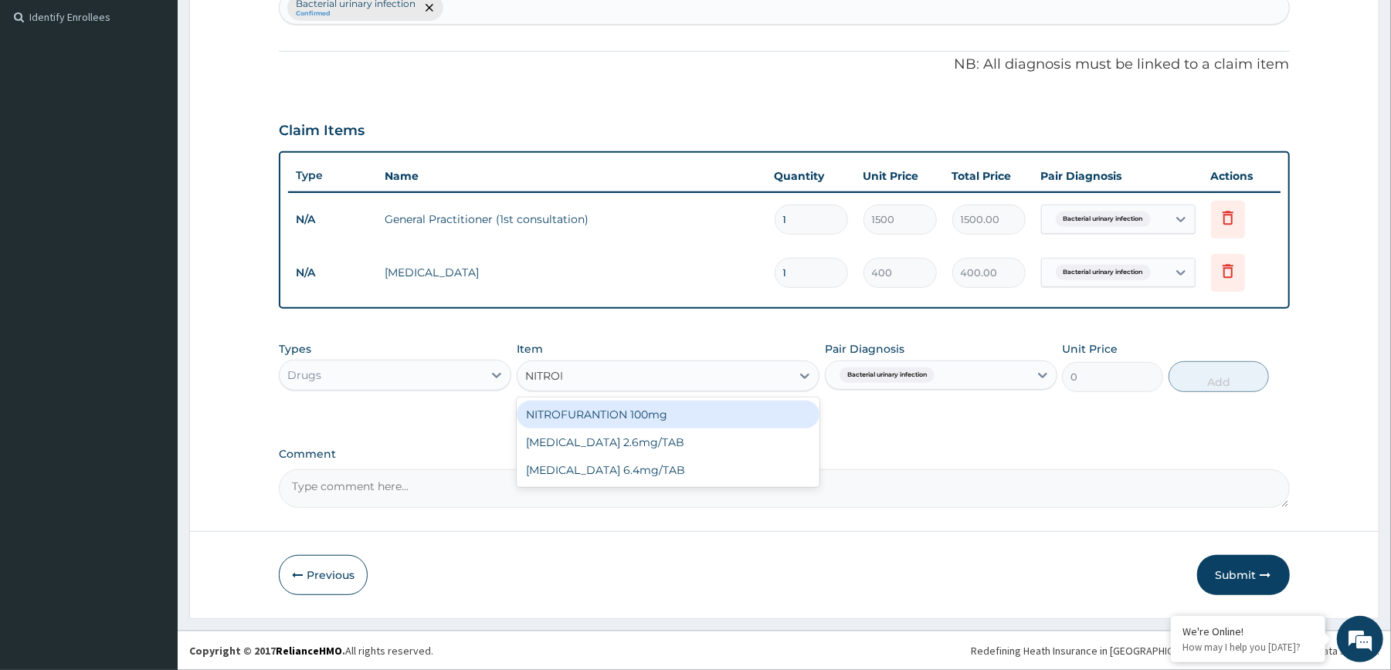
type input "NITROFU"
click at [714, 409] on div "NITROFURANTION 100mg" at bounding box center [668, 415] width 303 height 28
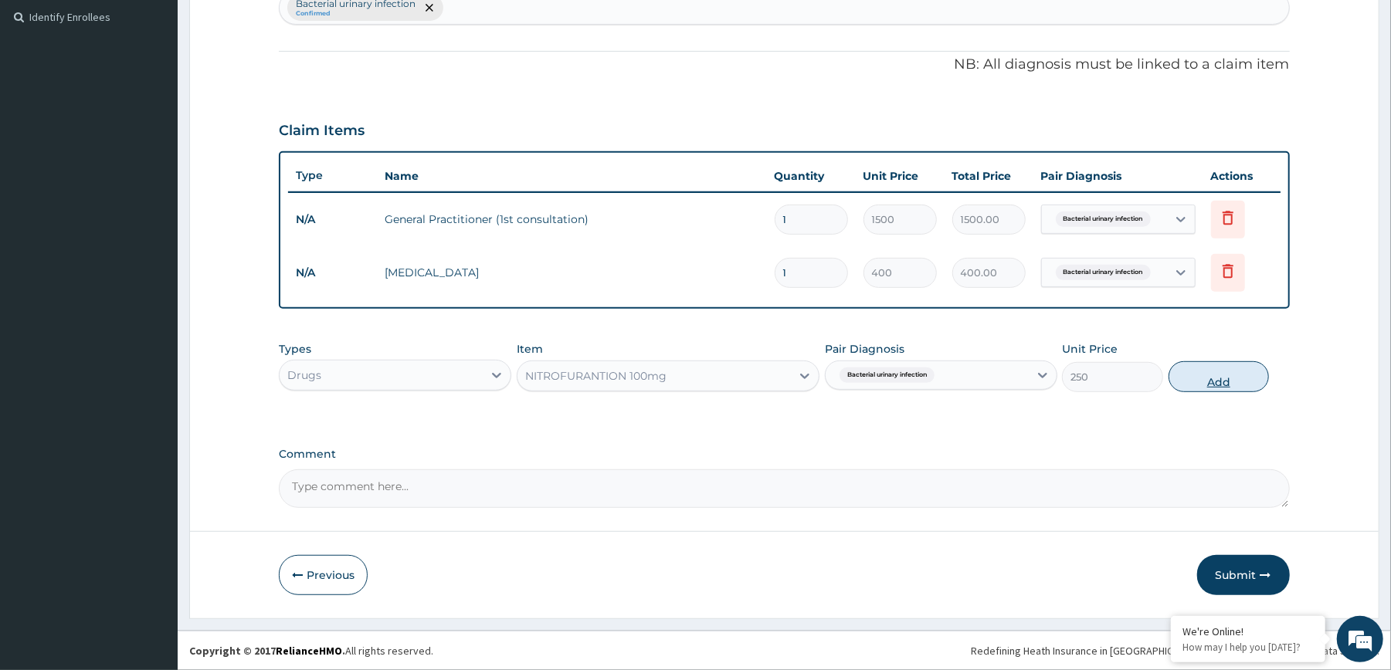
click at [1212, 378] on button "Add" at bounding box center [1218, 376] width 101 height 31
type input "0"
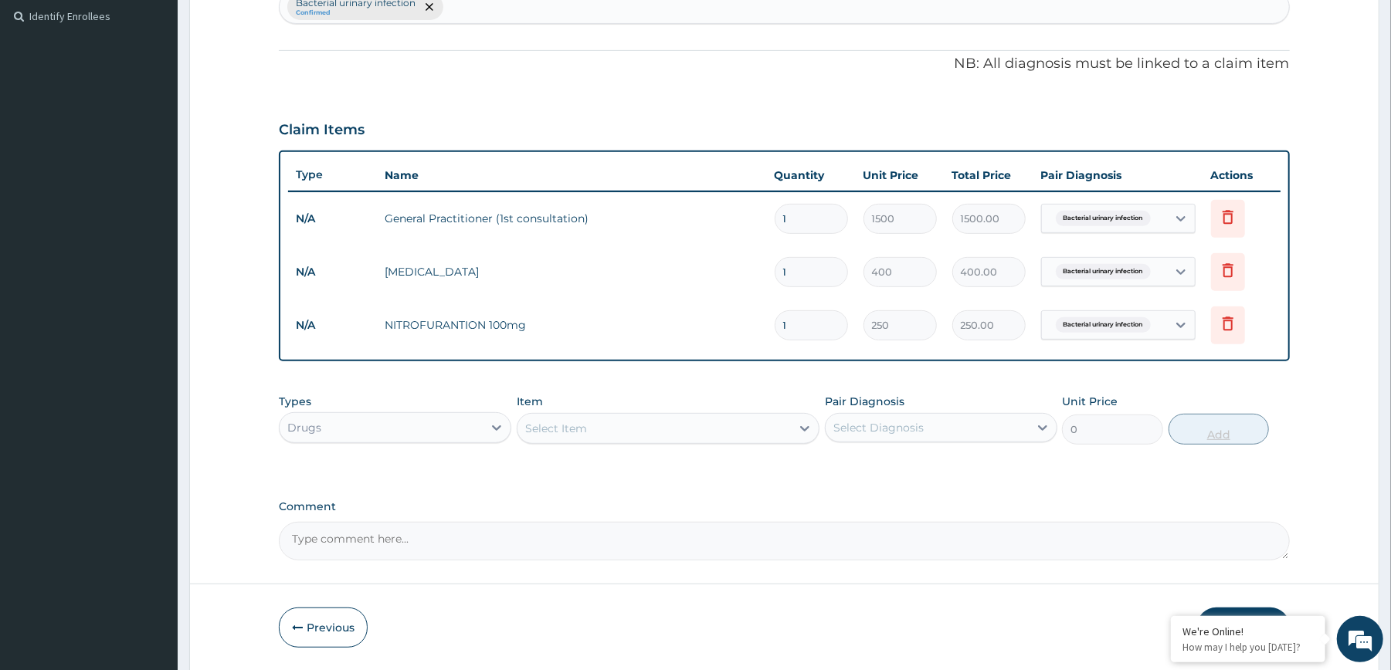
type input "14"
type input "3500.00"
type input "14"
click at [1046, 426] on icon at bounding box center [1042, 427] width 9 height 5
click at [995, 466] on div "Bacterial urinary infection" at bounding box center [941, 468] width 232 height 32
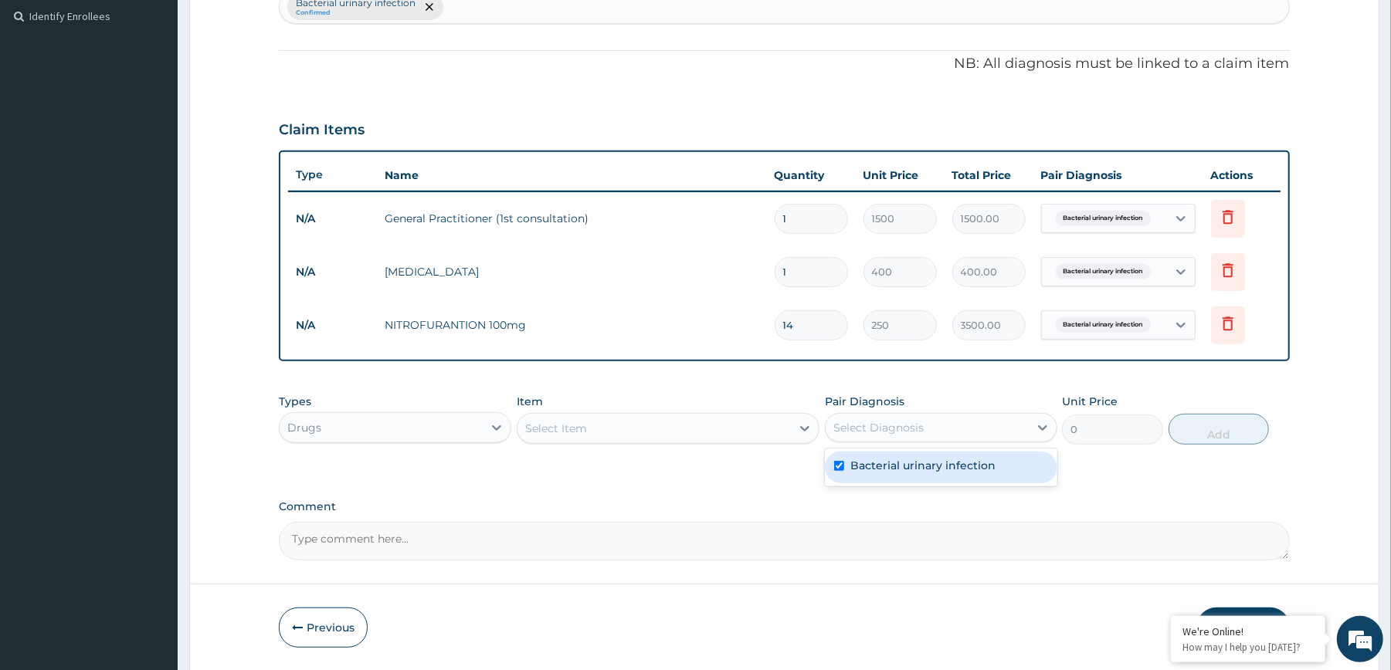
checkbox input "true"
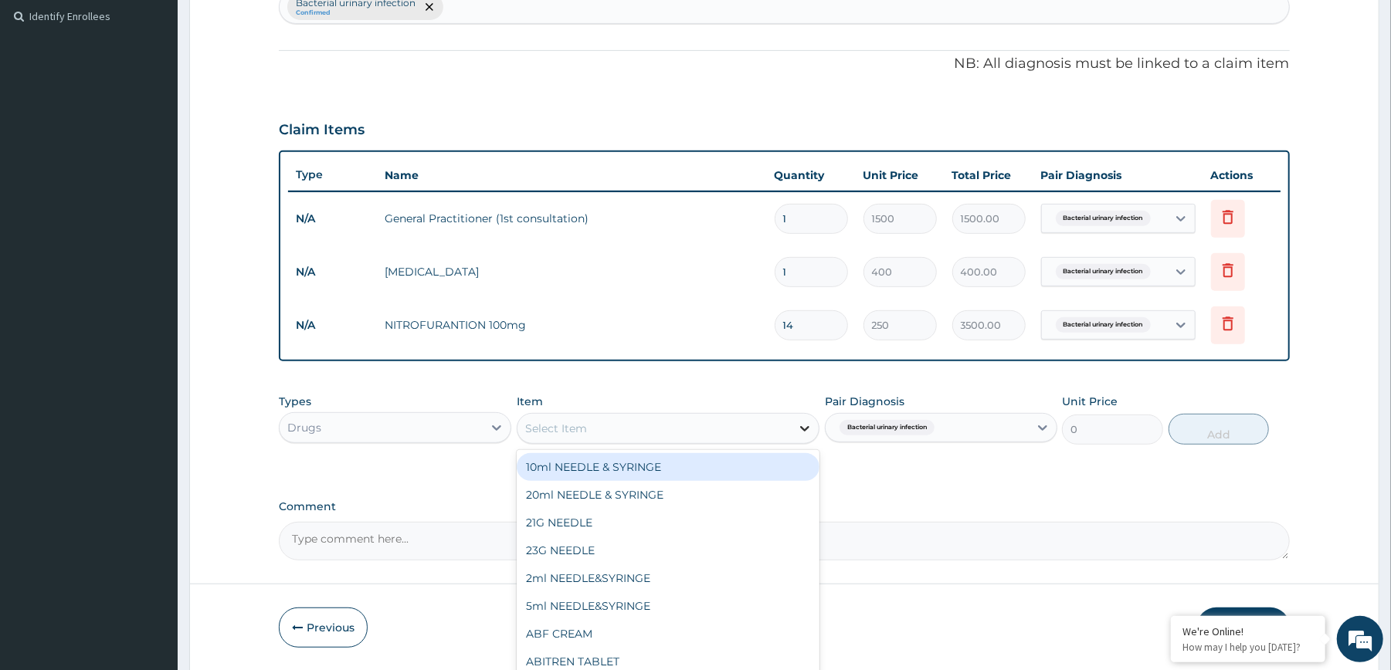
click at [794, 437] on div at bounding box center [805, 429] width 28 height 28
type input "DOXY"
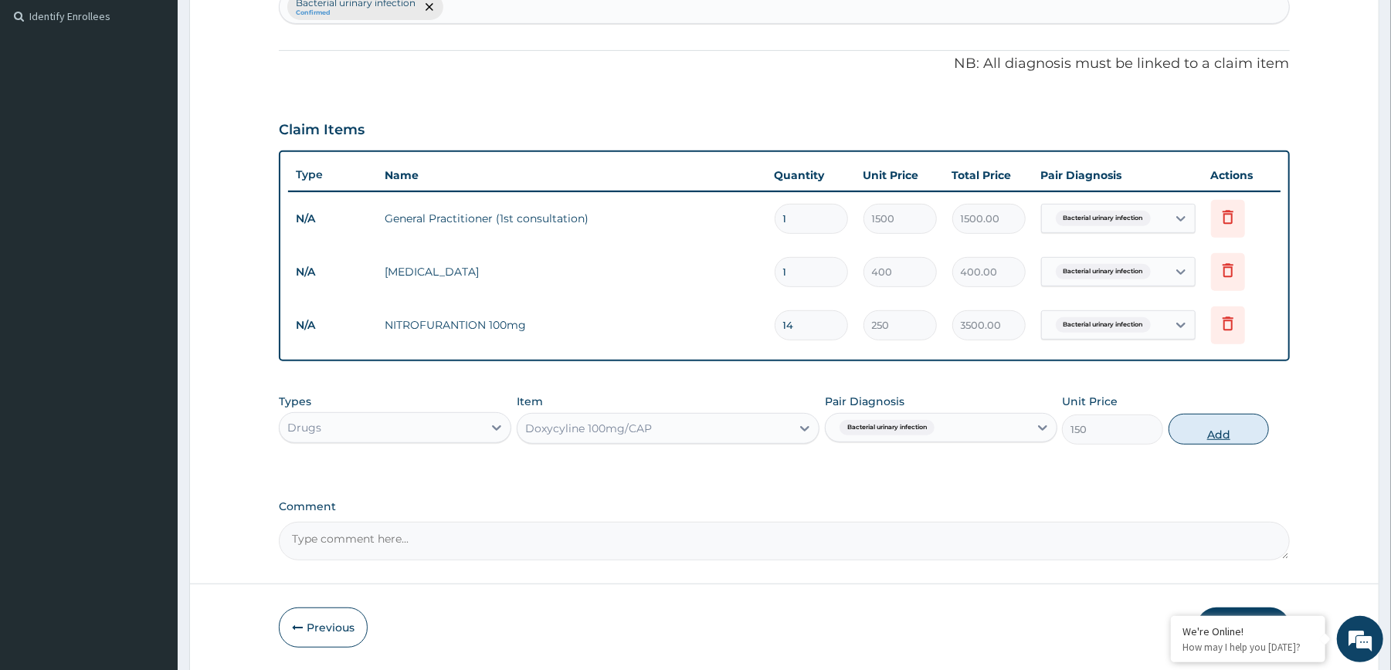
click at [1220, 426] on button "Add" at bounding box center [1218, 429] width 101 height 31
type input "0"
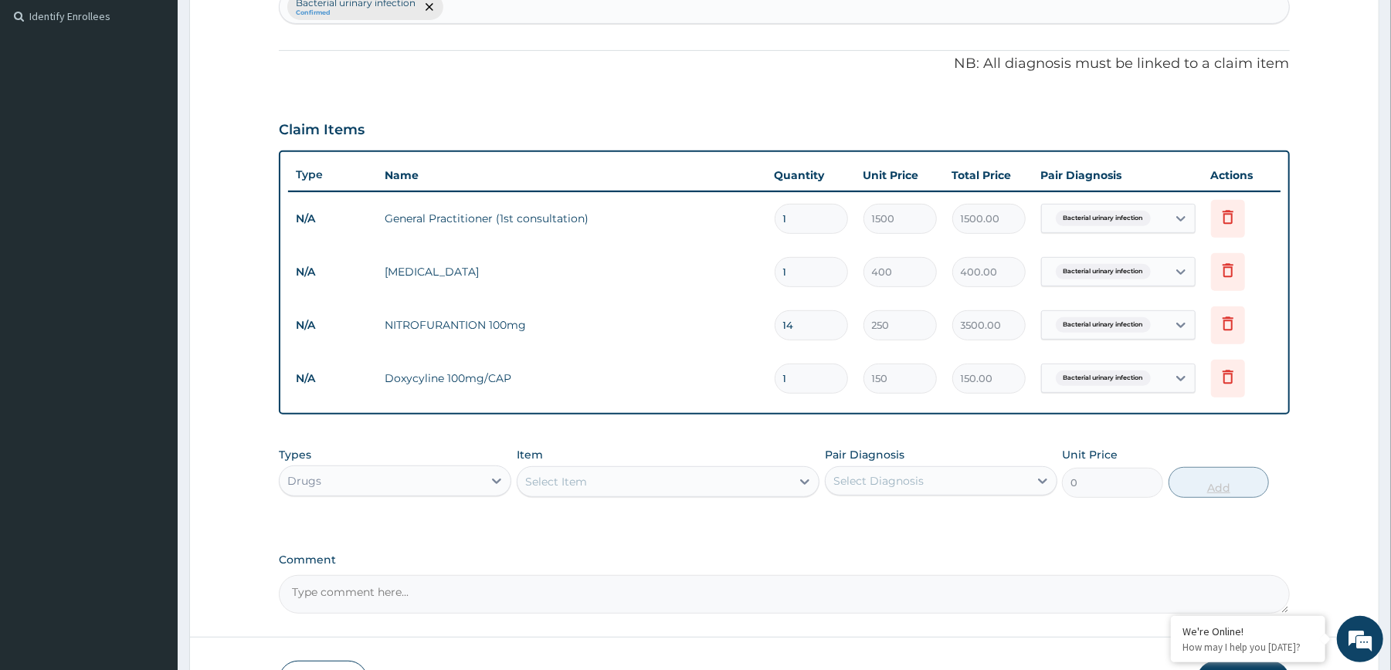
type input "14"
type input "2100.00"
type input "14"
click at [1014, 486] on div "Select Diagnosis" at bounding box center [926, 481] width 203 height 25
click at [992, 510] on div "Bacterial urinary infection" at bounding box center [941, 521] width 232 height 32
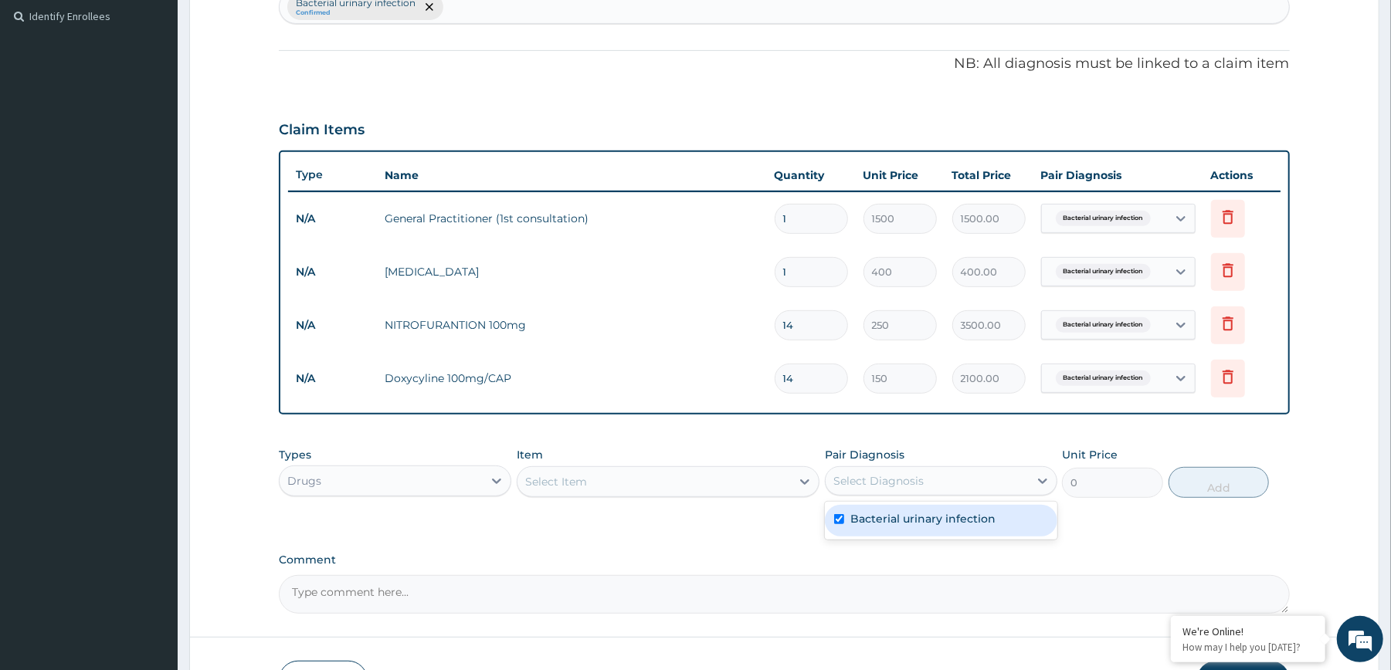
checkbox input "true"
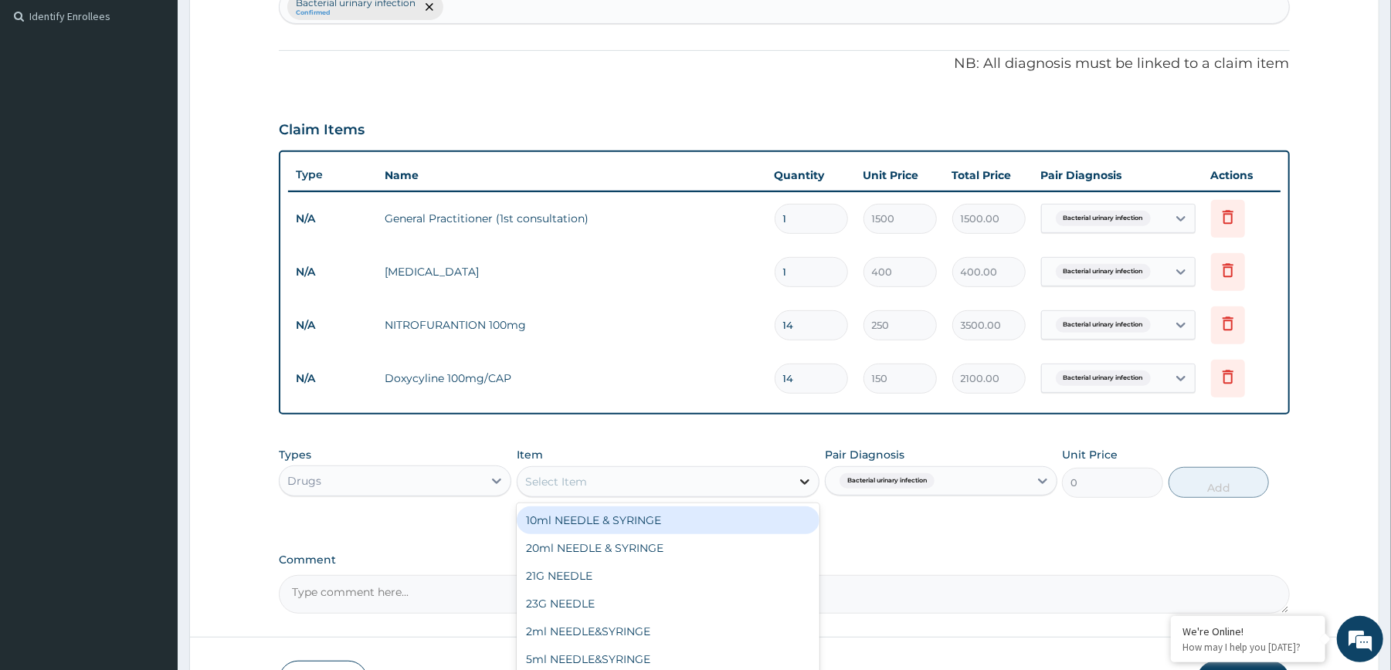
click at [792, 476] on div at bounding box center [805, 482] width 28 height 28
type input "METRONID"
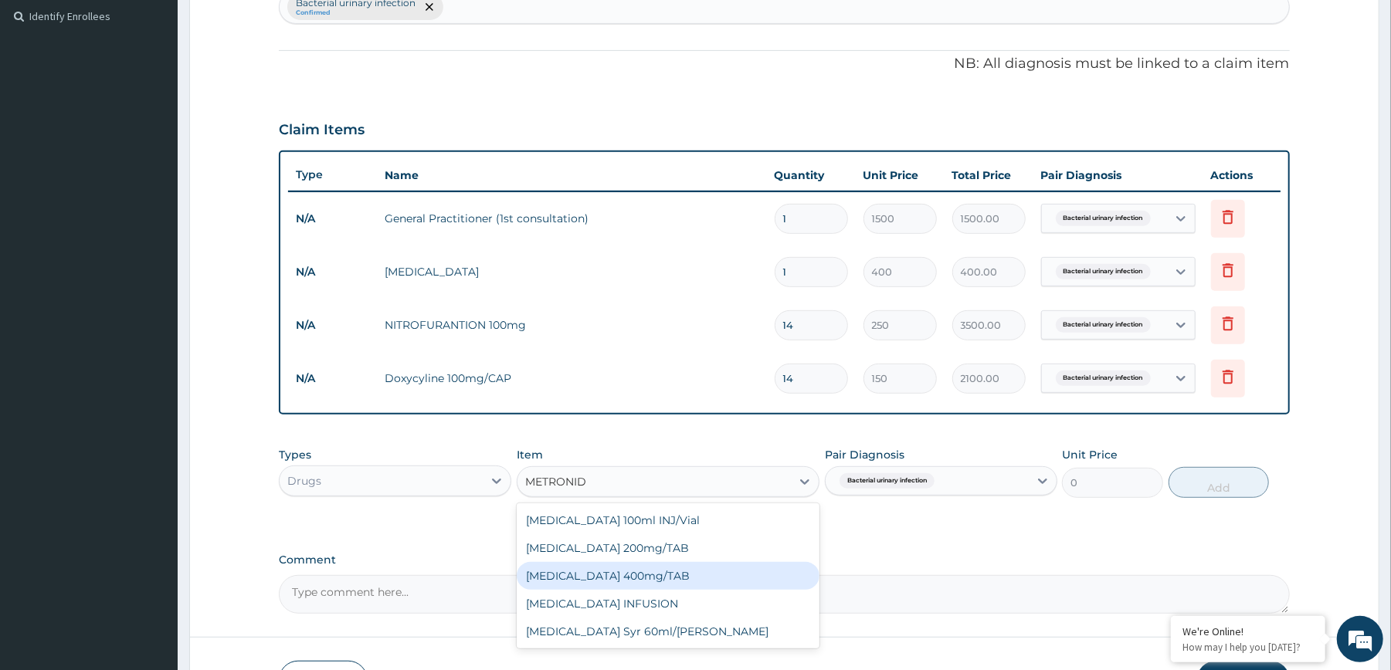
click at [683, 565] on div "METRONIDAZOLE 400mg/TAB" at bounding box center [668, 576] width 303 height 28
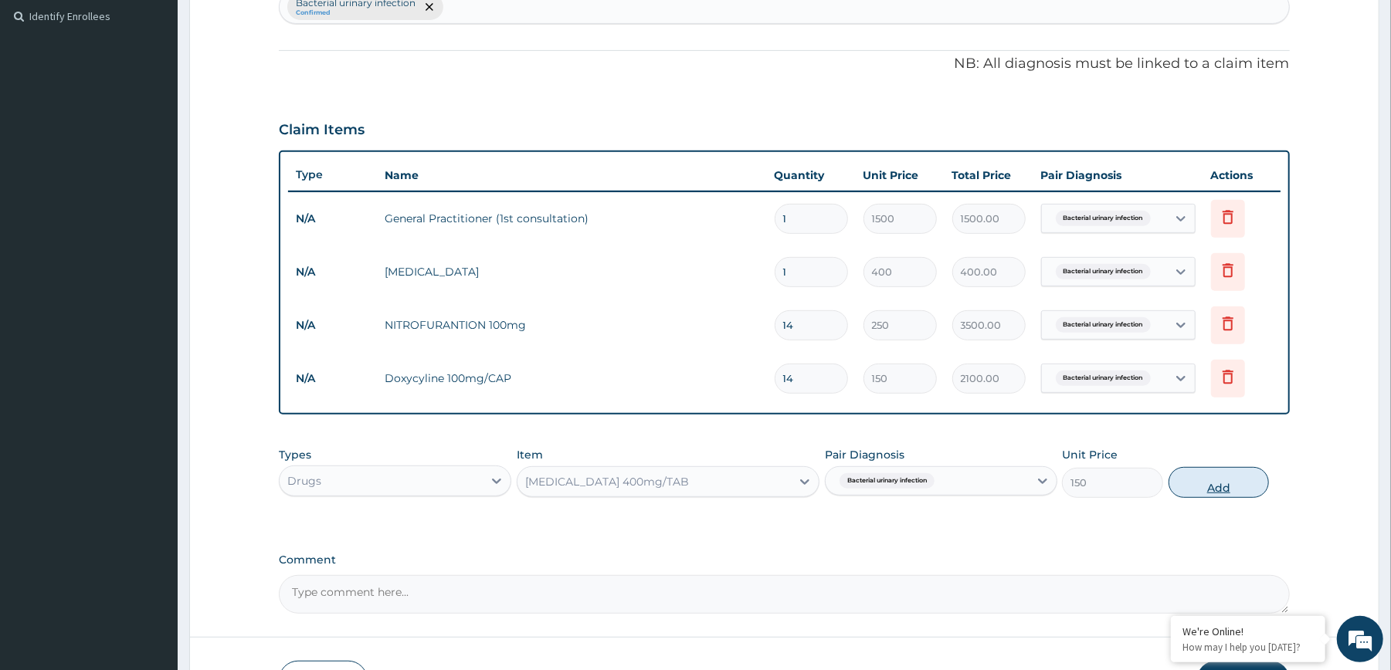
click at [1178, 489] on button "Add" at bounding box center [1218, 482] width 101 height 31
type input "0"
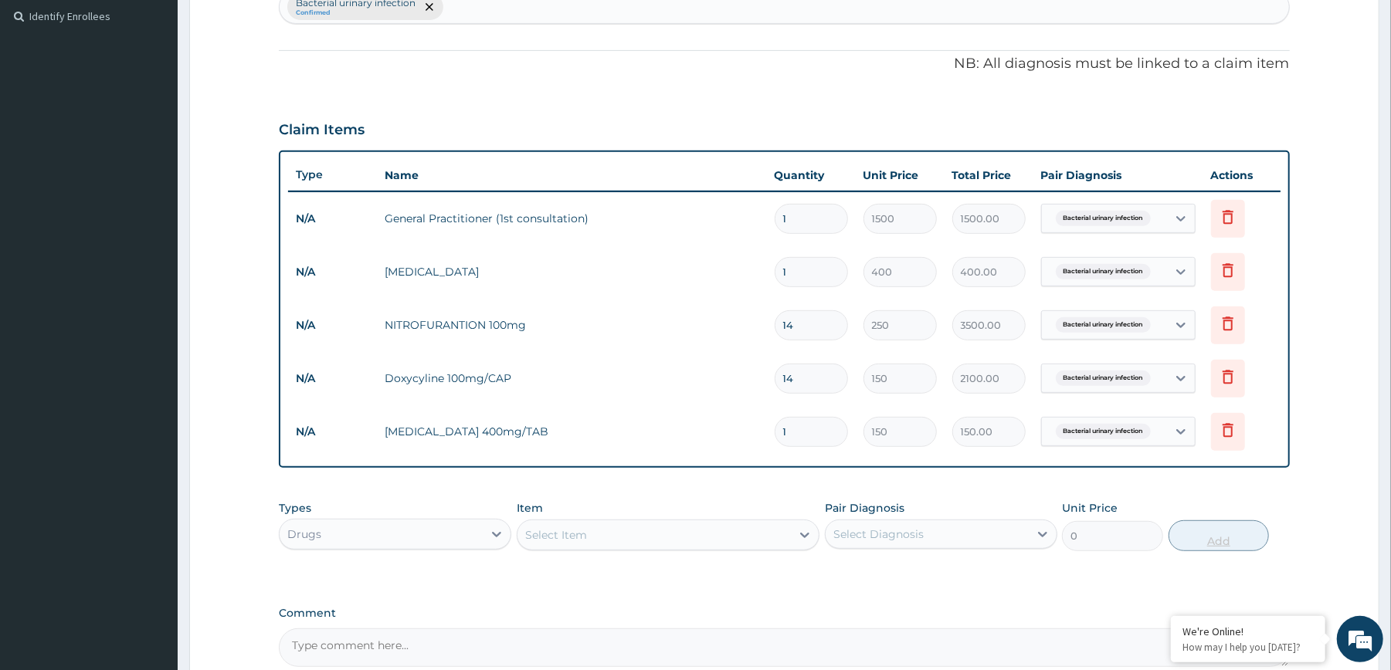
type input "21"
type input "3150.00"
type input "21"
click at [1160, 491] on div "PA Code / Prescription Code Enter Code(Secondary Care Only) Encounter Date 10-0…" at bounding box center [784, 196] width 1010 height 944
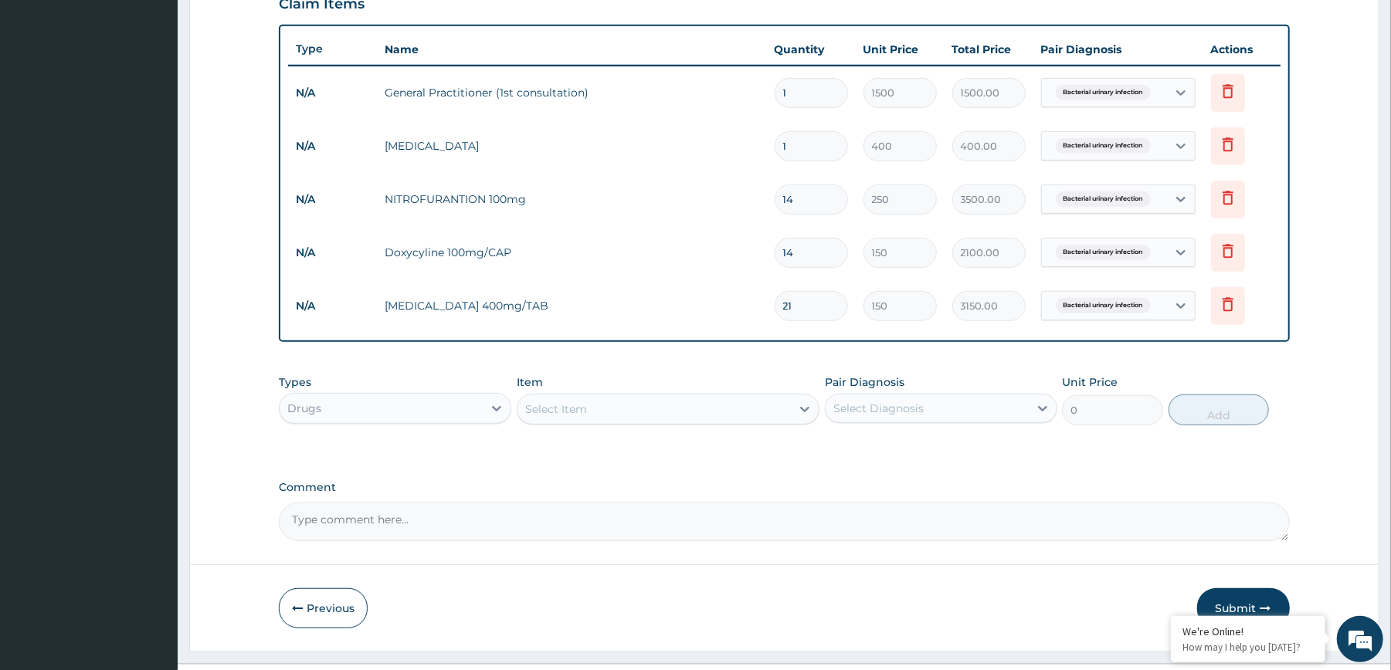
scroll to position [585, 0]
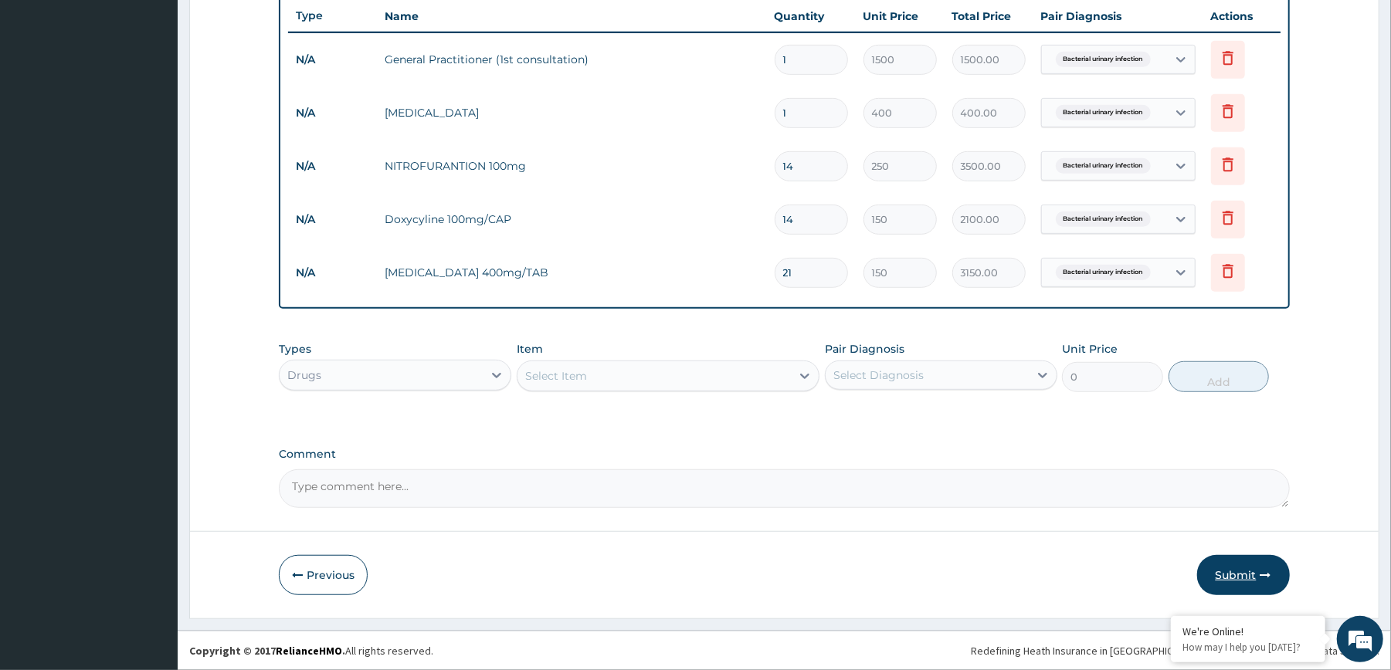
click at [1242, 570] on button "Submit" at bounding box center [1243, 575] width 93 height 40
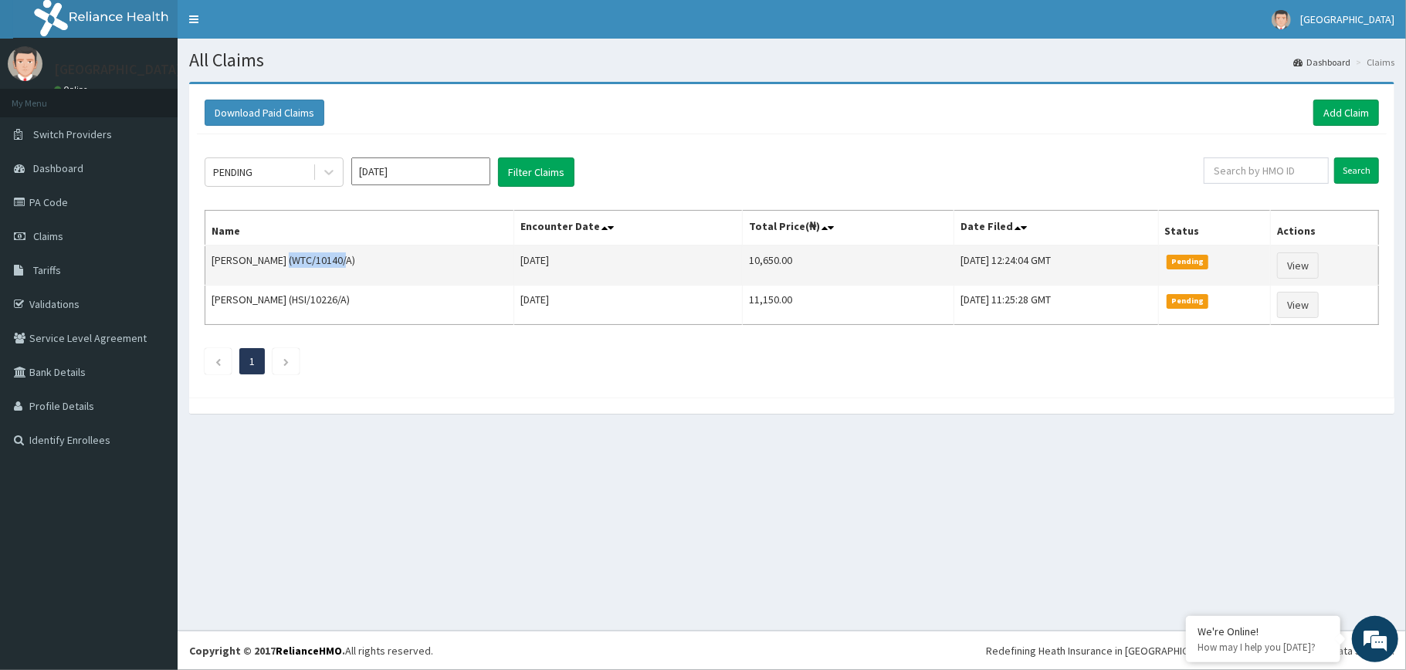
drag, startPoint x: 278, startPoint y: 259, endPoint x: 337, endPoint y: 266, distance: 59.0
click at [337, 266] on td "[PERSON_NAME] (WTC/10140/A)" at bounding box center [359, 266] width 309 height 40
copy td "WTC/10140/A"
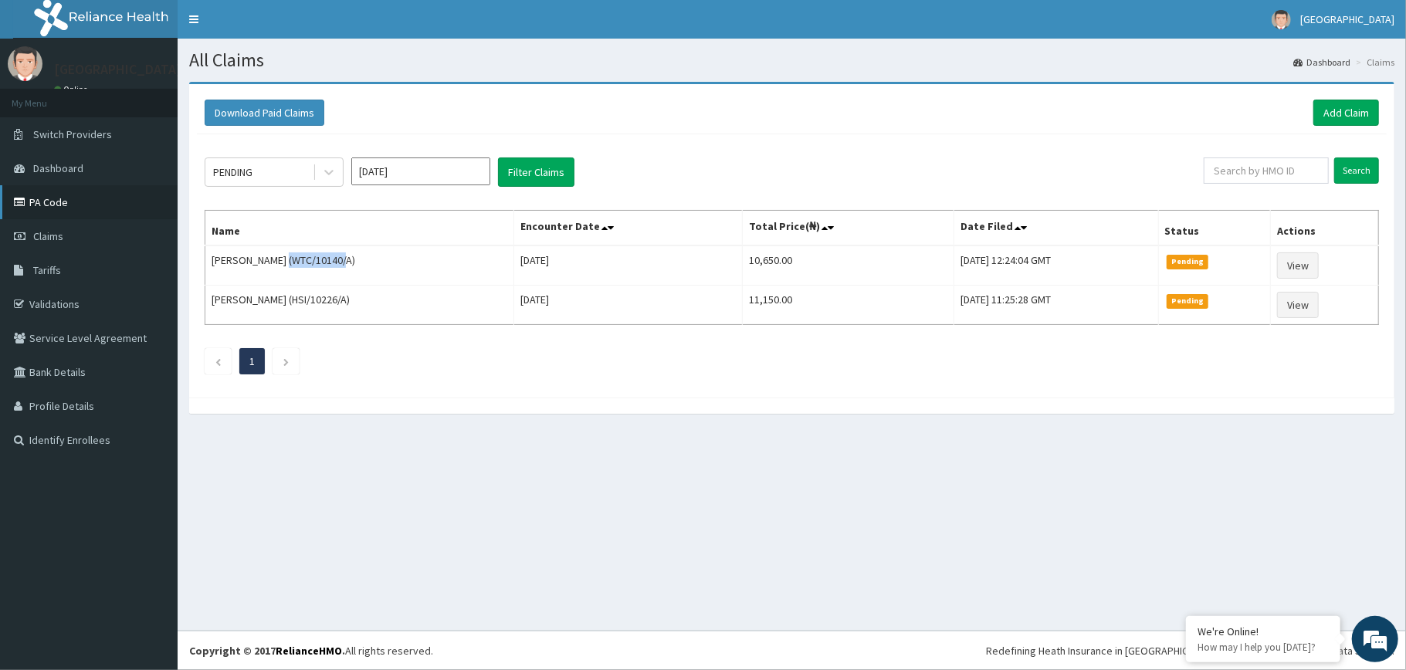
click at [59, 202] on link "PA Code" at bounding box center [89, 202] width 178 height 34
